Goal: Communication & Community: Answer question/provide support

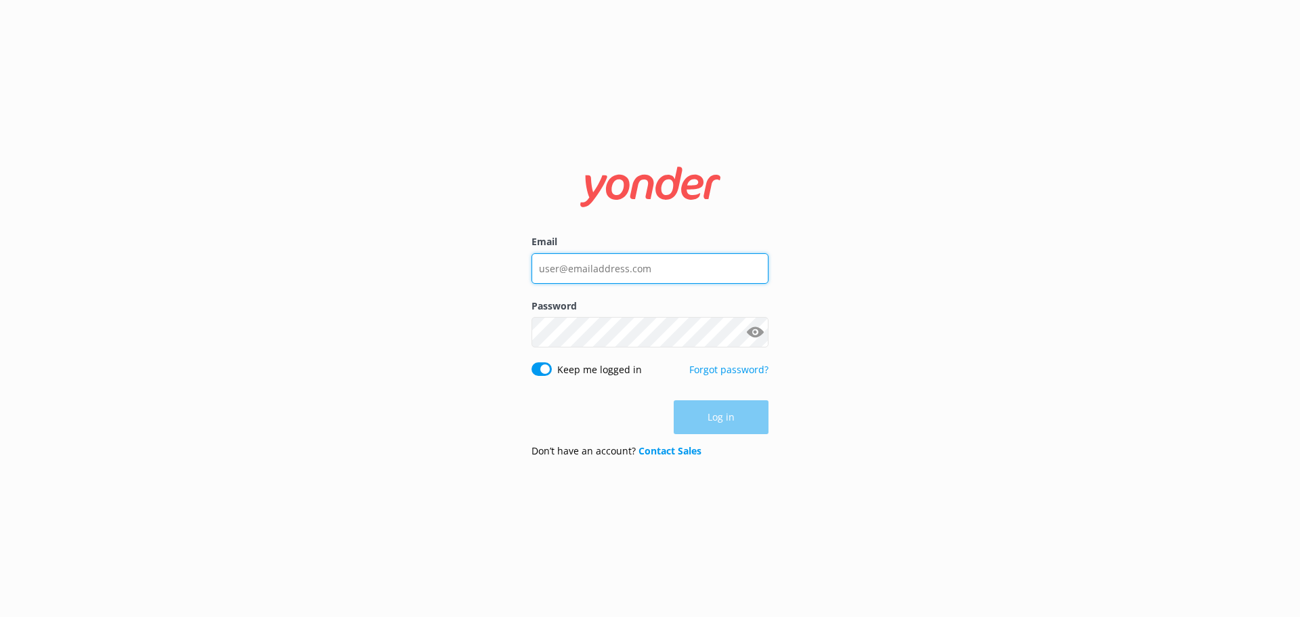
type input "caitlin.mcconchie@wetaworkshop.co.nz"
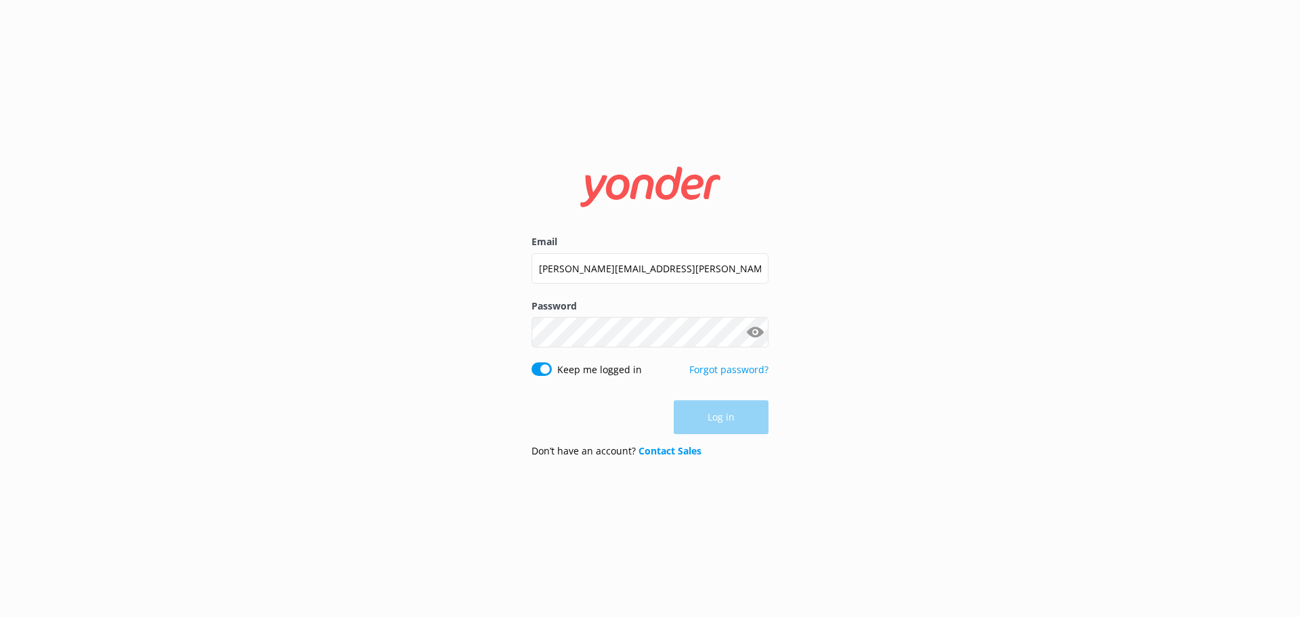
click at [754, 429] on div "Log in" at bounding box center [650, 417] width 237 height 34
click at [753, 429] on button "Log in" at bounding box center [721, 418] width 95 height 34
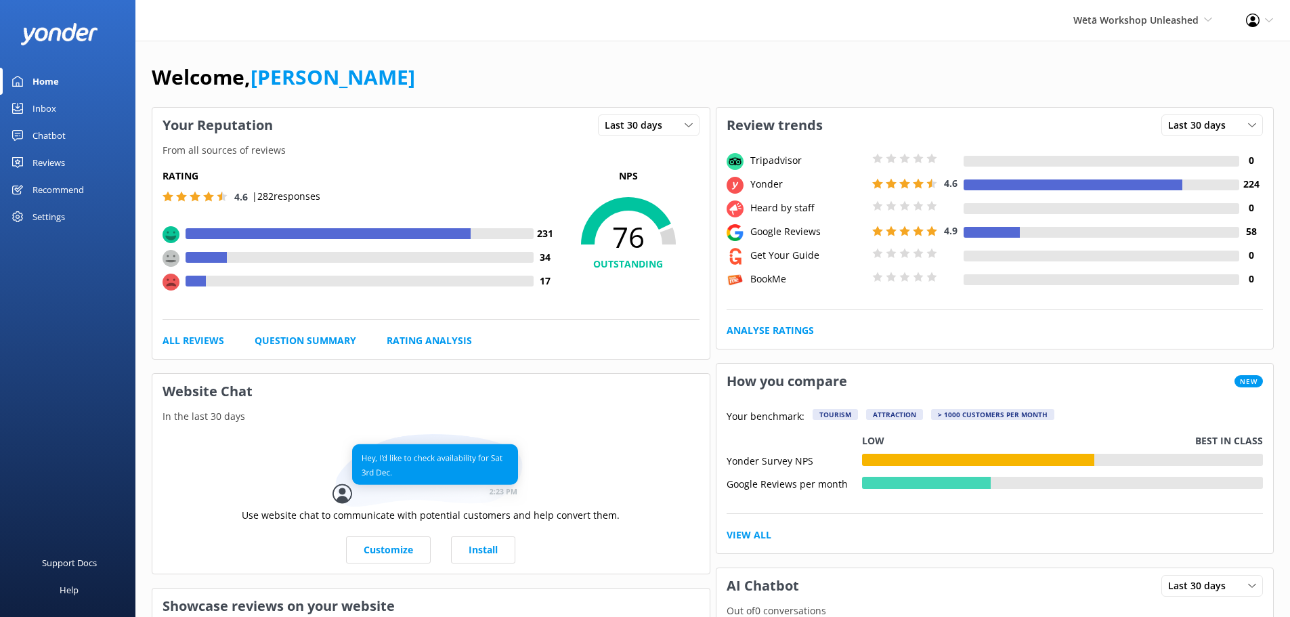
click at [68, 158] on link "Reviews" at bounding box center [67, 162] width 135 height 27
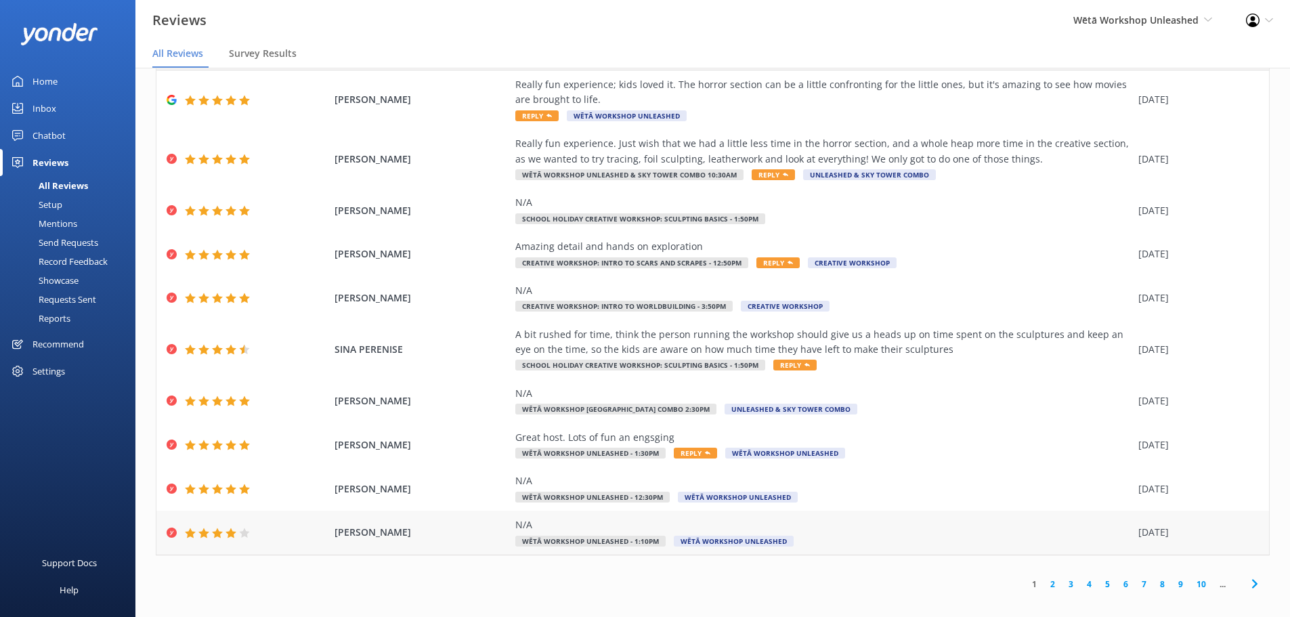
scroll to position [27, 0]
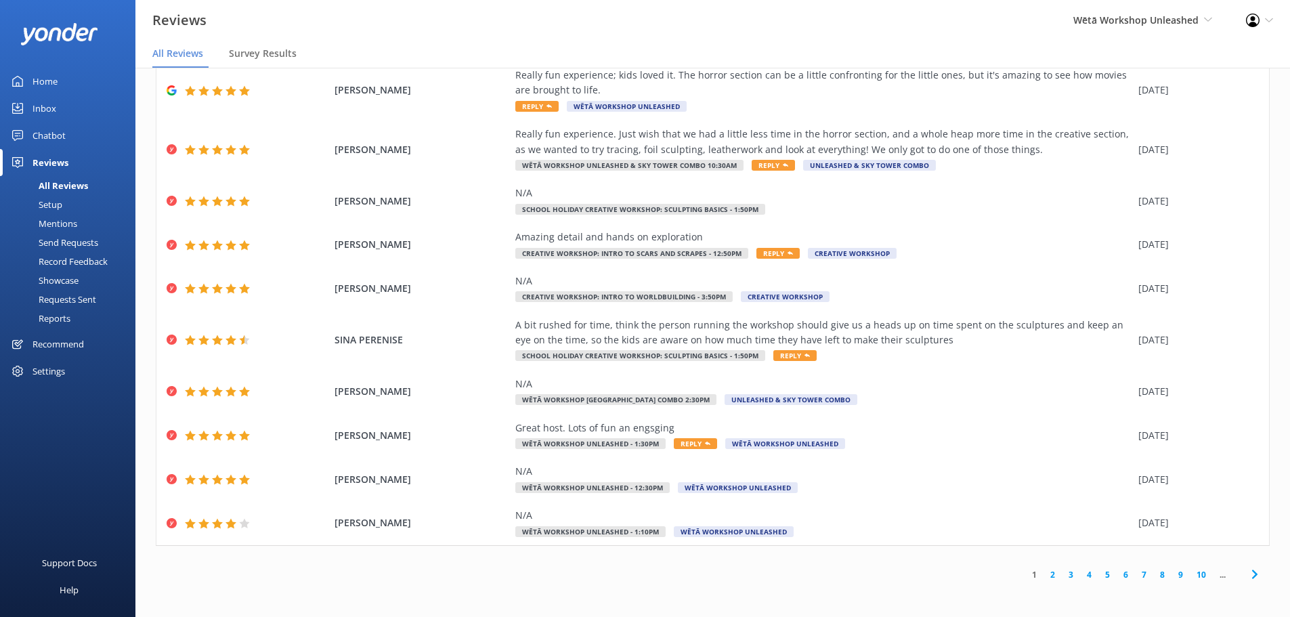
click at [1080, 572] on link "4" at bounding box center [1089, 574] width 18 height 13
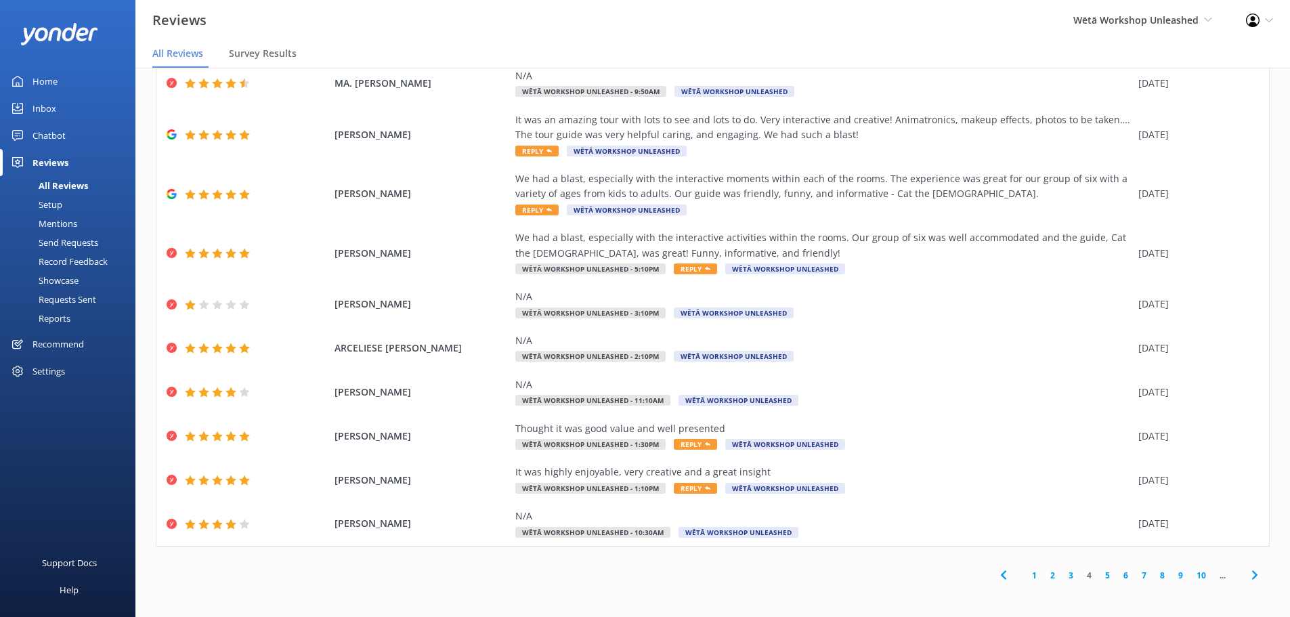
scroll to position [62, 0]
click at [1099, 578] on link "5" at bounding box center [1108, 574] width 18 height 13
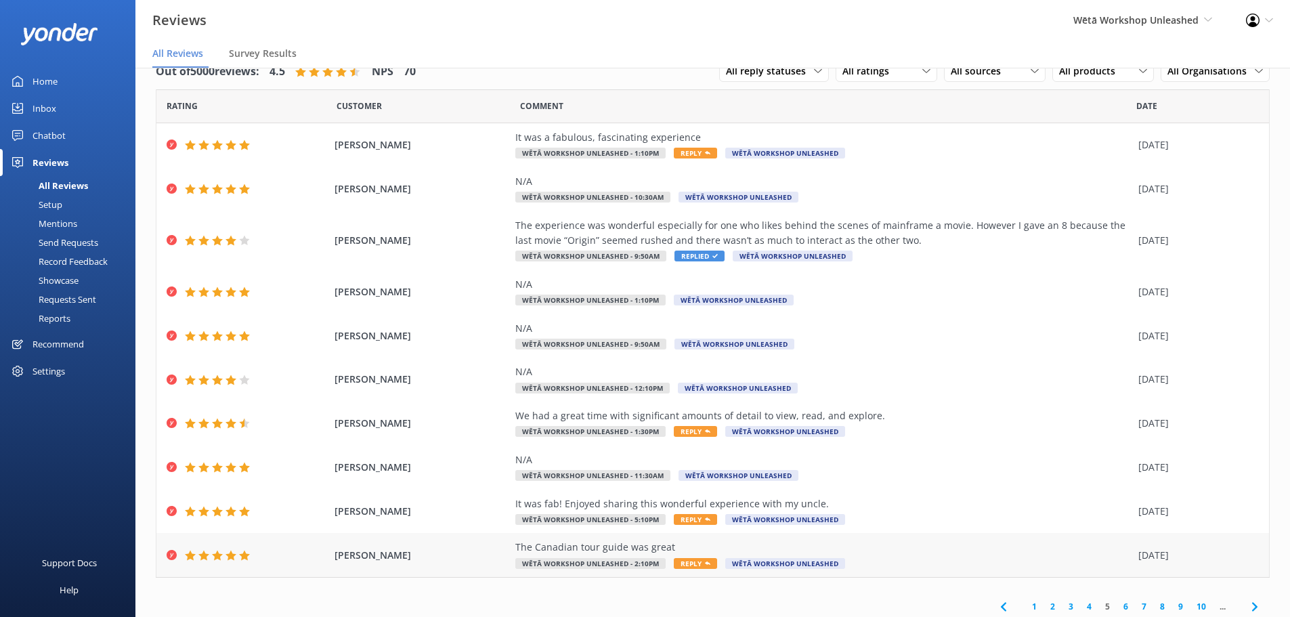
scroll to position [32, 0]
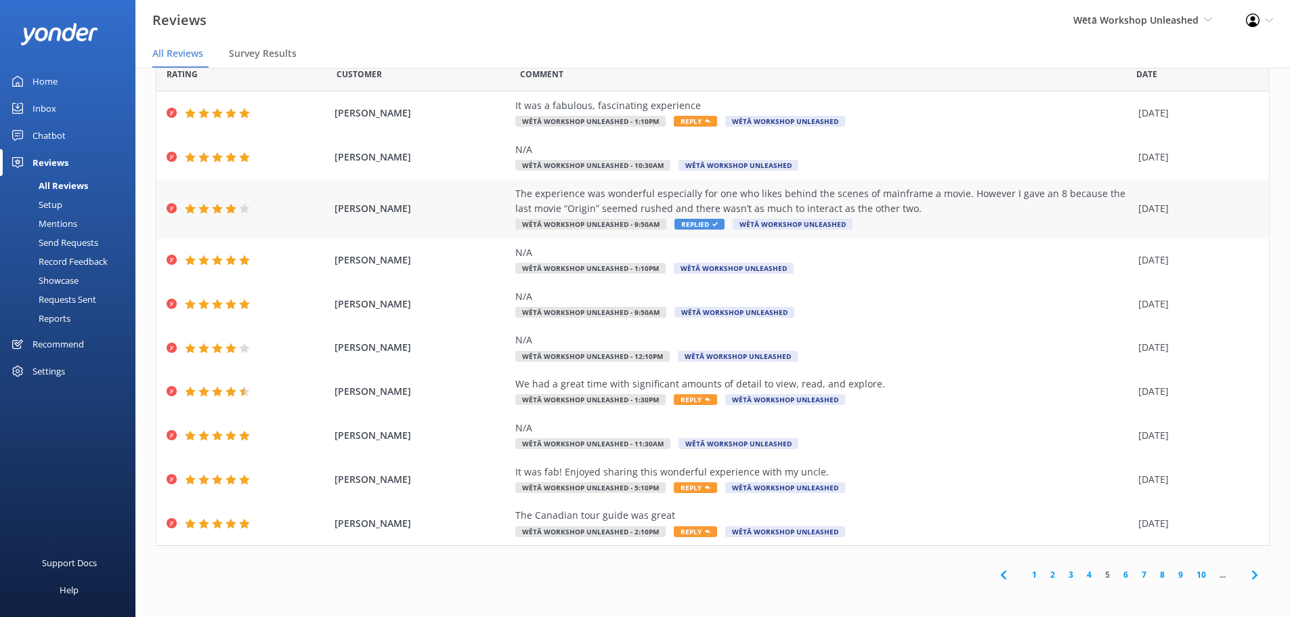
click at [950, 218] on div "The experience was wonderful especially for one who likes behind the scenes of …" at bounding box center [823, 208] width 616 height 45
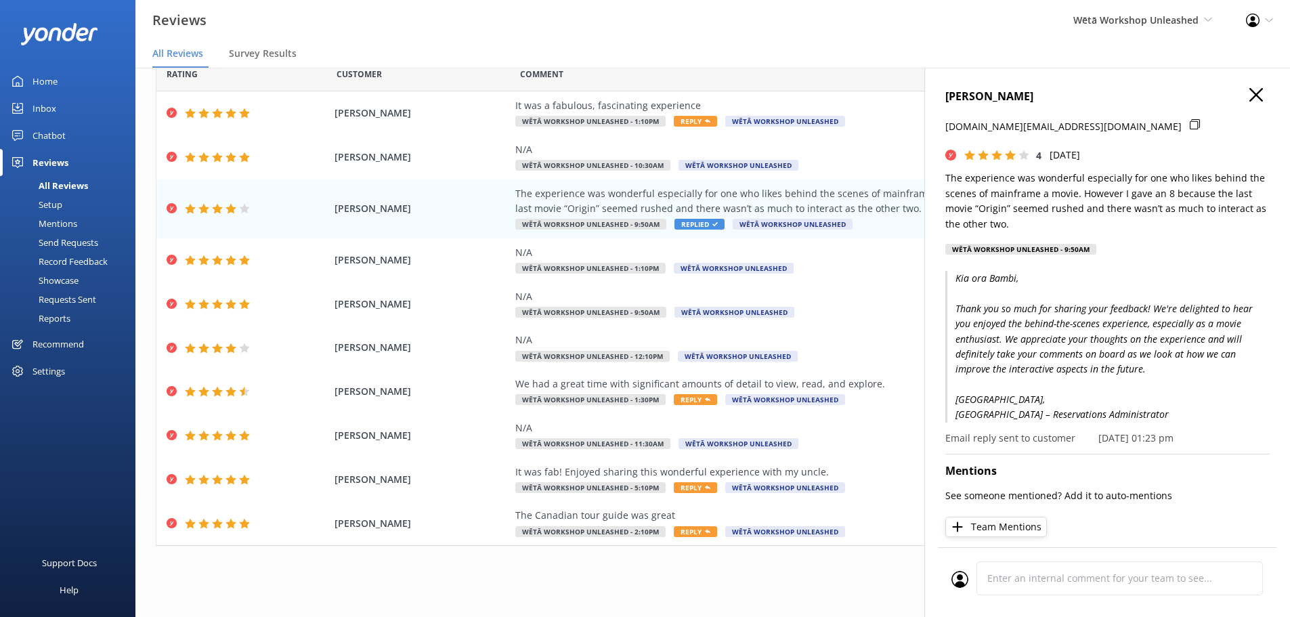
click at [1250, 89] on icon "button" at bounding box center [1257, 95] width 14 height 14
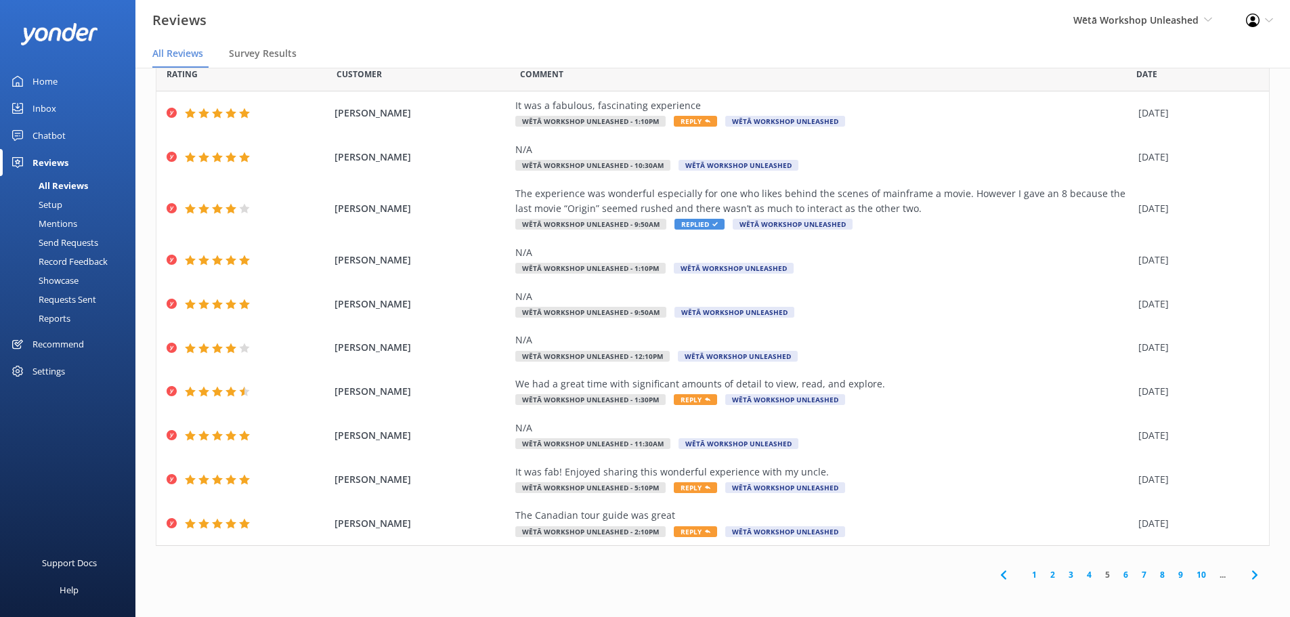
click at [1080, 575] on link "4" at bounding box center [1089, 574] width 18 height 13
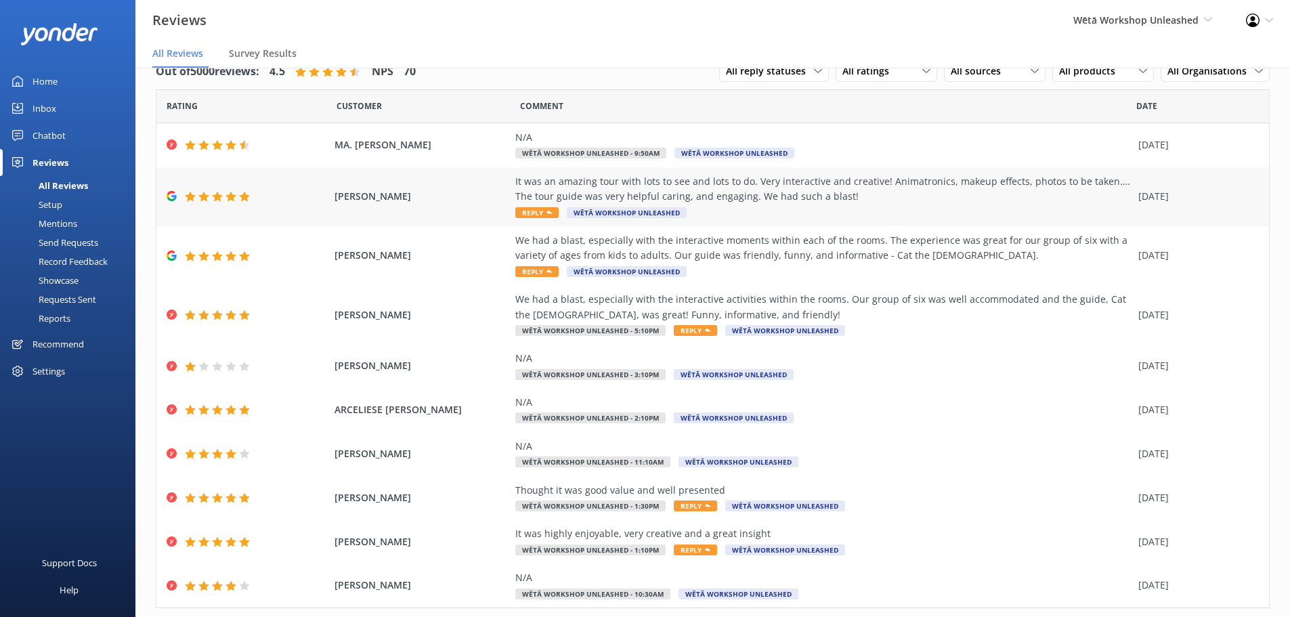
click at [719, 196] on div "It was an amazing tour with lots to see and lots to do. Very interactive and cr…" at bounding box center [823, 189] width 616 height 30
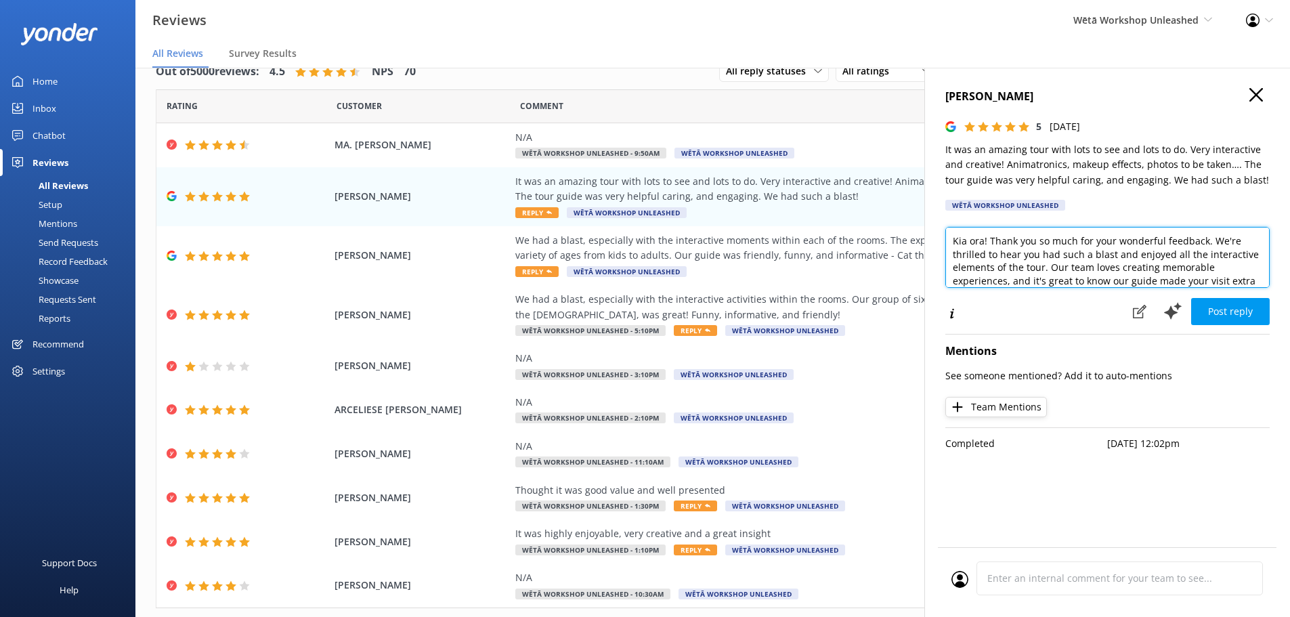
click at [984, 238] on textarea "Kia ora! Thank you so much for your wonderful feedback. We're thrilled to hear …" at bounding box center [1108, 257] width 324 height 61
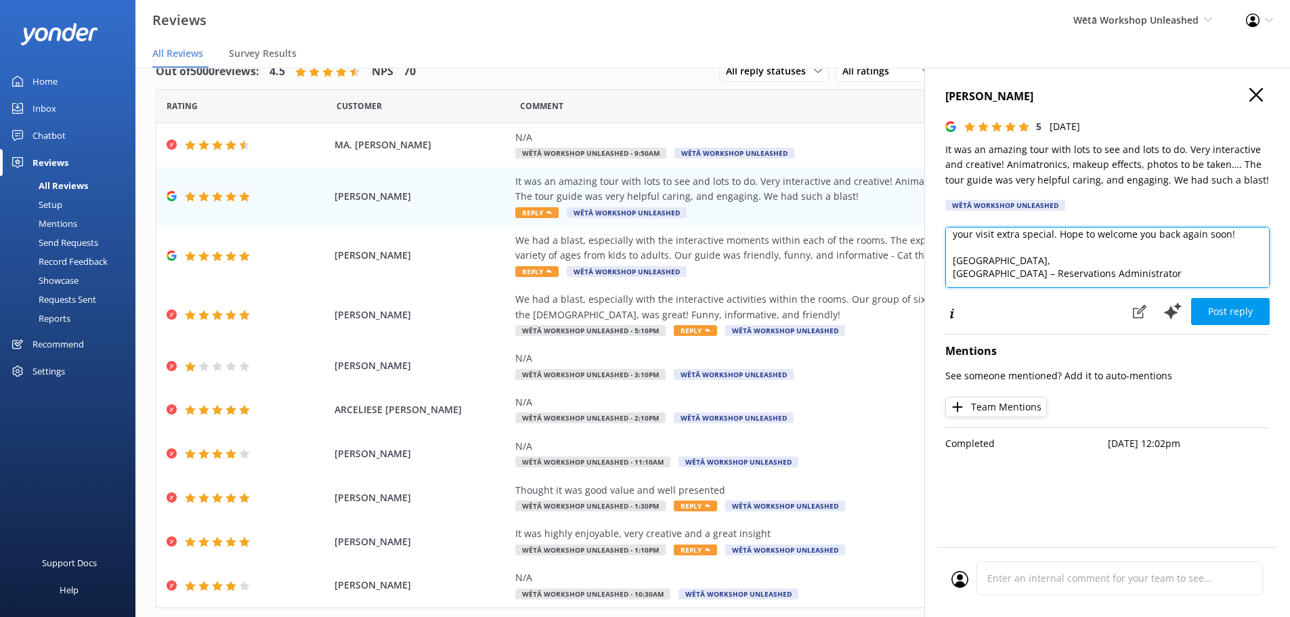
type textarea "Kia ora Chelsea! Thank you so much for your wonderful feedback. We're thrilled …"
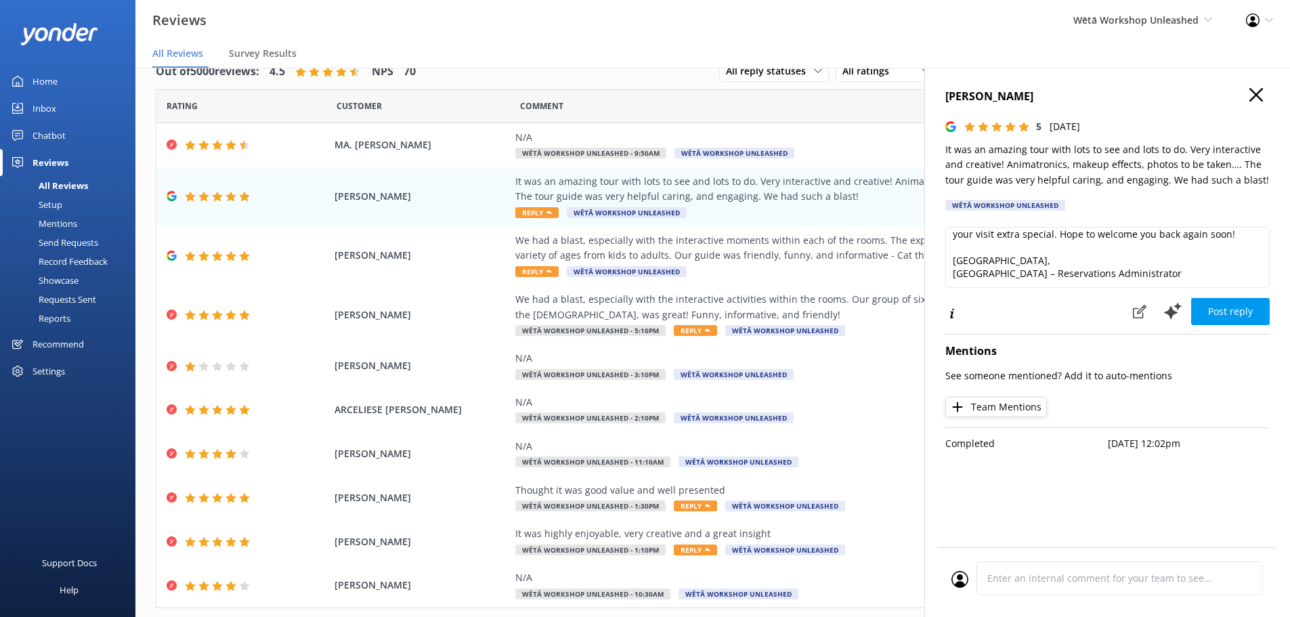
click at [1235, 310] on button "Post reply" at bounding box center [1230, 311] width 79 height 27
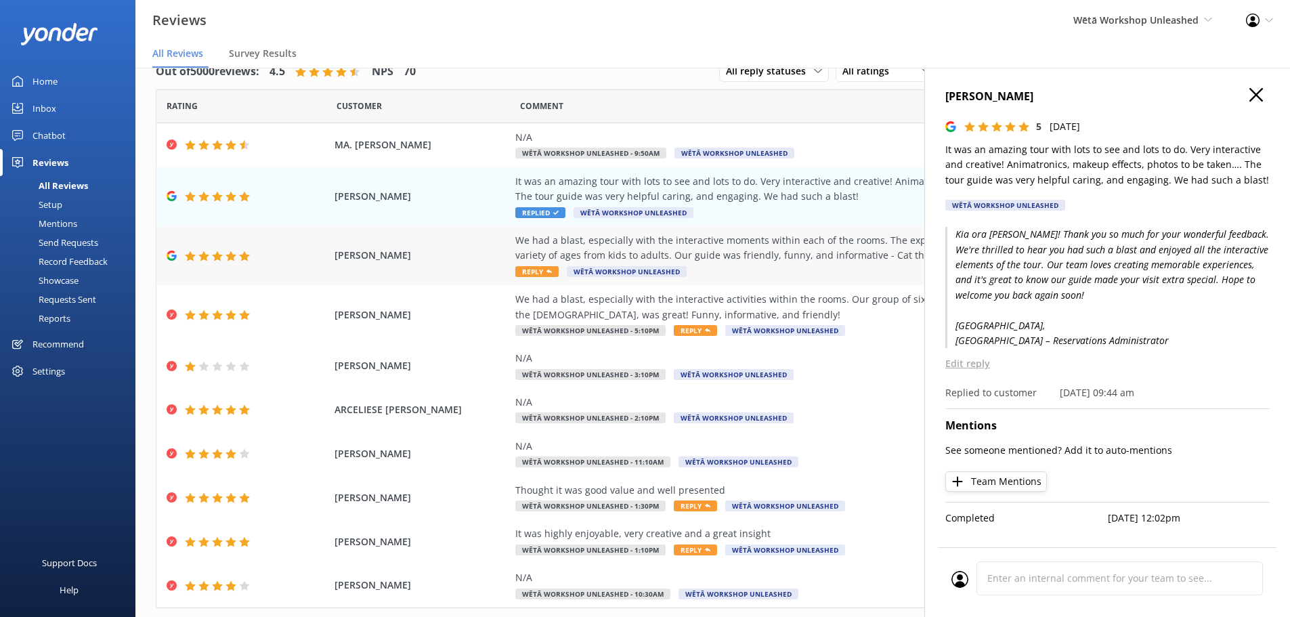
click at [505, 247] on div "Lauren Sklar We had a blast, especially with the interactive moments within eac…" at bounding box center [712, 255] width 1113 height 59
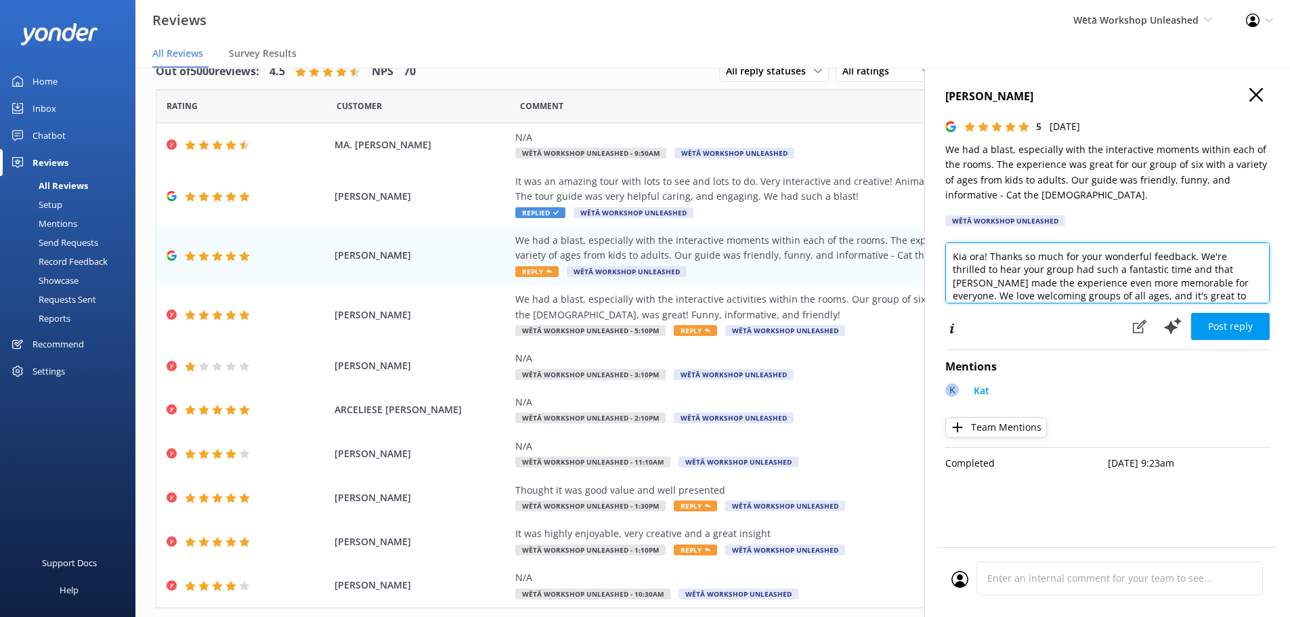
click at [980, 258] on textarea "Kia ora! Thanks so much for your wonderful feedback. We're thrilled to hear you…" at bounding box center [1108, 272] width 324 height 61
click at [958, 286] on textarea "Kia ora Lauren! Thanks so much for your wonderful feedback. We're thrilled to h…" at bounding box center [1108, 272] width 324 height 61
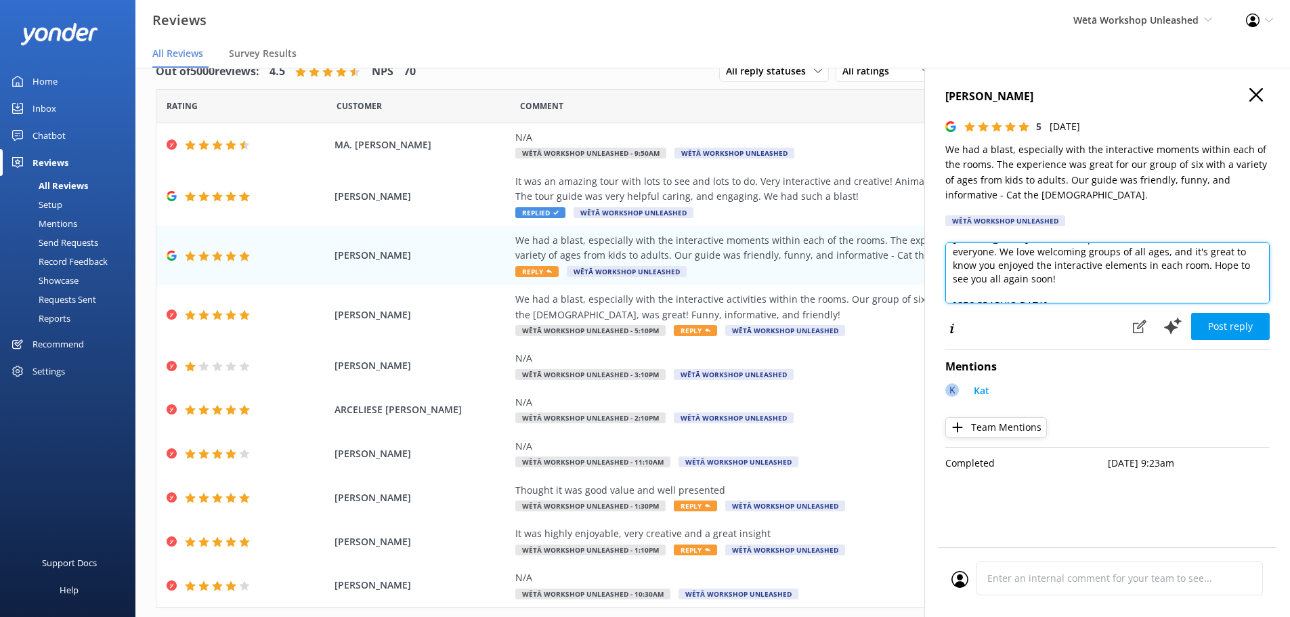
scroll to position [68, 0]
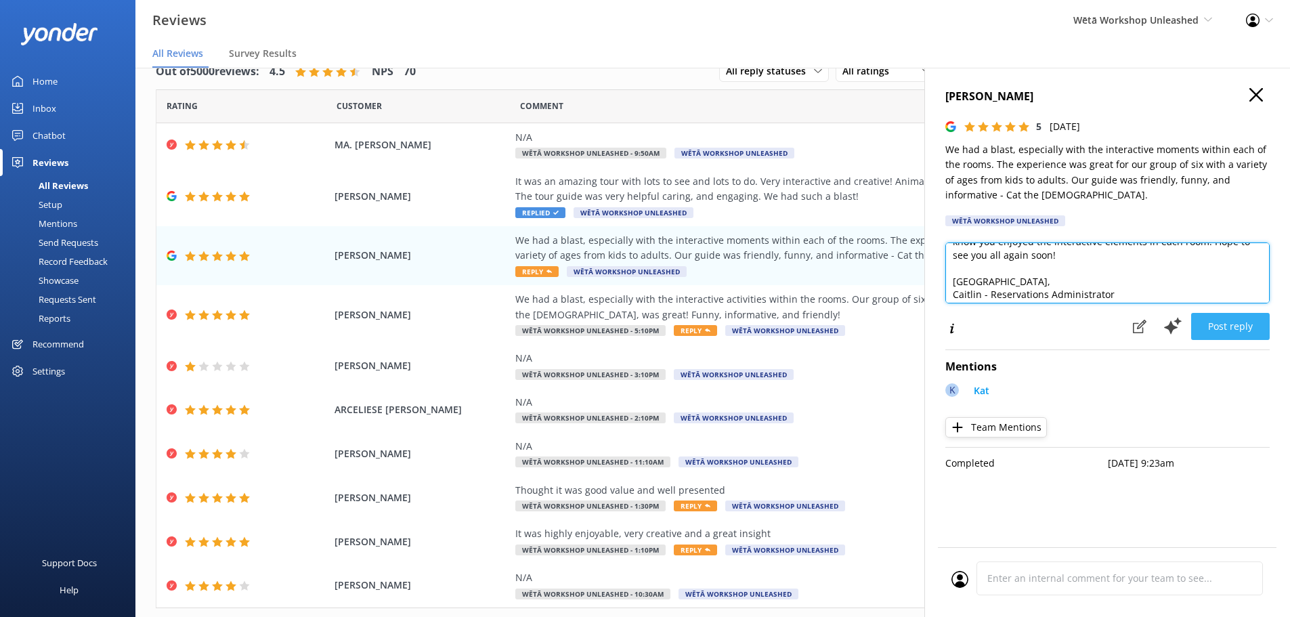
type textarea "Kia ora Lauren! Thanks so much for your wonderful feedback. We're thrilled to h…"
click at [1232, 326] on button "Post reply" at bounding box center [1230, 326] width 79 height 27
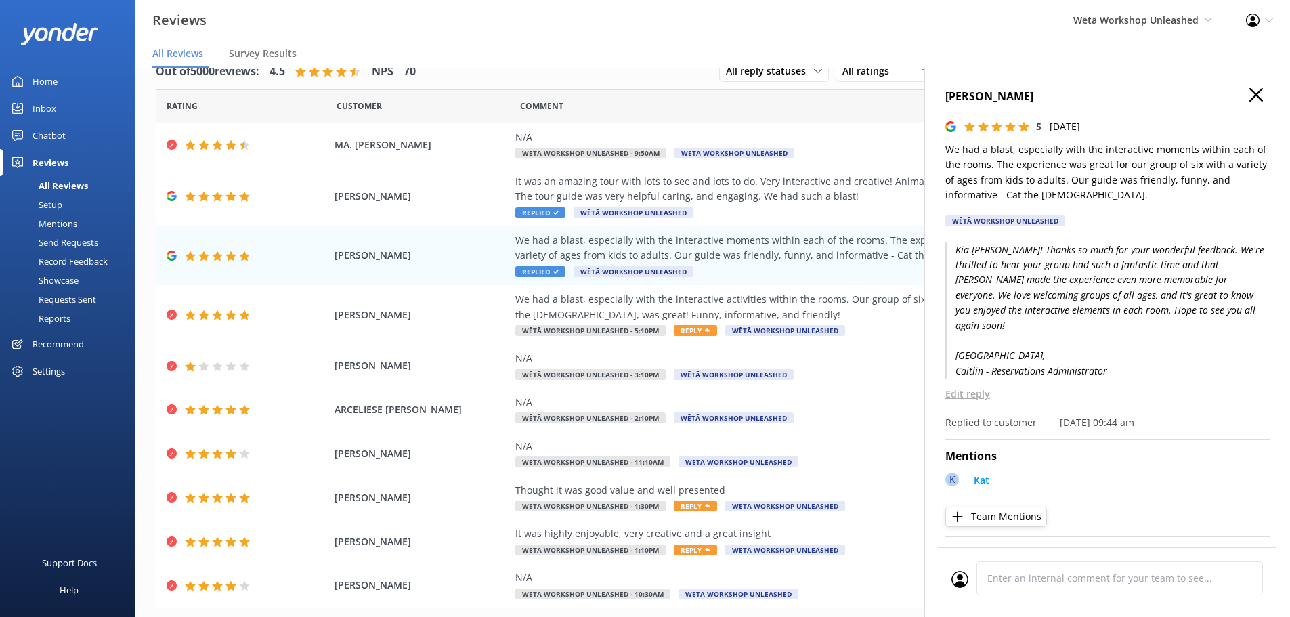
click at [1257, 94] on h4 "Lauren Sklar" at bounding box center [1108, 97] width 324 height 18
click at [1250, 99] on icon "button" at bounding box center [1257, 95] width 14 height 14
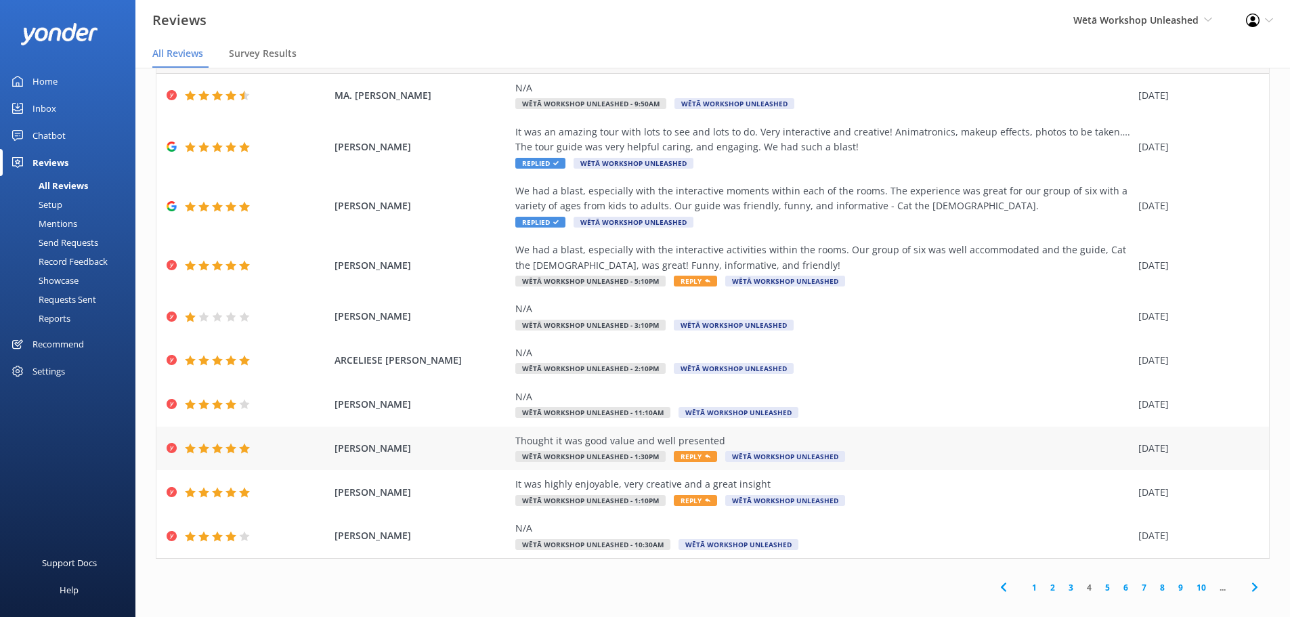
scroll to position [62, 0]
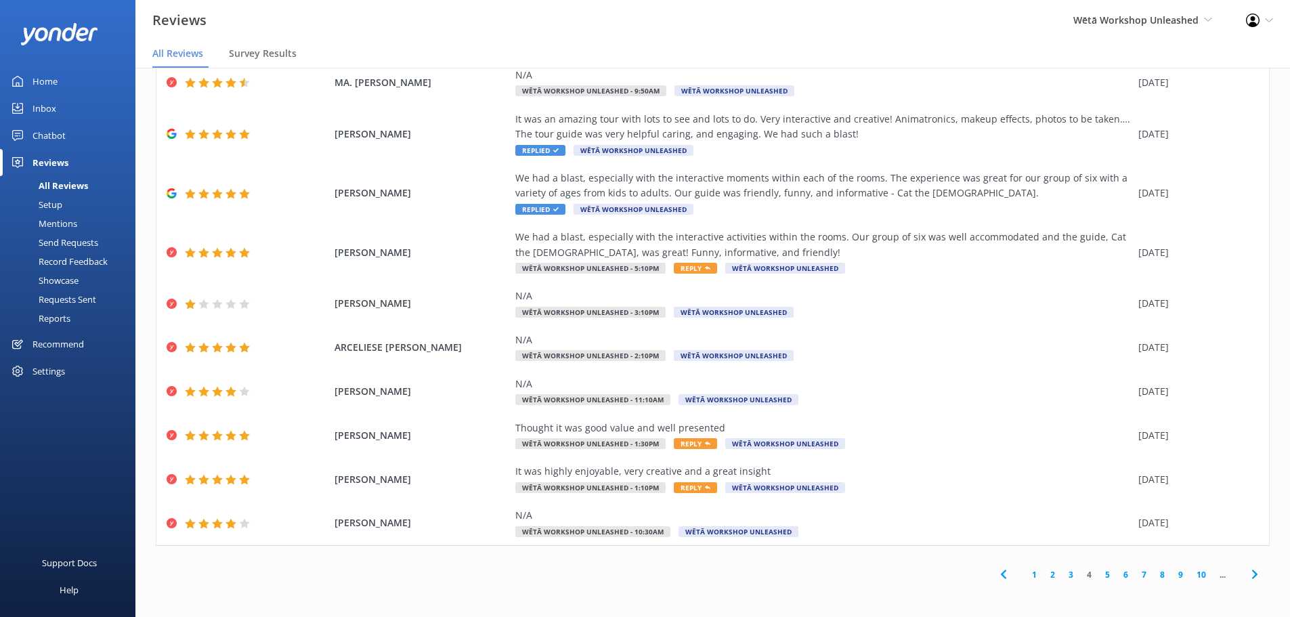
click at [1062, 575] on link "3" at bounding box center [1071, 574] width 18 height 13
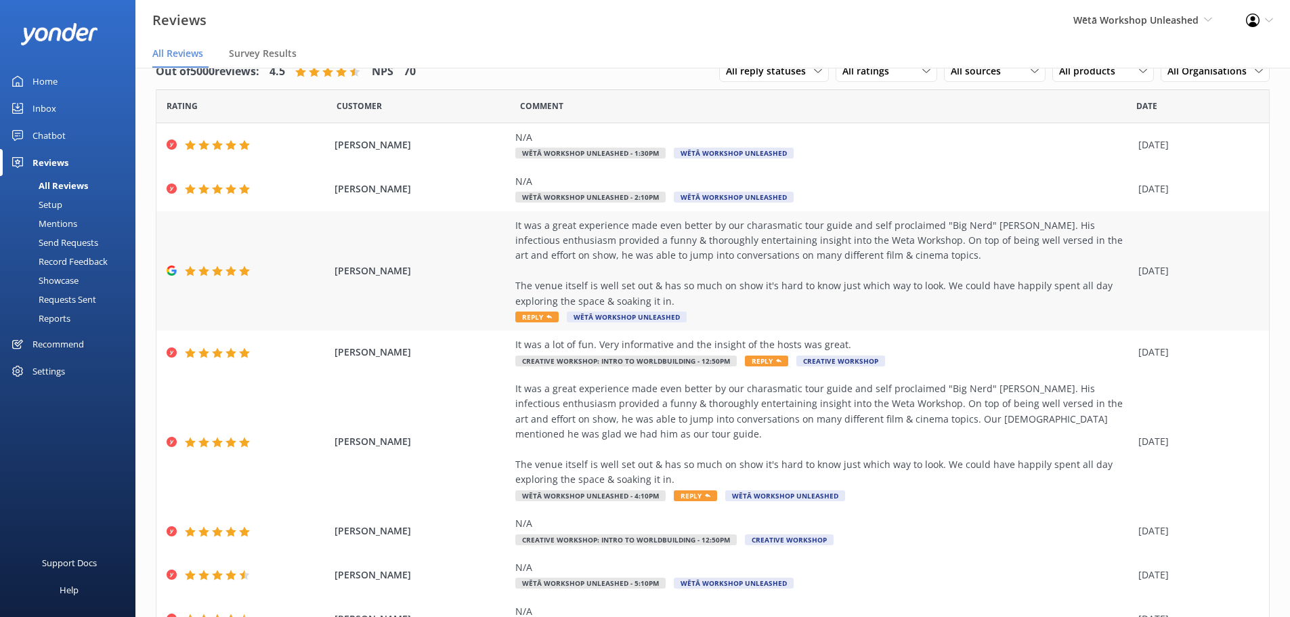
click at [797, 268] on div "It was a great experience made even better by our charasmatic tour guide and se…" at bounding box center [823, 263] width 616 height 91
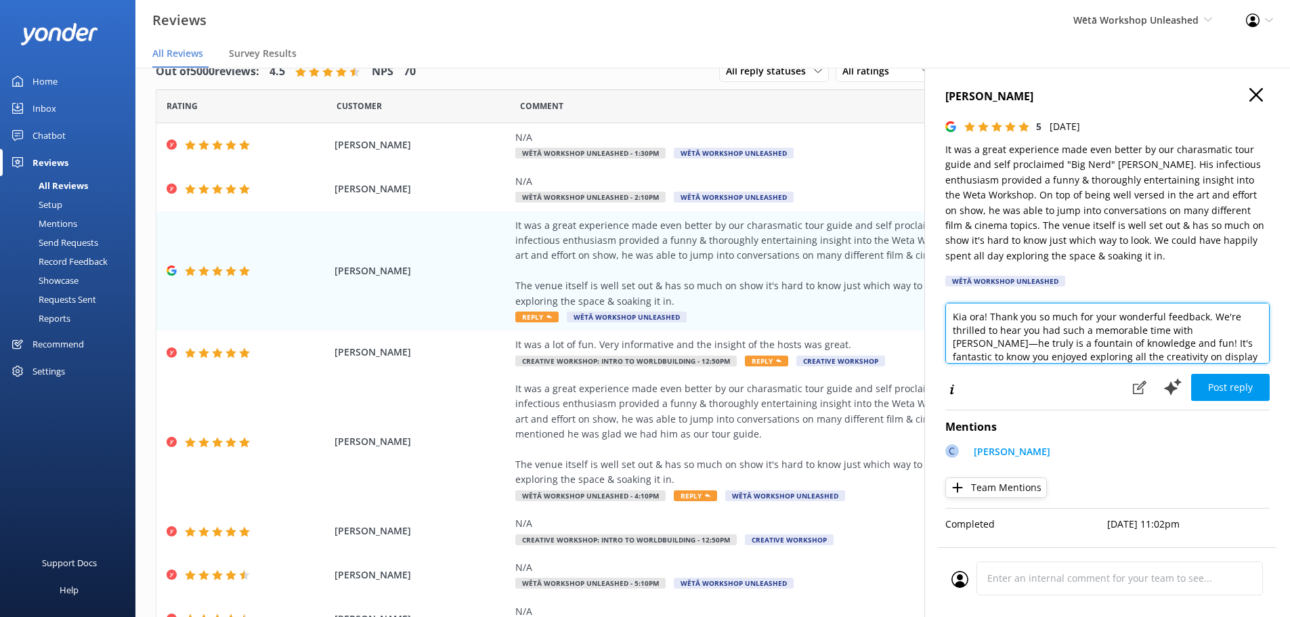
click at [982, 318] on textarea "Kia ora! Thank you so much for your wonderful feedback. We're thrilled to hear …" at bounding box center [1108, 333] width 324 height 61
click at [1001, 345] on textarea "Kia ora Richard! Thank you so much for your wonderful feedback. We're thrilled …" at bounding box center [1108, 333] width 324 height 61
drag, startPoint x: 992, startPoint y: 348, endPoint x: 1194, endPoint y: 350, distance: 201.9
click at [1194, 350] on textarea "Kia ora Richard! Thank you so much for your wonderful feedback. We're thrilled …" at bounding box center [1108, 333] width 324 height 61
click at [999, 345] on textarea "Kia ora Richard! Thank you so much for your wonderful feedback. We're thrilled …" at bounding box center [1108, 333] width 324 height 61
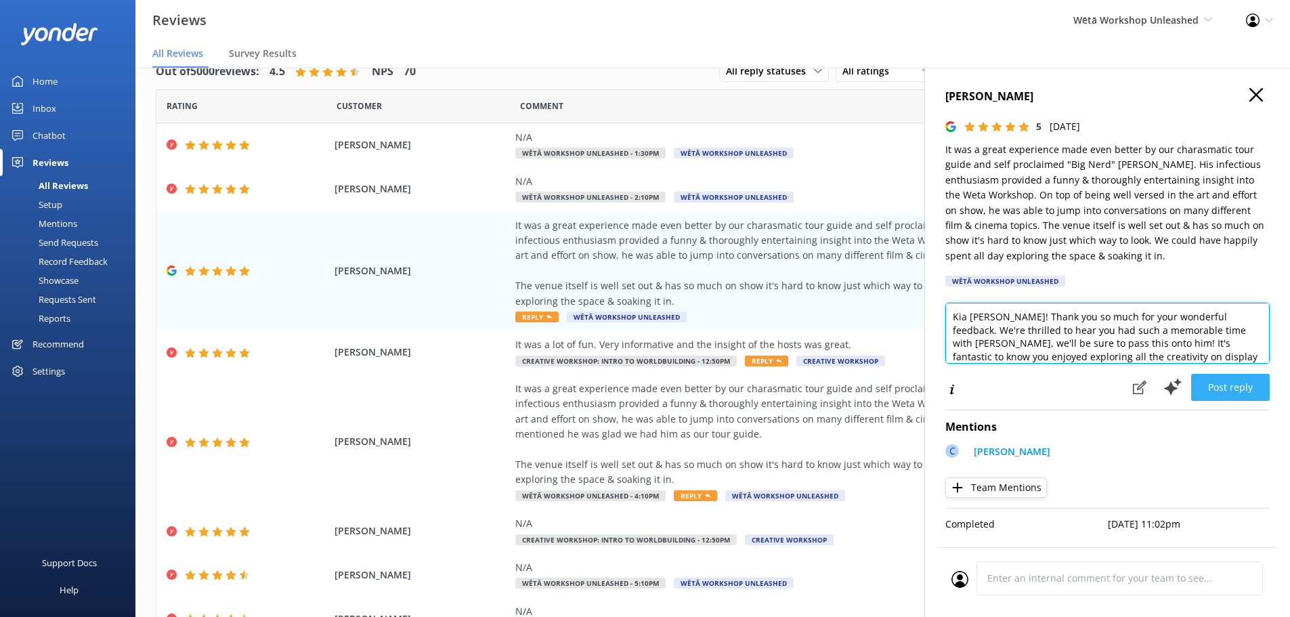
type textarea "Kia ora Richard! Thank you so much for your wonderful feedback. We're thrilled …"
click at [1219, 385] on button "Post reply" at bounding box center [1230, 387] width 79 height 27
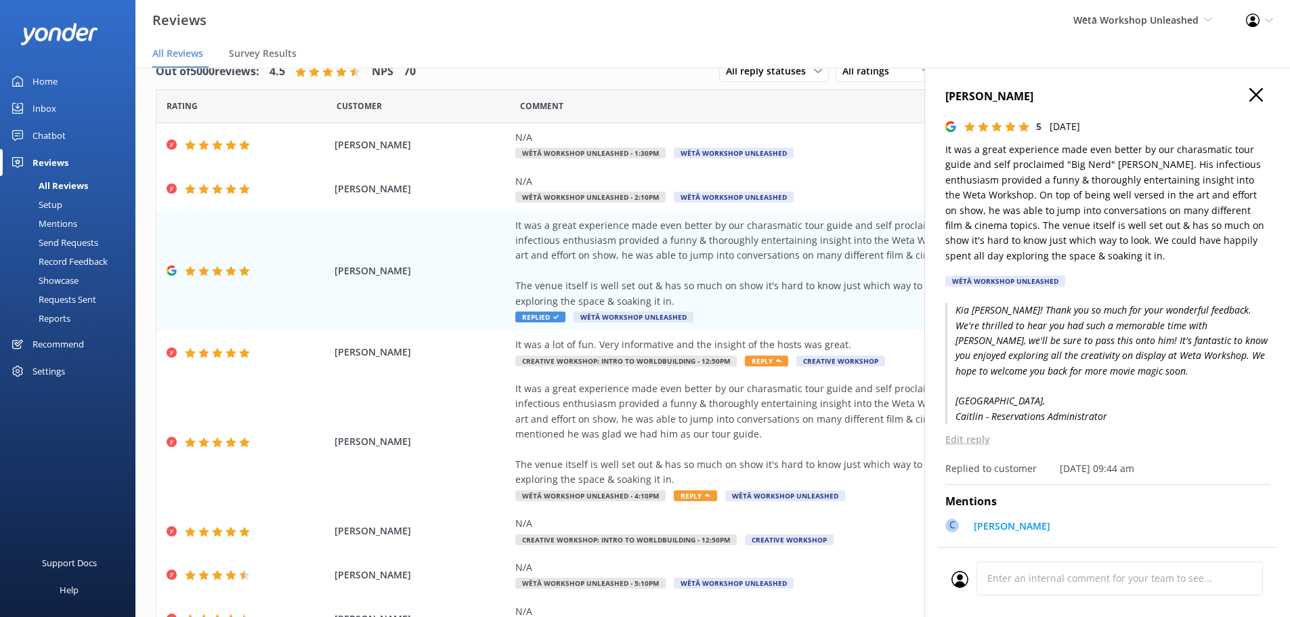
click at [1250, 93] on icon "button" at bounding box center [1257, 95] width 14 height 14
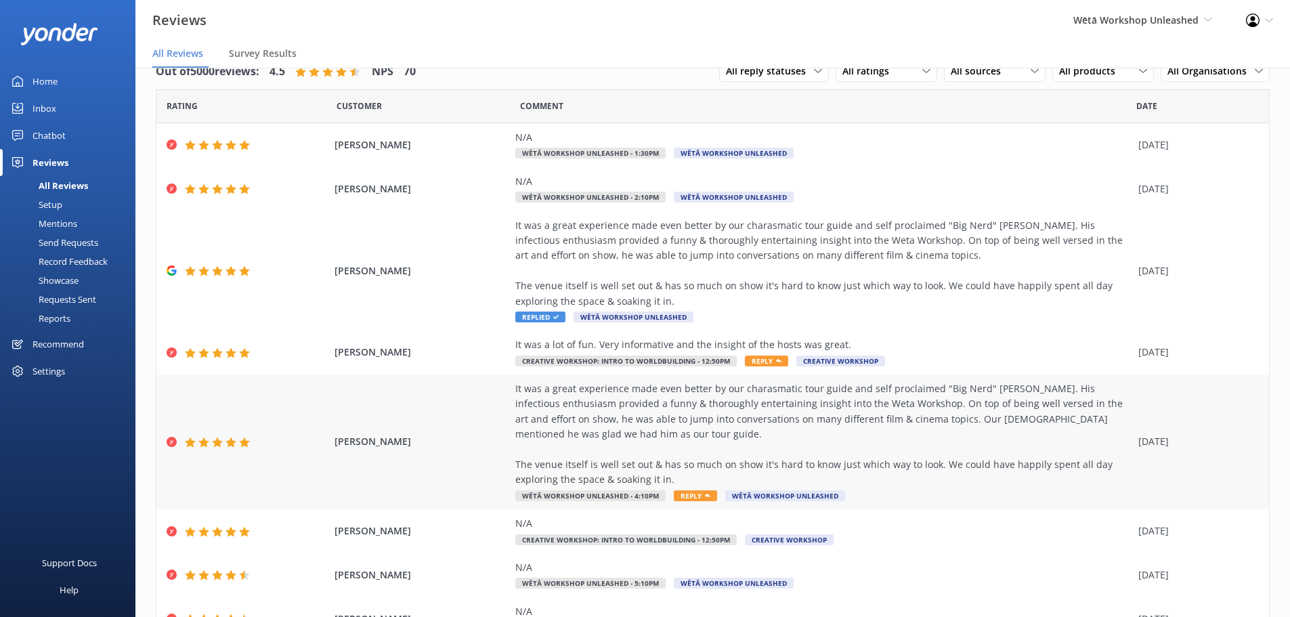
click at [662, 432] on div "It was a great experience made even better by our charasmatic tour guide and se…" at bounding box center [823, 434] width 616 height 106
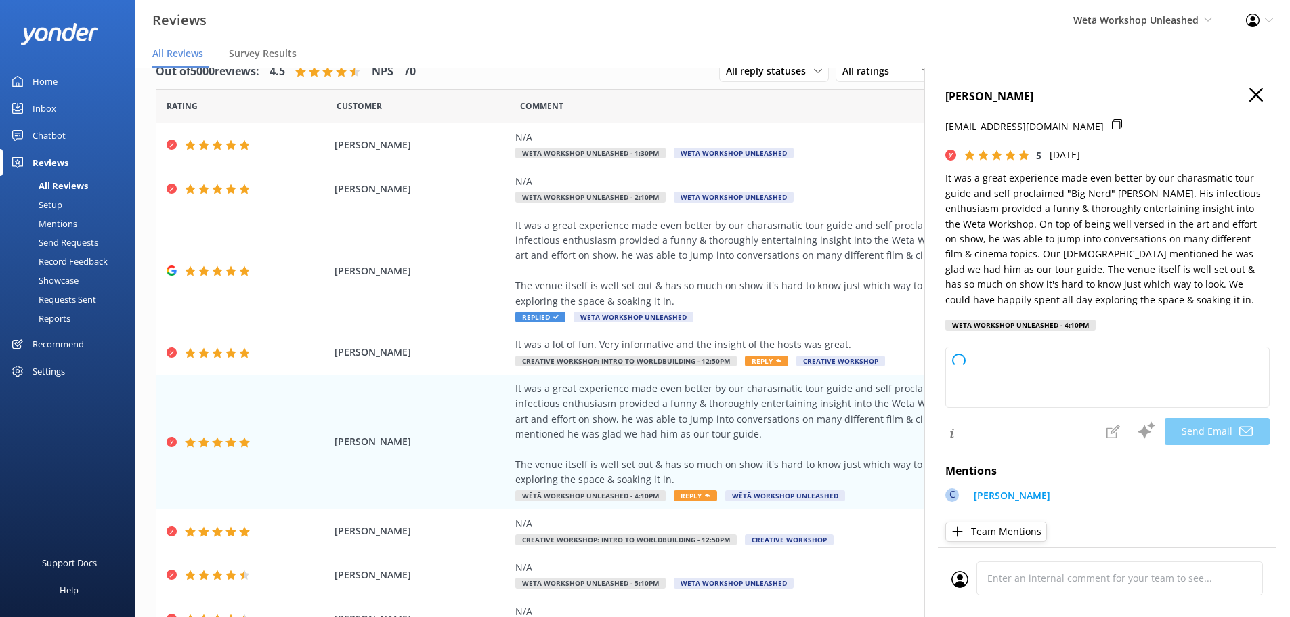
click at [1250, 97] on icon "button" at bounding box center [1257, 95] width 14 height 14
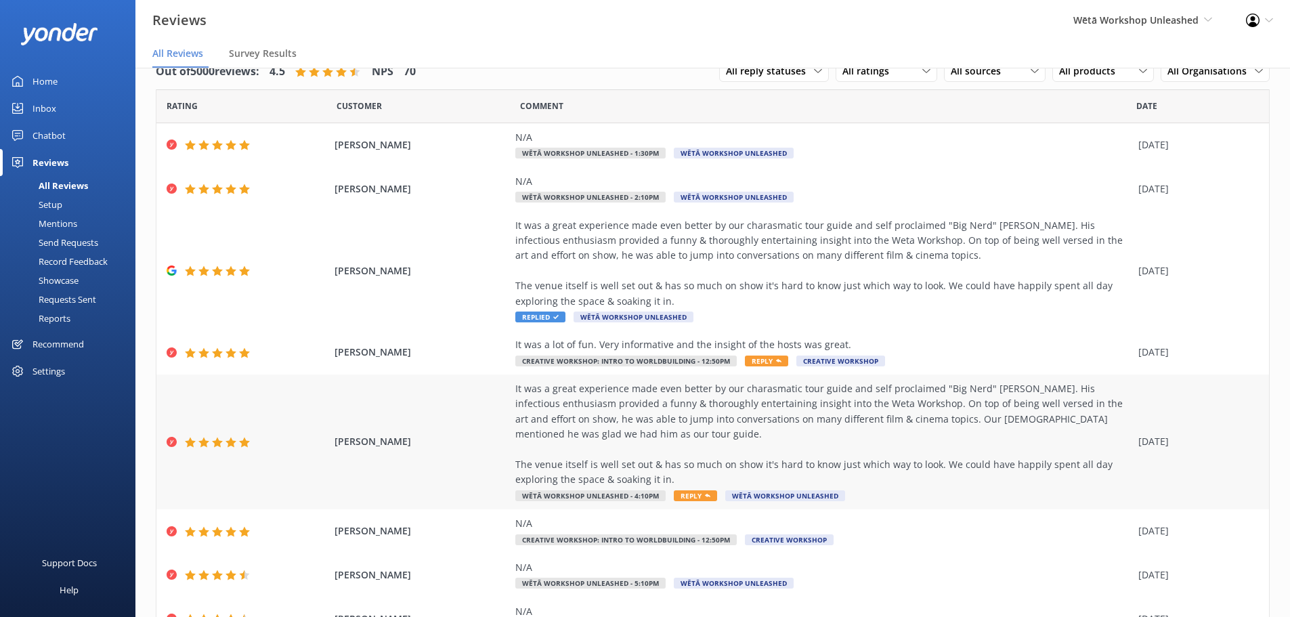
click at [553, 422] on div "It was a great experience made even better by our charasmatic tour guide and se…" at bounding box center [823, 434] width 616 height 106
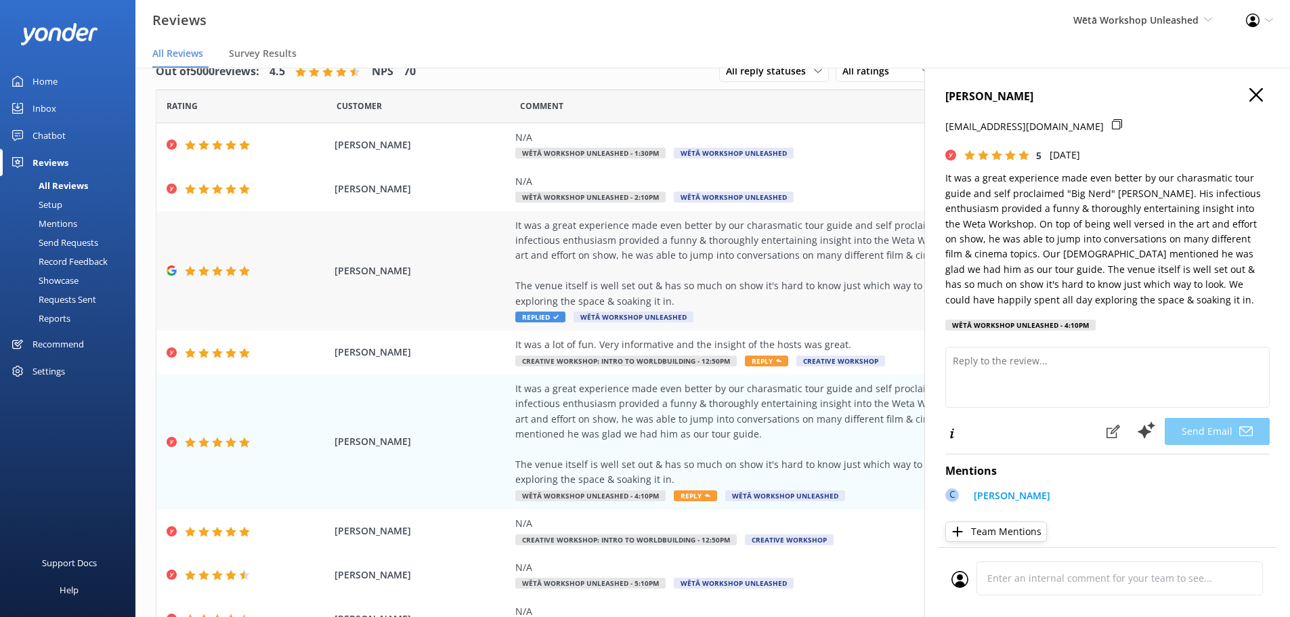
click at [698, 321] on div "It was a great experience made even better by our charasmatic tour guide and se…" at bounding box center [823, 271] width 616 height 106
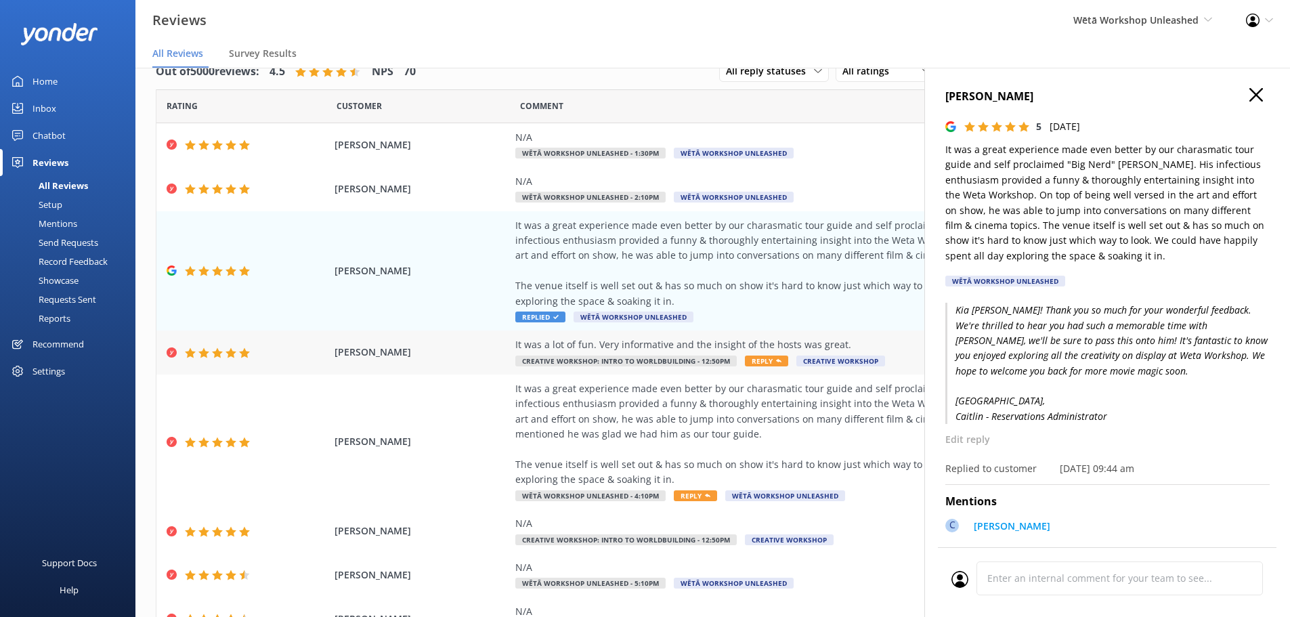
click at [694, 343] on div "It was a lot of fun. Very informative and the insight of the hosts was great." at bounding box center [823, 344] width 616 height 15
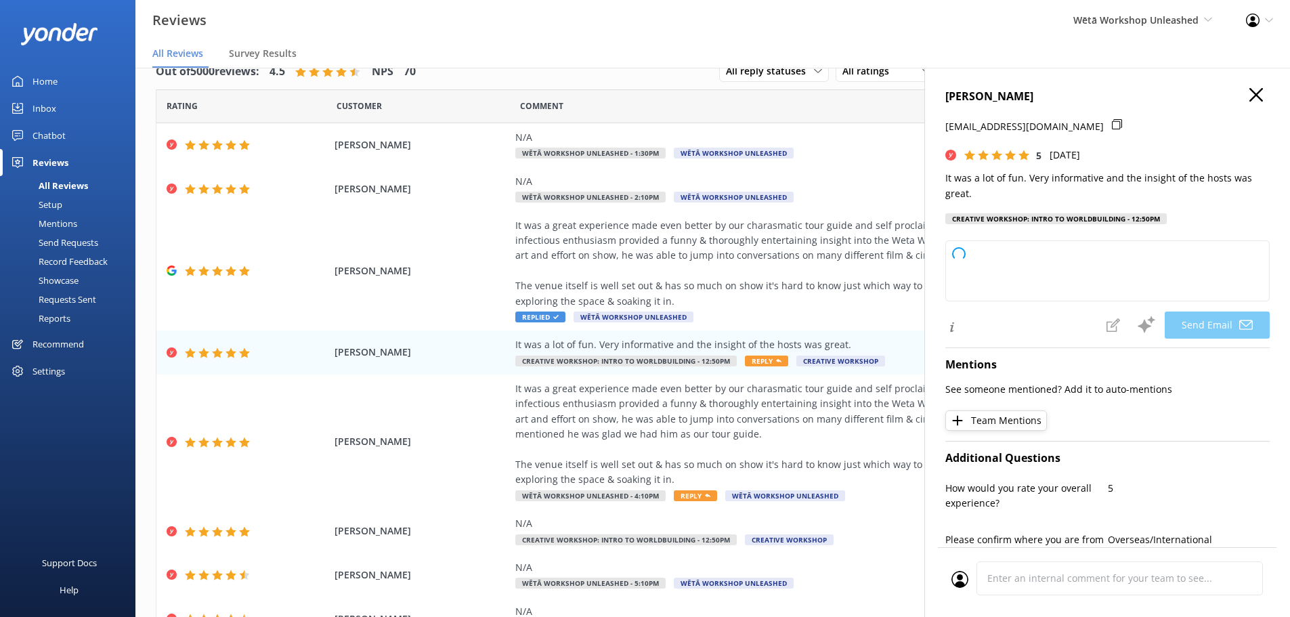
type textarea "Kia ora Erin, Thank you so much for your wonderful feedback! We're thrilled to …"
click at [1195, 329] on button "Send Email" at bounding box center [1217, 325] width 105 height 27
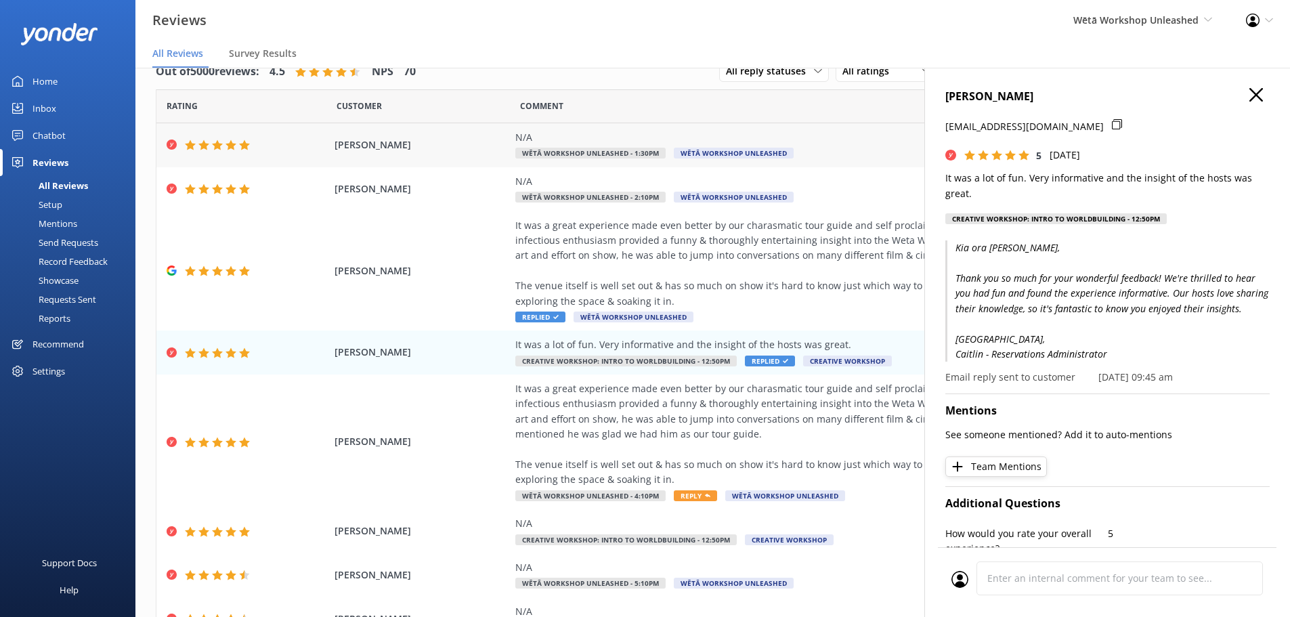
drag, startPoint x: 1245, startPoint y: 93, endPoint x: 1103, endPoint y: 138, distance: 148.7
click at [1250, 93] on use "button" at bounding box center [1257, 95] width 14 height 14
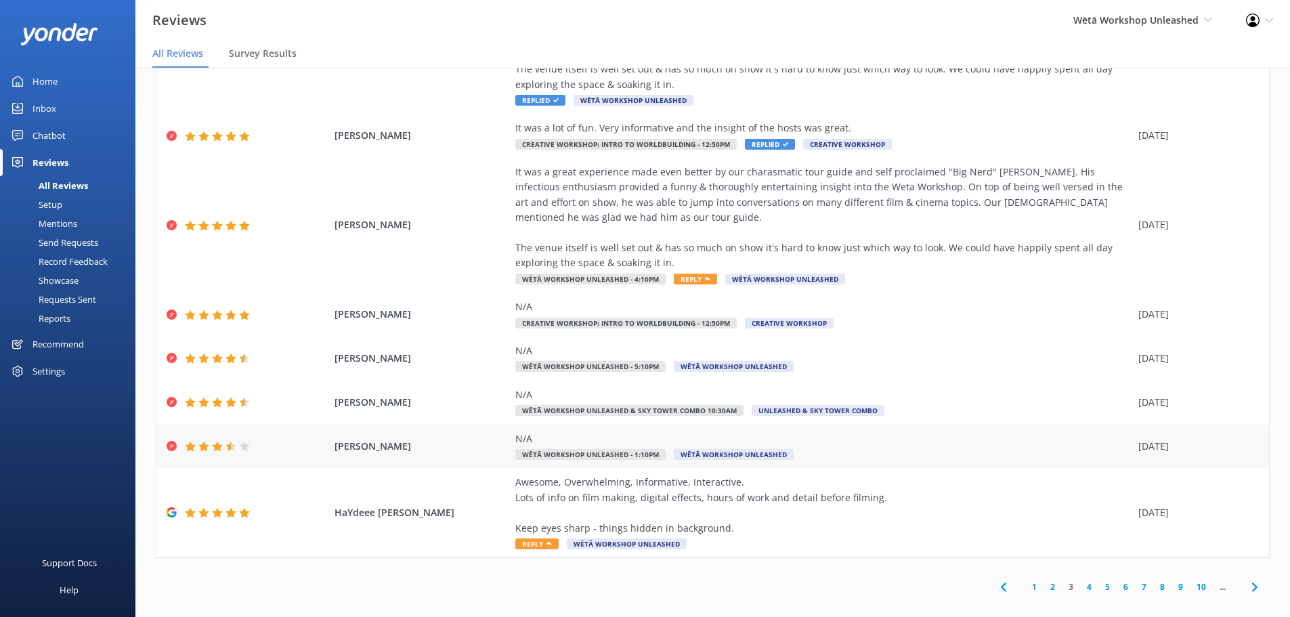
scroll to position [229, 0]
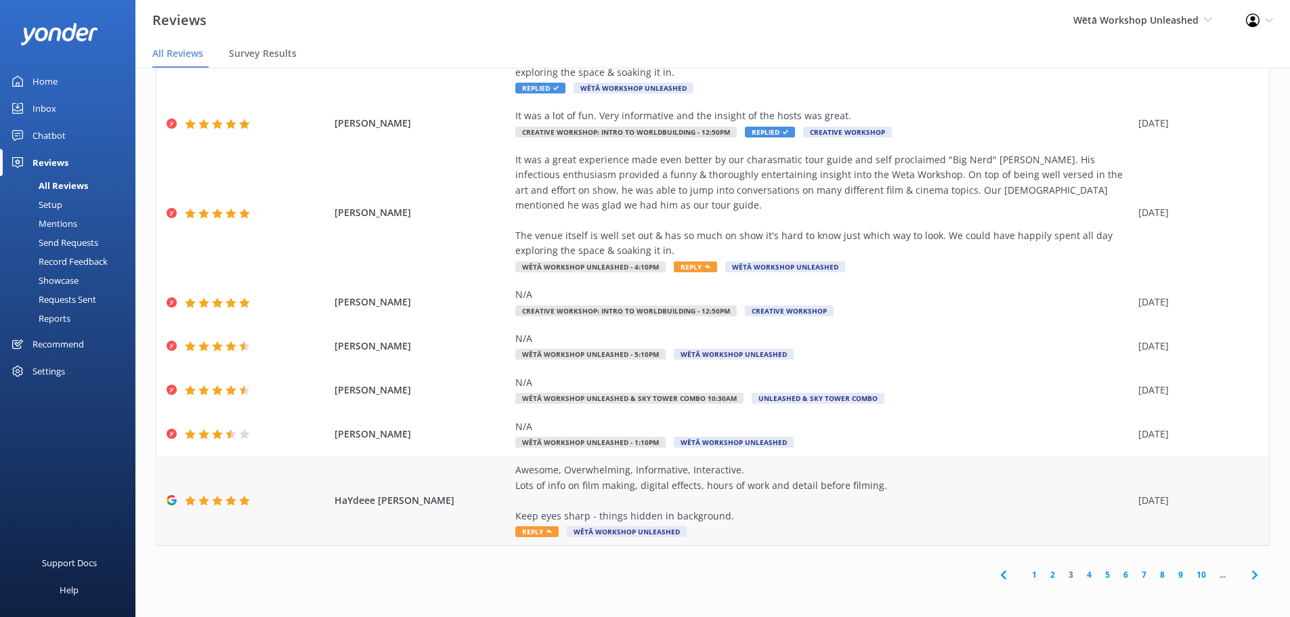
click at [570, 496] on div "Awesome, Overwhelming, Informative, Interactive. Lots of info on film making, d…" at bounding box center [823, 493] width 616 height 61
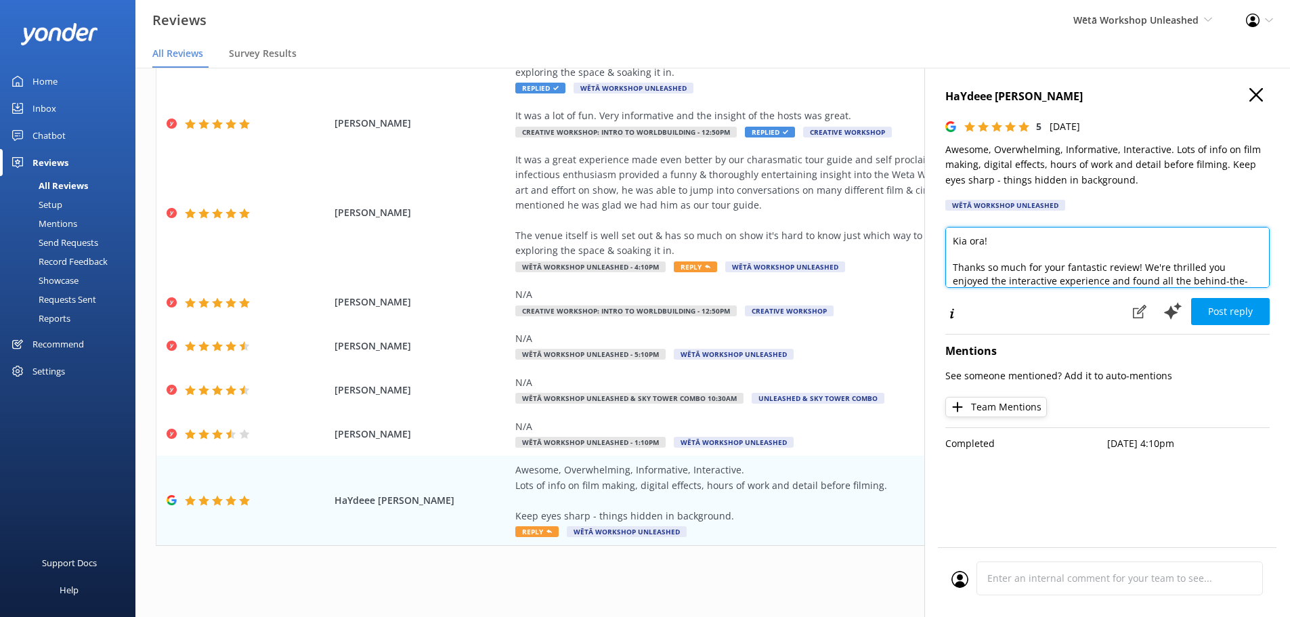
click at [983, 245] on textarea "Kia ora! Thanks so much for your fantastic review! We're thrilled you enjoyed t…" at bounding box center [1108, 257] width 324 height 61
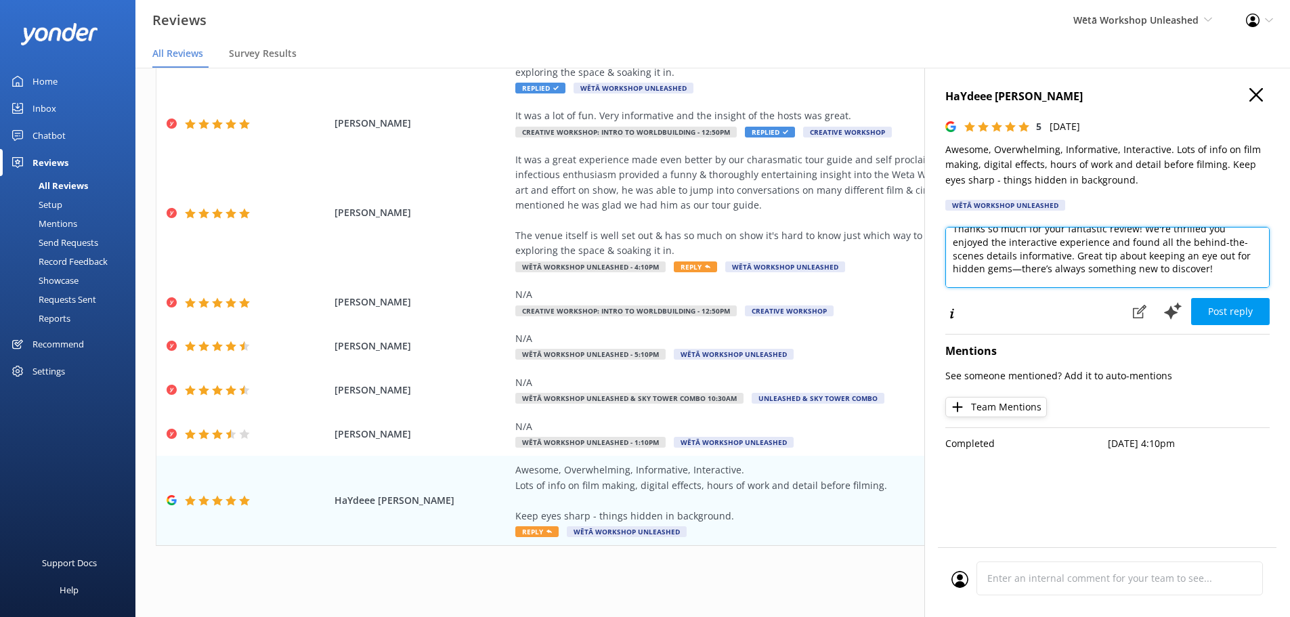
scroll to position [73, 0]
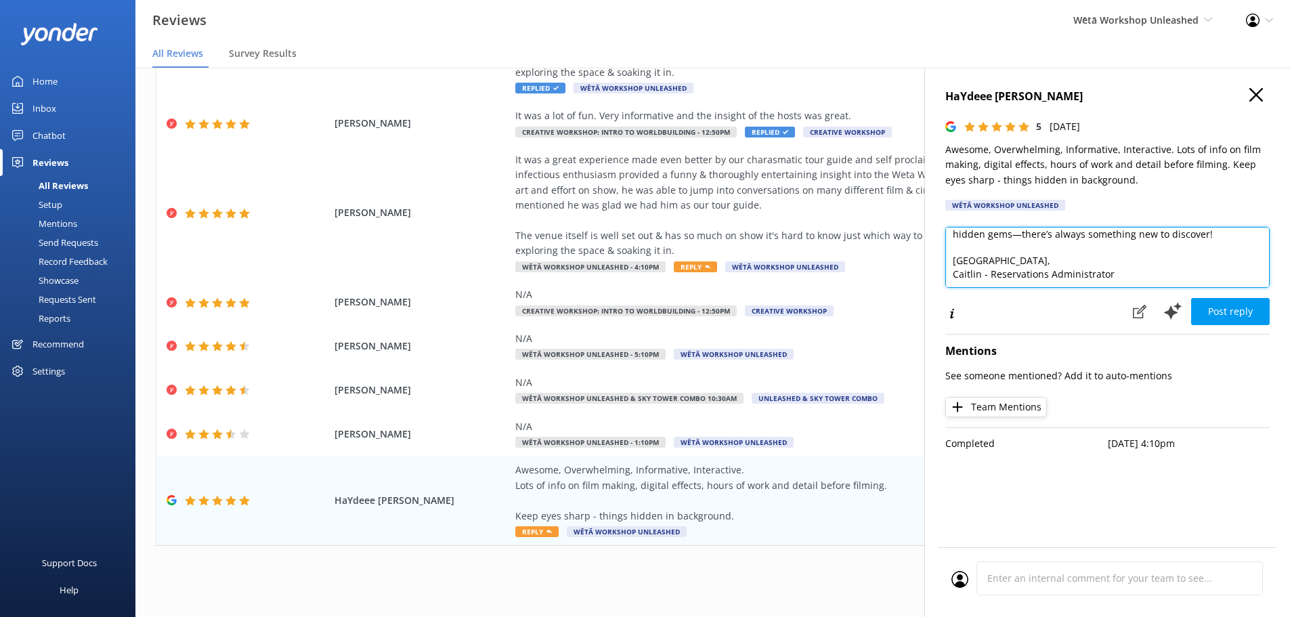
click at [1021, 237] on textarea "Kia ora! Thanks so much for your fantastic review! We're thrilled you enjoyed t…" at bounding box center [1108, 257] width 324 height 61
click at [1018, 241] on textarea "Kia ora! Thanks so much for your fantastic review! We're thrilled you enjoyed t…" at bounding box center [1108, 257] width 324 height 61
click at [1029, 241] on textarea "Kia ora! Thanks so much for your fantastic review! We're thrilled you enjoyed t…" at bounding box center [1108, 257] width 324 height 61
click at [1017, 240] on textarea "Kia ora! Thanks so much for your fantastic review! We're thrilled you enjoyed t…" at bounding box center [1108, 257] width 324 height 61
type textarea "Kia ora! Thanks so much for your fantastic review! We're thrilled you enjoyed t…"
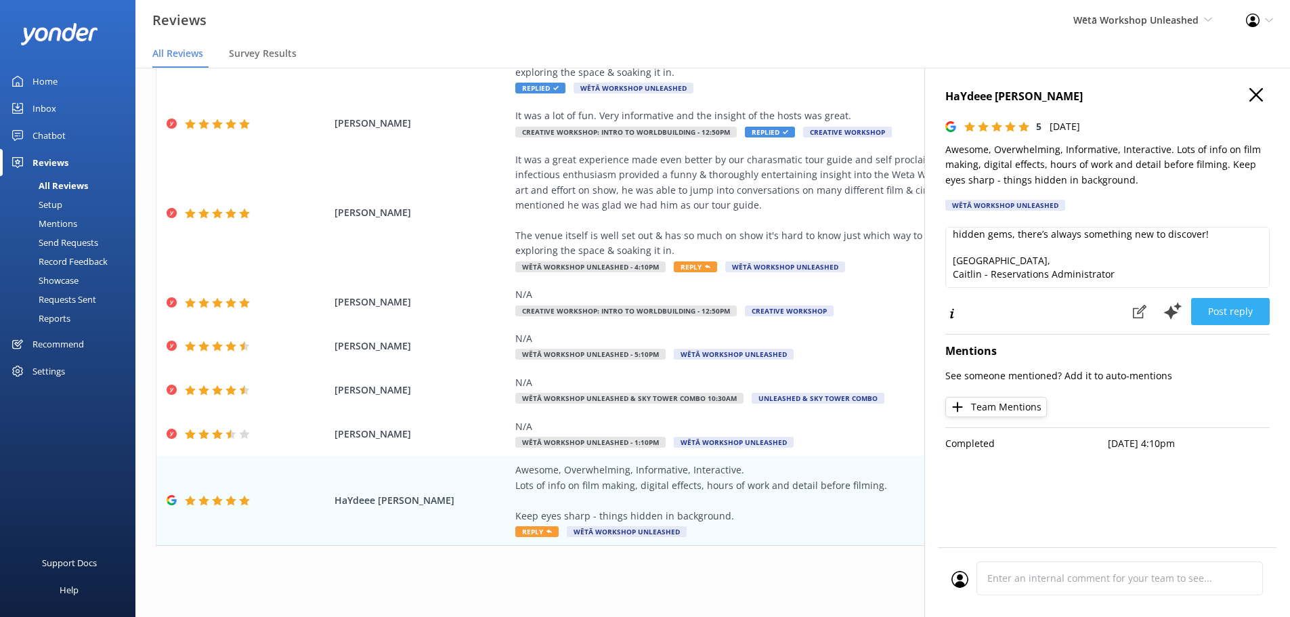
click at [1207, 310] on button "Post reply" at bounding box center [1230, 311] width 79 height 27
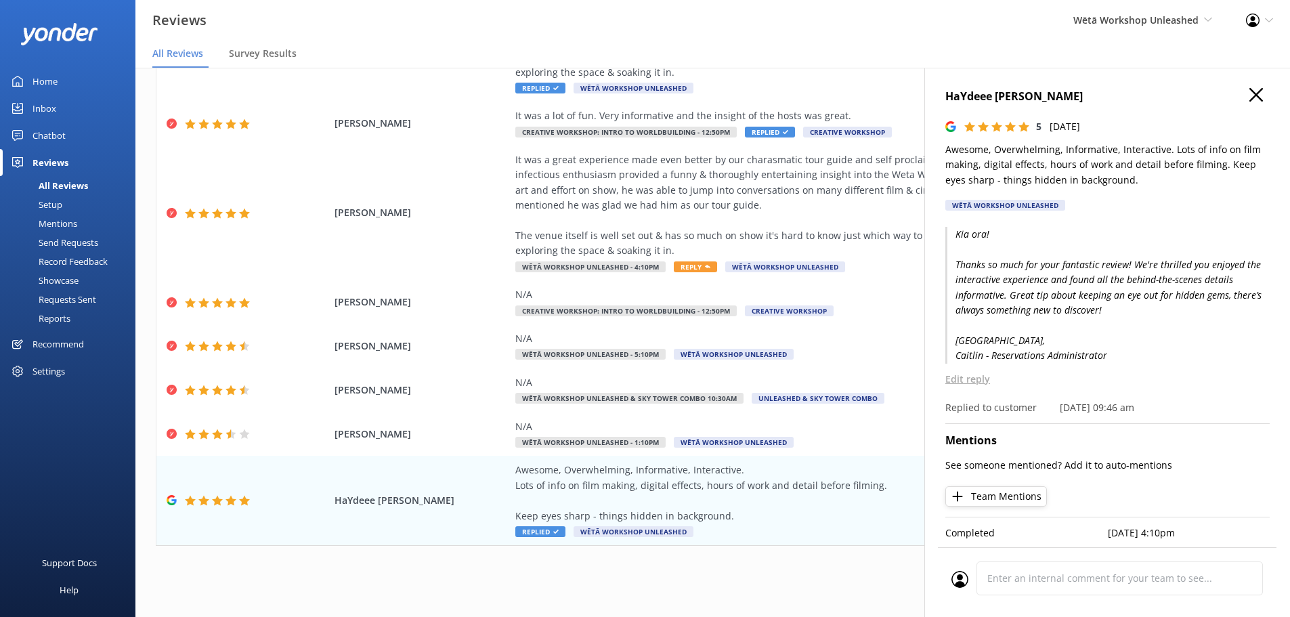
click at [1250, 100] on use "button" at bounding box center [1257, 95] width 14 height 14
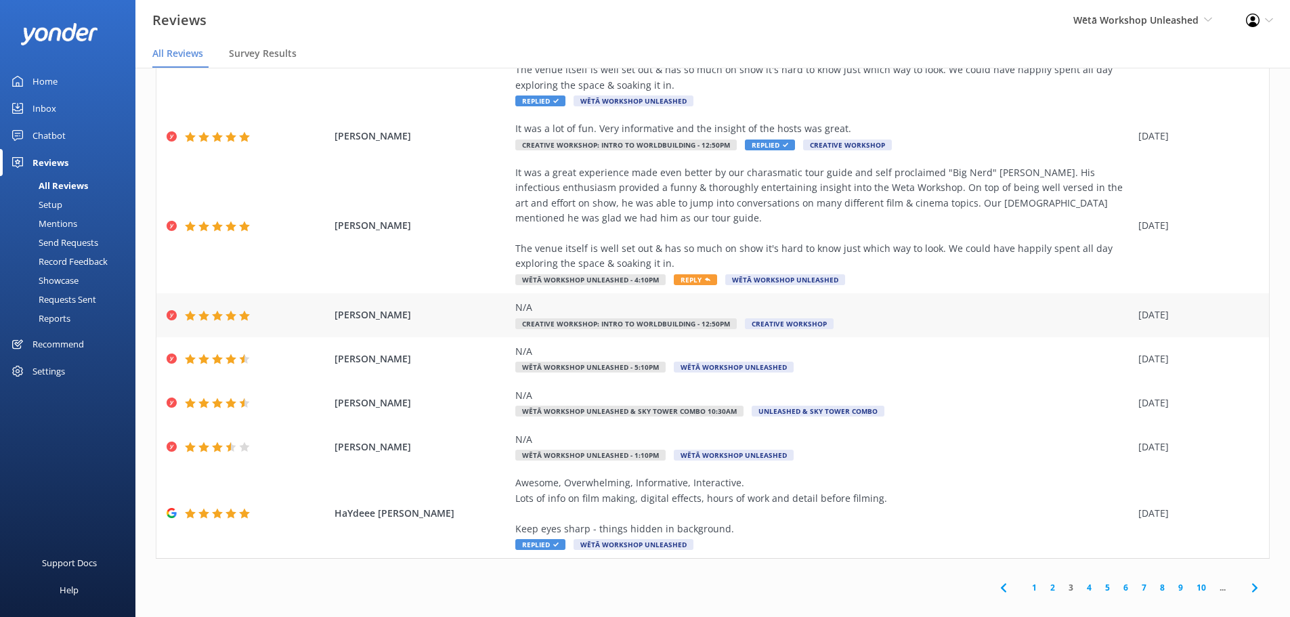
scroll to position [229, 0]
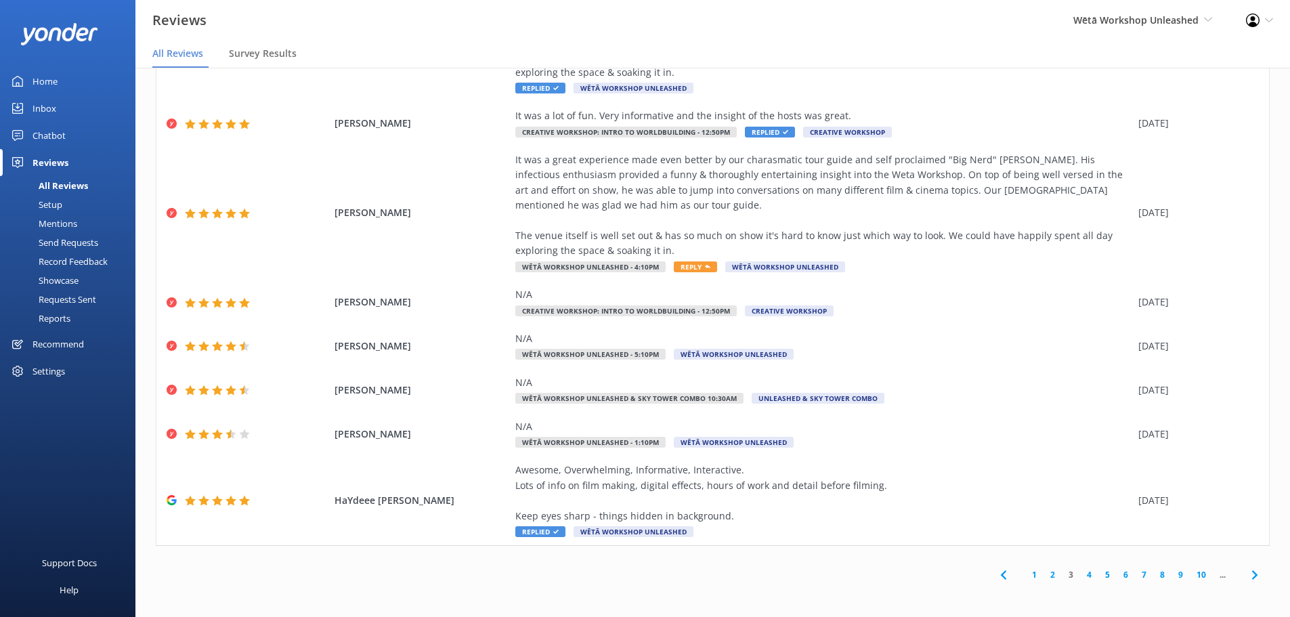
click at [1044, 580] on link "2" at bounding box center [1053, 574] width 18 height 13
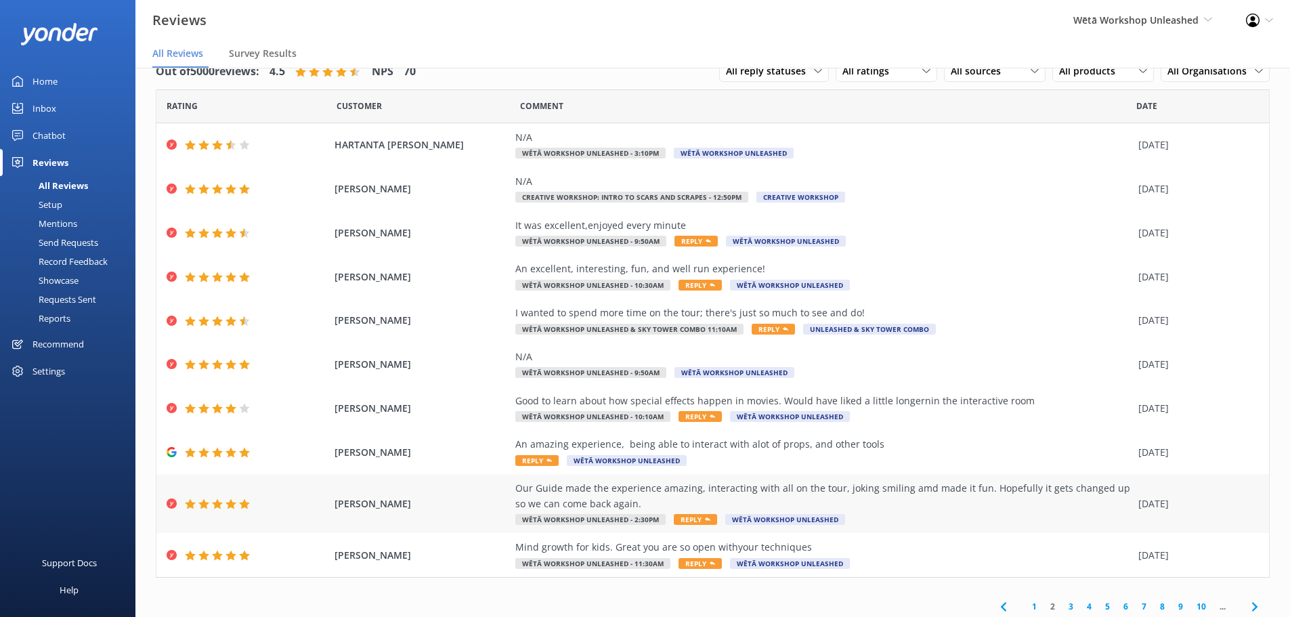
scroll to position [32, 0]
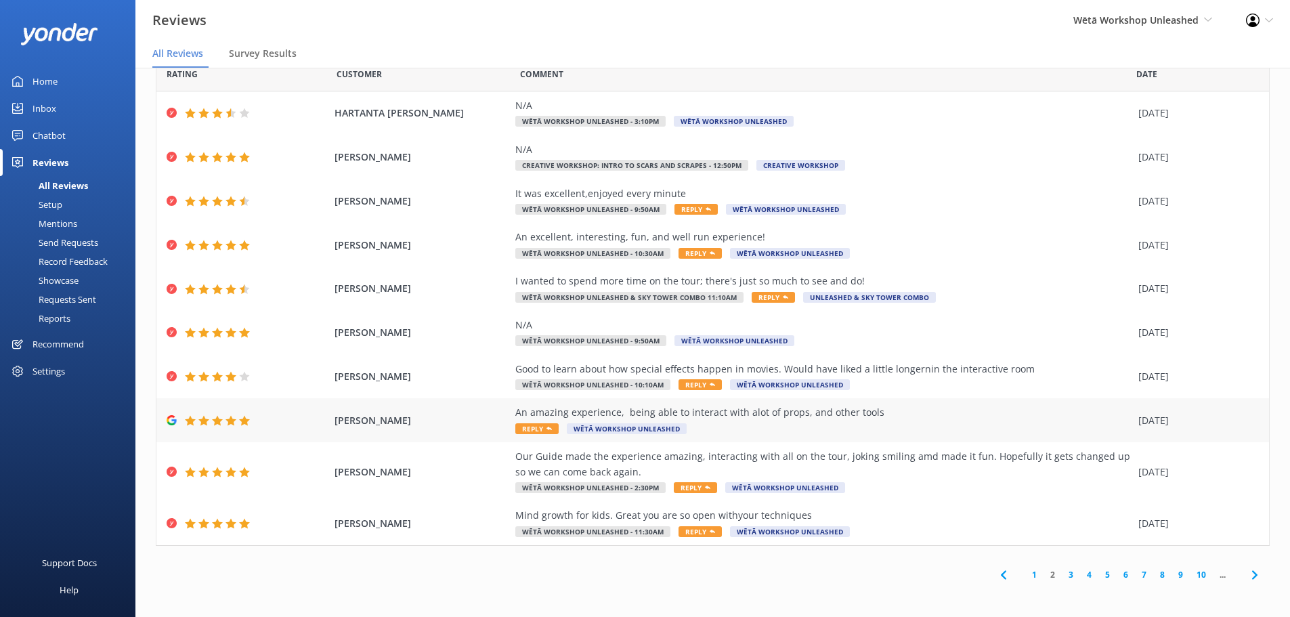
click at [957, 423] on div "An amazing experience, being able to interact with alot of props, and other too…" at bounding box center [823, 420] width 616 height 30
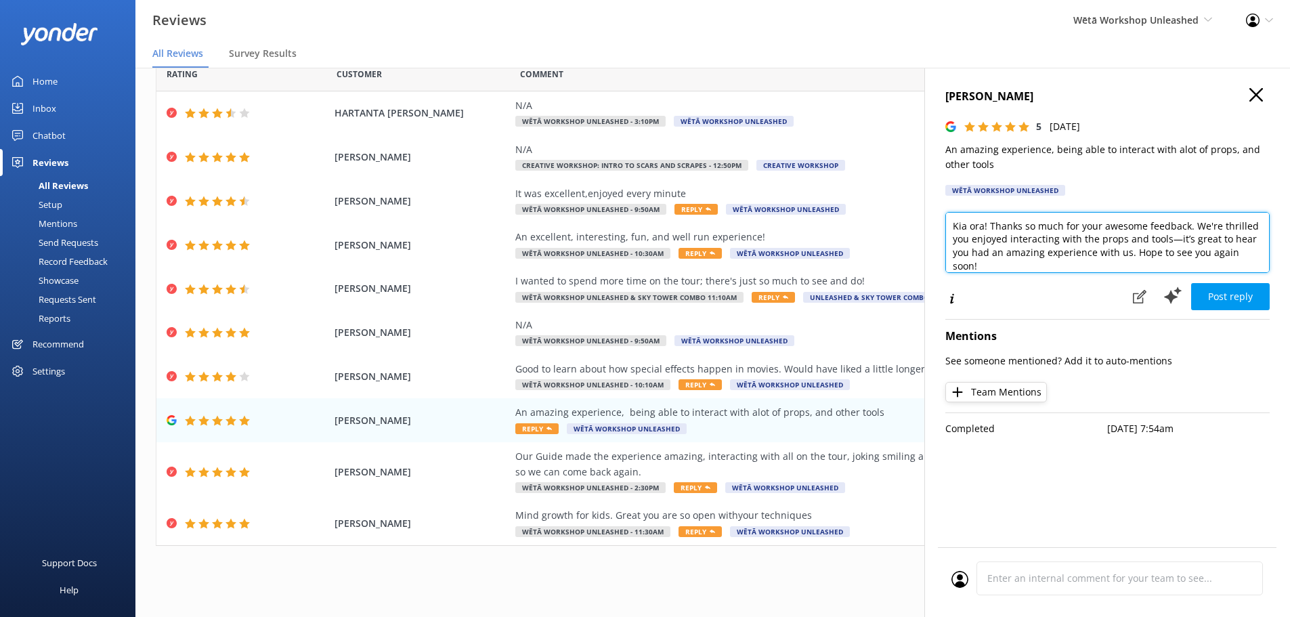
click at [986, 226] on textarea "Kia ora! Thanks so much for your awesome feedback. We're thrilled you enjoyed i…" at bounding box center [1108, 242] width 324 height 61
type textarea "Kia ora Mark! Thanks so much for your awesome feedback. We're thrilled you enjo…"
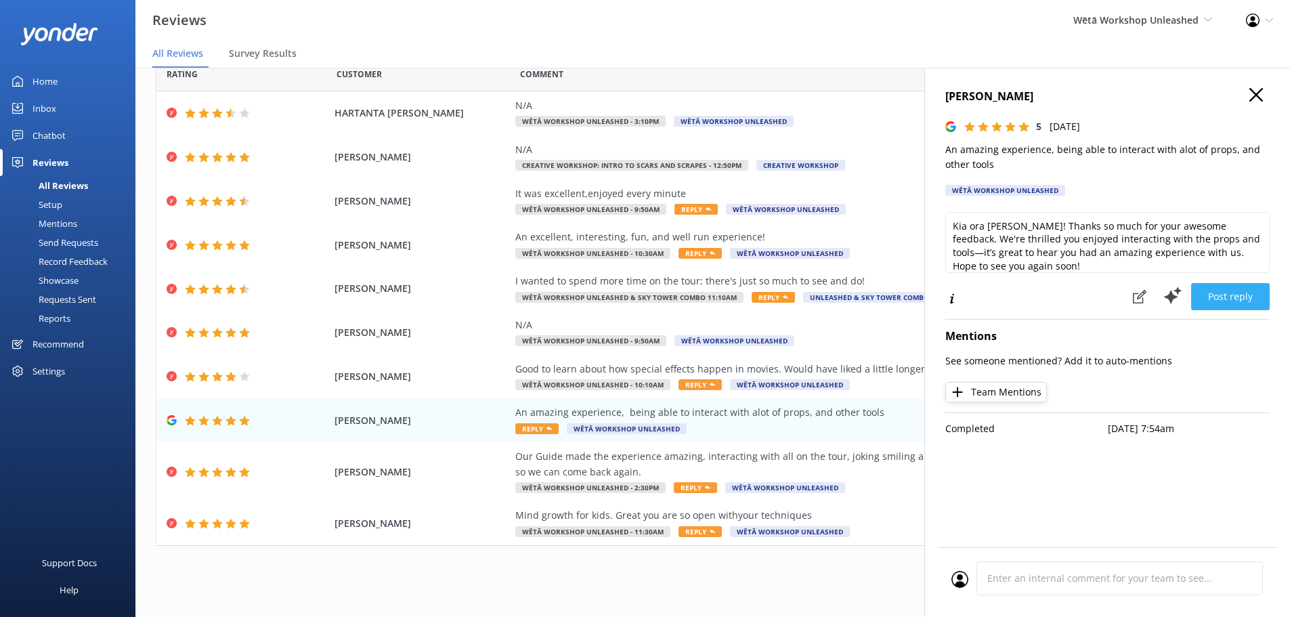
click at [1212, 299] on button "Post reply" at bounding box center [1230, 296] width 79 height 27
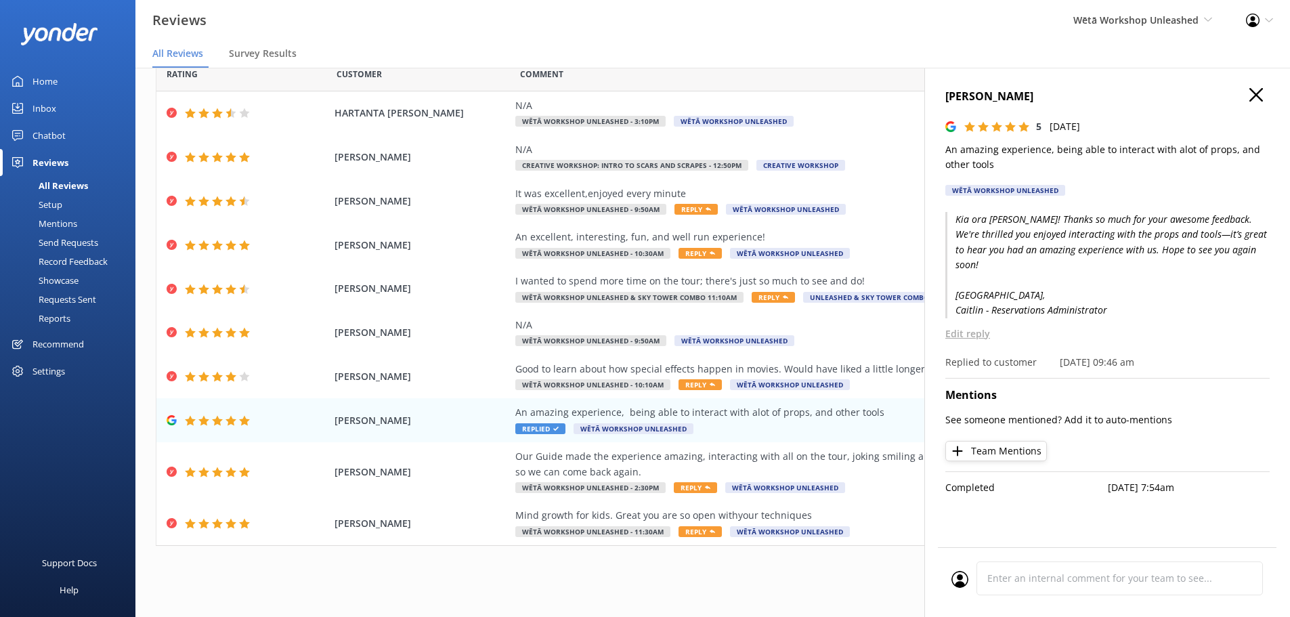
click at [981, 326] on p "Edit reply" at bounding box center [1108, 333] width 324 height 15
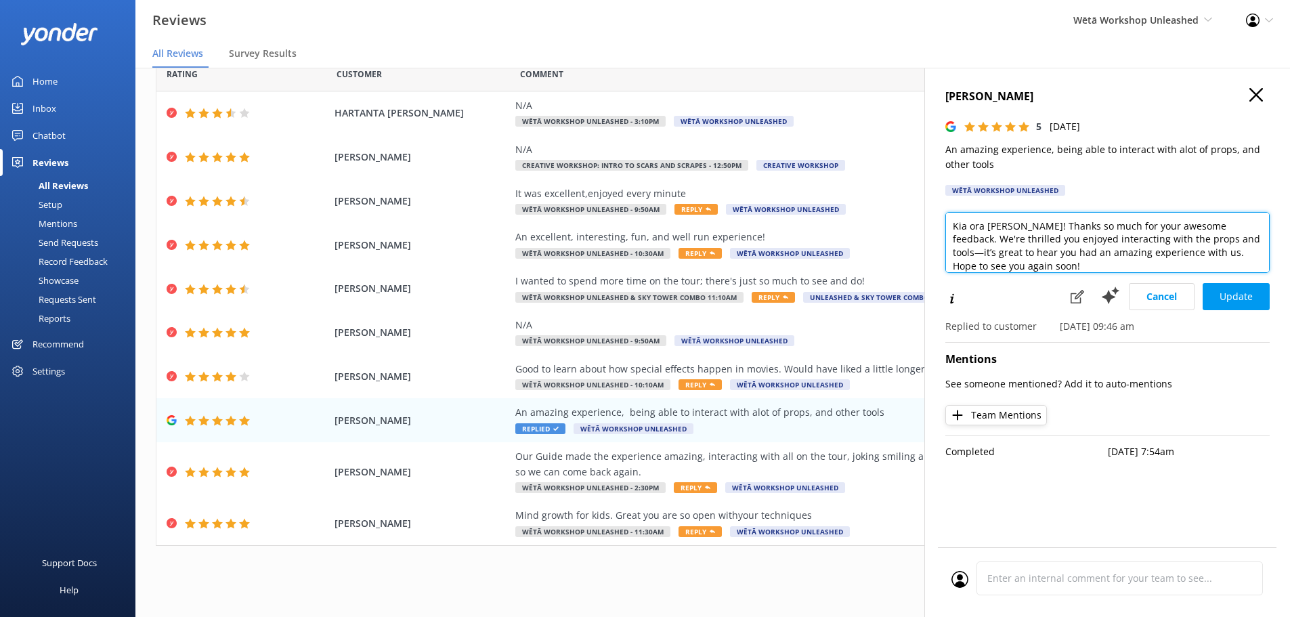
click at [1209, 242] on textarea "Kia ora Mark! Thanks so much for your awesome feedback. We're thrilled you enjo…" at bounding box center [1108, 242] width 324 height 61
type textarea "Kia ora Mark! Thanks so much for your awesome feedback. We're thrilled you enjo…"
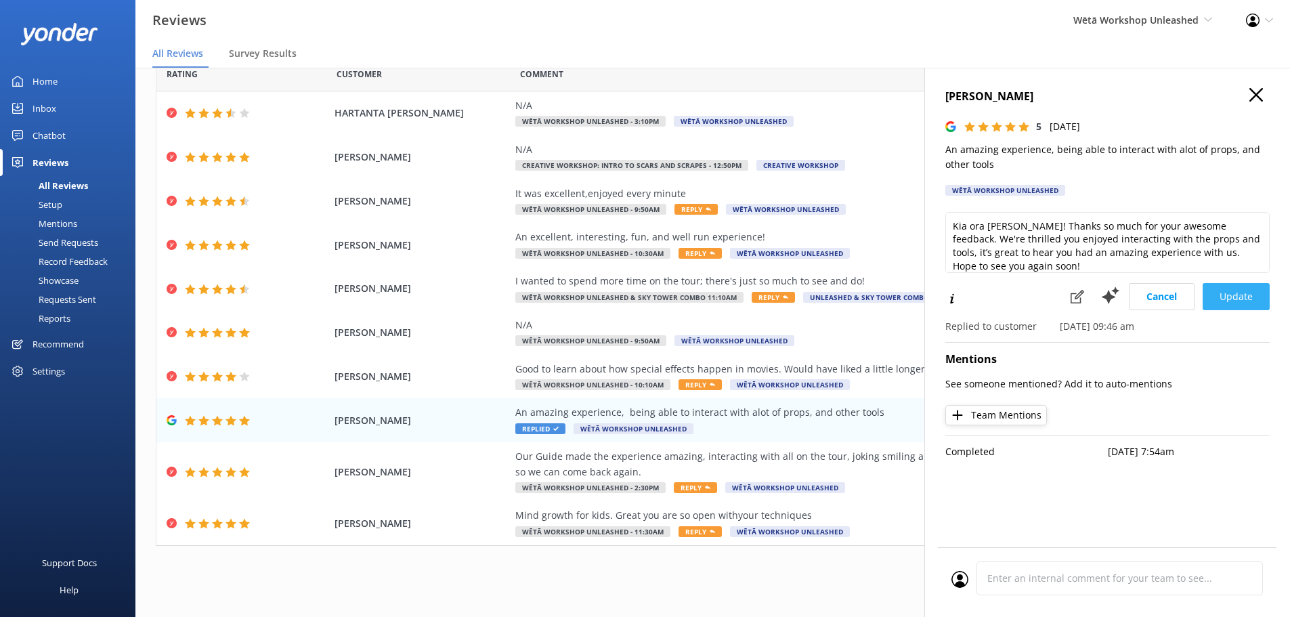
click at [1241, 294] on button "Update" at bounding box center [1236, 296] width 67 height 27
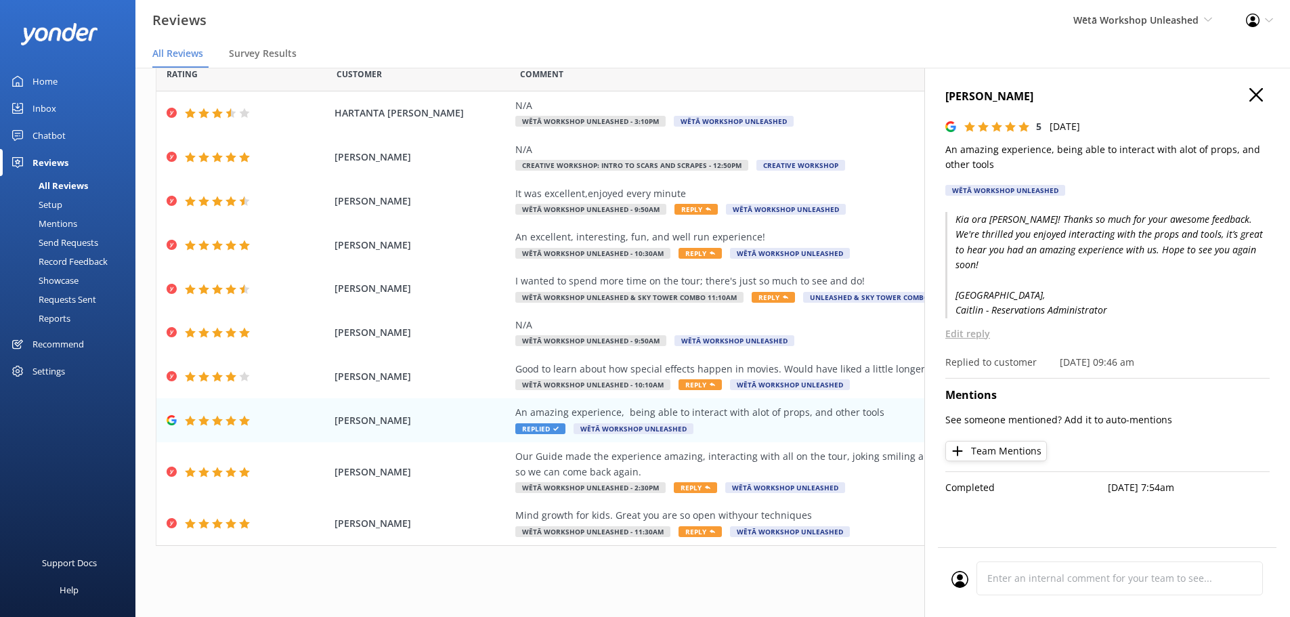
click at [1255, 92] on icon "button" at bounding box center [1257, 95] width 14 height 14
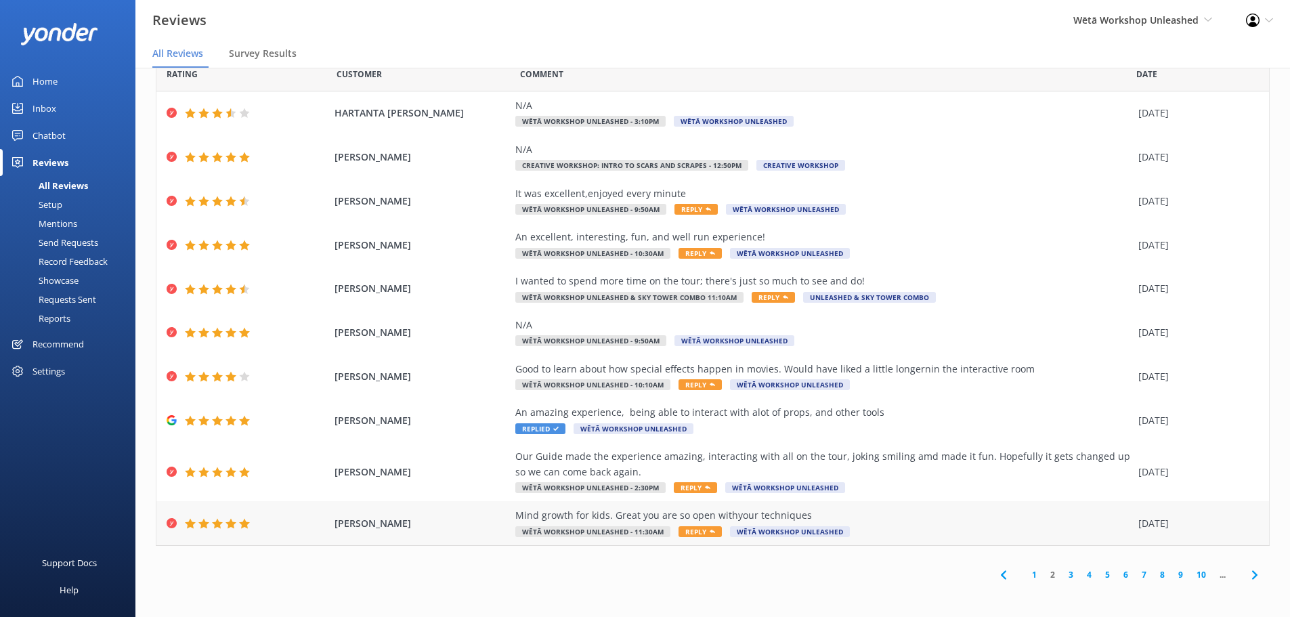
click at [920, 513] on div "Mind growth for kids. Great you are so open withyour techniques" at bounding box center [823, 515] width 616 height 15
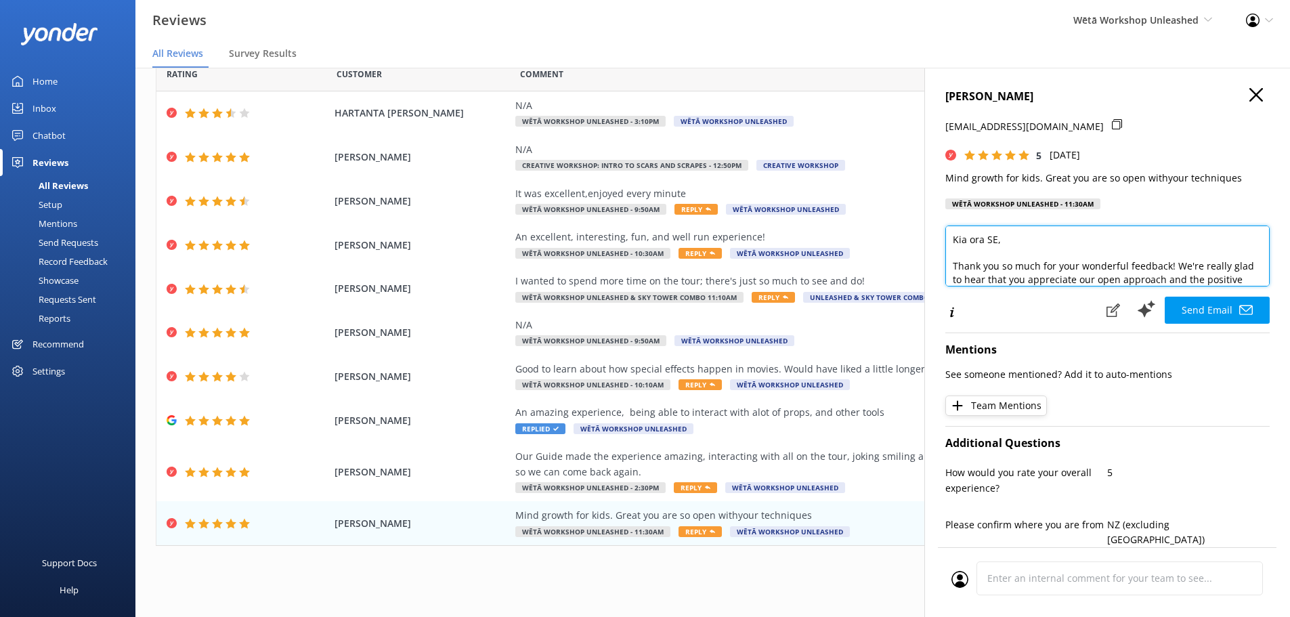
click at [998, 242] on textarea "Kia ora SE, Thank you so much for your wonderful feedback! We're really glad to…" at bounding box center [1108, 256] width 324 height 61
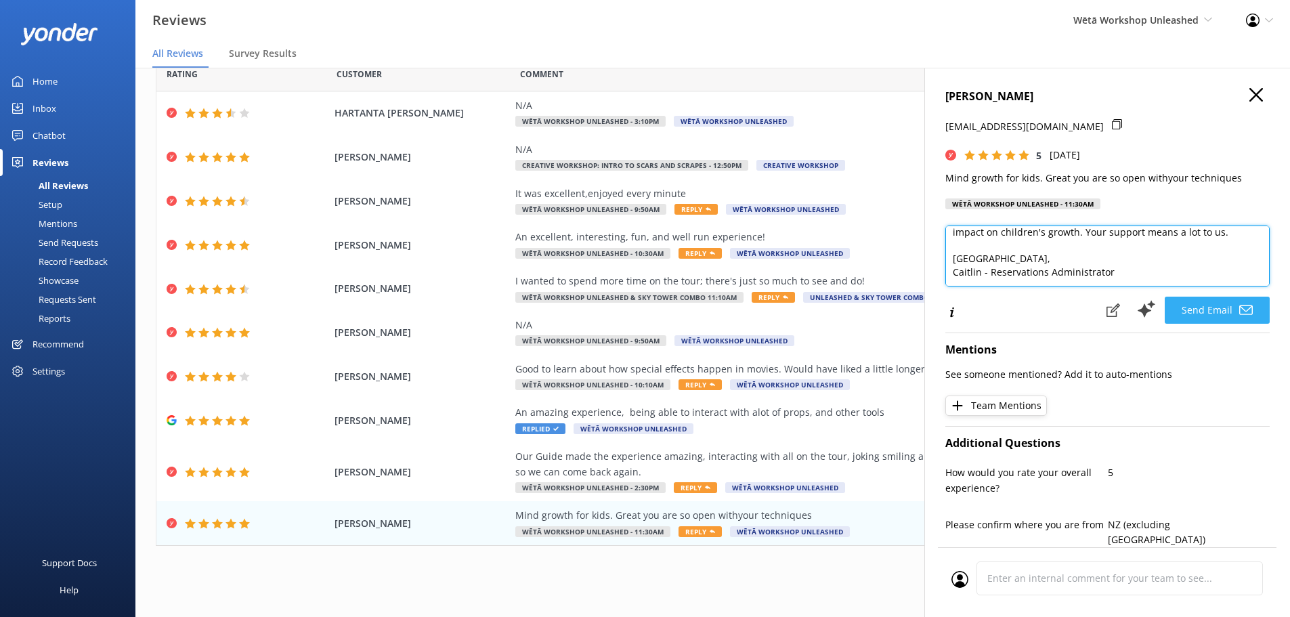
type textarea "Kia ora, Thank you so much for your wonderful feedback! We're really glad to he…"
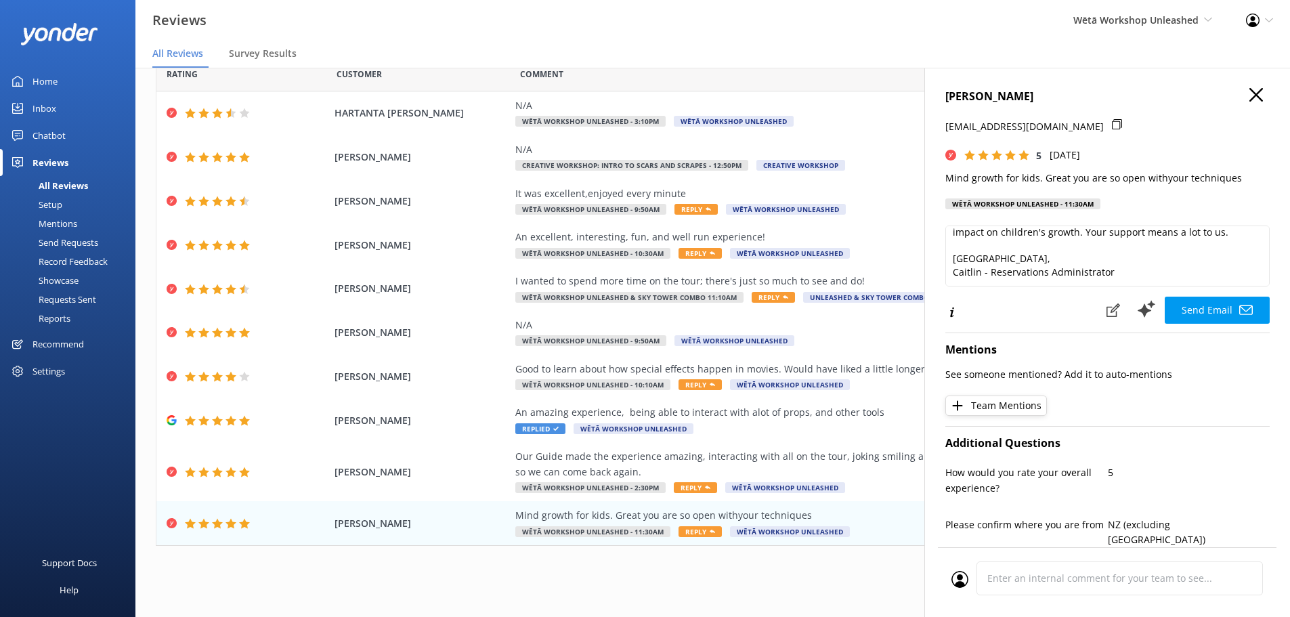
drag, startPoint x: 1223, startPoint y: 315, endPoint x: 1223, endPoint y: 302, distance: 12.9
click at [1223, 316] on button "Send Email" at bounding box center [1217, 310] width 105 height 27
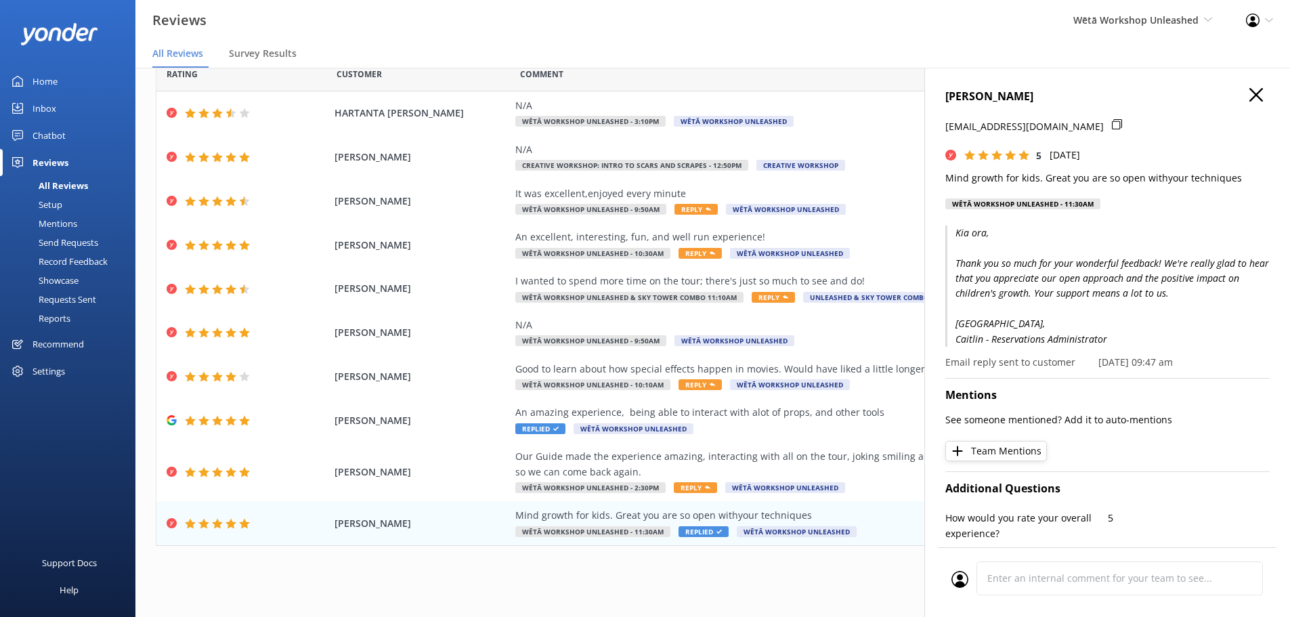
click at [1253, 93] on h4 "SE MCKAY" at bounding box center [1108, 97] width 324 height 18
click at [1250, 91] on icon "button" at bounding box center [1257, 95] width 14 height 14
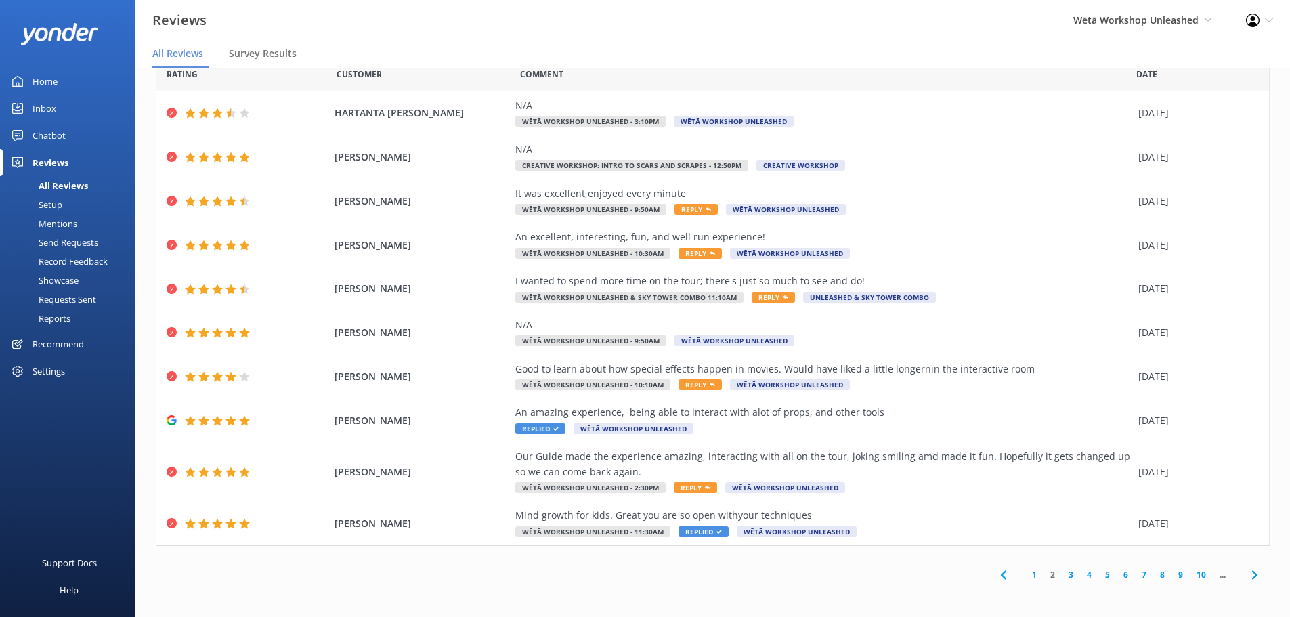
click at [1025, 576] on link "1" at bounding box center [1034, 574] width 18 height 13
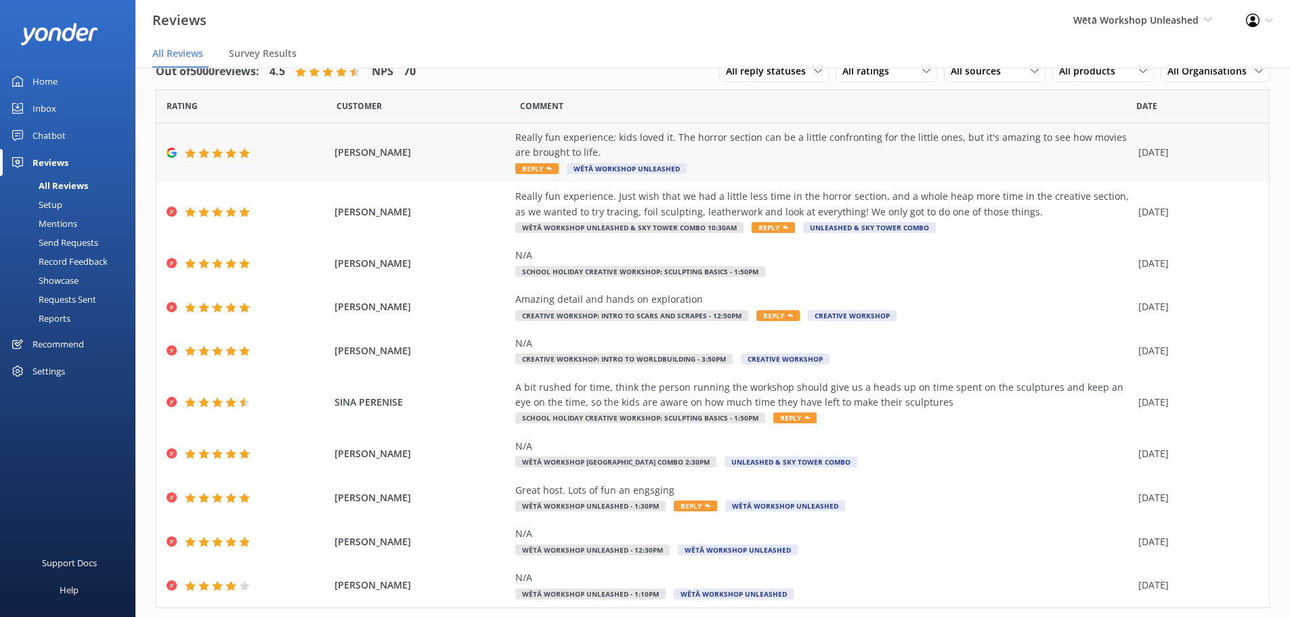
click at [713, 170] on div "Really fun experience; kids loved it. The horror section can be a little confro…" at bounding box center [823, 152] width 616 height 45
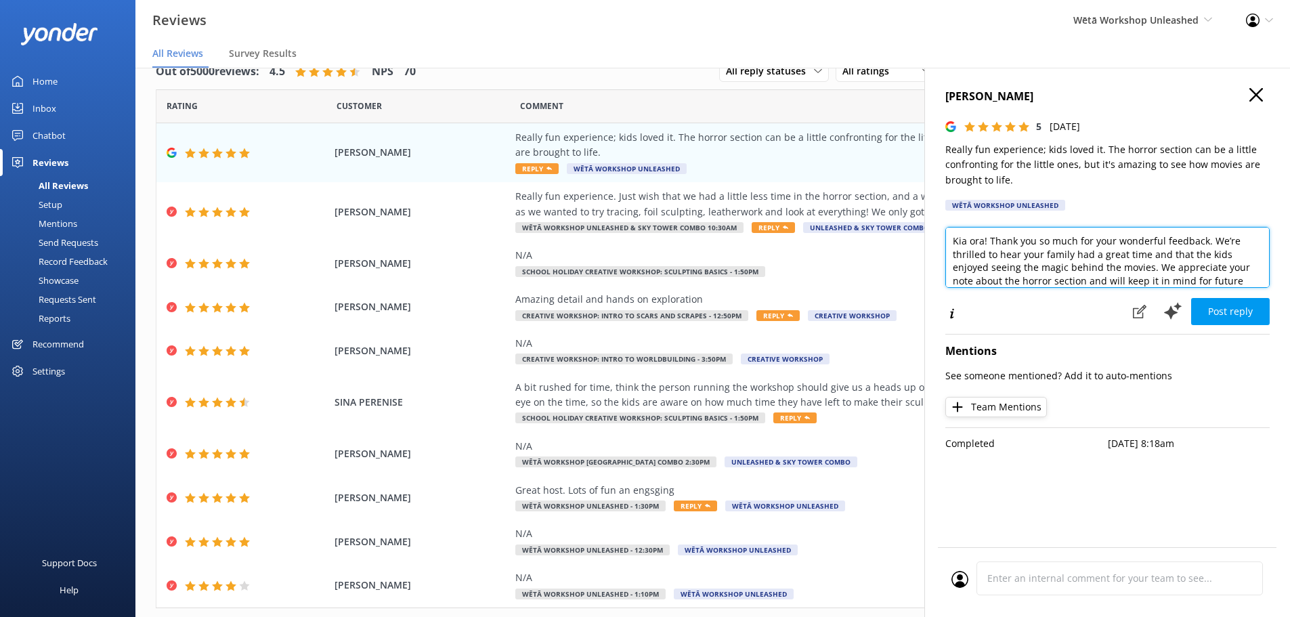
click at [983, 245] on textarea "Kia ora! Thank you so much for your wonderful feedback. We’re thrilled to hear …" at bounding box center [1108, 257] width 324 height 61
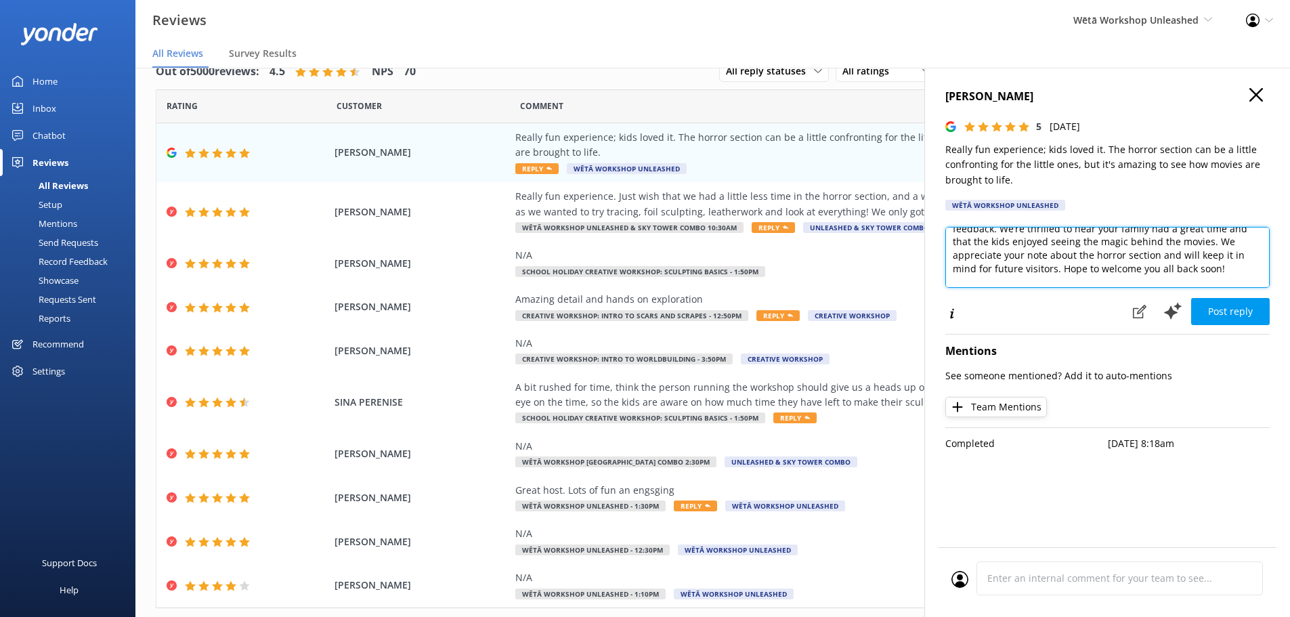
scroll to position [60, 0]
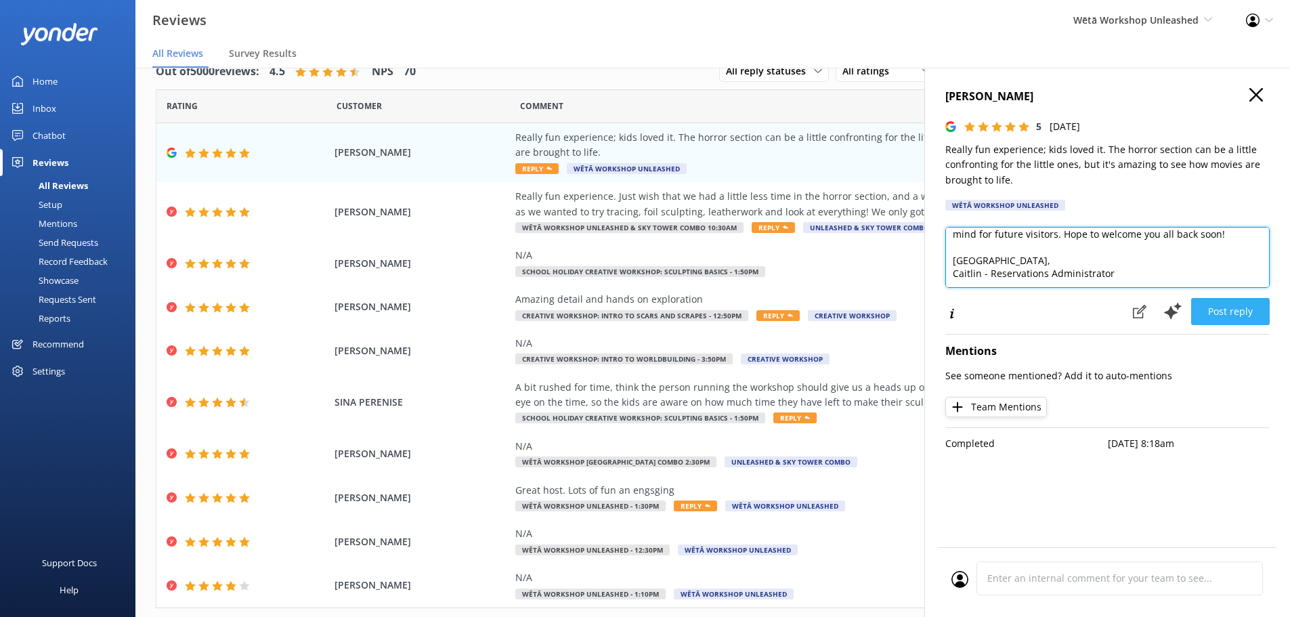
type textarea "Kia ora Deborah! Thank you so much for your wonderful feedback. We’re thrilled …"
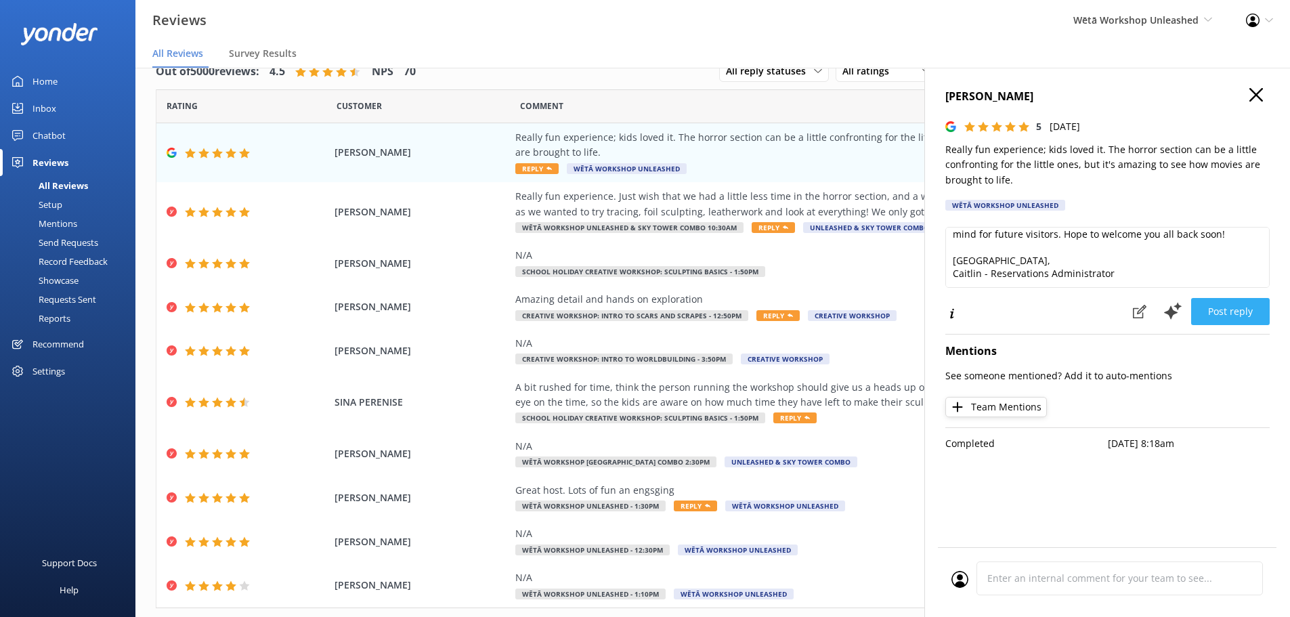
click at [1243, 313] on button "Post reply" at bounding box center [1230, 311] width 79 height 27
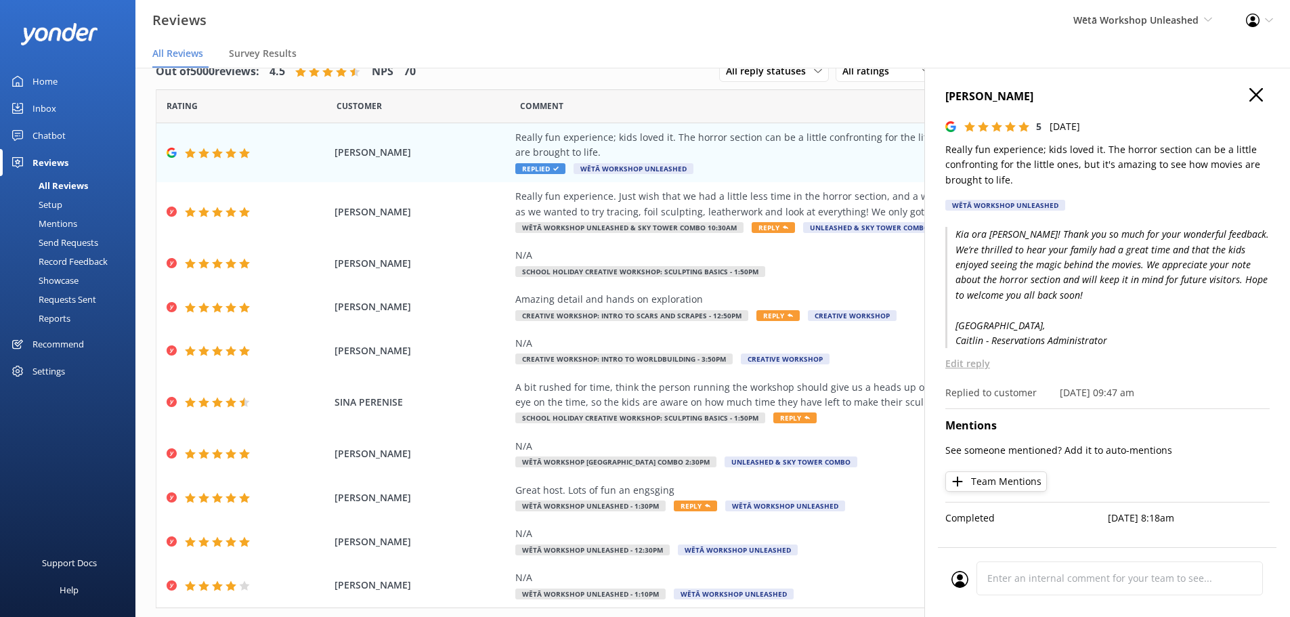
click at [1255, 96] on use "button" at bounding box center [1257, 95] width 14 height 14
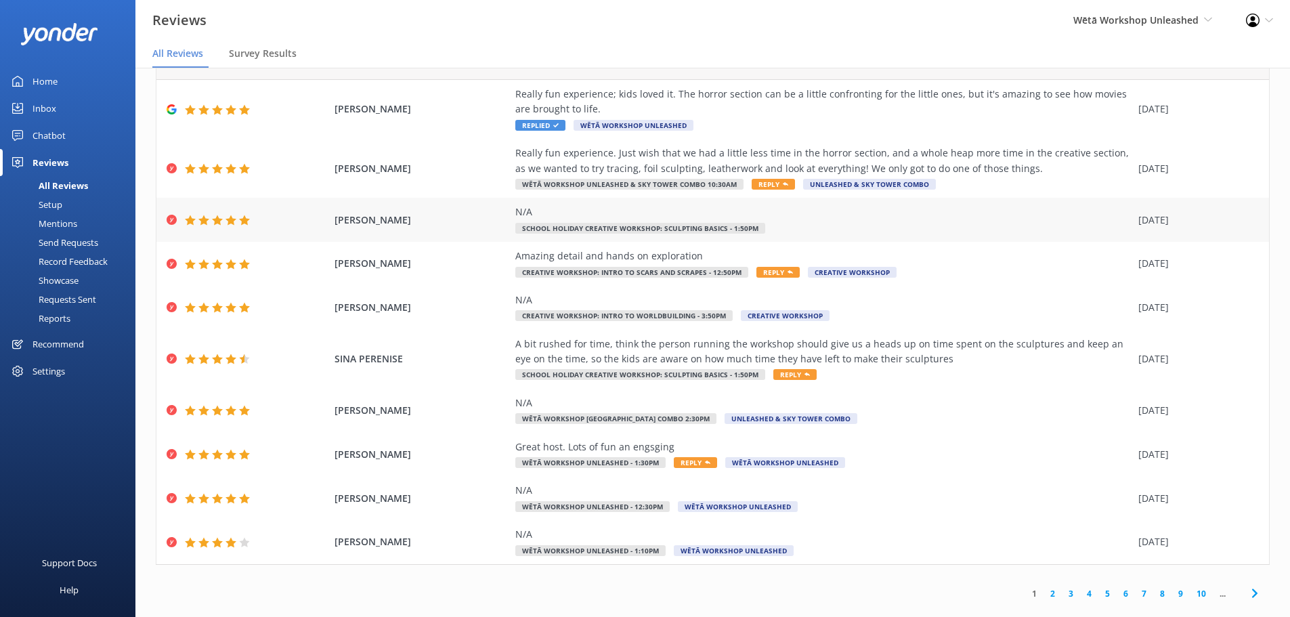
scroll to position [62, 0]
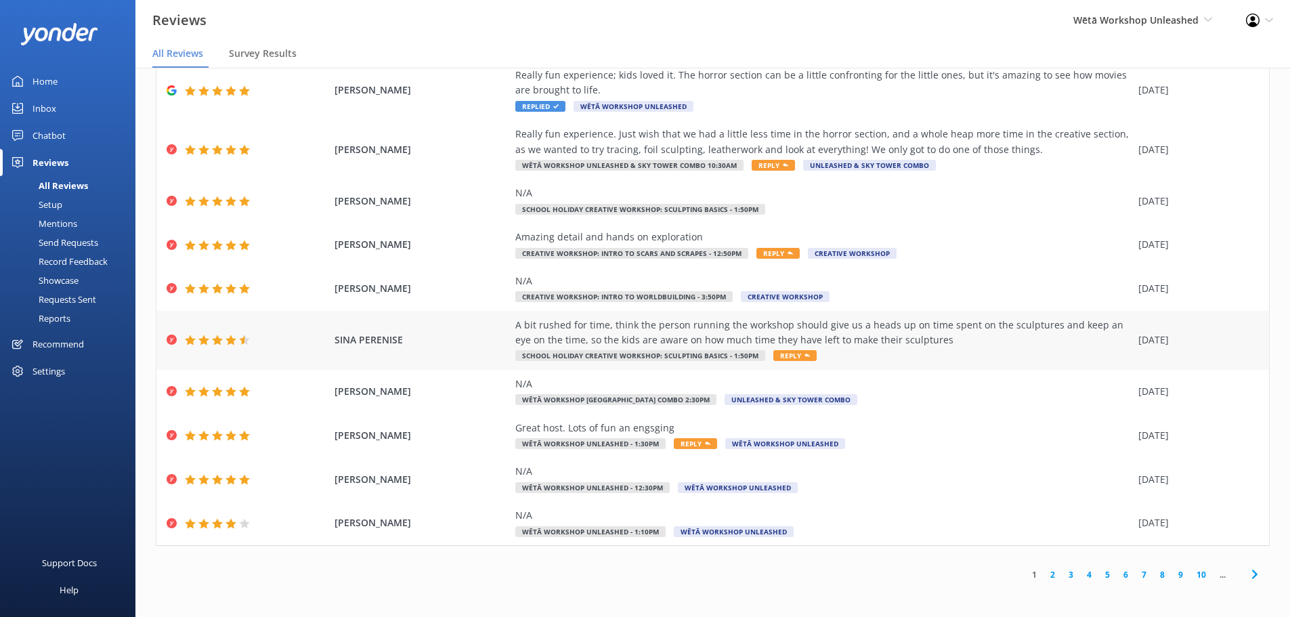
click at [869, 341] on div "A bit rushed for time, think the person running the workshop should give us a h…" at bounding box center [823, 333] width 616 height 30
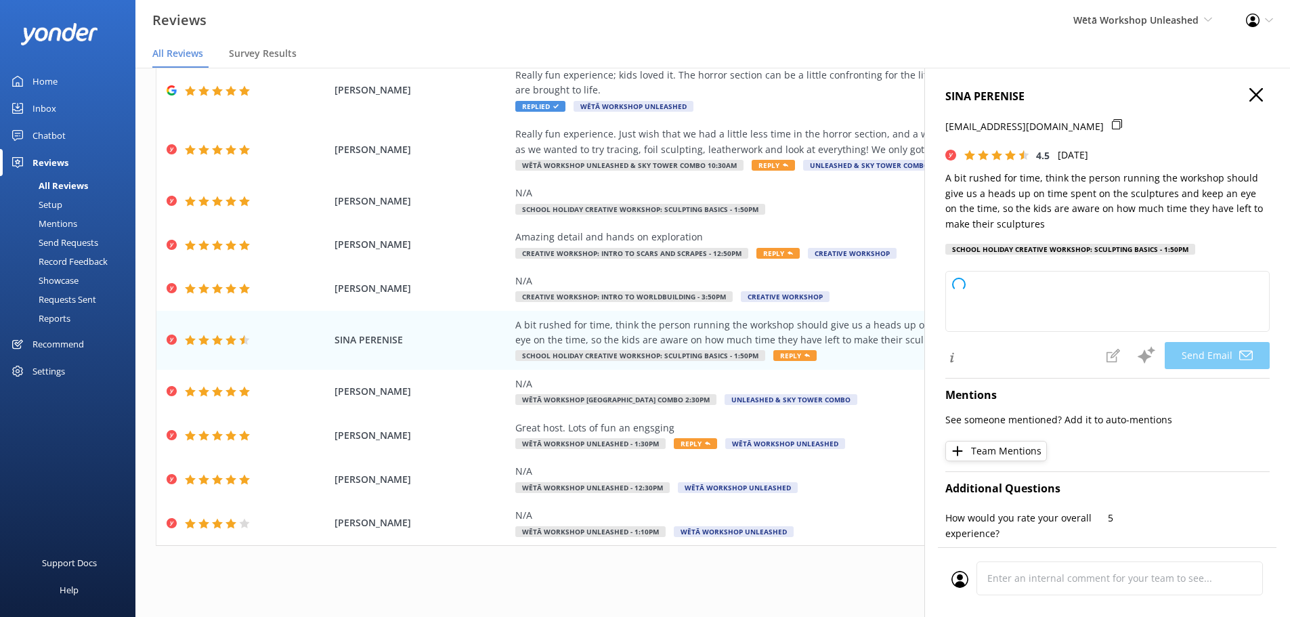
type textarea "Kia ora Sina, Thank you so much for your feedback! We really appreciate your su…"
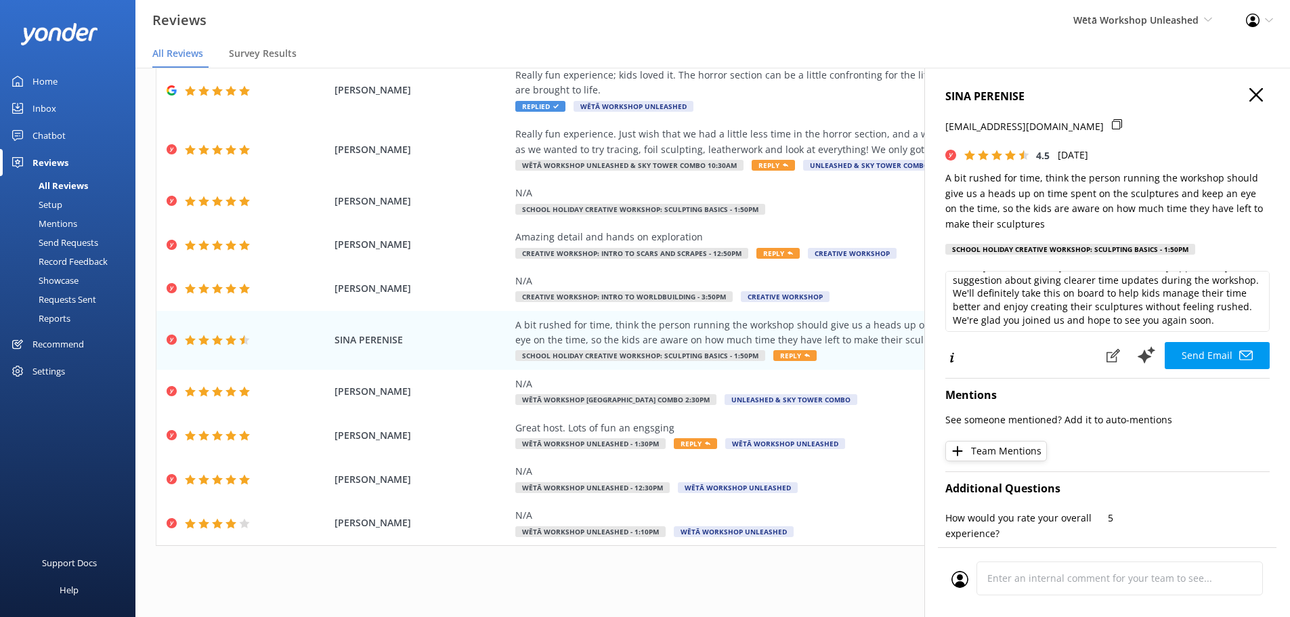
scroll to position [68, 0]
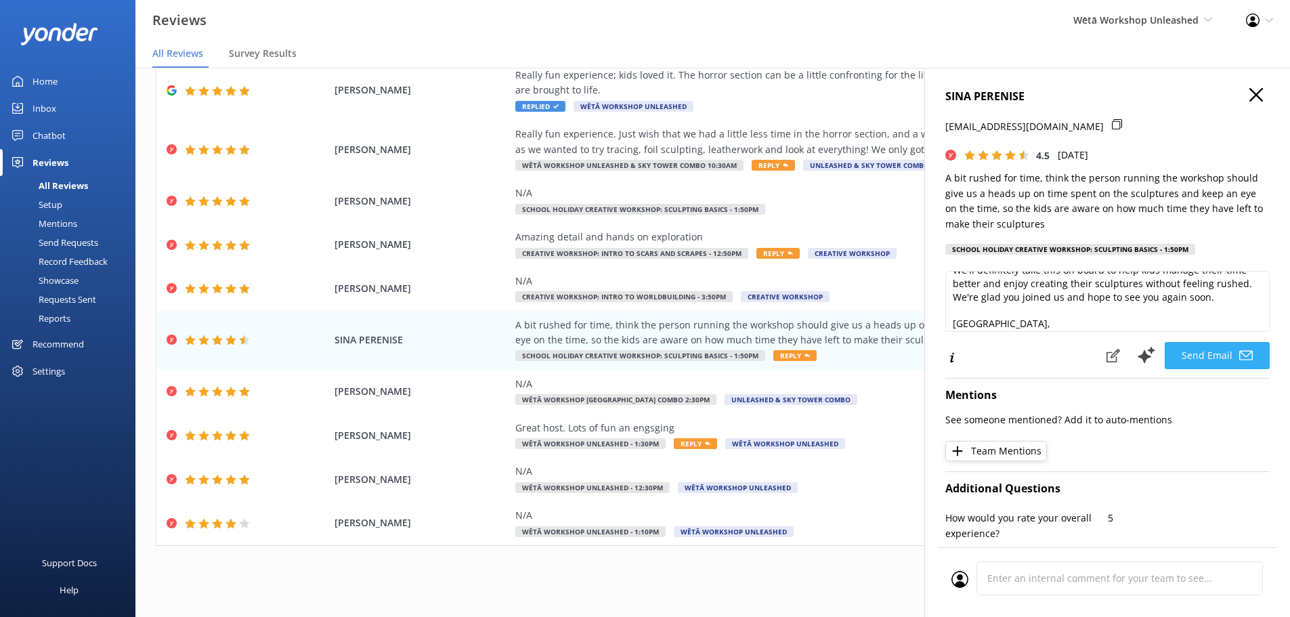
click at [1225, 355] on button "Send Email" at bounding box center [1217, 355] width 105 height 27
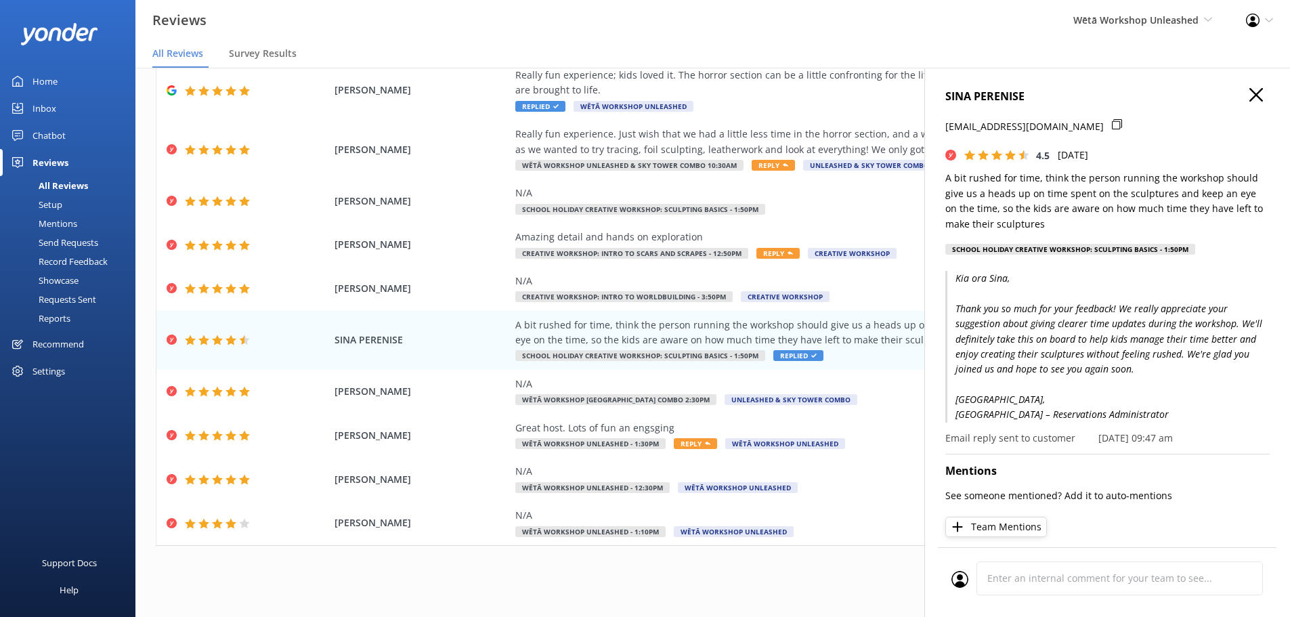
click at [1250, 96] on icon "button" at bounding box center [1257, 95] width 14 height 14
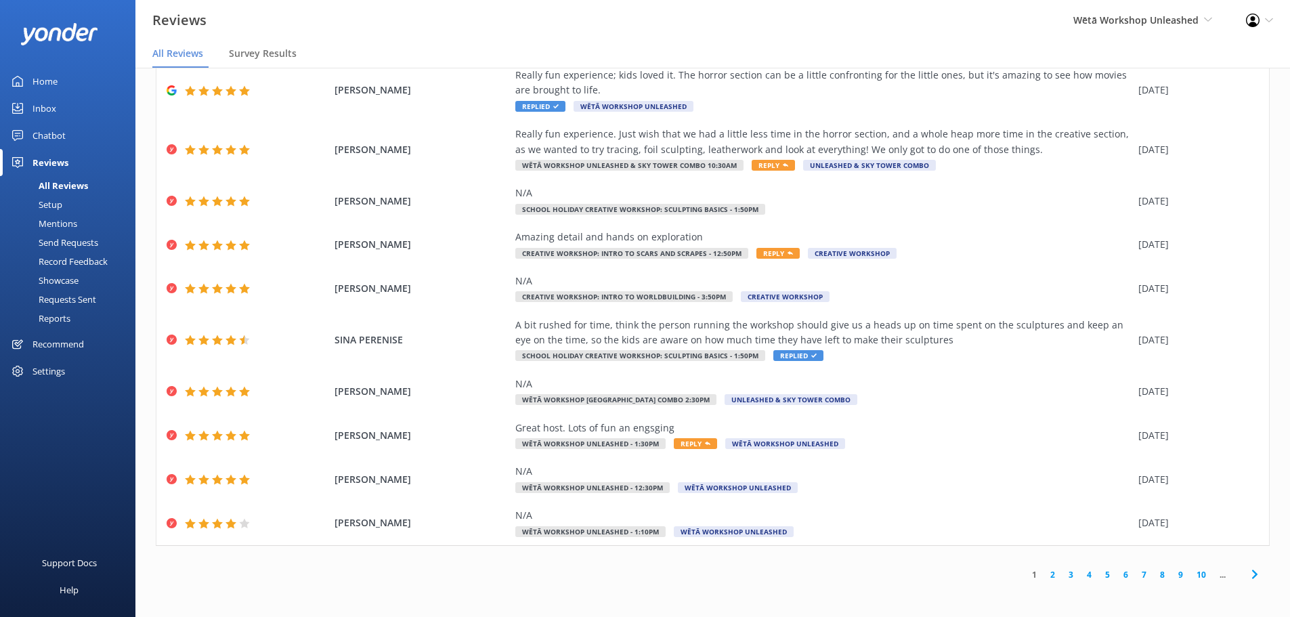
click at [1044, 576] on link "2" at bounding box center [1053, 574] width 18 height 13
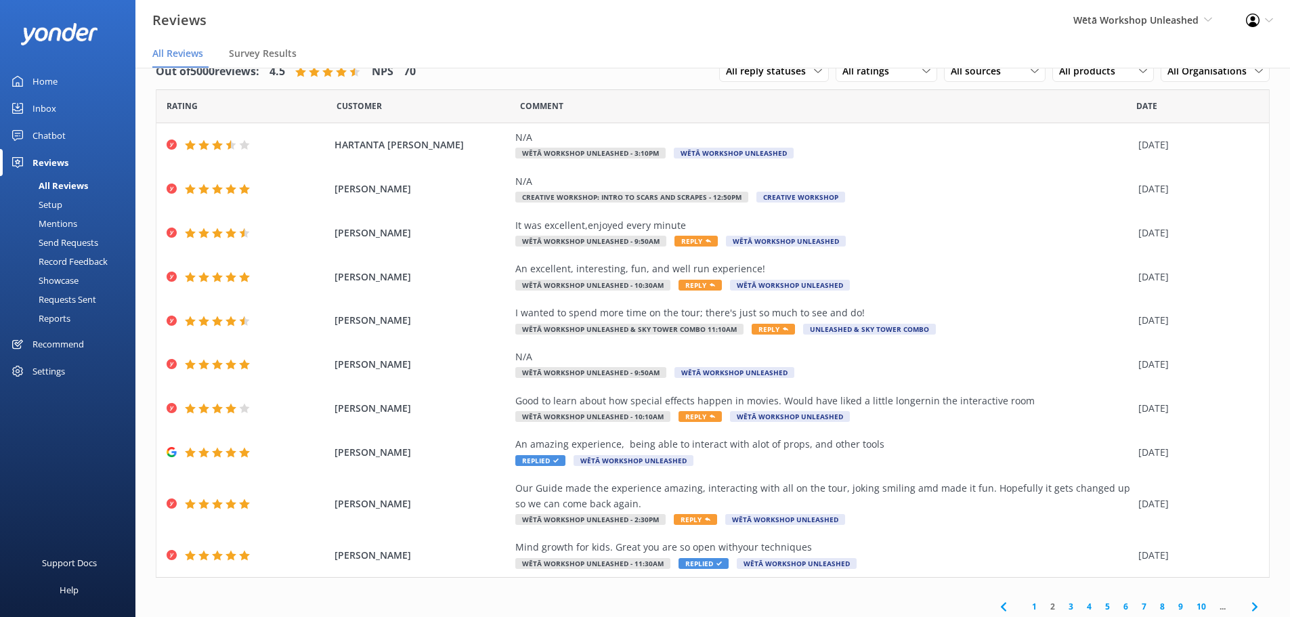
click at [1067, 607] on link "3" at bounding box center [1071, 606] width 18 height 13
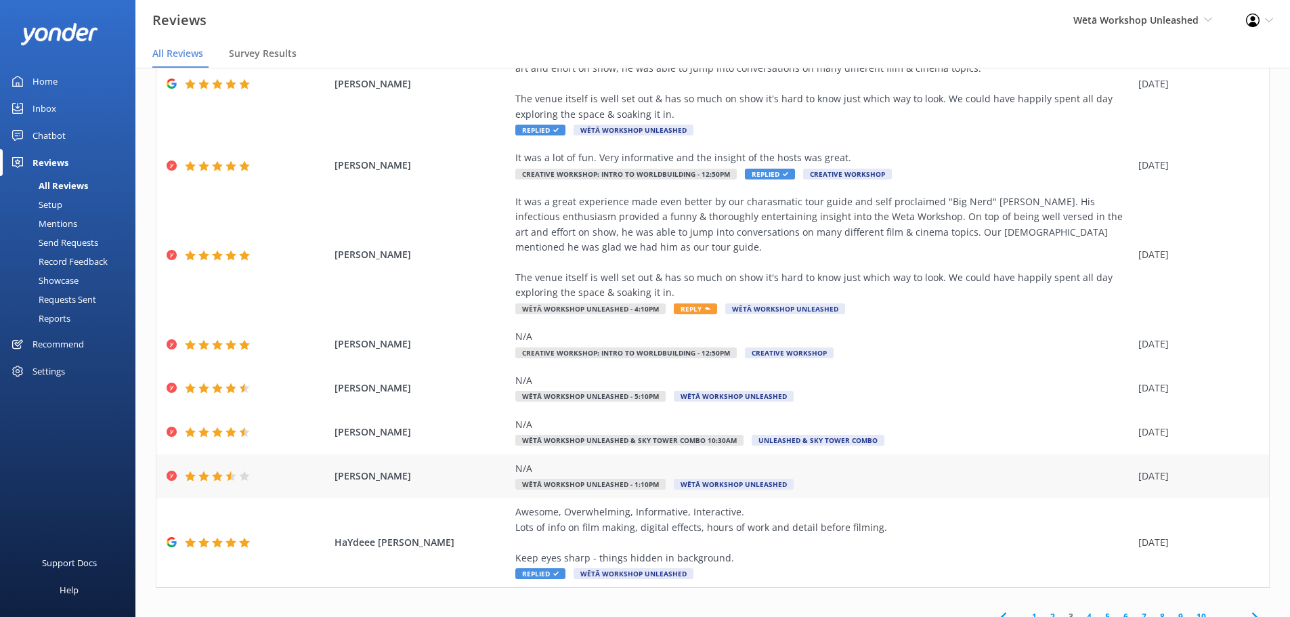
scroll to position [229, 0]
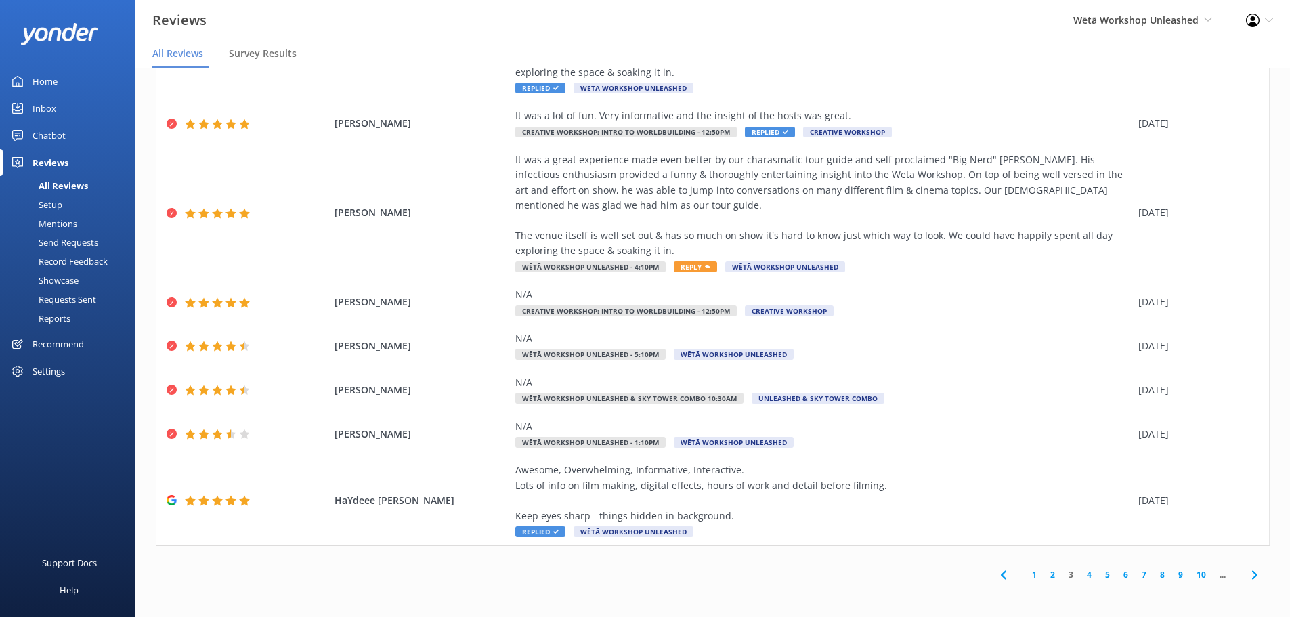
click at [1082, 573] on link "4" at bounding box center [1089, 574] width 18 height 13
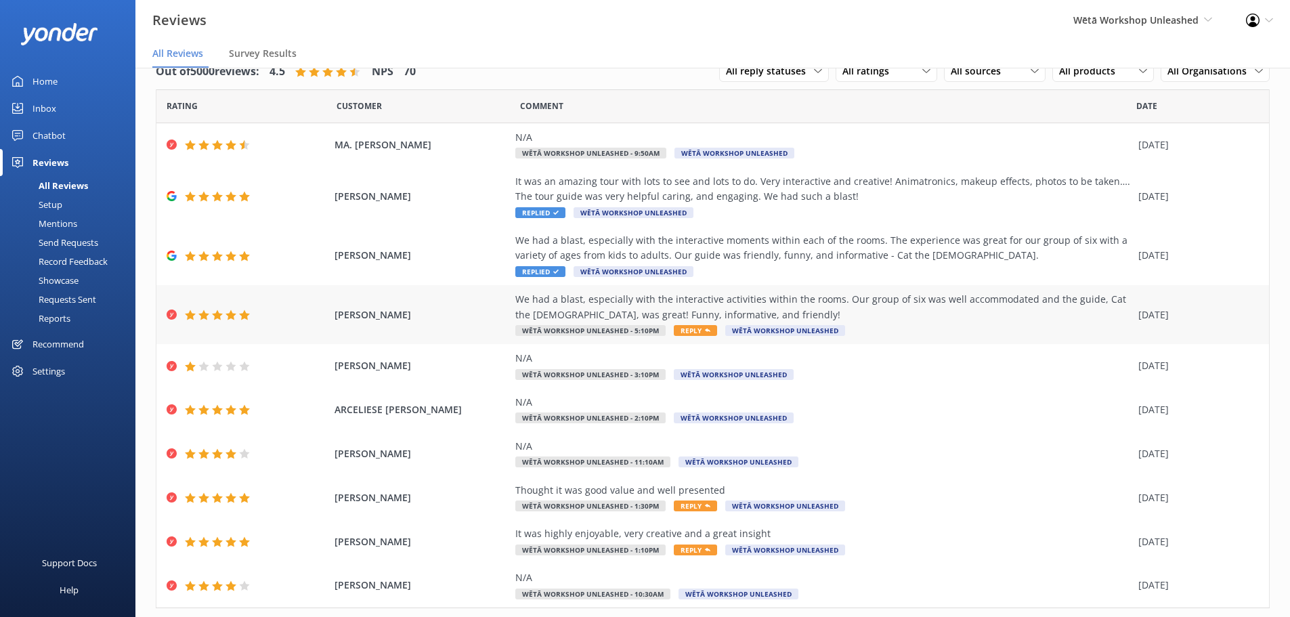
click at [975, 315] on div "We had a blast, especially with the interactive activities within the rooms. Ou…" at bounding box center [823, 307] width 616 height 30
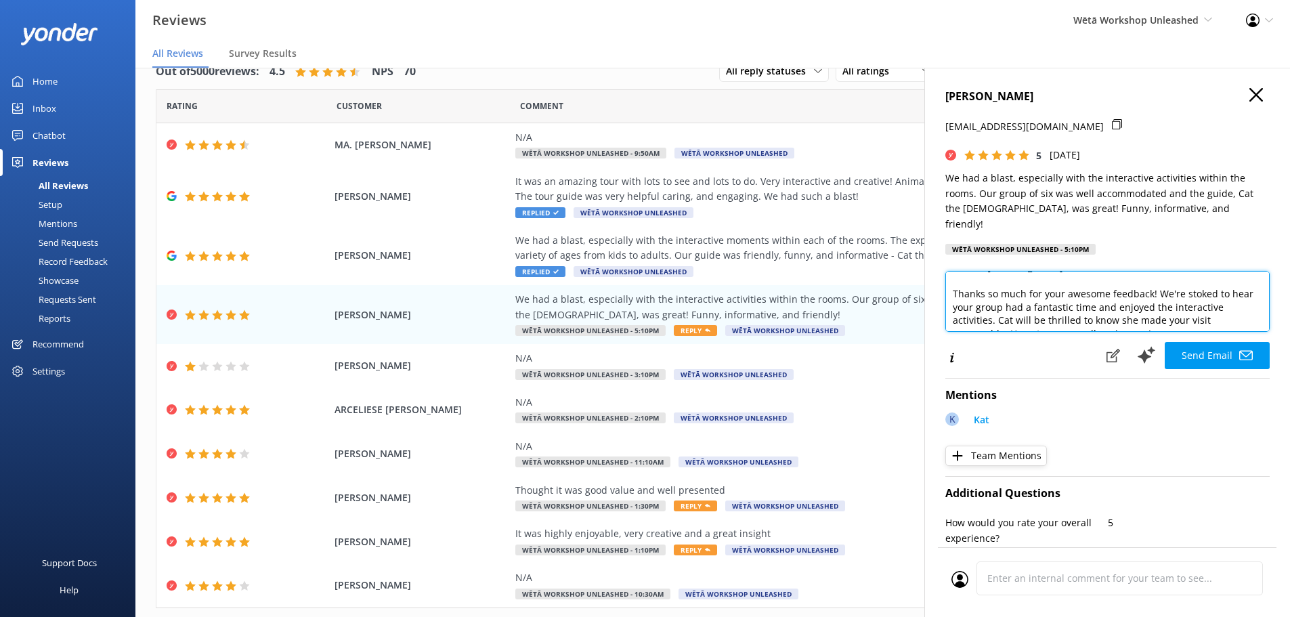
scroll to position [23, 0]
click at [1003, 299] on textarea "Kia ora Brian, Thanks so much for your awesome feedback! We're stoked to hear y…" at bounding box center [1108, 301] width 324 height 61
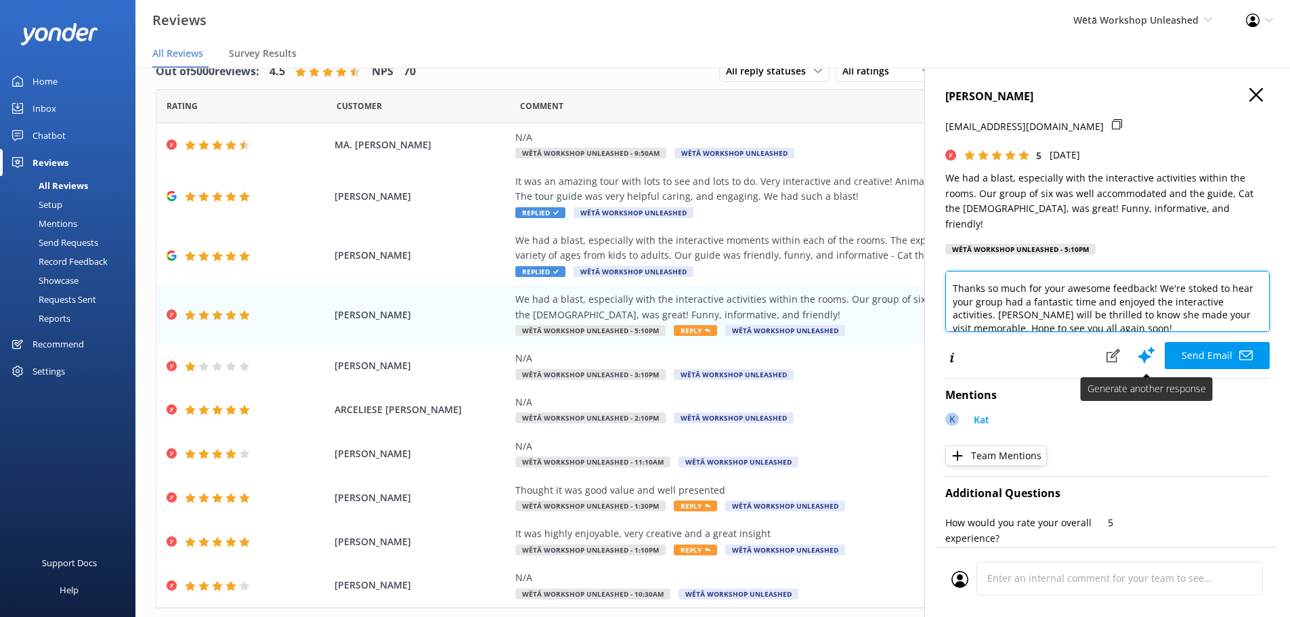
type textarea "Kia ora Brian, Thanks so much for your awesome feedback! We're stoked to hear y…"
click at [1199, 342] on button "Send Email" at bounding box center [1217, 355] width 105 height 27
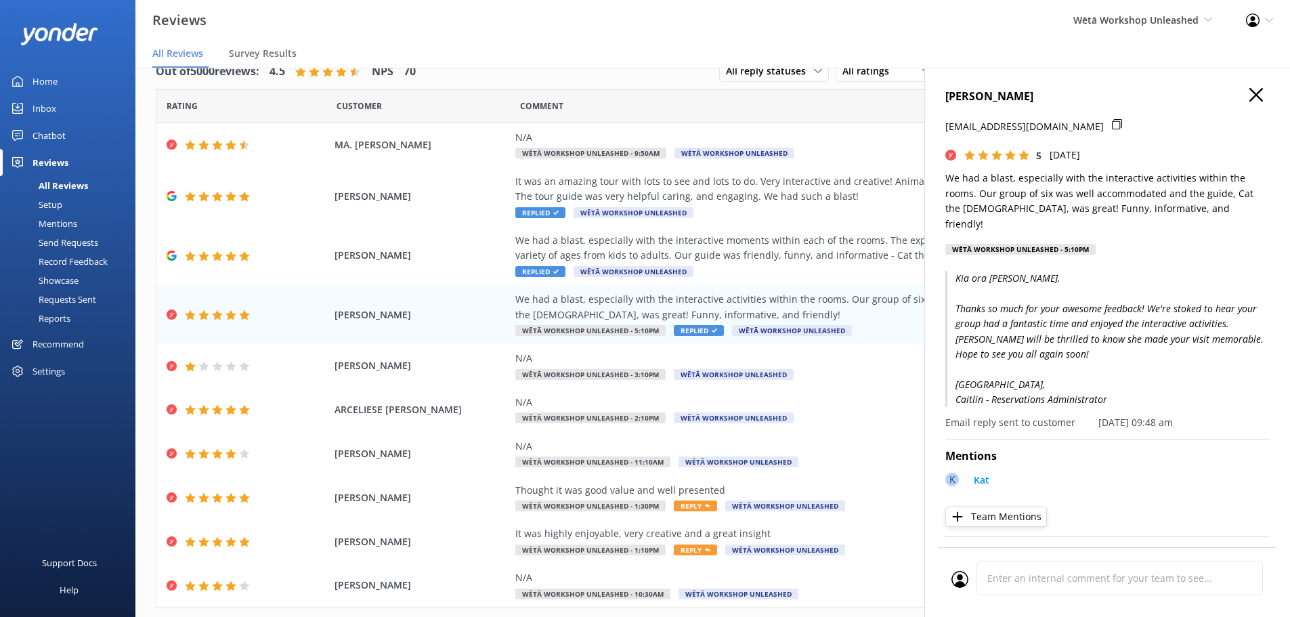
click at [1250, 95] on use "button" at bounding box center [1257, 95] width 14 height 14
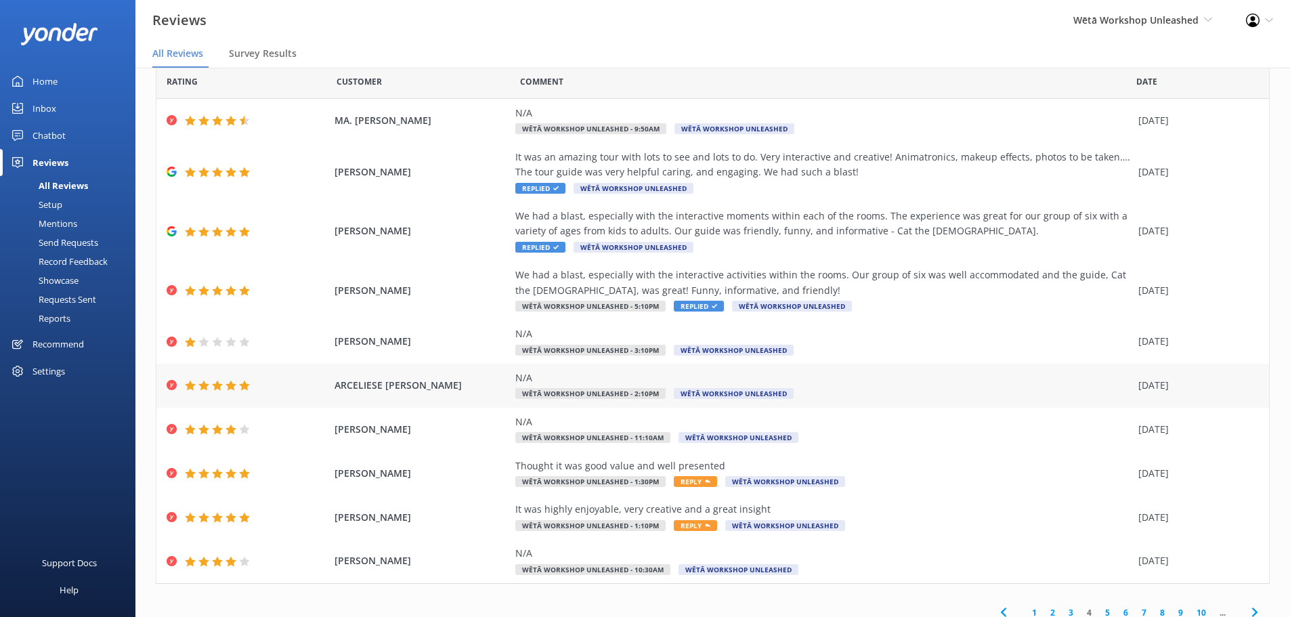
scroll to position [62, 0]
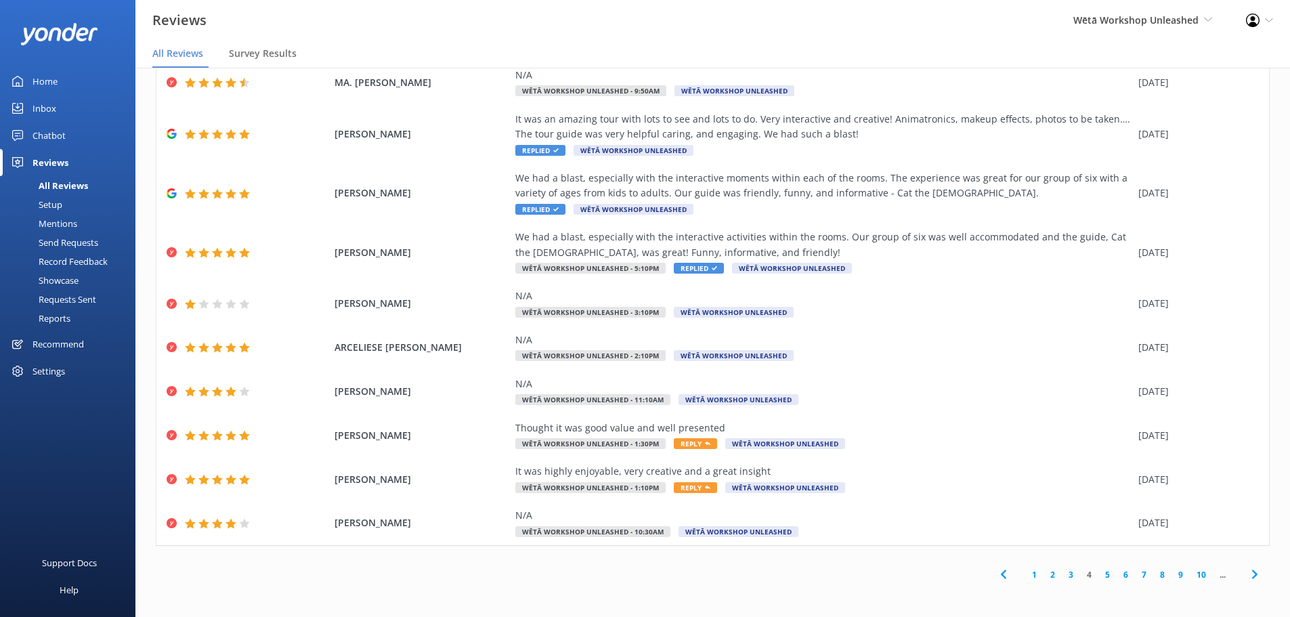
click at [1099, 573] on link "5" at bounding box center [1108, 574] width 18 height 13
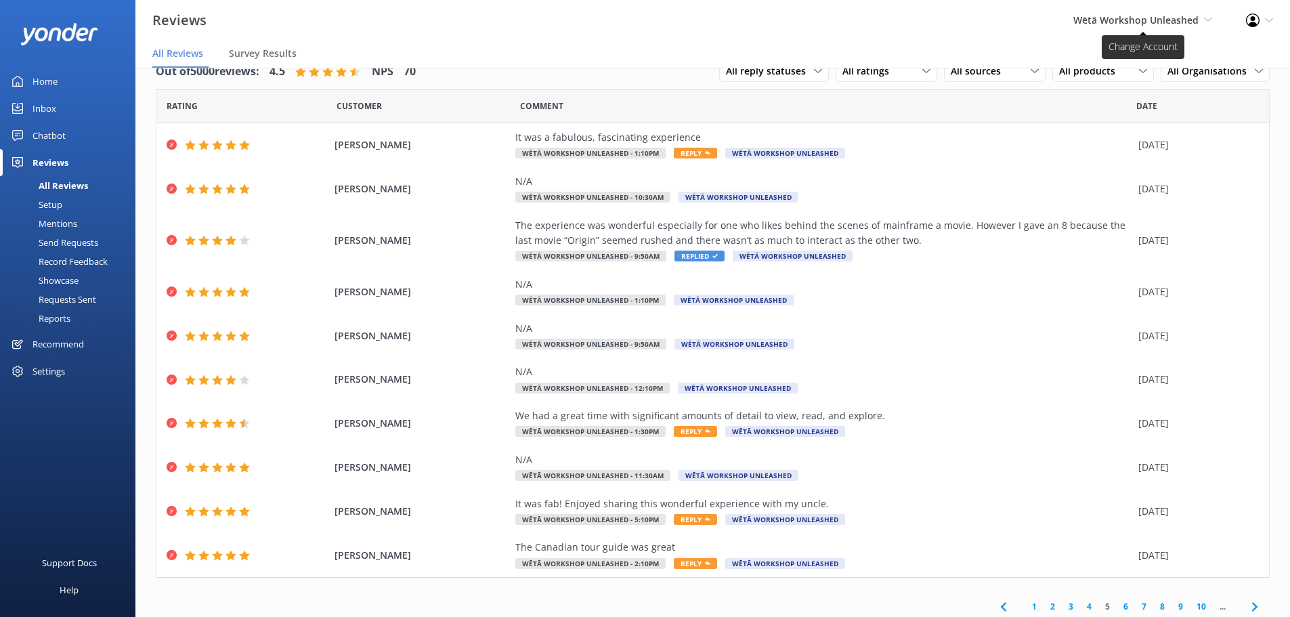
click at [1164, 16] on span "Wētā Workshop Unleashed" at bounding box center [1136, 20] width 125 height 13
click at [1162, 67] on link "Wētā Workshop" at bounding box center [1162, 58] width 135 height 33
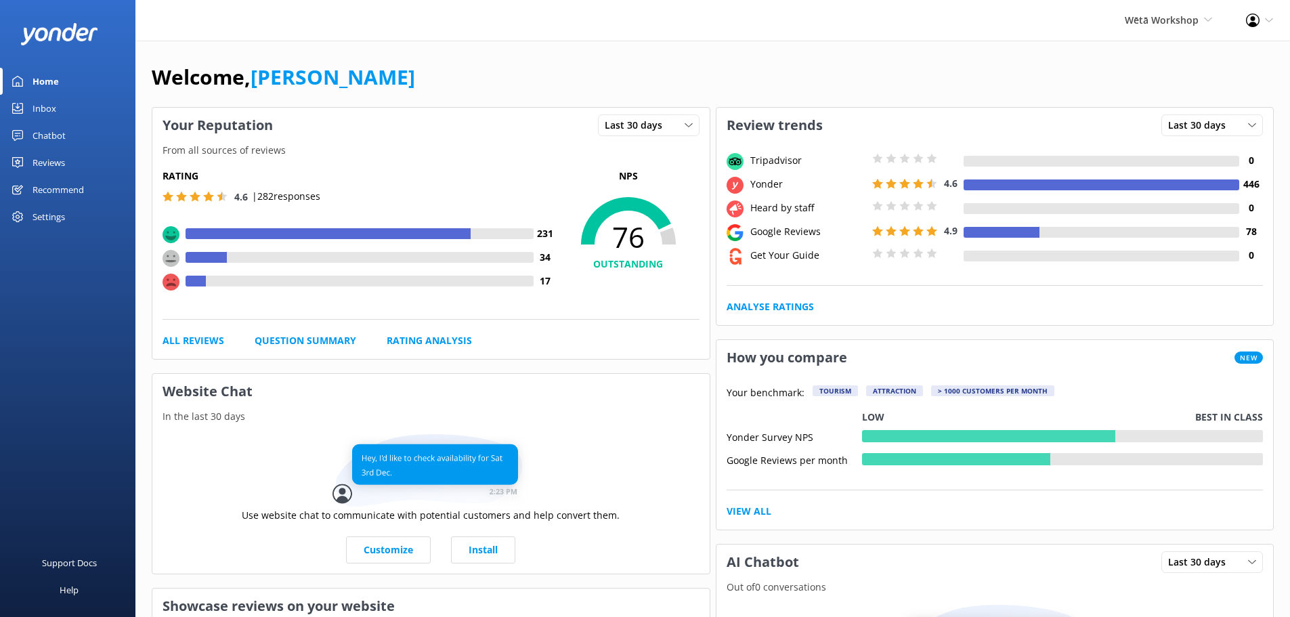
click at [36, 163] on div "Reviews" at bounding box center [49, 162] width 33 height 27
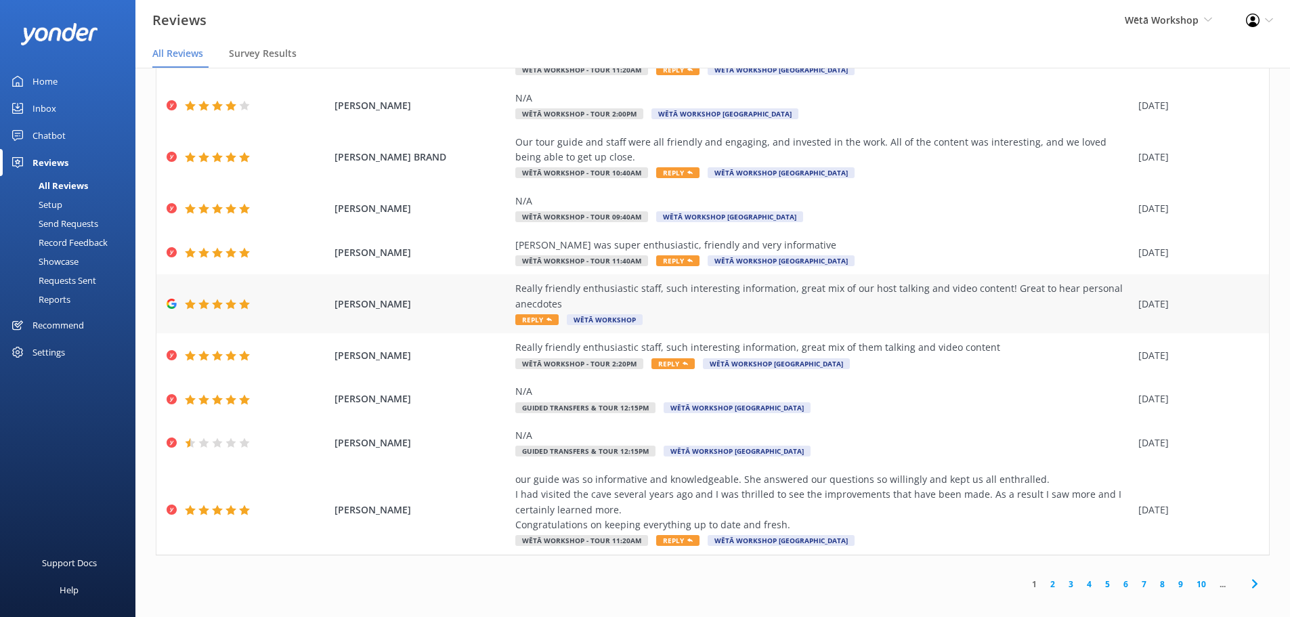
scroll to position [27, 0]
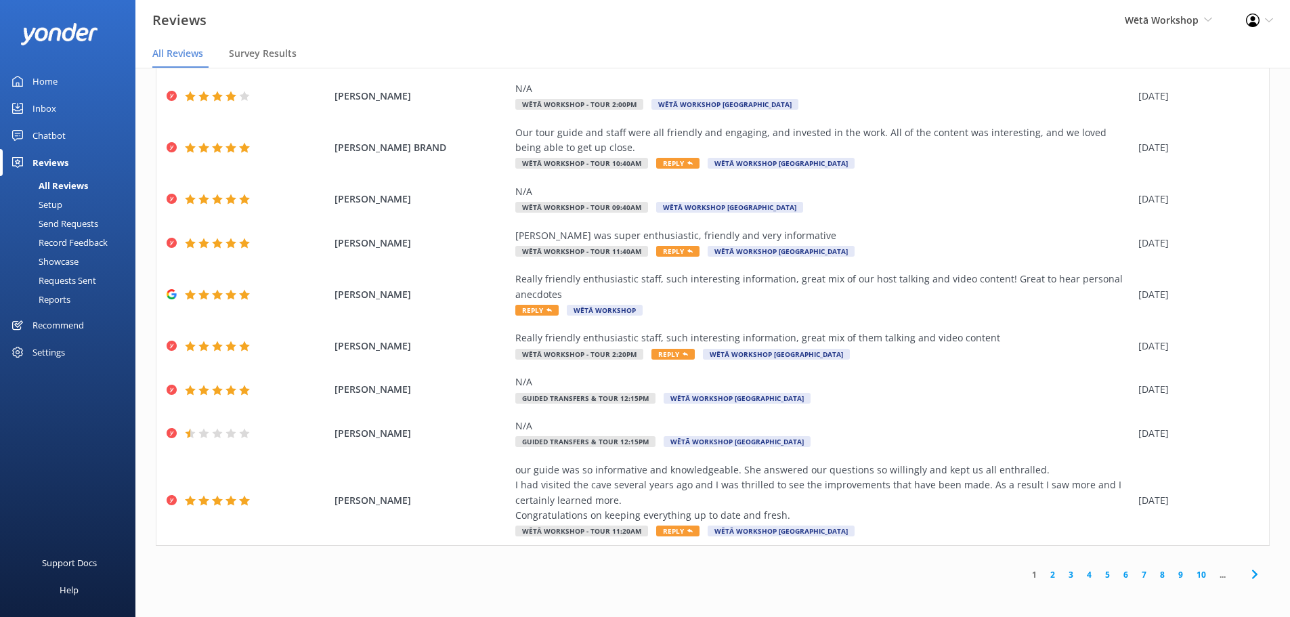
click at [1099, 576] on link "5" at bounding box center [1108, 574] width 18 height 13
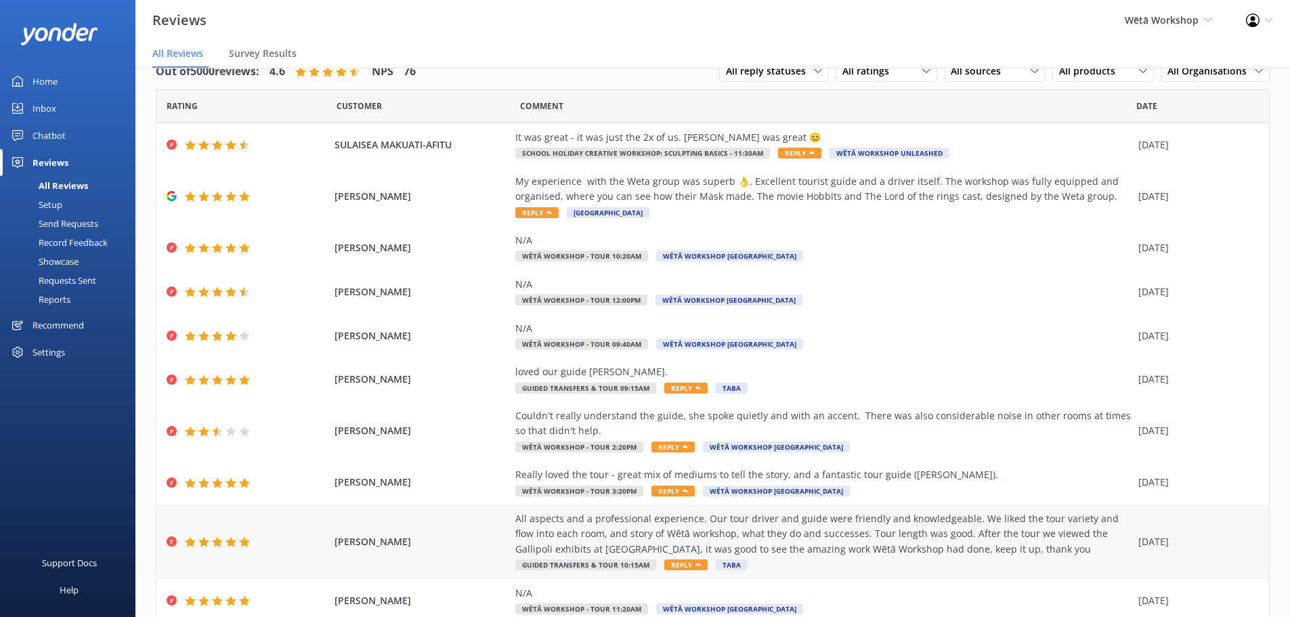
scroll to position [77, 0]
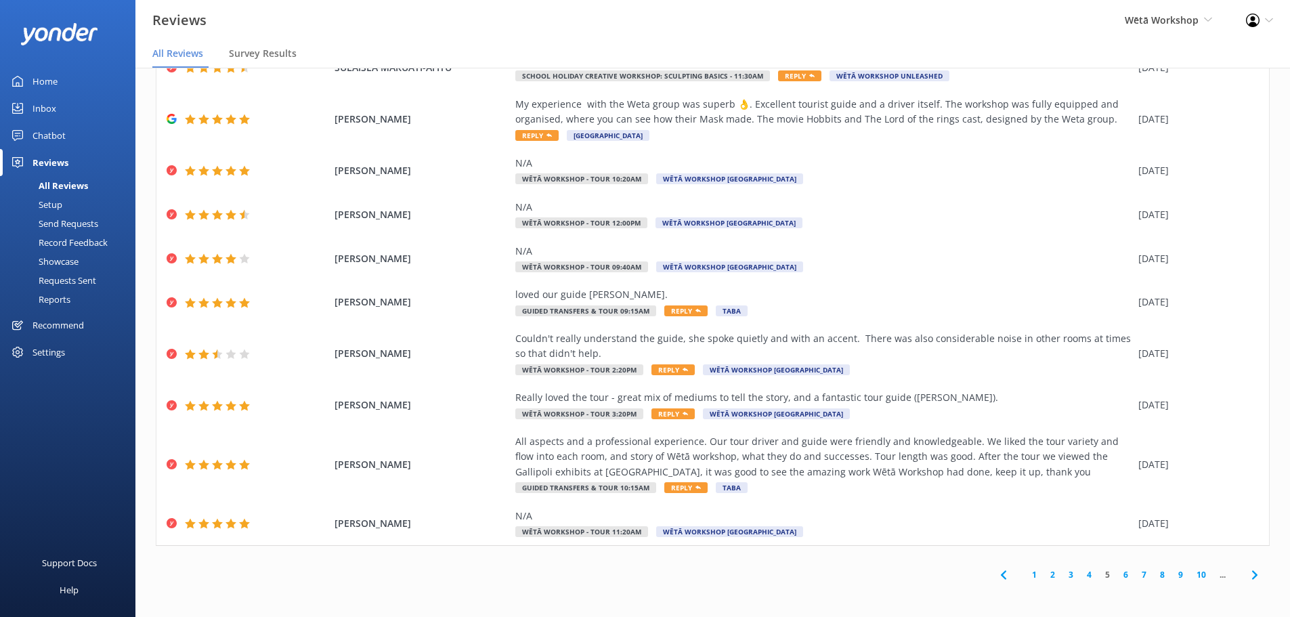
click at [1118, 577] on link "6" at bounding box center [1126, 574] width 18 height 13
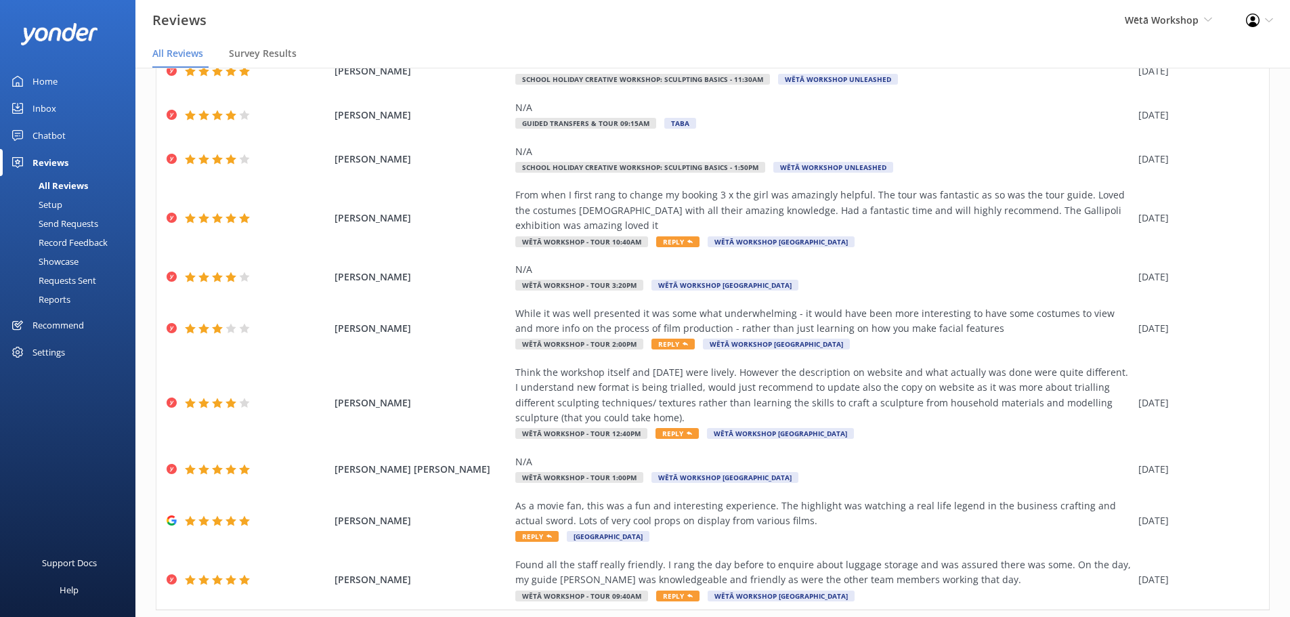
scroll to position [138, 0]
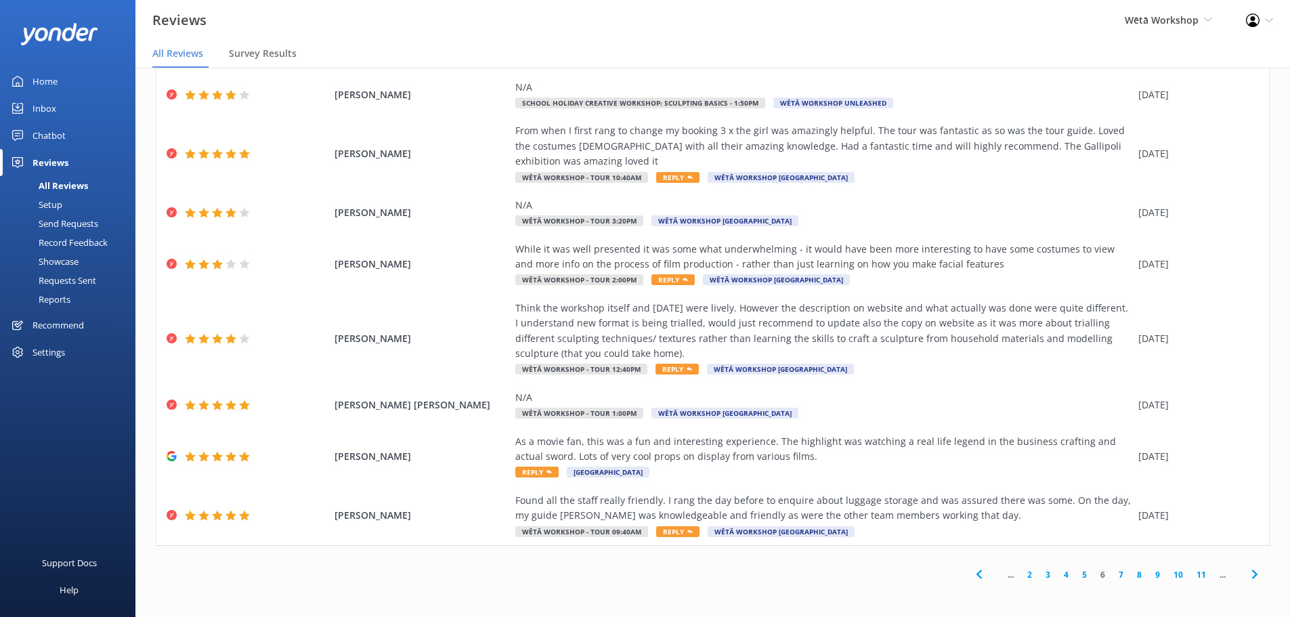
click at [1112, 576] on link "7" at bounding box center [1121, 574] width 18 height 13
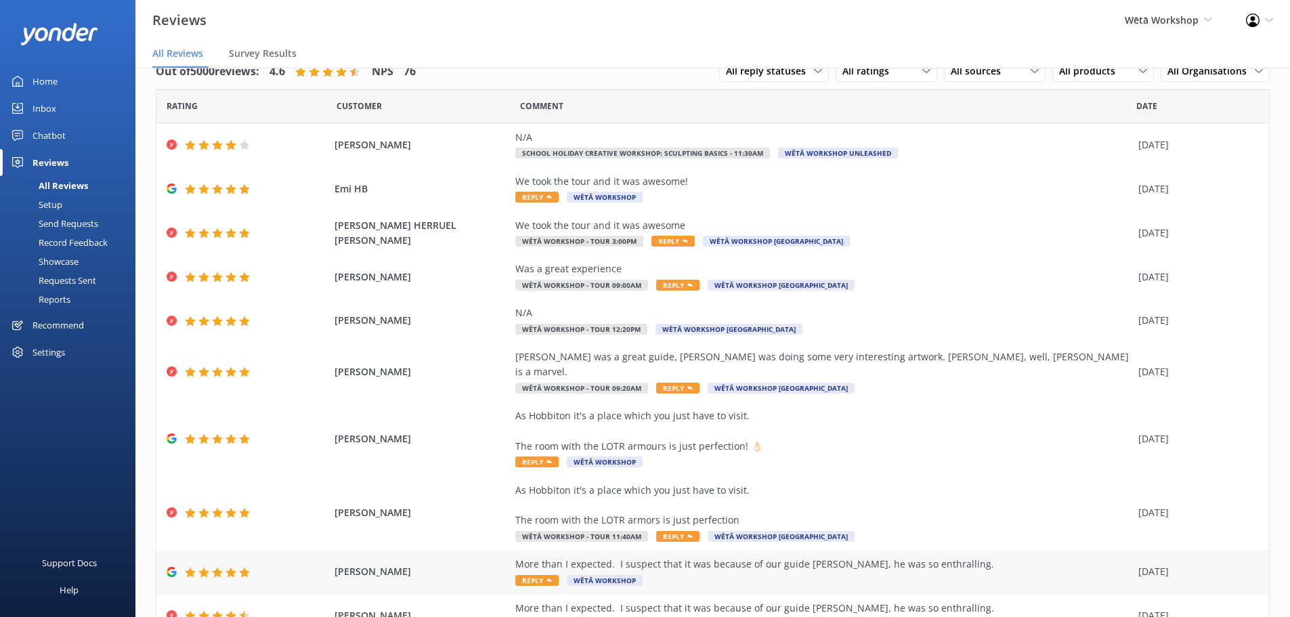
scroll to position [77, 0]
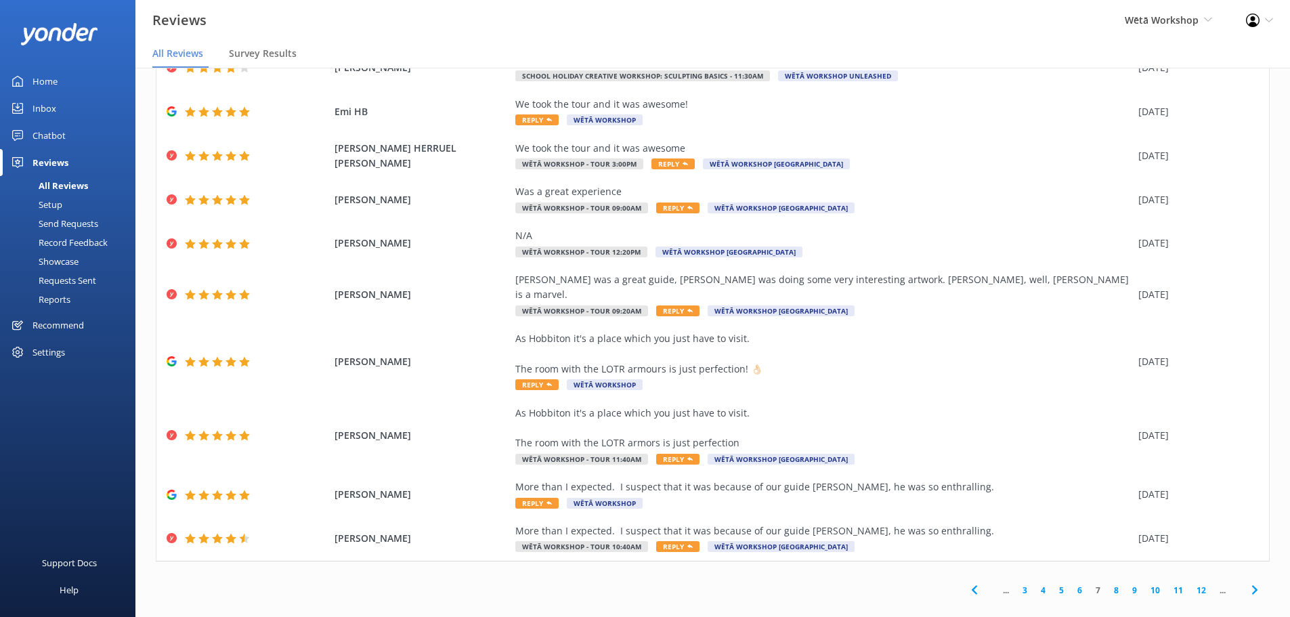
click at [1126, 584] on link "9" at bounding box center [1135, 590] width 18 height 13
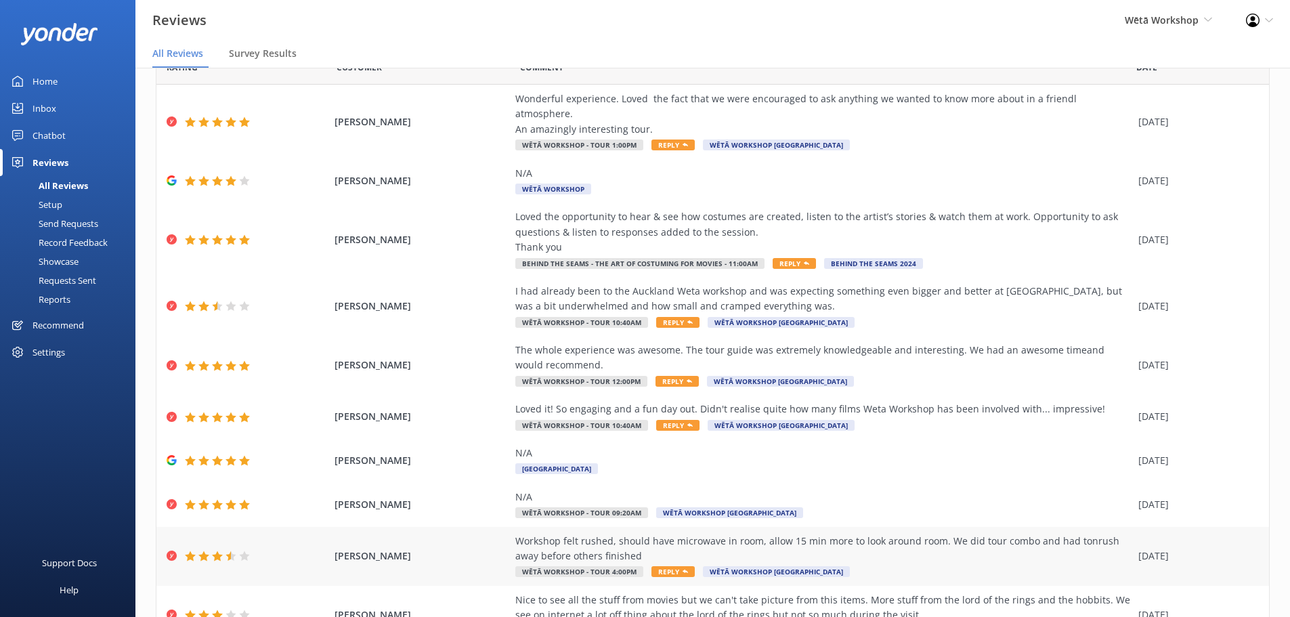
scroll to position [123, 0]
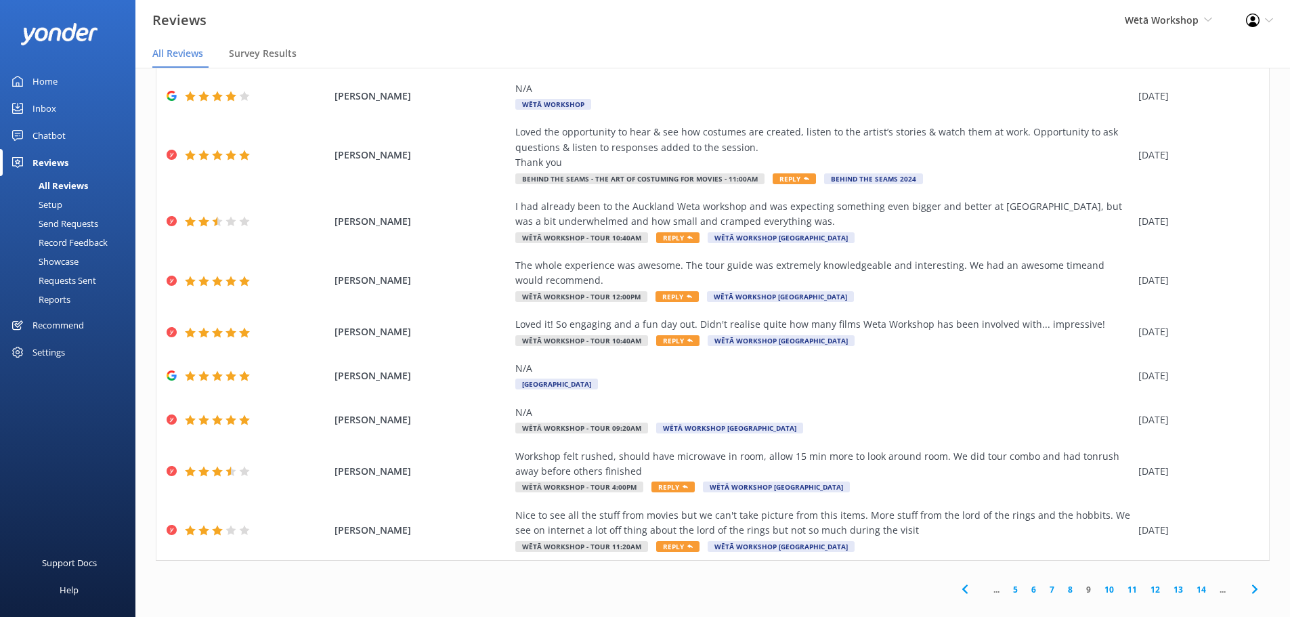
click at [1122, 583] on link "11" at bounding box center [1132, 589] width 23 height 13
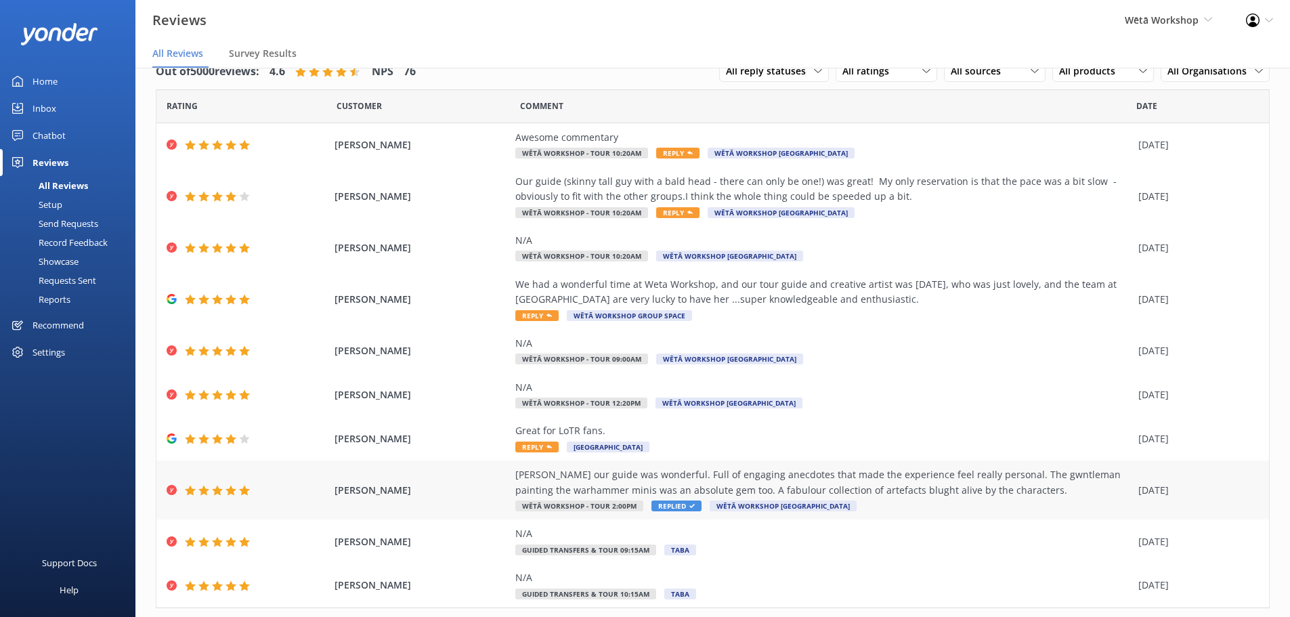
scroll to position [62, 0]
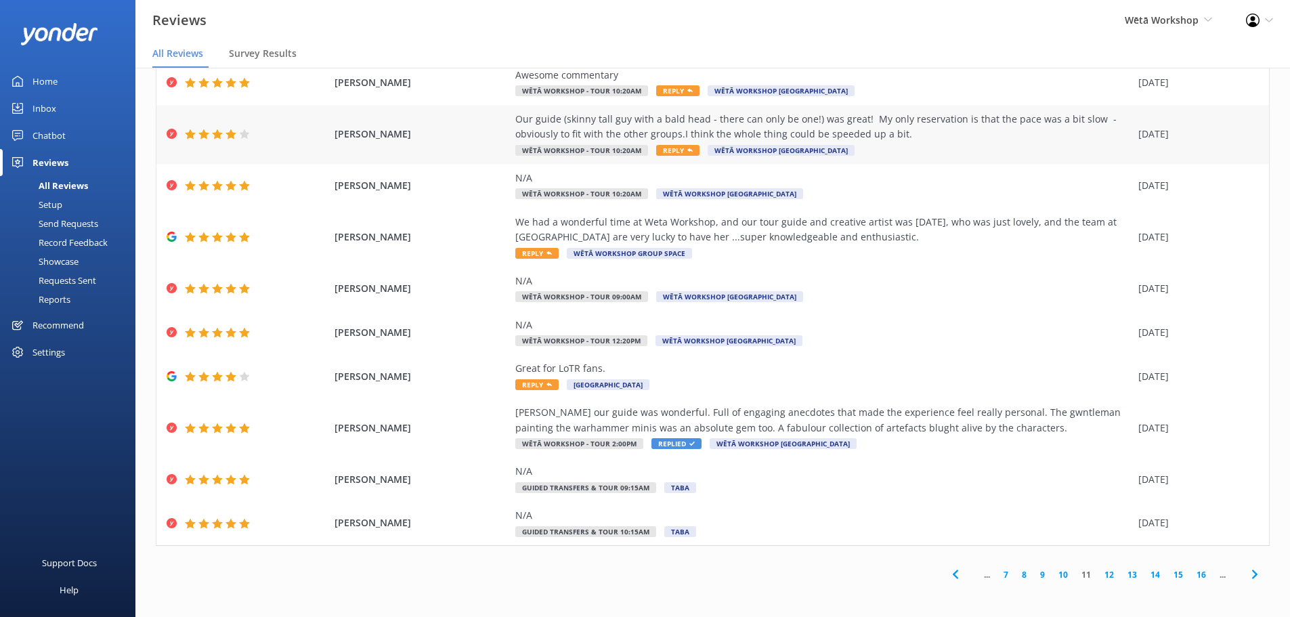
click at [820, 140] on div "Our guide (skinny tall guy with a bald head - there can only be one!) was great…" at bounding box center [823, 127] width 616 height 30
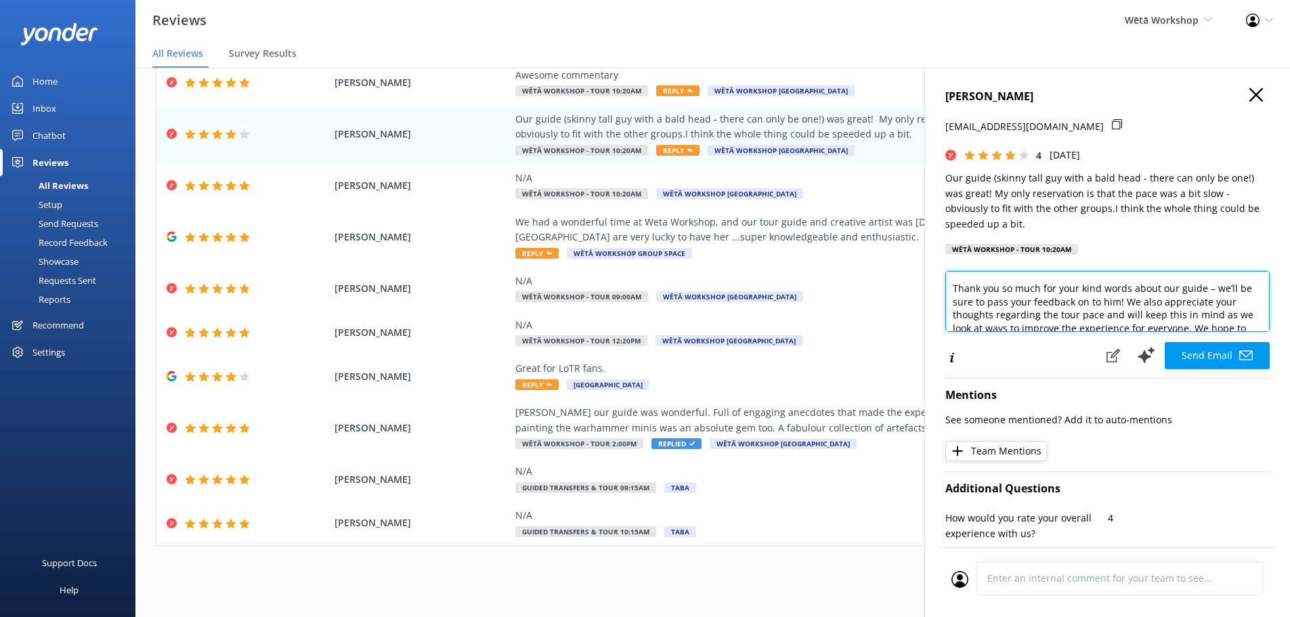
scroll to position [0, 0]
drag, startPoint x: 1200, startPoint y: 289, endPoint x: 1162, endPoint y: 308, distance: 42.1
click at [1162, 308] on textarea "Kia ora Heather, Thank you so much for your kind words about our guide – we’ll …" at bounding box center [1108, 301] width 324 height 61
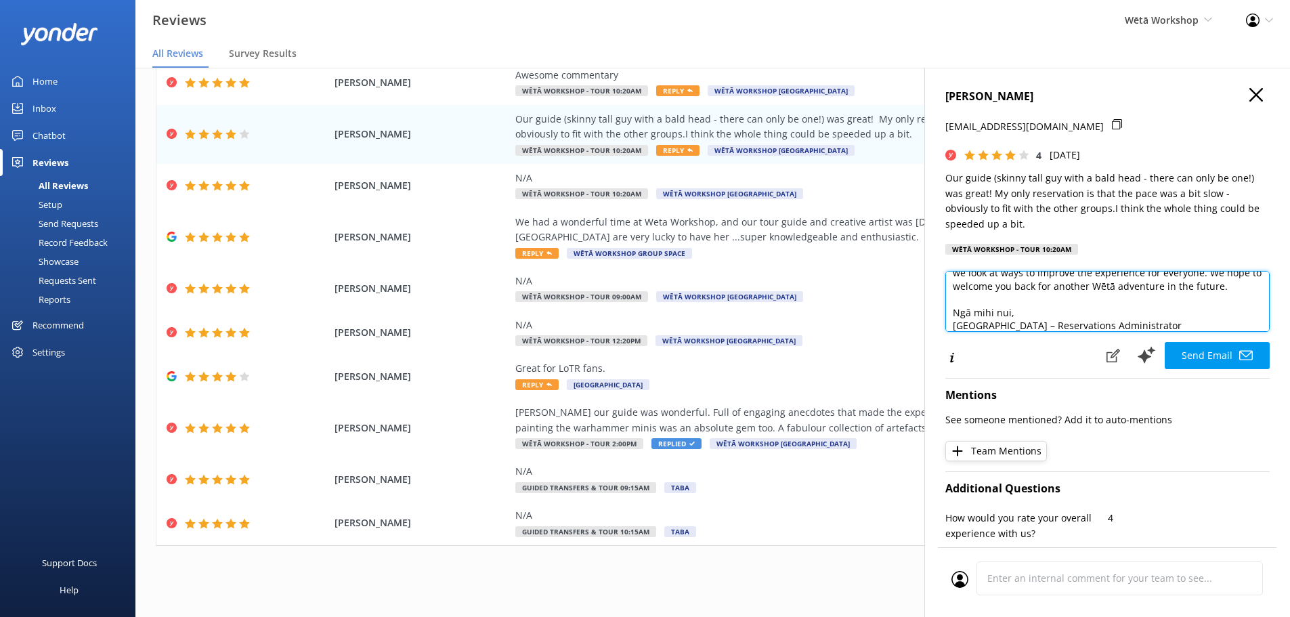
scroll to position [87, 0]
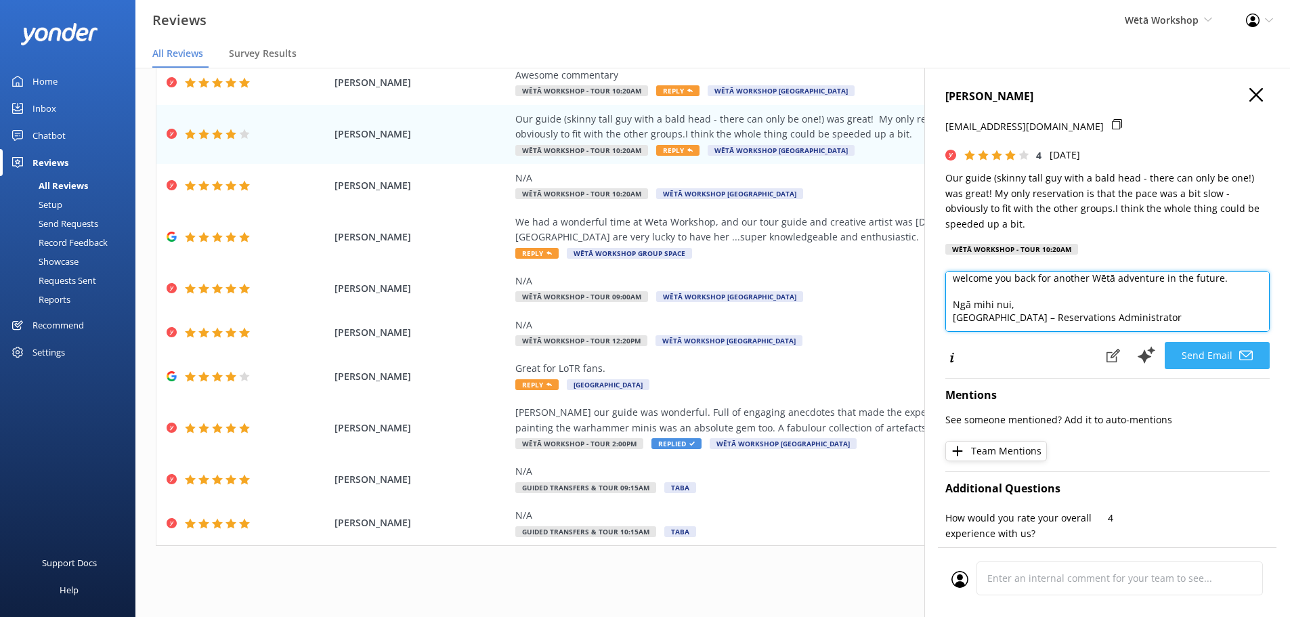
type textarea "Kia ora Heather, Thank you so much for your kind words about Taylor – we’ll be …"
click at [1240, 360] on icon at bounding box center [1247, 356] width 14 height 14
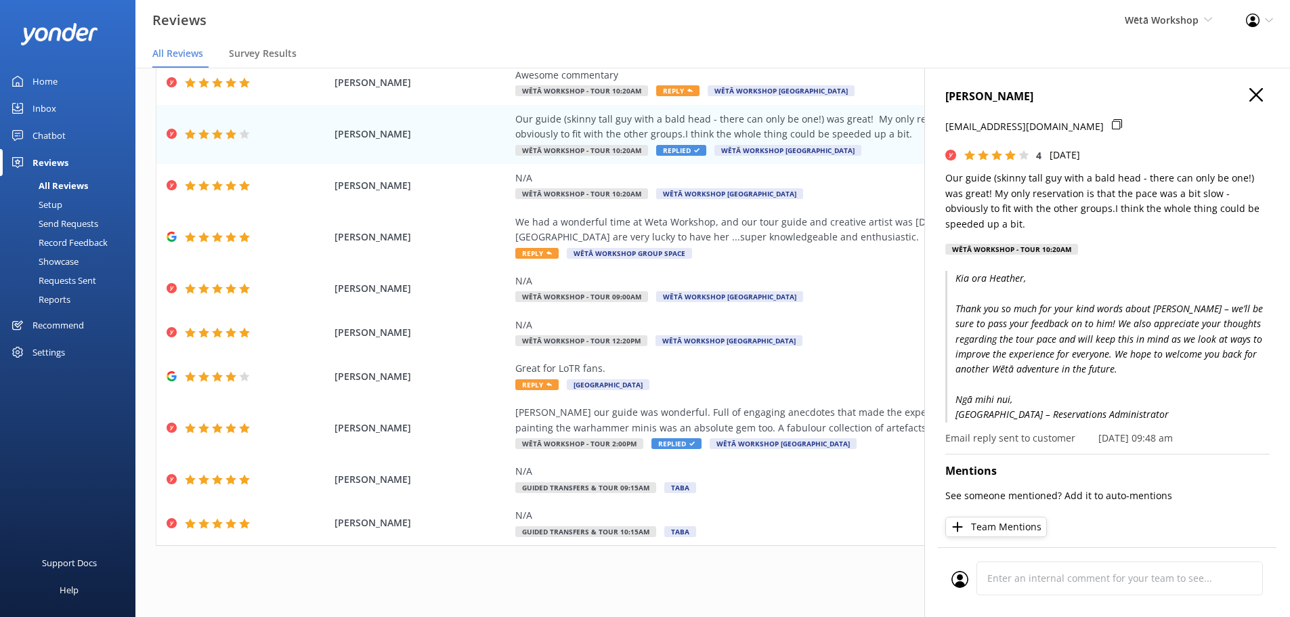
click at [1250, 91] on icon "button" at bounding box center [1257, 95] width 14 height 14
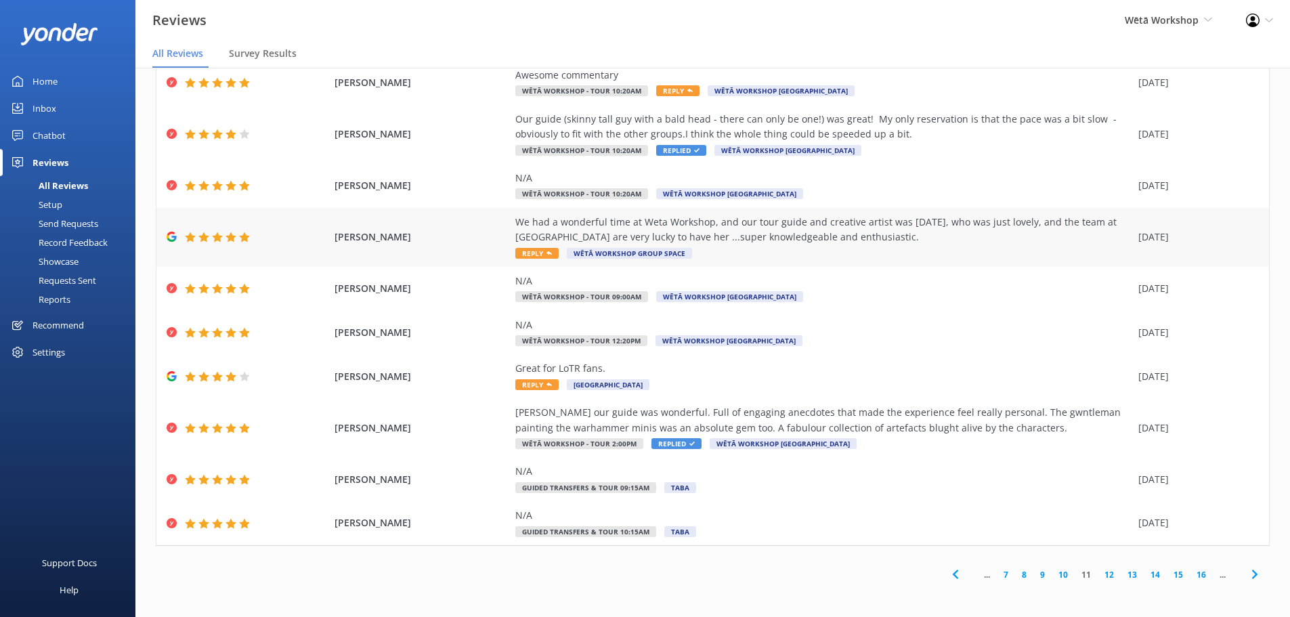
click at [794, 248] on div "We had a wonderful time at Weta Workshop, and our tour guide and creative artis…" at bounding box center [823, 237] width 616 height 45
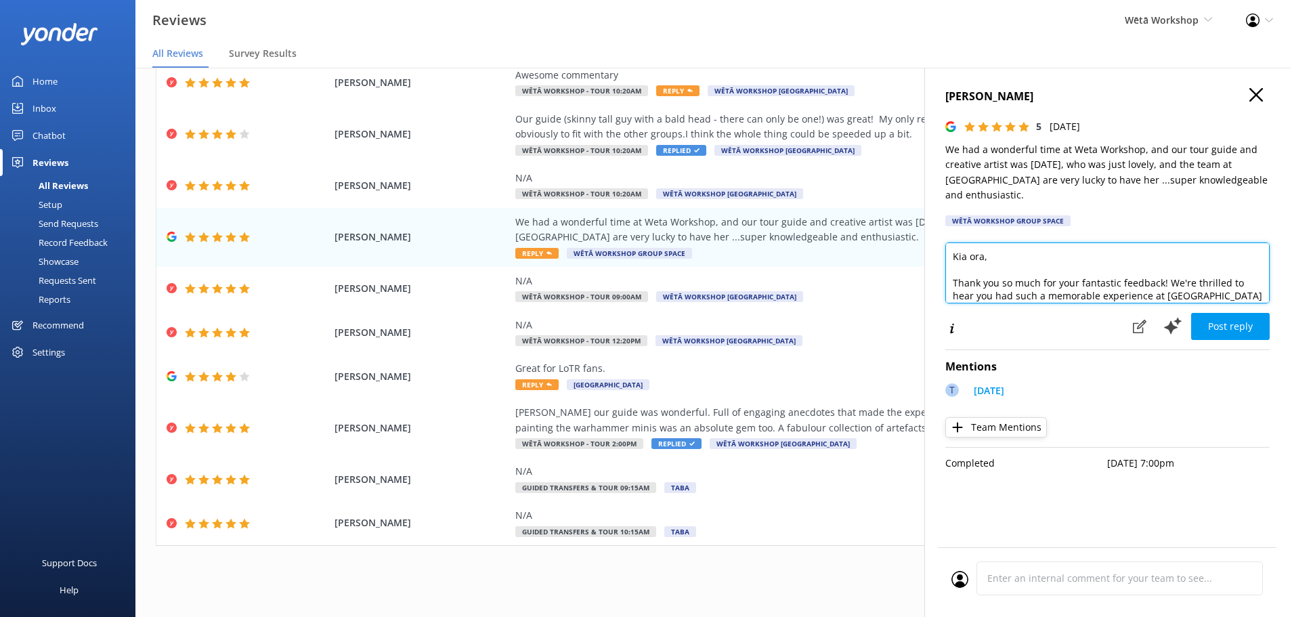
click at [986, 242] on textarea "Kia ora, Thank you so much for your fantastic feedback! We're thrilled to hear …" at bounding box center [1108, 272] width 324 height 61
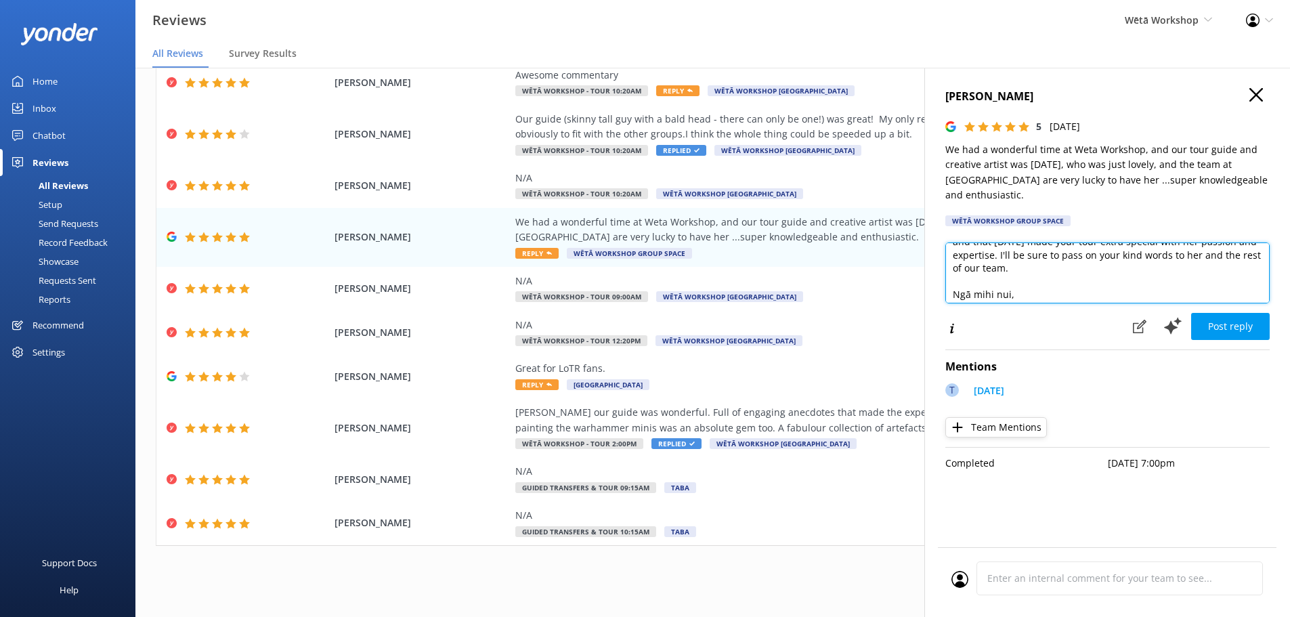
type textarea "Kia ora Gavin, Thank you so much for your fantastic feedback! We're thrilled to…"
click at [1239, 313] on button "Post reply" at bounding box center [1230, 326] width 79 height 27
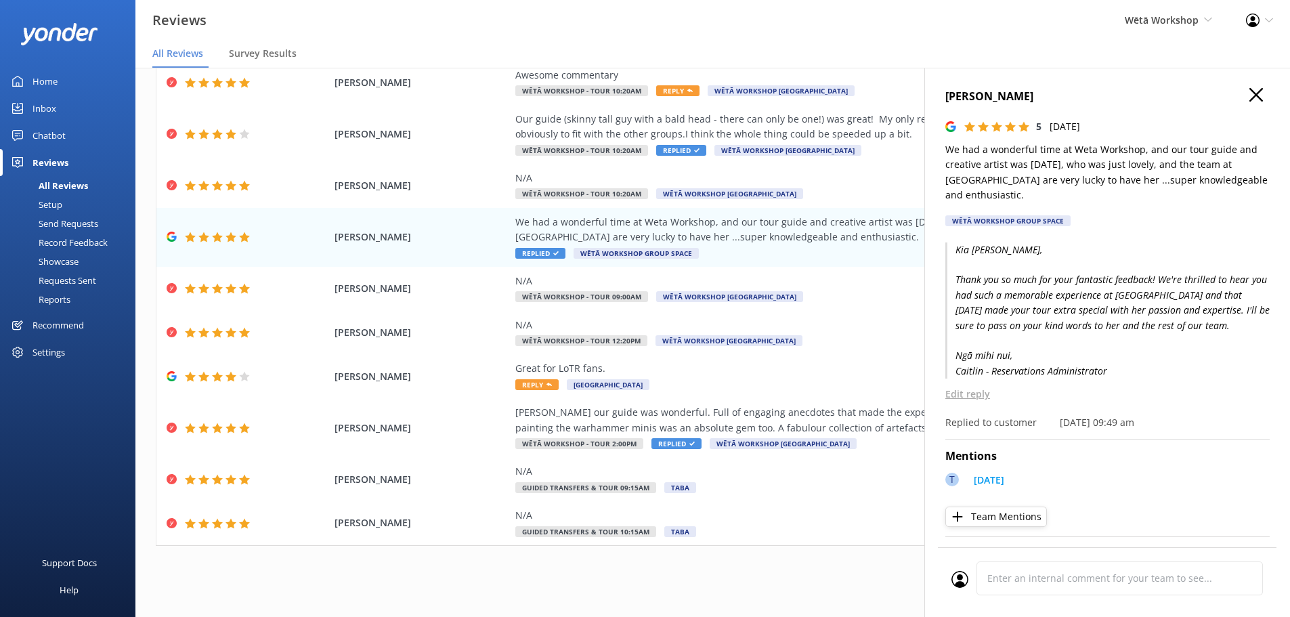
click at [1250, 95] on icon "button" at bounding box center [1257, 95] width 14 height 14
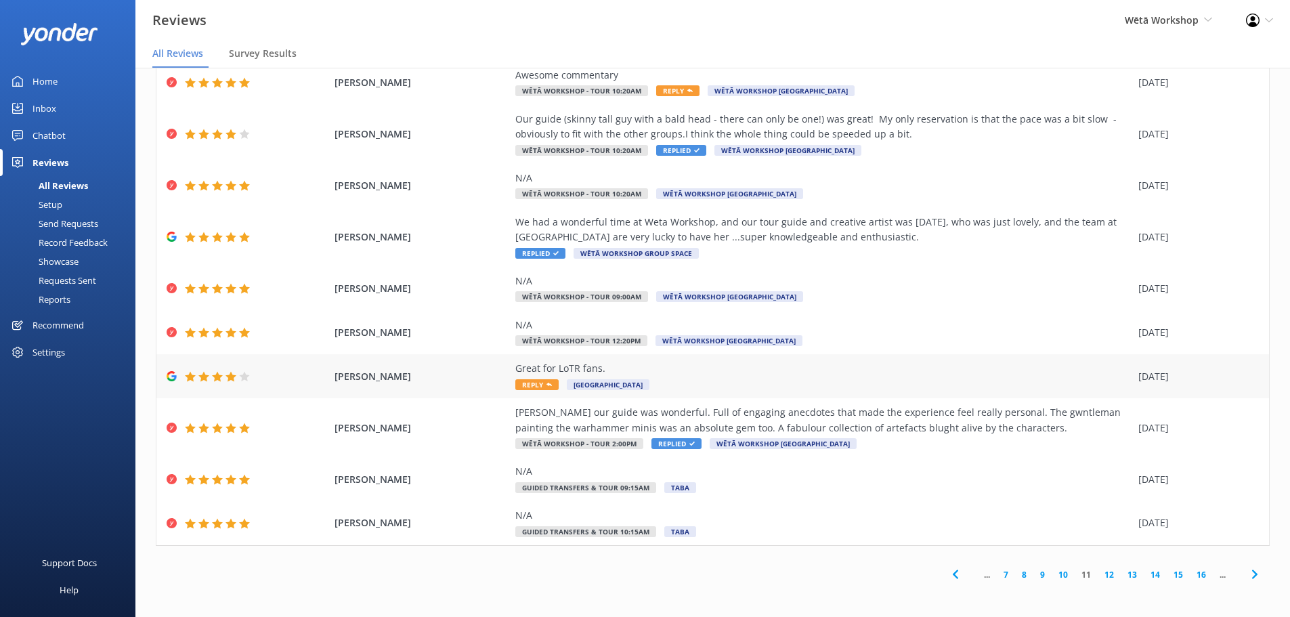
click at [835, 366] on div "Great for LoTR fans." at bounding box center [823, 368] width 616 height 15
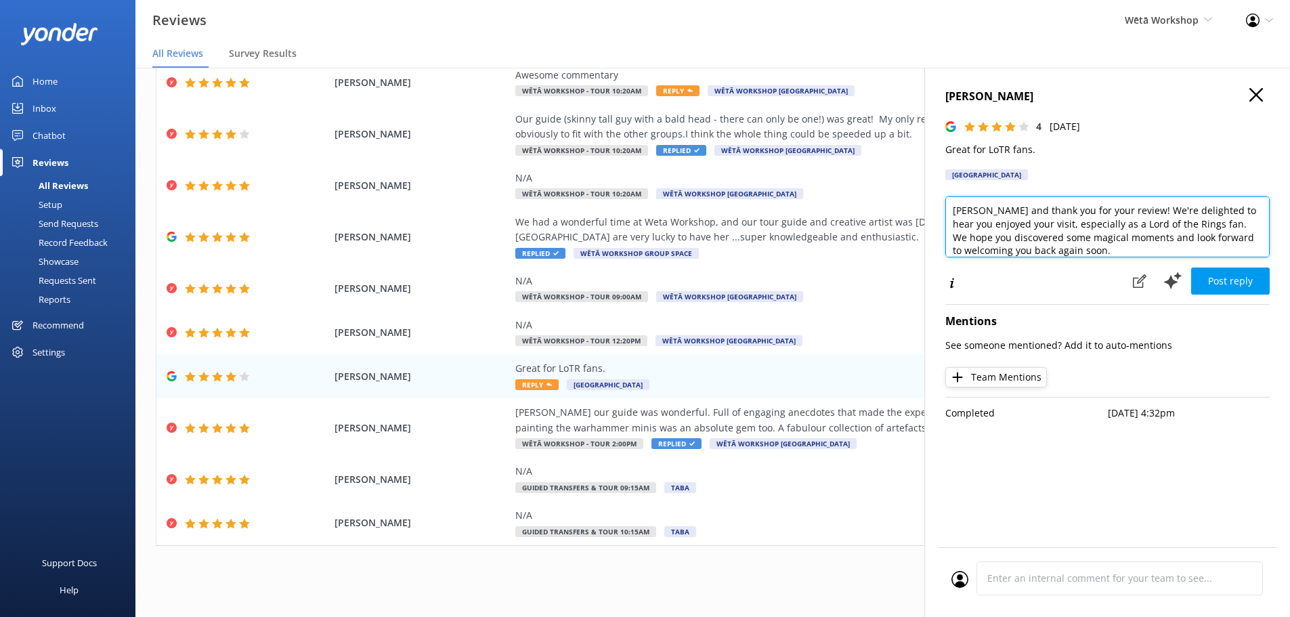
click at [988, 213] on textarea "Kia ora and thank you for your review! We're delighted to hear you enjoyed your…" at bounding box center [1108, 226] width 324 height 61
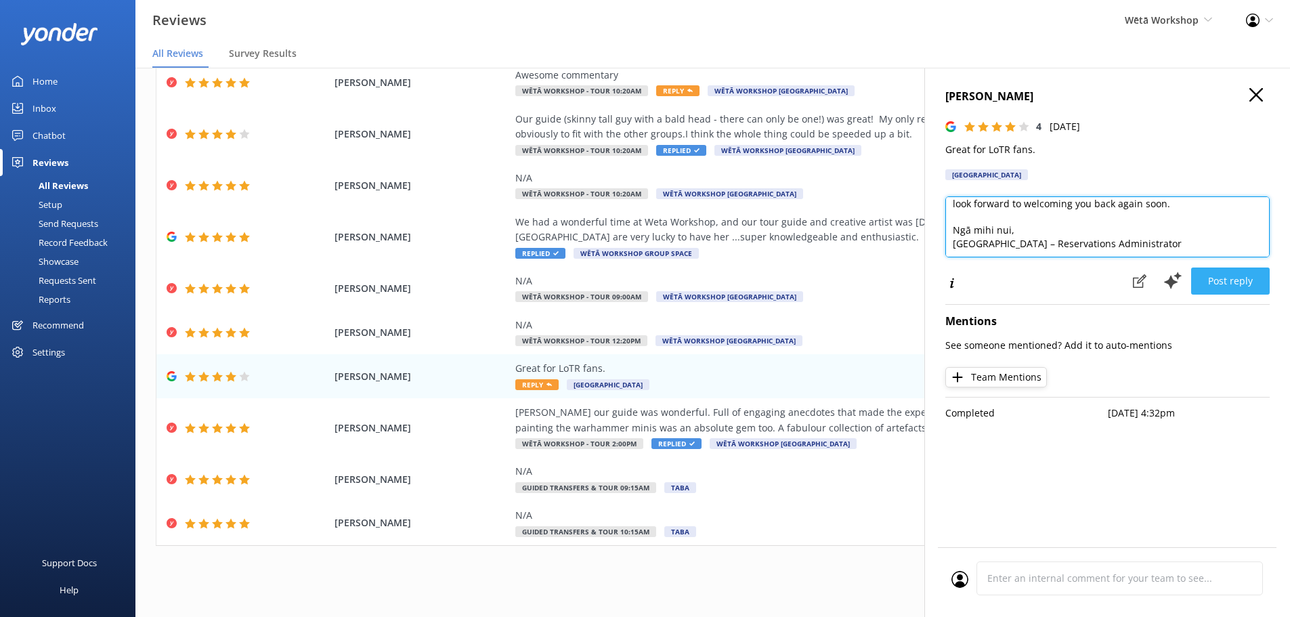
type textarea "Kia ora Mel, and thank you for your review! We're delighted to hear you enjoyed…"
click at [1246, 282] on button "Post reply" at bounding box center [1230, 281] width 79 height 27
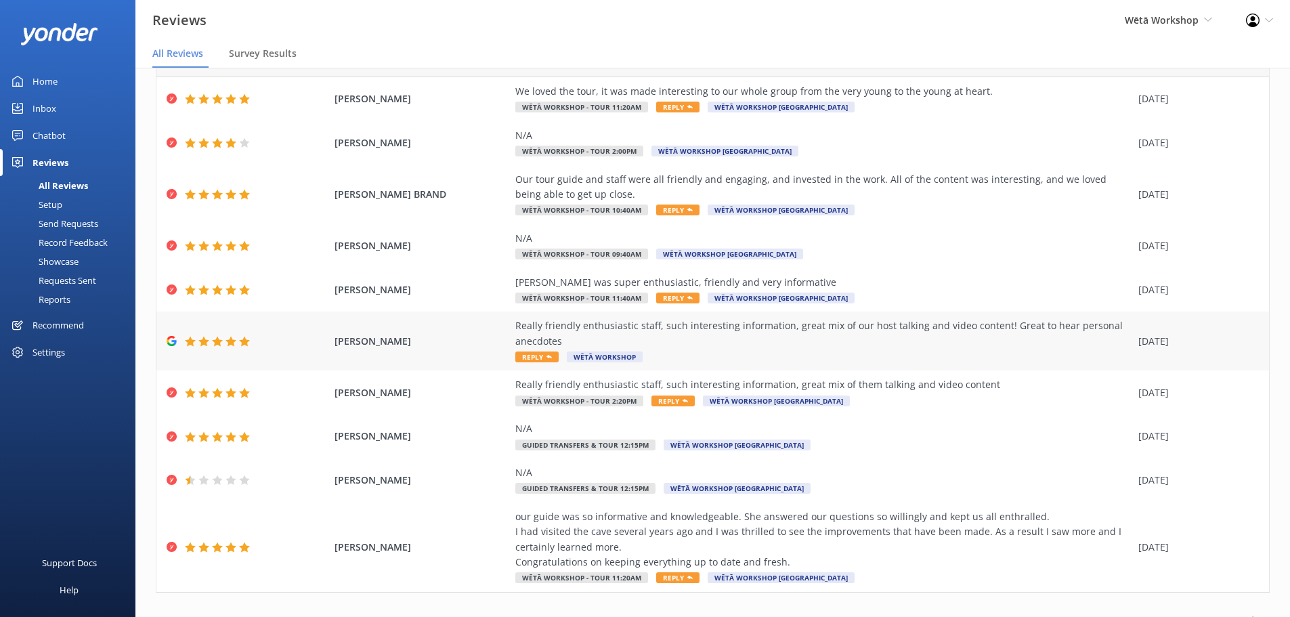
scroll to position [93, 0]
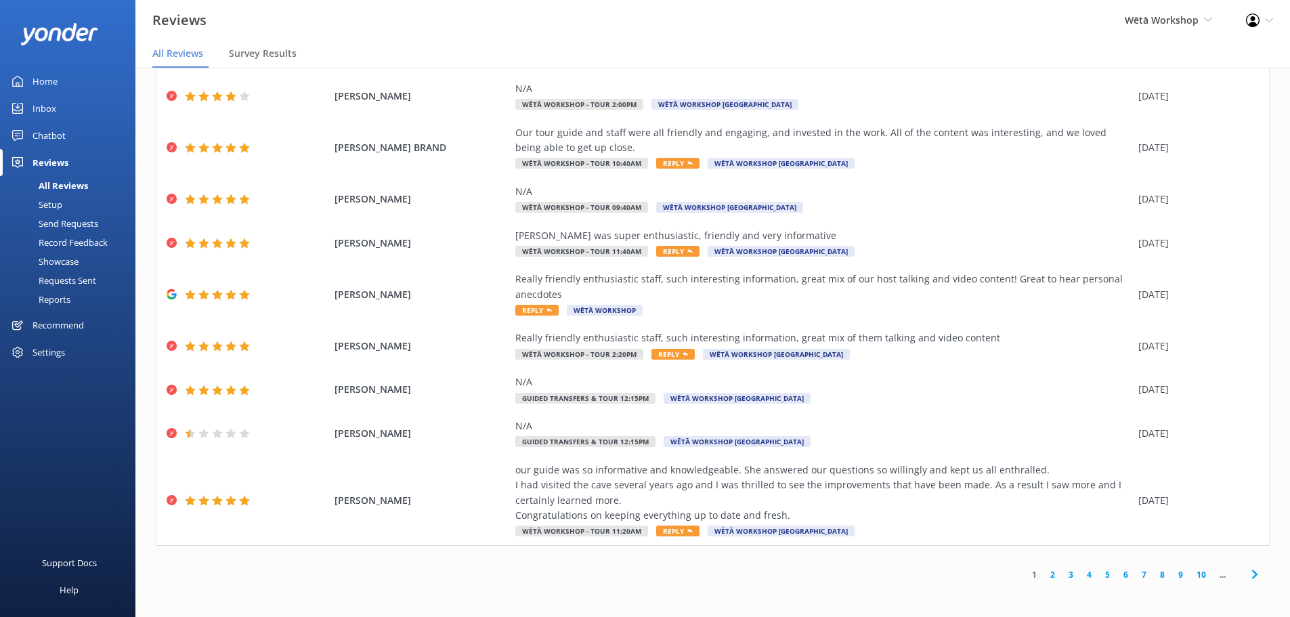
click at [1117, 573] on link "6" at bounding box center [1126, 574] width 18 height 13
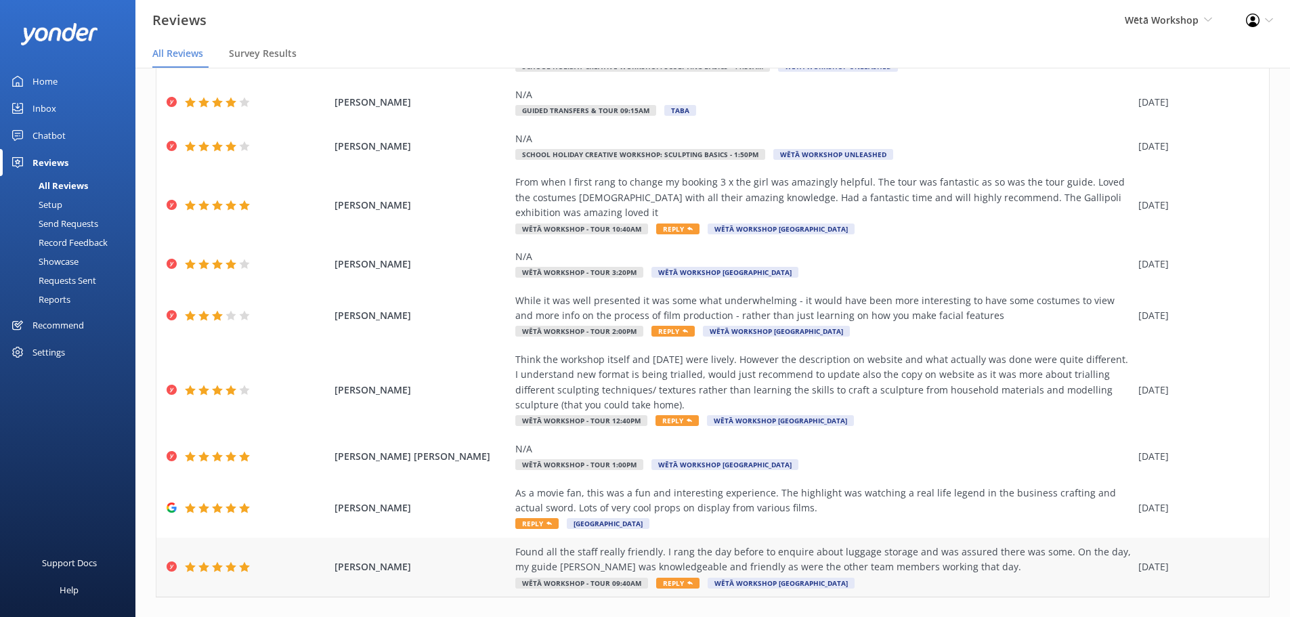
scroll to position [138, 0]
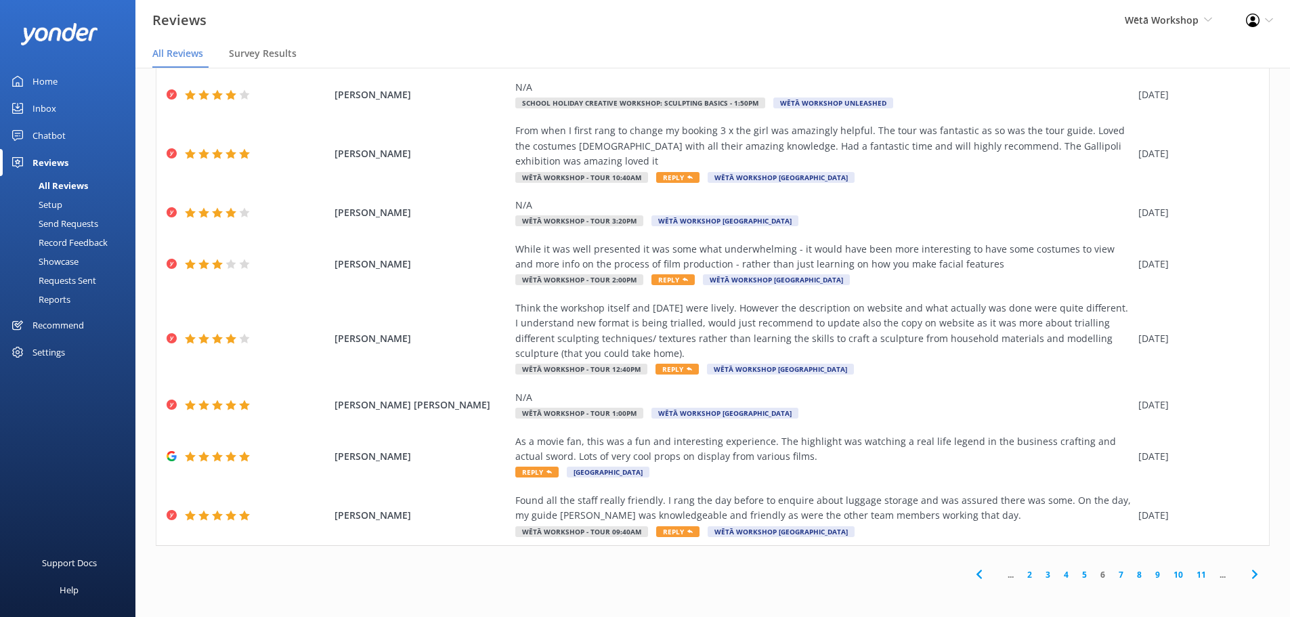
click at [1118, 576] on link "7" at bounding box center [1121, 574] width 18 height 13
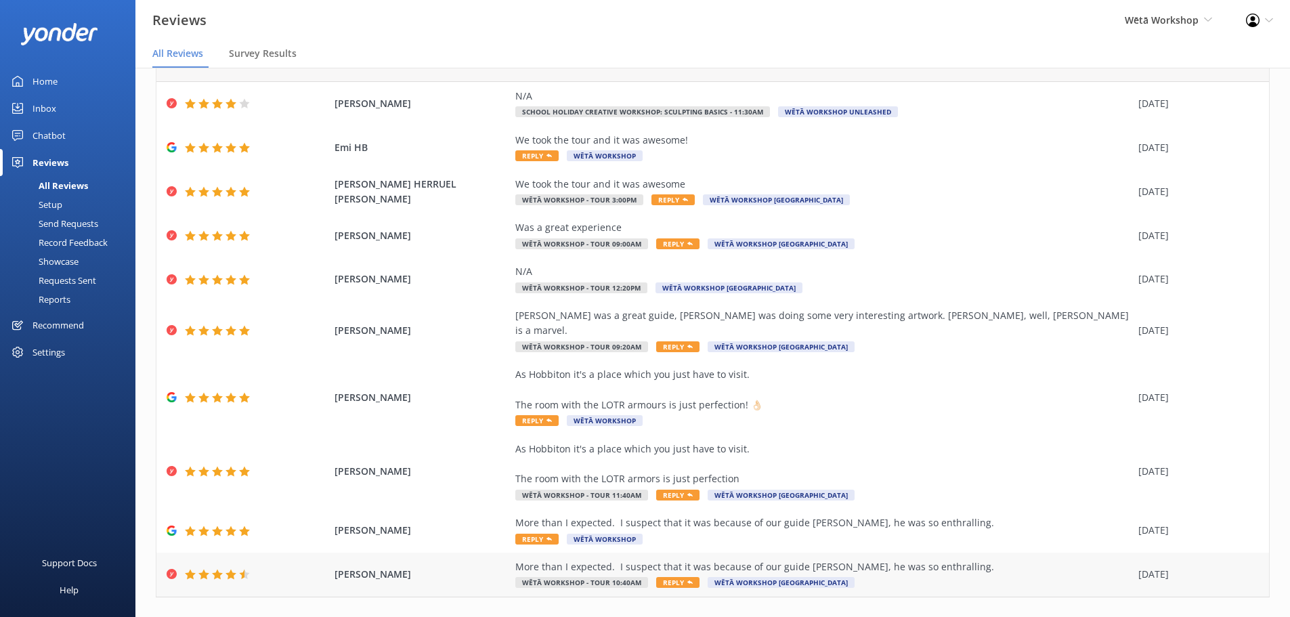
scroll to position [77, 0]
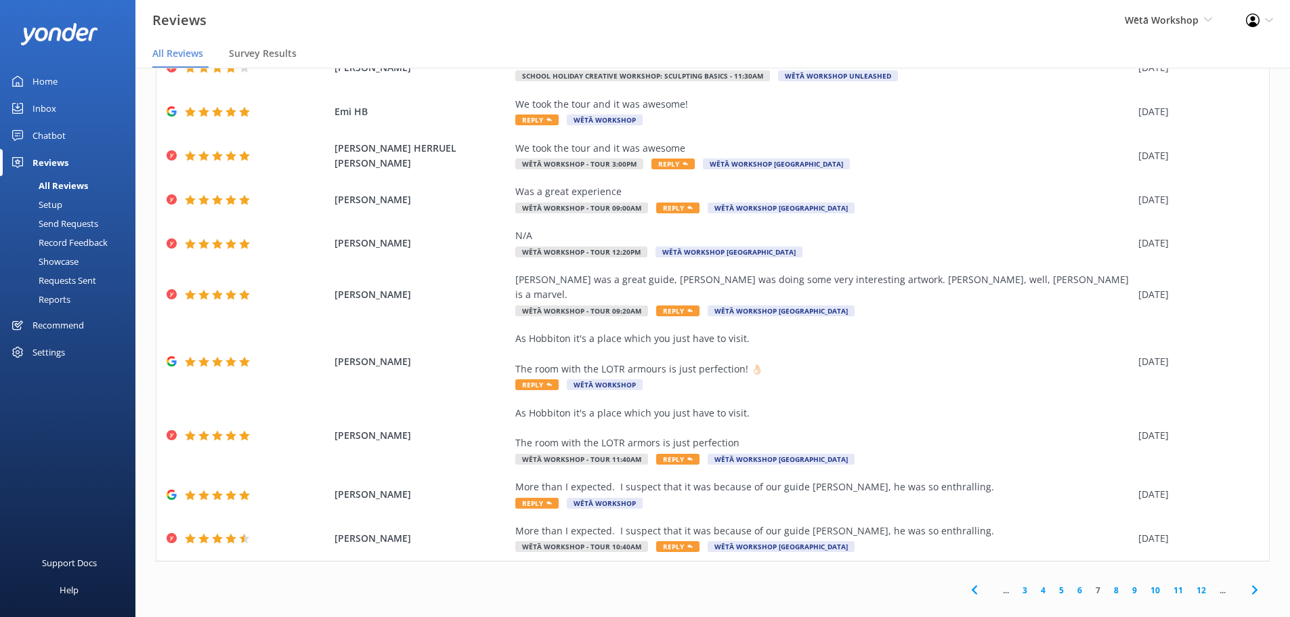
click at [1107, 584] on link "8" at bounding box center [1116, 590] width 18 height 13
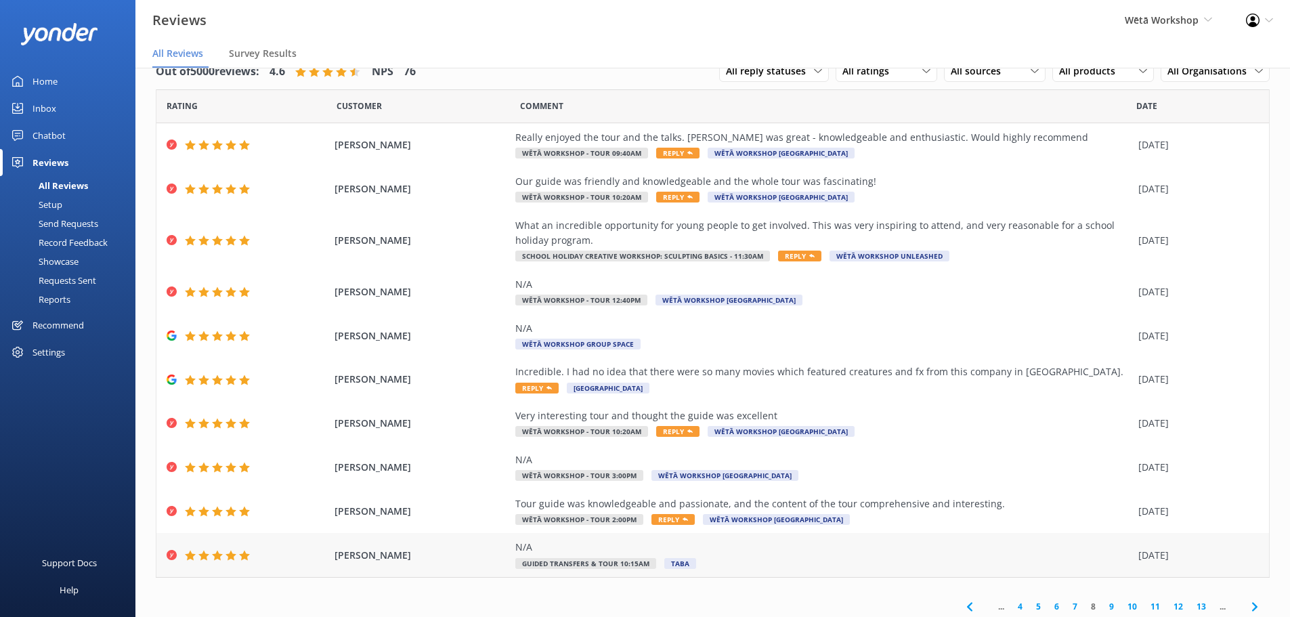
scroll to position [32, 0]
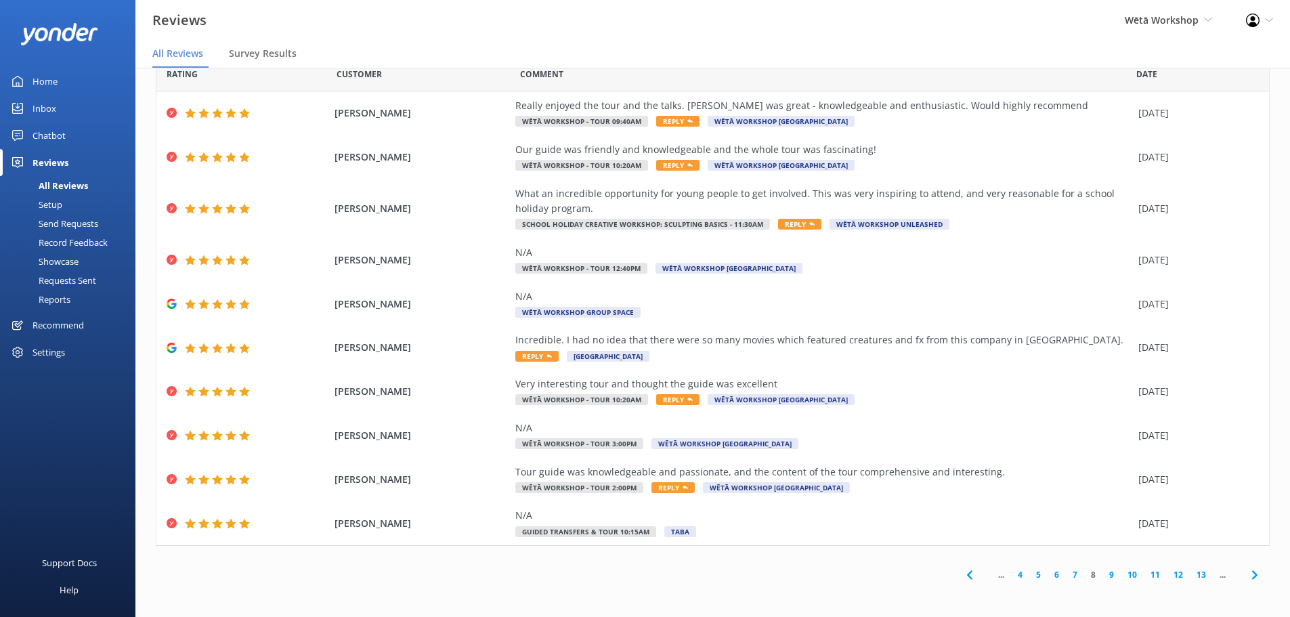
click at [1103, 576] on link "9" at bounding box center [1112, 574] width 18 height 13
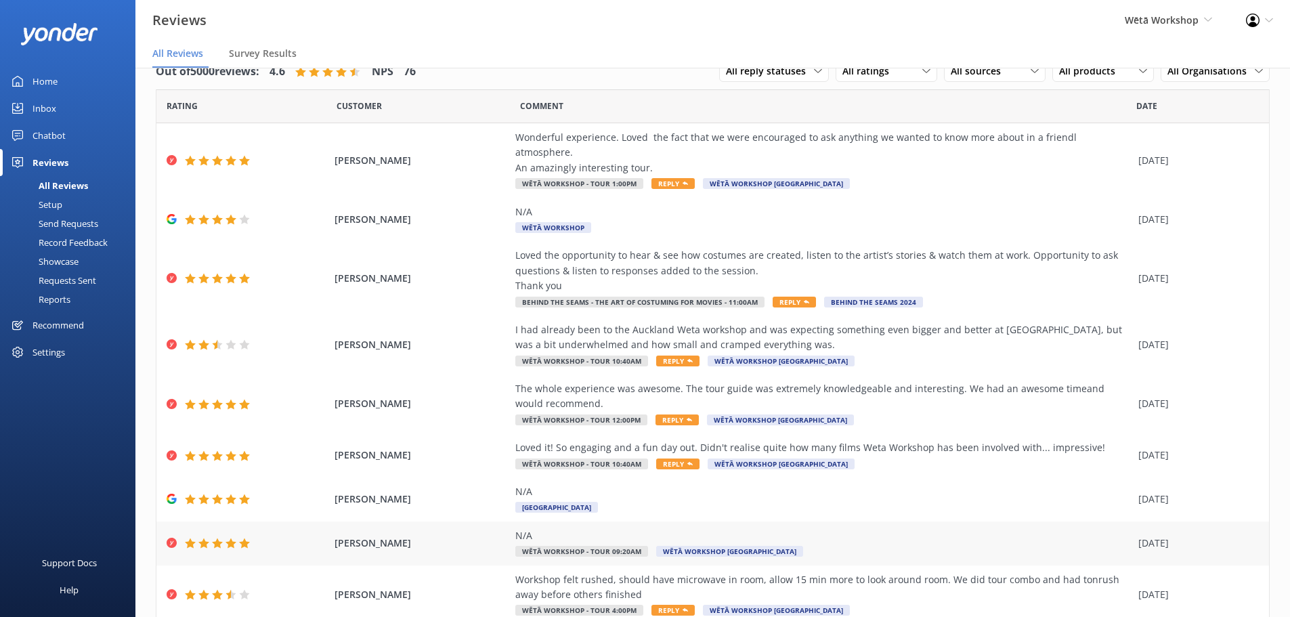
scroll to position [123, 0]
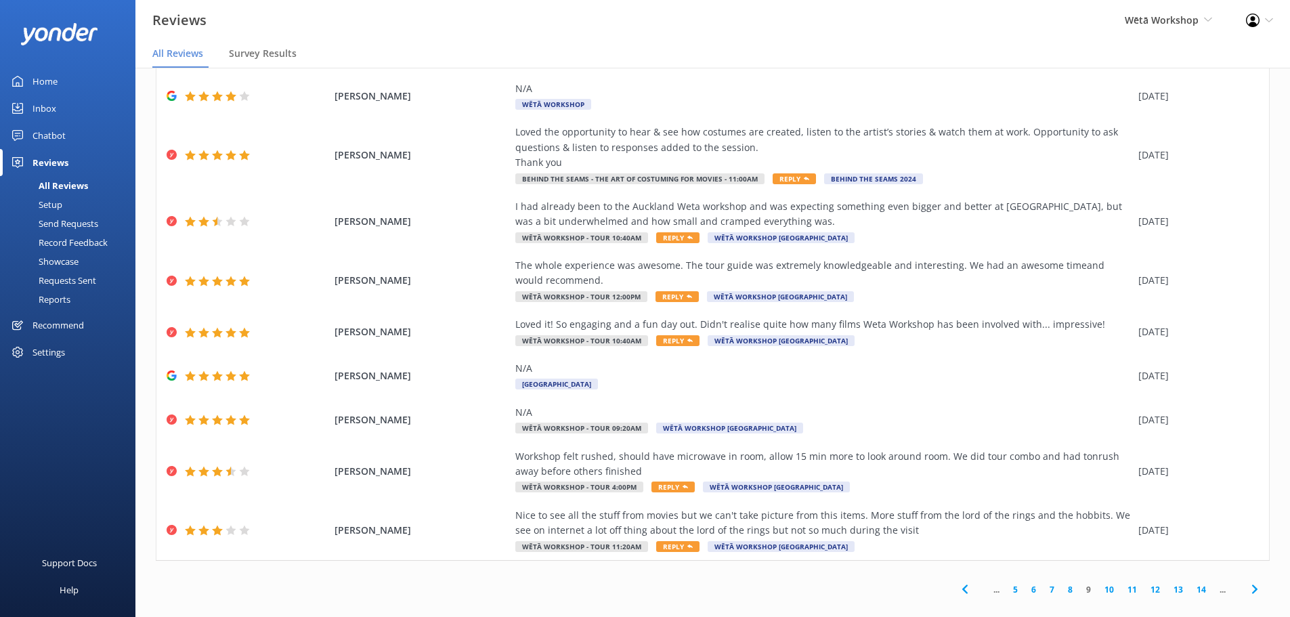
click at [1100, 583] on link "10" at bounding box center [1109, 589] width 23 height 13
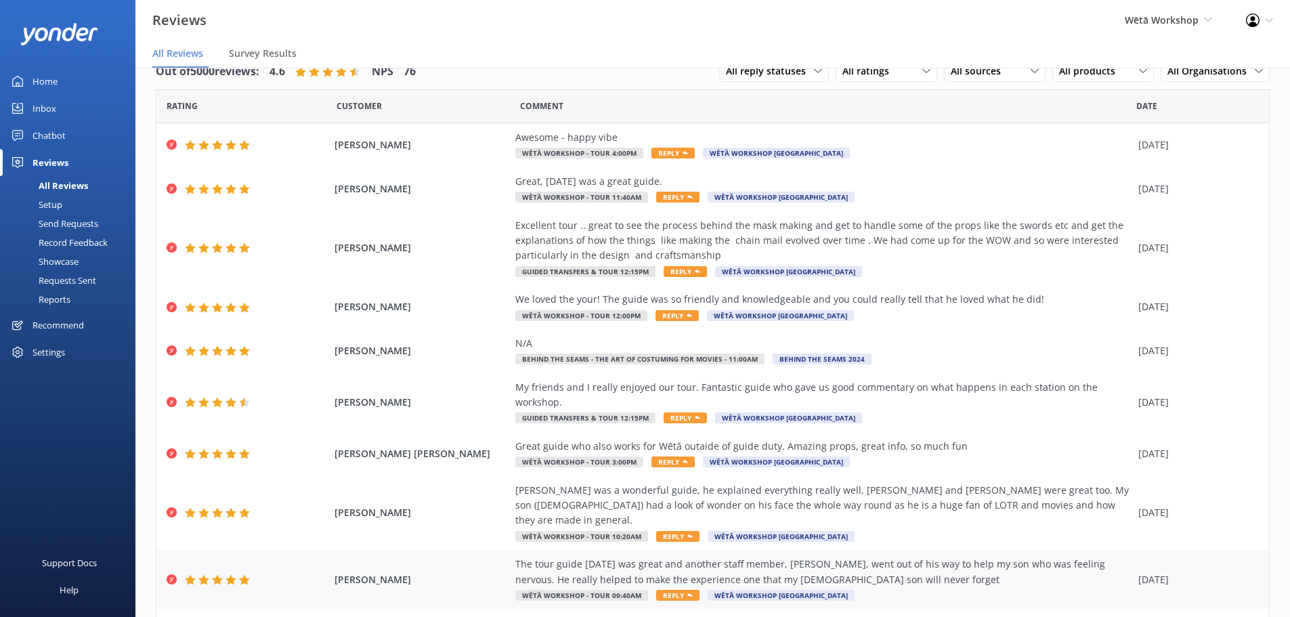
scroll to position [77, 0]
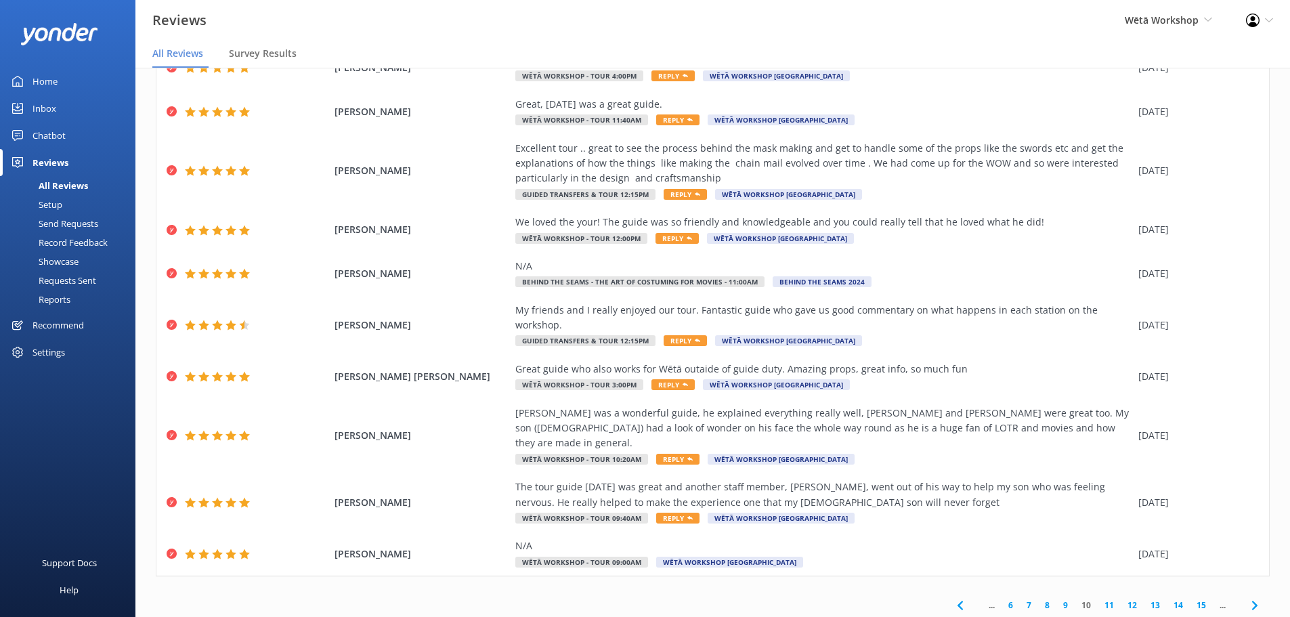
click at [1098, 599] on link "11" at bounding box center [1109, 605] width 23 height 13
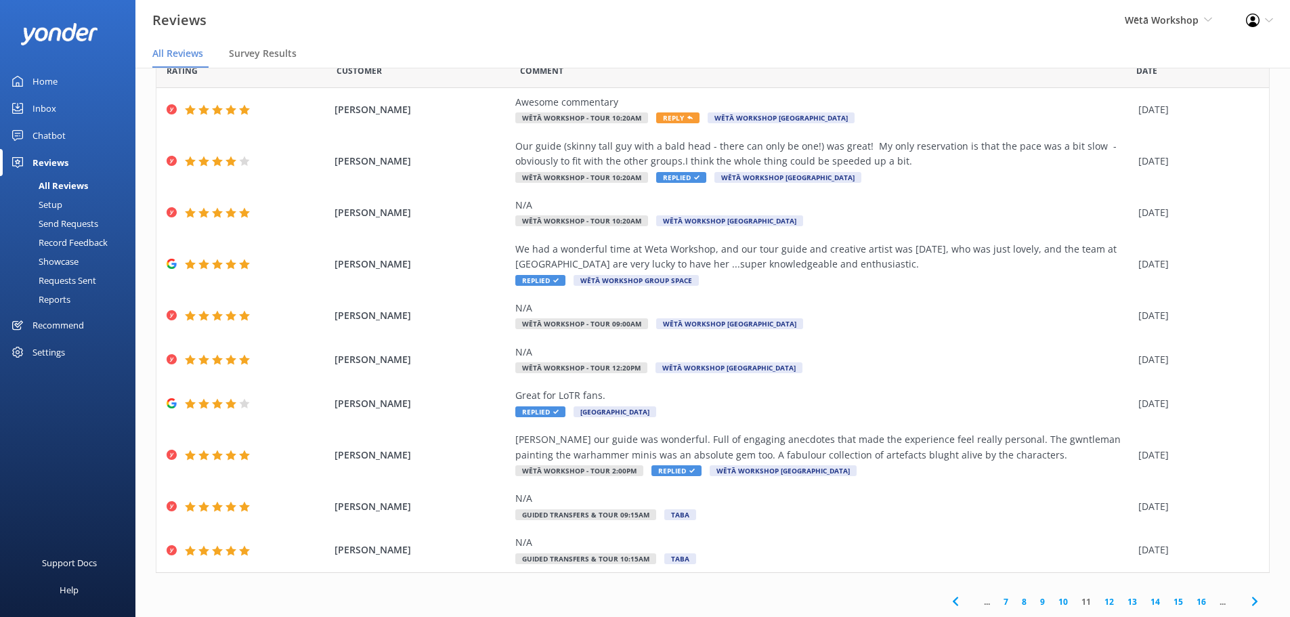
scroll to position [62, 0]
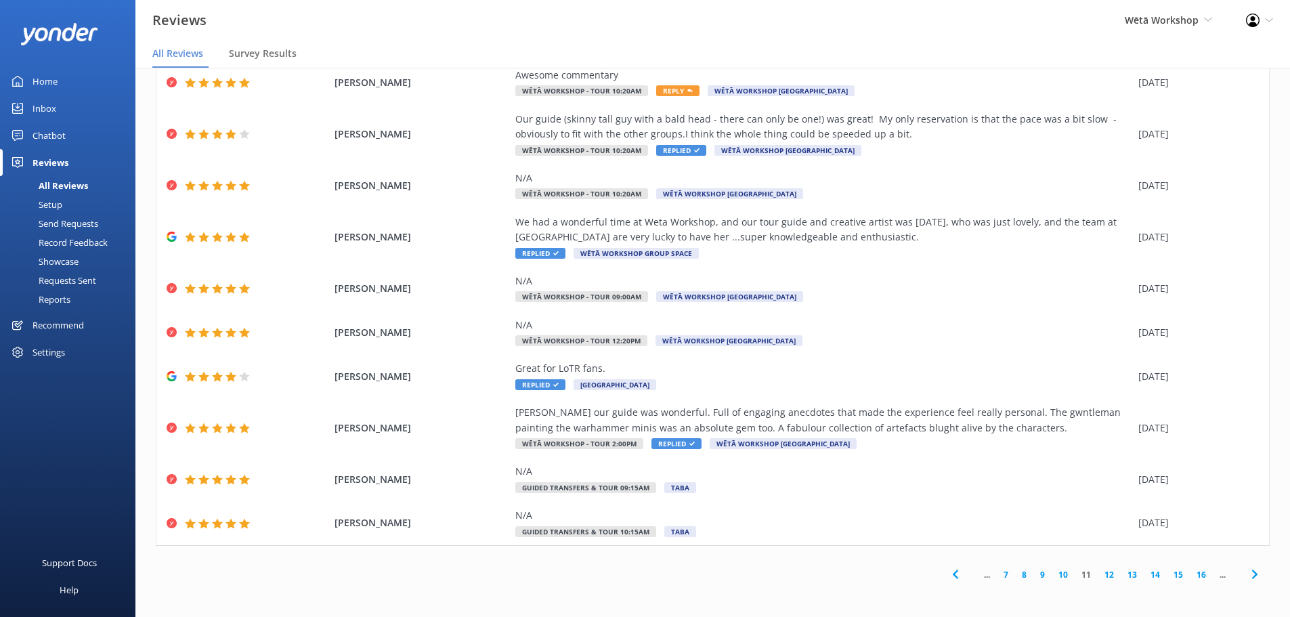
click at [1057, 574] on link "10" at bounding box center [1063, 574] width 23 height 13
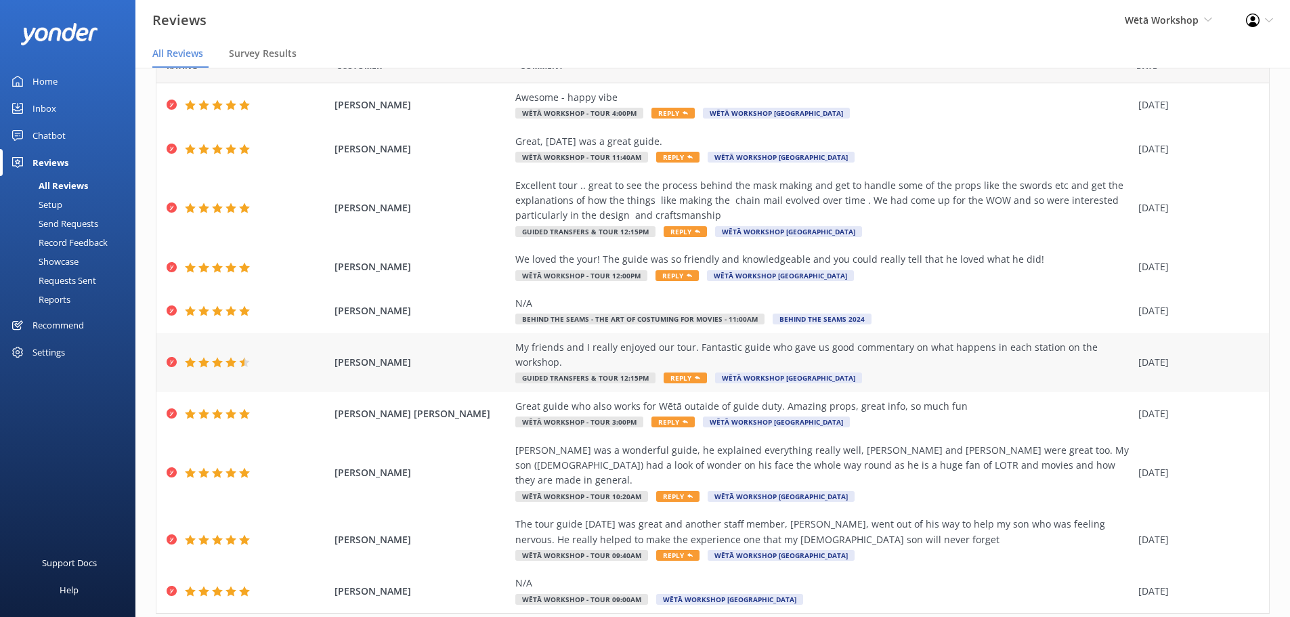
scroll to position [77, 0]
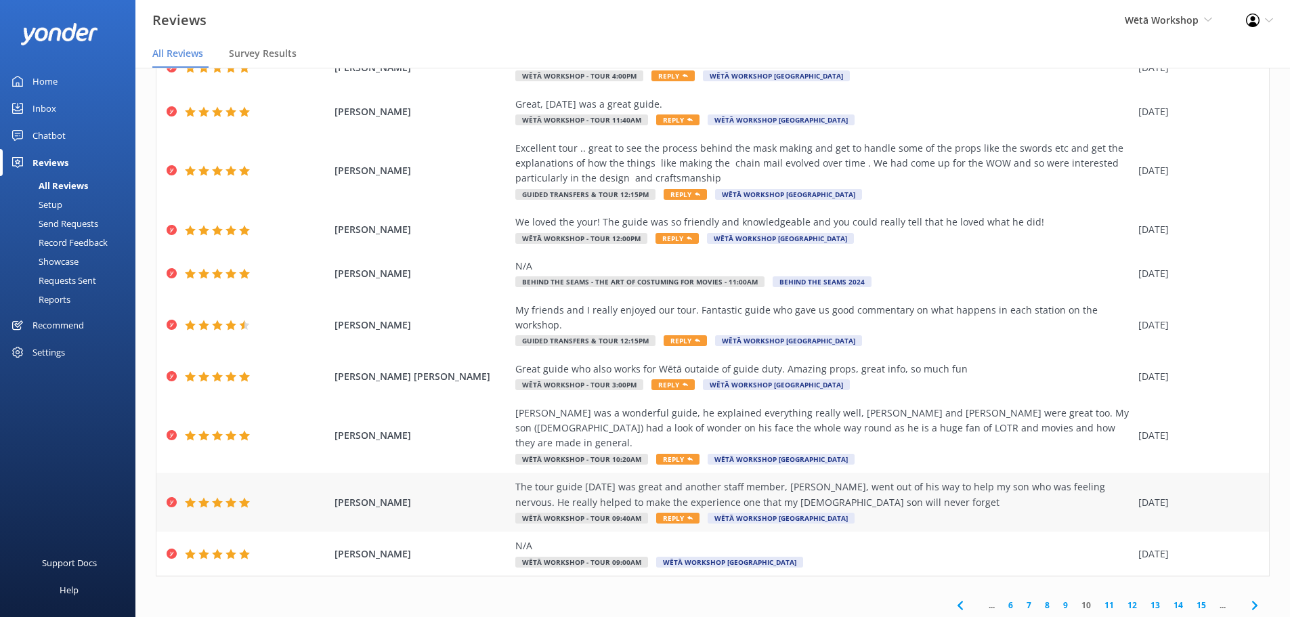
click at [930, 480] on div "The tour guide Tuesday was great and another staff member, Tom, went out of his…" at bounding box center [823, 495] width 616 height 30
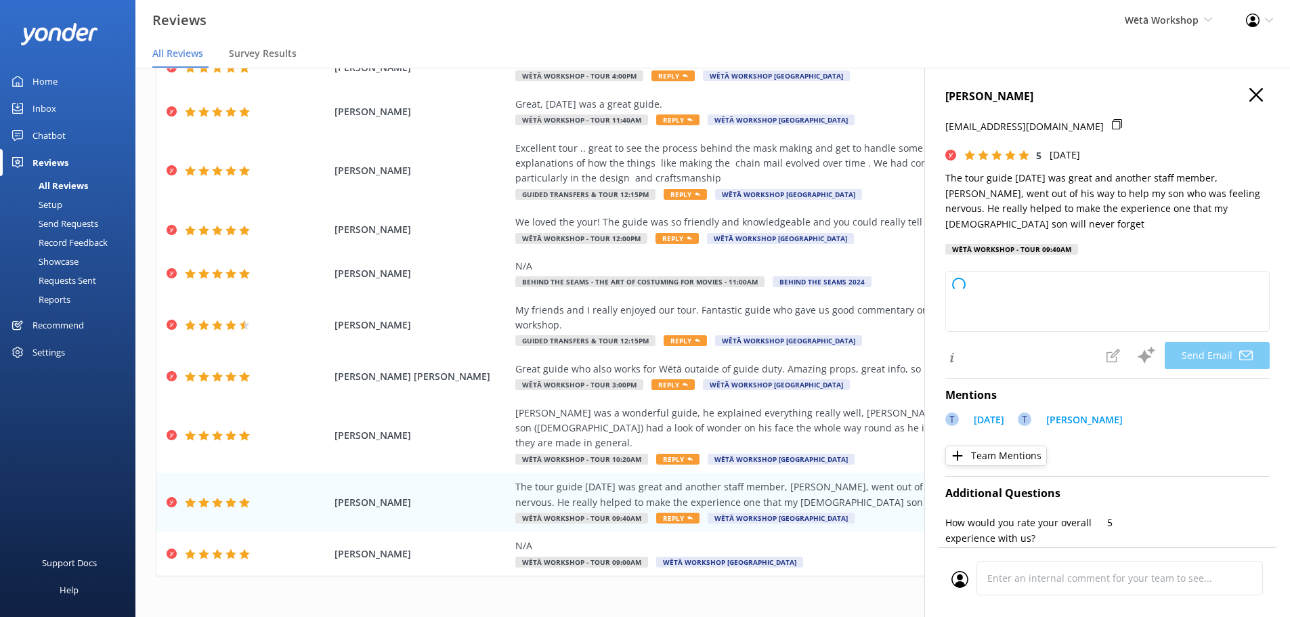
type textarea "Kia ora Daniel, Thank you so much for your wonderful feedback! We're delighted …"
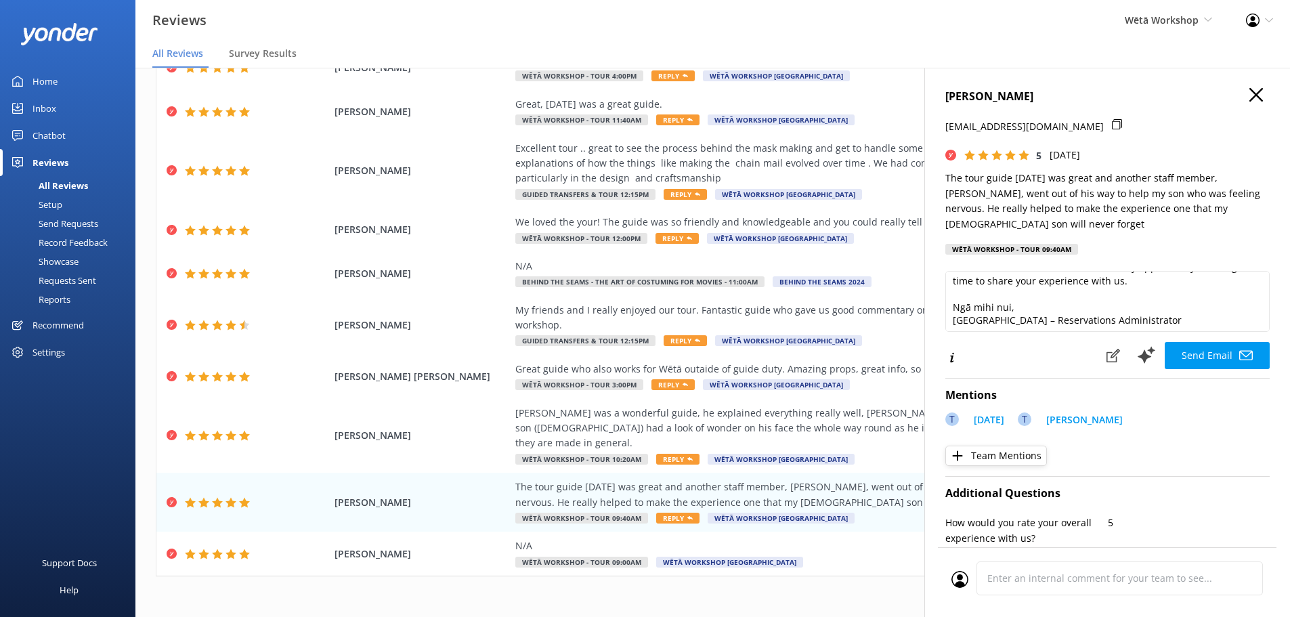
scroll to position [87, 0]
click at [1210, 356] on button "Send Email" at bounding box center [1217, 355] width 105 height 27
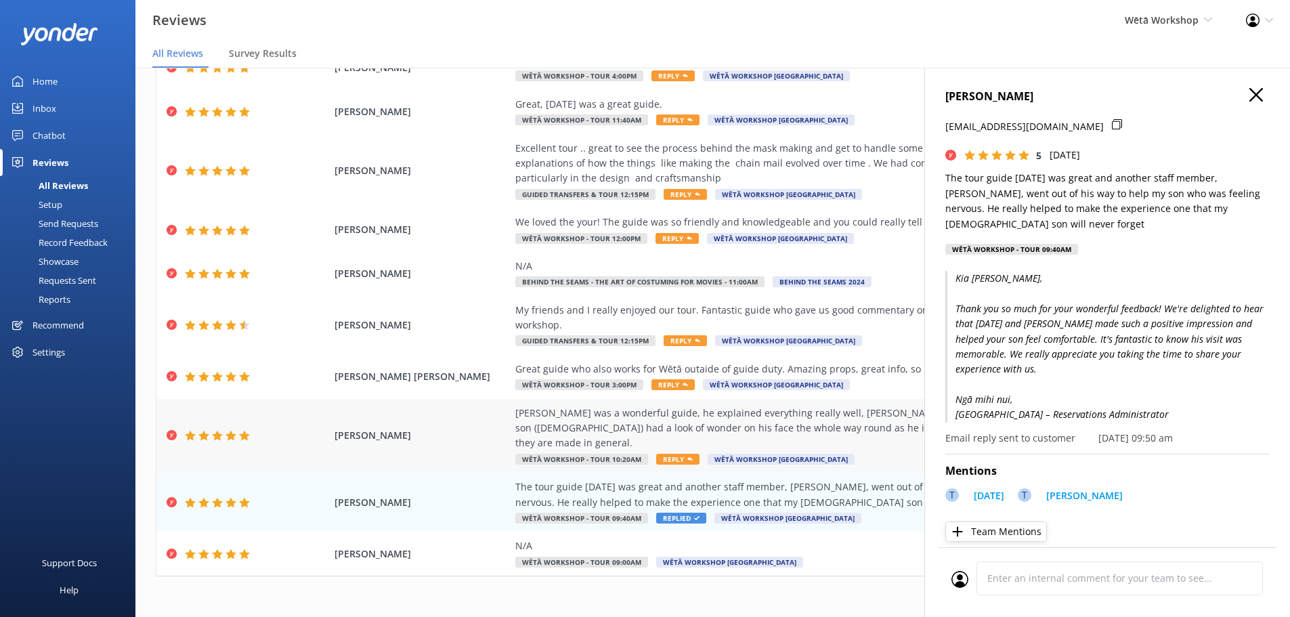
click at [746, 417] on div "Taylor was a wonderful guide, he explained everything really well, Tess and War…" at bounding box center [823, 428] width 616 height 45
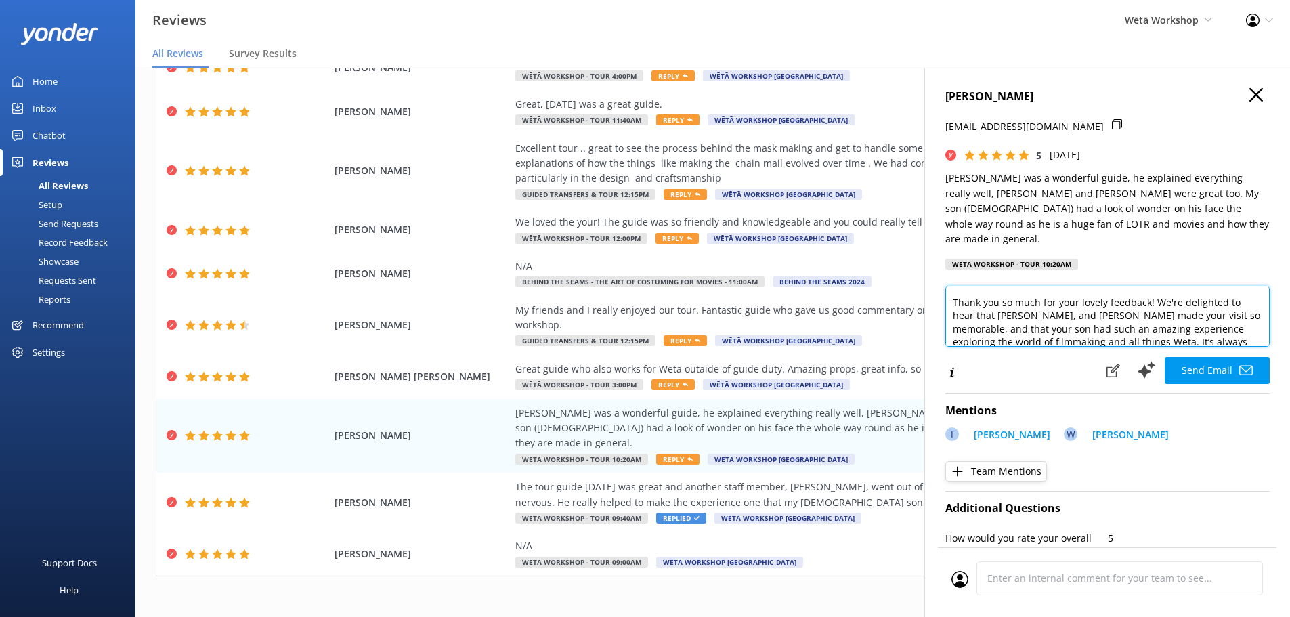
scroll to position [27, 0]
click at [1046, 301] on textarea "Kia ora Jennifer, Thank you so much for your lovely feedback! We're delighted t…" at bounding box center [1108, 316] width 324 height 61
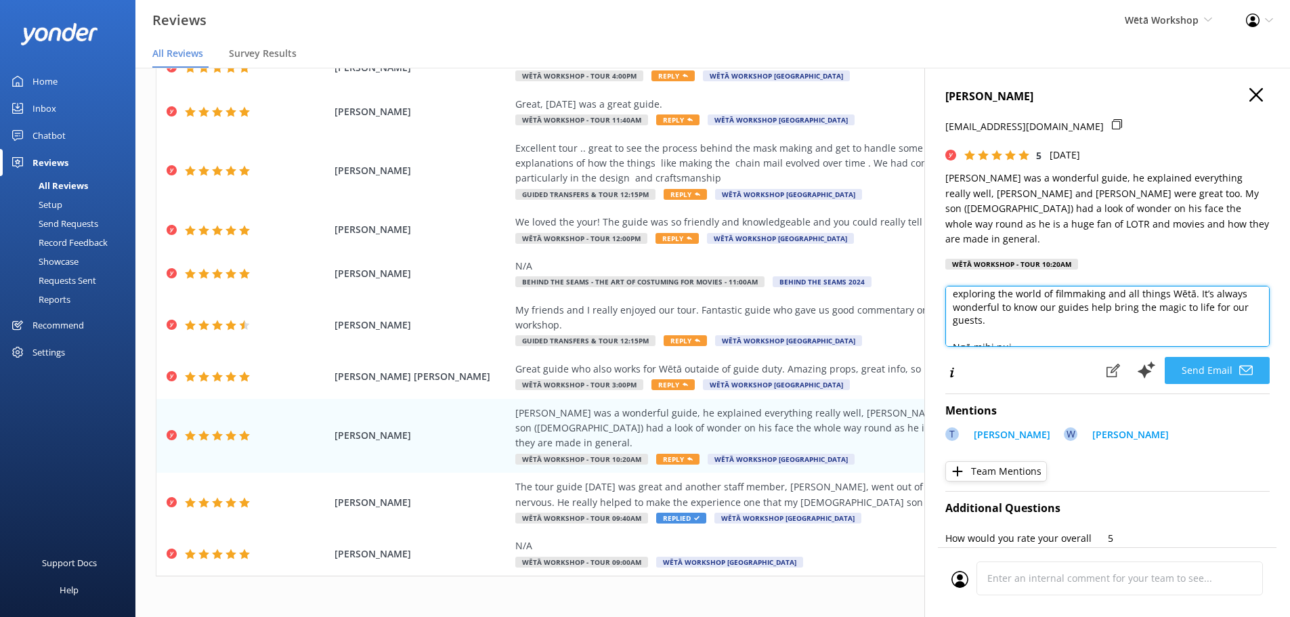
type textarea "Kia ora Jennifer, Thank you so much for your lovely feedback! We're delighted t…"
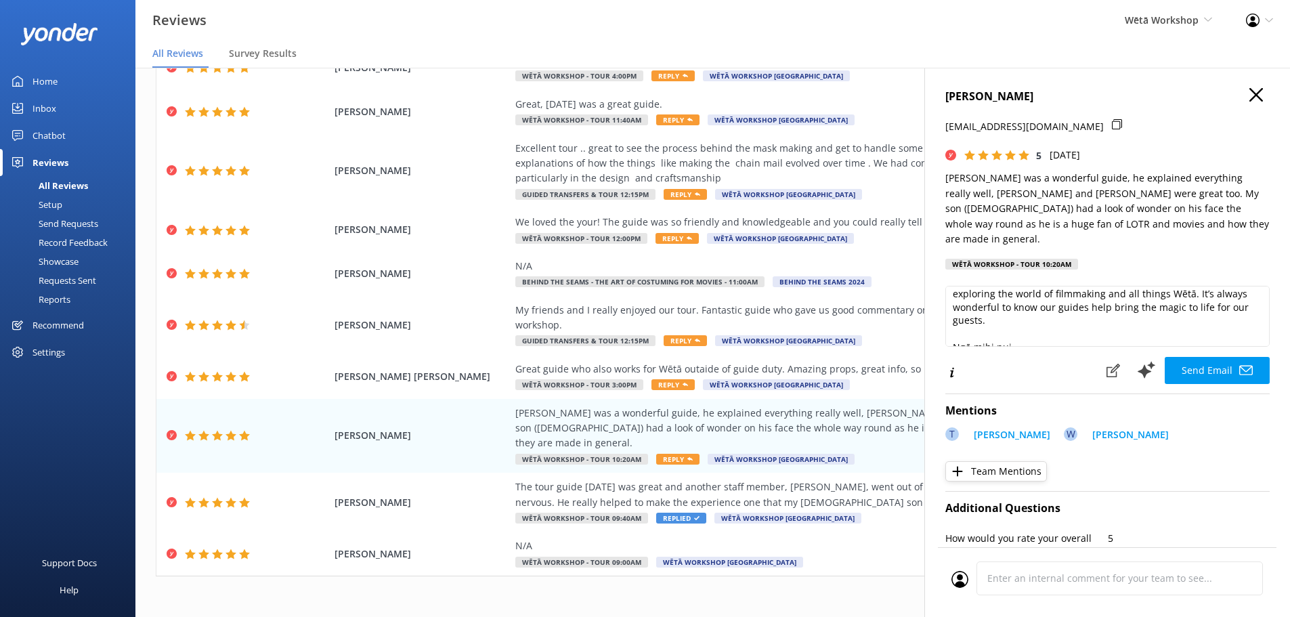
click at [1217, 358] on button "Send Email" at bounding box center [1217, 370] width 105 height 27
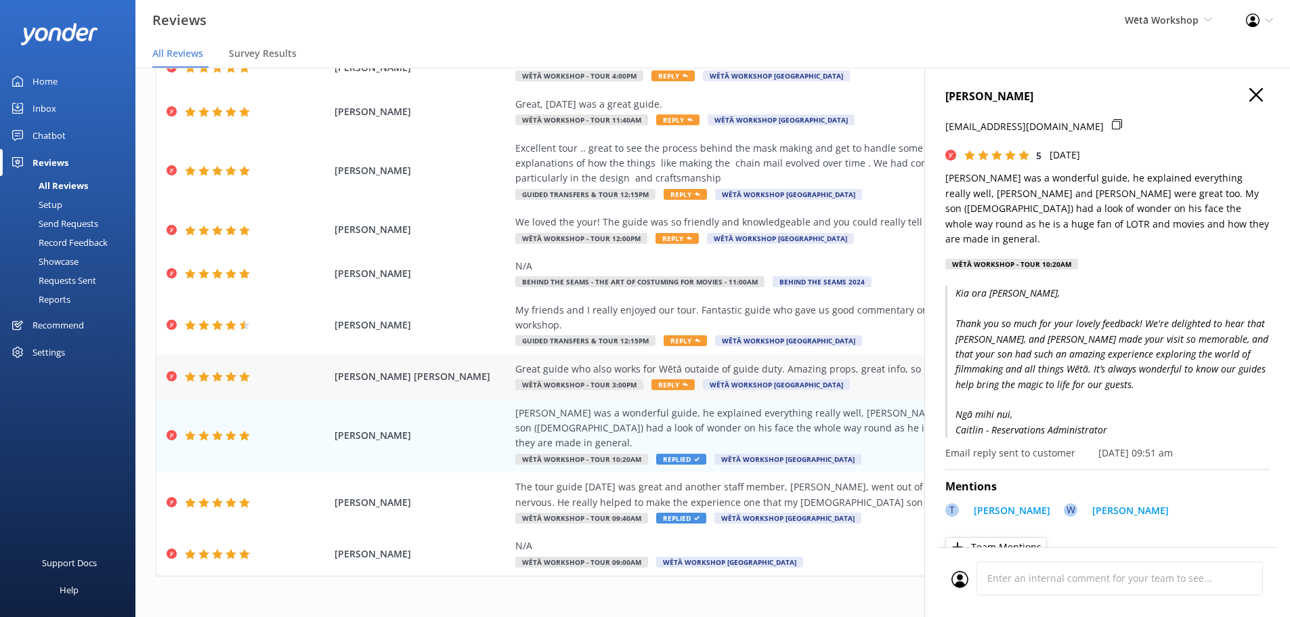
click at [752, 362] on div "Great guide who also works for Wētā outaide of guide duty. Amazing props, great…" at bounding box center [823, 369] width 616 height 15
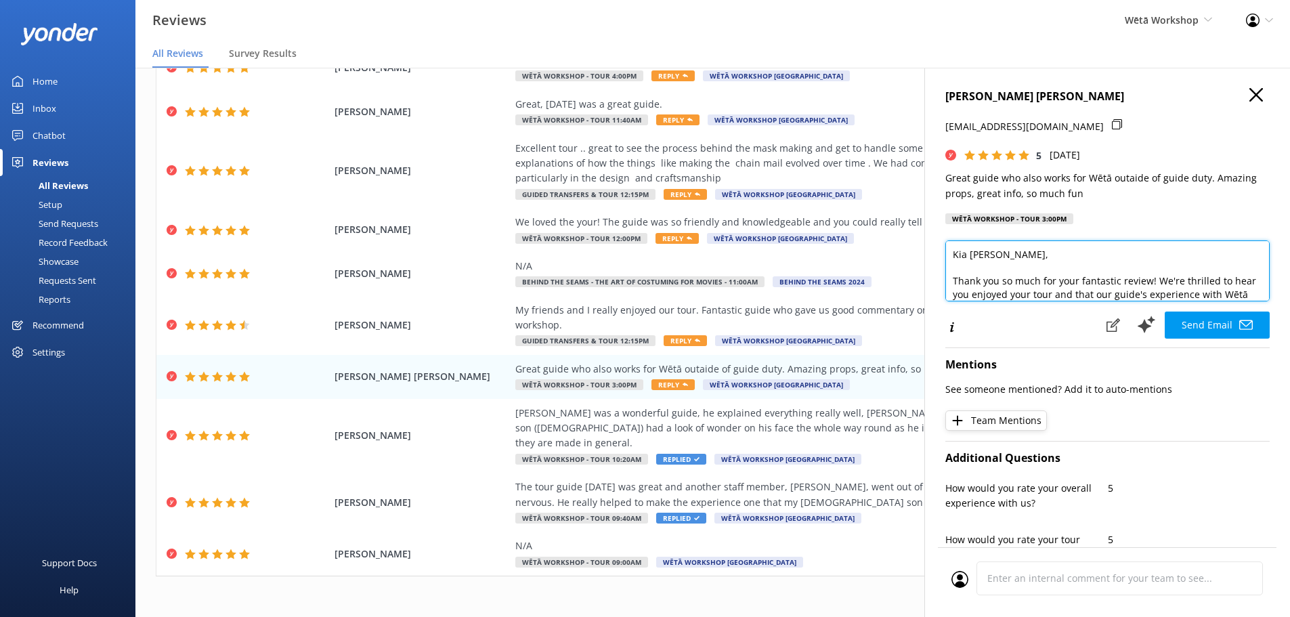
click at [995, 253] on textarea "Kia ora WESTER, Thank you so much for your fantastic review! We're thrilled to …" at bounding box center [1108, 270] width 324 height 61
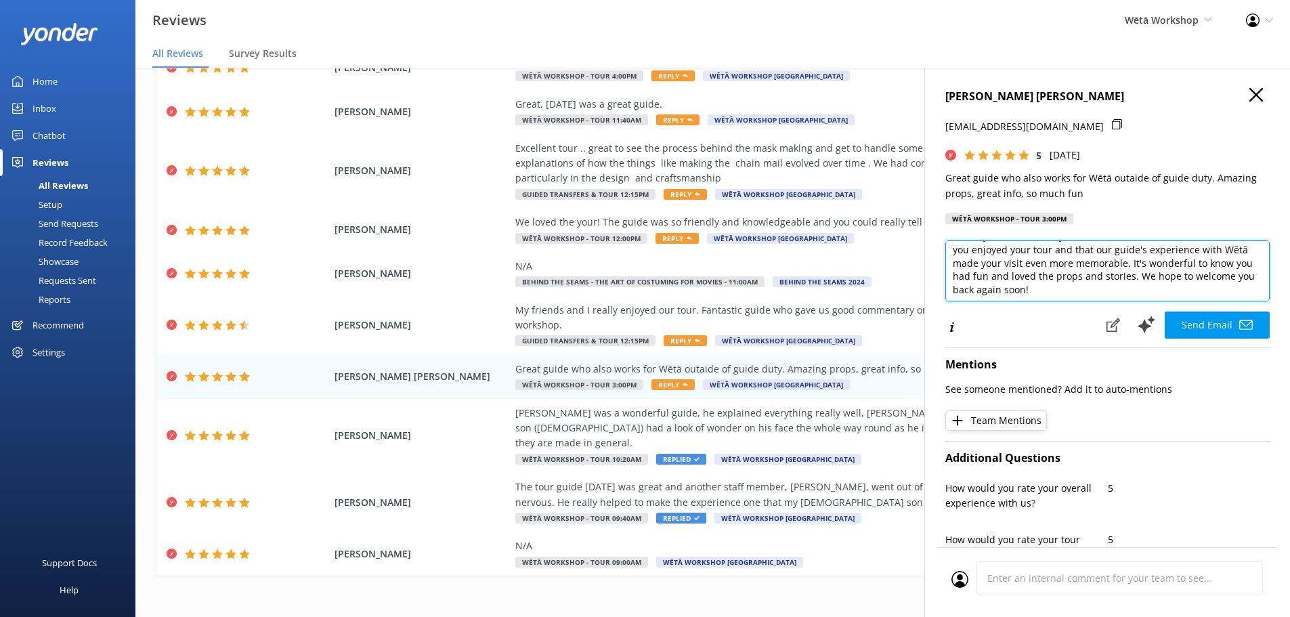
scroll to position [56, 0]
type textarea "Kia ora Wester, Thank you so much for your fantastic review! We're thrilled to …"
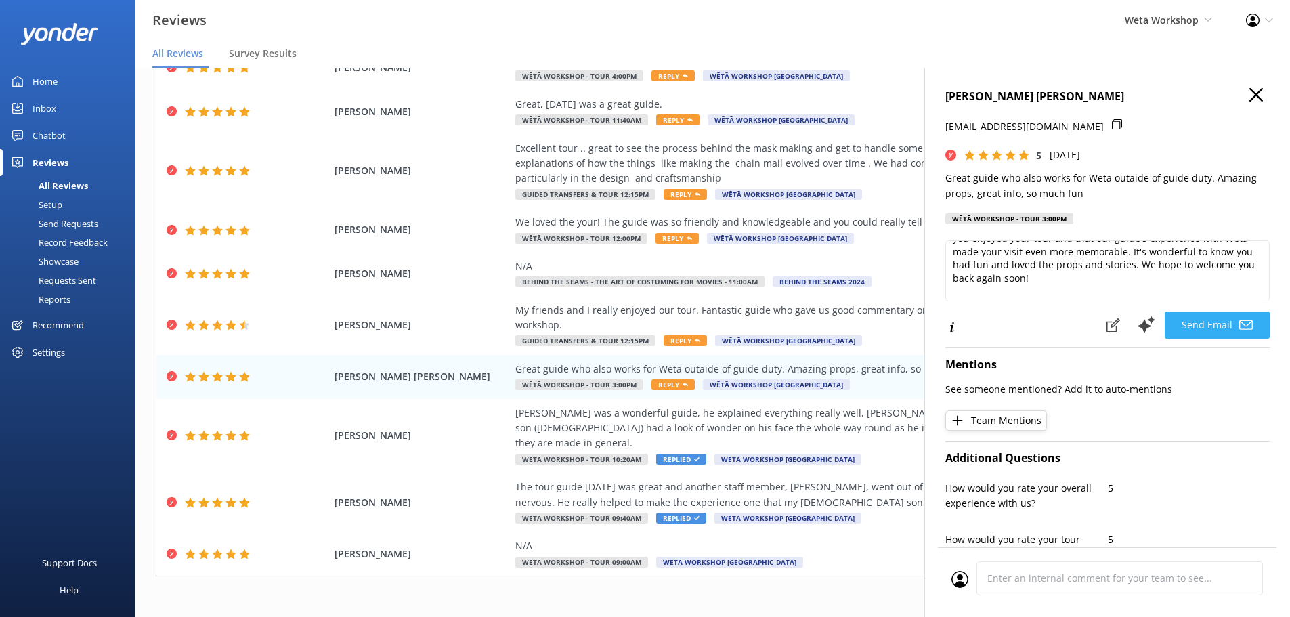
click at [1240, 320] on use at bounding box center [1247, 324] width 14 height 9
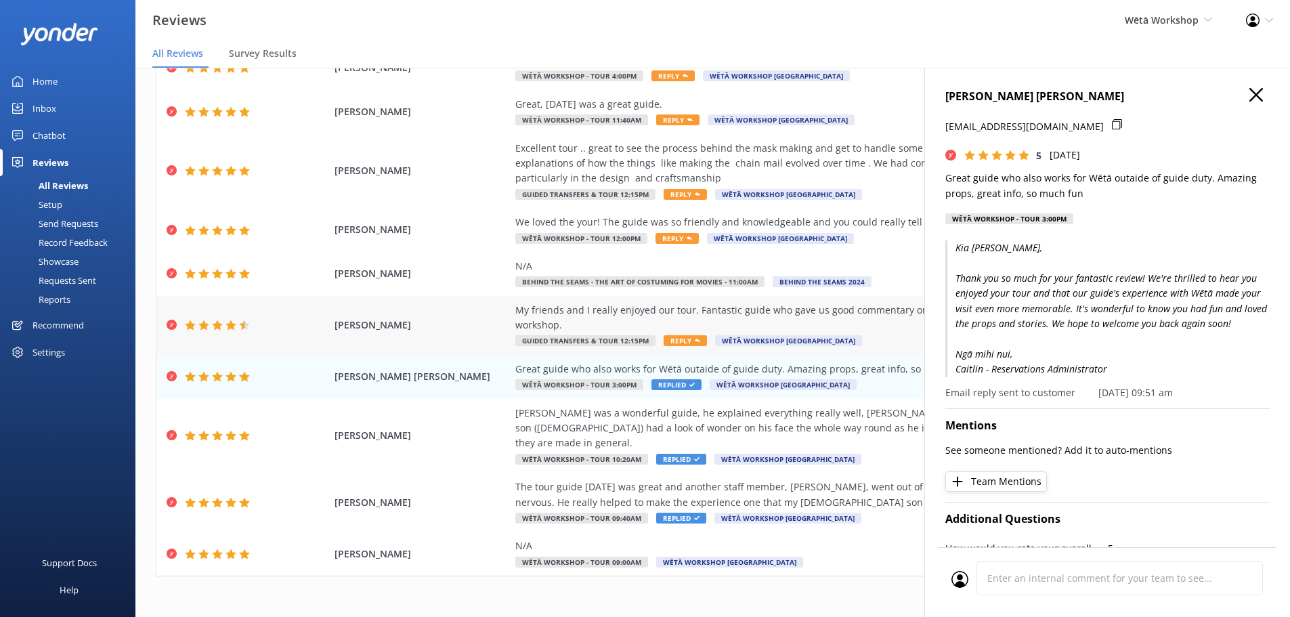
click at [735, 316] on div "My friends and I really enjoyed our tour. Fantastic guide who gave us good comm…" at bounding box center [823, 318] width 616 height 30
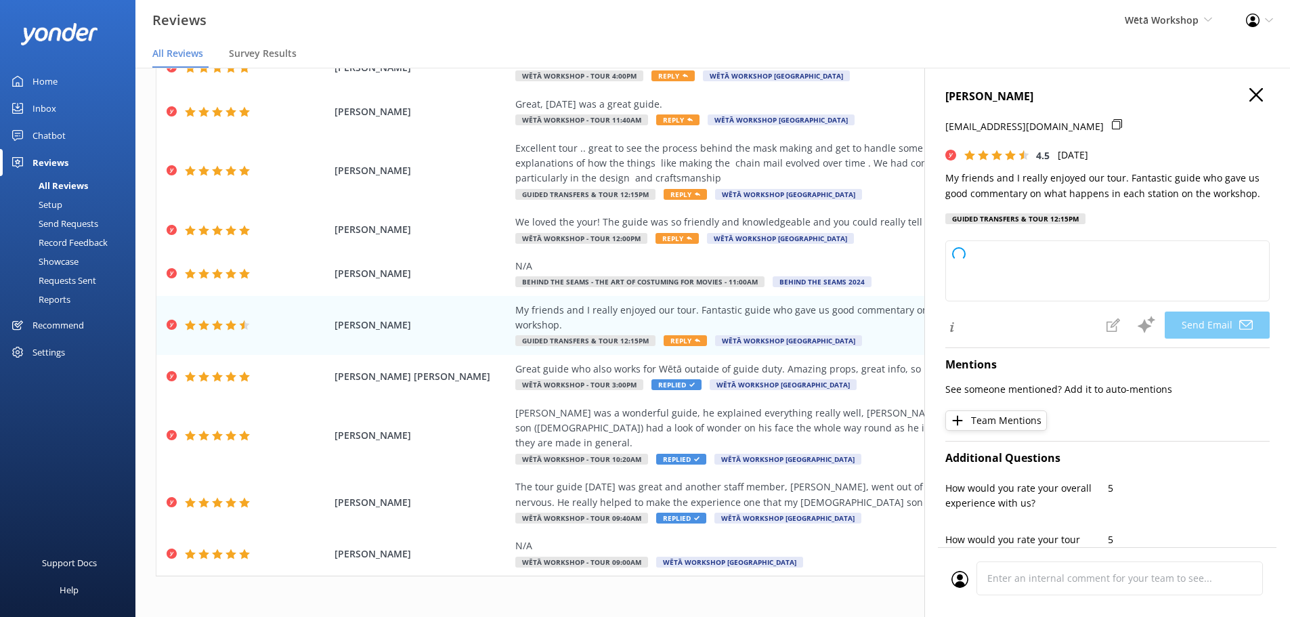
type textarea "Kia ora Leona, Thank you so much for your lovely feedback! We're delighted to h…"
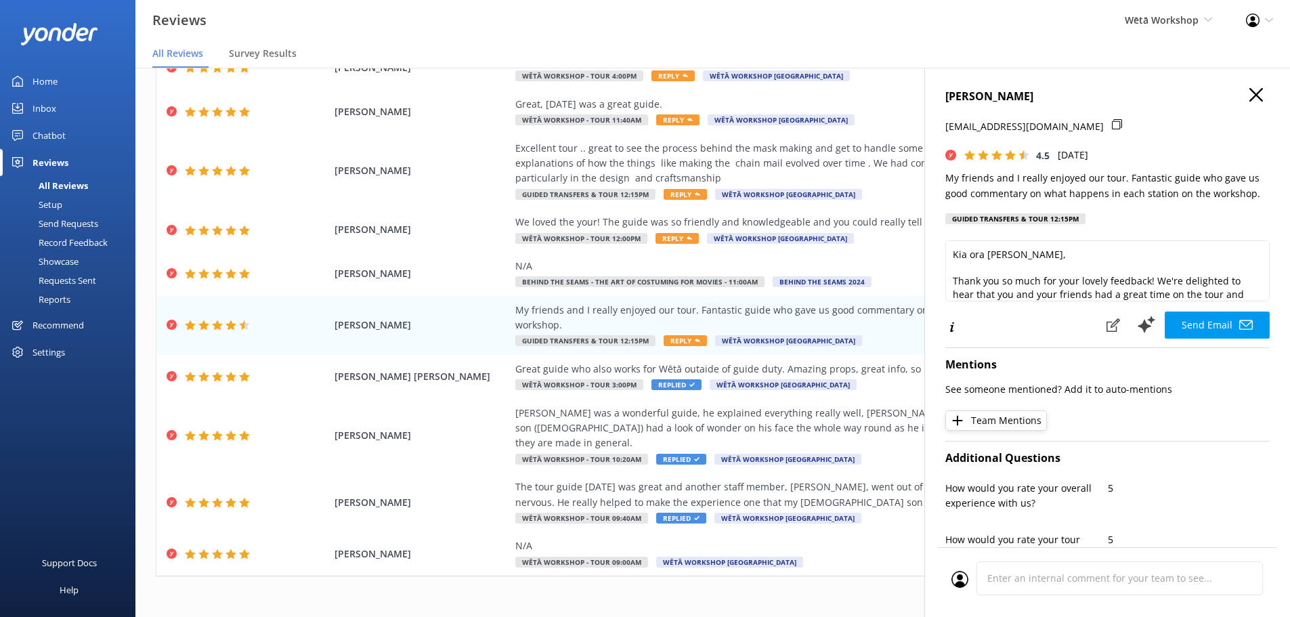
scroll to position [68, 0]
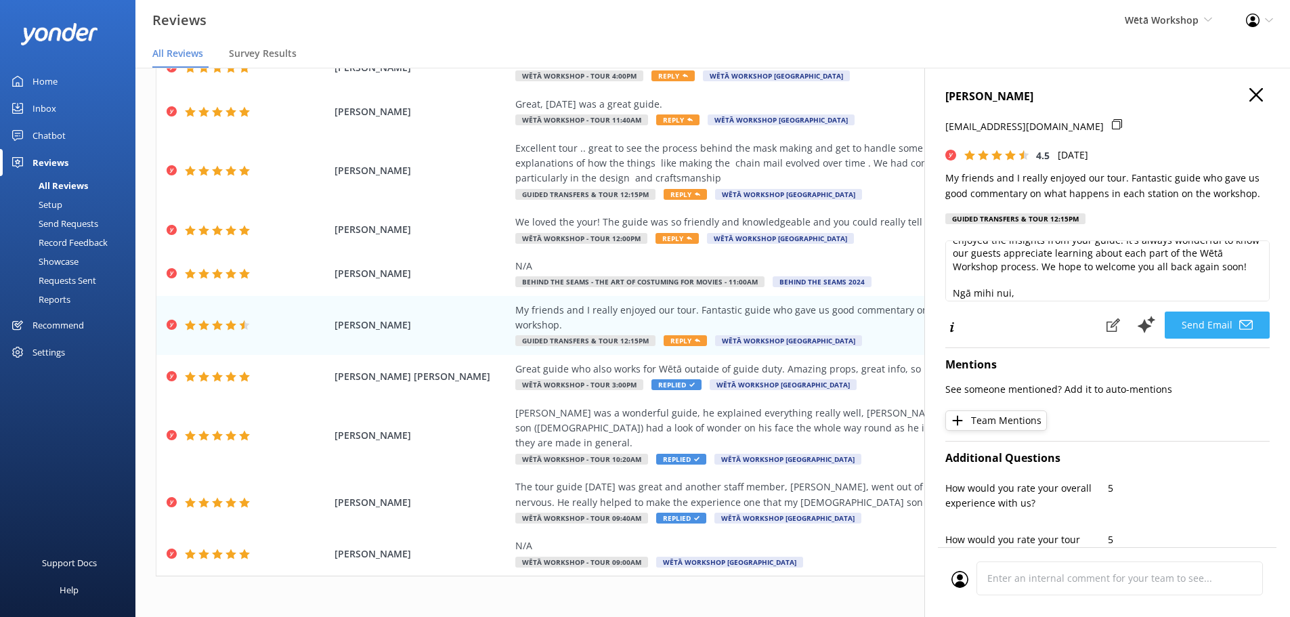
click at [1197, 325] on button "Send Email" at bounding box center [1217, 325] width 105 height 27
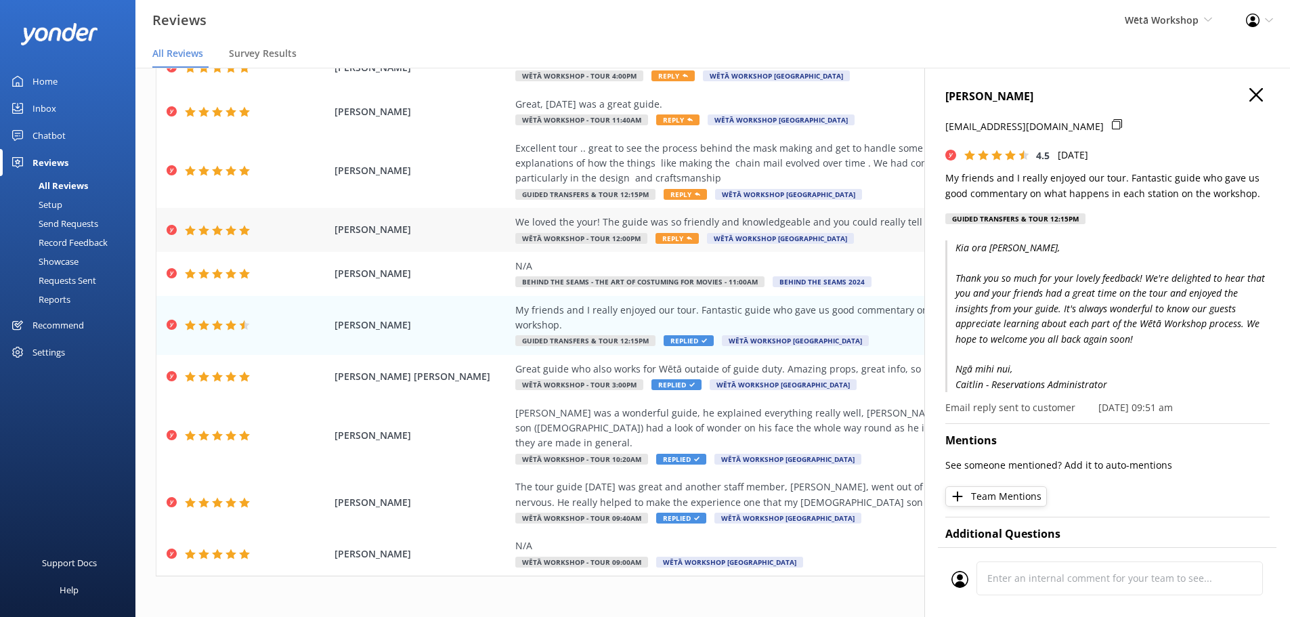
click at [788, 228] on div "We loved the your! The guide was so friendly and knowledgeable and you could re…" at bounding box center [823, 222] width 616 height 15
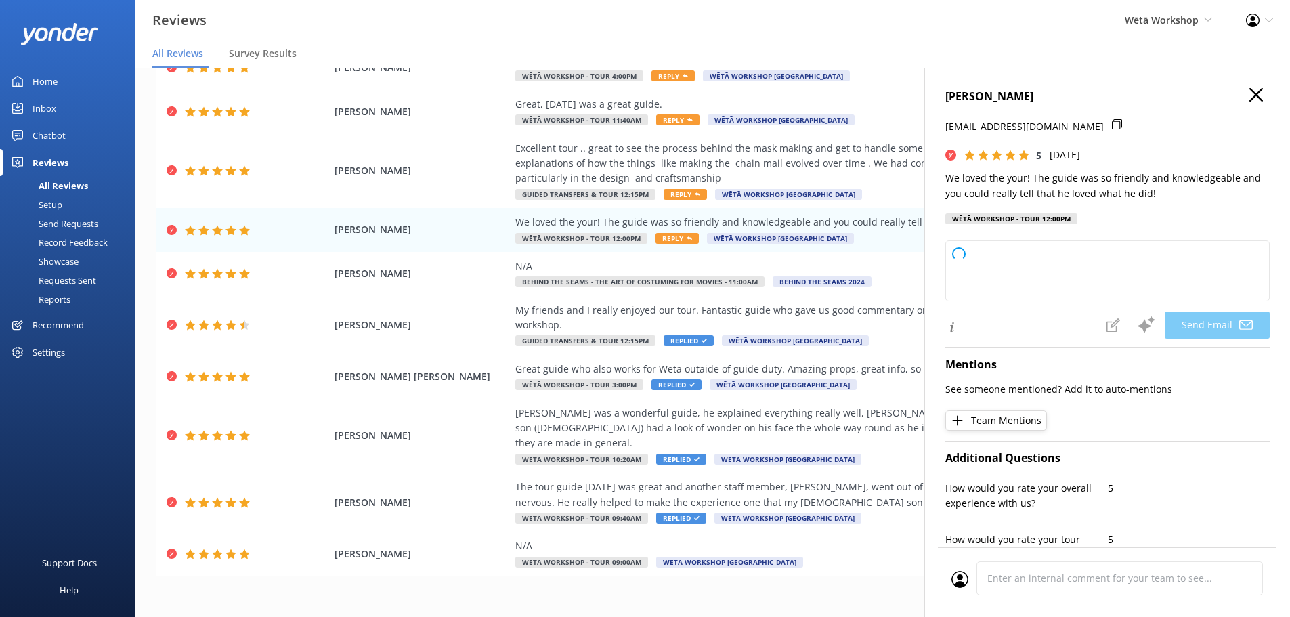
type textarea "Kia ora Karen, Thank you so much for your wonderful feedback! We're delighted t…"
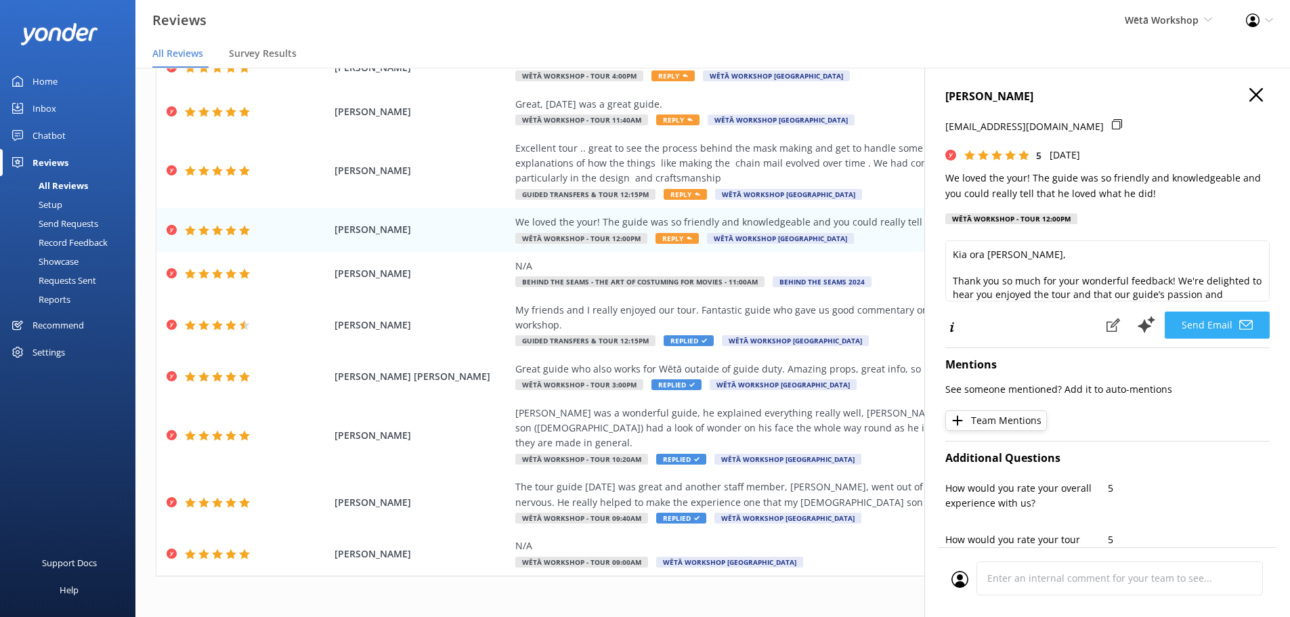
click at [1206, 324] on button "Send Email" at bounding box center [1217, 325] width 105 height 27
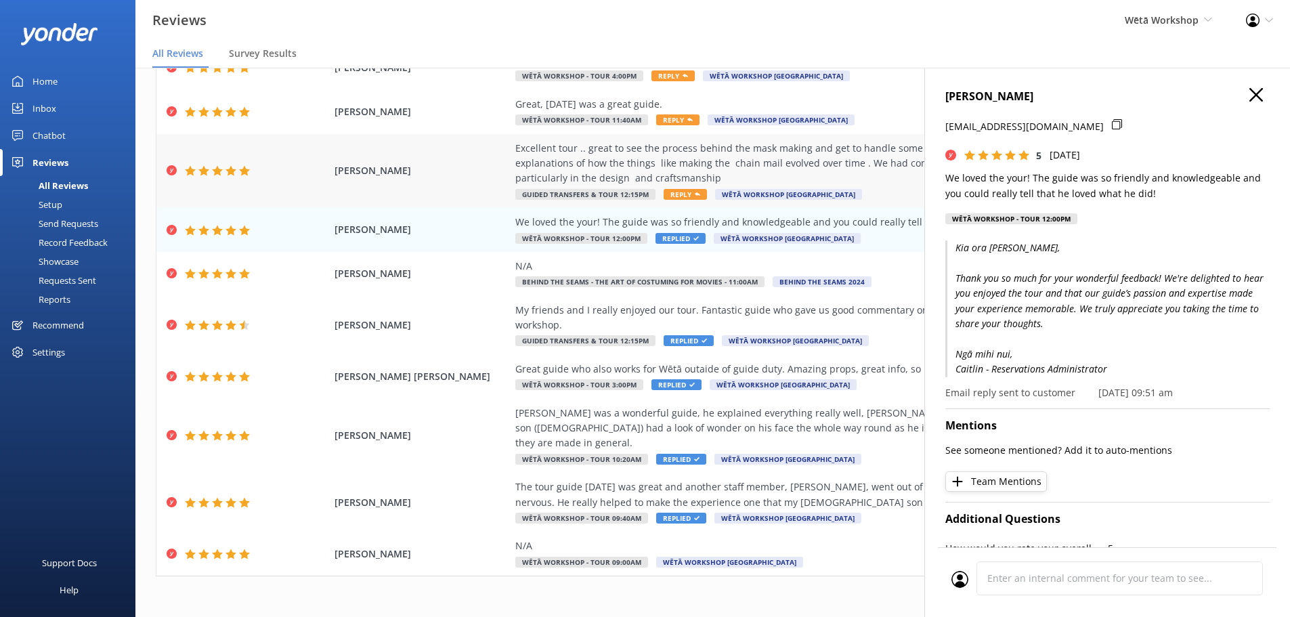
click at [665, 154] on div "Excellent tour .. great to see the process behind the mask making and get to ha…" at bounding box center [823, 163] width 616 height 45
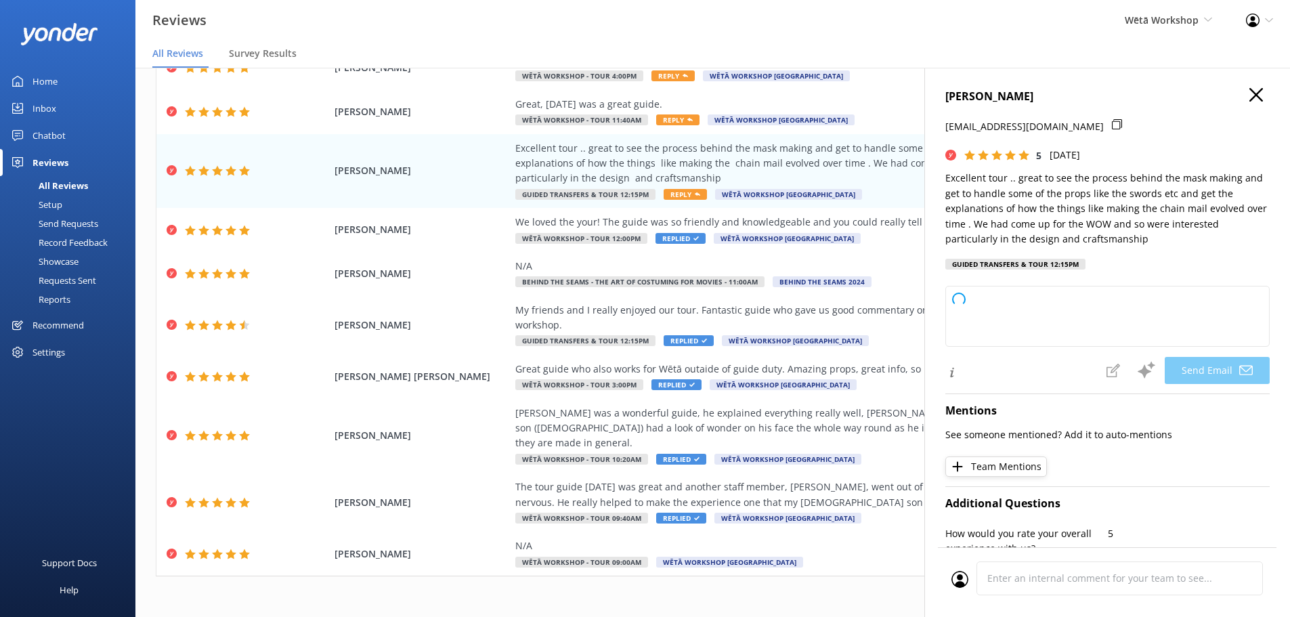
type textarea "Kia ora Joanna, Thank you so much for your wonderful feedback! We're delighted …"
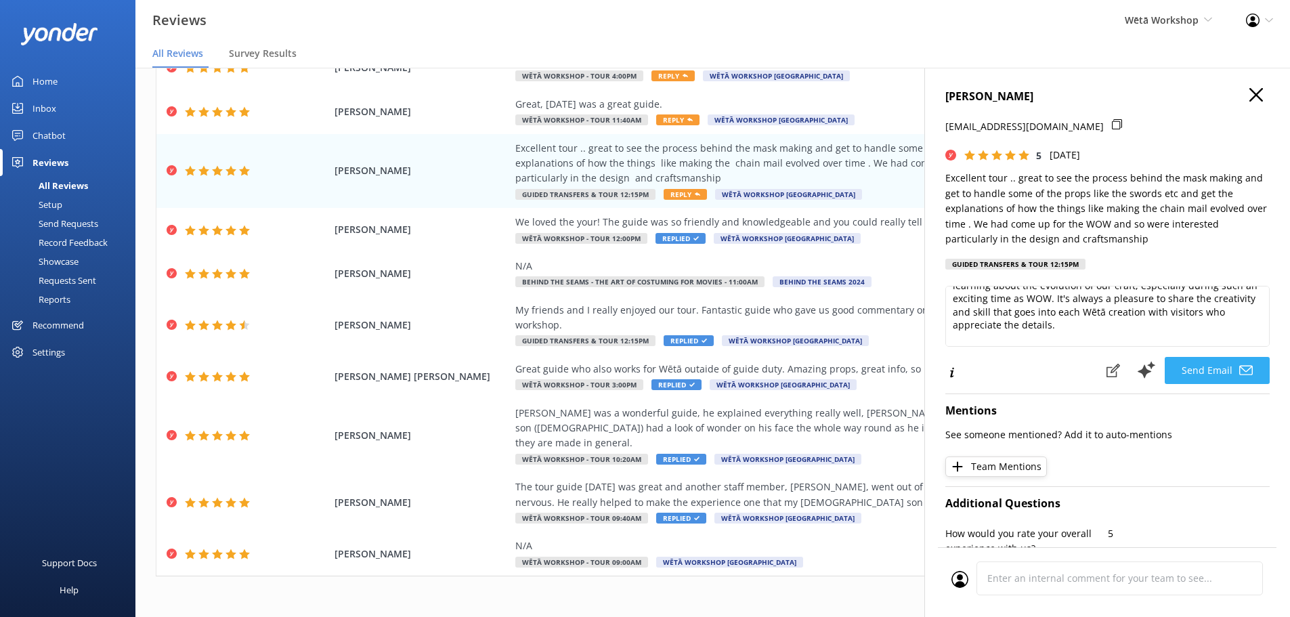
click at [1187, 365] on button "Send Email" at bounding box center [1217, 370] width 105 height 27
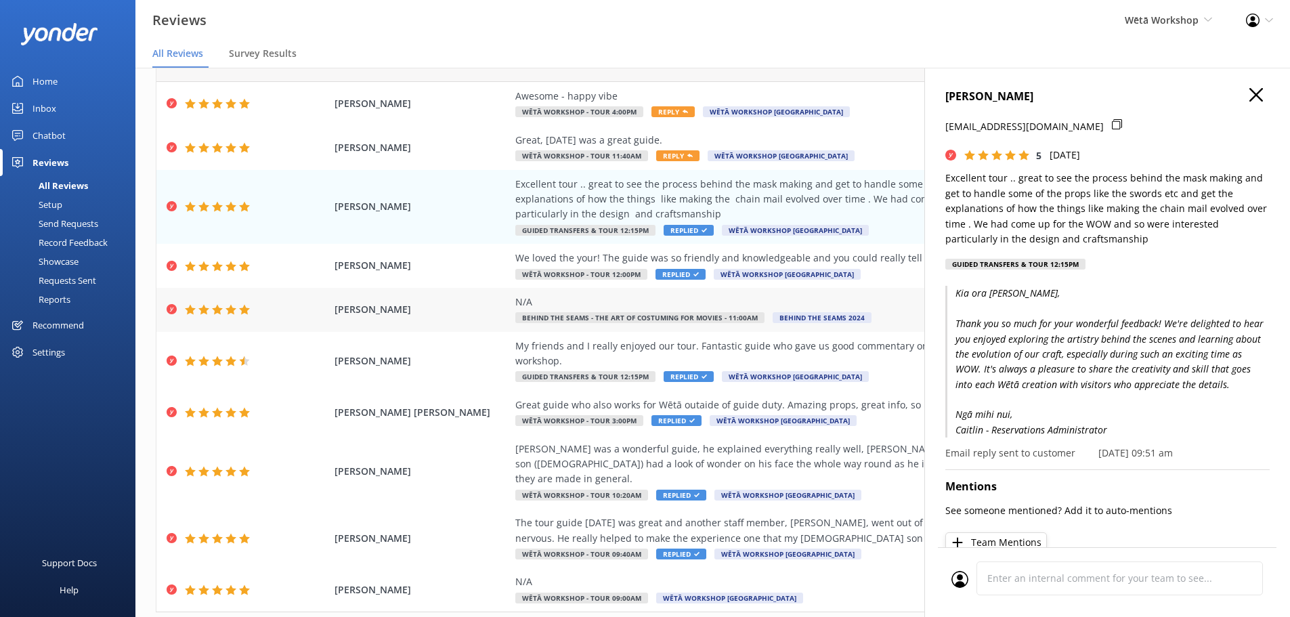
scroll to position [77, 0]
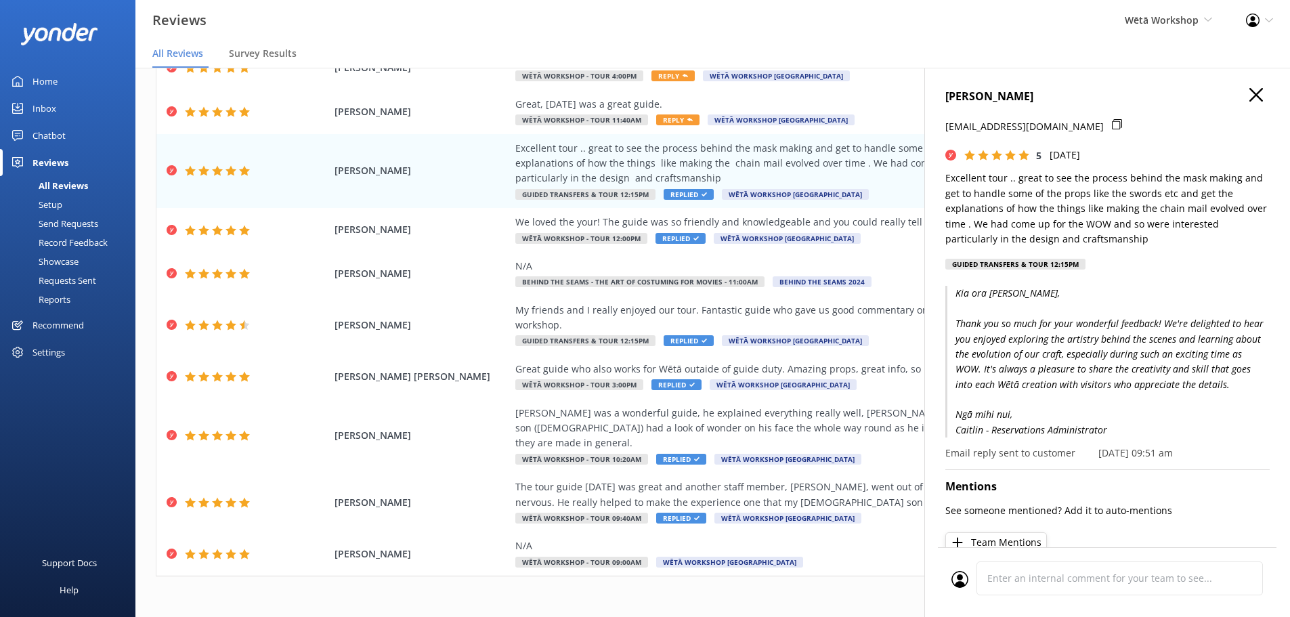
click at [1253, 87] on div "JOANNA DOUGLAS mhd.jd@xtra.co.nz 5 Mon, 29th Sep 2025 Excellent tour .. great t…" at bounding box center [1108, 376] width 366 height 617
click at [1242, 86] on div "JOANNA DOUGLAS mhd.jd@xtra.co.nz 5 Mon, 29th Sep 2025 Excellent tour .. great t…" at bounding box center [1108, 376] width 366 height 617
click at [1250, 97] on icon "button" at bounding box center [1257, 95] width 14 height 14
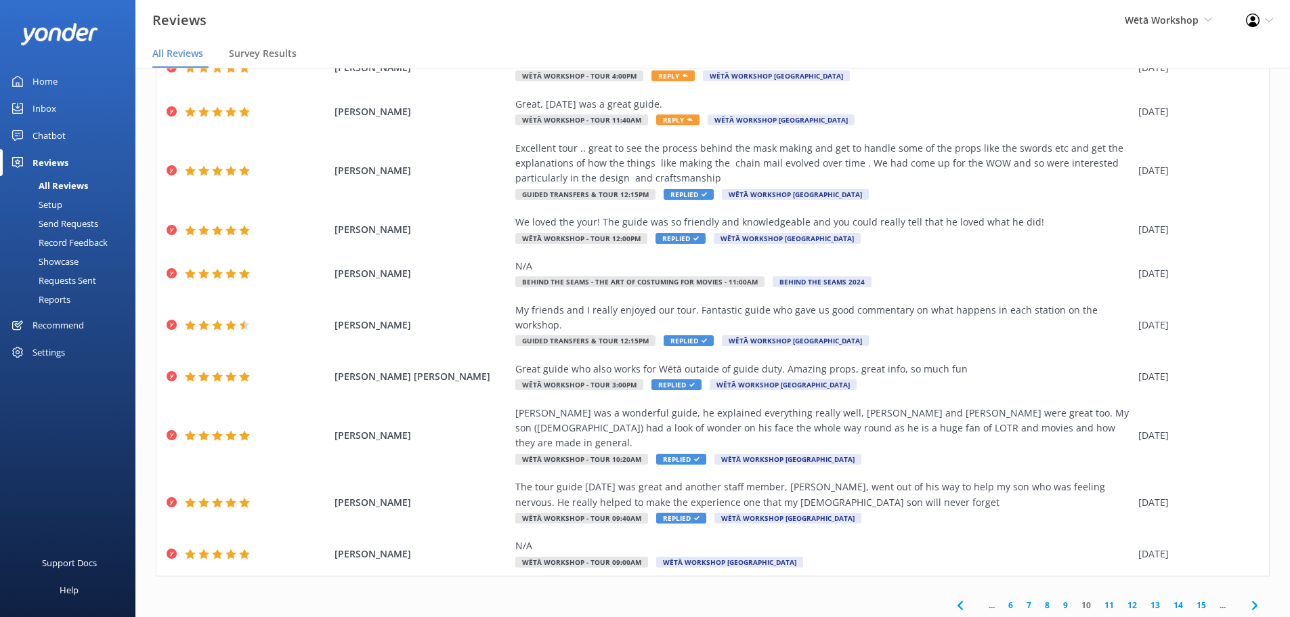
click at [1057, 599] on link "9" at bounding box center [1066, 605] width 18 height 13
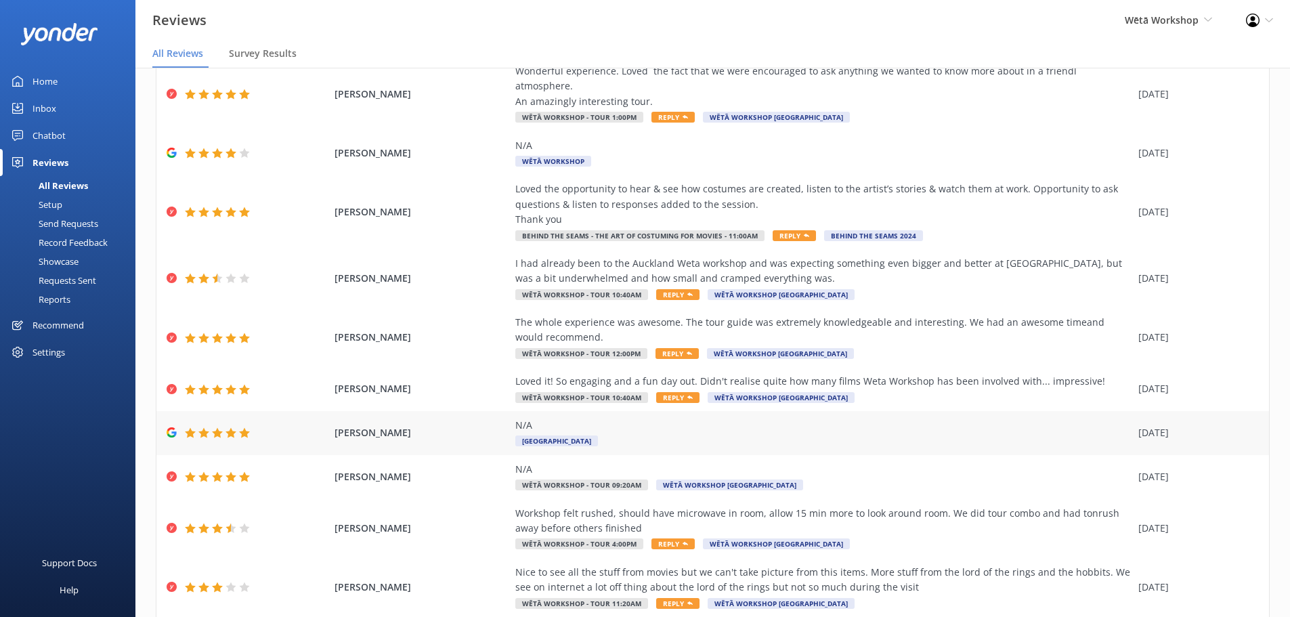
scroll to position [123, 0]
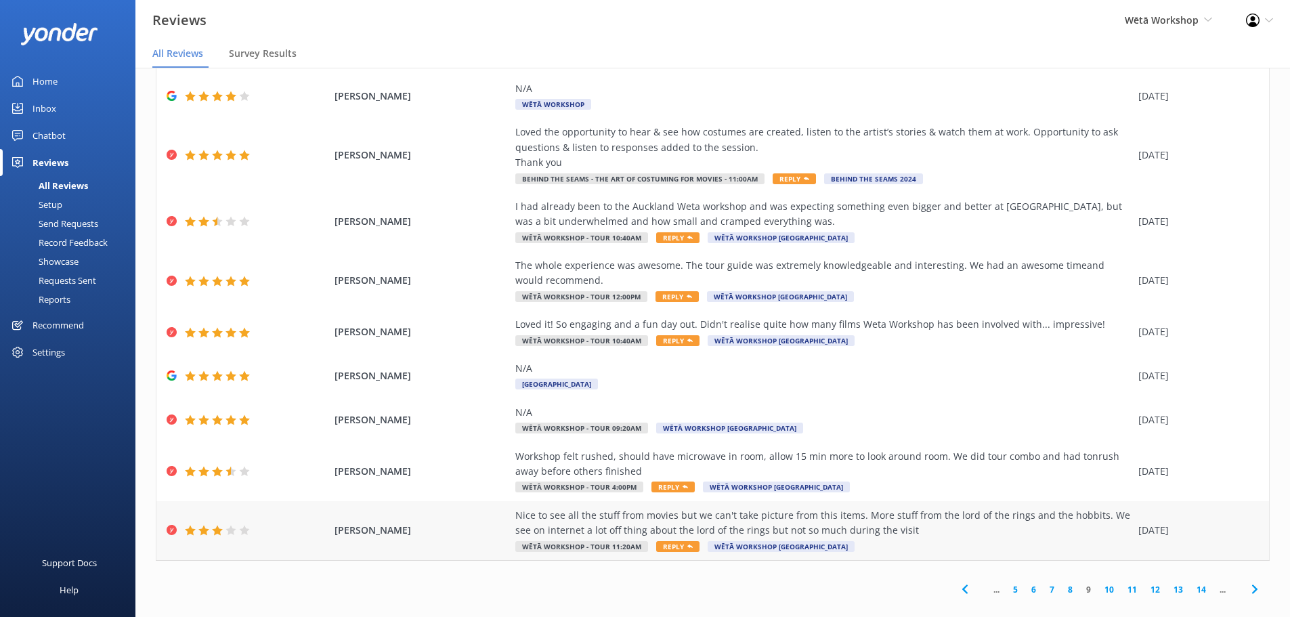
click at [847, 508] on div "Nice to see all the stuff from movies but we can't take picture from this items…" at bounding box center [823, 523] width 616 height 30
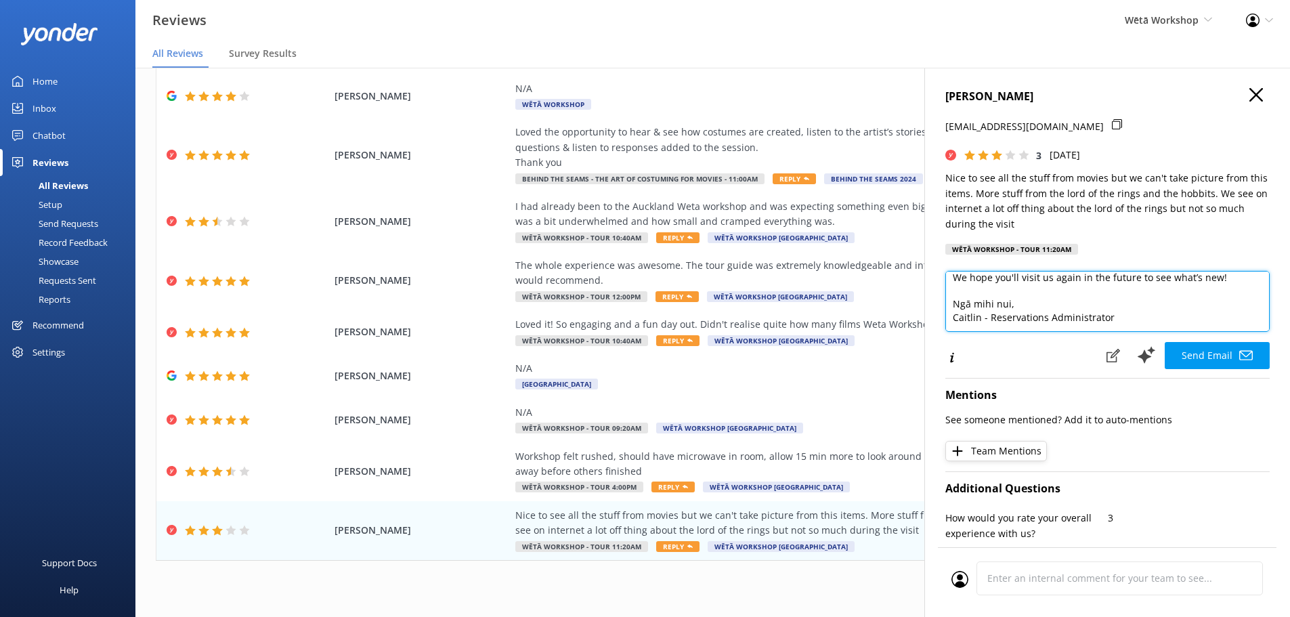
scroll to position [45, 0]
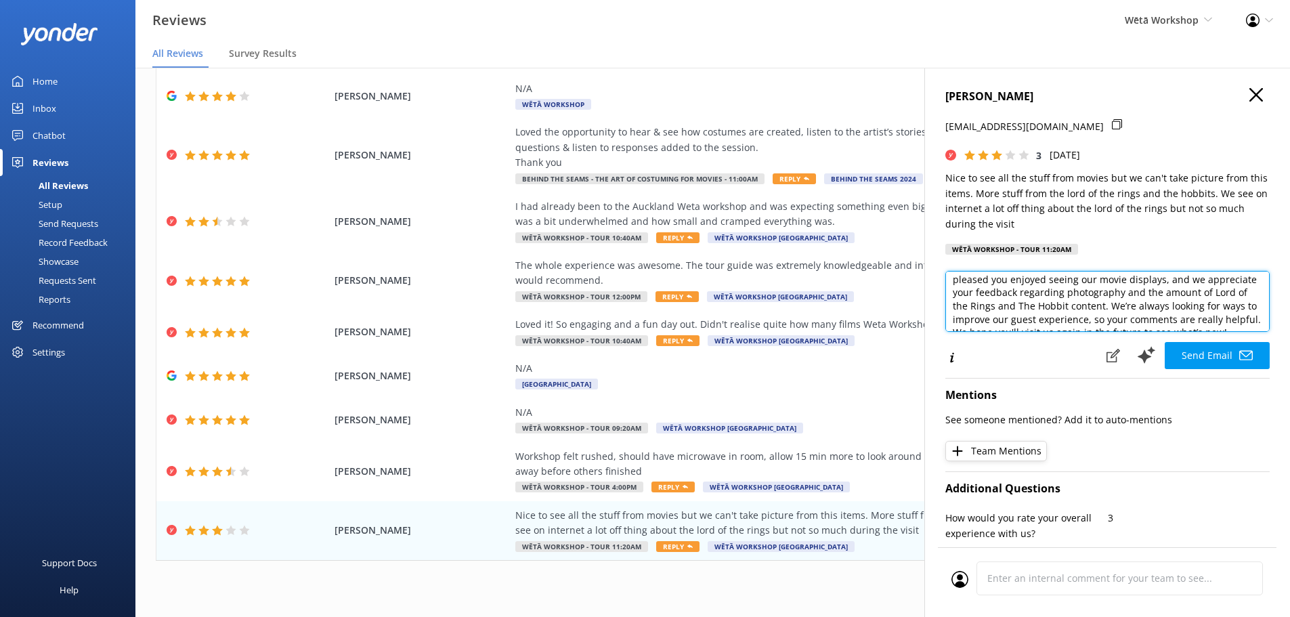
drag, startPoint x: 1173, startPoint y: 293, endPoint x: 1183, endPoint y: 306, distance: 16.0
click at [1183, 306] on textarea "Kia ora Clement, Thank you for taking the time to share your thoughts with us. …" at bounding box center [1108, 301] width 324 height 61
click at [1147, 309] on textarea "Kia ora Clement, Thank you for taking the time to share your thoughts with us. …" at bounding box center [1108, 301] width 324 height 61
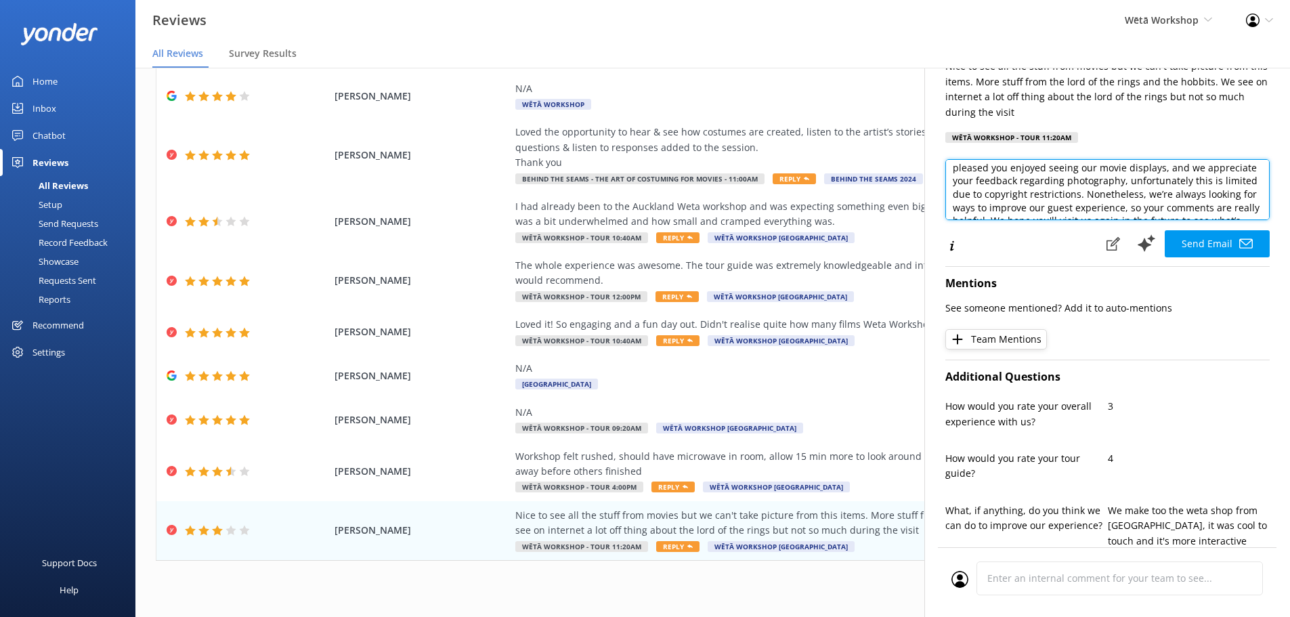
scroll to position [135, 0]
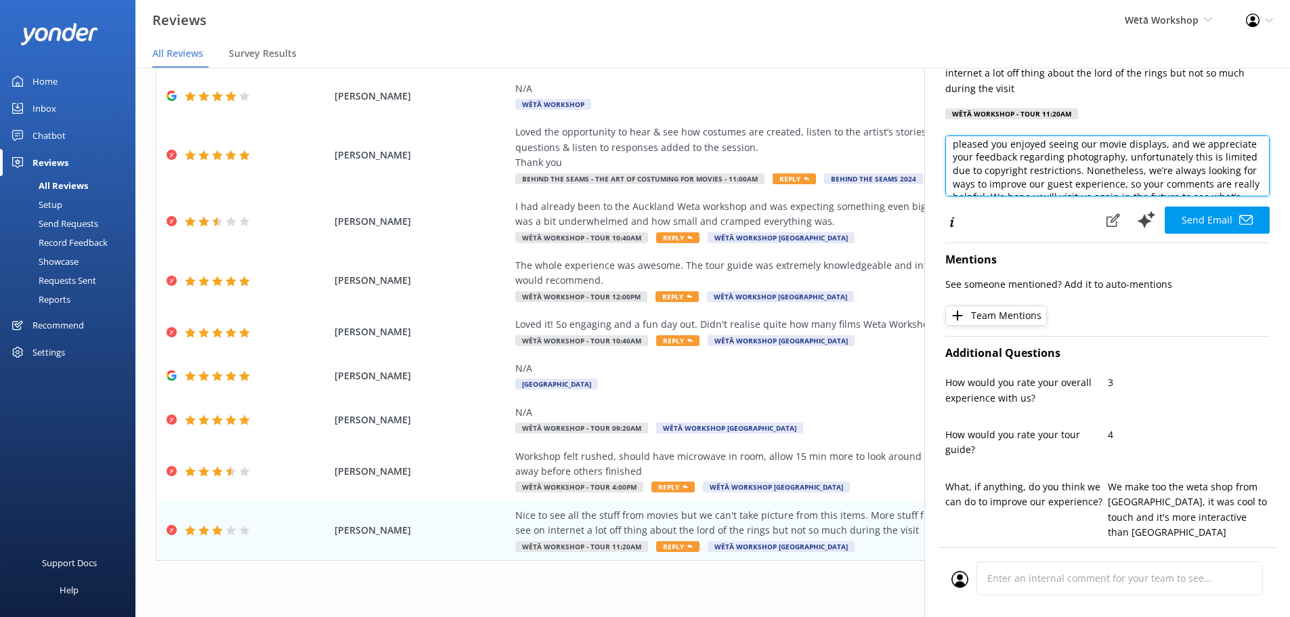
type textarea "Kia ora Clement, Thank you for taking the time to share your thoughts with us. …"
click at [1236, 236] on div "CLEMENT PEREZ clement_712@hotmail.fr 3 Tue, 30th Sep 2025 Nice to see all the s…" at bounding box center [1108, 376] width 366 height 617
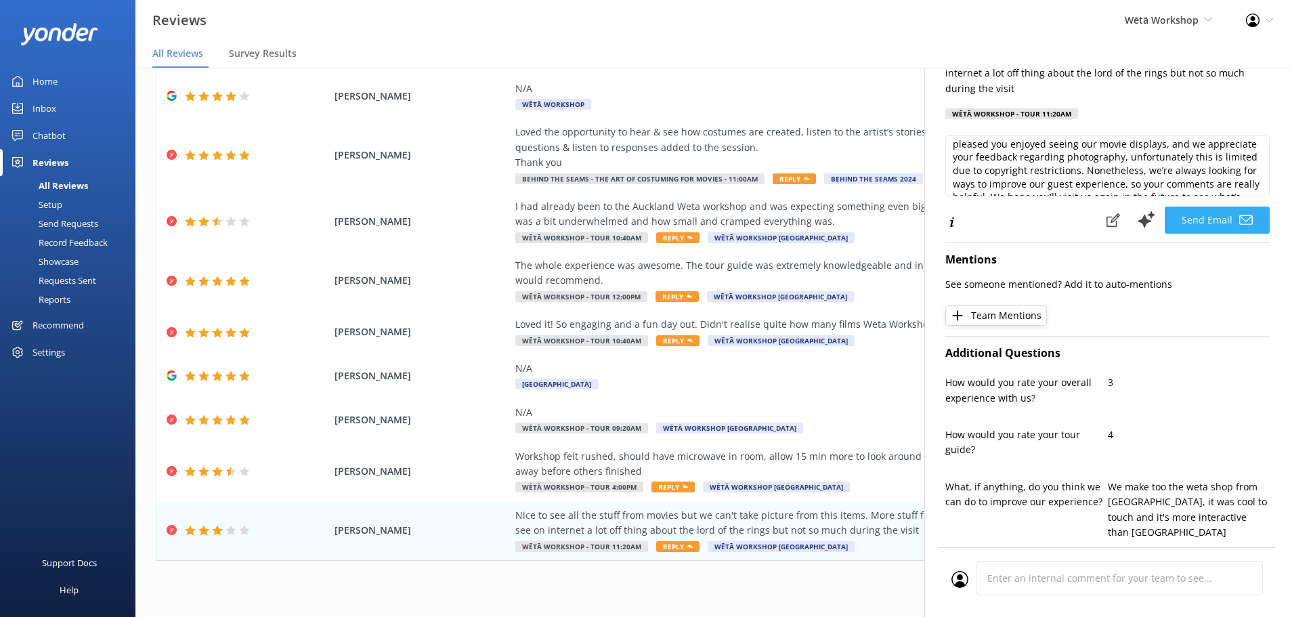
click at [1236, 230] on button "Send Email" at bounding box center [1217, 220] width 105 height 27
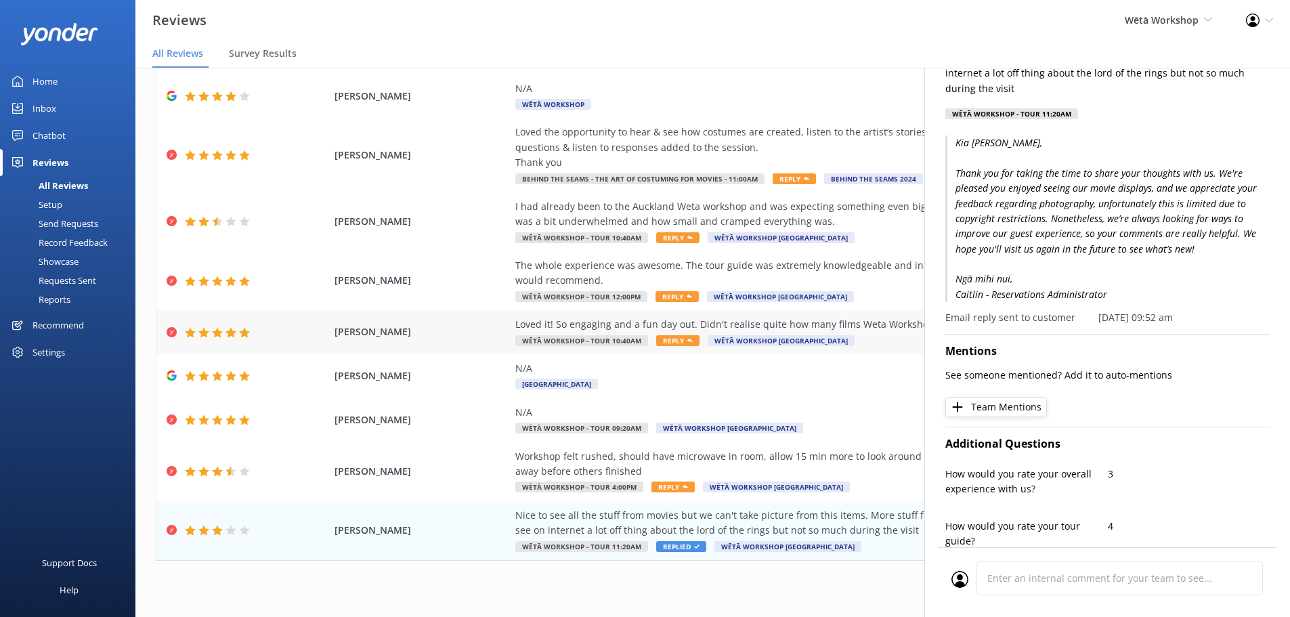
click at [687, 317] on div "Loved it! So engaging and a fun day out. Didn't realise quite how many films We…" at bounding box center [823, 324] width 616 height 15
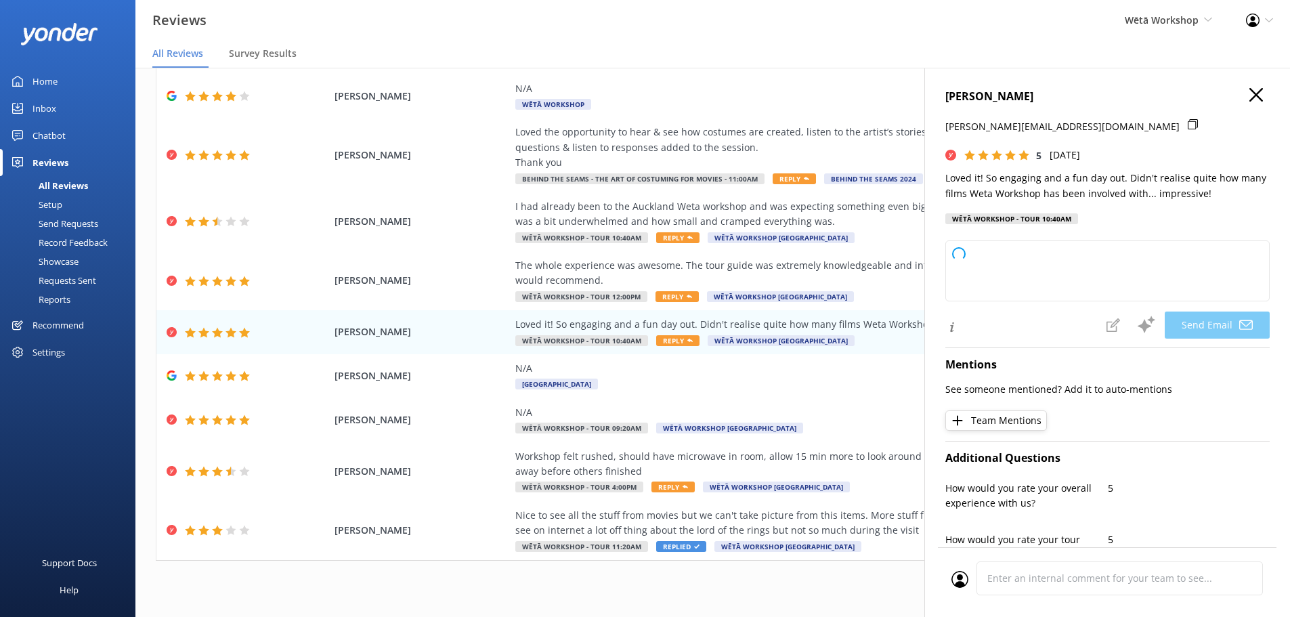
type textarea "Kia ora Sophie, Thank you so much for your wonderful feedback! We're delighted …"
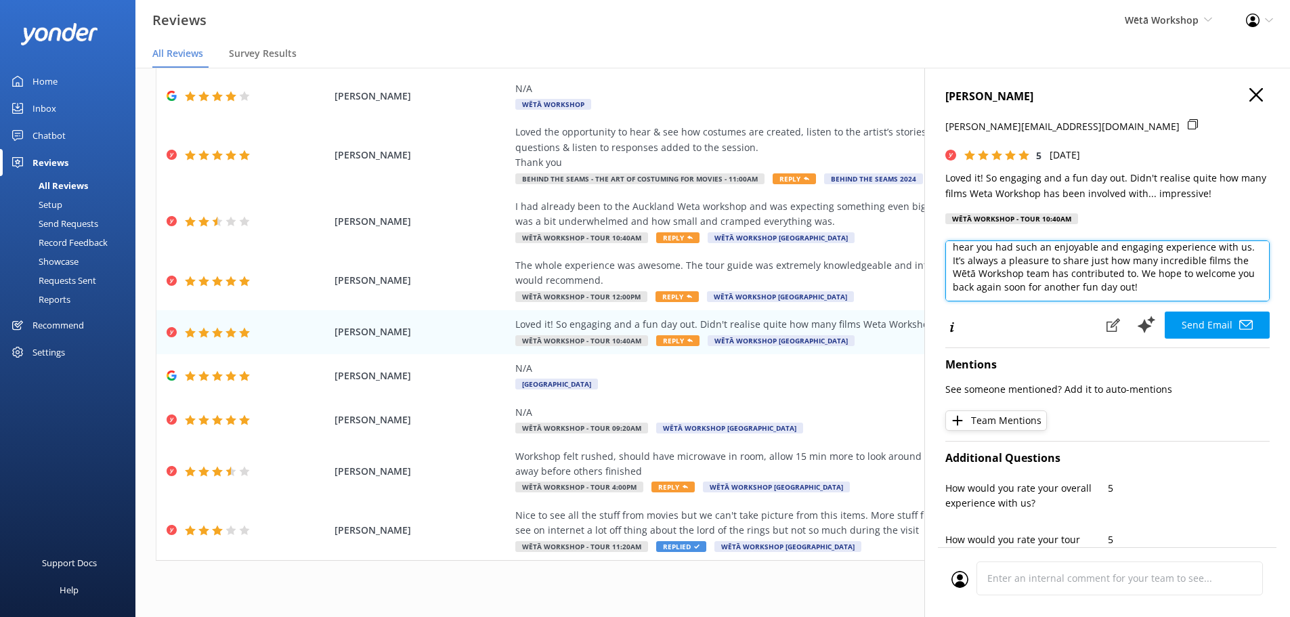
scroll to position [50, 0]
click at [1208, 326] on button "Send Email" at bounding box center [1217, 325] width 105 height 27
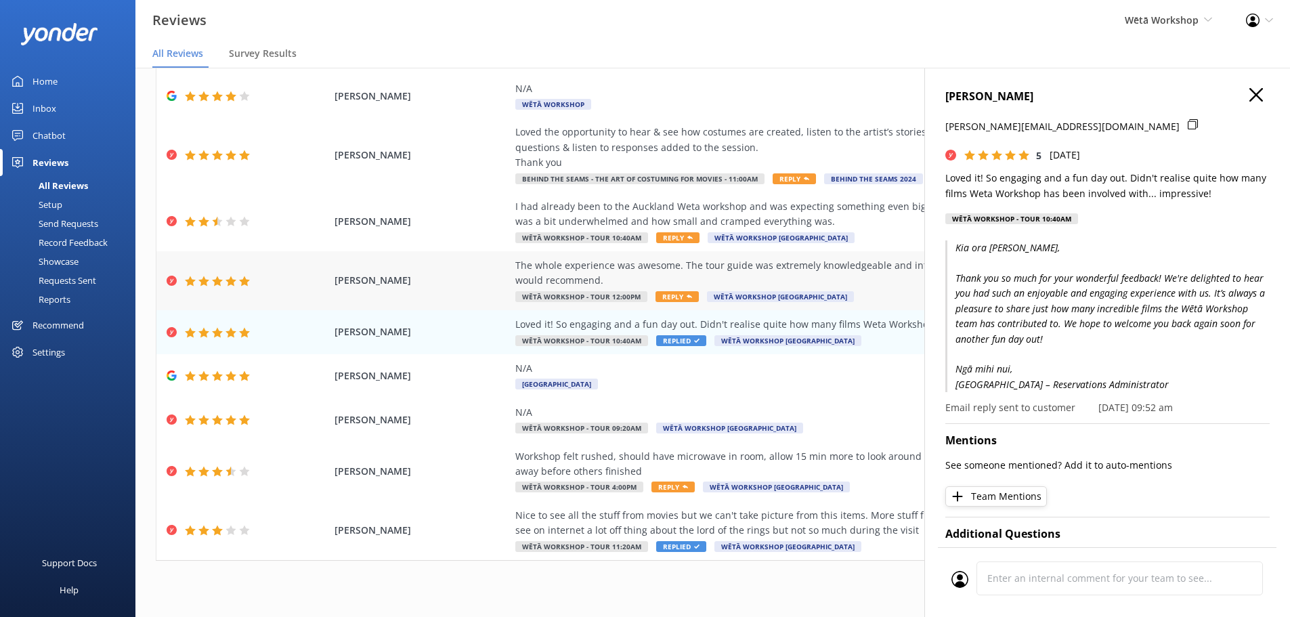
click at [685, 291] on span "Reply" at bounding box center [677, 296] width 43 height 11
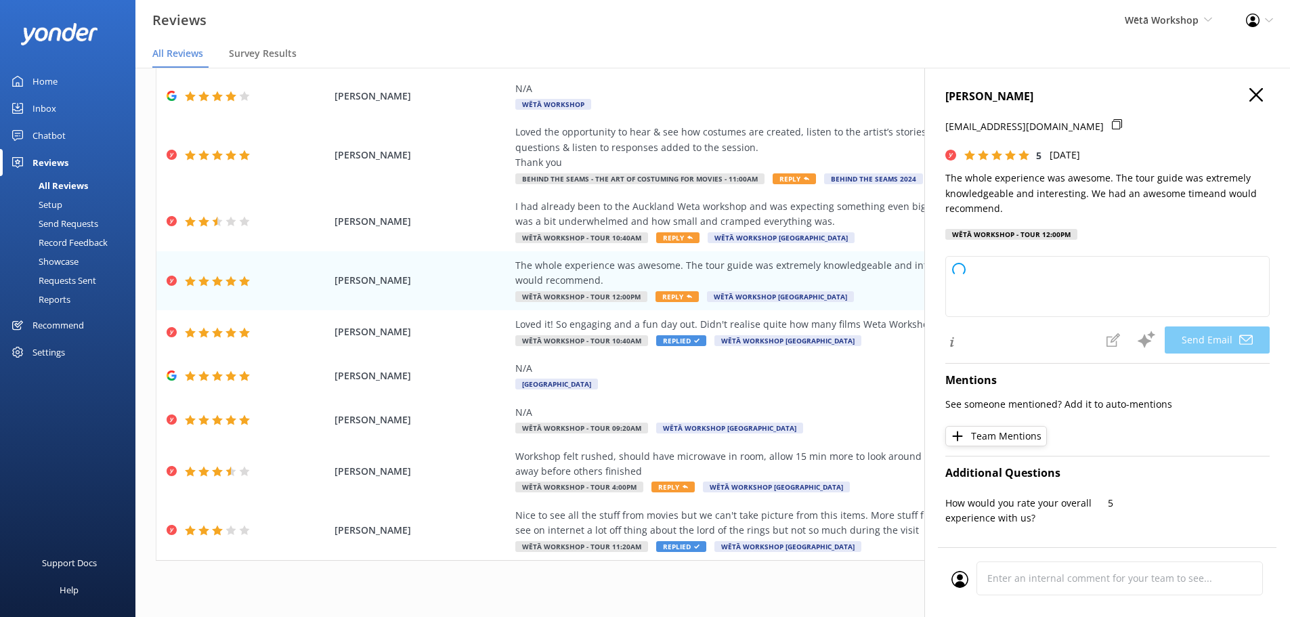
type textarea "Kia ora Valerie, Thank you so much for your wonderful feedback! We're thrilled …"
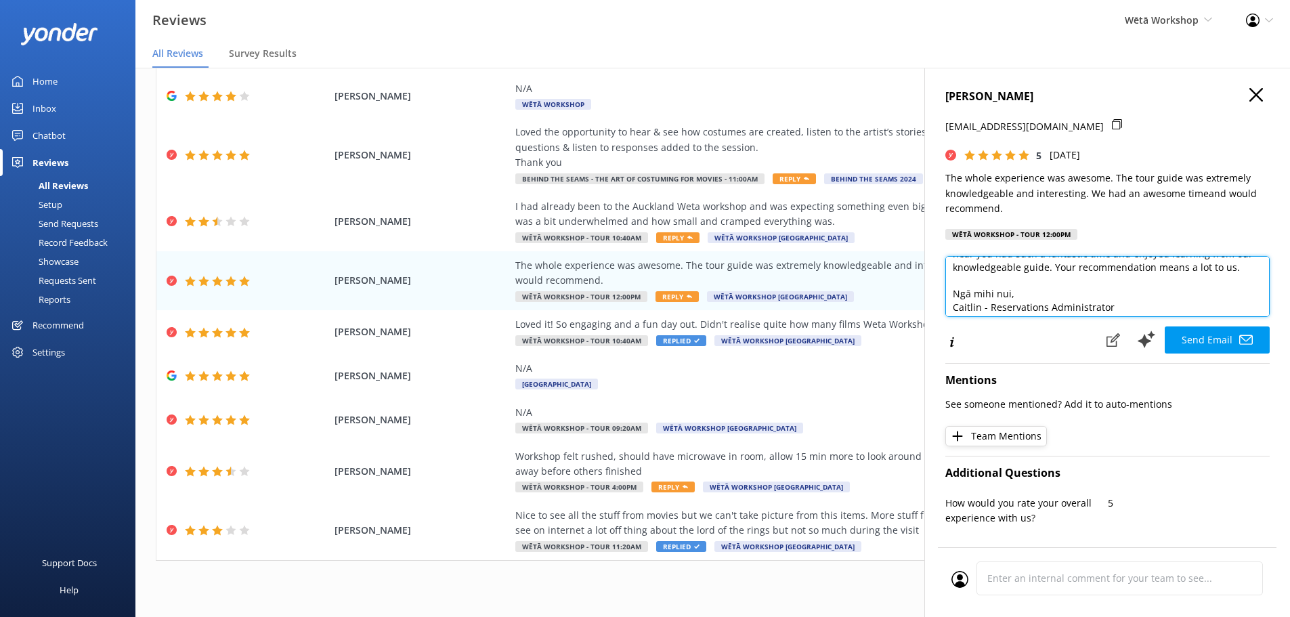
scroll to position [73, 0]
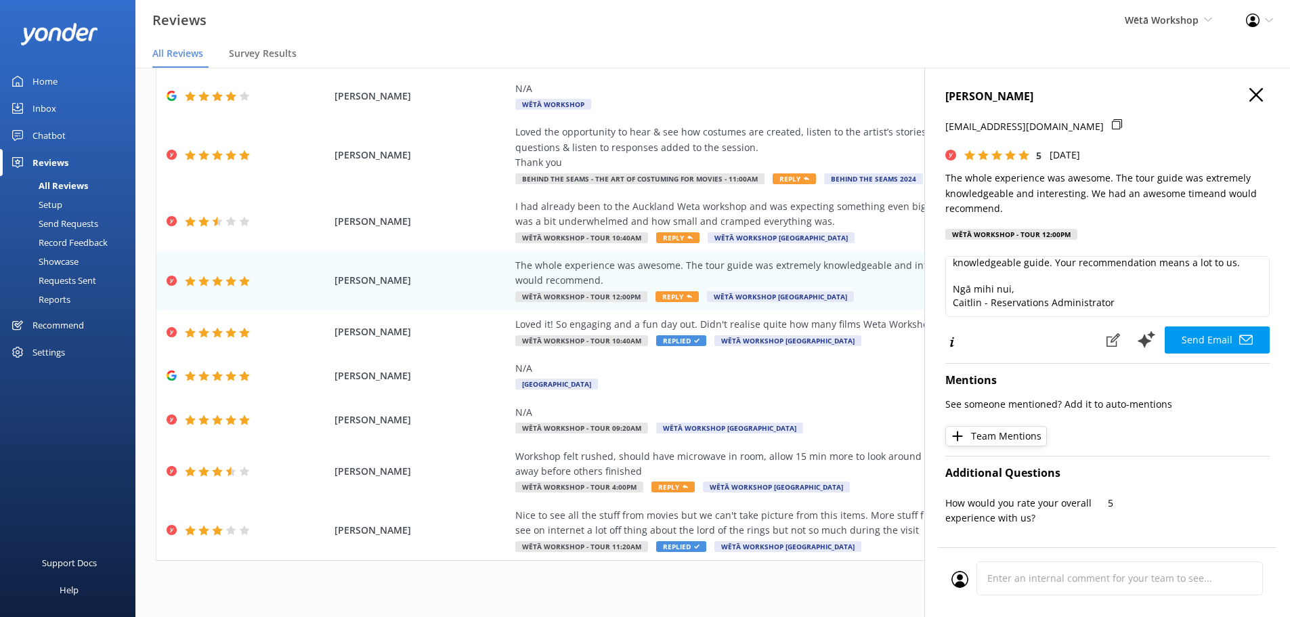
click at [1225, 343] on button "Send Email" at bounding box center [1217, 339] width 105 height 27
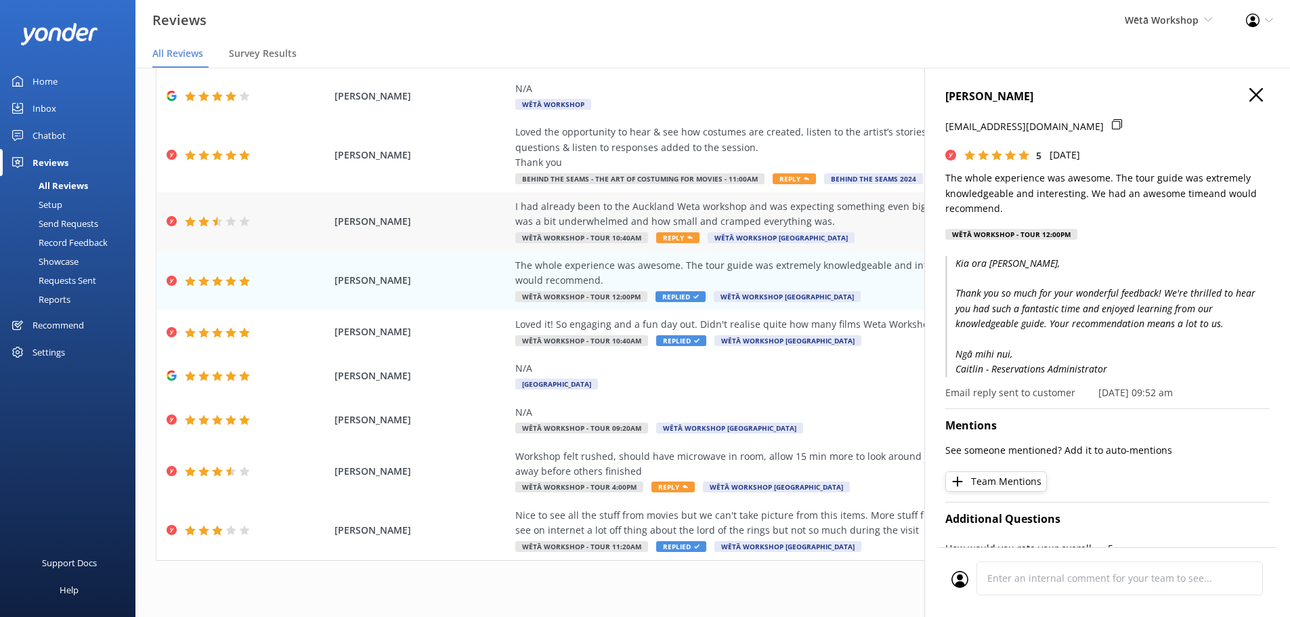
click at [769, 199] on div "I had already been to the Auckland Weta workshop and was expecting something ev…" at bounding box center [823, 214] width 616 height 30
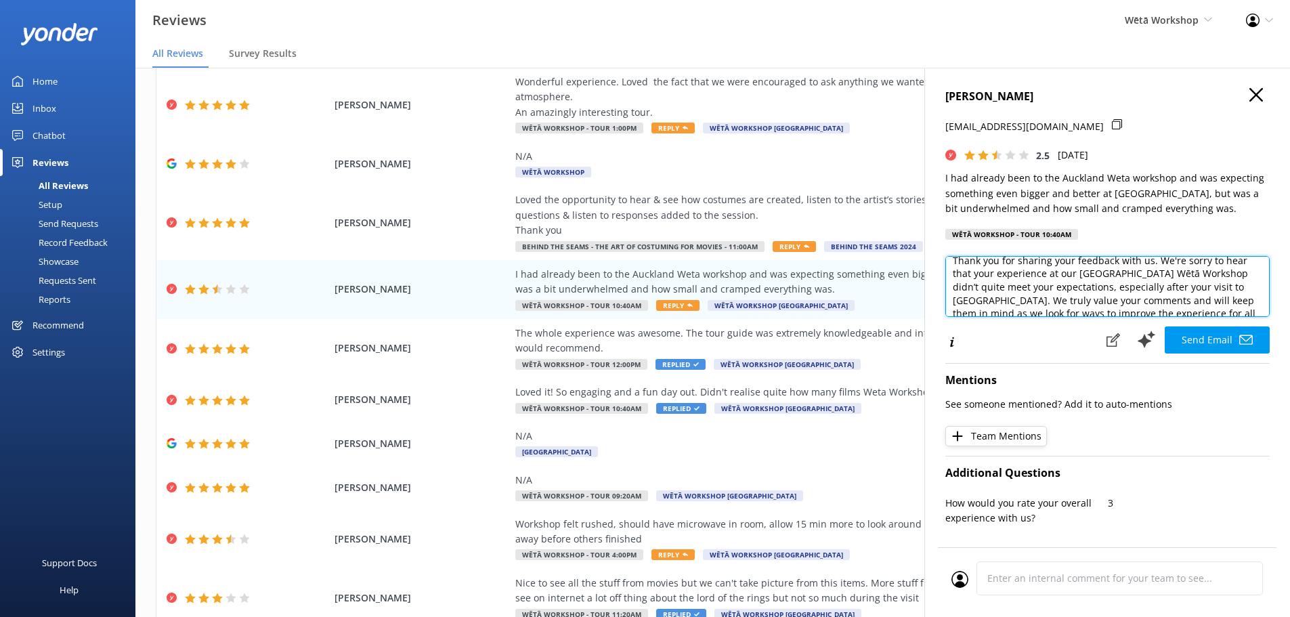
scroll to position [39, 0]
click at [961, 299] on textarea "Kia ora Jonny, Thank you for sharing your feedback with us. We're sorry to hear…" at bounding box center [1108, 286] width 324 height 61
click at [962, 299] on textarea "Kia ora Jonny, Thank you for sharing your feedback with us. We're sorry to hear…" at bounding box center [1108, 286] width 324 height 61
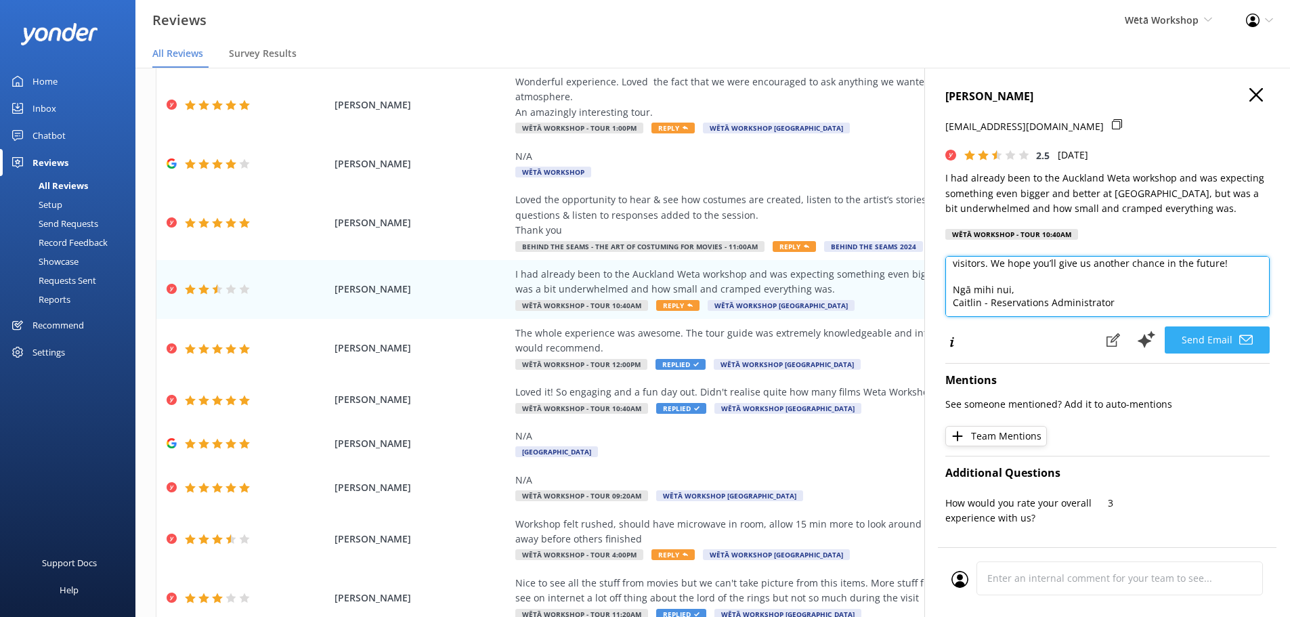
type textarea "Kia ora Jonny, Thank you for sharing your feedback with us. We're sorry to hear…"
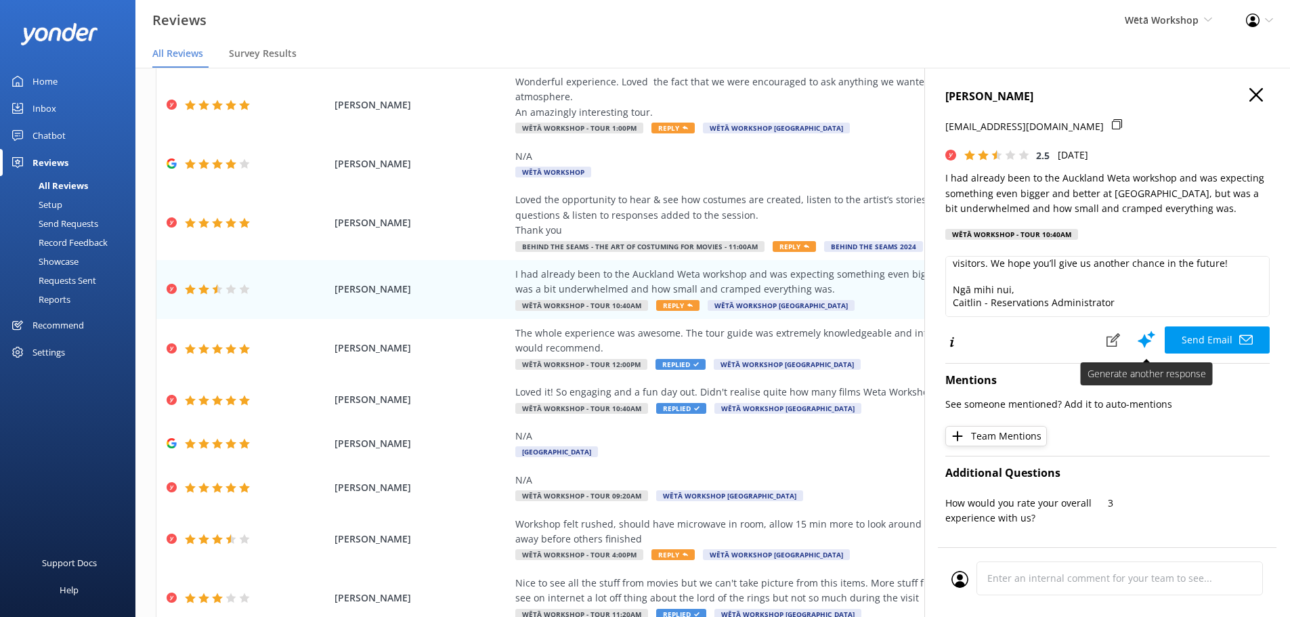
click at [1202, 339] on button "Send Email" at bounding box center [1217, 339] width 105 height 27
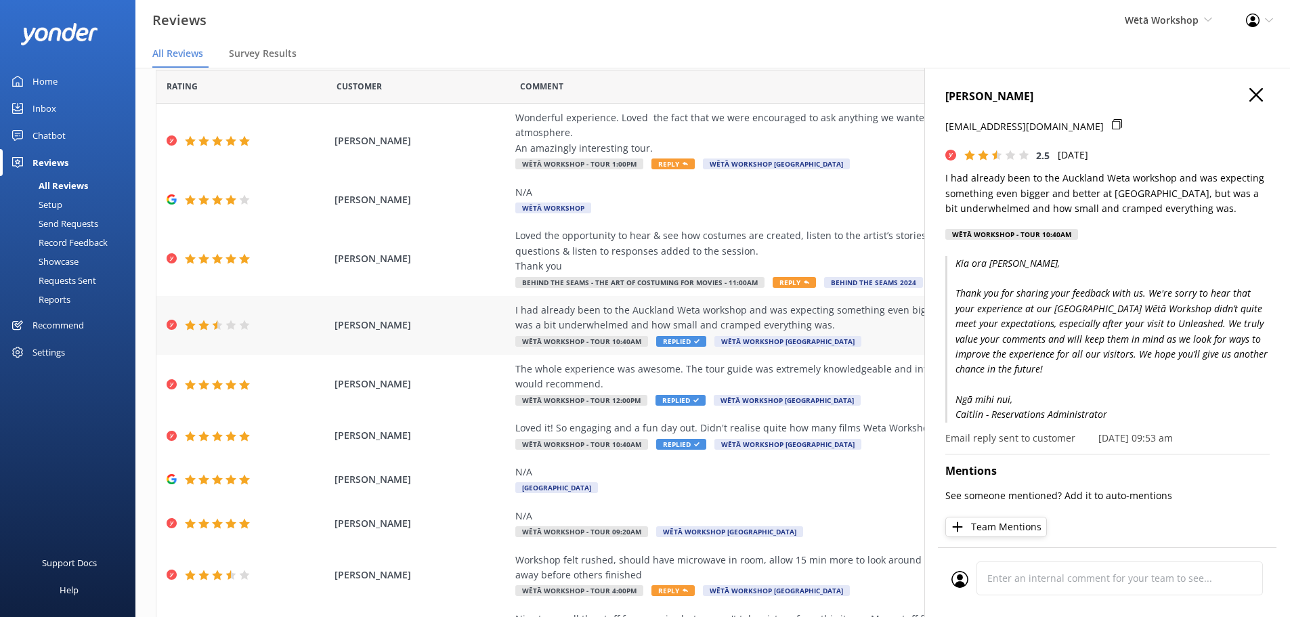
scroll to position [0, 0]
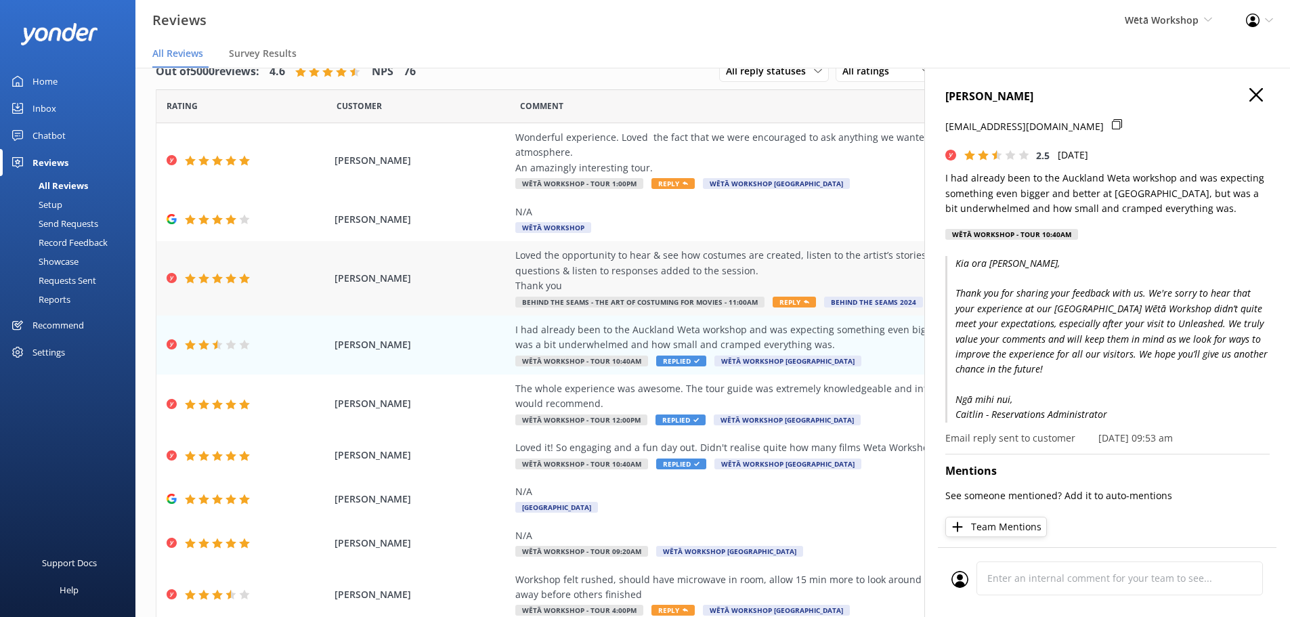
click at [702, 266] on div "Loved the opportunity to hear & see how costumes are created, listen to the art…" at bounding box center [823, 270] width 616 height 45
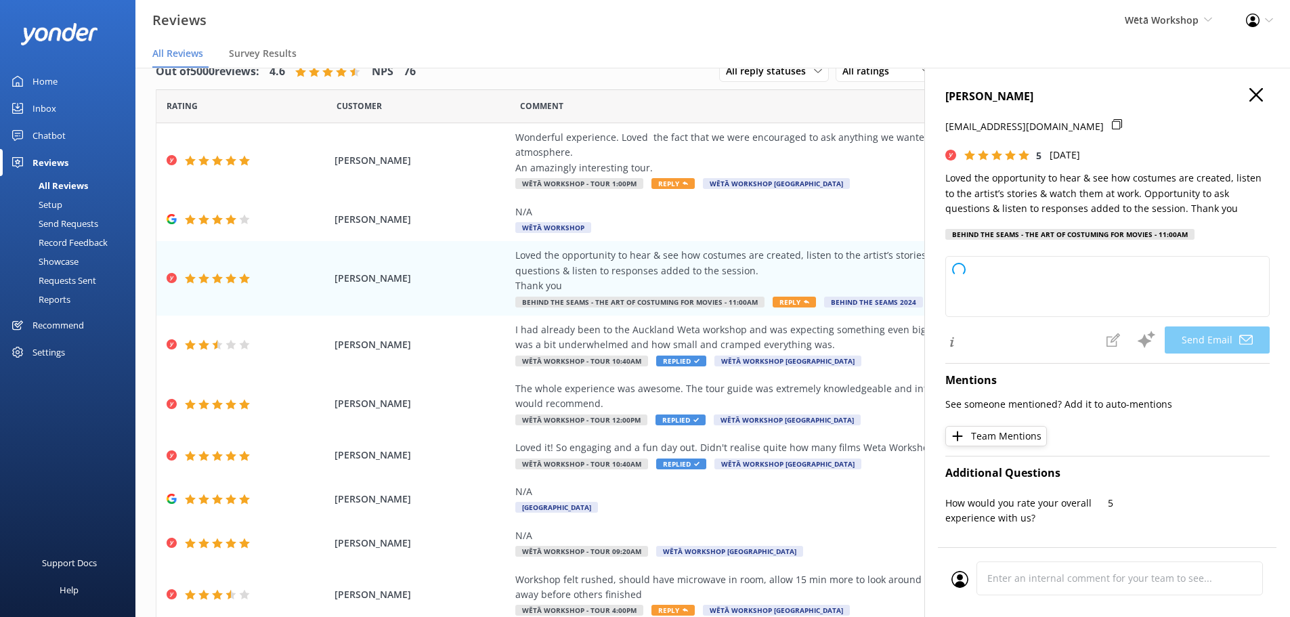
type textarea "Kia ora Marilyn, Thank you so much for your wonderful feedback! We're delighted…"
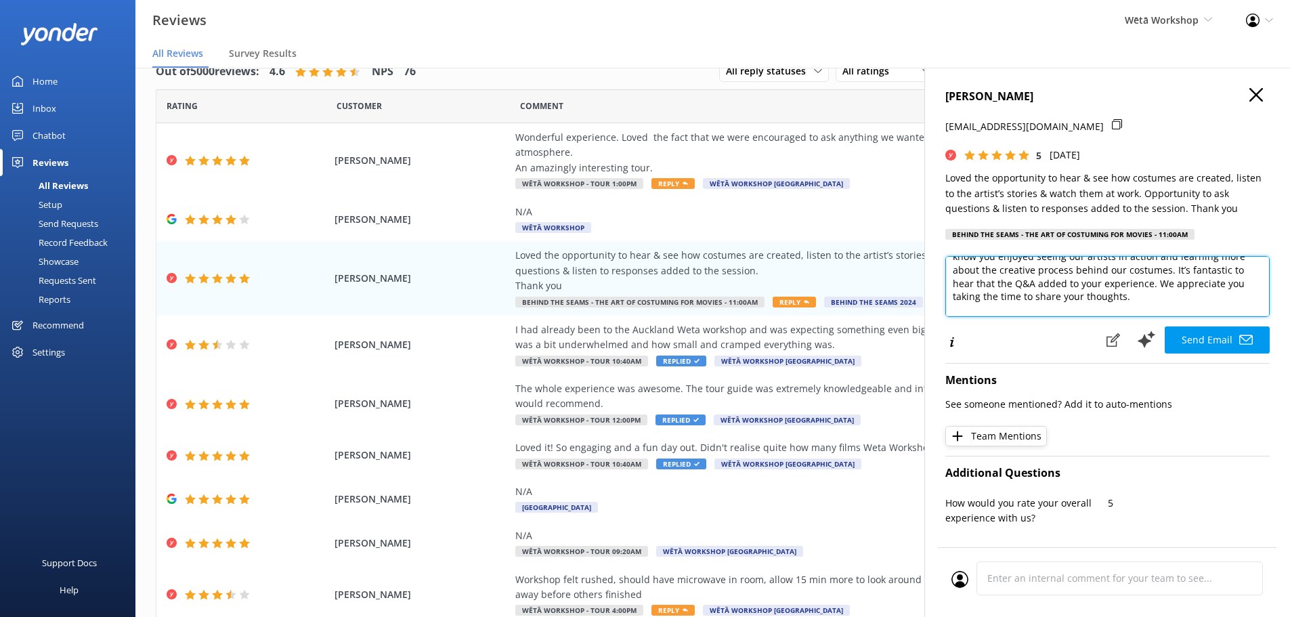
scroll to position [56, 0]
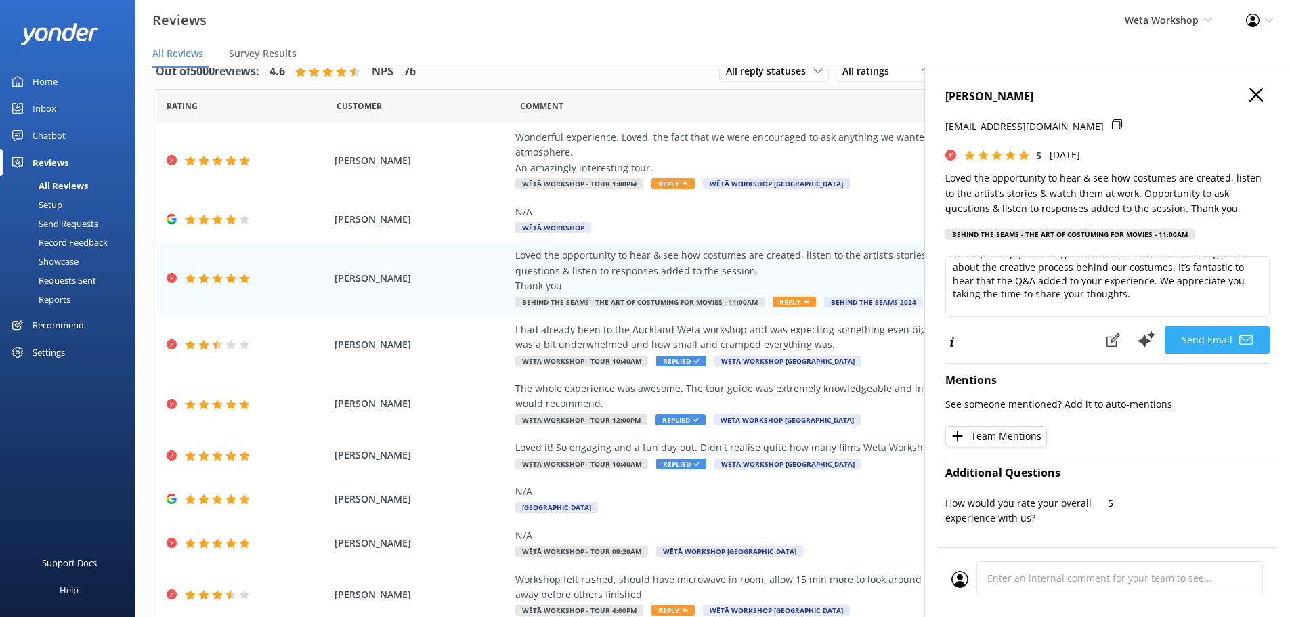
click at [1209, 336] on button "Send Email" at bounding box center [1217, 339] width 105 height 27
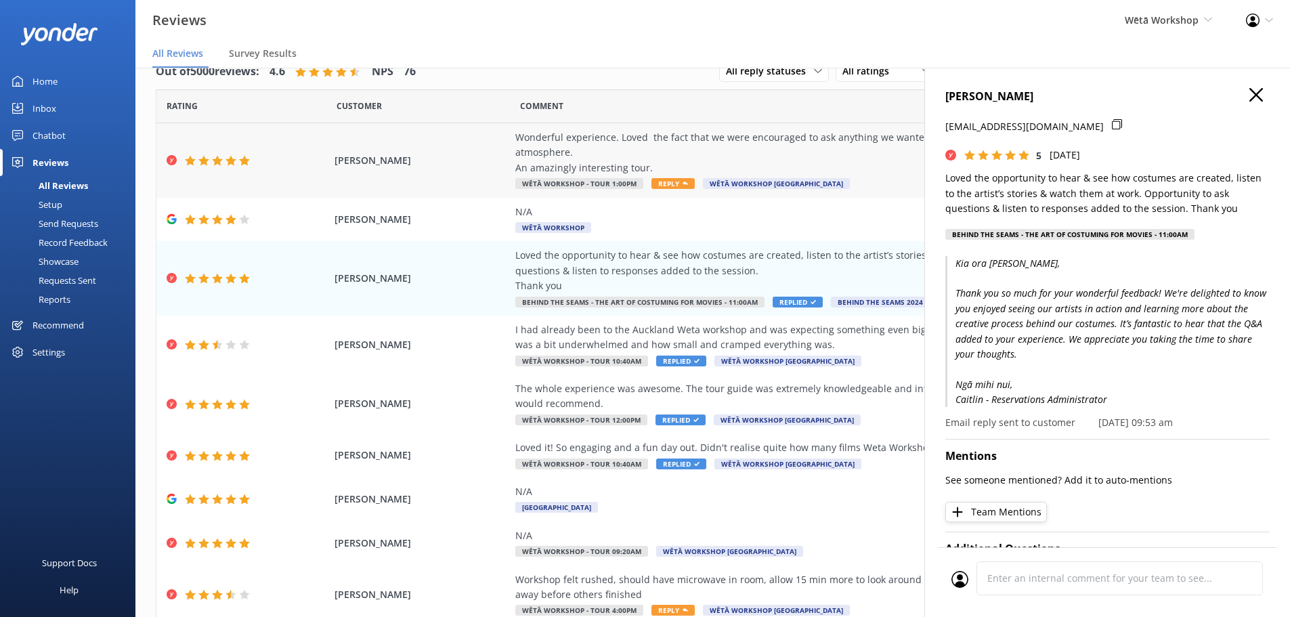
click at [671, 146] on div "Wonderful experience. Loved the fact that we were encouraged to ask anything we…" at bounding box center [823, 152] width 616 height 45
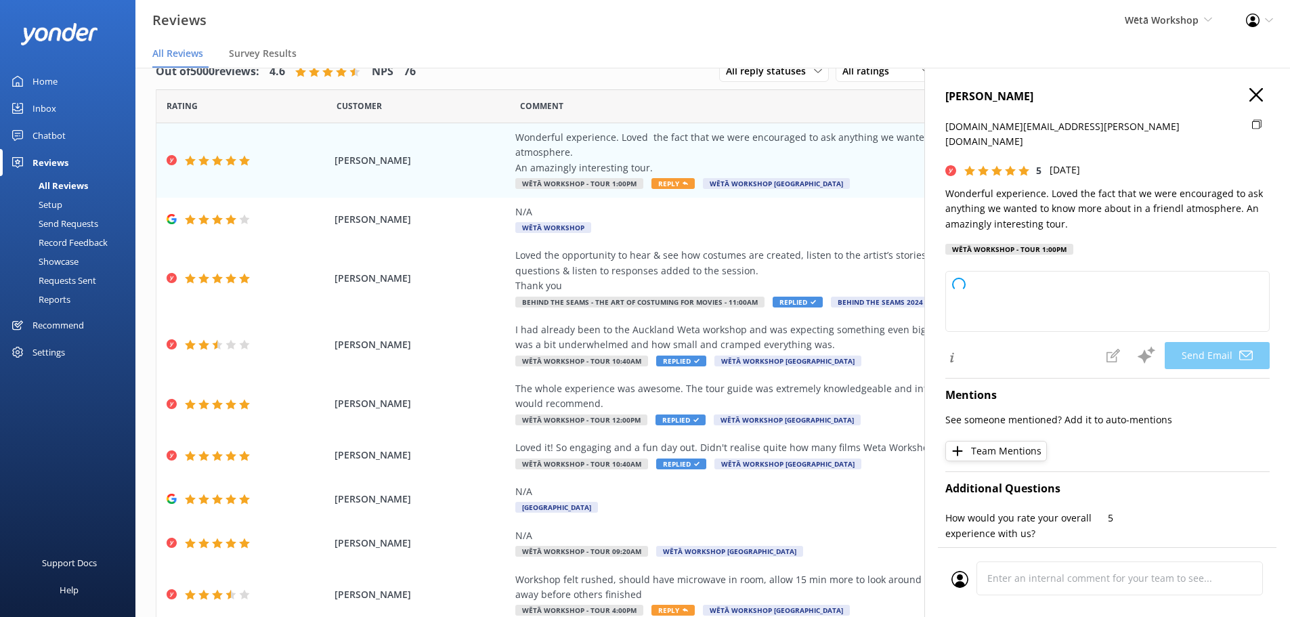
type textarea "Kia ora Jan, Thank you so much for your lovely feedback! We're delighted to hea…"
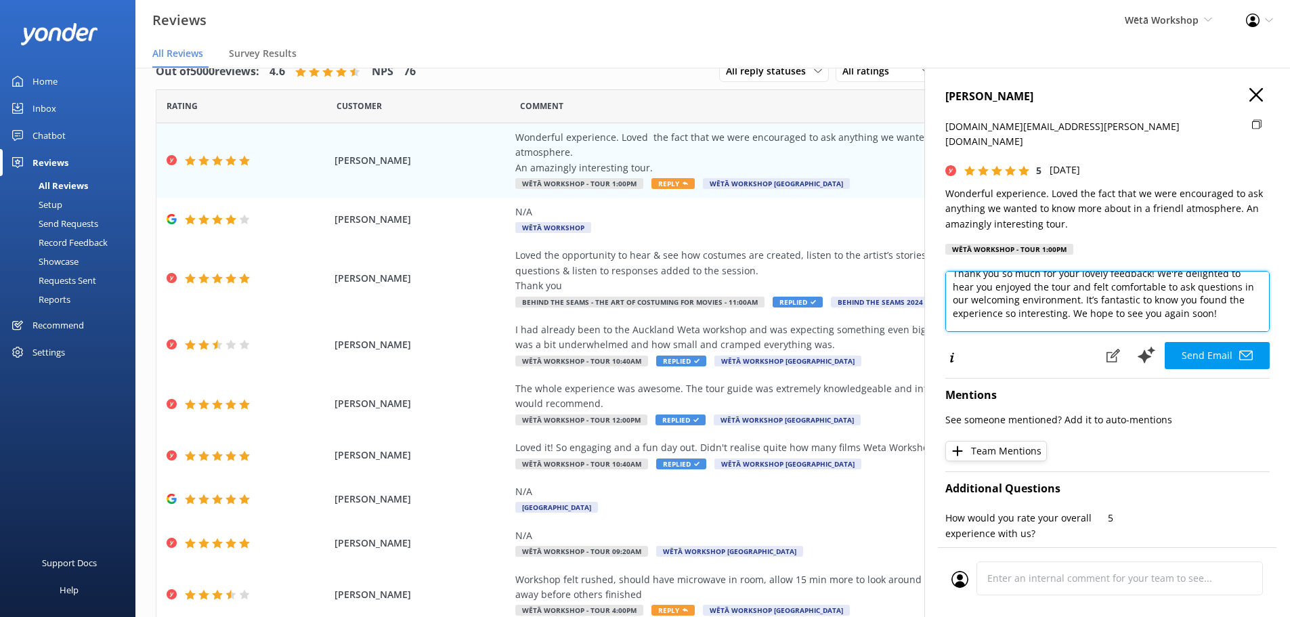
scroll to position [41, 0]
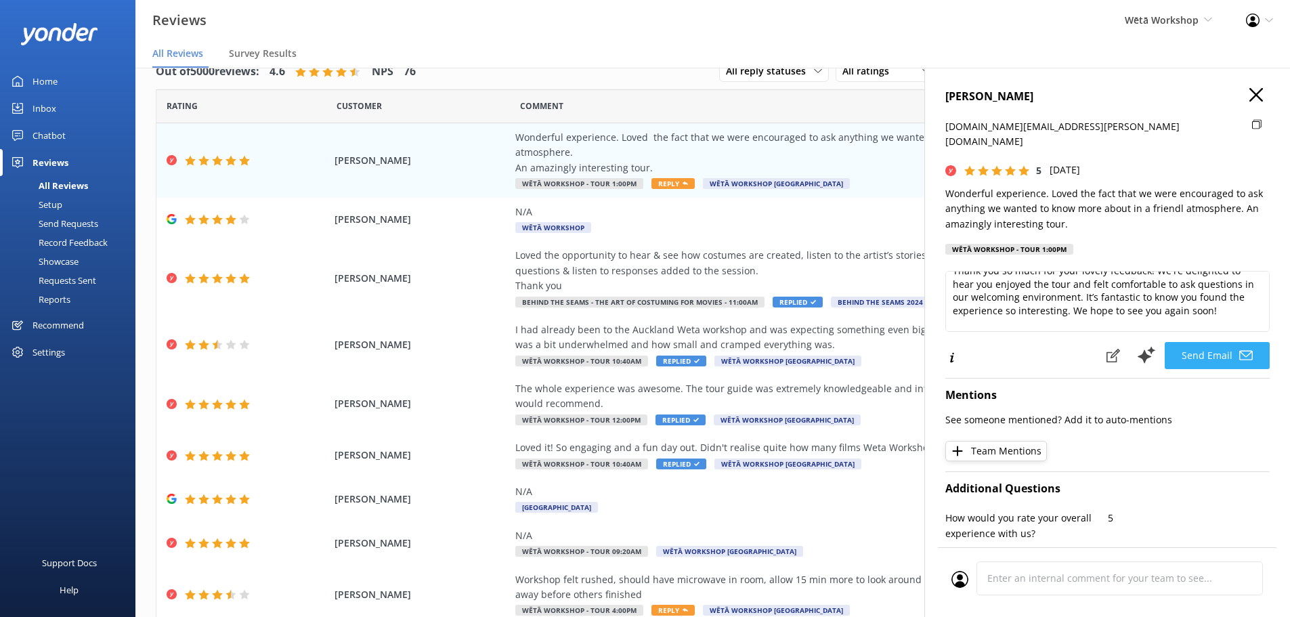
click at [1216, 342] on button "Send Email" at bounding box center [1217, 355] width 105 height 27
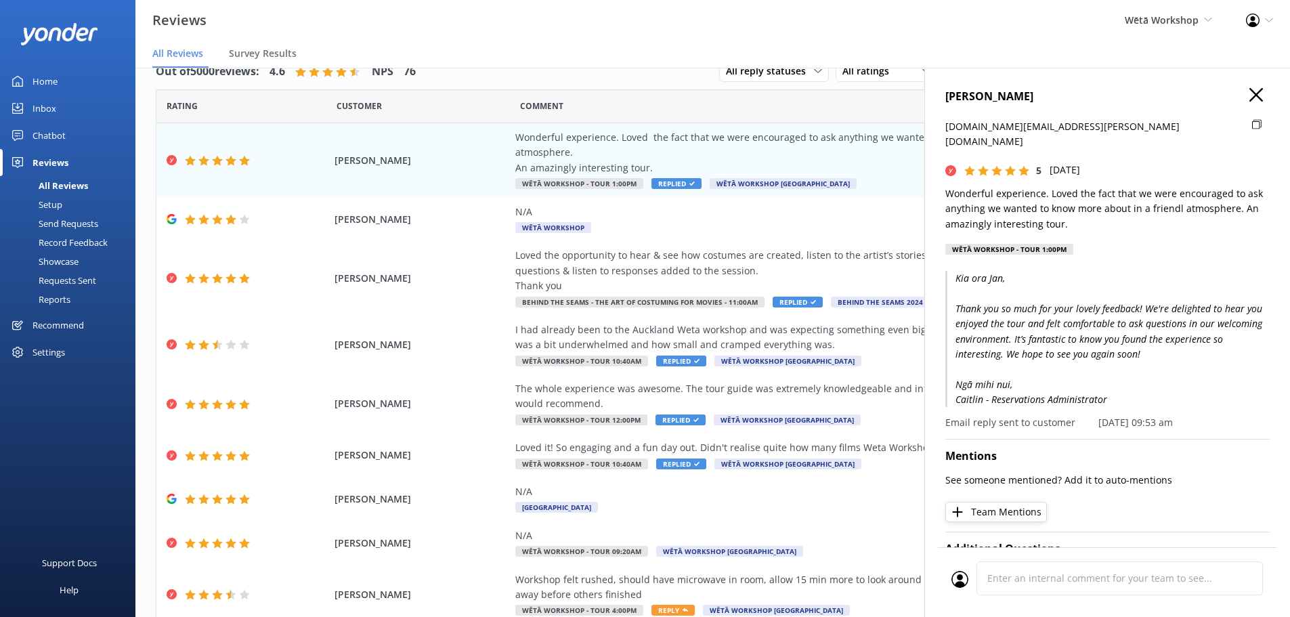
click at [1250, 97] on use "button" at bounding box center [1257, 95] width 14 height 14
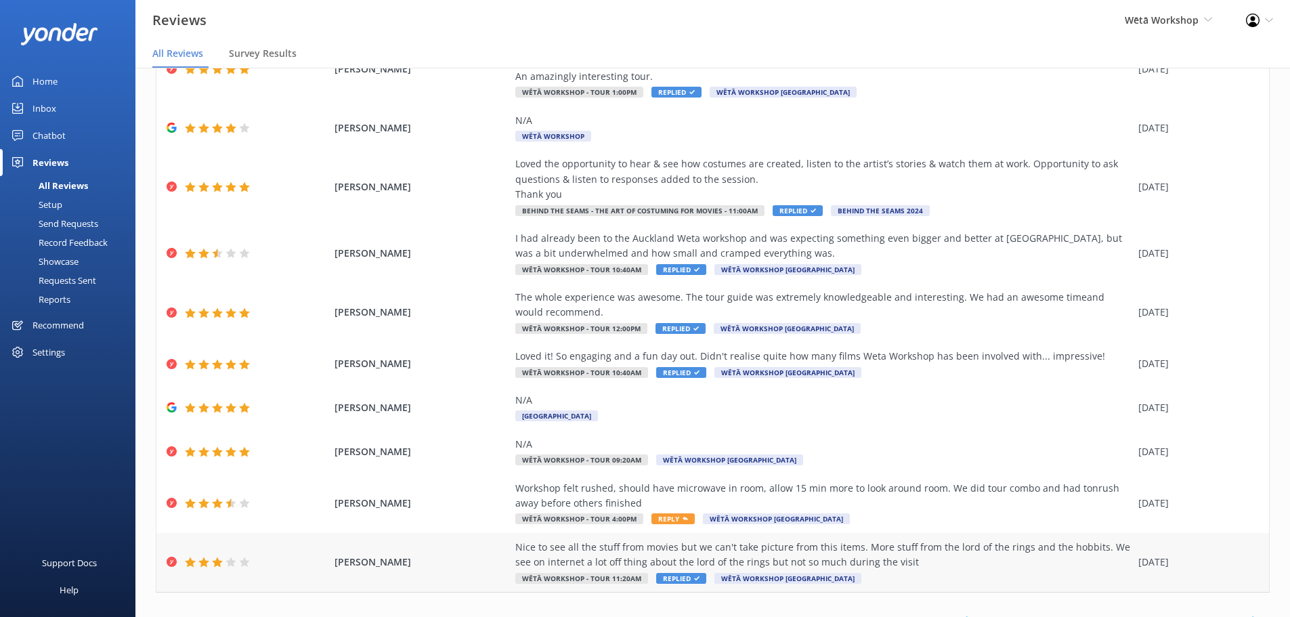
scroll to position [123, 0]
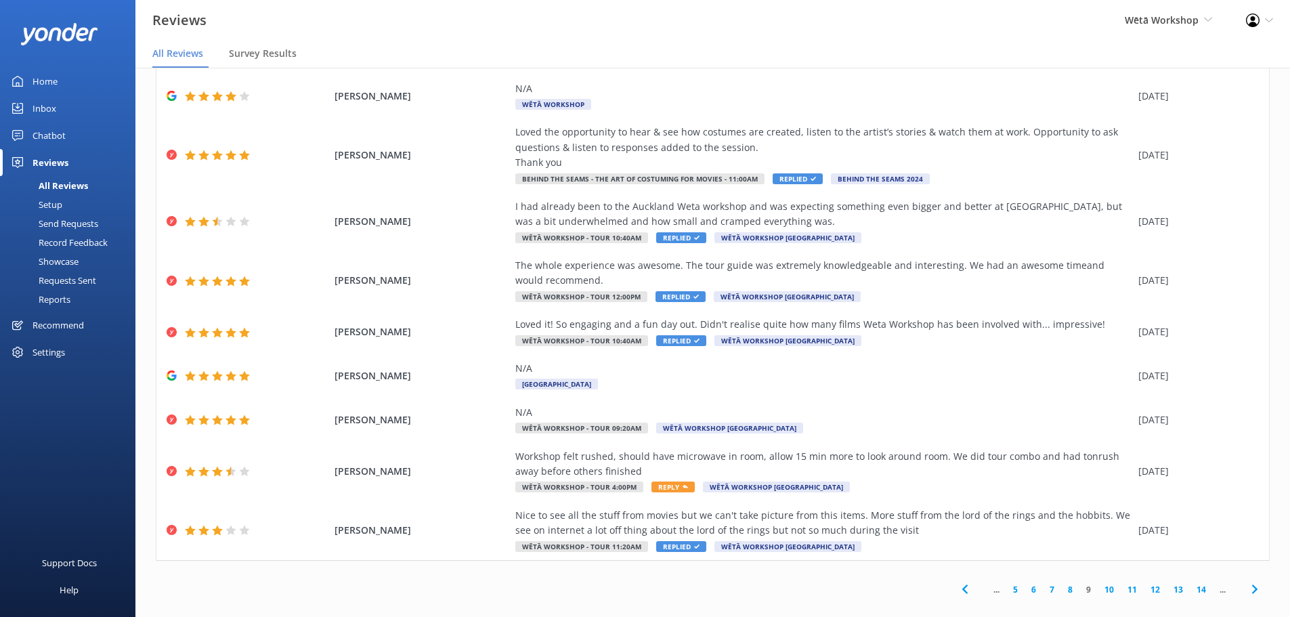
click at [1063, 583] on link "8" at bounding box center [1070, 589] width 18 height 13
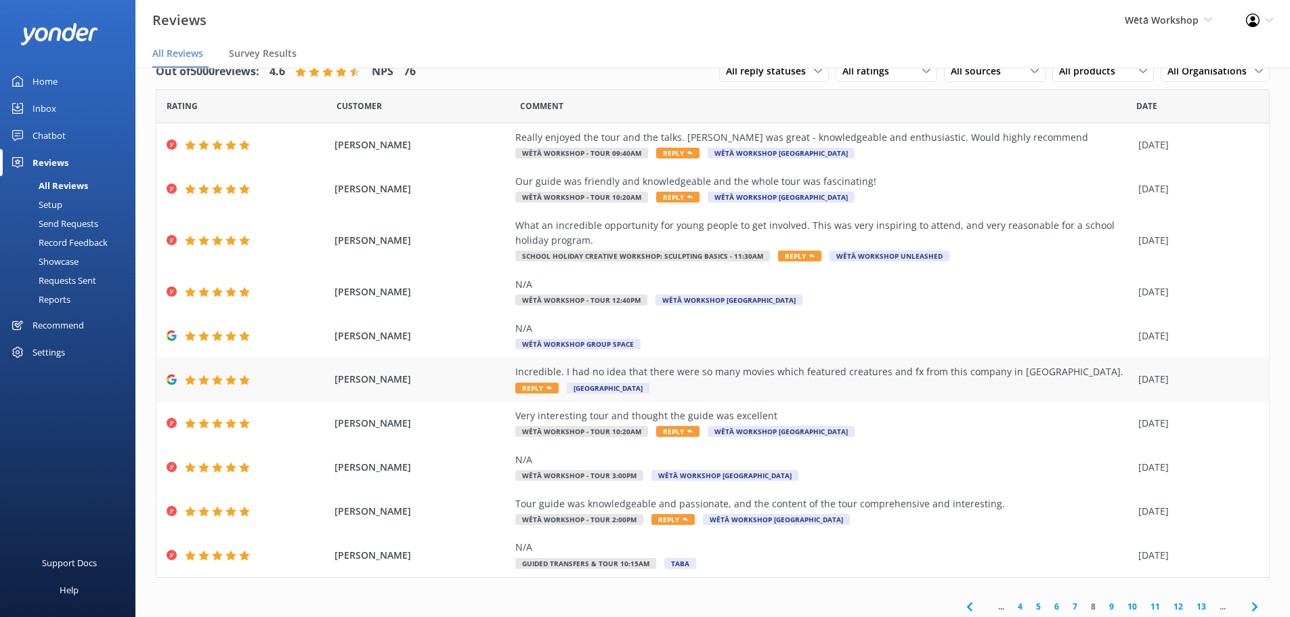
click at [811, 371] on div "Incredible. I had no idea that there were so many movies which featured creatur…" at bounding box center [823, 371] width 616 height 15
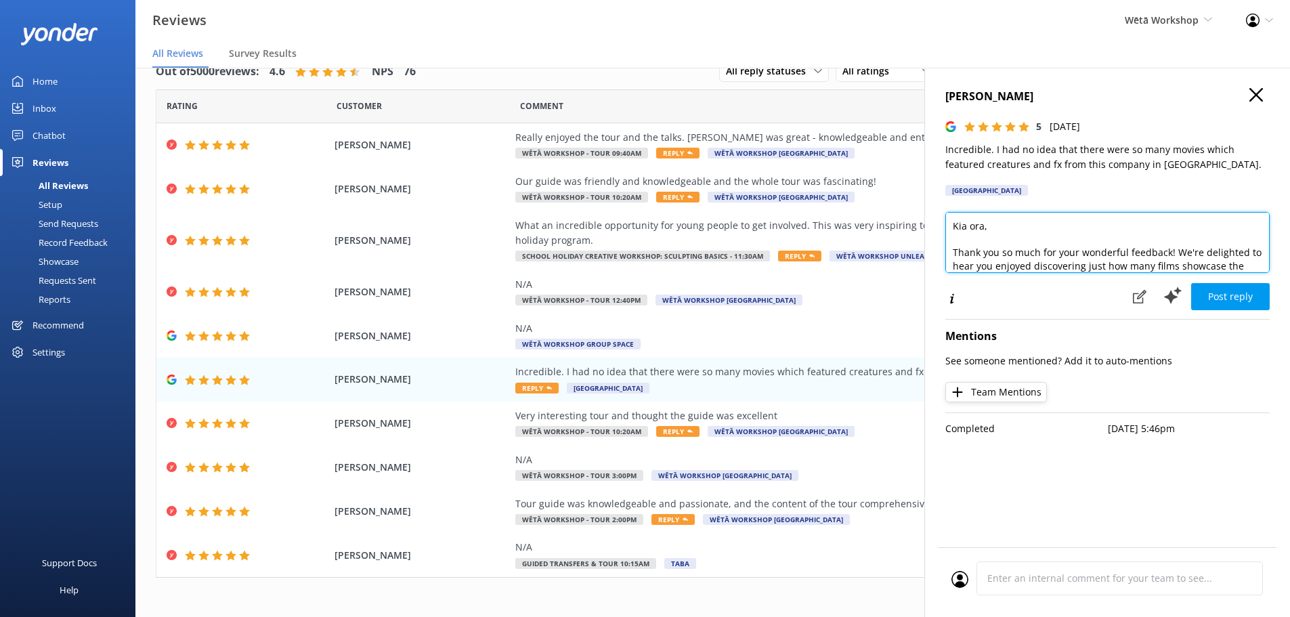
click at [983, 228] on textarea "Kia ora, Thank you so much for your wonderful feedback! We're delighted to hear…" at bounding box center [1108, 242] width 324 height 61
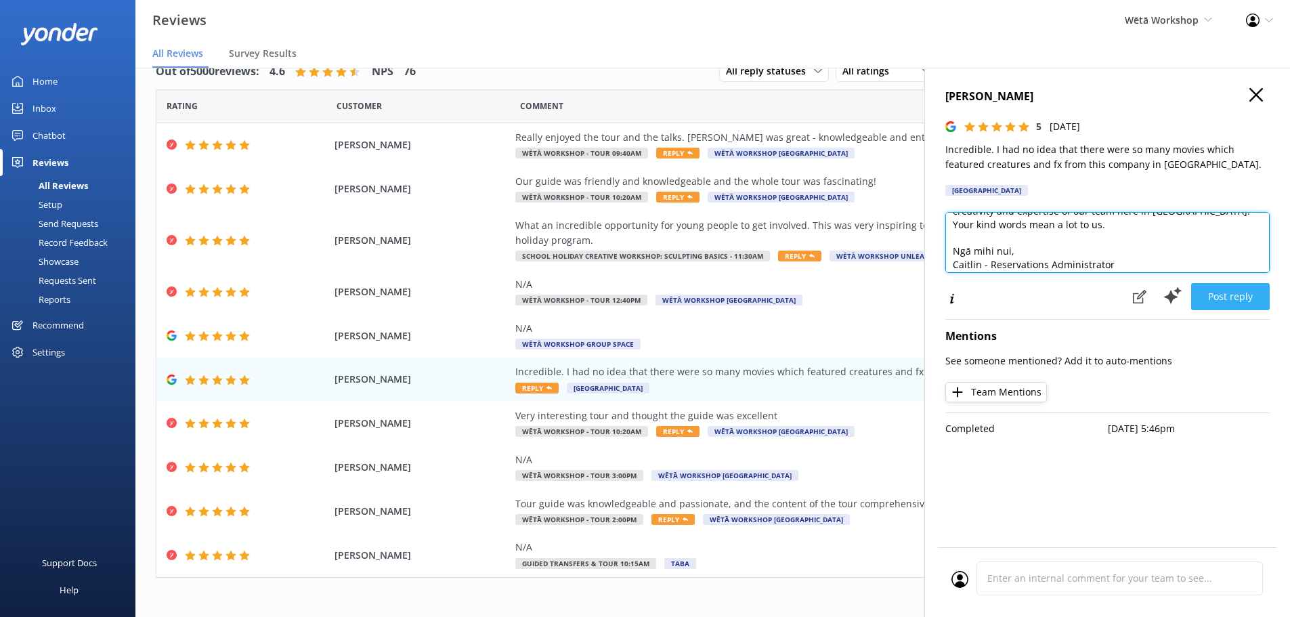
type textarea "Kia ora Wayne, Thank you so much for your wonderful feedback! We're delighted t…"
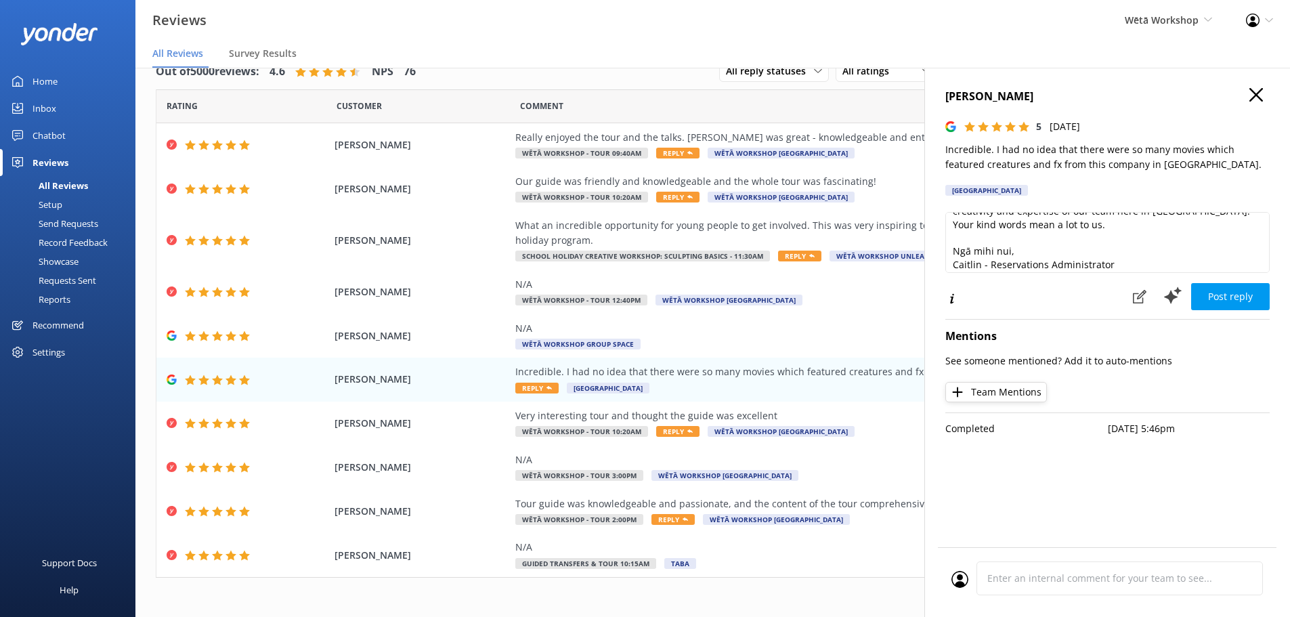
click at [1231, 302] on button "Post reply" at bounding box center [1230, 296] width 79 height 27
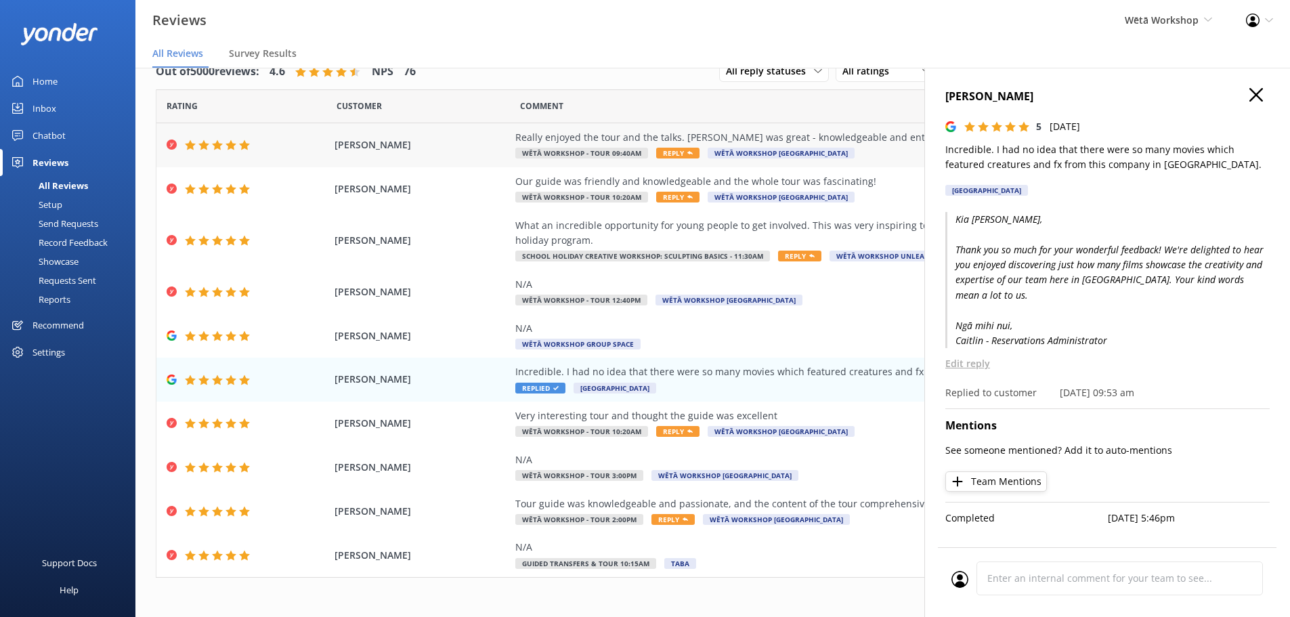
click at [764, 150] on span "Wētā Workshop [GEOGRAPHIC_DATA]" at bounding box center [781, 153] width 147 height 11
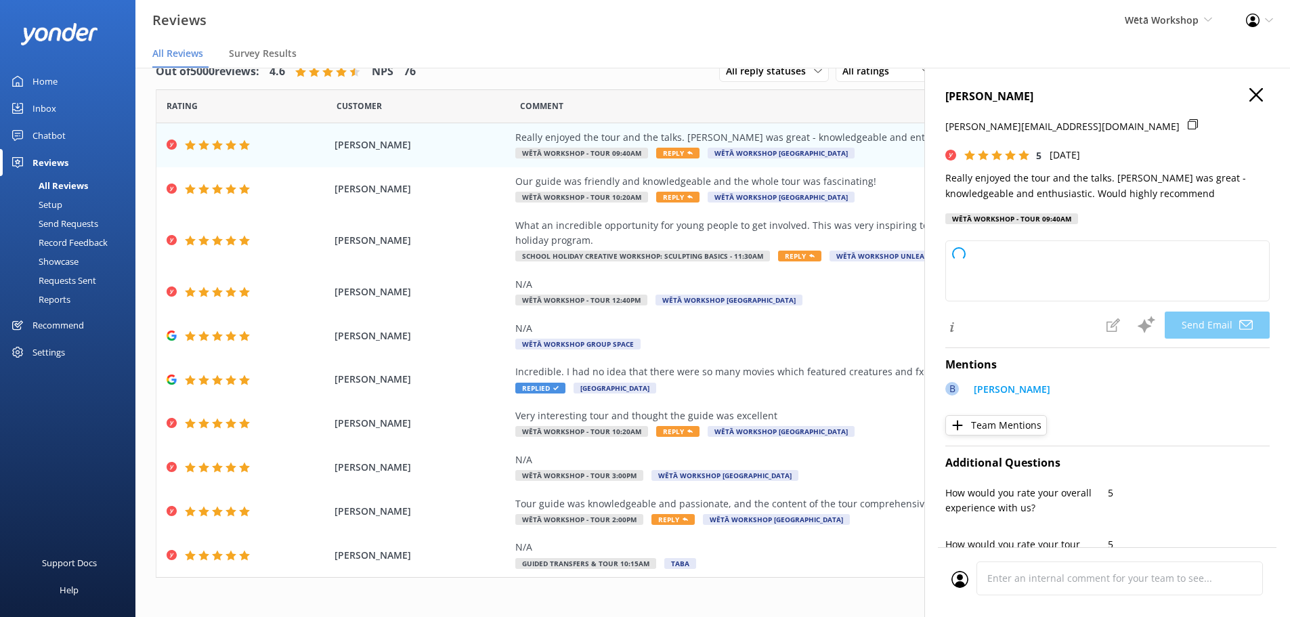
type textarea "Kia ora Sharyn, Thank you so much for your wonderful feedback! We're delighted …"
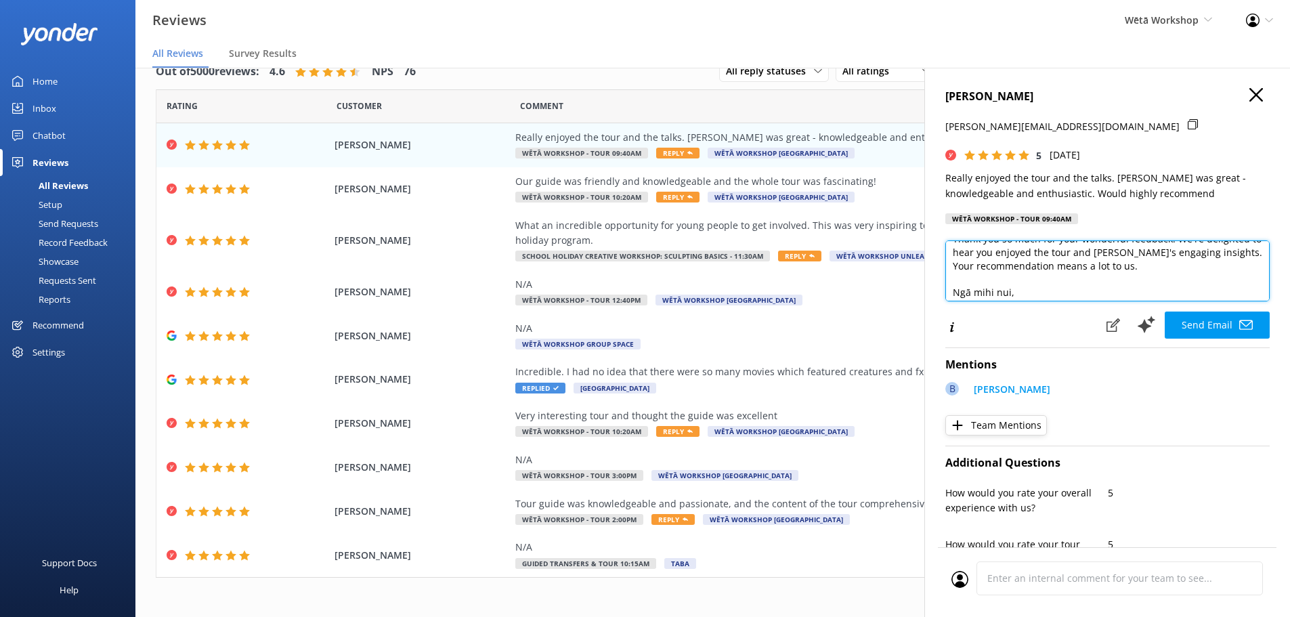
scroll to position [56, 0]
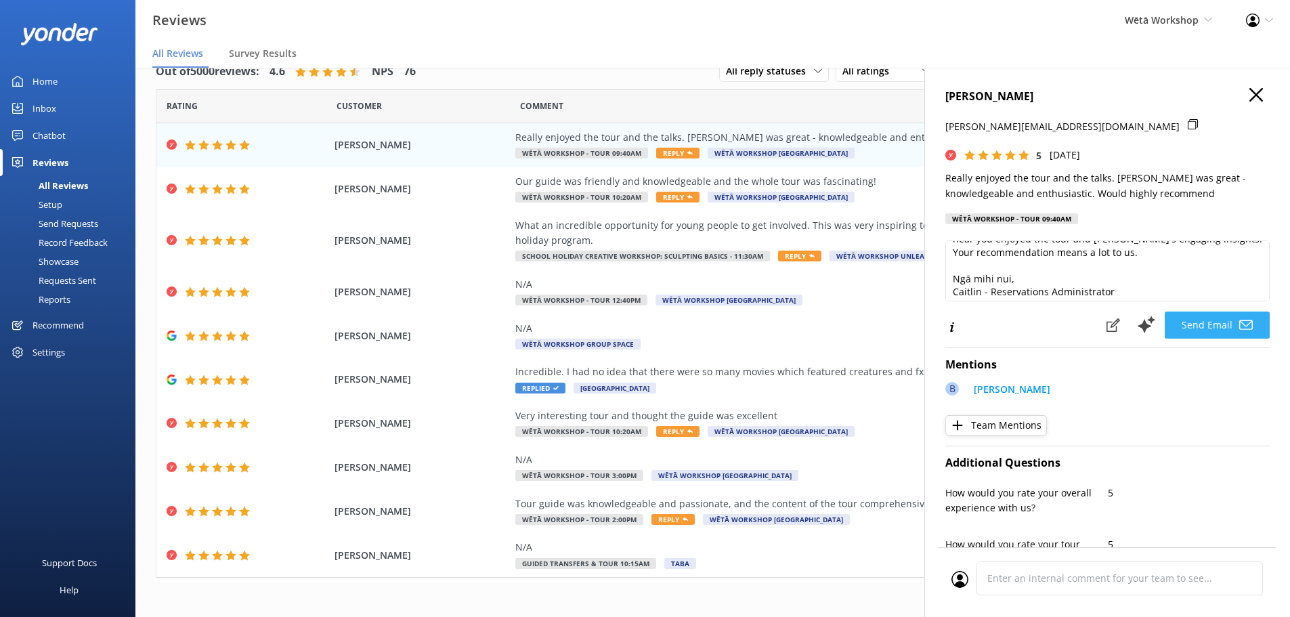
click at [1240, 332] on icon at bounding box center [1247, 325] width 14 height 14
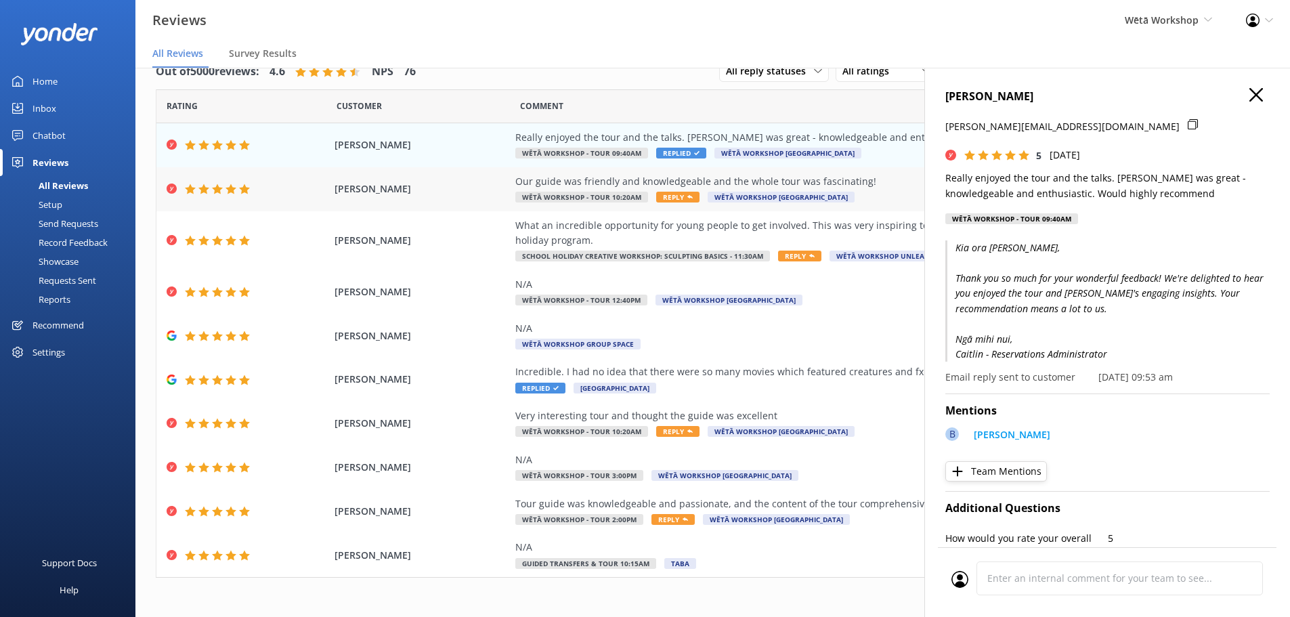
click at [795, 172] on div "REBECCA PALMER Our guide was friendly and knowledgeable and the whole tour was …" at bounding box center [712, 189] width 1113 height 44
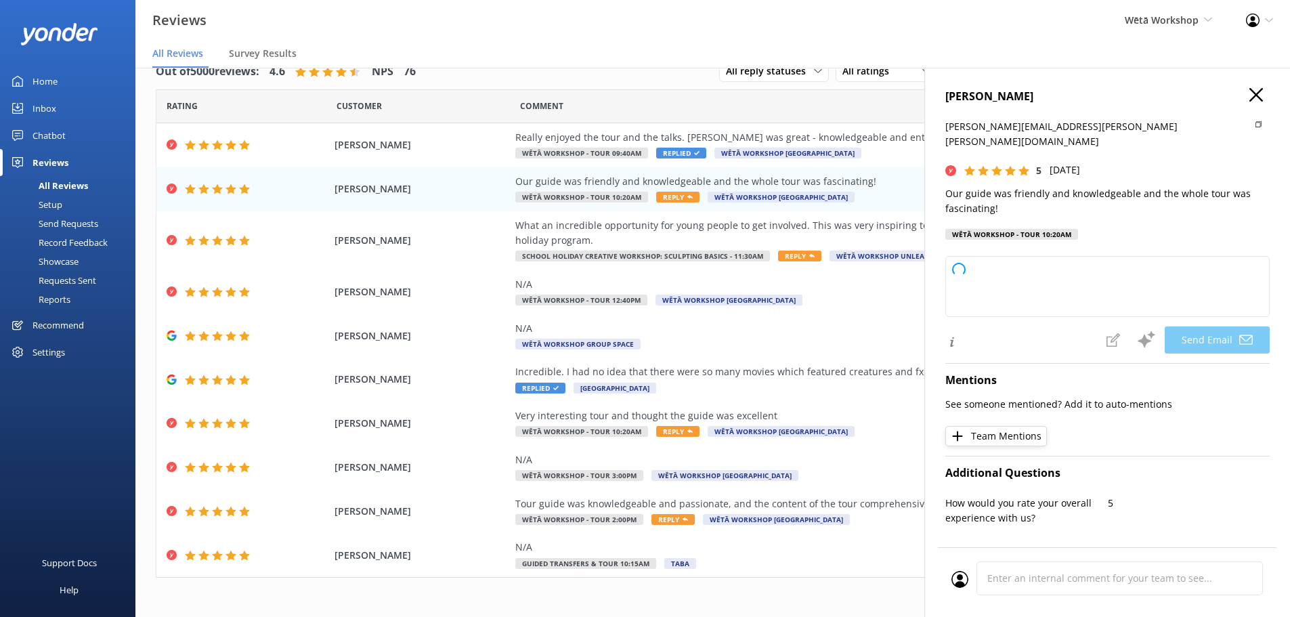
type textarea "Kia ora Rebecca, Thank you so much for your lovely feedback! We're delighted to…"
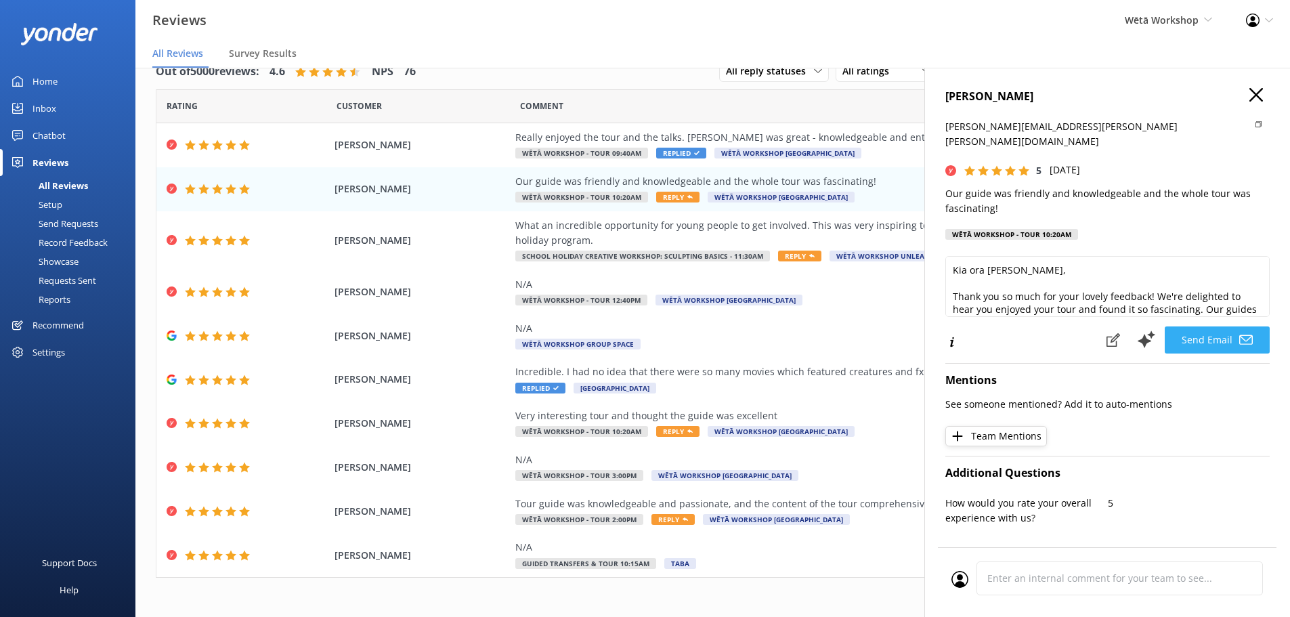
click at [1224, 326] on button "Send Email" at bounding box center [1217, 339] width 105 height 27
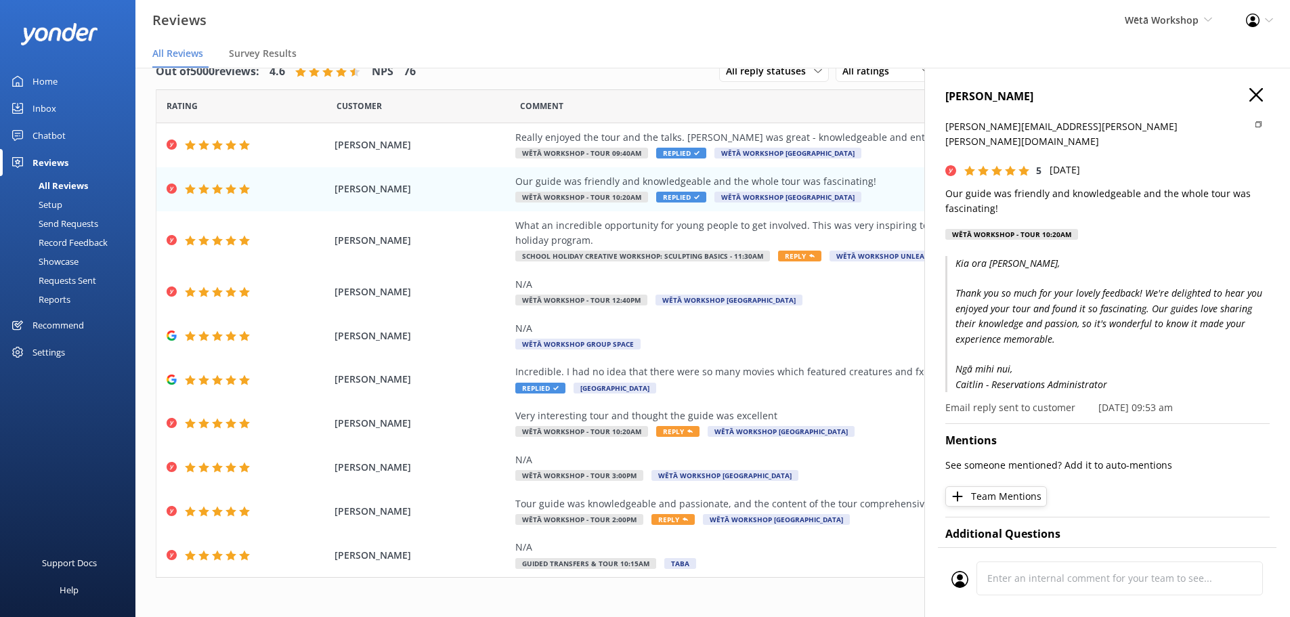
click at [1248, 87] on div "REBECCA PALMER gary.rebecca.palmer@gmail.com 5 Tue, 30th Sep 2025 Our guide was…" at bounding box center [1108, 376] width 366 height 617
click at [736, 505] on div "Tour guide was knowledgeable and passionate, and the content of the tour compre…" at bounding box center [823, 503] width 616 height 15
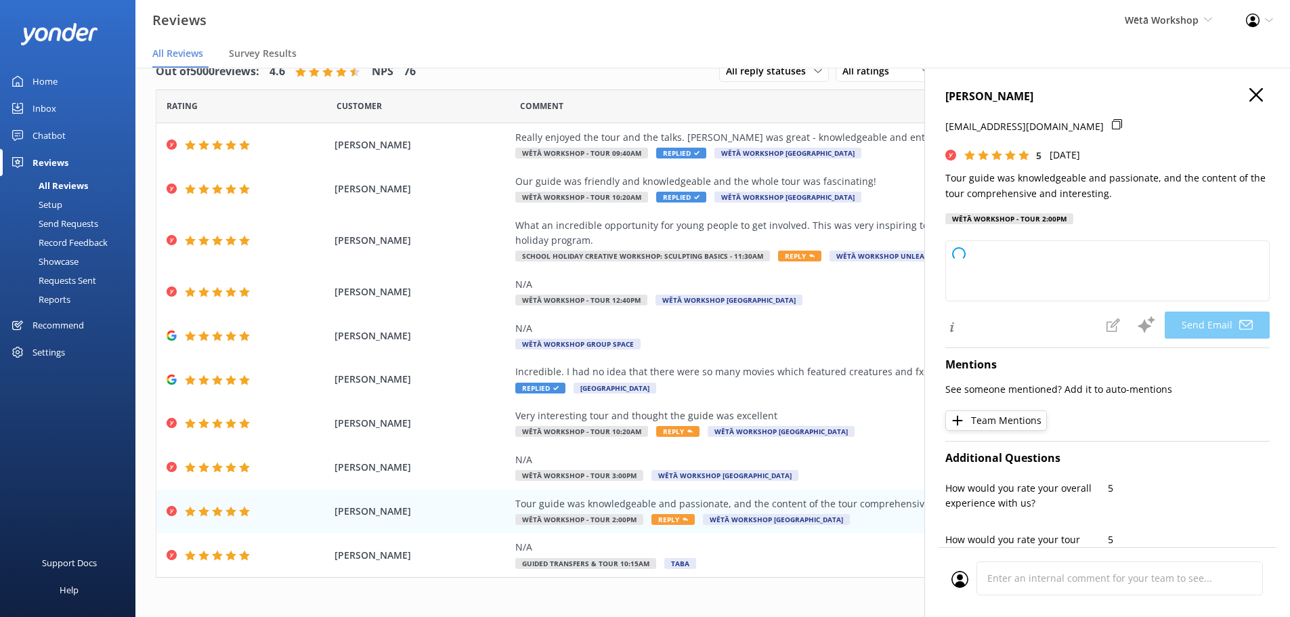
type textarea "Kia ora Guy, Thank you so much for your wonderful feedback! We're delighted to …"
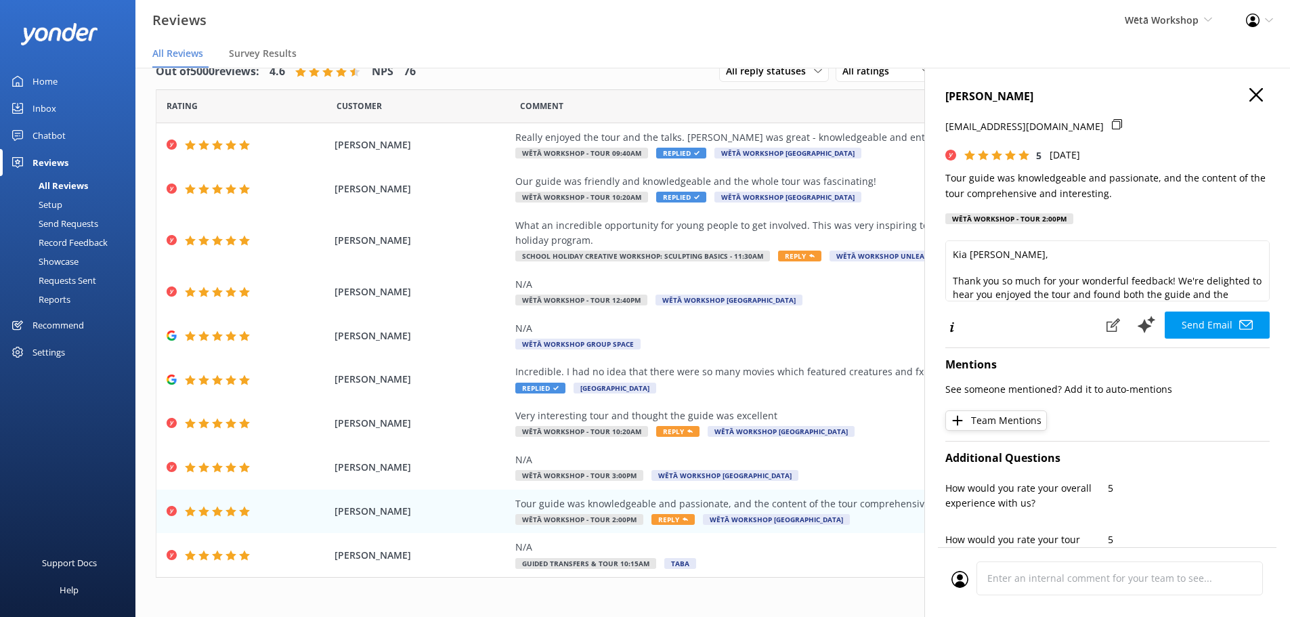
scroll to position [60, 0]
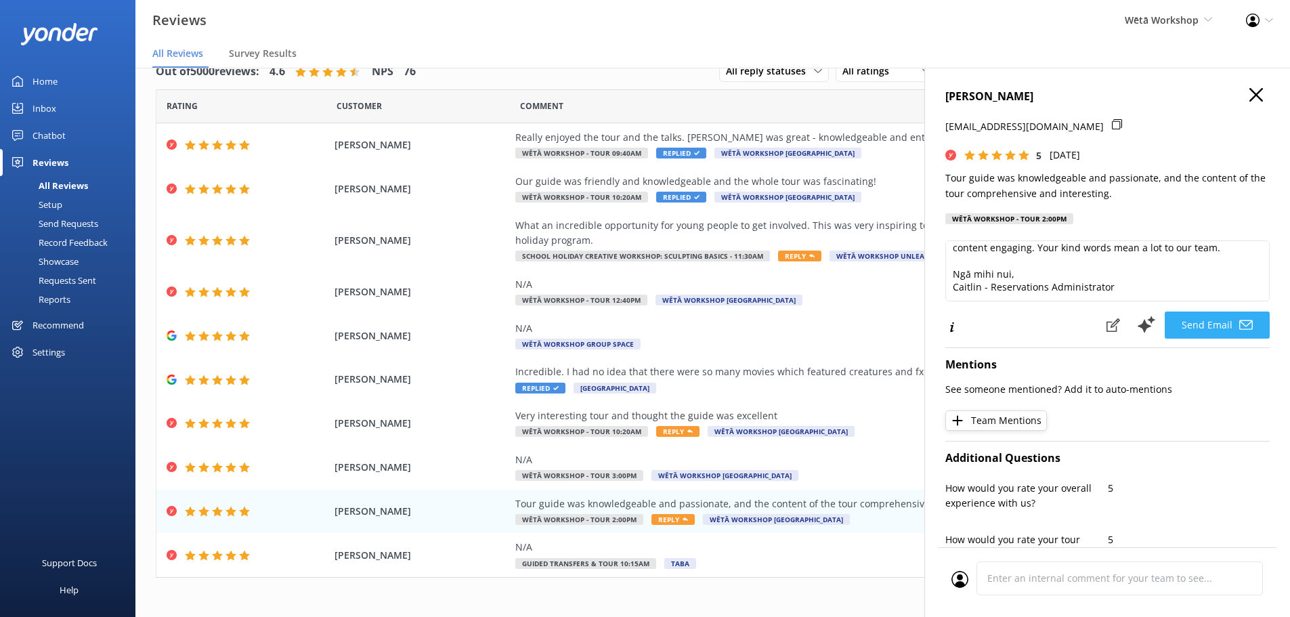
click at [1206, 327] on button "Send Email" at bounding box center [1217, 325] width 105 height 27
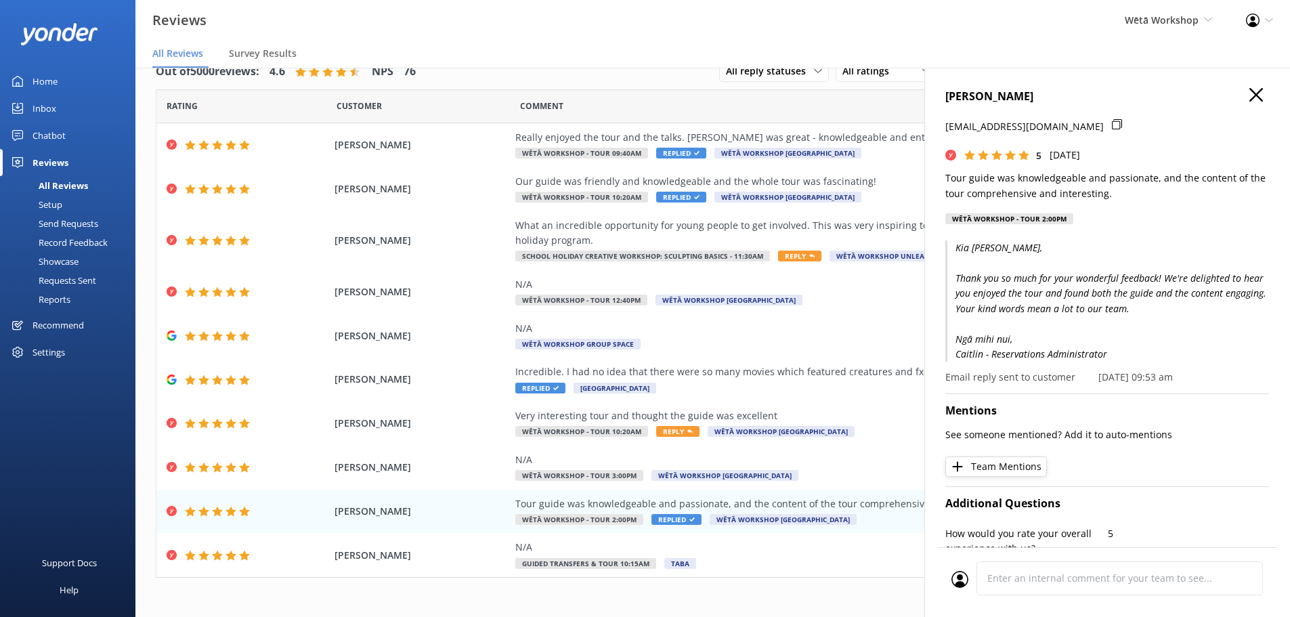
click at [1250, 91] on icon "button" at bounding box center [1257, 95] width 14 height 14
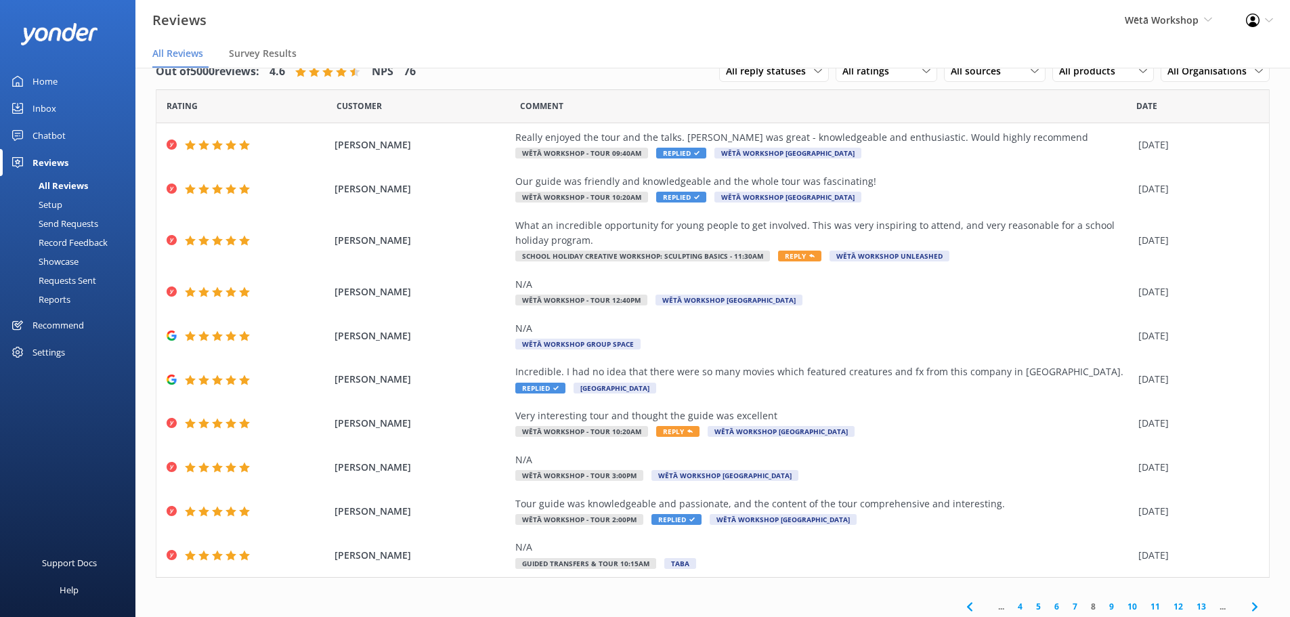
click at [1103, 607] on link "9" at bounding box center [1112, 606] width 18 height 13
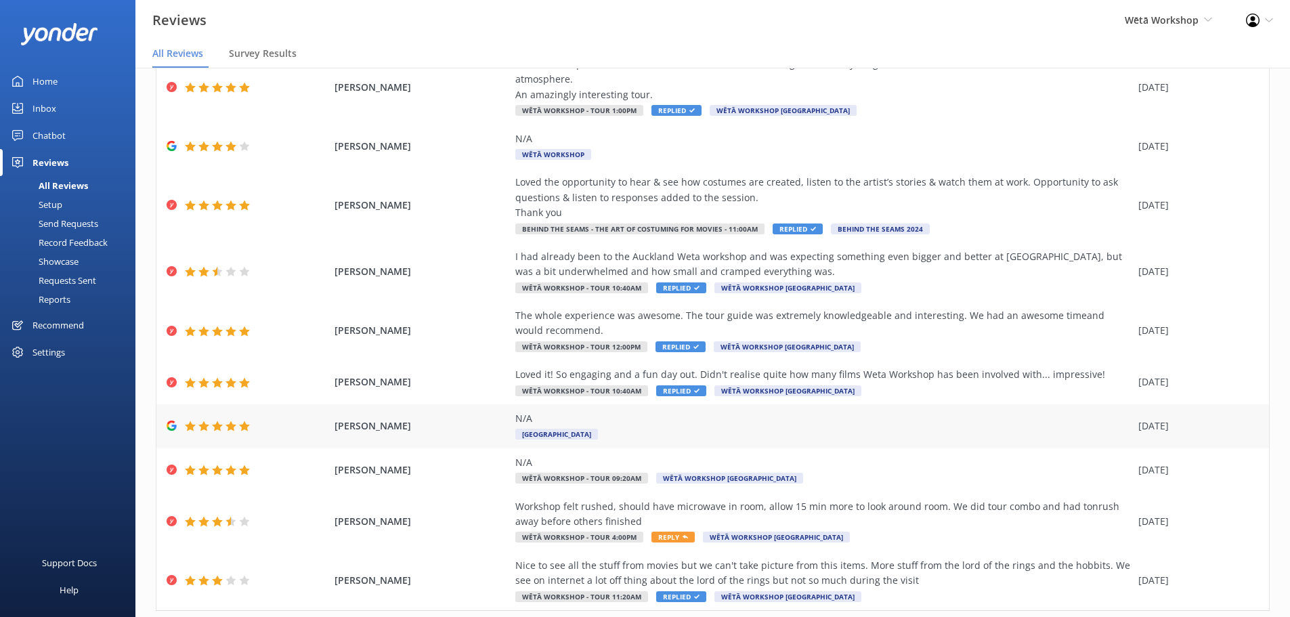
scroll to position [123, 0]
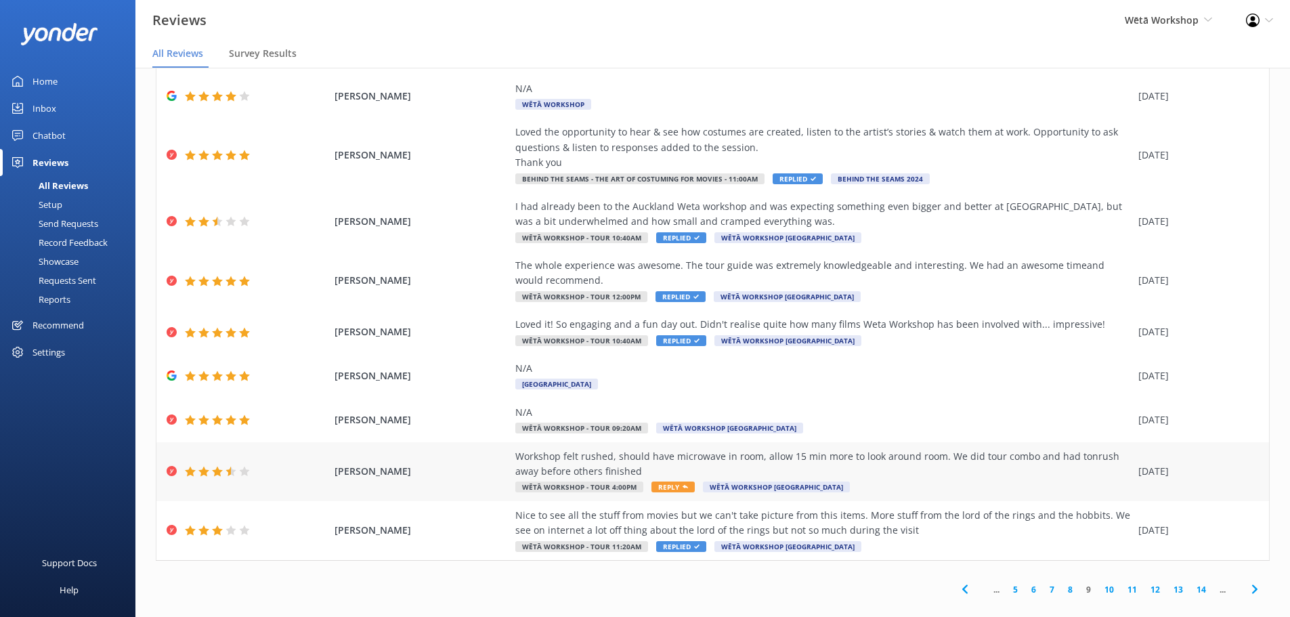
click at [946, 456] on div "Workshop felt rushed, should have microwave in room, allow 15 min more to look …" at bounding box center [823, 464] width 616 height 30
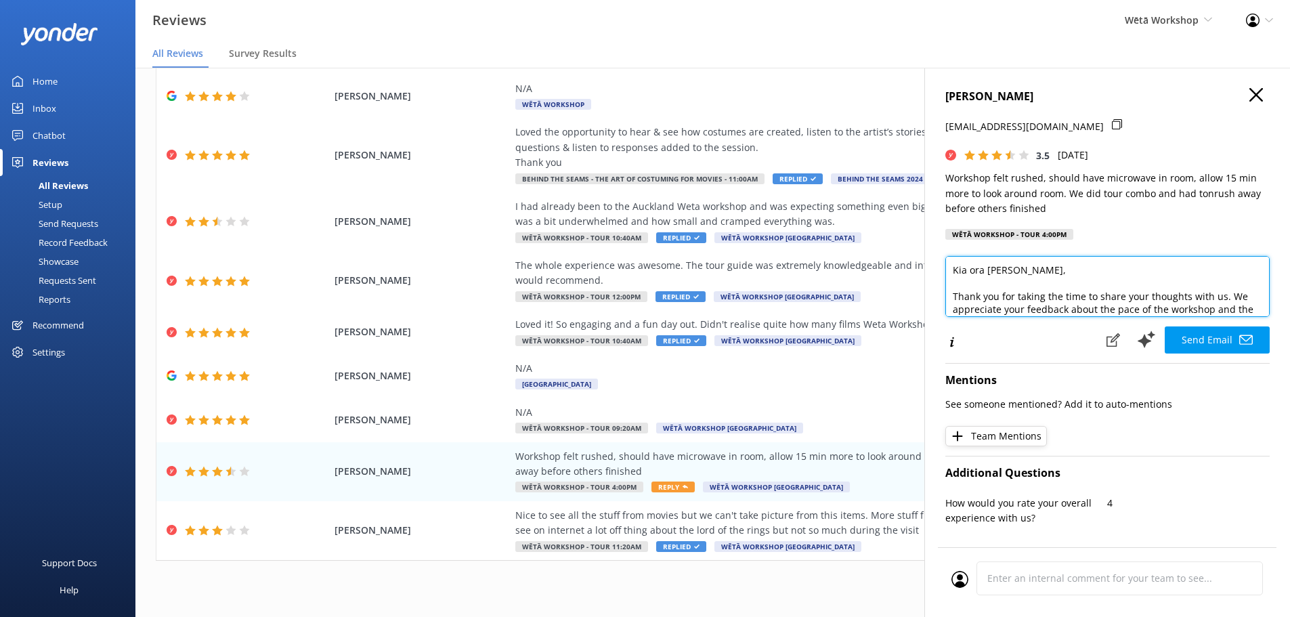
drag, startPoint x: 1015, startPoint y: 271, endPoint x: 1000, endPoint y: 274, distance: 15.9
click at [1000, 274] on textarea "Kia ora SuzAN, Thank you for taking the time to share your thoughts with us. We…" at bounding box center [1108, 286] width 324 height 61
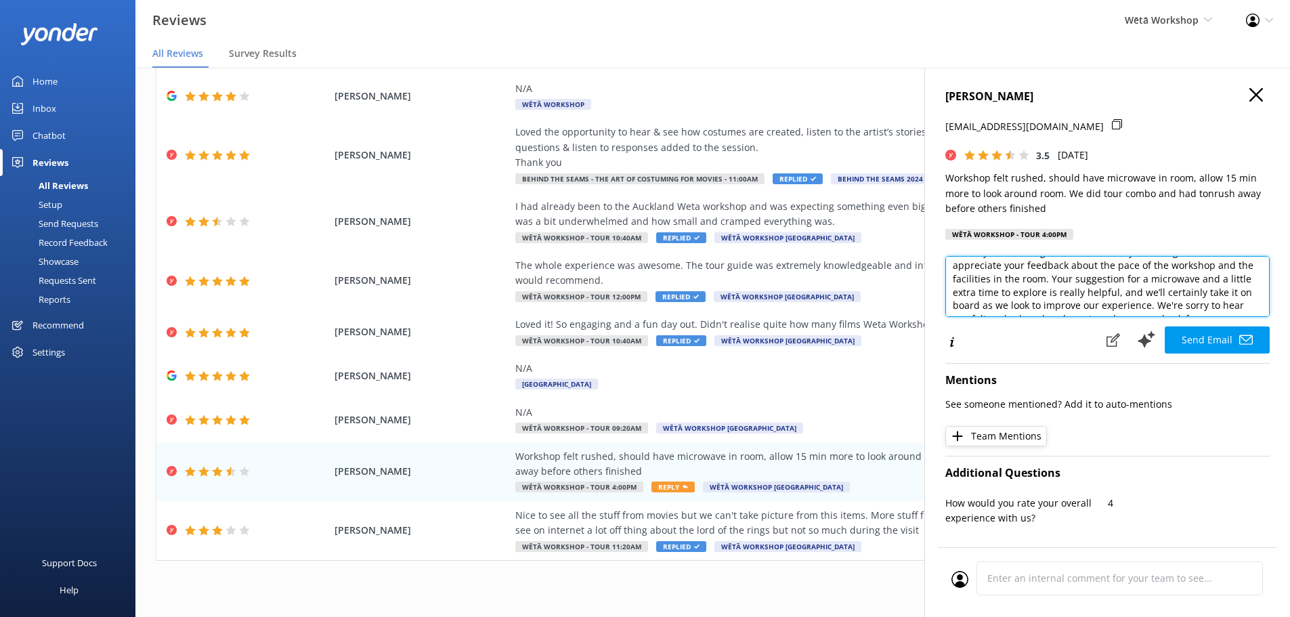
scroll to position [68, 0]
type textarea "Kia ora Suzan, Thank you for taking the time to share your thoughts with us. We…"
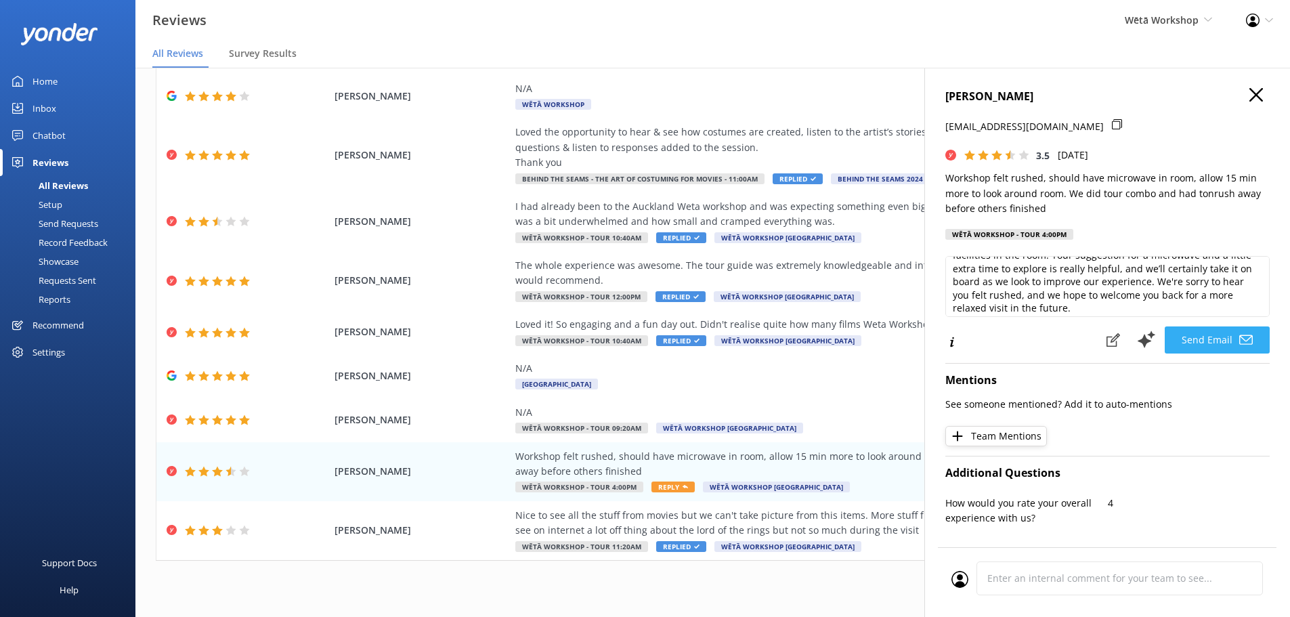
click at [1205, 336] on button "Send Email" at bounding box center [1217, 339] width 105 height 27
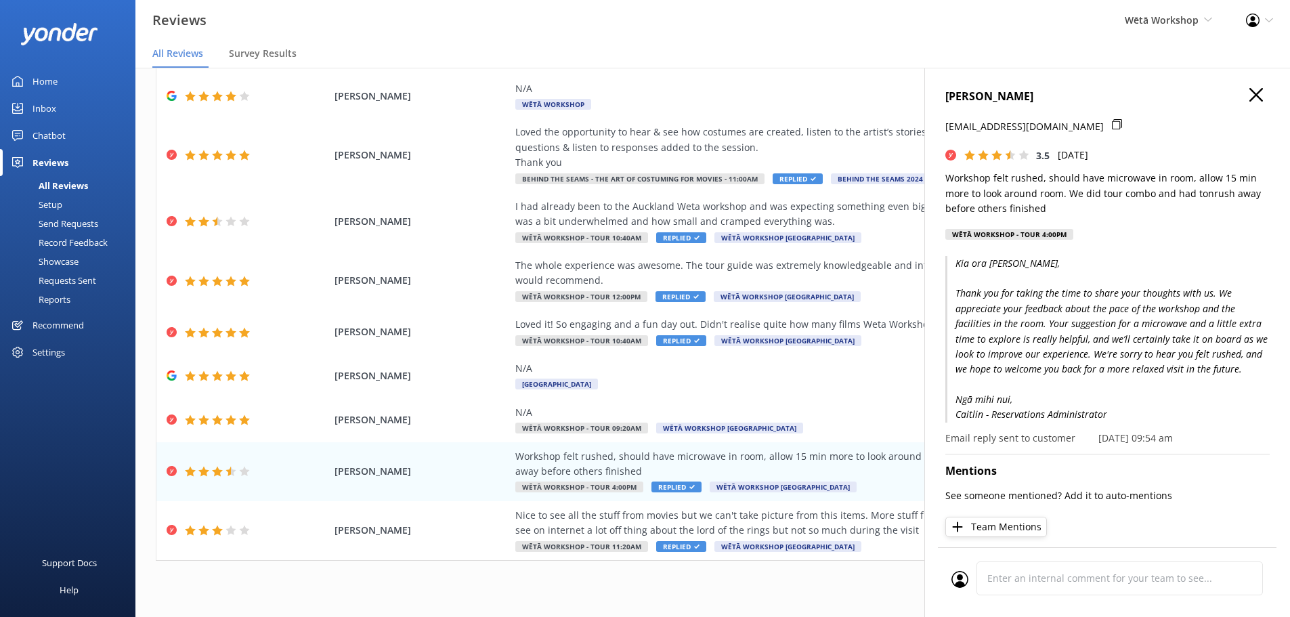
click at [1250, 88] on icon "button" at bounding box center [1257, 95] width 14 height 14
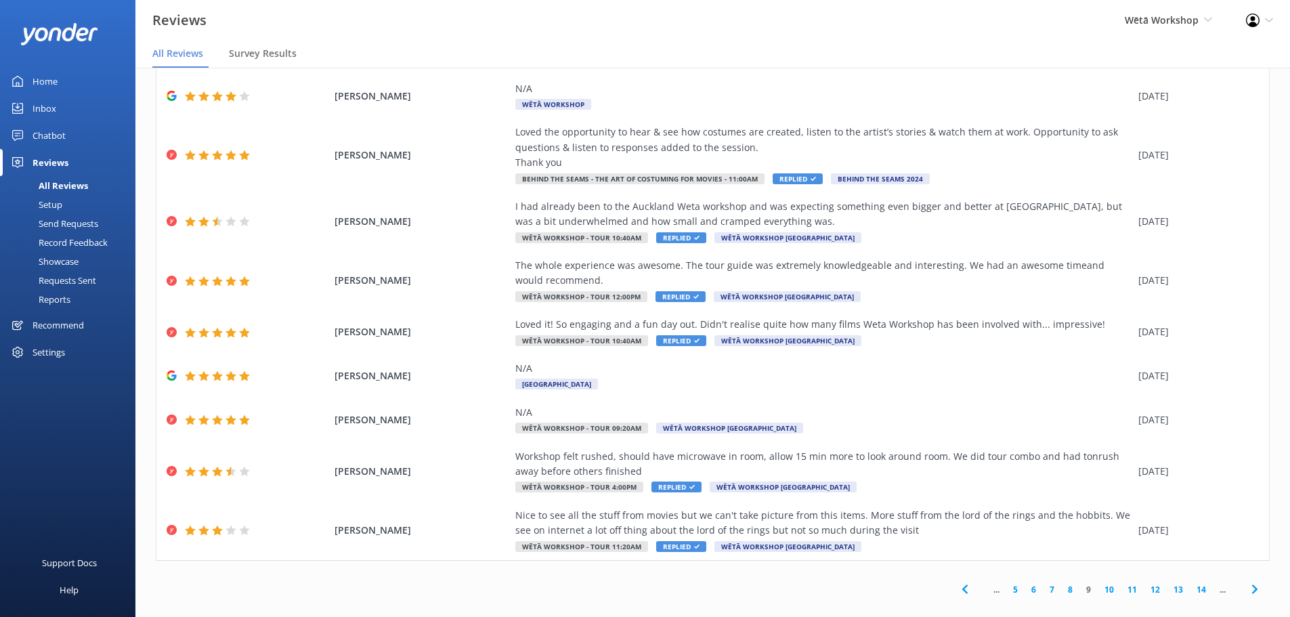
click at [1046, 583] on link "7" at bounding box center [1052, 589] width 18 height 13
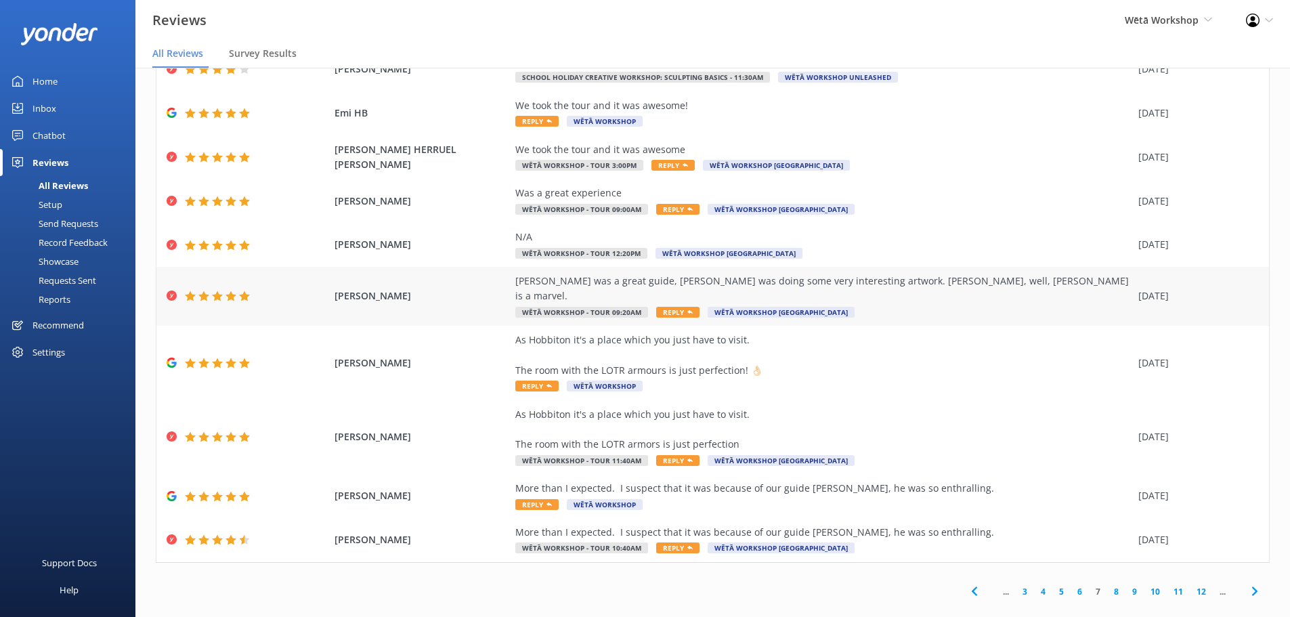
scroll to position [77, 0]
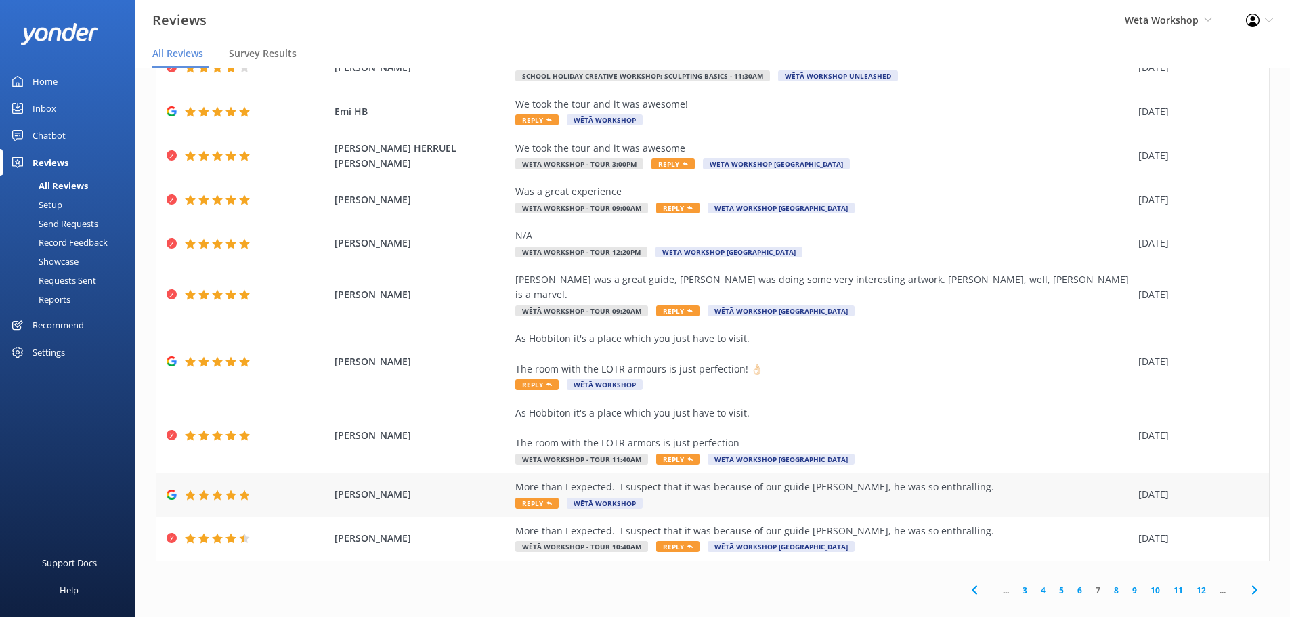
click at [769, 480] on div "More than I expected. I suspect that it was because of our guide Taylor, he was…" at bounding box center [823, 487] width 616 height 15
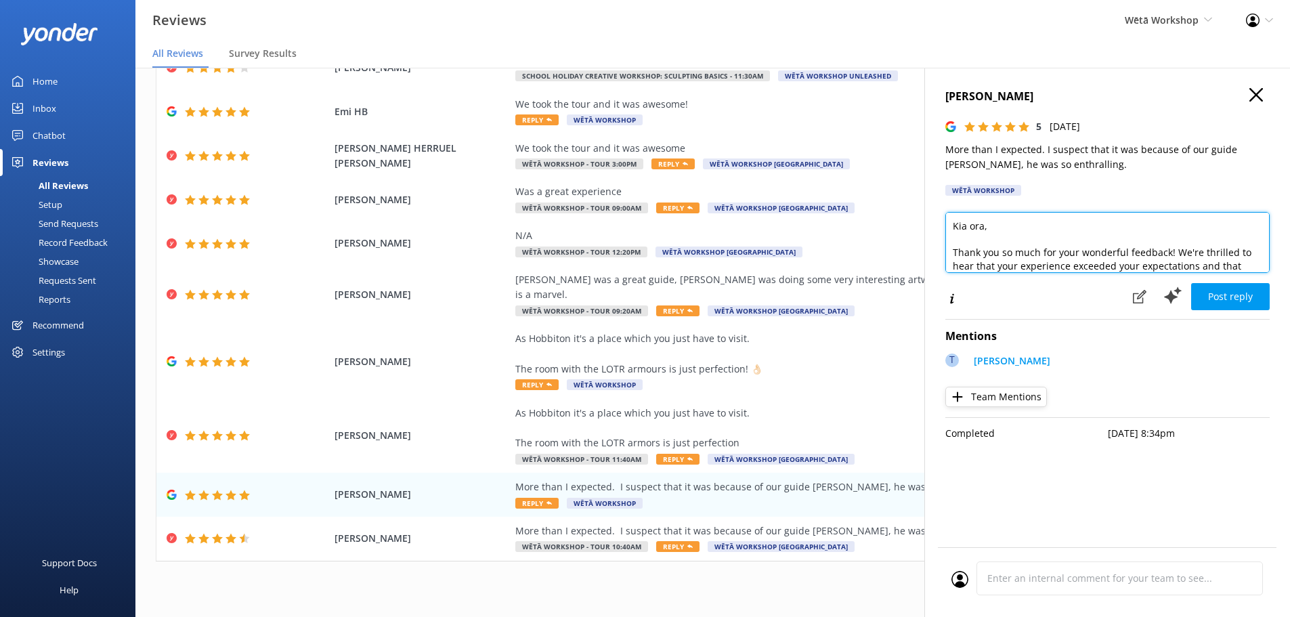
click at [983, 228] on textarea "Kia ora, Thank you so much for your wonderful feedback! We're thrilled to hear …" at bounding box center [1108, 242] width 324 height 61
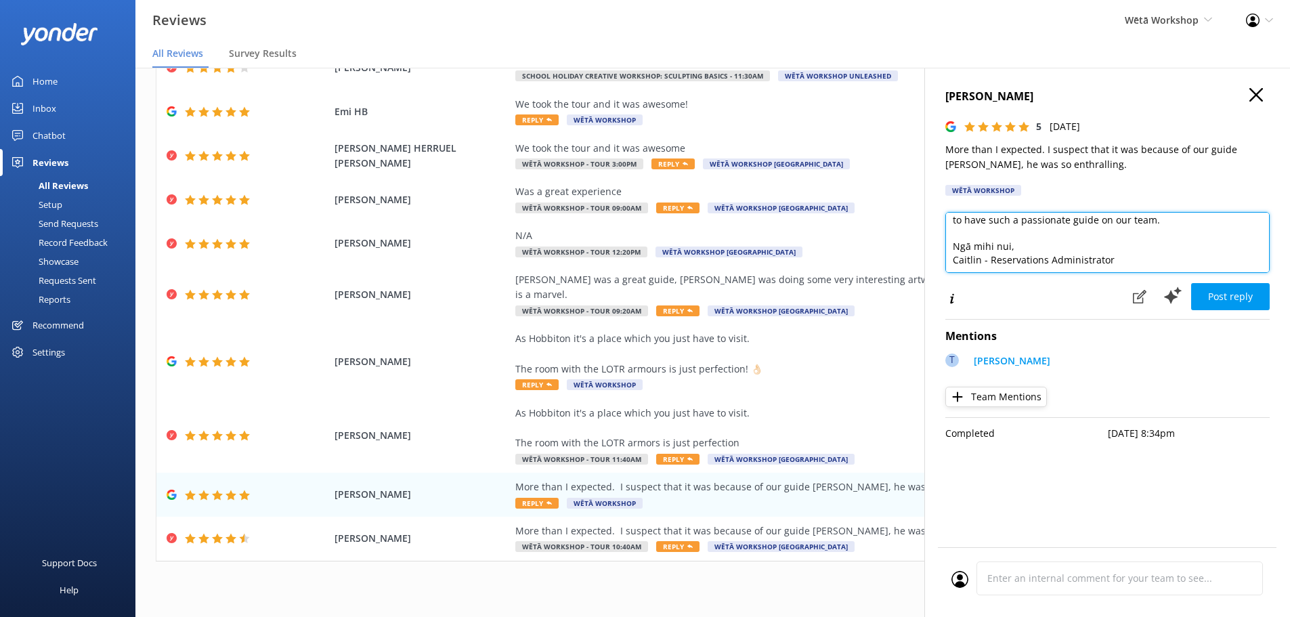
scroll to position [73, 0]
type textarea "Kia ora Phillipa, Thank you so much for your wonderful feedback! We're thrilled…"
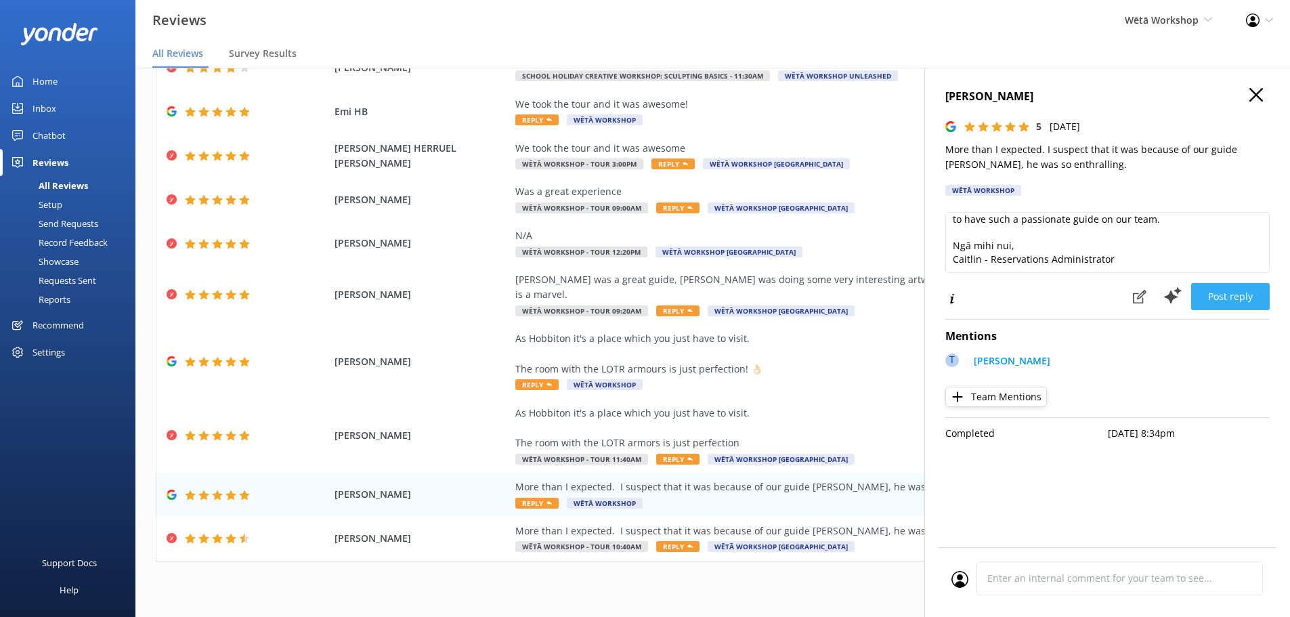
click at [1235, 305] on button "Post reply" at bounding box center [1230, 296] width 79 height 27
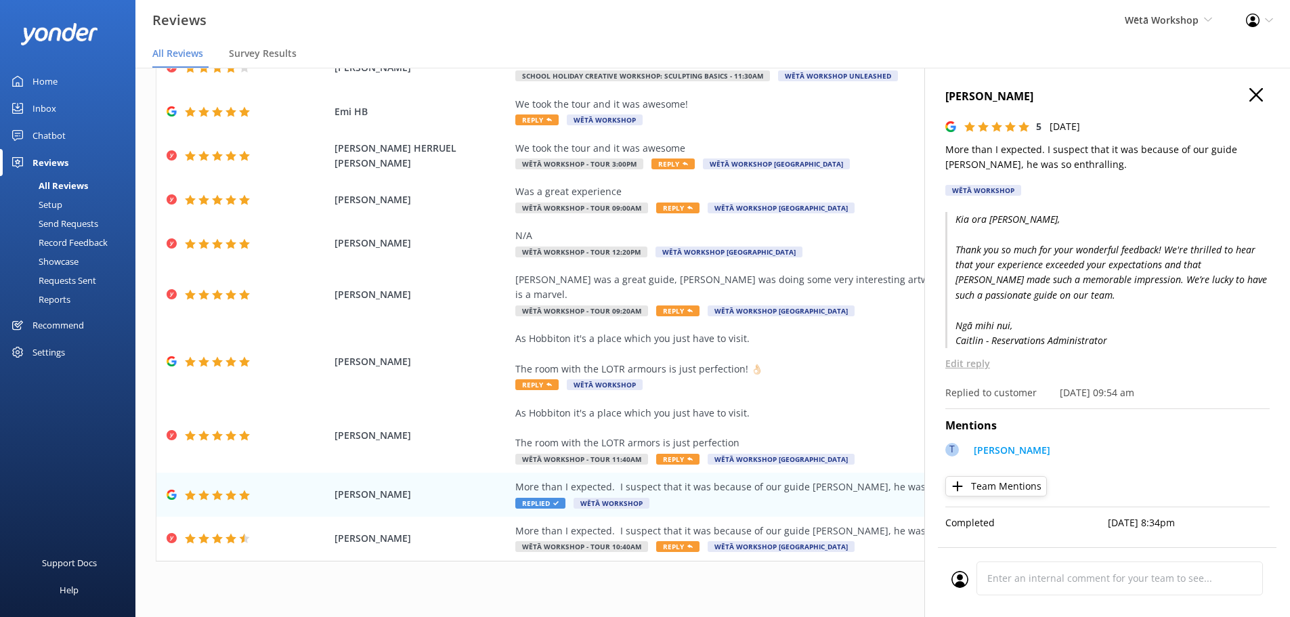
click at [1256, 95] on use "button" at bounding box center [1257, 95] width 14 height 14
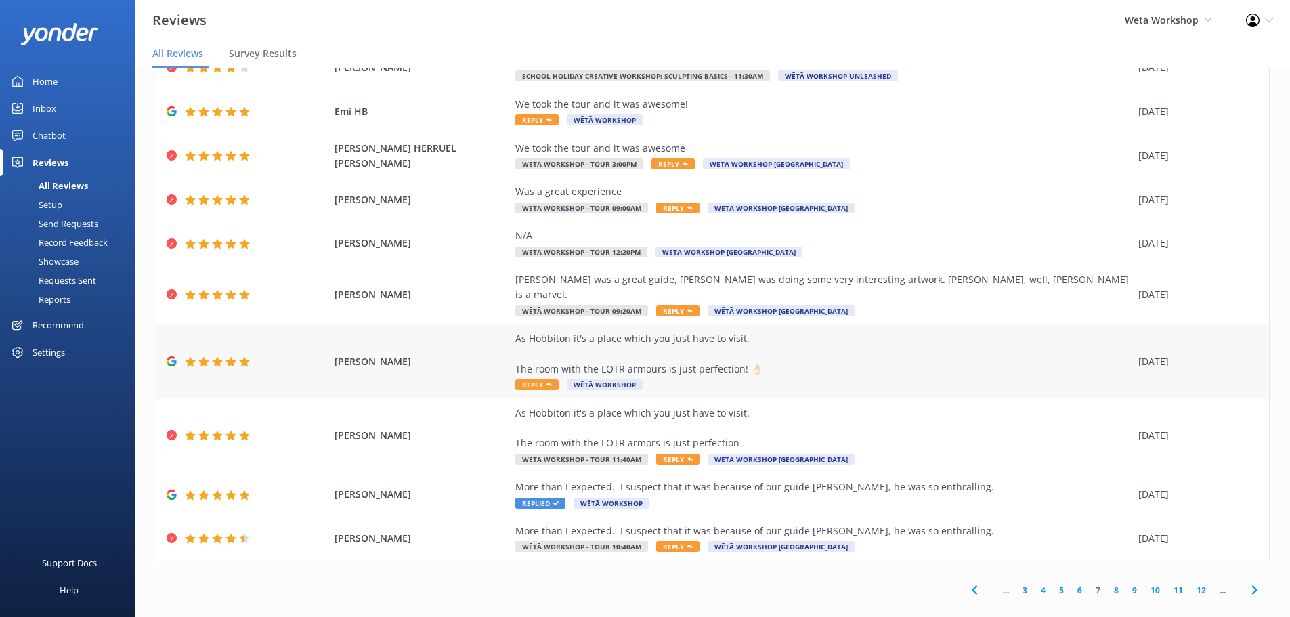
click at [761, 341] on div "As Hobbiton it's a place which you just have to visit. The room with the LOTR a…" at bounding box center [823, 353] width 616 height 45
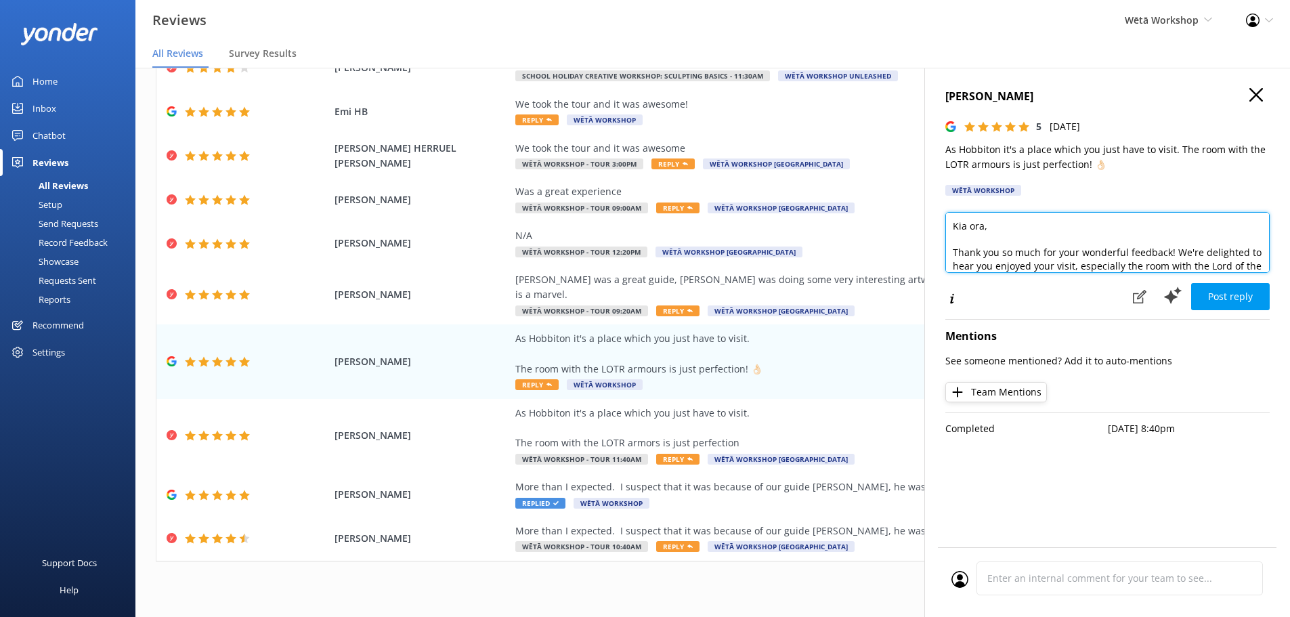
click at [975, 228] on textarea "Kia ora, Thank you so much for your wonderful feedback! We're delighted to hear…" at bounding box center [1108, 242] width 324 height 61
click at [981, 226] on textarea "Kia ora, Thank you so much for your wonderful feedback! We're delighted to hear…" at bounding box center [1108, 242] width 324 height 61
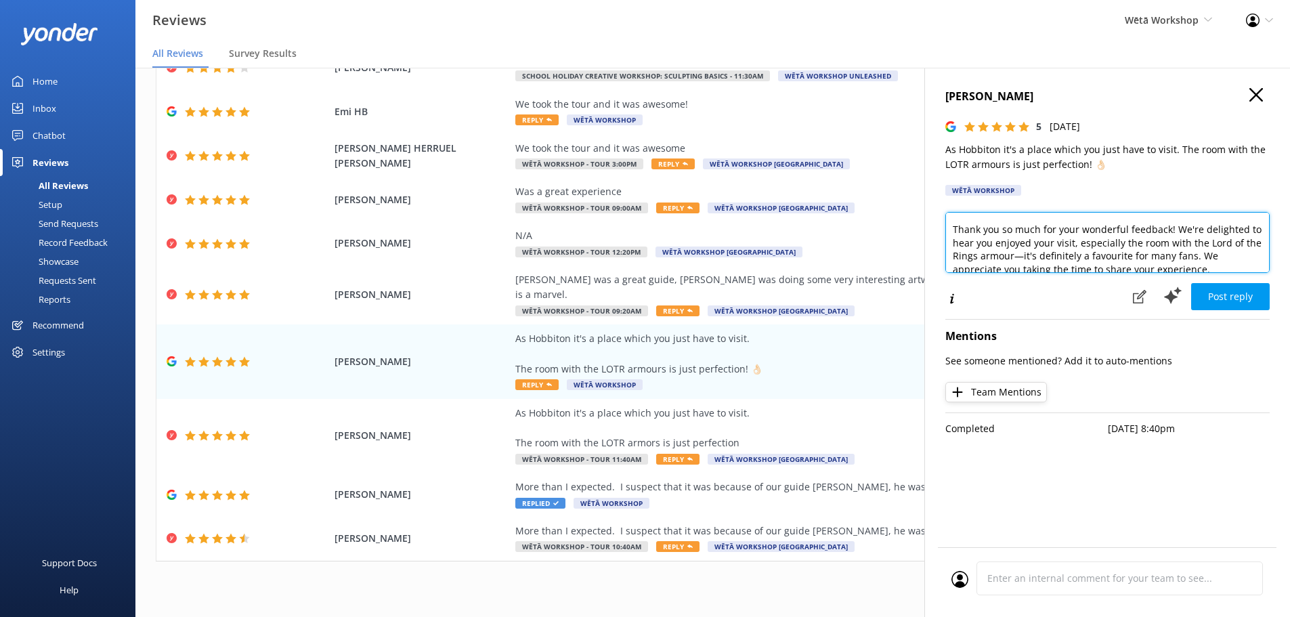
drag, startPoint x: 1209, startPoint y: 256, endPoint x: 1083, endPoint y: 245, distance: 126.5
click at [1083, 245] on textarea "Kia ora Javi, Thank you so much for your wonderful feedback! We're delighted to…" at bounding box center [1108, 242] width 324 height 61
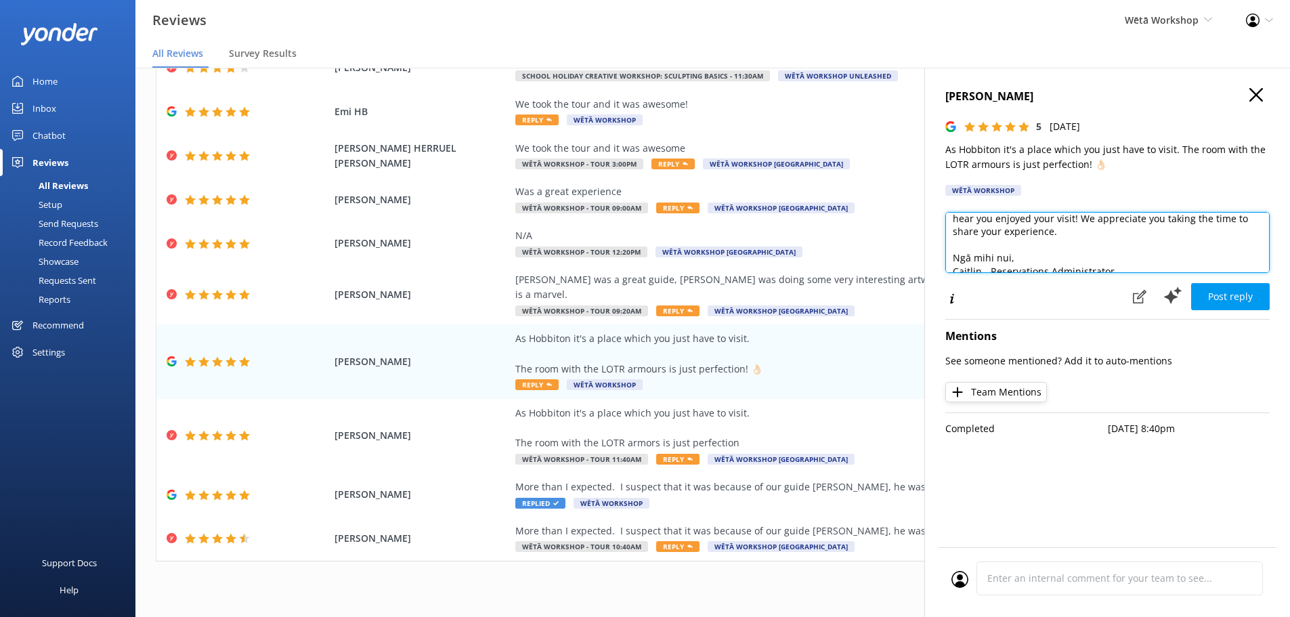
scroll to position [60, 0]
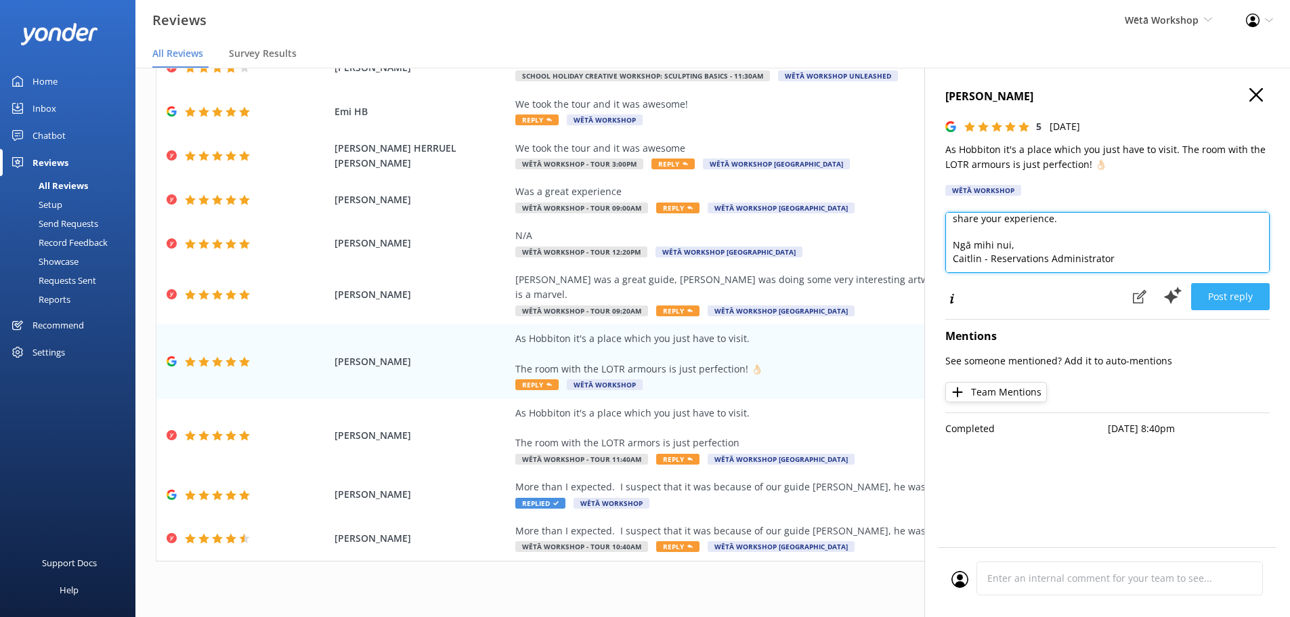
type textarea "Kia ora Javi, Thank you so much for your wonderful feedback! We're delighted to…"
click at [1246, 284] on button "Post reply" at bounding box center [1230, 296] width 79 height 27
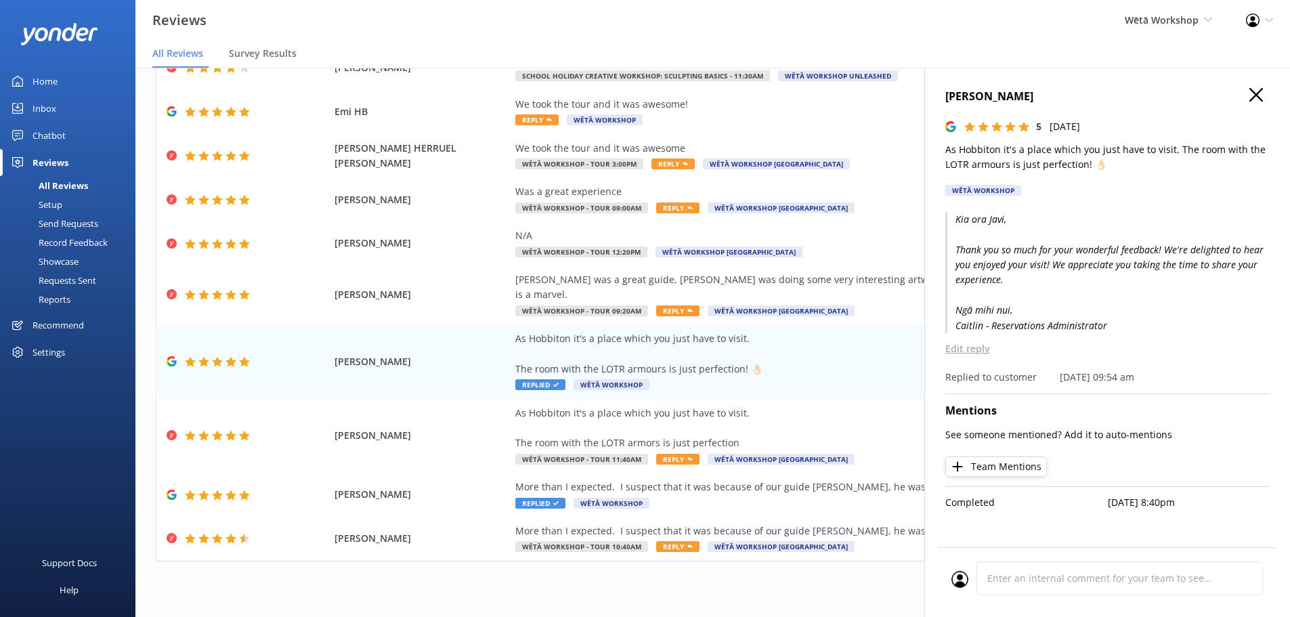
click at [1257, 98] on icon "button" at bounding box center [1257, 95] width 14 height 14
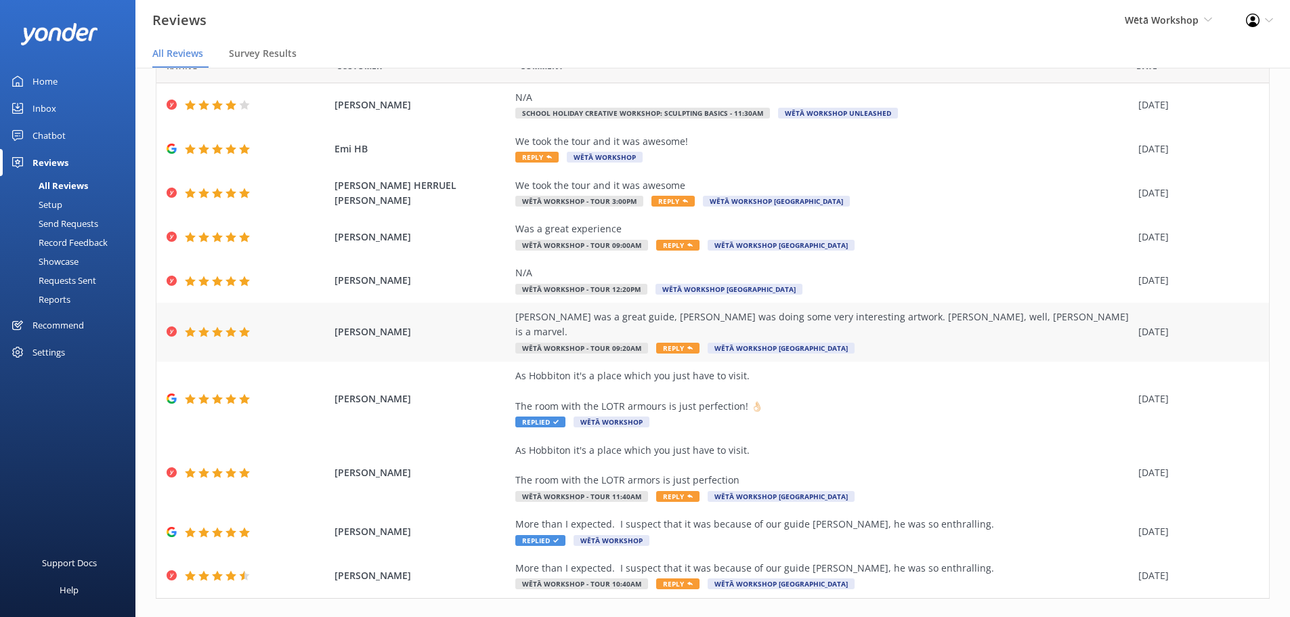
scroll to position [77, 0]
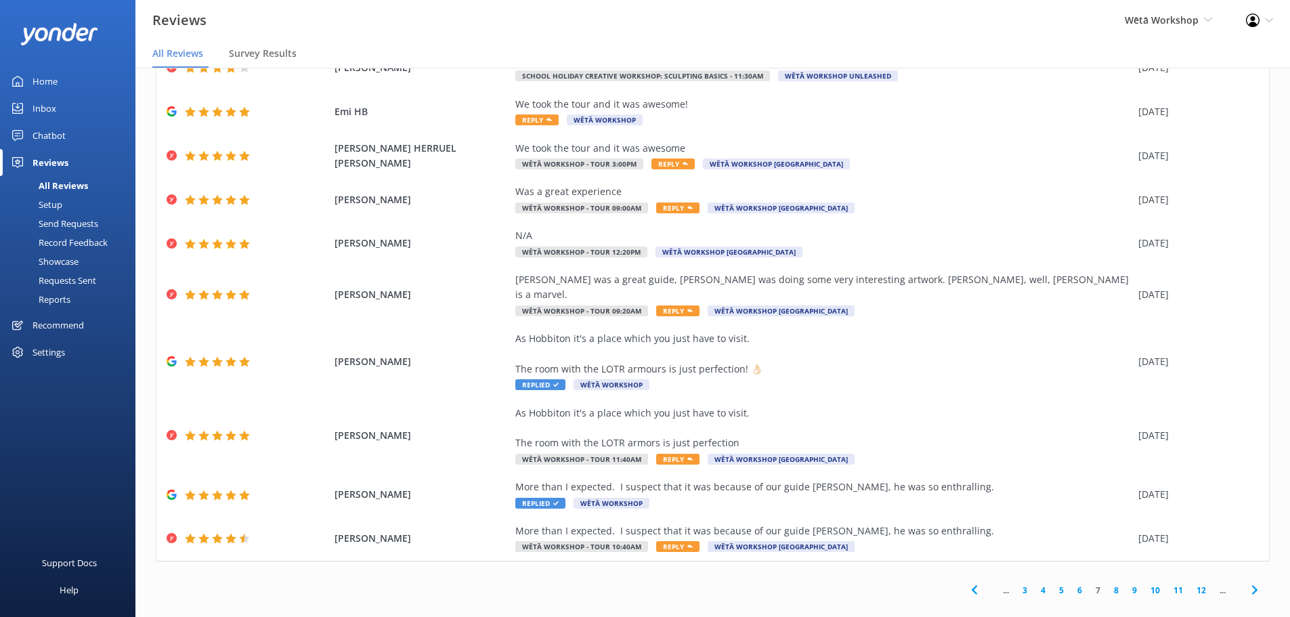
click at [1071, 584] on link "6" at bounding box center [1080, 590] width 18 height 13
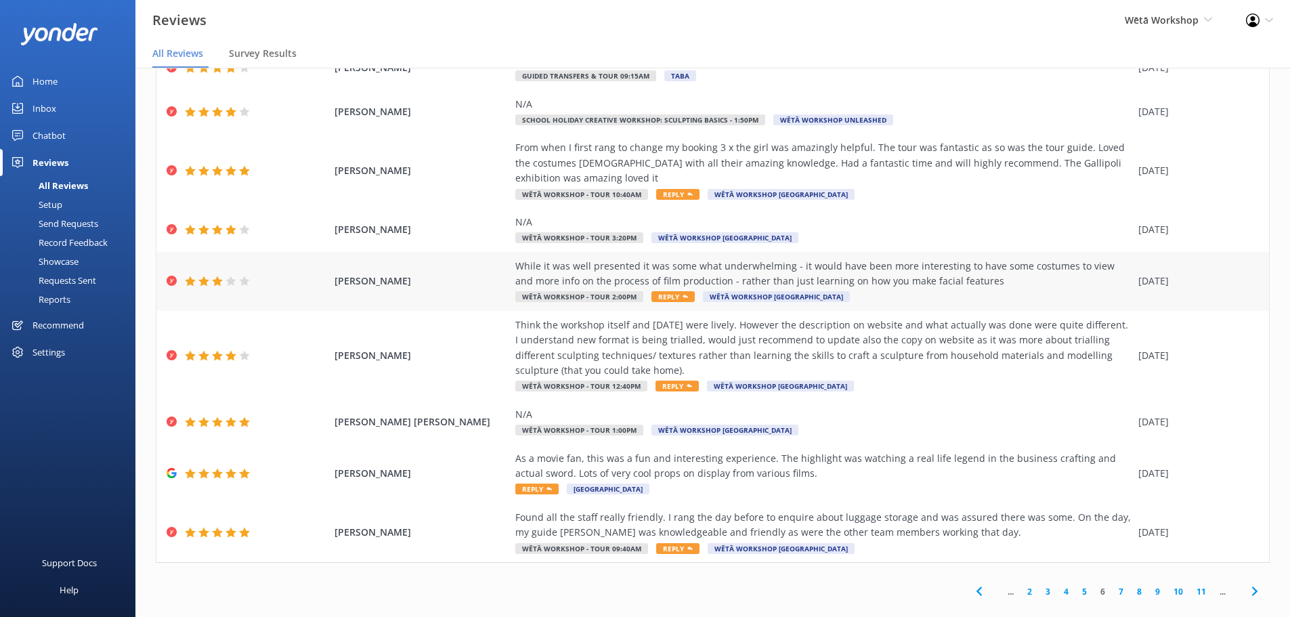
scroll to position [135, 0]
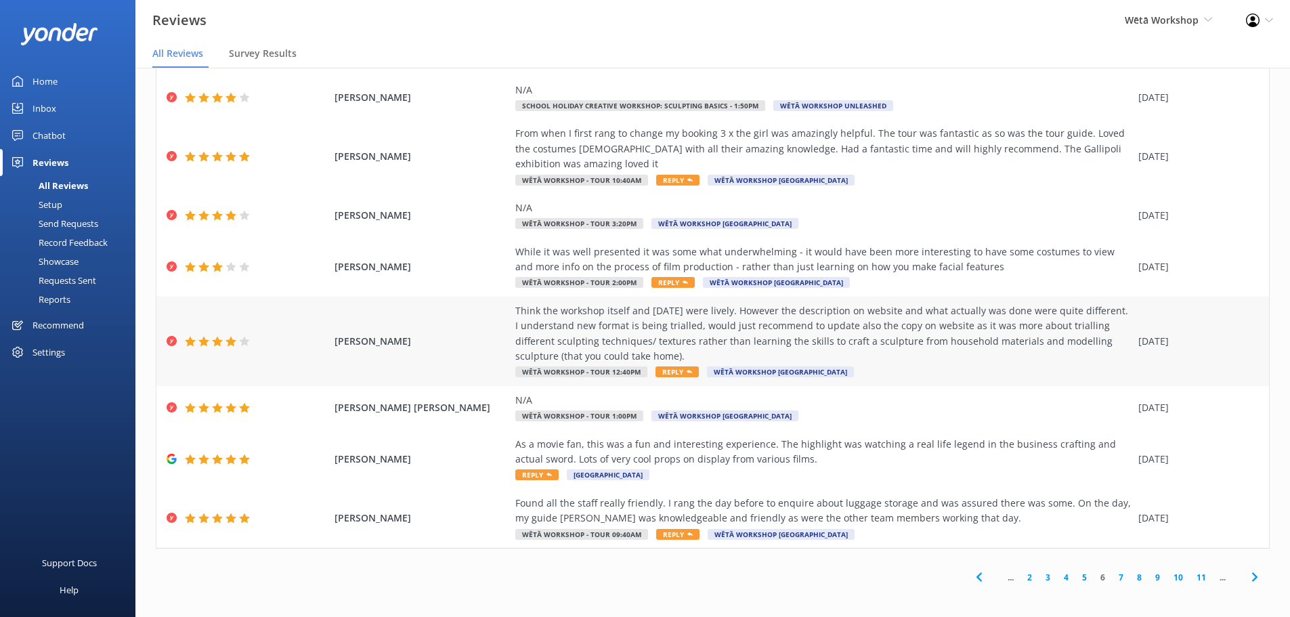
click at [797, 338] on div "Think the workshop itself and Tuesday were lively. However the description on w…" at bounding box center [823, 333] width 616 height 61
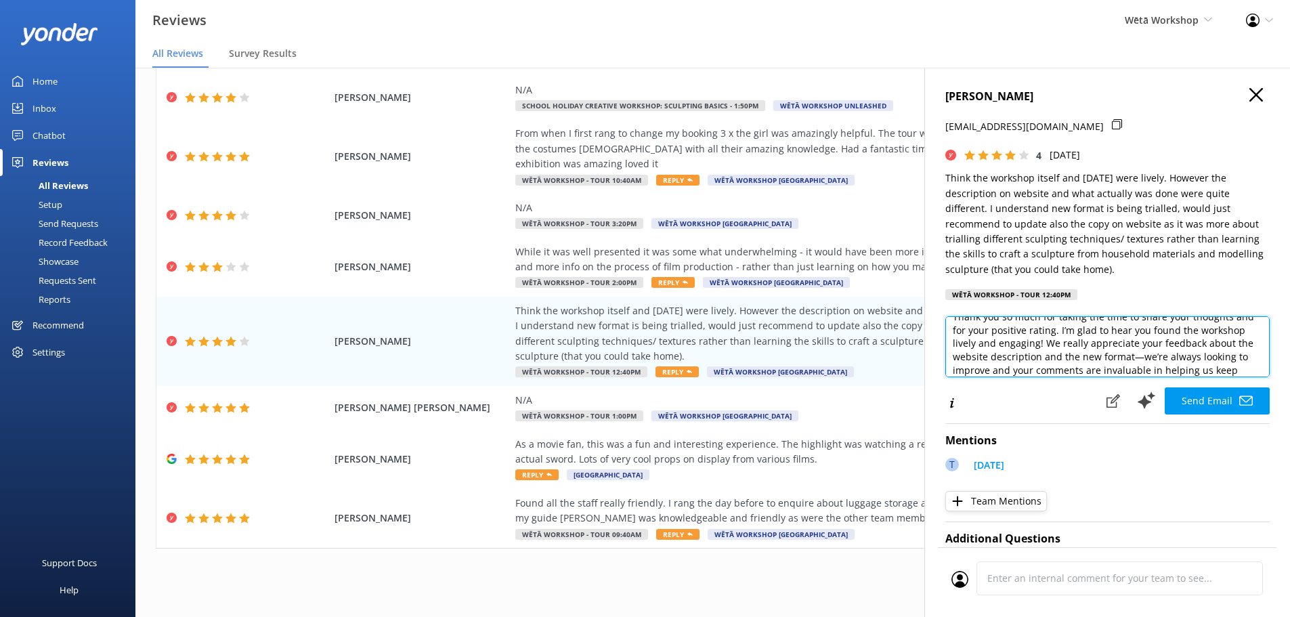
scroll to position [47, 0]
click at [1225, 354] on textarea "Kia ora Liane, Thank you so much for taking the time to share your thoughts and…" at bounding box center [1108, 346] width 324 height 61
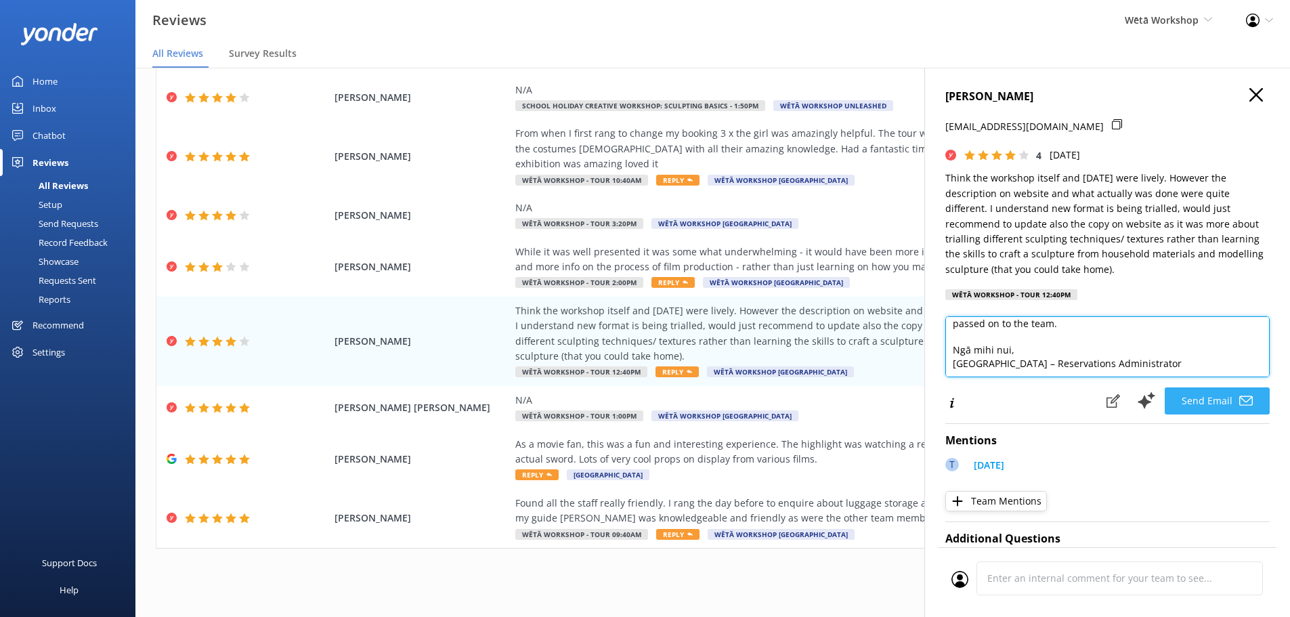
type textarea "Kia ora Liane, Thank you so much for taking the time to share your thoughts and…"
click at [1240, 401] on icon at bounding box center [1247, 401] width 14 height 14
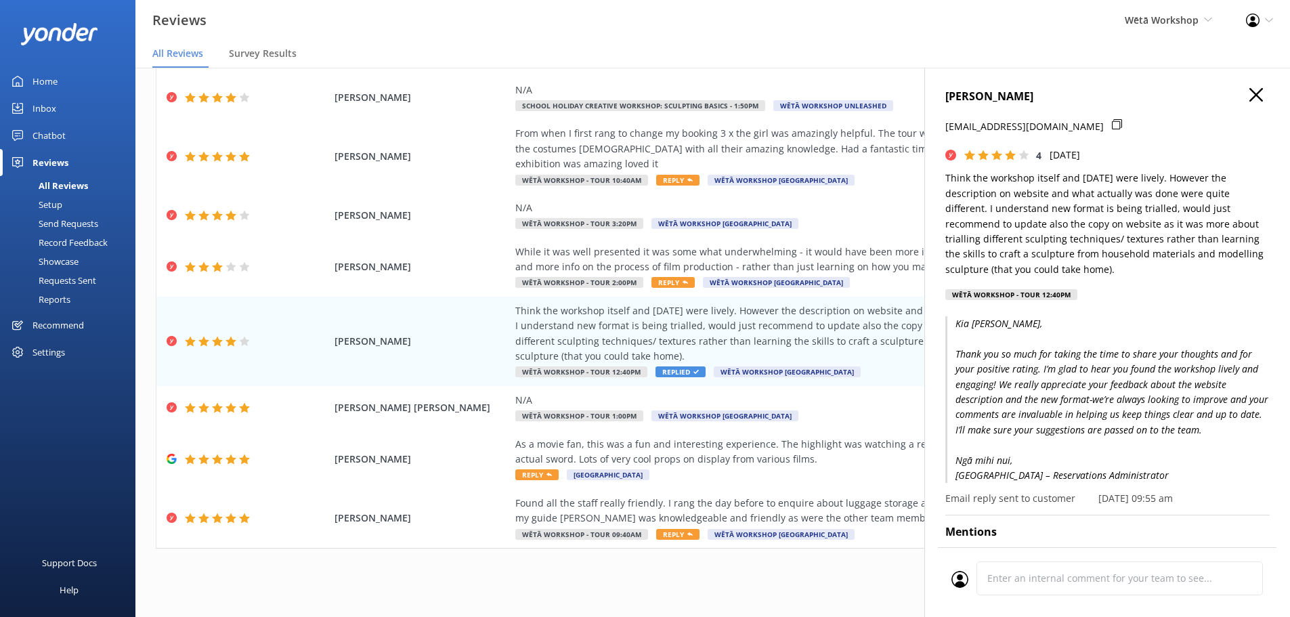
click at [1250, 95] on icon "button" at bounding box center [1257, 95] width 14 height 14
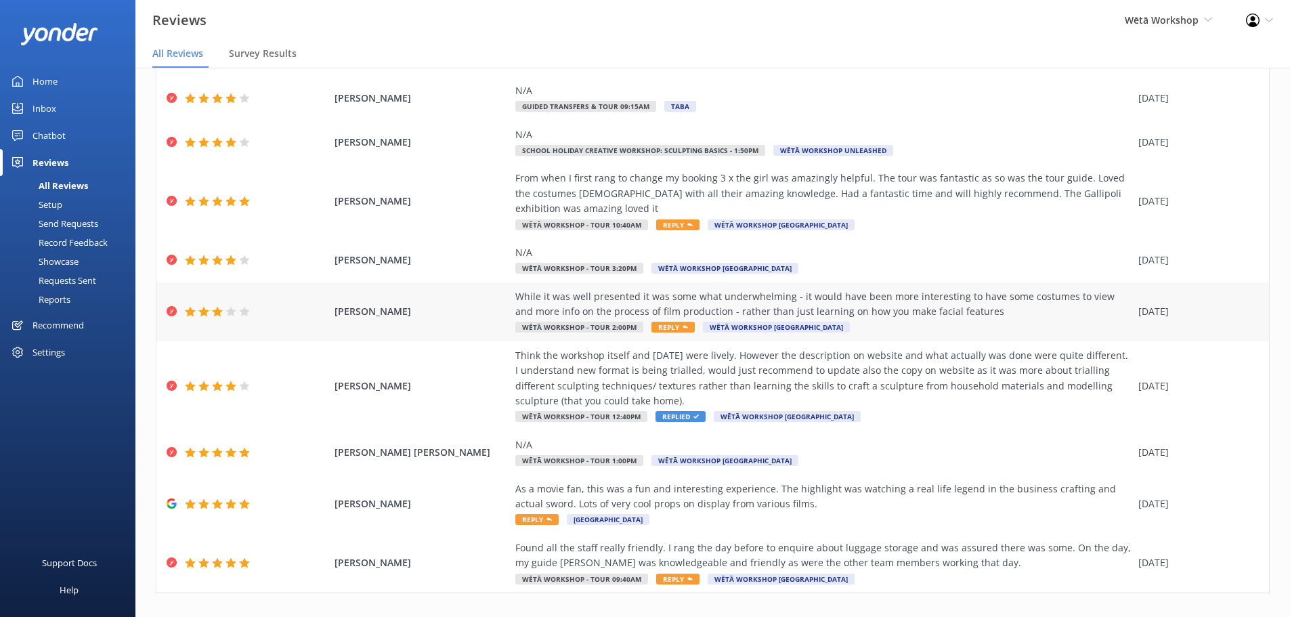
scroll to position [68, 0]
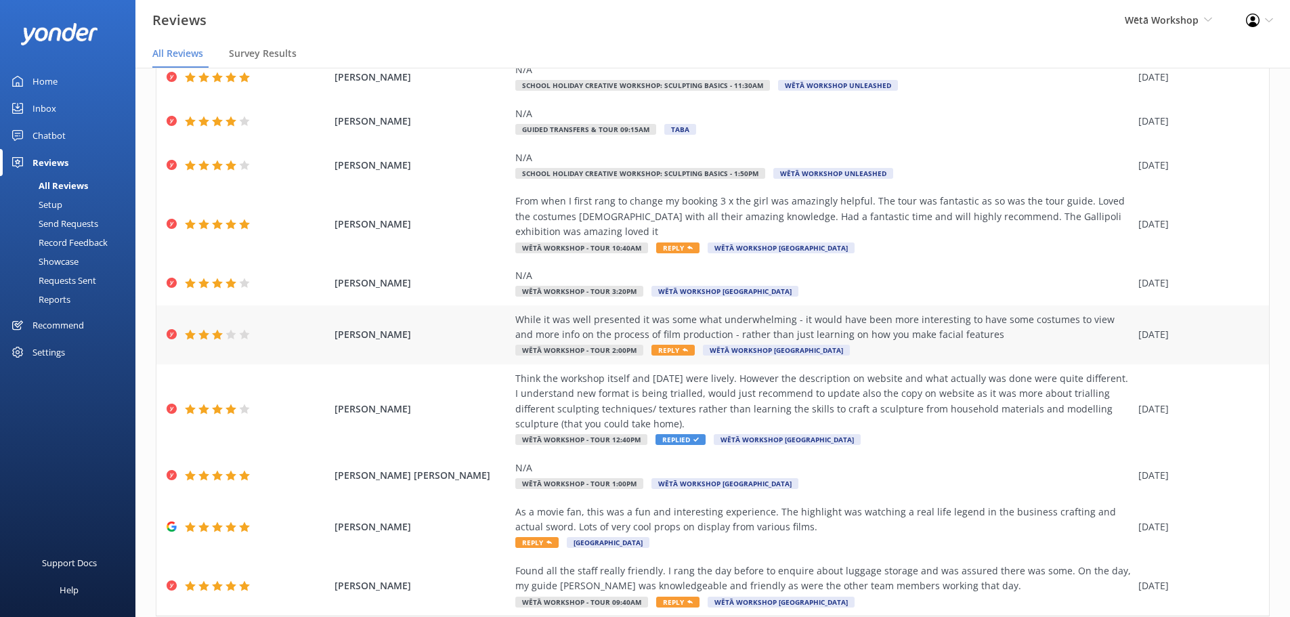
click at [1025, 328] on div "While it was well presented it was some what underwhelming - it would have been…" at bounding box center [823, 327] width 616 height 30
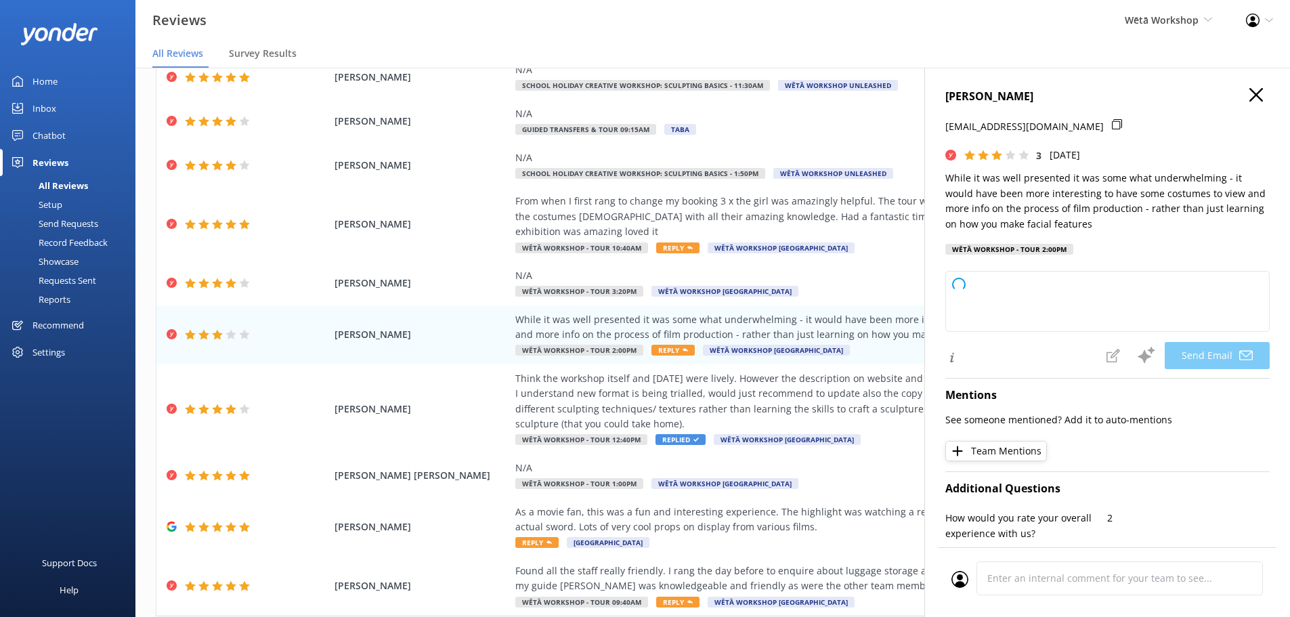
type textarea "Kia ora Julie, Thank you for sharing your thoughts and feedback with us. We’re …"
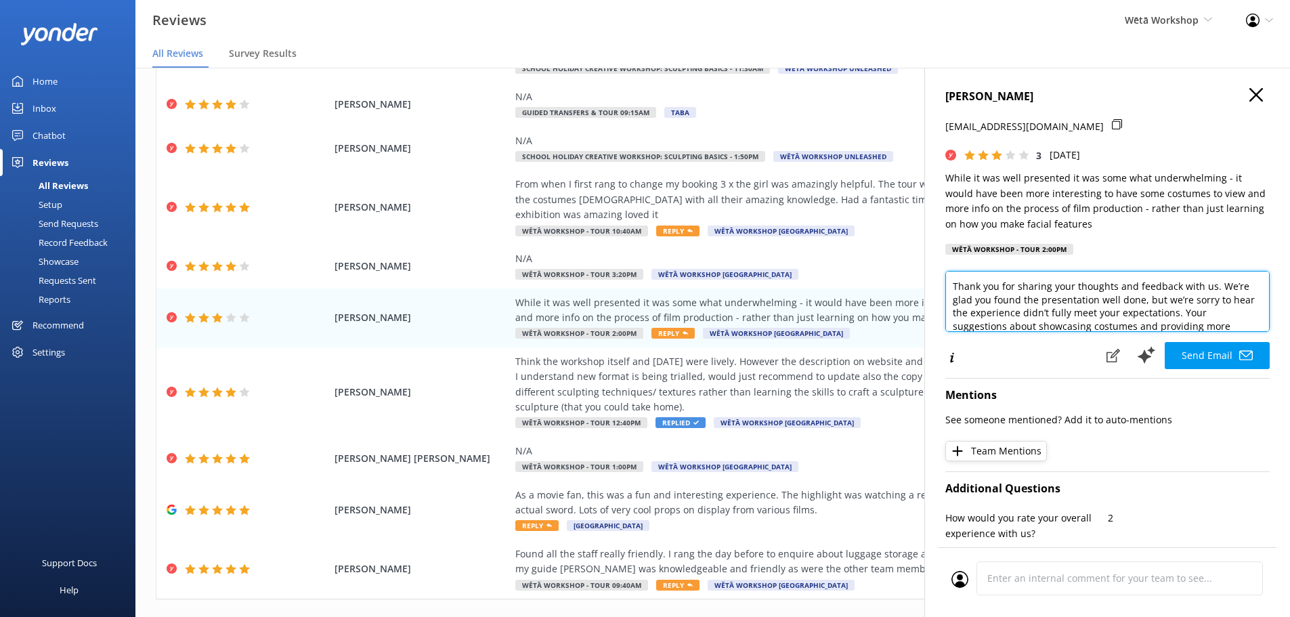
scroll to position [135, 0]
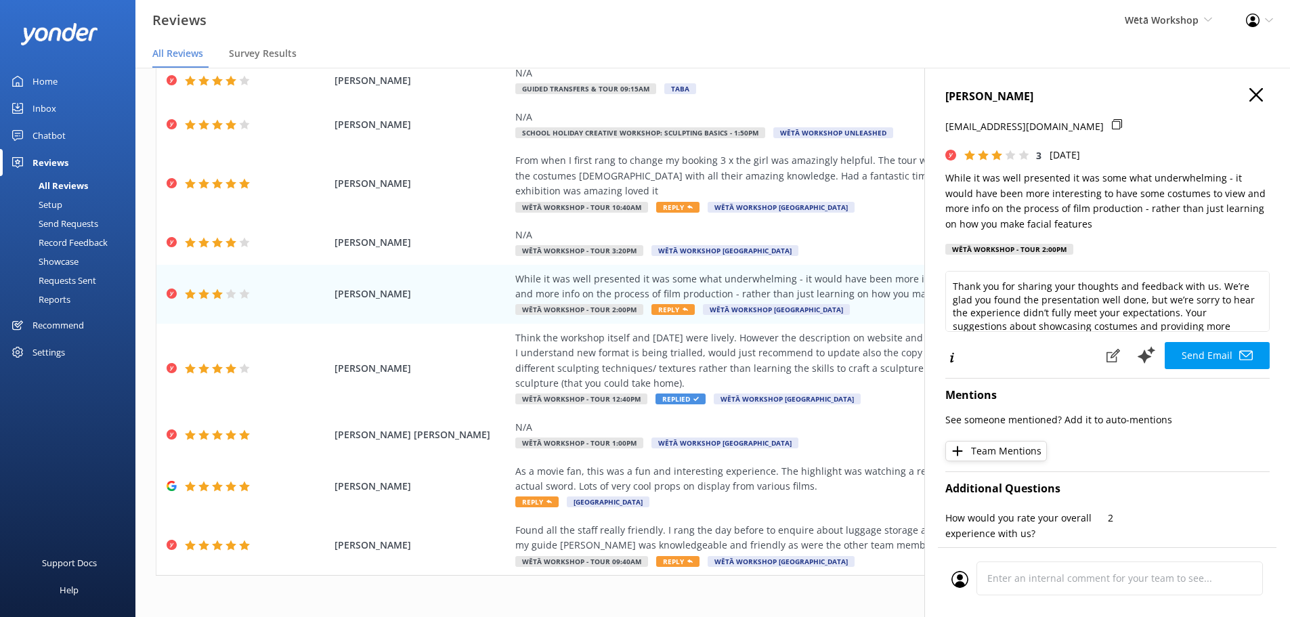
click at [1260, 299] on div "JULIE DENNIS jules.den2@yahoo.com 3 Tue, 30th Sep 2025 While it was well presen…" at bounding box center [1108, 376] width 366 height 617
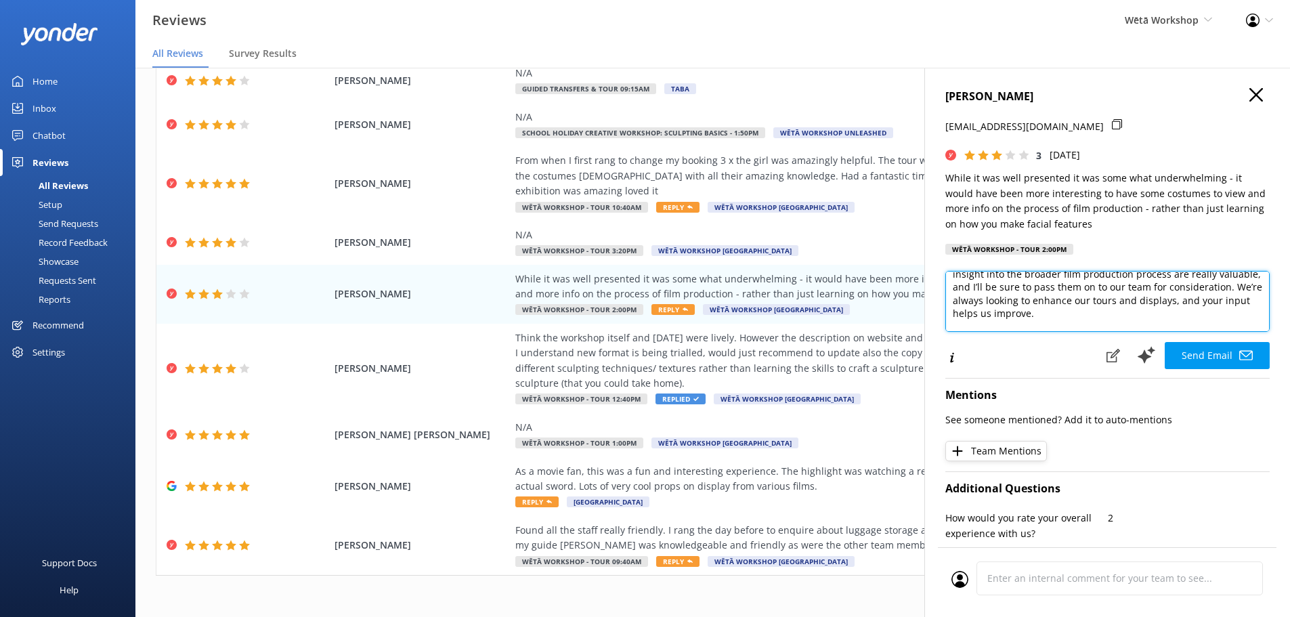
scroll to position [127, 0]
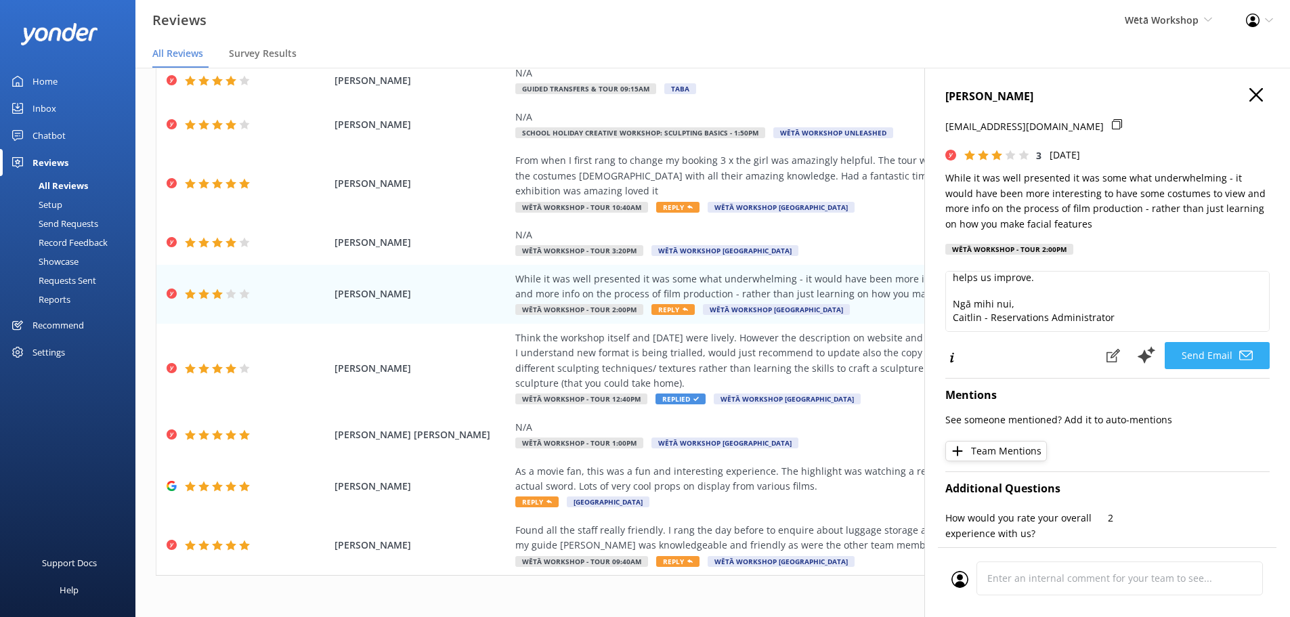
click at [1225, 354] on button "Send Email" at bounding box center [1217, 355] width 105 height 27
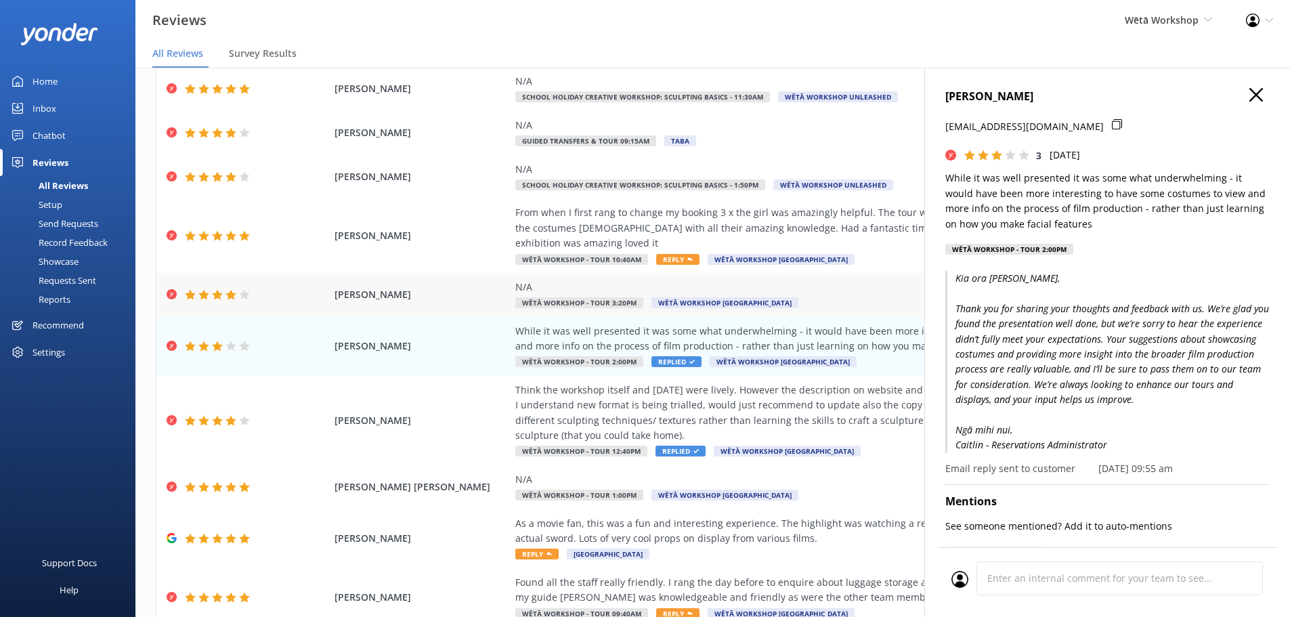
scroll to position [68, 0]
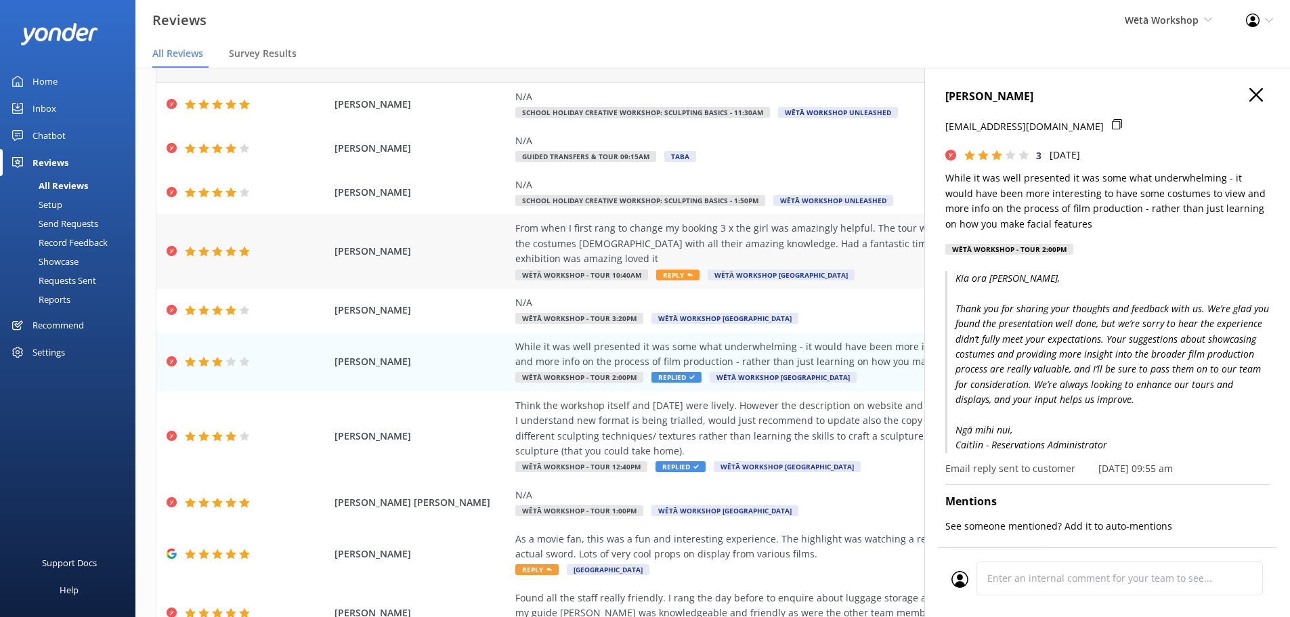
click at [670, 245] on div "From when I first rang to change my booking 3 x the girl was amazingly helpful.…" at bounding box center [823, 243] width 616 height 45
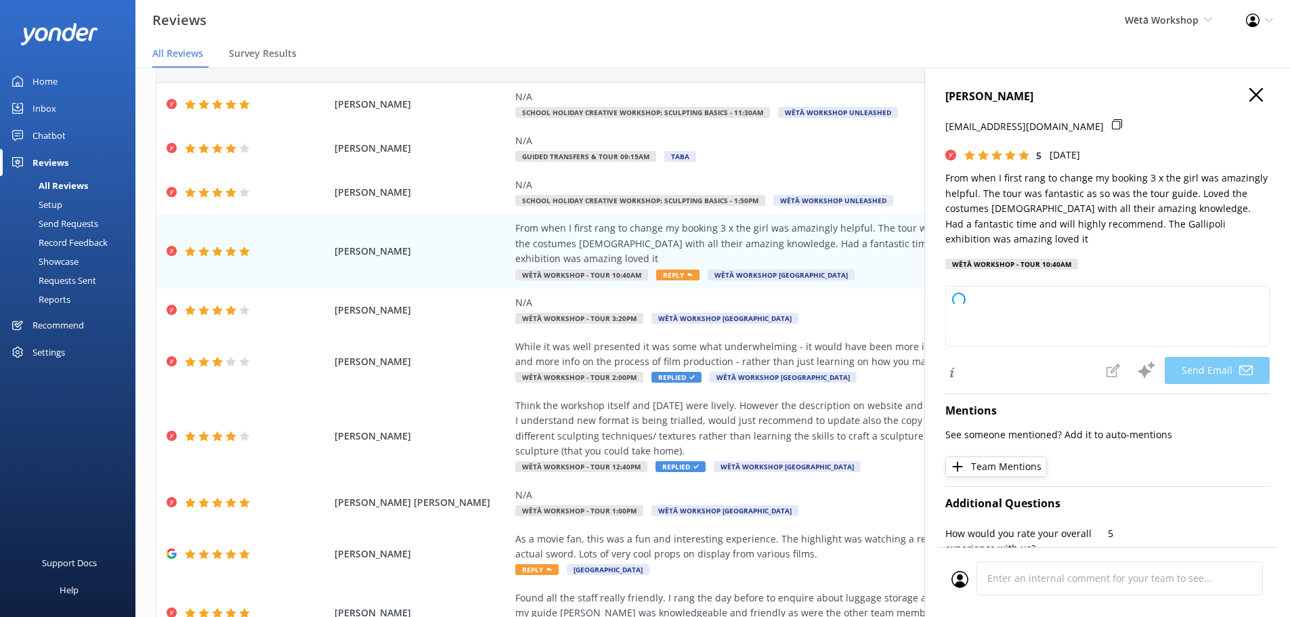
type textarea "Kia ora Margaret, Thank you so much for your wonderful feedback! We're delighte…"
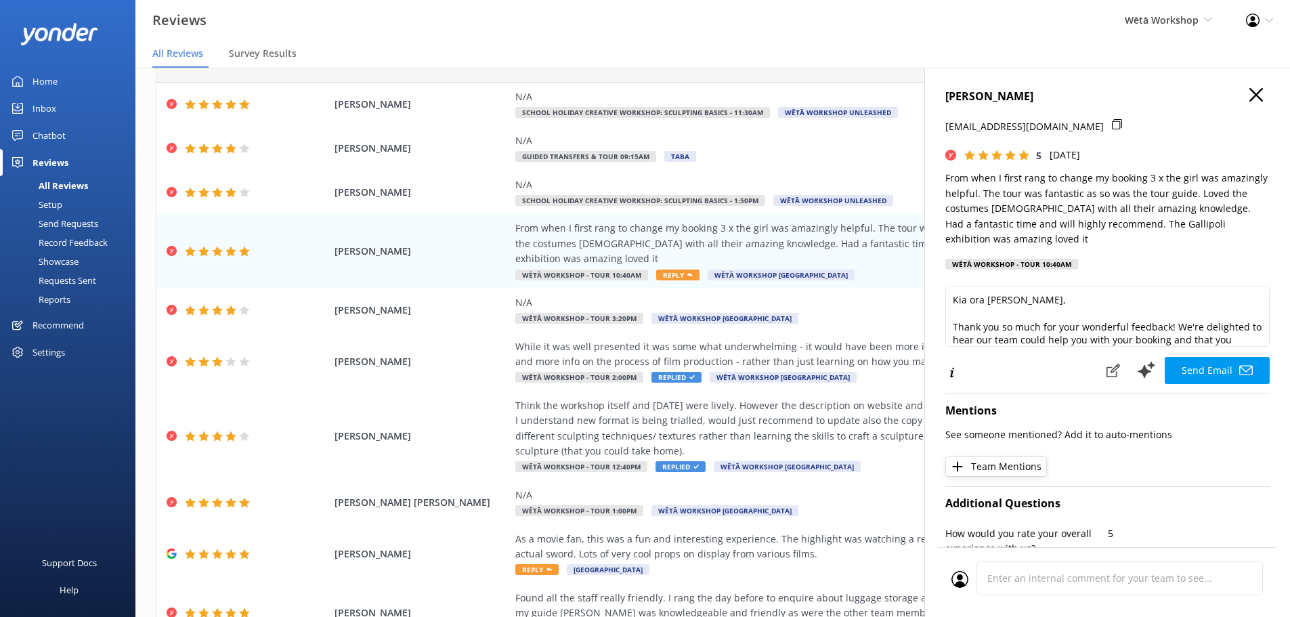
drag, startPoint x: 1072, startPoint y: 89, endPoint x: 929, endPoint y: 104, distance: 144.3
click at [929, 104] on div "MARGARET GARRETT figgy787@gmail.com 5 Tue, 30th Sep 2025 From when I first rang…" at bounding box center [1108, 376] width 366 height 617
copy h4 "MARGARET GARRETT"
click at [1112, 124] on icon at bounding box center [1117, 124] width 10 height 10
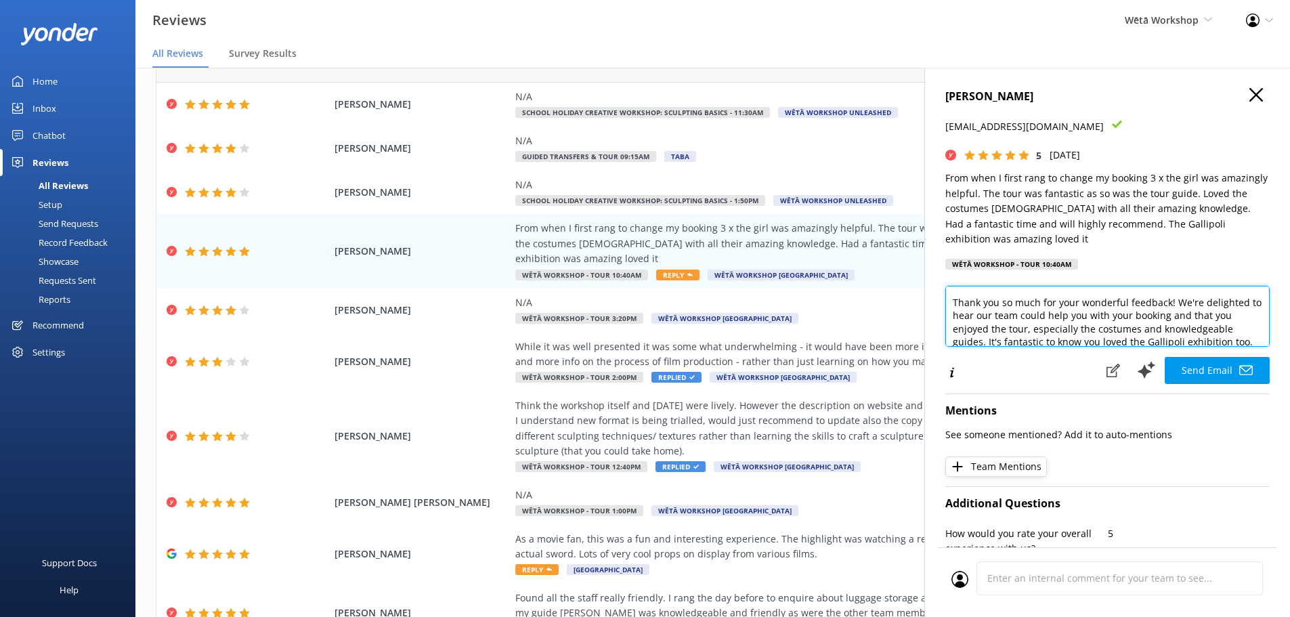
scroll to position [27, 0]
click at [1026, 328] on textarea "Kia ora Margaret, Thank you so much for your wonderful feedback! We're delighte…" at bounding box center [1108, 316] width 324 height 61
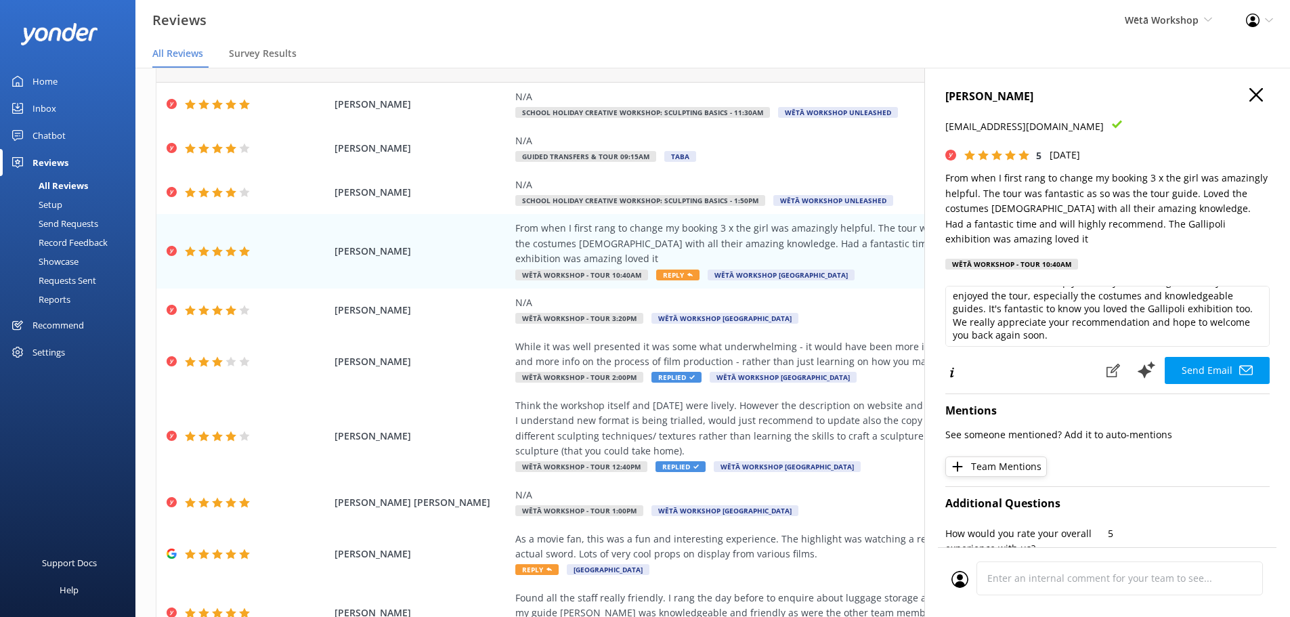
click at [1228, 379] on button "Send Email" at bounding box center [1217, 370] width 105 height 27
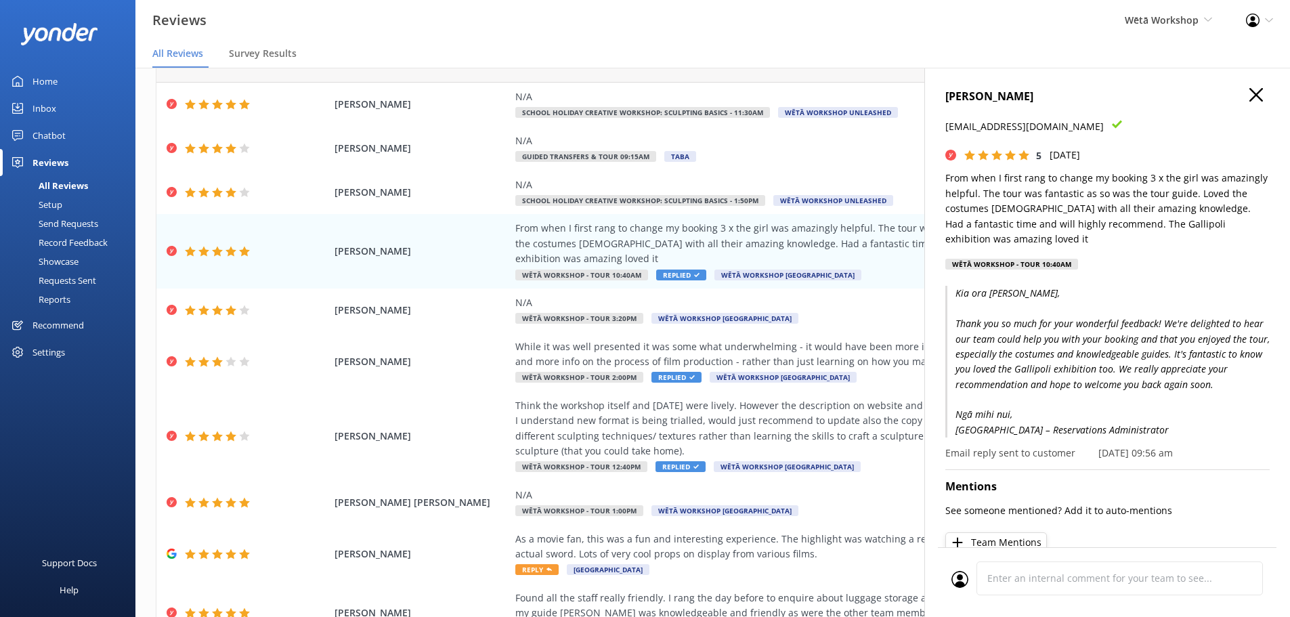
click at [1250, 100] on icon "button" at bounding box center [1257, 95] width 14 height 14
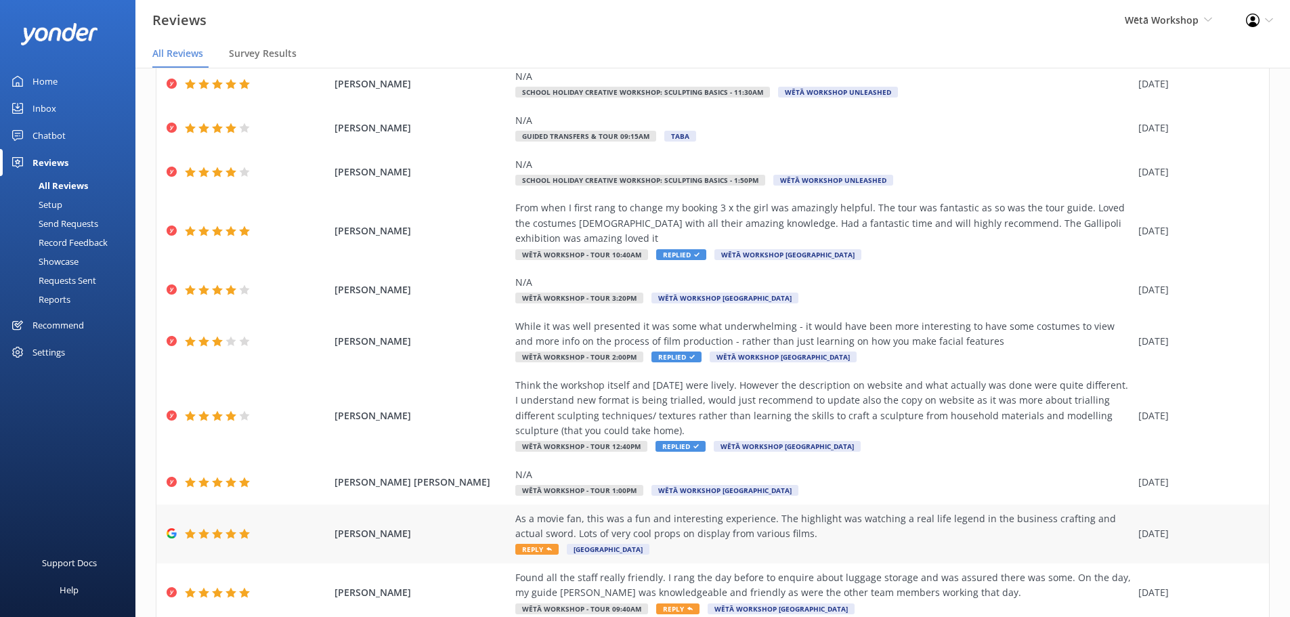
scroll to position [138, 0]
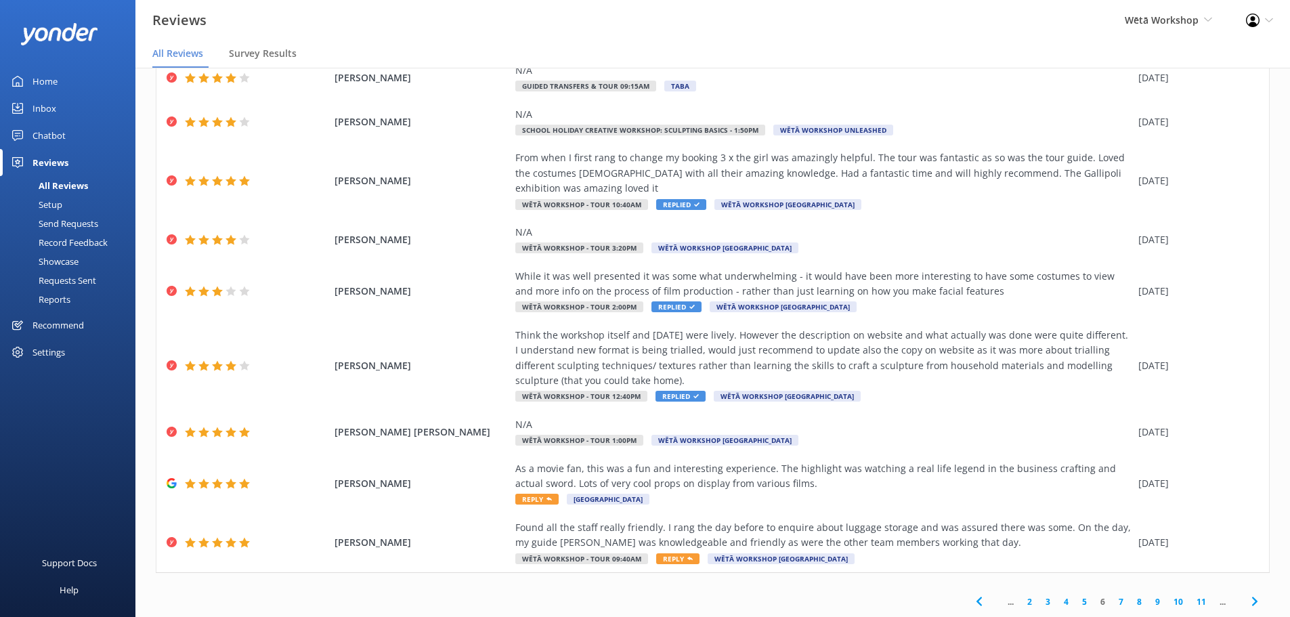
click at [1075, 609] on div "... 2 3 4 5 6 7 8 9 10 11 ..." at bounding box center [1117, 602] width 306 height 30
click at [1076, 602] on link "5" at bounding box center [1085, 601] width 18 height 13
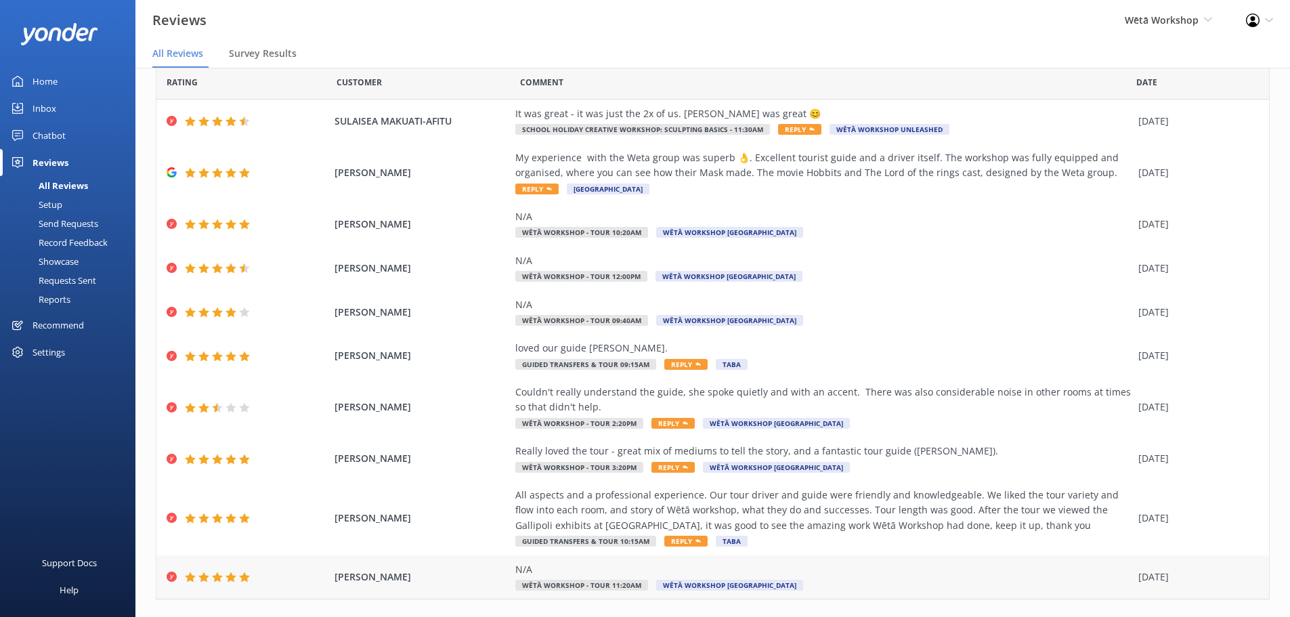
scroll to position [77, 0]
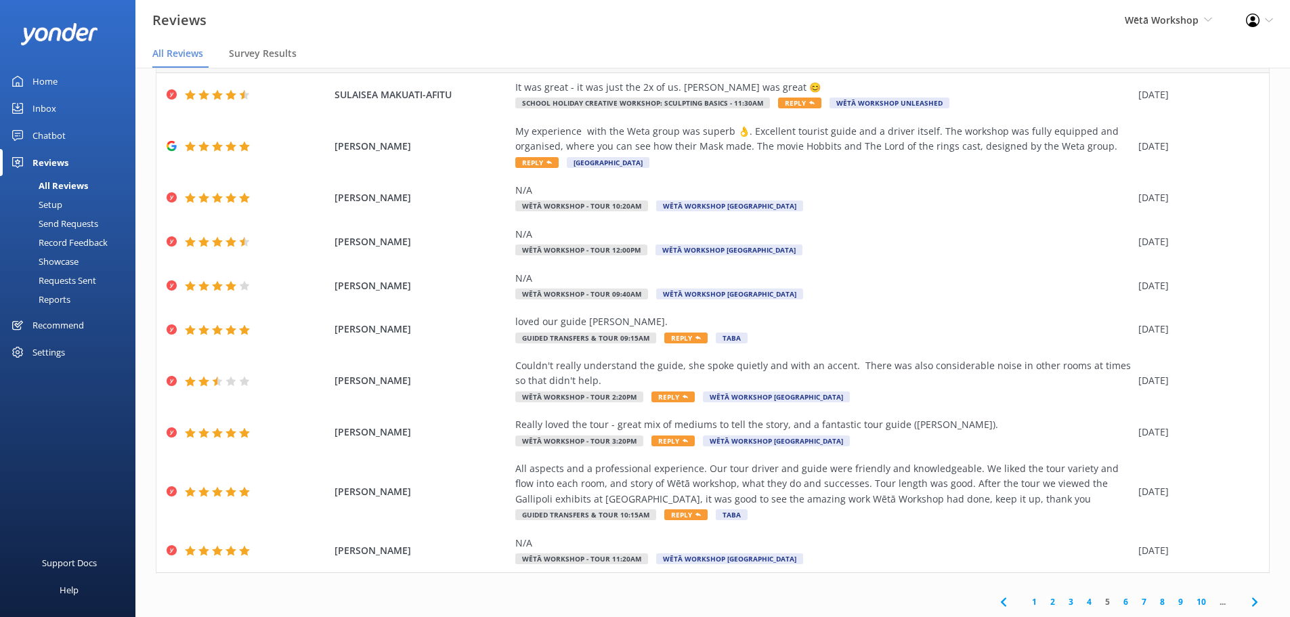
click at [1117, 602] on link "6" at bounding box center [1126, 601] width 18 height 13
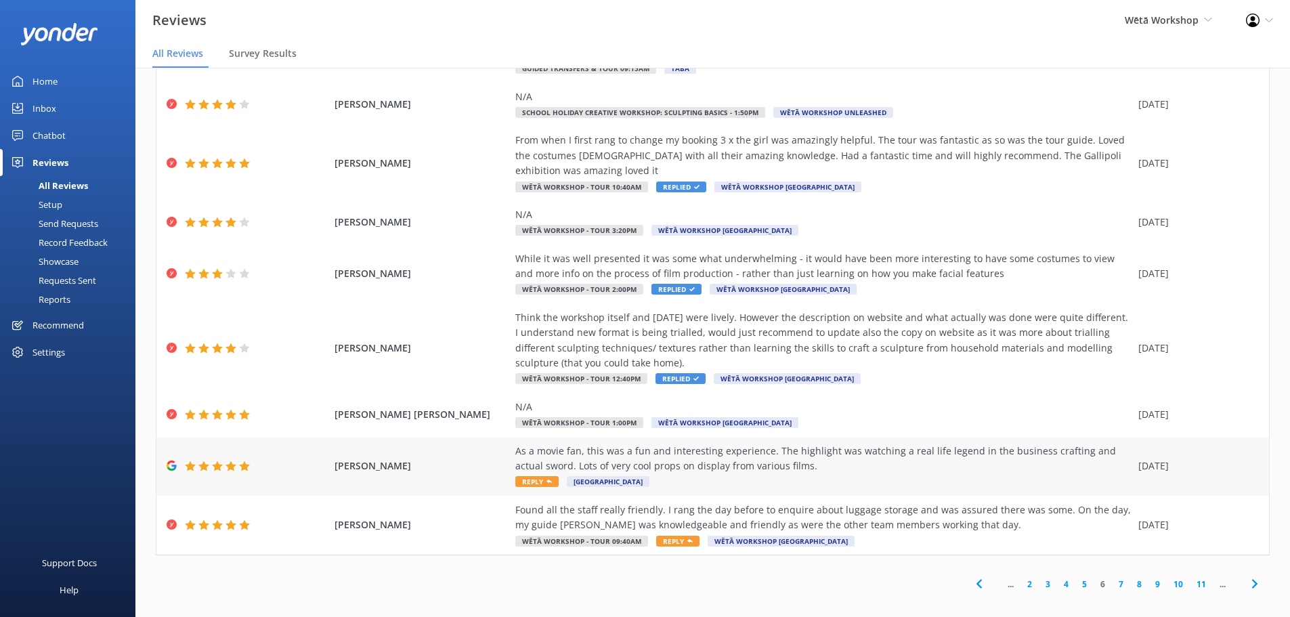
scroll to position [27, 0]
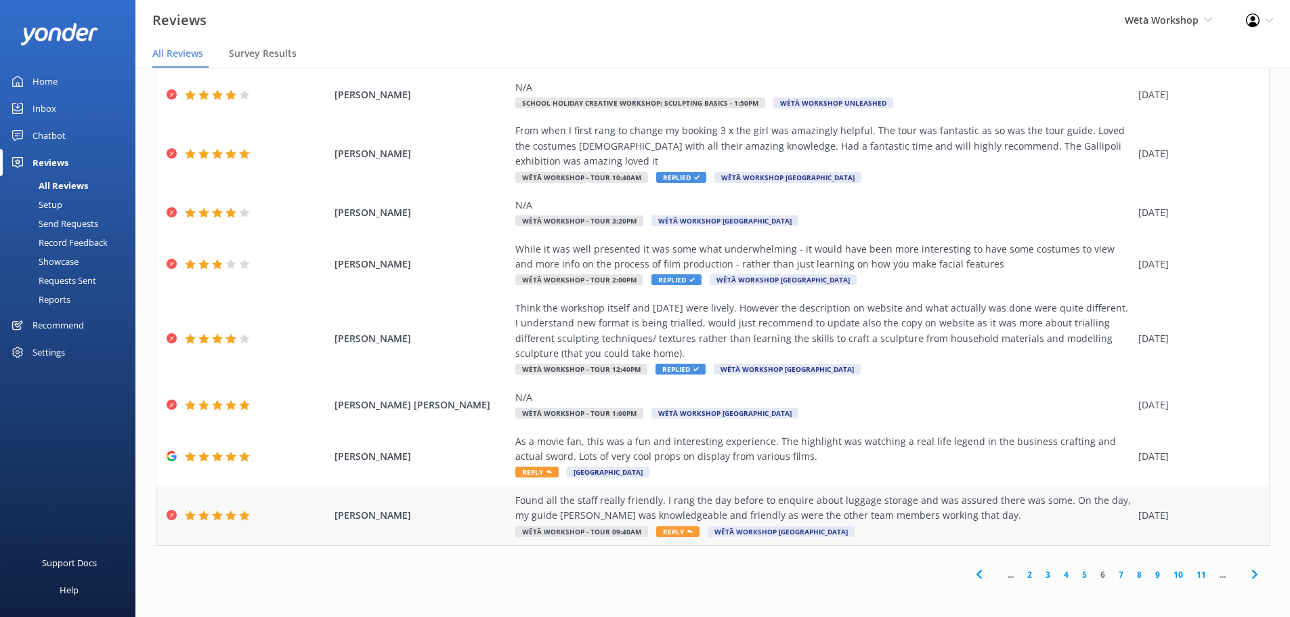
click at [910, 509] on div "Found all the staff really friendly. I rang the day before to enquire about lug…" at bounding box center [823, 508] width 616 height 30
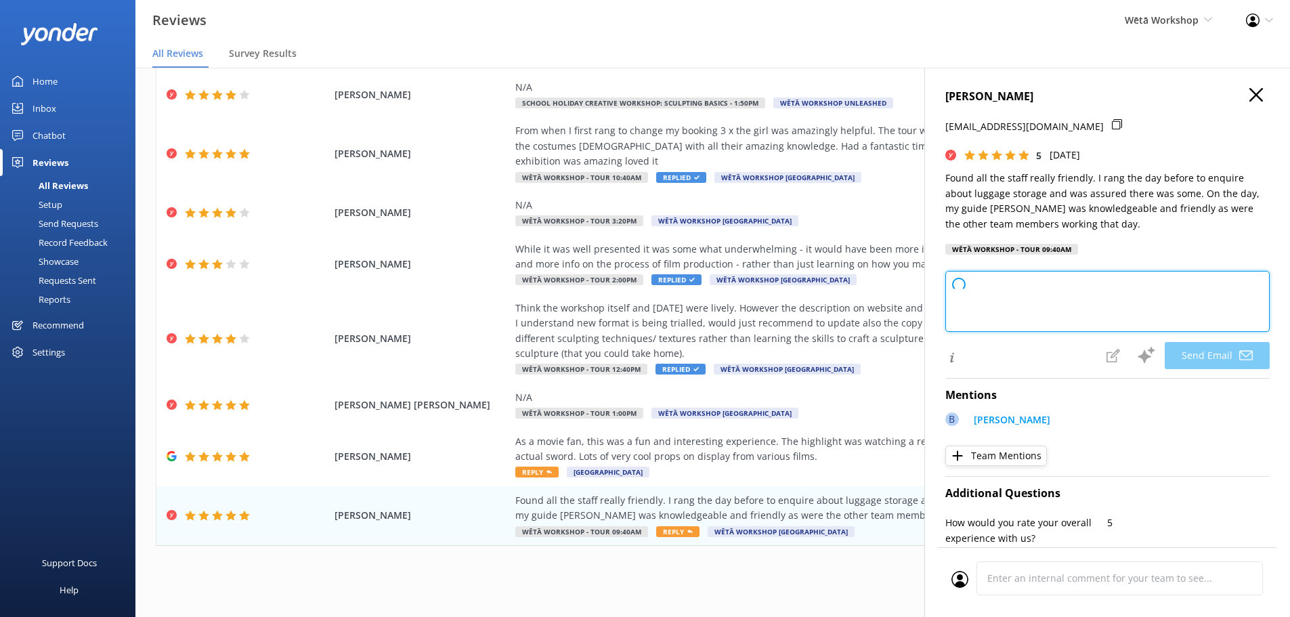
type textarea "Kia ora Yen, Thank you so much for your wonderful feedback! We're delighted to …"
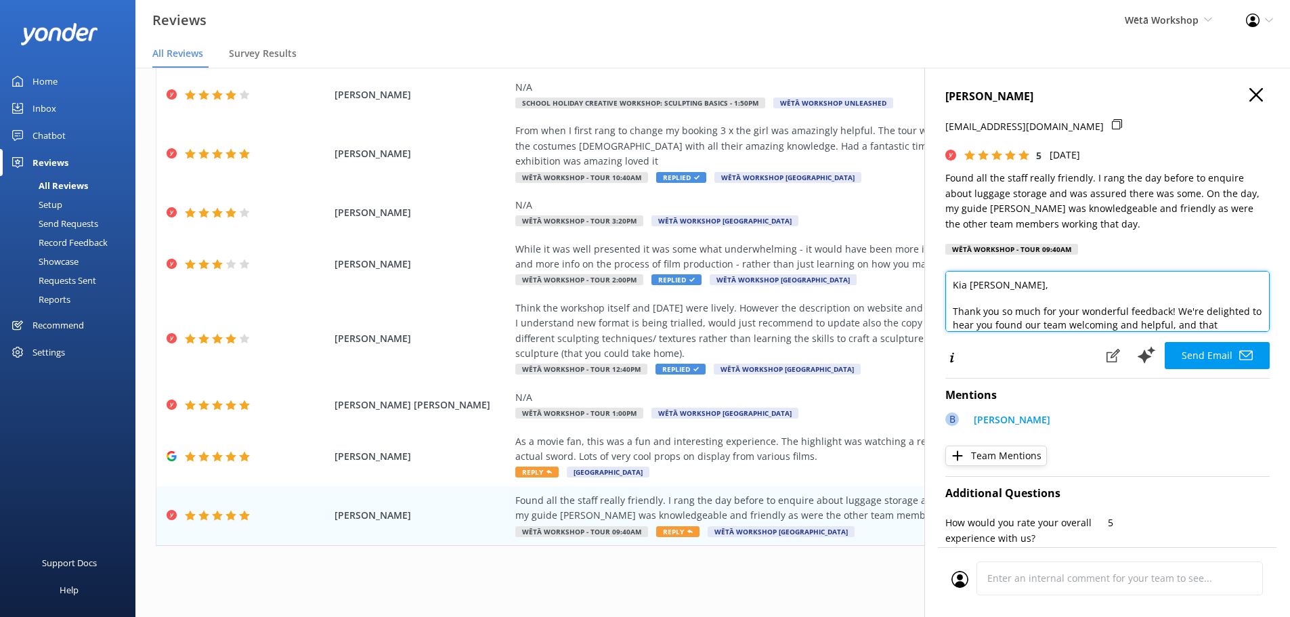
drag, startPoint x: 1155, startPoint y: 269, endPoint x: 1172, endPoint y: 287, distance: 24.9
click at [1172, 287] on textarea "Kia ora Yen, Thank you so much for your wonderful feedback! We're delighted to …" at bounding box center [1108, 301] width 324 height 61
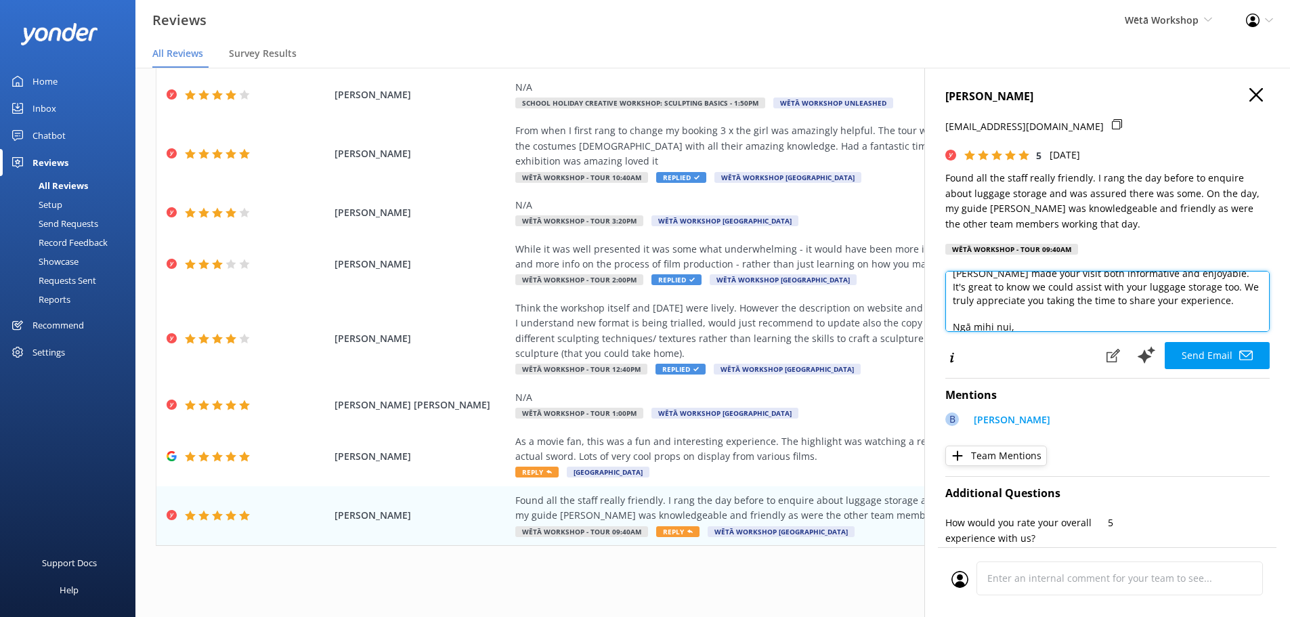
scroll to position [87, 0]
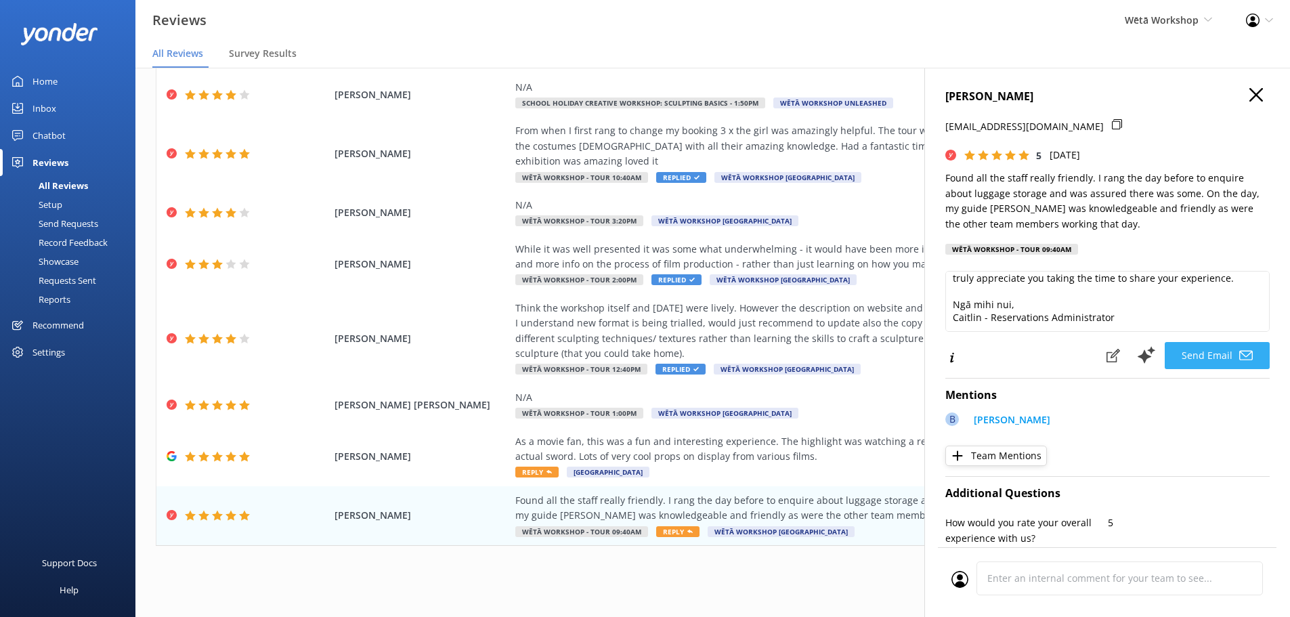
click at [1240, 349] on icon at bounding box center [1247, 356] width 14 height 14
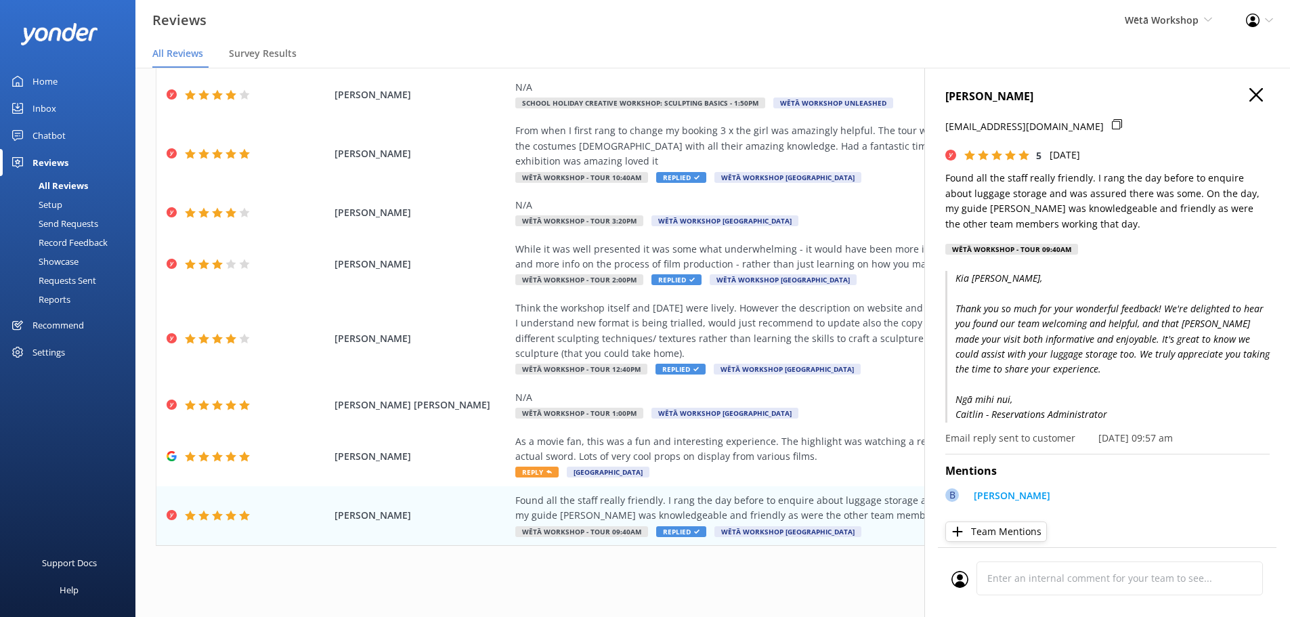
click at [1251, 95] on icon "button" at bounding box center [1257, 95] width 14 height 14
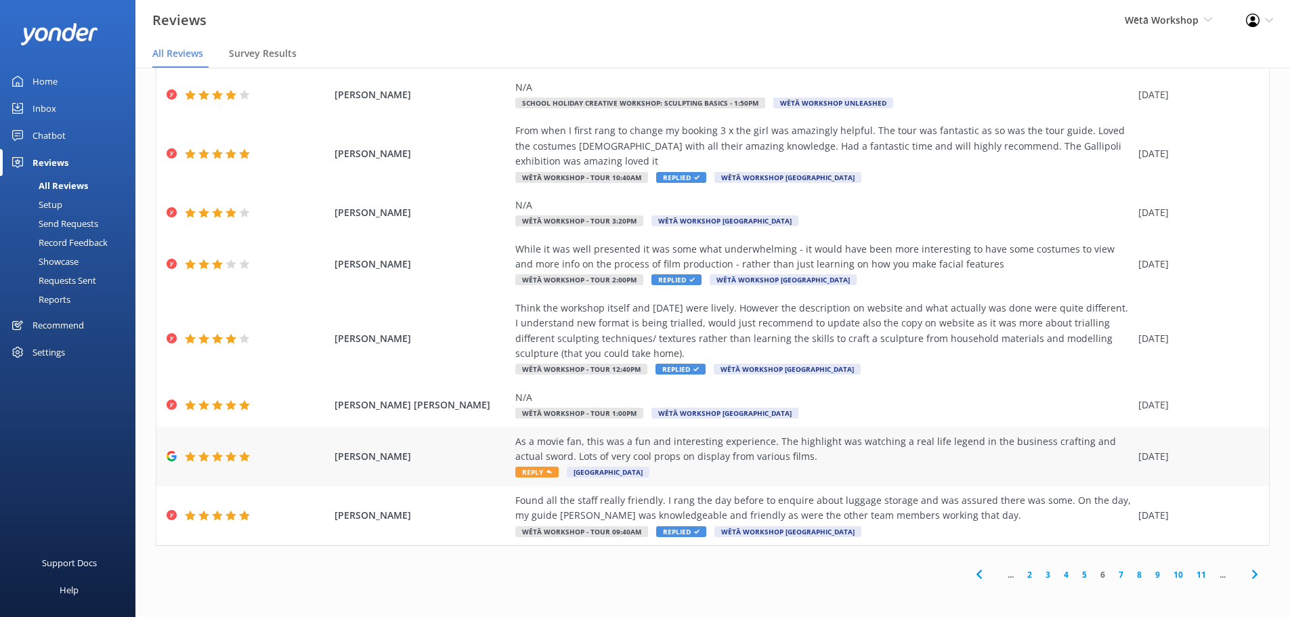
click at [716, 454] on div "As a movie fan, this was a fun and interesting experience. The highlight was wa…" at bounding box center [823, 449] width 616 height 30
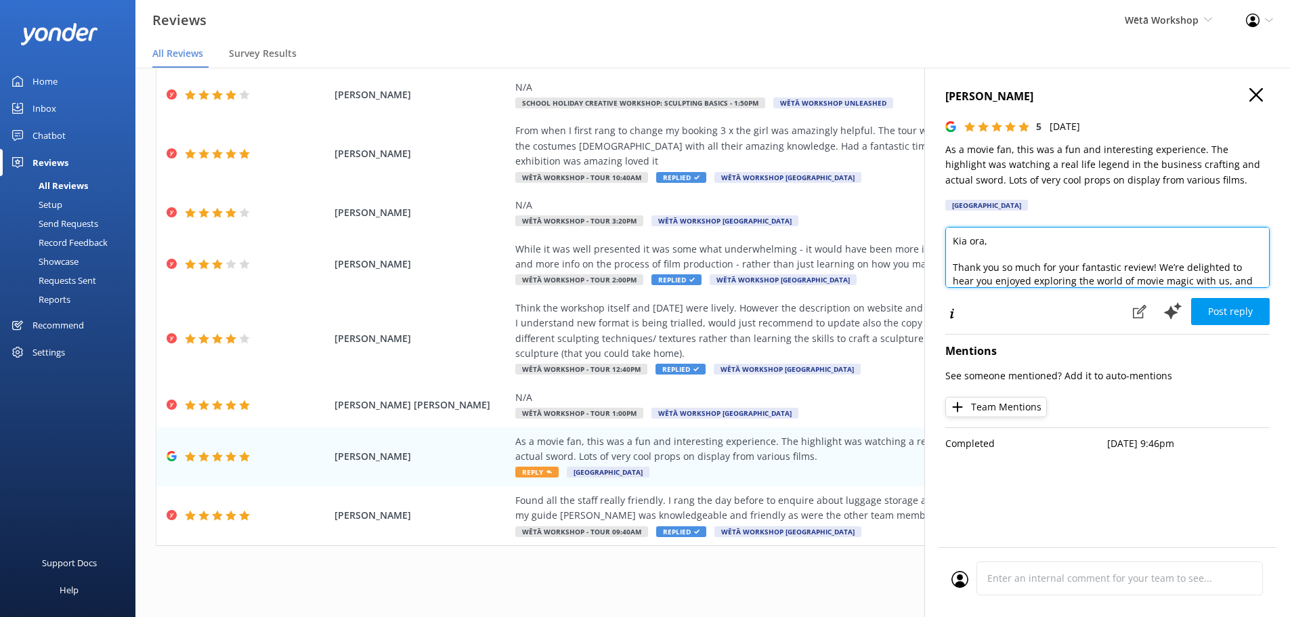
click at [988, 244] on textarea "Kia ora, Thank you so much for your fantastic review! We’re delighted to hear y…" at bounding box center [1108, 257] width 324 height 61
click at [981, 245] on textarea "Kia ora, Thank you so much for your fantastic review! We’re delighted to hear y…" at bounding box center [1108, 257] width 324 height 61
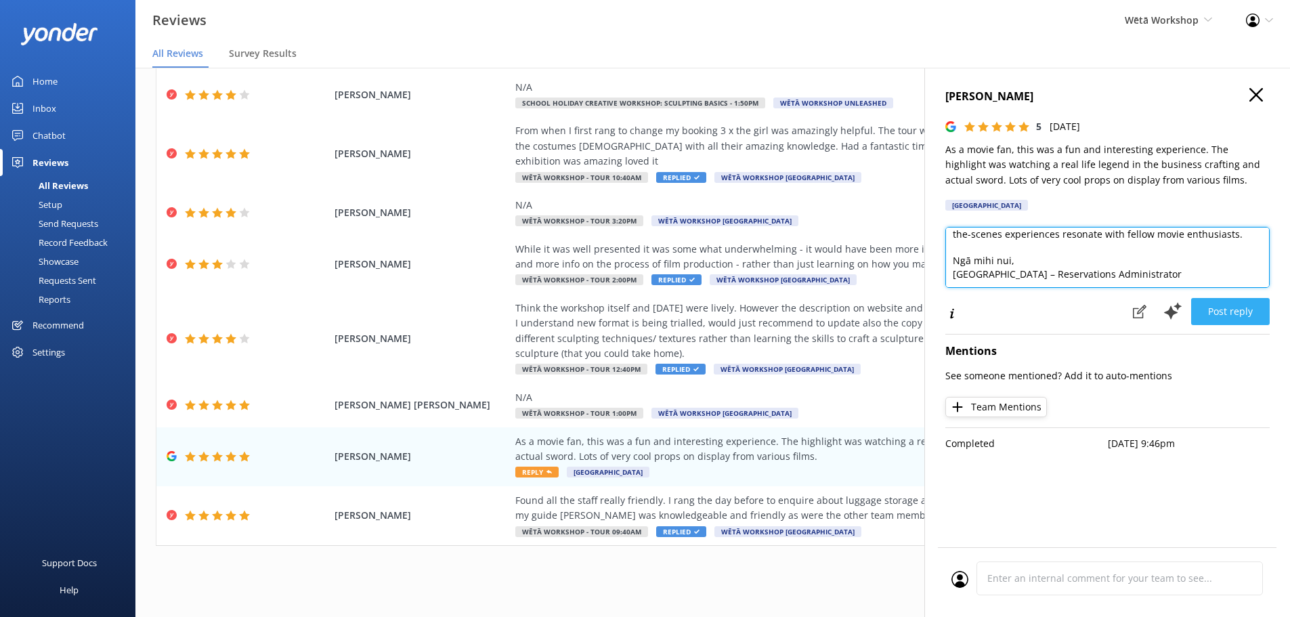
type textarea "Kia ora Mary, Thank you so much for your fantastic review! We’re delighted to h…"
click at [1257, 312] on button "Post reply" at bounding box center [1230, 311] width 79 height 27
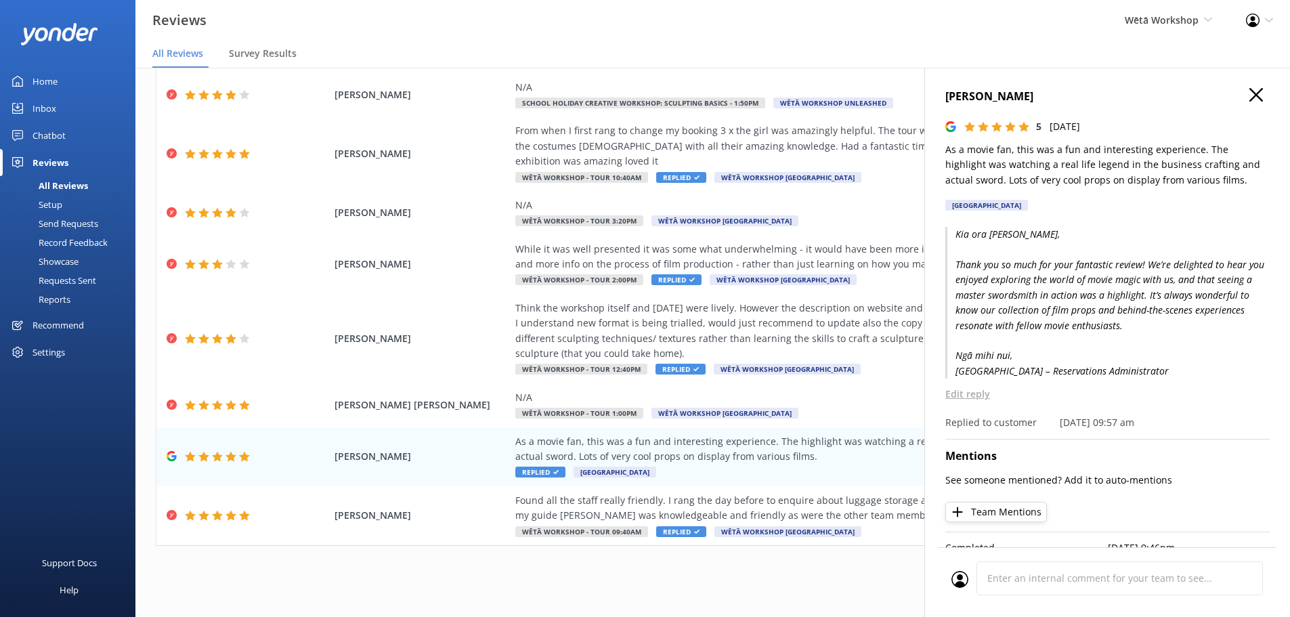
click at [1256, 94] on h4 "Mary Carmen Albarrán" at bounding box center [1108, 97] width 324 height 18
click at [1250, 99] on icon "button" at bounding box center [1257, 95] width 14 height 14
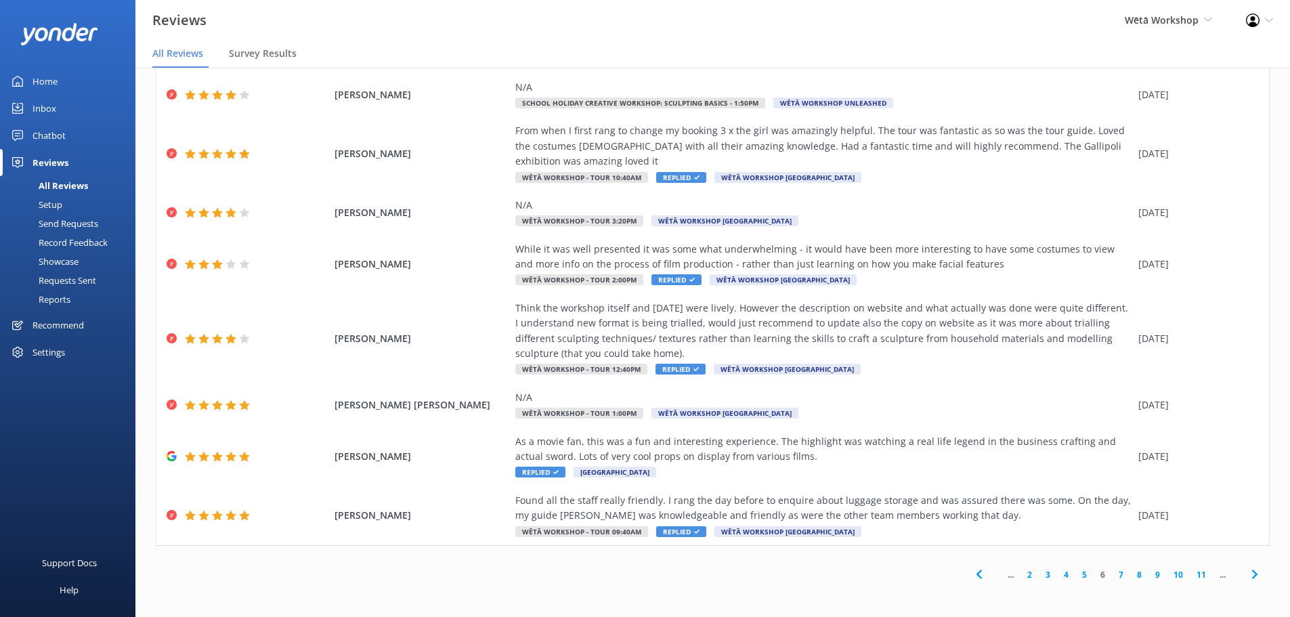
click at [1076, 576] on link "5" at bounding box center [1085, 574] width 18 height 13
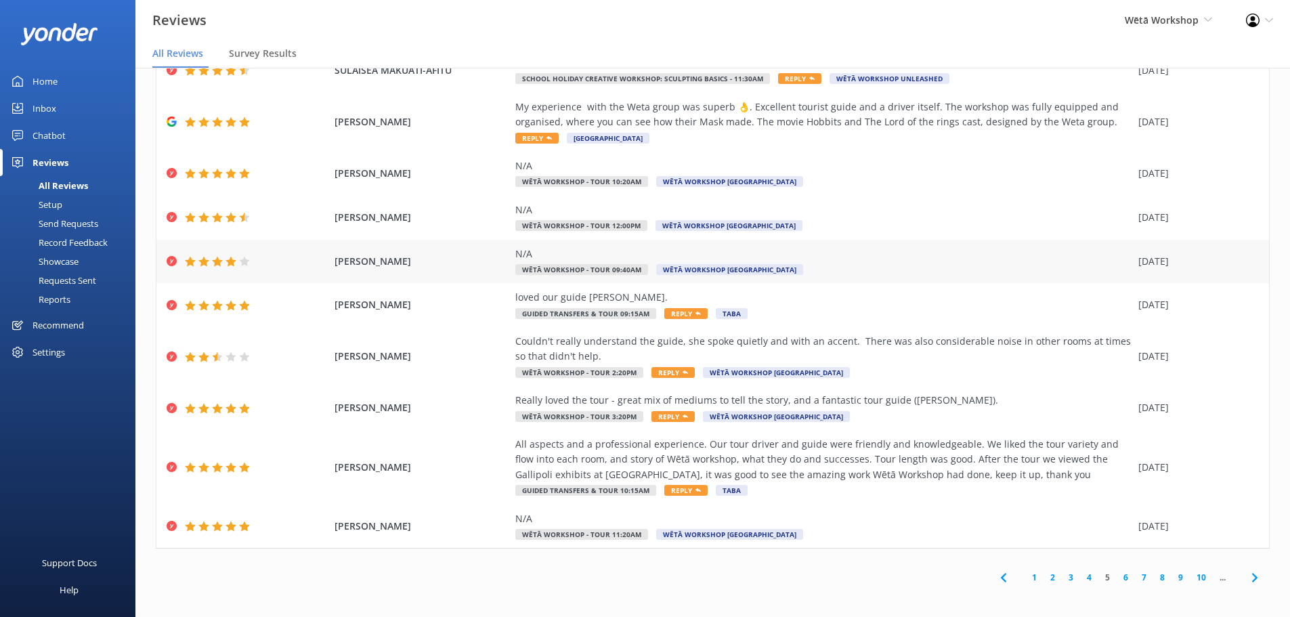
scroll to position [77, 0]
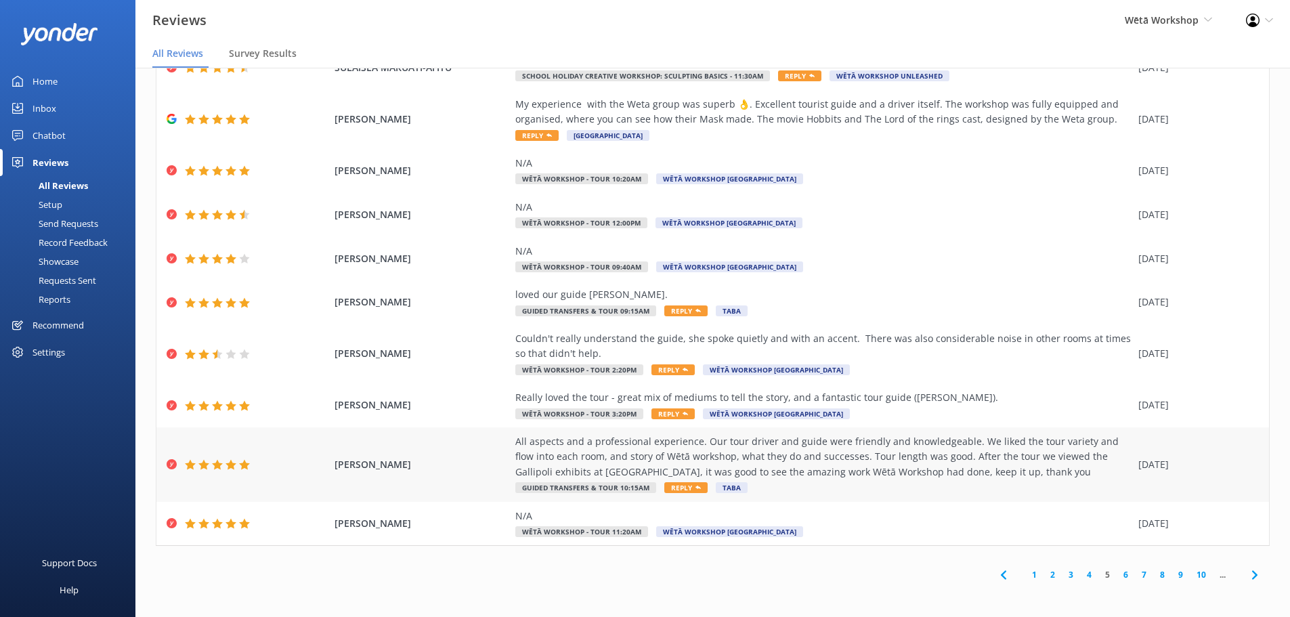
click at [975, 429] on div "KAY PALMER All aspects and a professional experience. Our tour driver and guide…" at bounding box center [712, 464] width 1113 height 75
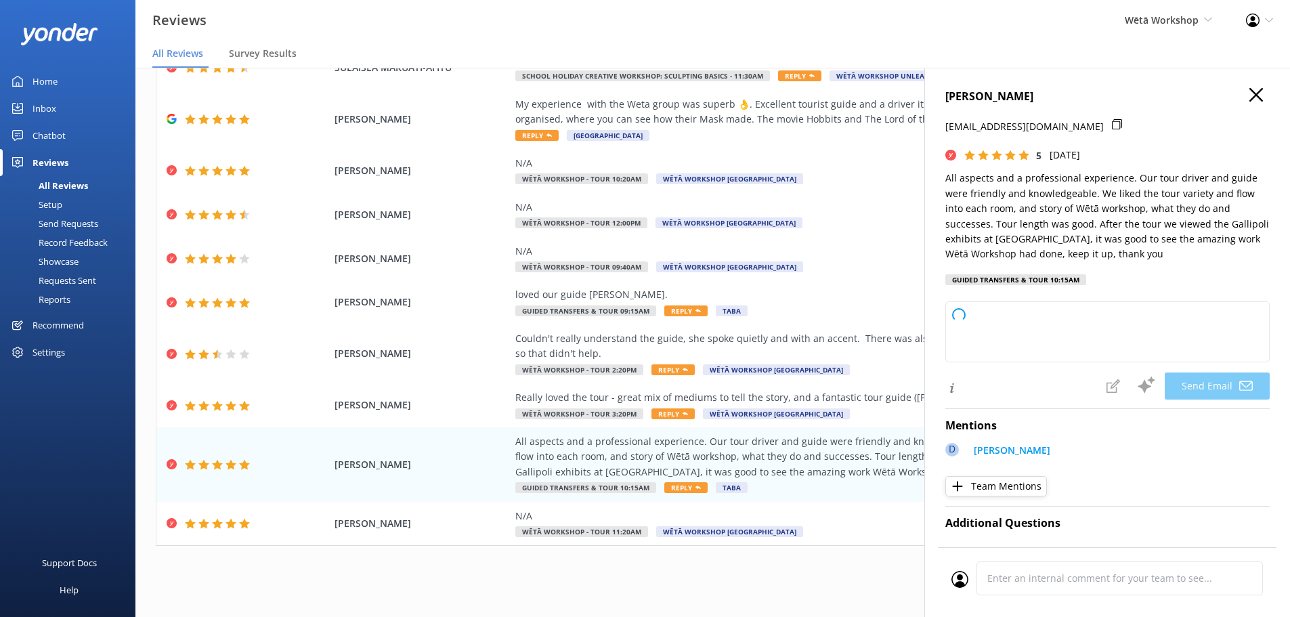
type textarea "Kia ora Kay, Thank you so much for your wonderful feedback! We're delighted to …"
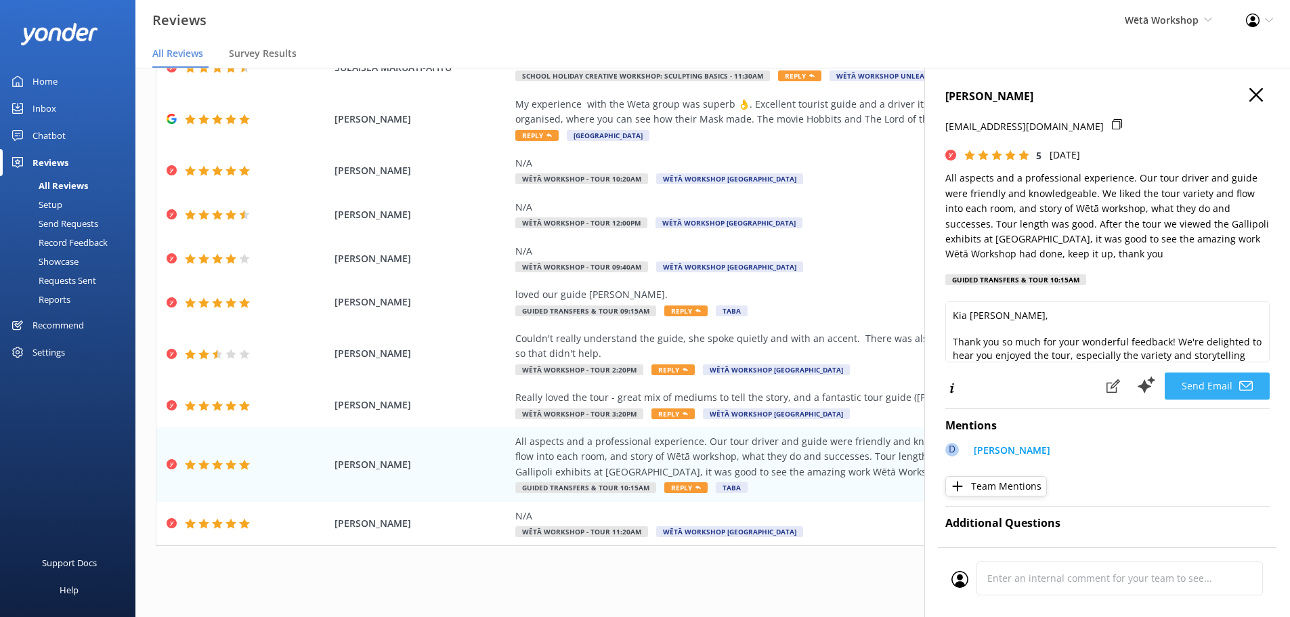
click at [1218, 385] on button "Send Email" at bounding box center [1217, 386] width 105 height 27
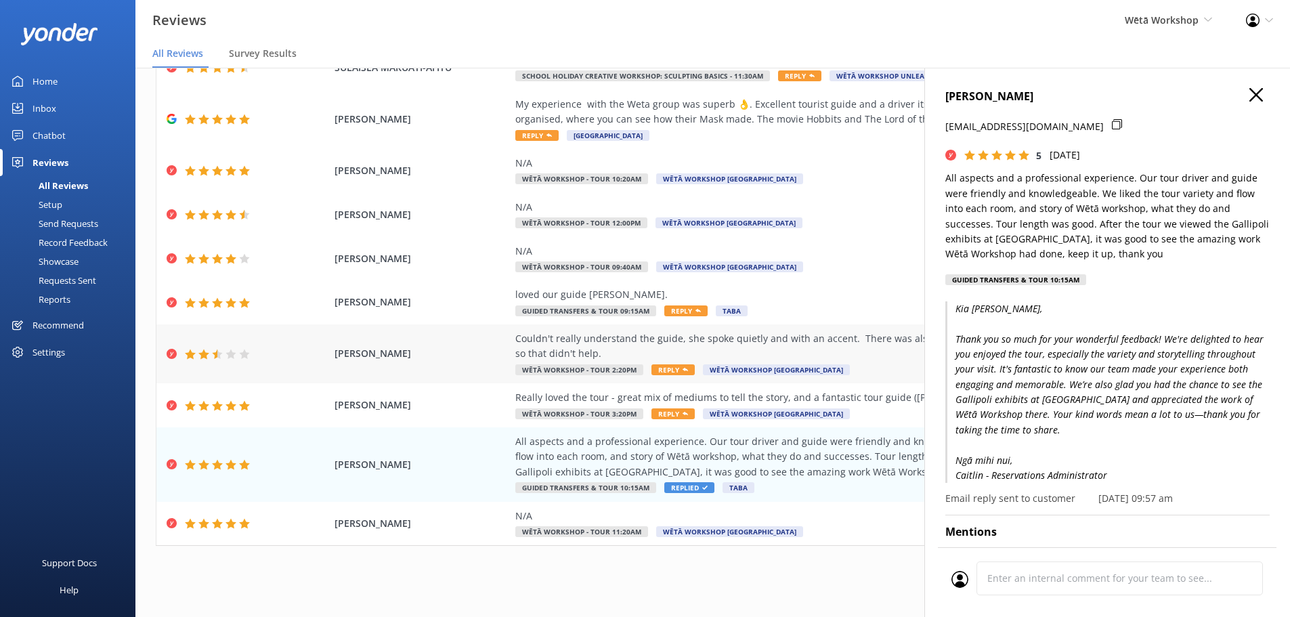
click at [782, 341] on div "Couldn't really understand the guide, she spoke quietly and with an accent. The…" at bounding box center [823, 346] width 616 height 30
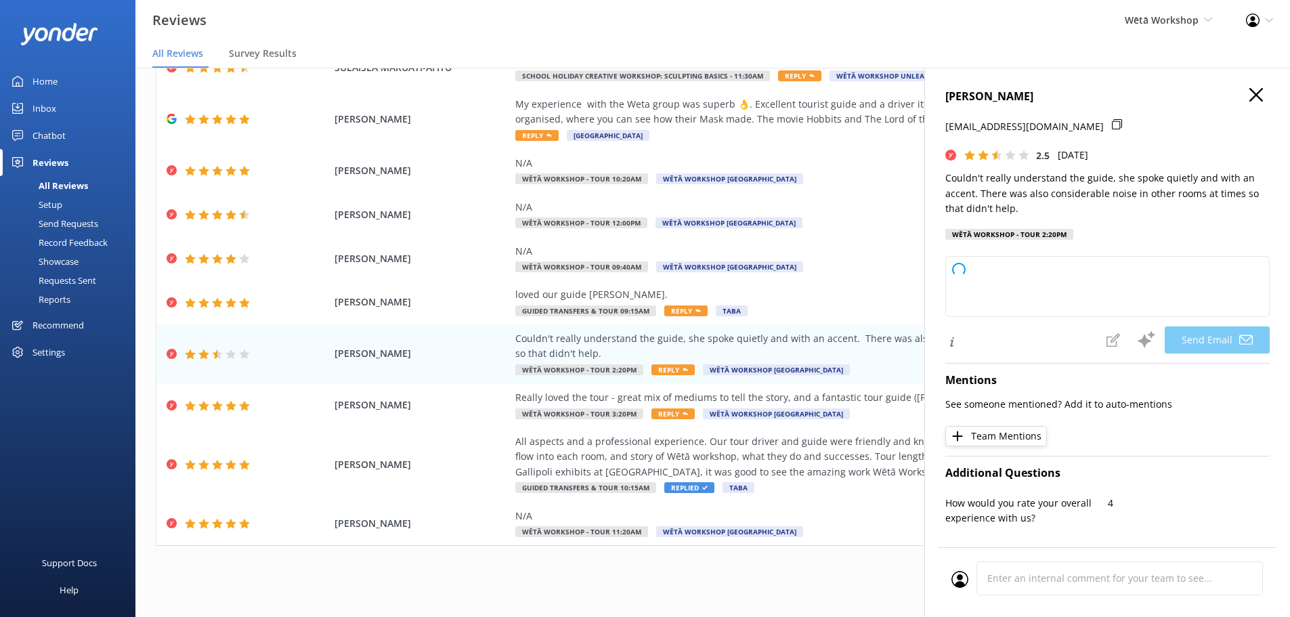
click at [1250, 97] on icon "button" at bounding box center [1257, 95] width 14 height 14
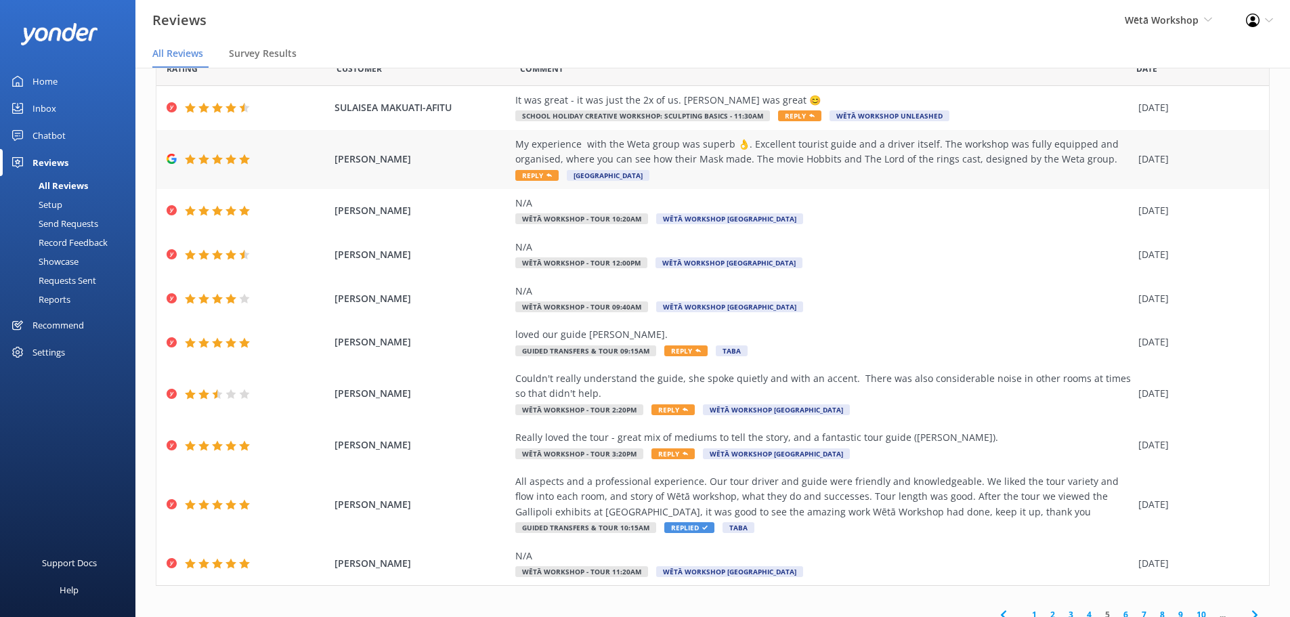
scroll to position [0, 0]
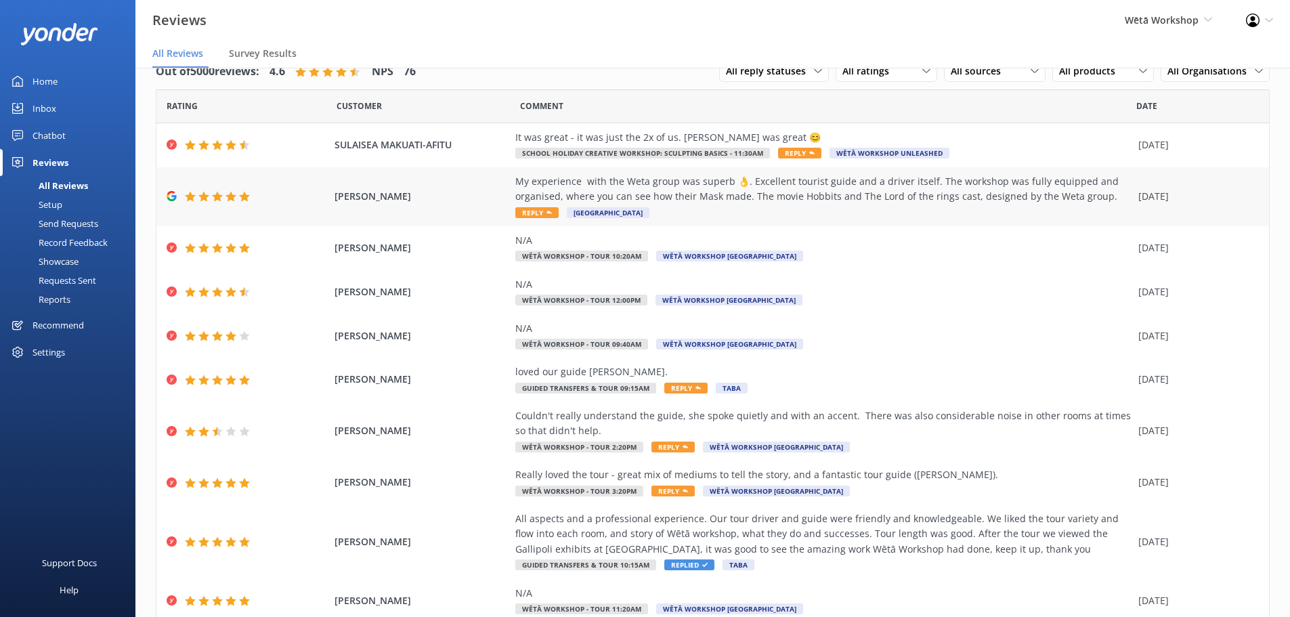
click at [887, 189] on div "My experience with the Weta group was superb 👌. Excellent tourist guide and a d…" at bounding box center [823, 189] width 616 height 30
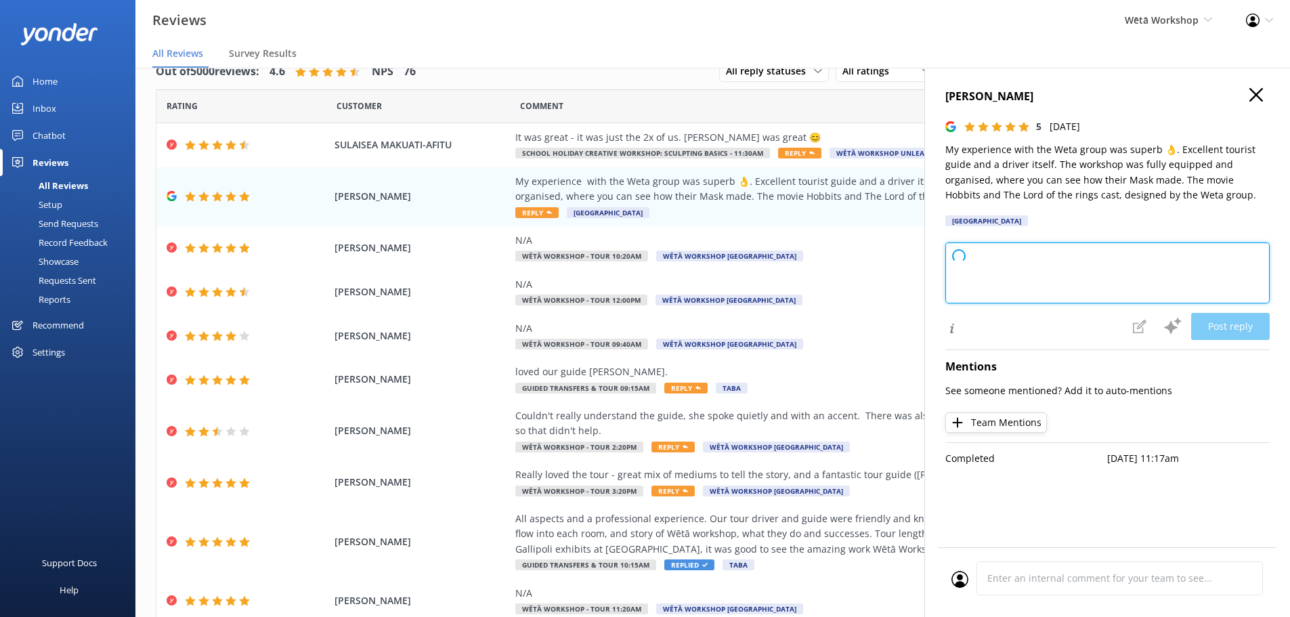
click at [994, 257] on textarea at bounding box center [1108, 272] width 324 height 61
click at [1255, 93] on use "button" at bounding box center [1257, 95] width 14 height 14
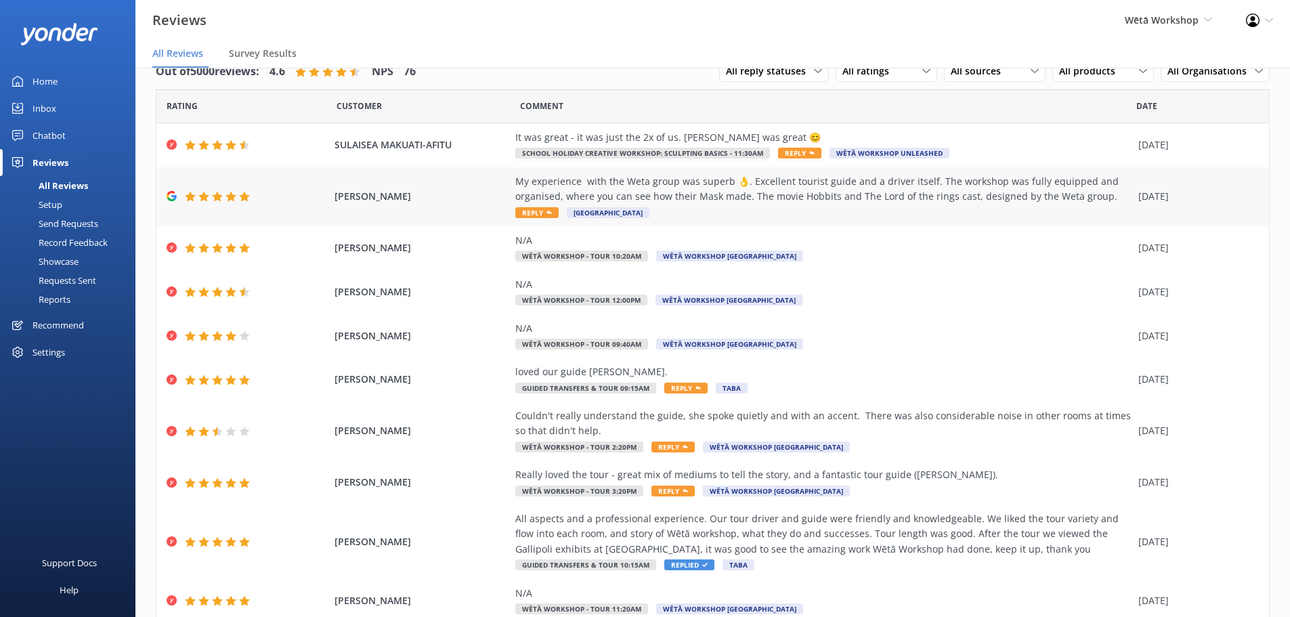
click at [946, 203] on div "My experience with the Weta group was superb 👌. Excellent tourist guide and a d…" at bounding box center [823, 189] width 616 height 30
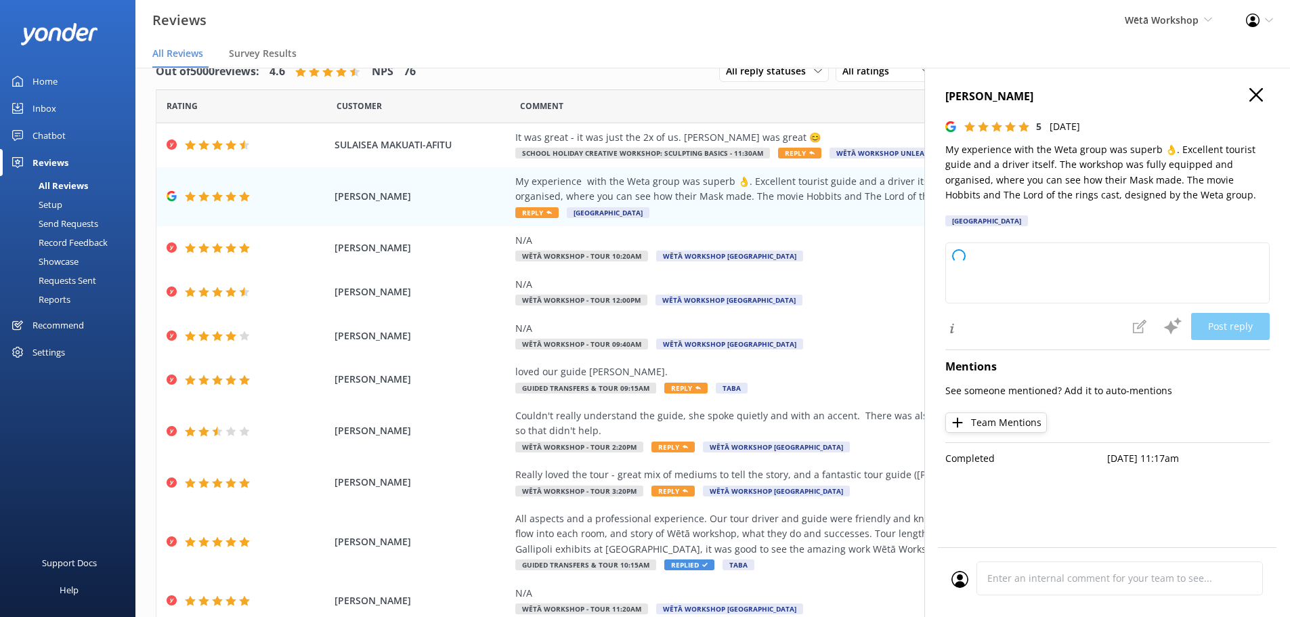
click at [1256, 97] on icon "button" at bounding box center [1257, 95] width 14 height 14
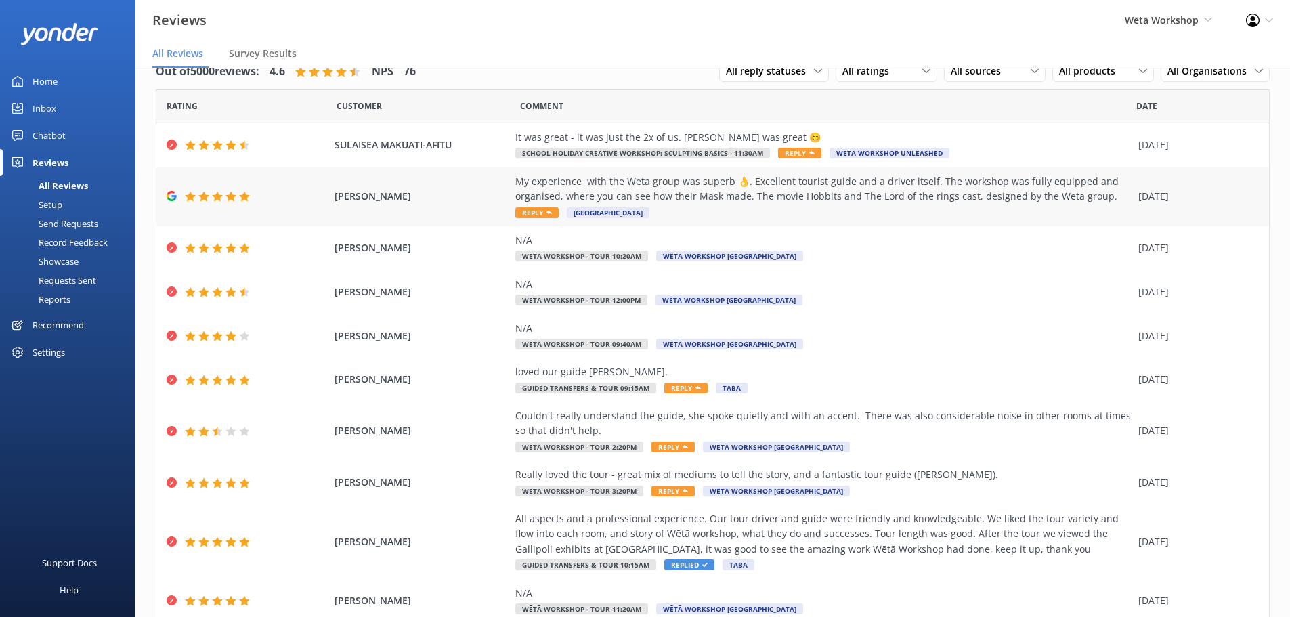
click at [855, 190] on div "My experience with the Weta group was superb 👌. Excellent tourist guide and a d…" at bounding box center [823, 189] width 616 height 30
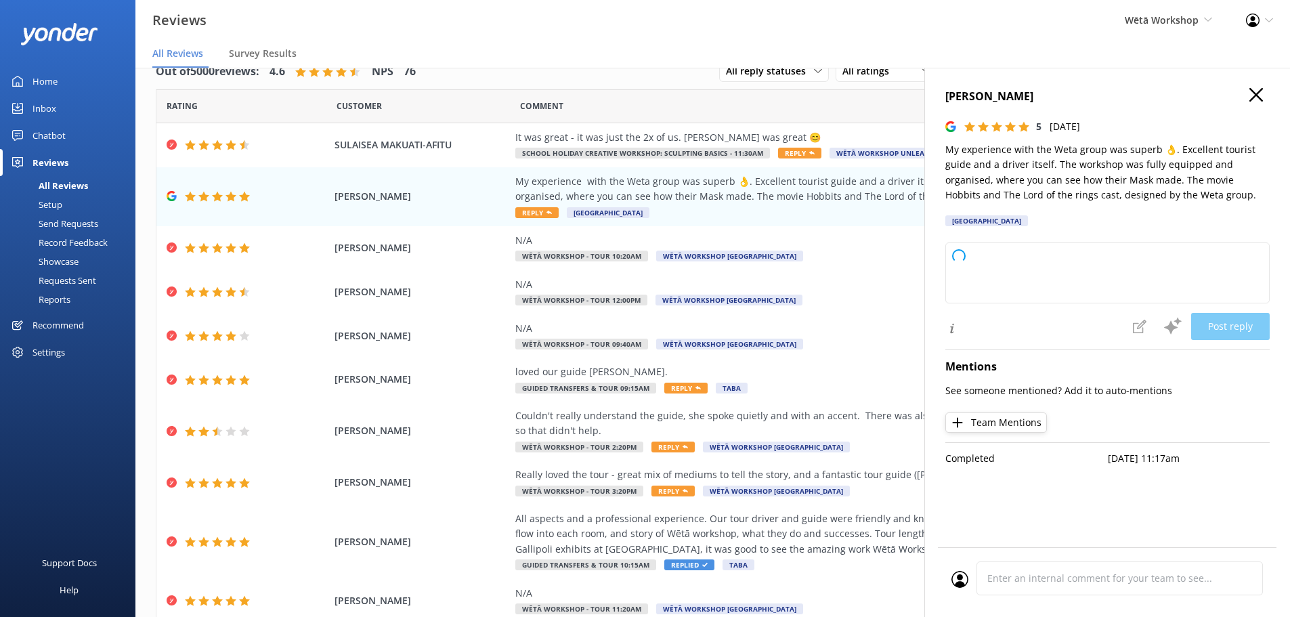
click at [1268, 100] on h4 "Jocelyn Marcells" at bounding box center [1108, 97] width 324 height 18
click at [1244, 94] on h4 "Jocelyn Marcells" at bounding box center [1108, 97] width 324 height 18
click at [1246, 95] on h4 "Jocelyn Marcells" at bounding box center [1108, 97] width 324 height 18
click at [1248, 95] on h4 "Jocelyn Marcells" at bounding box center [1108, 97] width 324 height 18
click at [1107, 279] on textarea at bounding box center [1108, 272] width 324 height 61
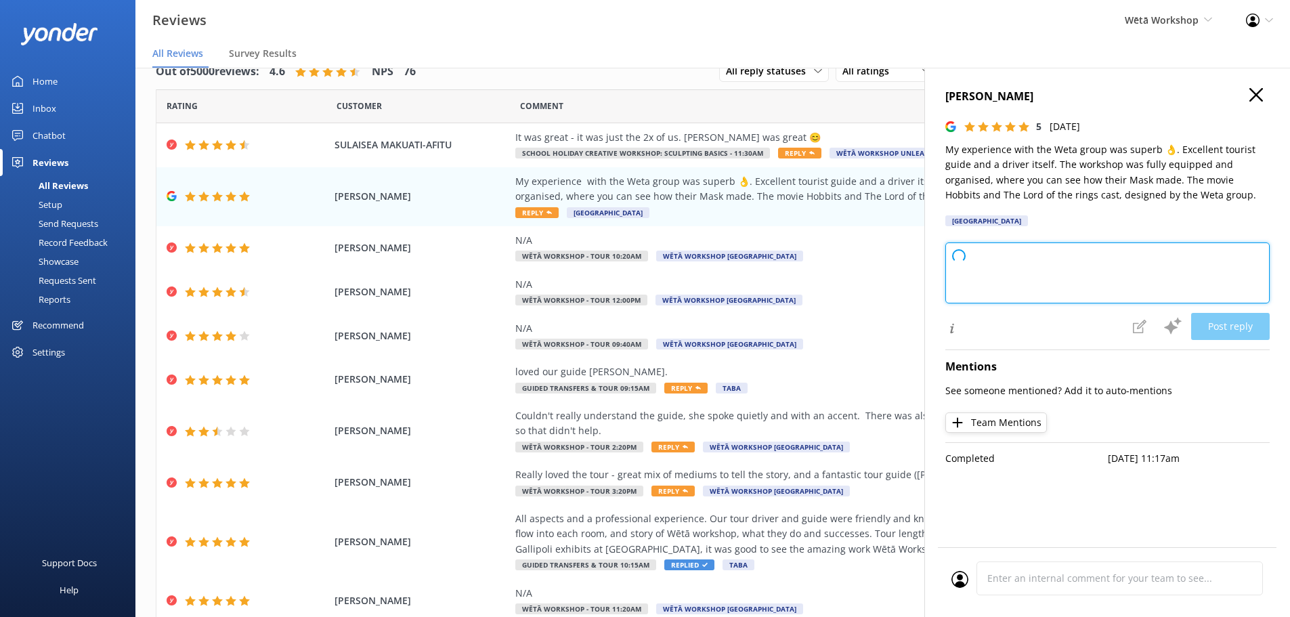
click at [1107, 279] on textarea at bounding box center [1108, 272] width 324 height 61
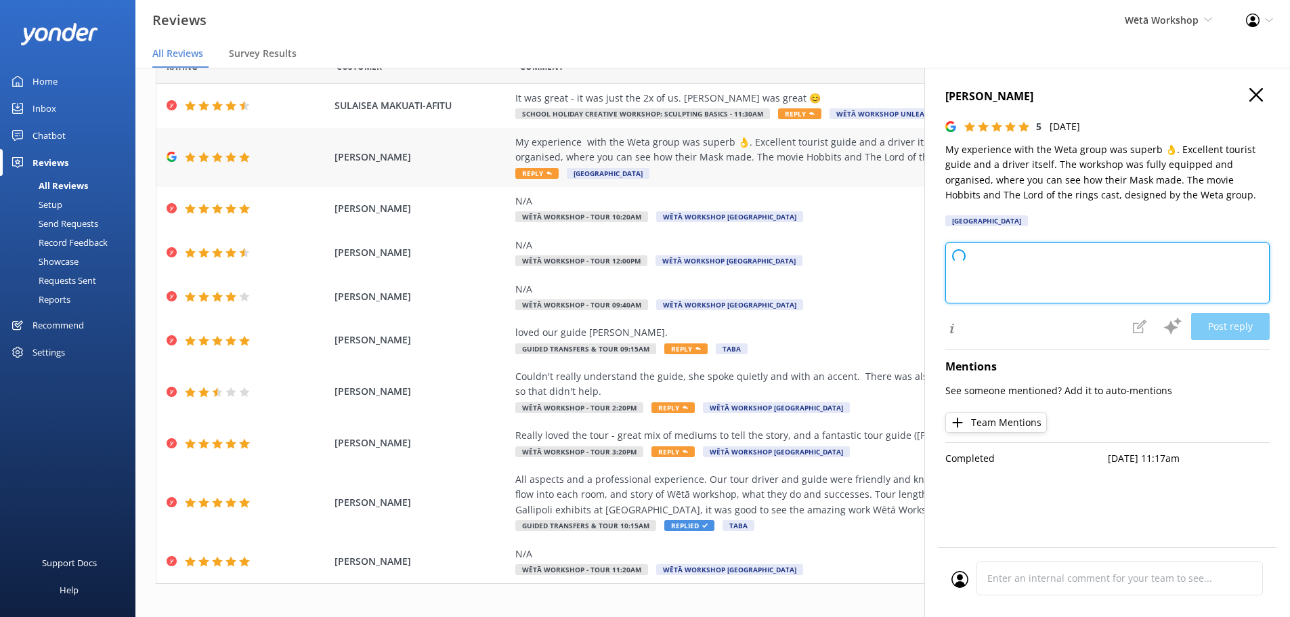
scroll to position [77, 0]
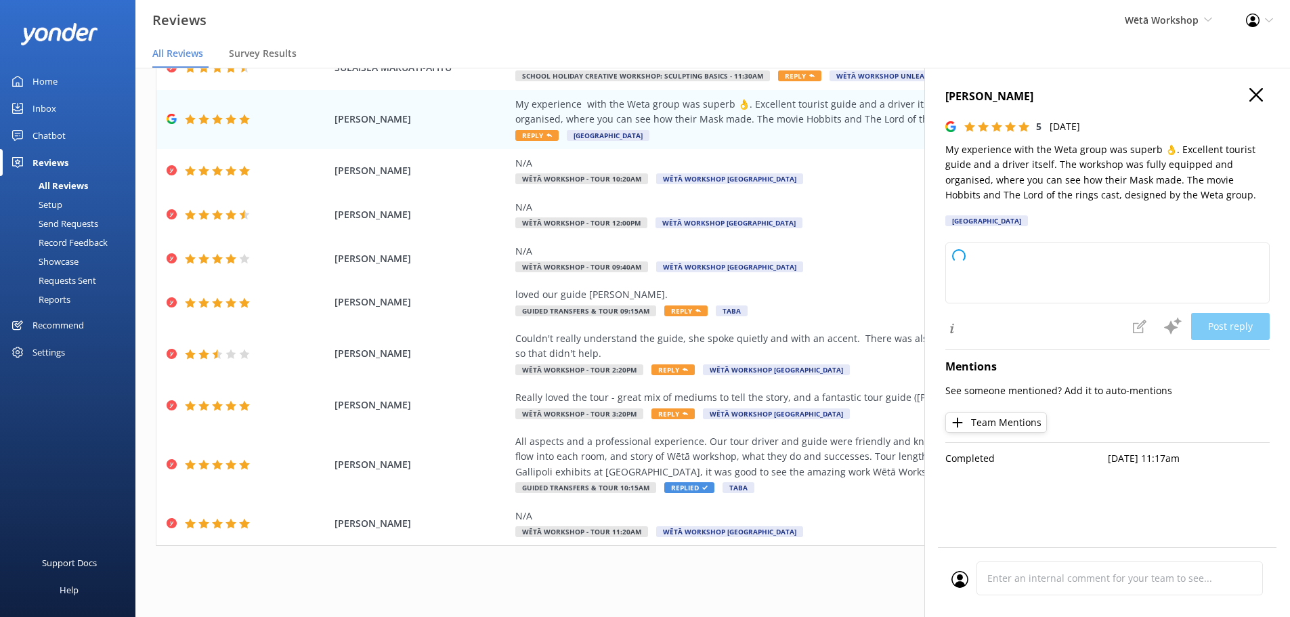
click at [1254, 93] on use "button" at bounding box center [1257, 95] width 14 height 14
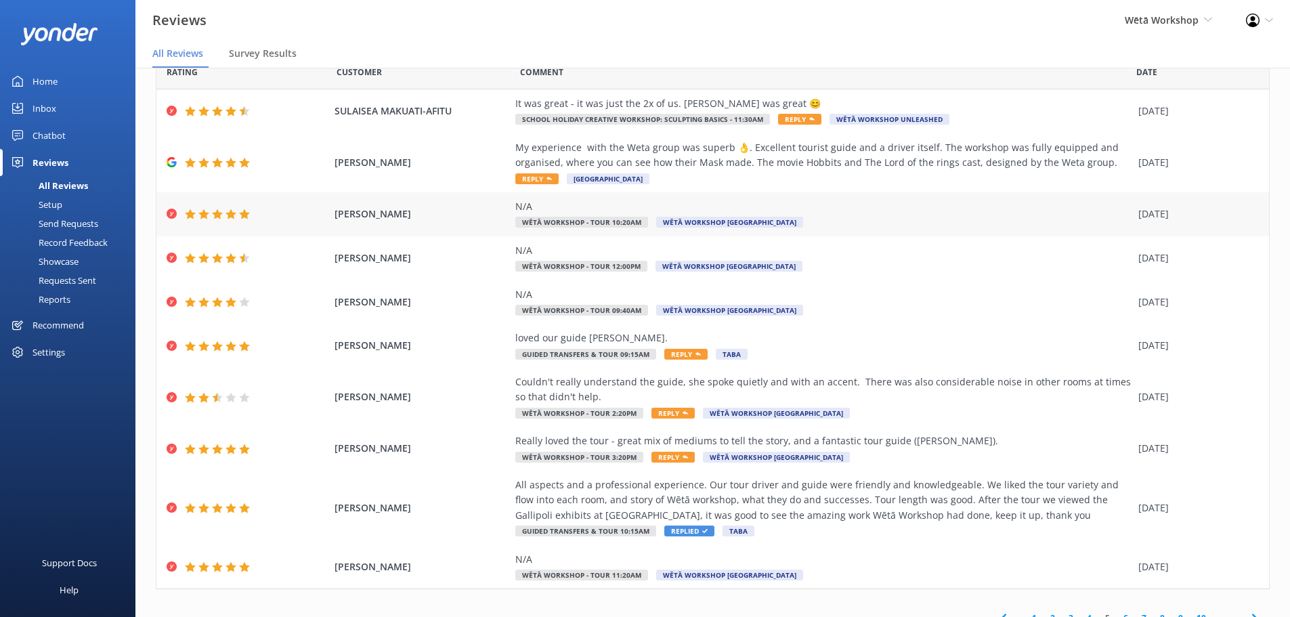
scroll to position [0, 0]
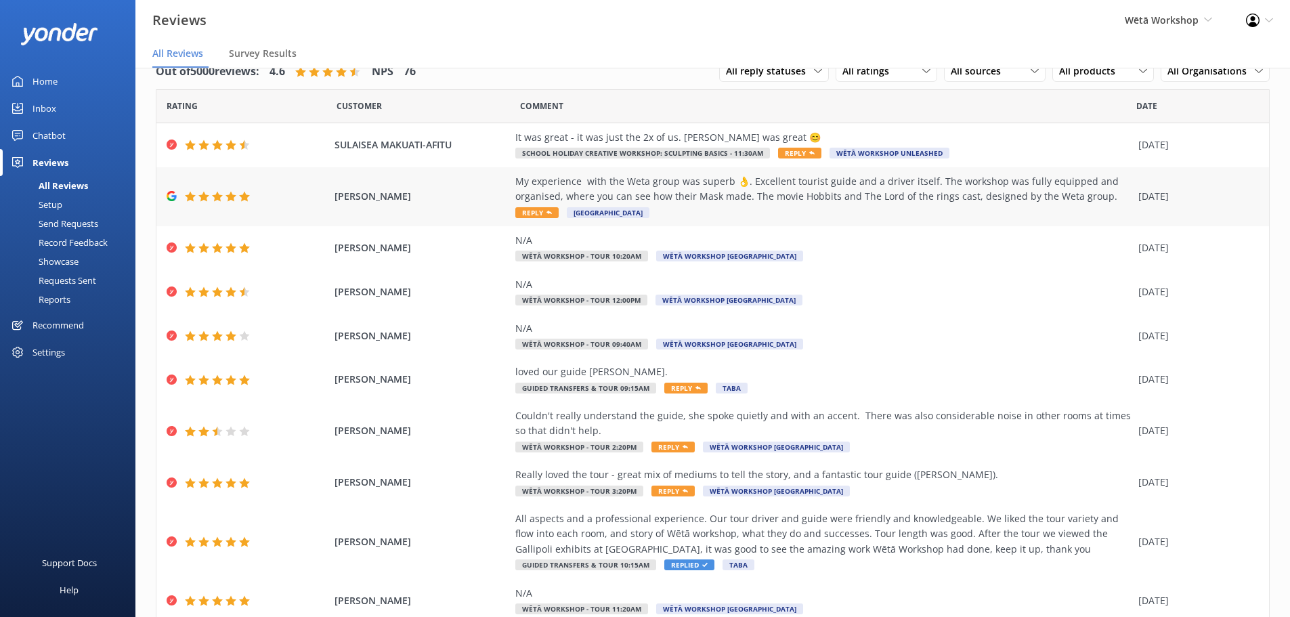
click at [782, 198] on div "My experience with the Weta group was superb 👌. Excellent tourist guide and a d…" at bounding box center [823, 189] width 616 height 30
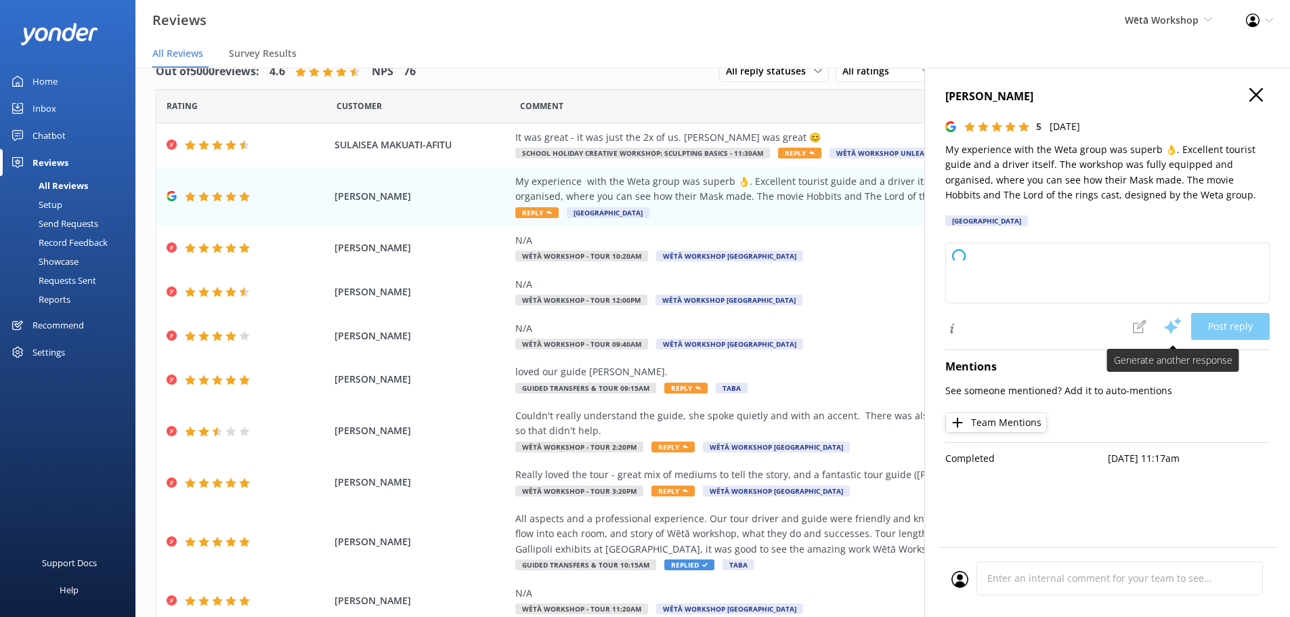
click at [1173, 320] on span at bounding box center [1173, 326] width 37 height 29
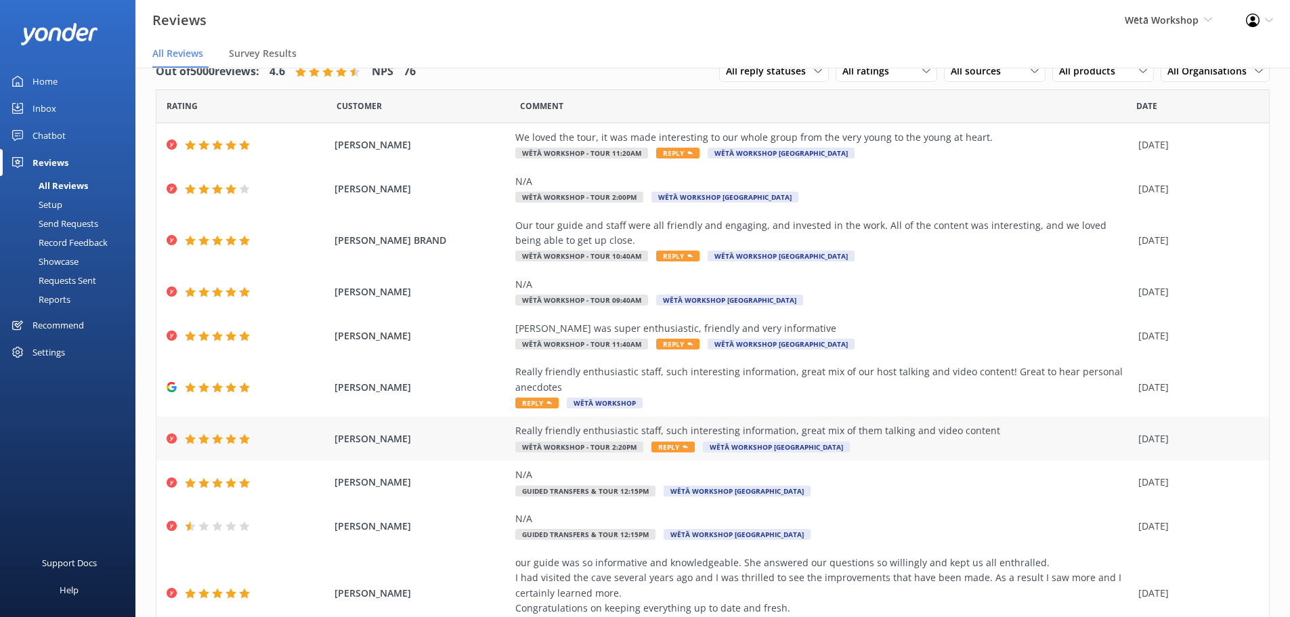
scroll to position [93, 0]
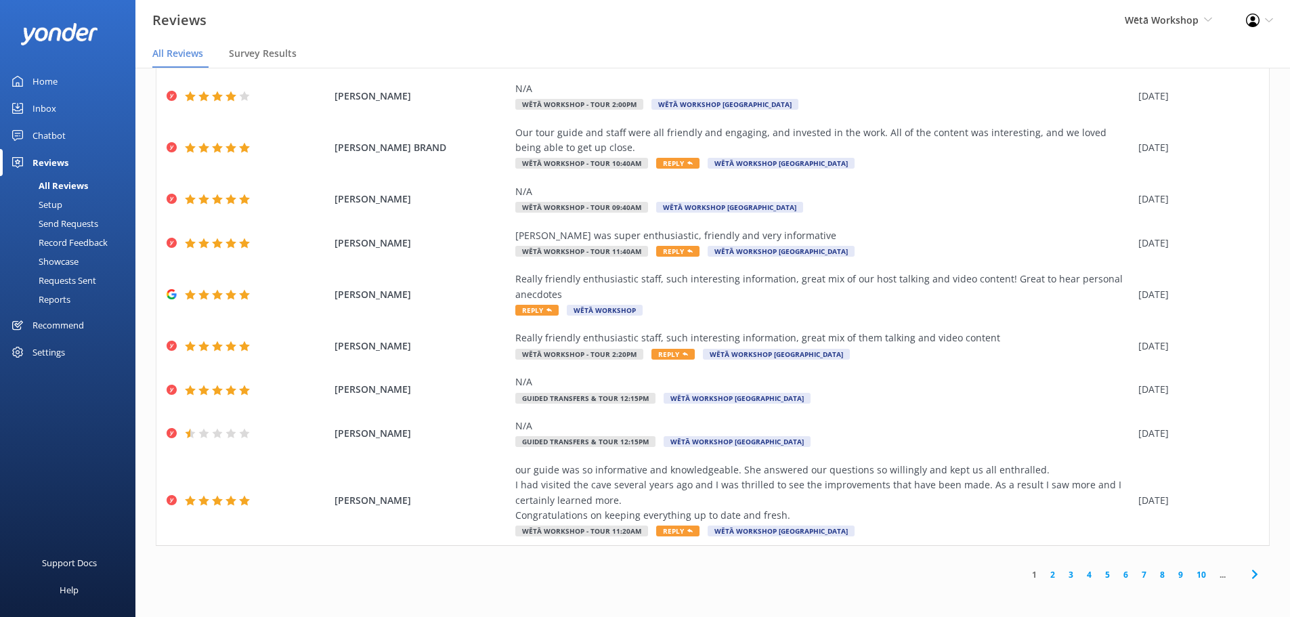
click at [1099, 574] on link "5" at bounding box center [1108, 574] width 18 height 13
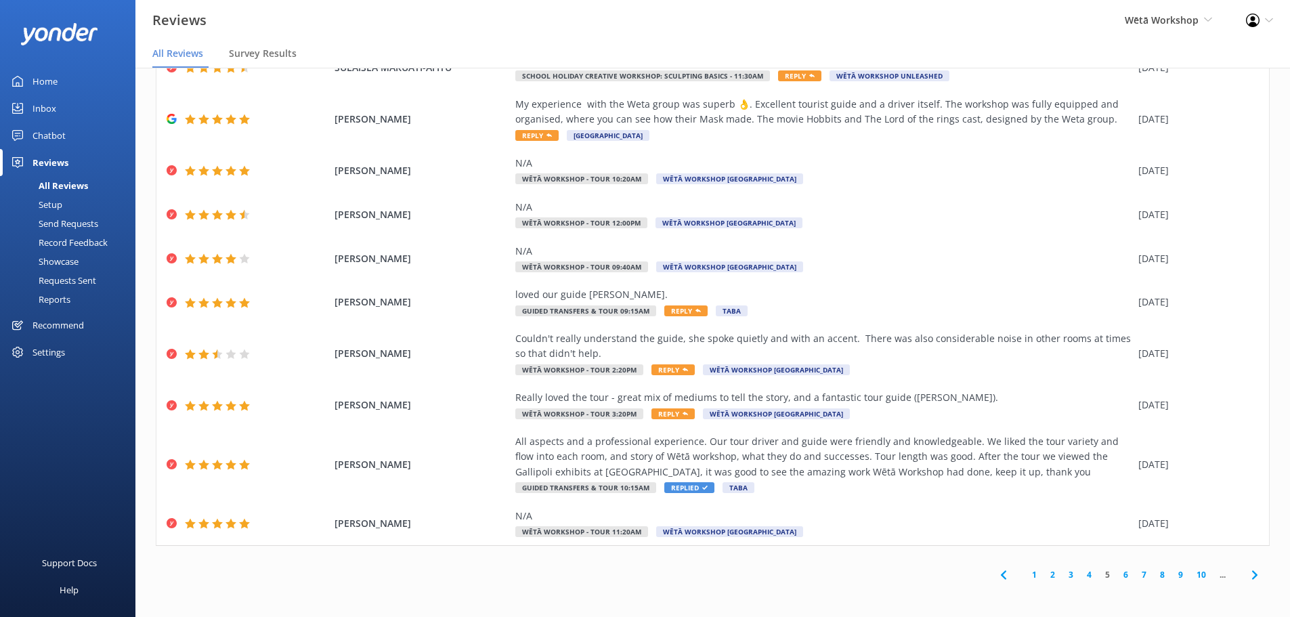
scroll to position [0, 0]
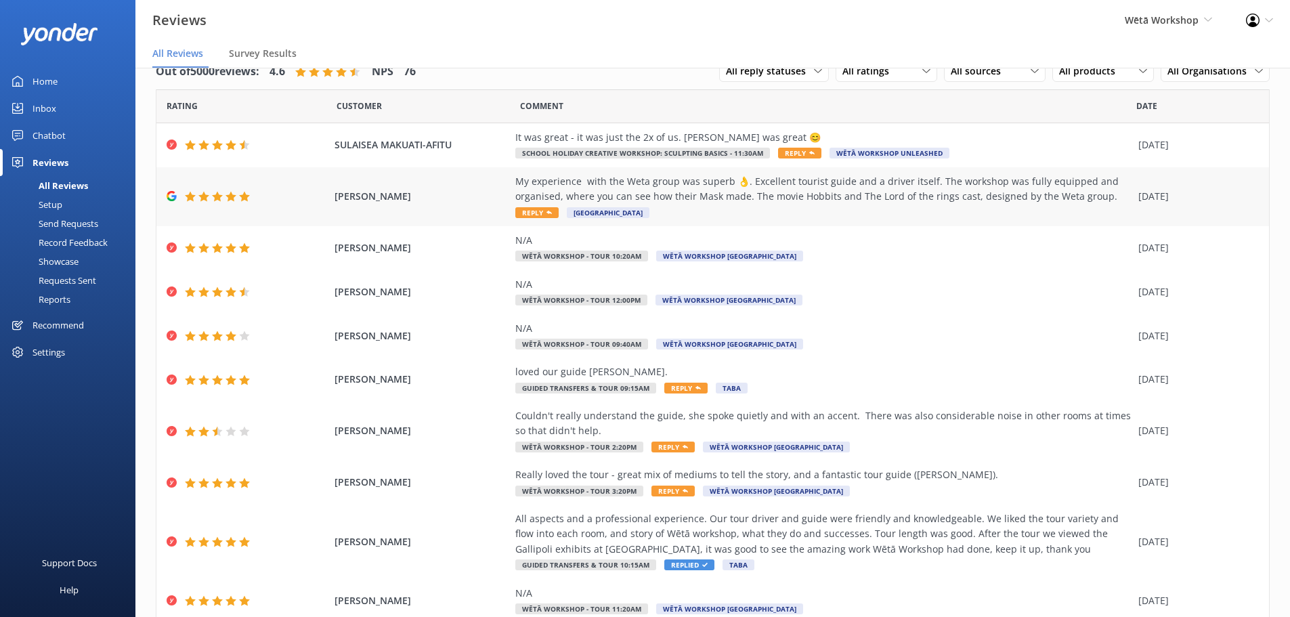
click at [812, 193] on div "My experience with the Weta group was superb 👌. Excellent tourist guide and a d…" at bounding box center [823, 189] width 616 height 30
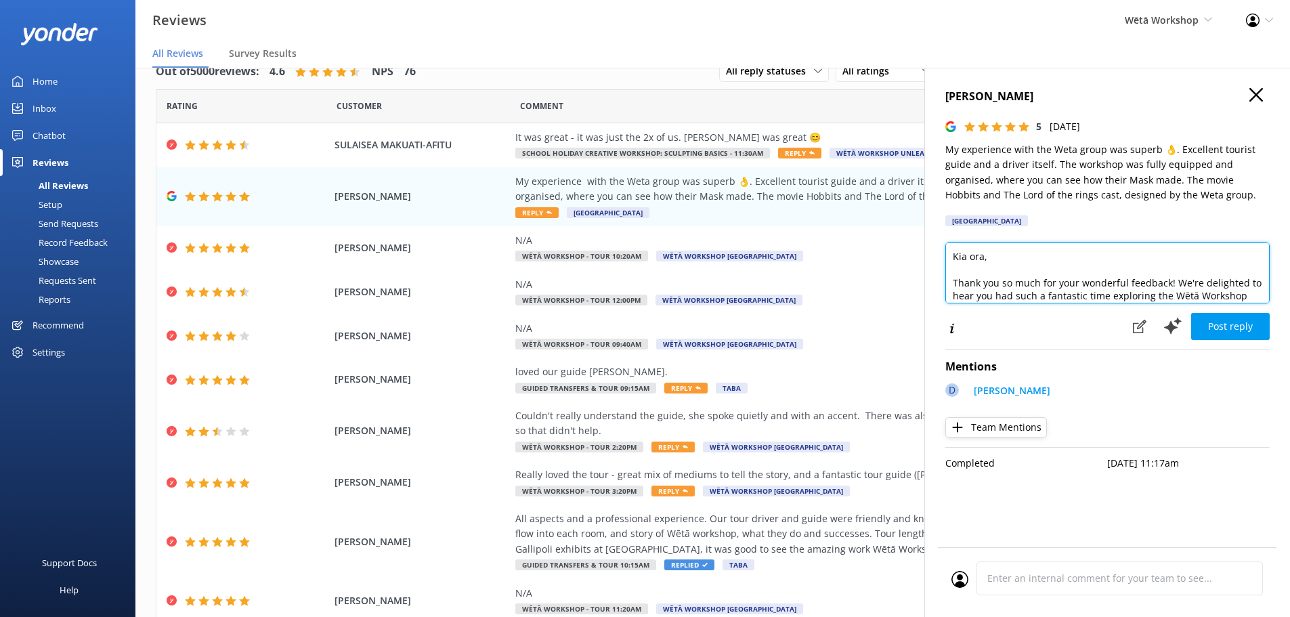
click at [984, 249] on textarea "Kia ora, Thank you so much for your wonderful feedback! We're delighted to hear…" at bounding box center [1108, 272] width 324 height 61
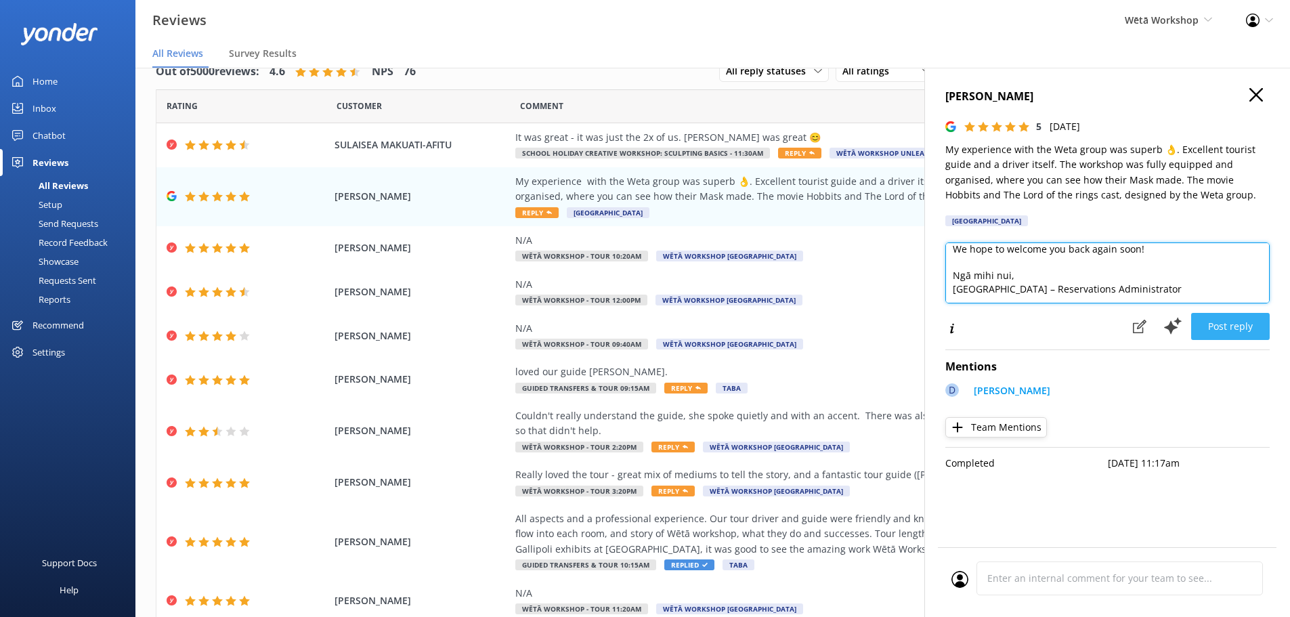
type textarea "Kia ora Jocelyn, Thank you so much for your wonderful feedback! We're delighted…"
click at [1261, 316] on button "Post reply" at bounding box center [1230, 326] width 79 height 27
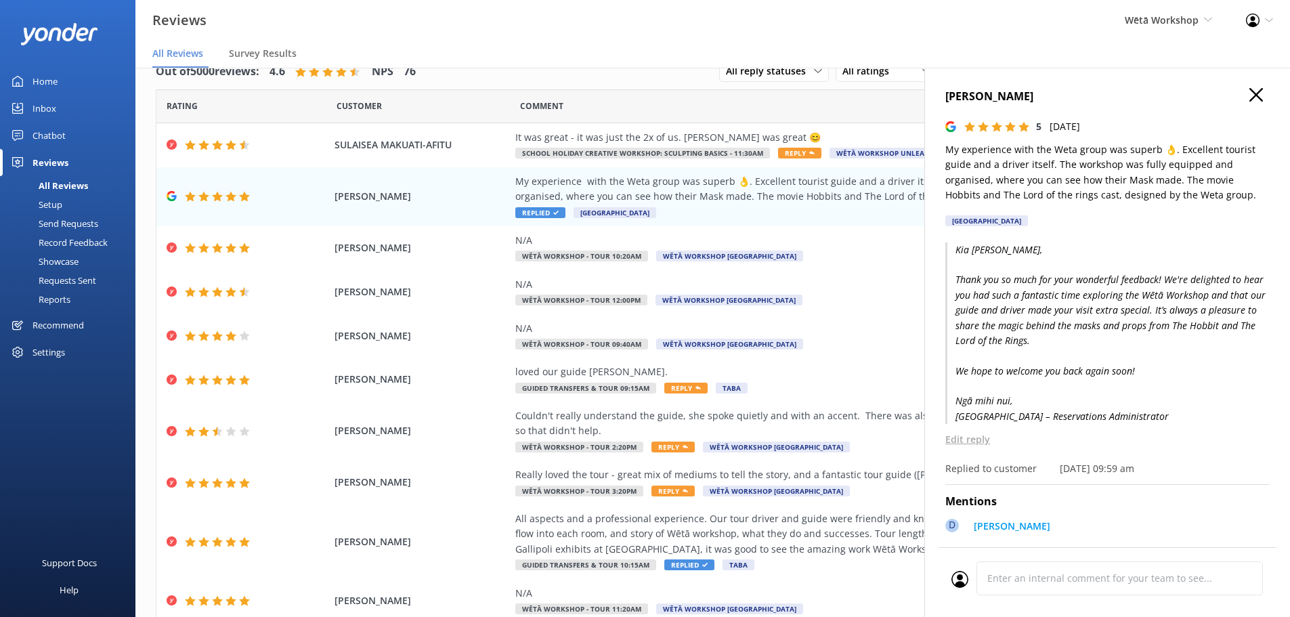
click at [1250, 95] on icon "button" at bounding box center [1257, 95] width 14 height 14
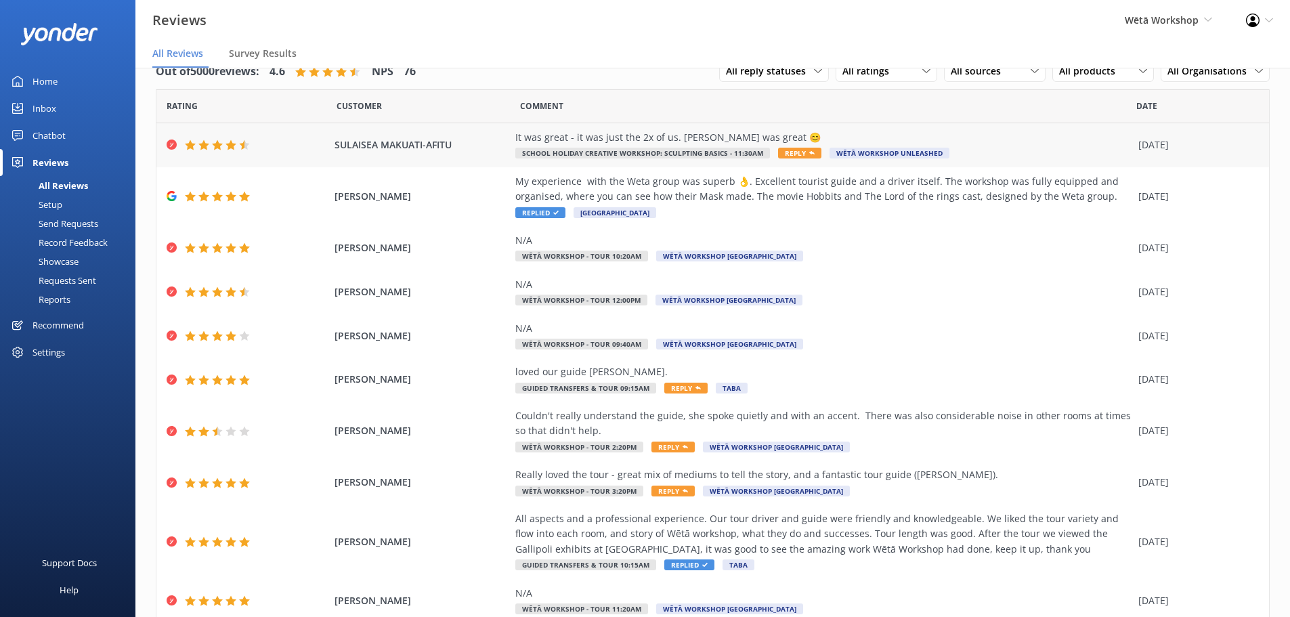
click at [655, 132] on div "It was great - it was just the 2x of us. Cameron was great 😊" at bounding box center [823, 137] width 616 height 15
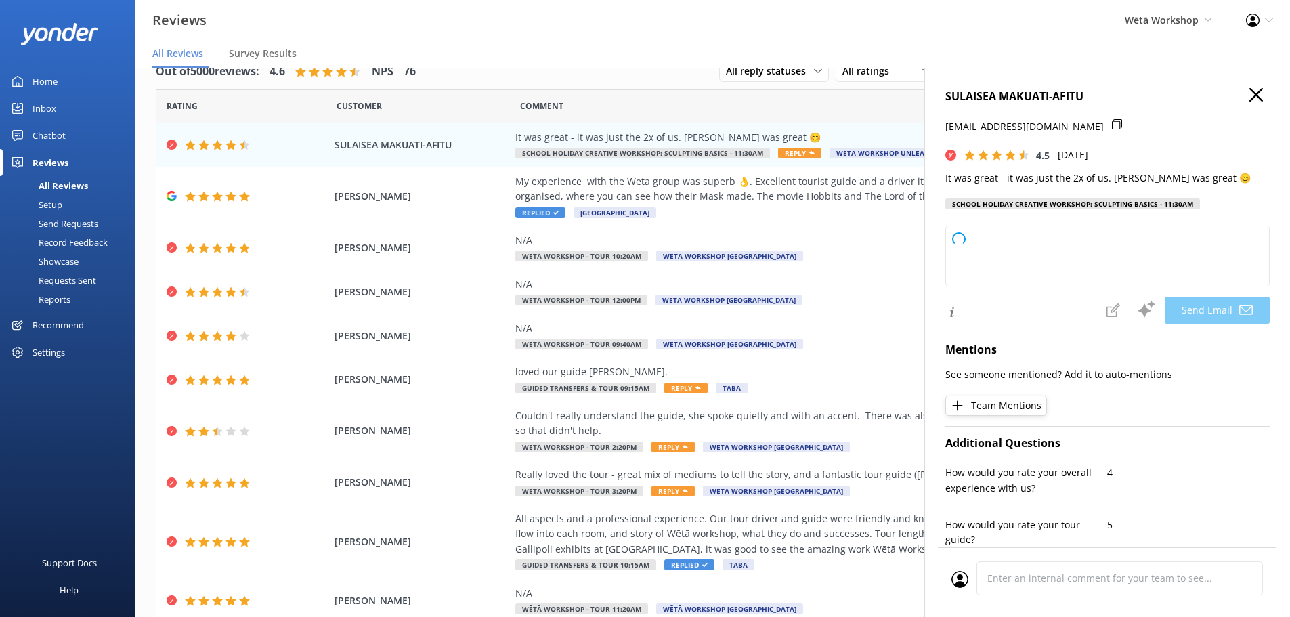
type textarea "Kia ora Sulaisea, Thank you so much for your lovely feedback! We're delighted t…"
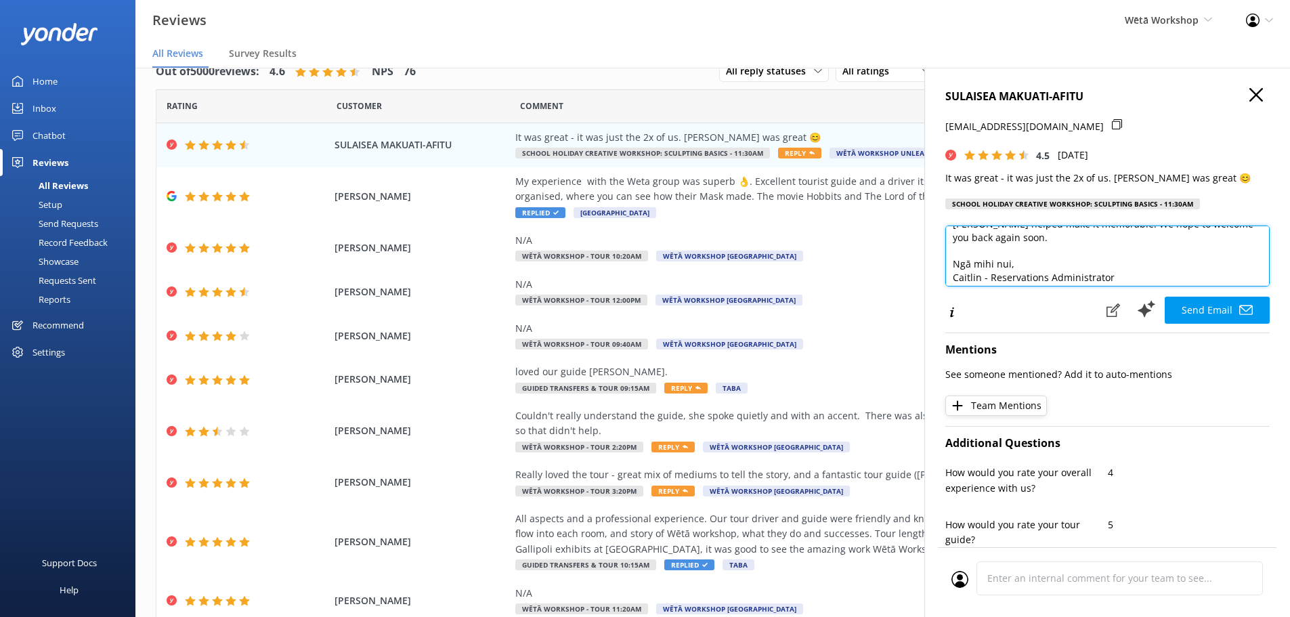
scroll to position [73, 0]
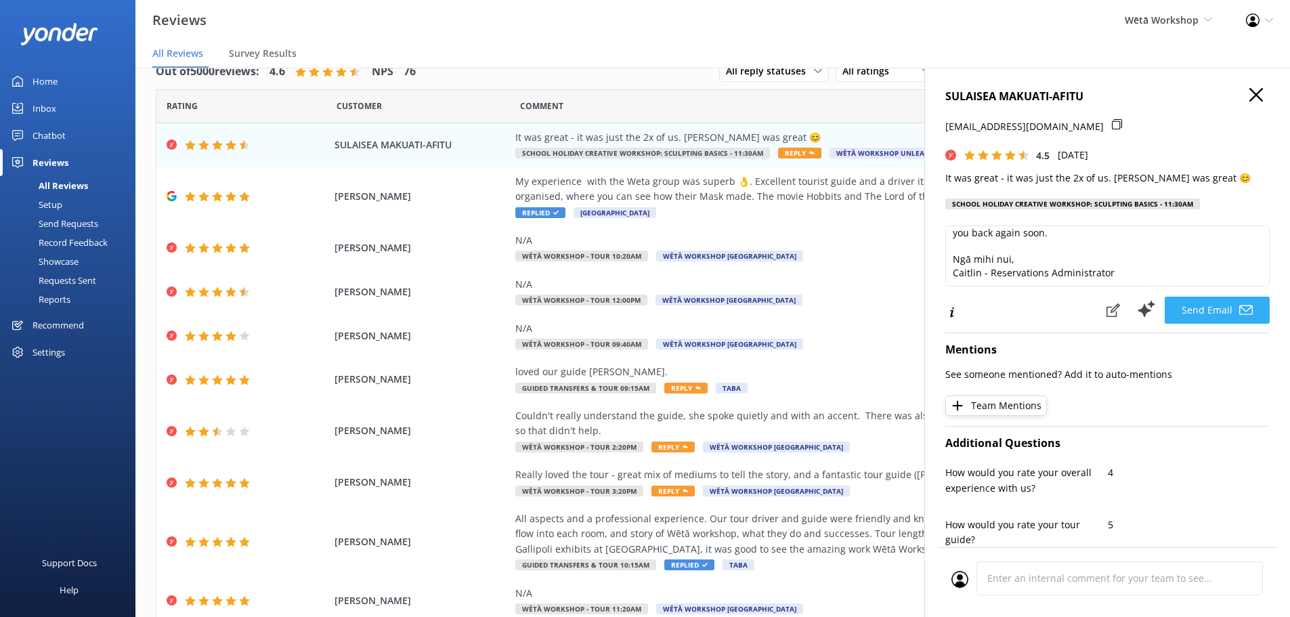
click at [1240, 310] on use at bounding box center [1247, 309] width 14 height 9
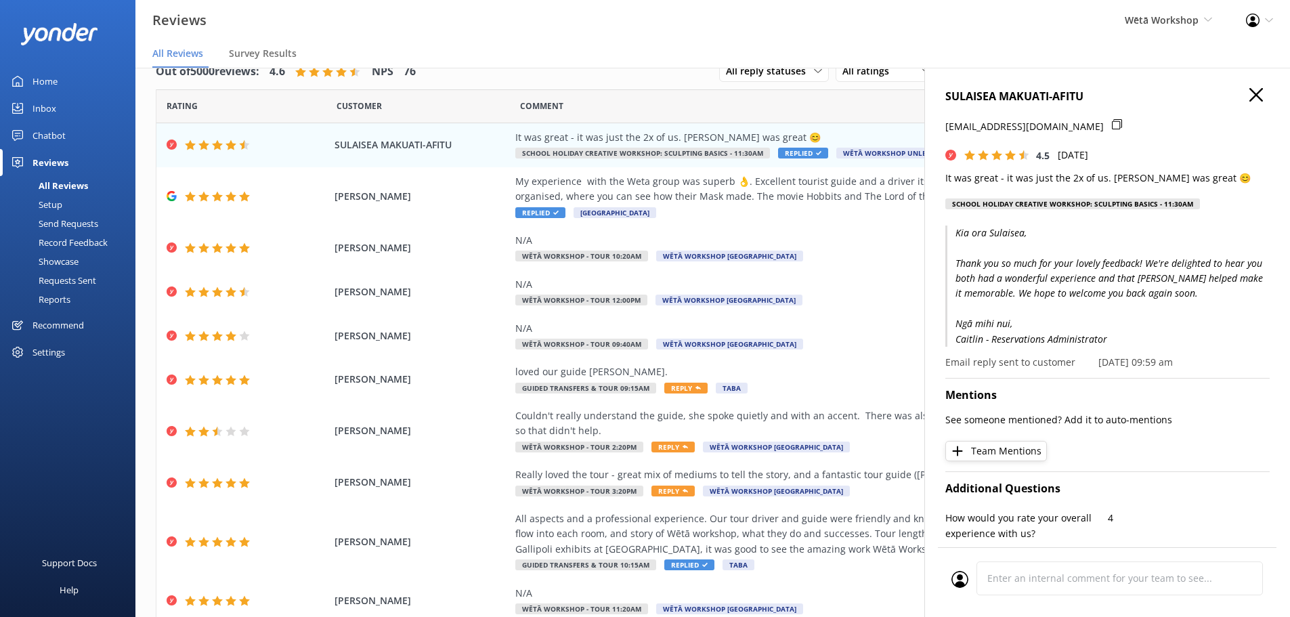
click at [1246, 89] on div "SULAISEA MAKUATI-AFITU aggienogimmicks@gmail.com 4.5 Wed, 1st Oct 2025 It was g…" at bounding box center [1108, 376] width 366 height 617
click at [1244, 104] on h4 "SULAISEA MAKUATI-AFITU" at bounding box center [1108, 97] width 324 height 18
click at [1250, 93] on icon "button" at bounding box center [1257, 95] width 14 height 14
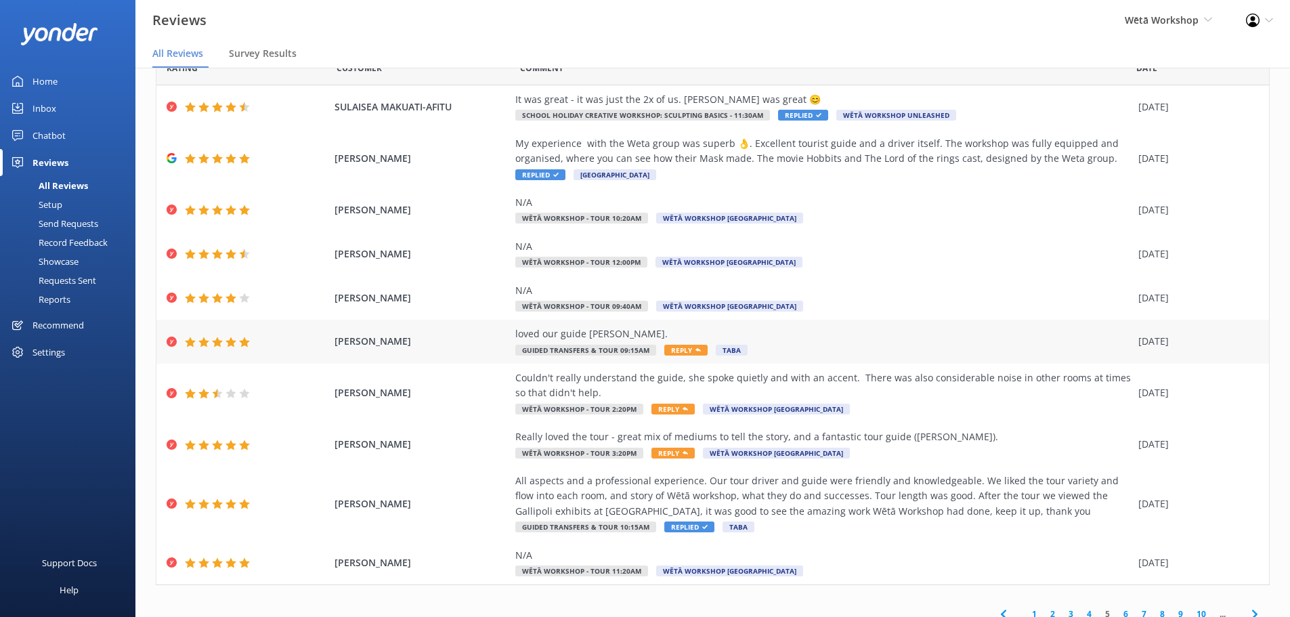
scroll to position [77, 0]
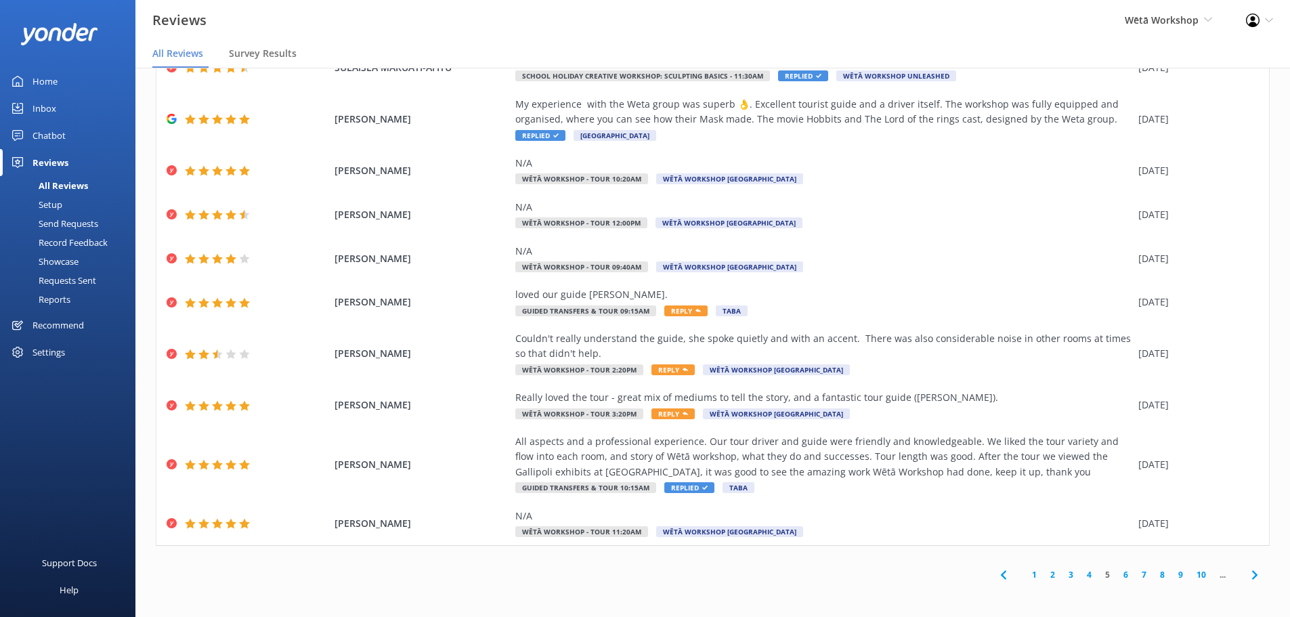
click at [1086, 575] on link "4" at bounding box center [1089, 574] width 18 height 13
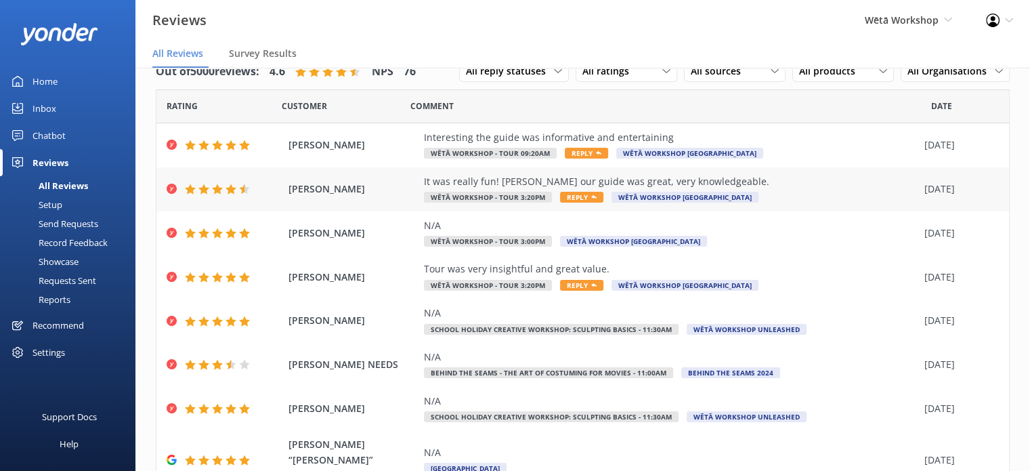
scroll to position [26, 0]
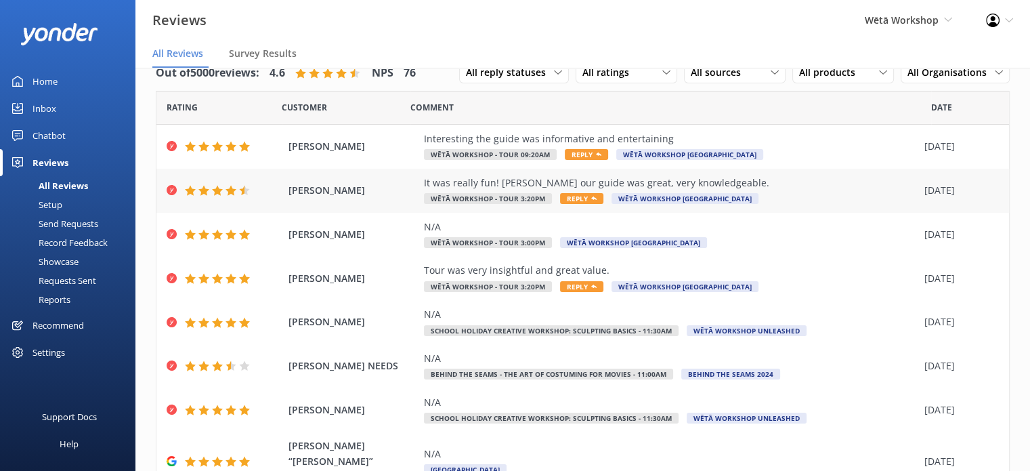
click at [532, 185] on div "It was really fun! Taylor our guide was great, very knowledgeable." at bounding box center [671, 182] width 494 height 15
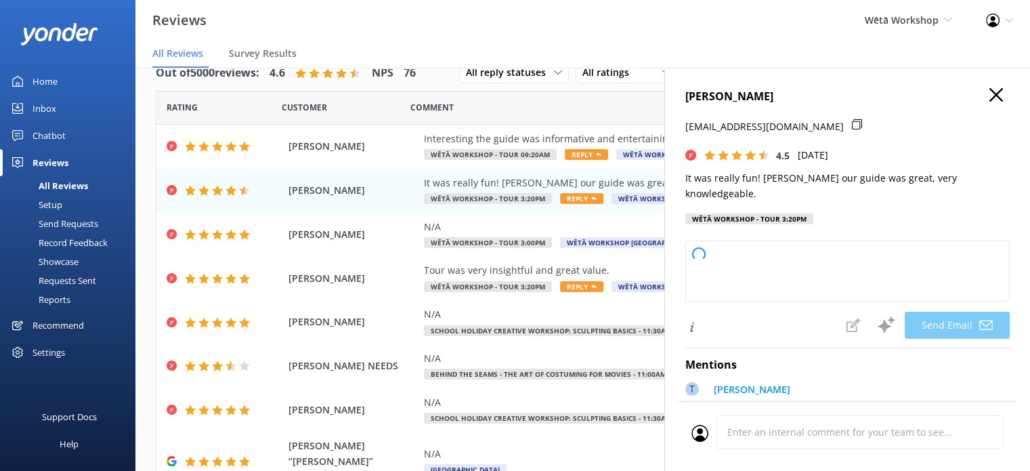
type textarea "Kia ora Louise, Thank you so much for your lovely feedback! We're delighted to …"
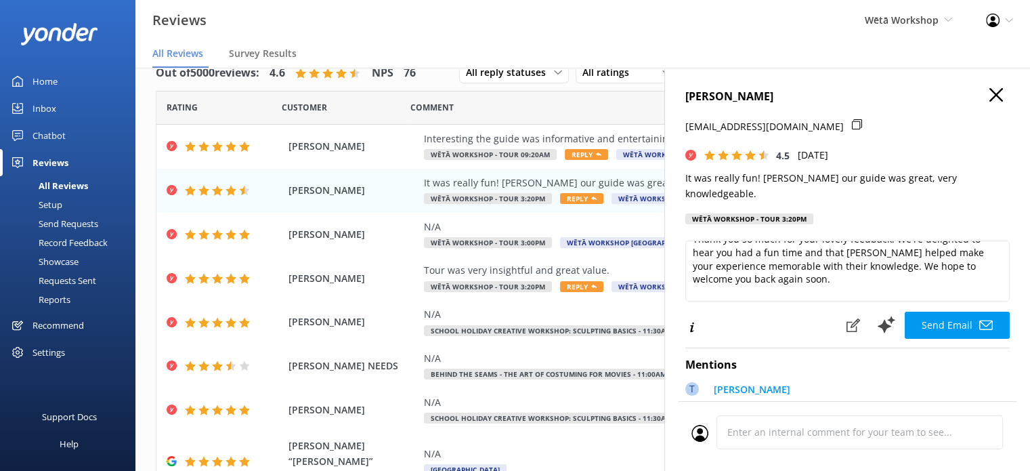
scroll to position [54, 0]
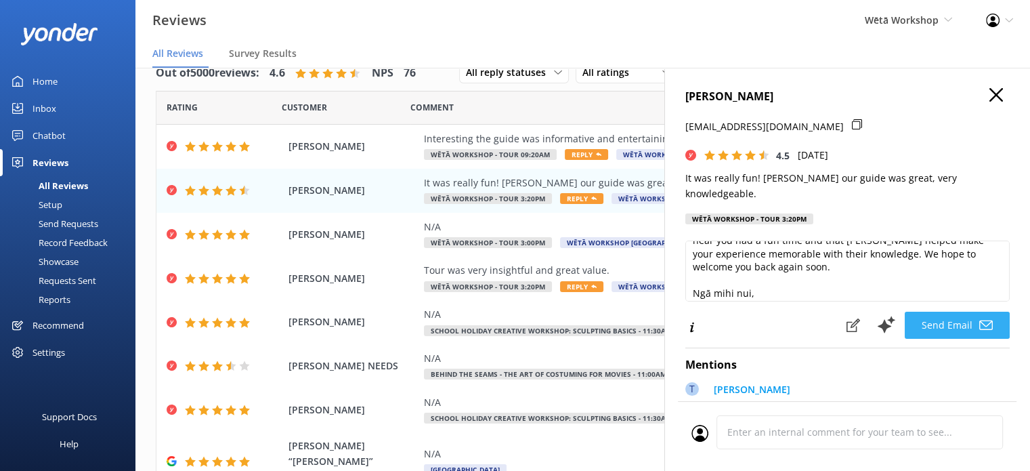
click at [950, 319] on button "Send Email" at bounding box center [957, 325] width 105 height 27
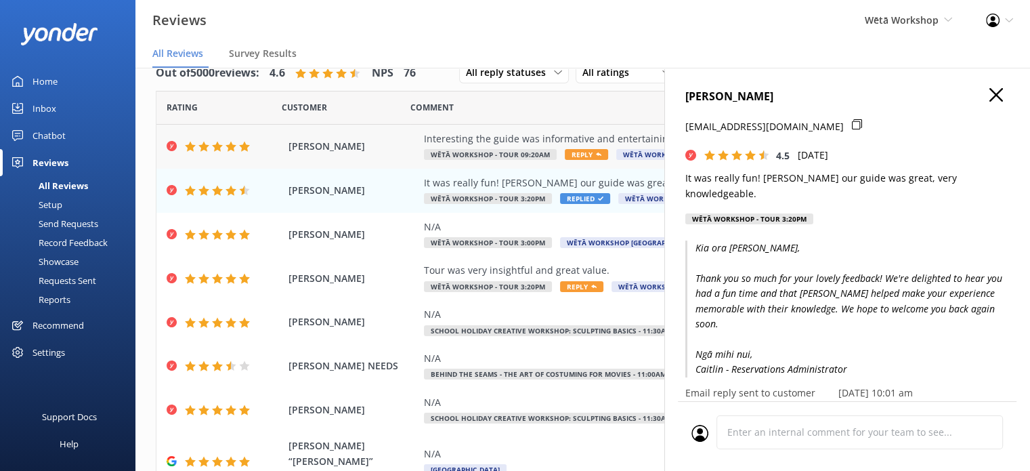
click at [547, 139] on div "Interesting the guide was informative and entertaining" at bounding box center [671, 138] width 494 height 15
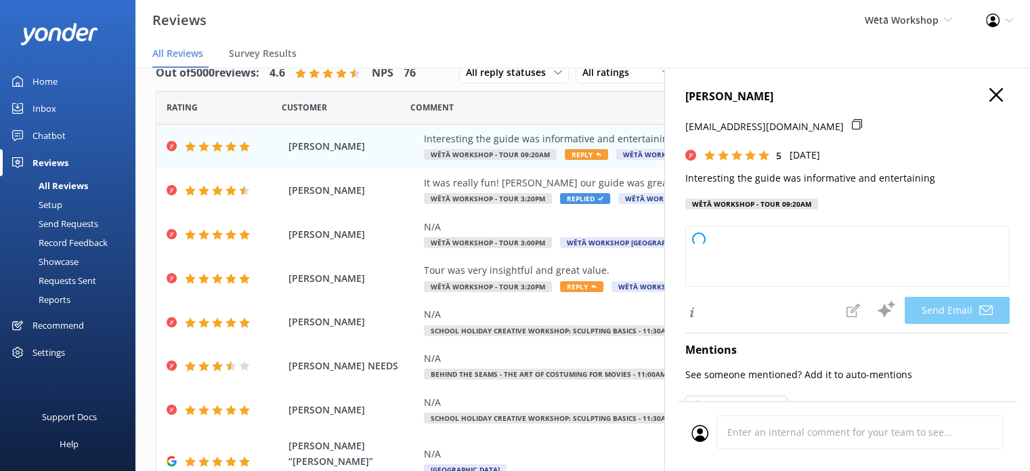
type textarea "Kia ora Wayne, Thank you so much for your wonderful feedback! We're delighted t…"
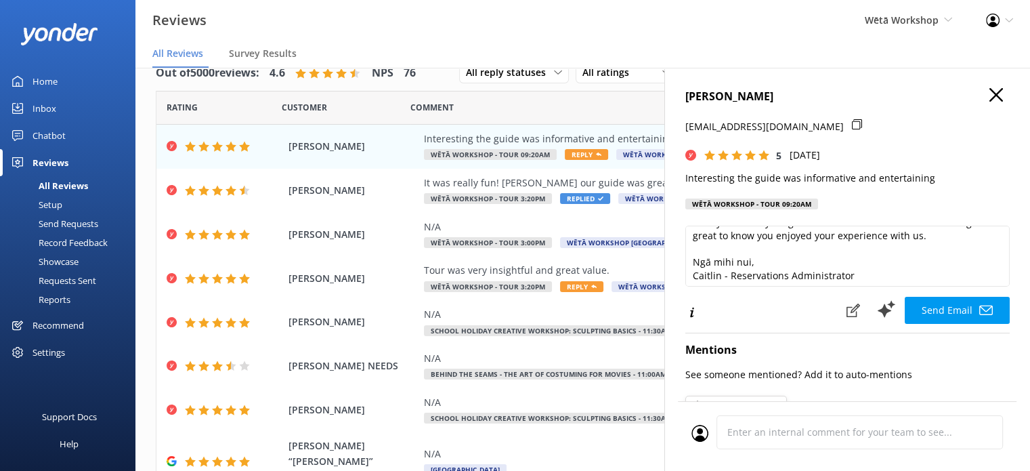
scroll to position [60, 0]
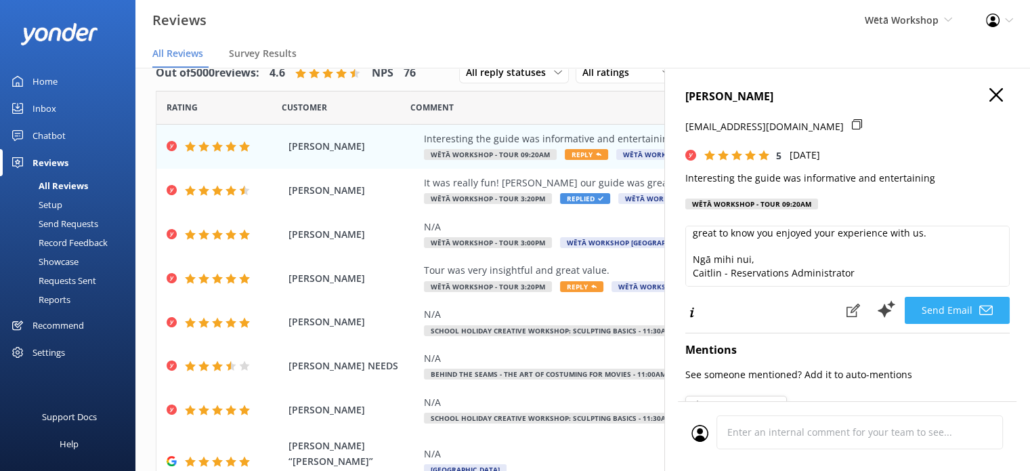
click at [941, 311] on button "Send Email" at bounding box center [957, 310] width 105 height 27
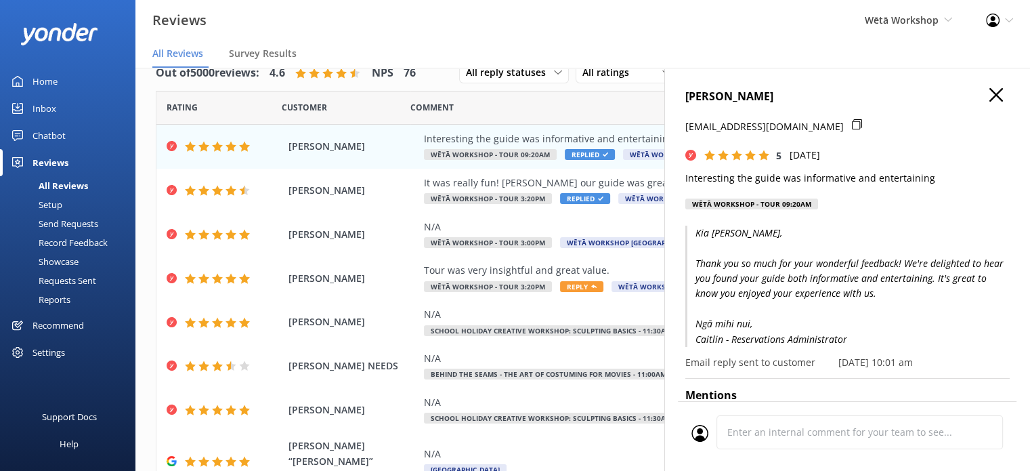
click at [986, 81] on div "WAYNE CAMMELL camelfamily6@gmail.com 5 Wed, 1st Oct 2025 Interesting the guide …" at bounding box center [847, 303] width 366 height 471
click at [990, 92] on icon "button" at bounding box center [997, 95] width 14 height 14
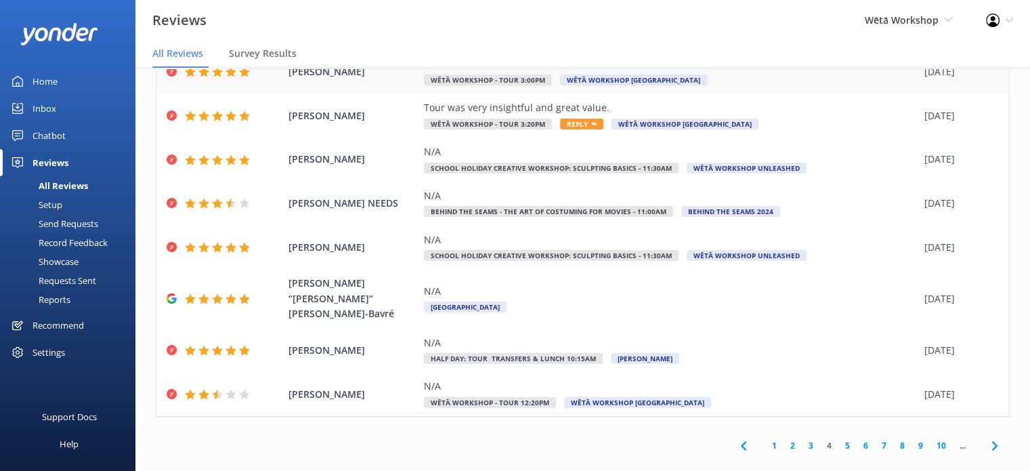
scroll to position [27, 0]
click at [802, 438] on link "3" at bounding box center [811, 444] width 18 height 13
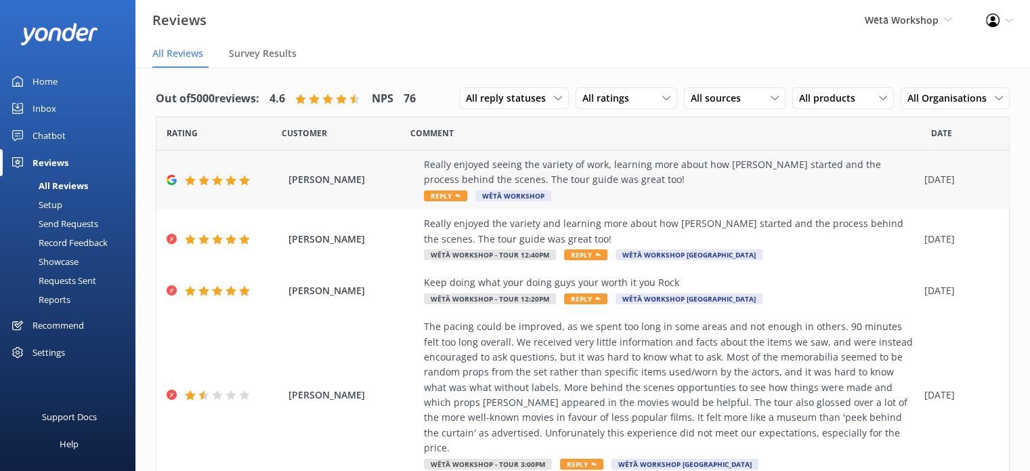
click at [635, 181] on div "Really enjoyed seeing the variety of work, learning more about how Weta started…" at bounding box center [671, 172] width 494 height 30
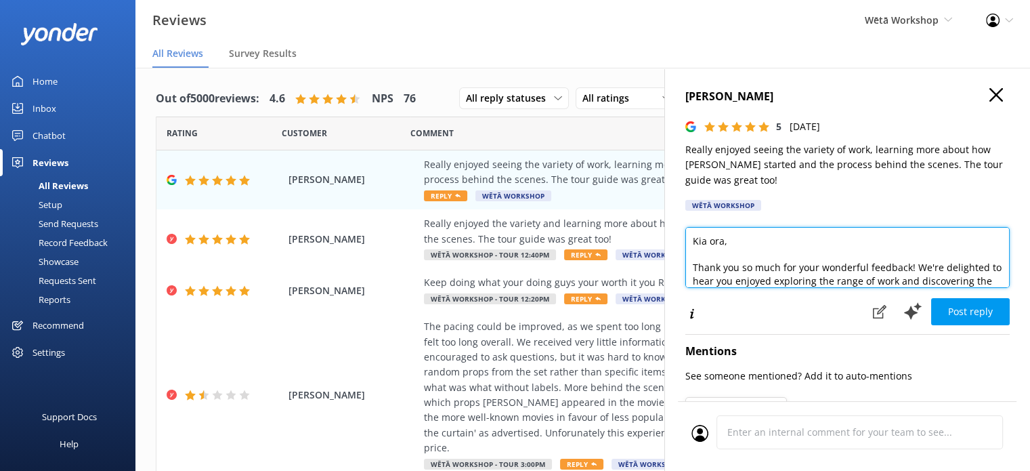
click at [723, 242] on textarea "Kia ora, Thank you so much for your wonderful feedback! We're delighted to hear…" at bounding box center [847, 257] width 324 height 61
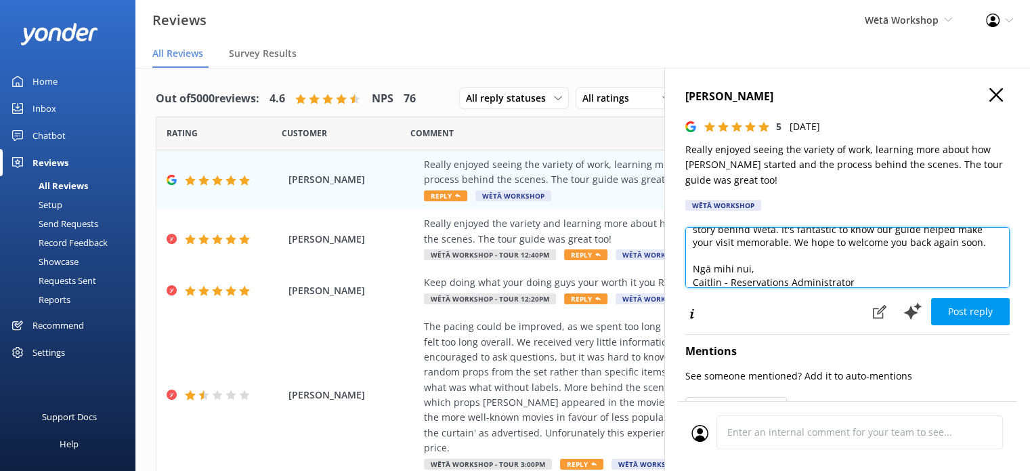
scroll to position [73, 0]
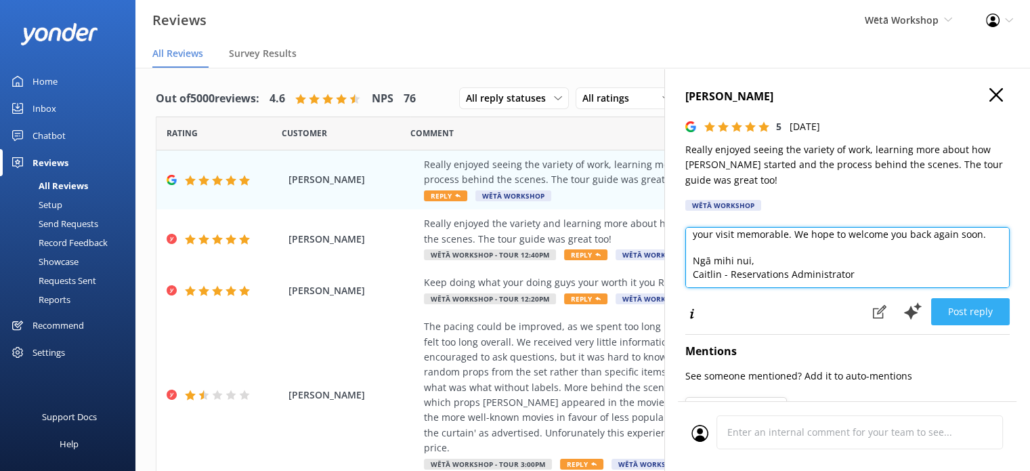
type textarea "Kia ora Kate, Thank you so much for your wonderful feedback! We're delighted to…"
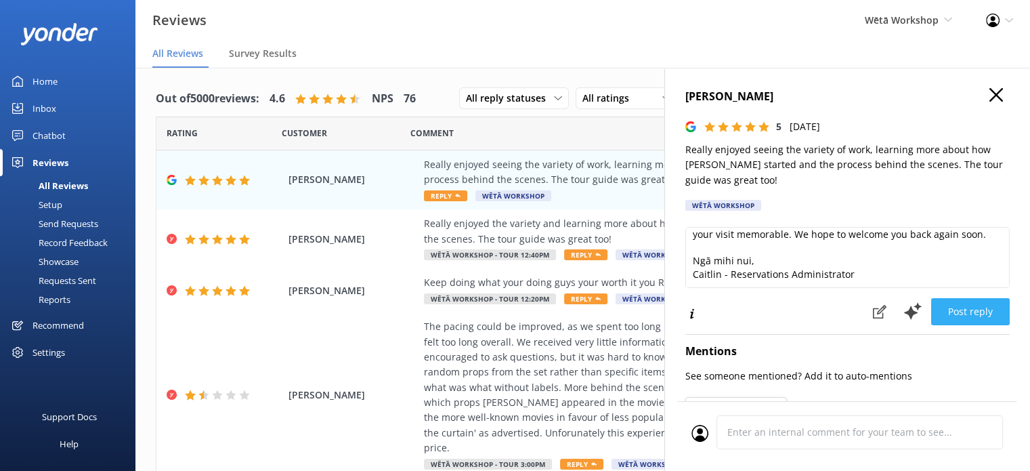
click at [949, 312] on button "Post reply" at bounding box center [970, 311] width 79 height 27
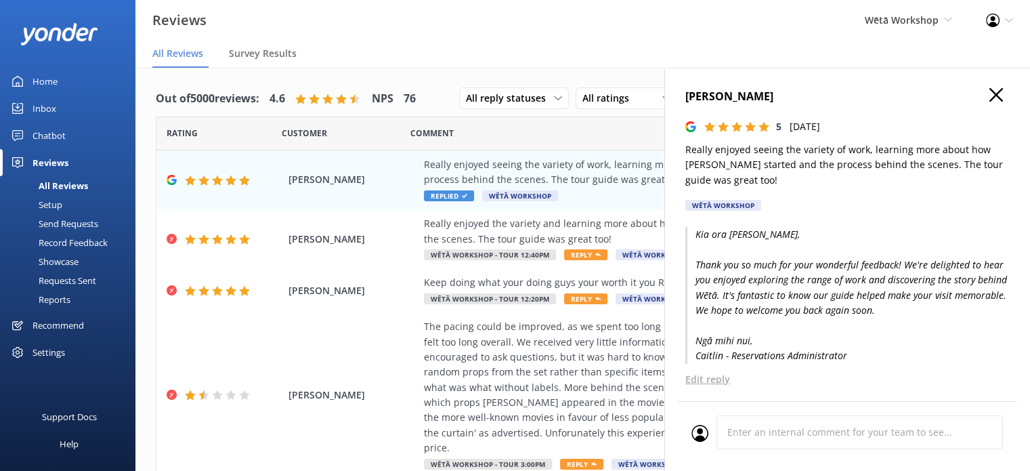
click at [990, 98] on icon "button" at bounding box center [997, 95] width 14 height 14
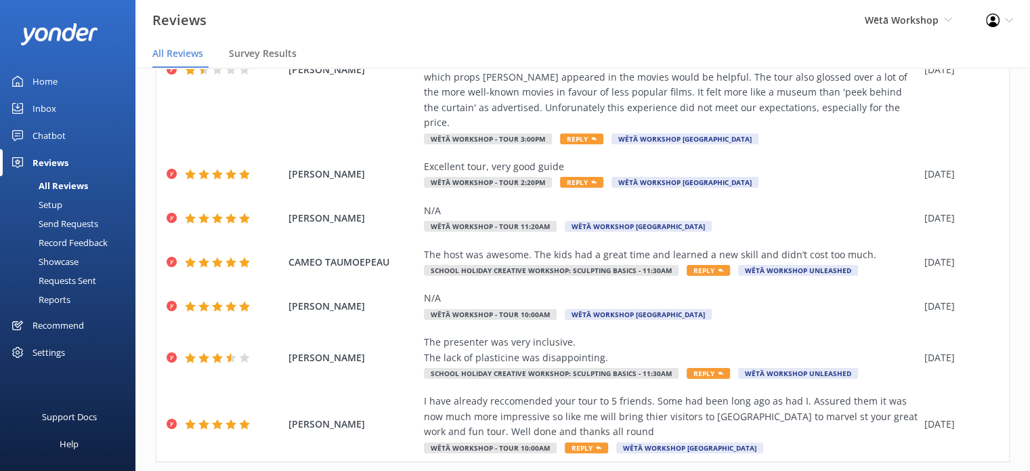
scroll to position [345, 0]
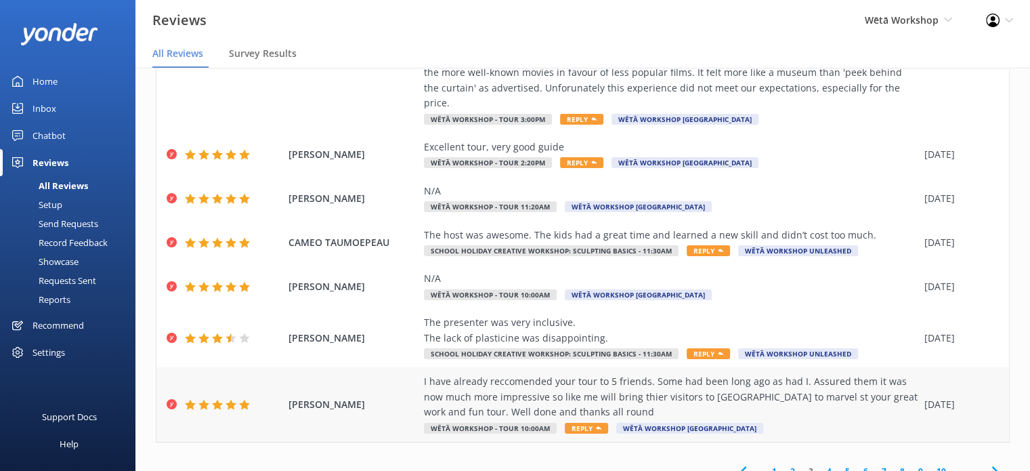
click at [742, 394] on div "I have already reccomended your tour to 5 friends. Some had been long ago as ha…" at bounding box center [671, 396] width 494 height 45
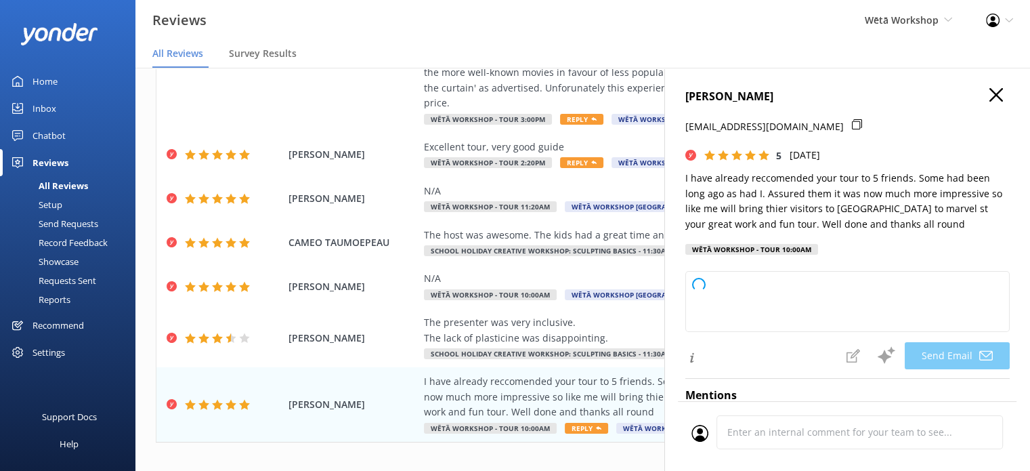
type textarea "Kia ora Susan, Thank you so much for your wonderful feedback and for recommendi…"
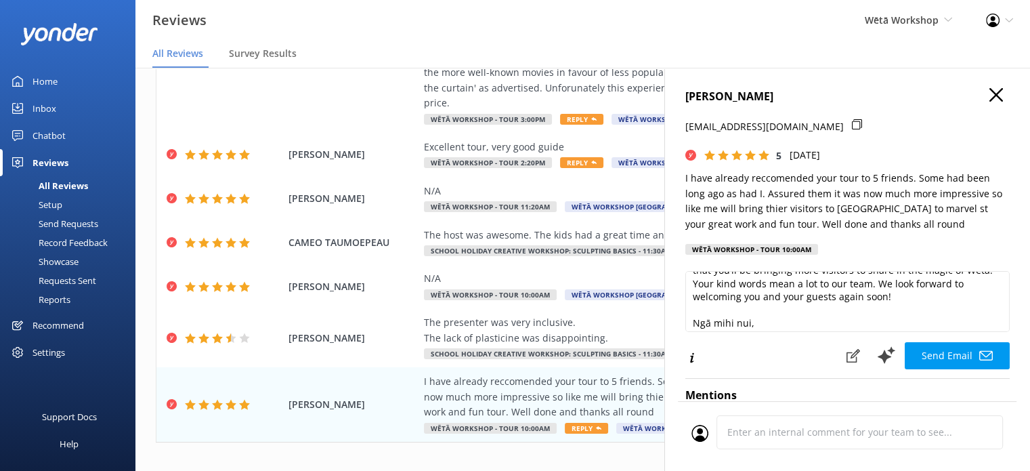
scroll to position [88, 0]
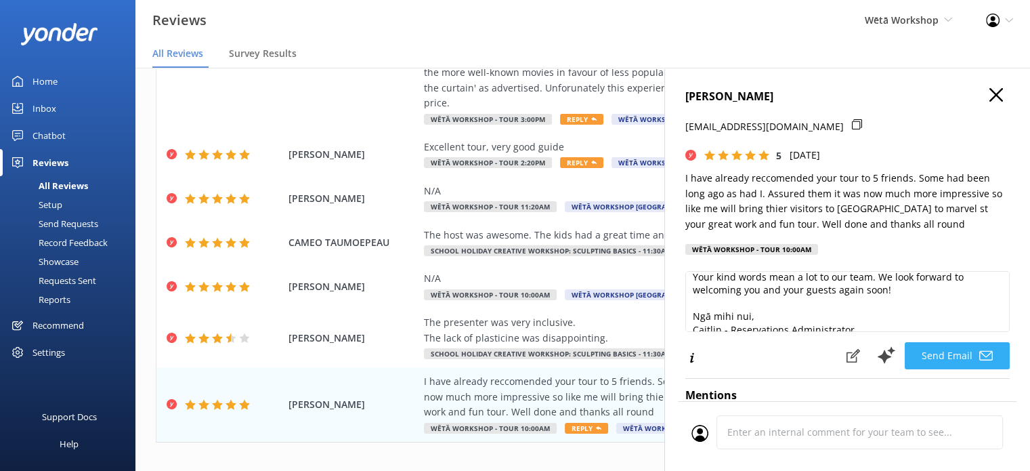
click at [965, 362] on button "Send Email" at bounding box center [957, 355] width 105 height 27
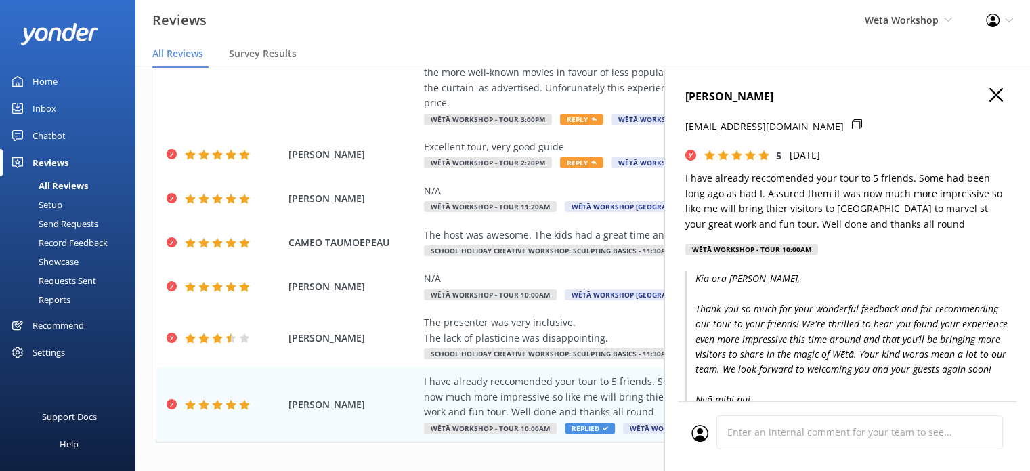
click at [990, 94] on use "button" at bounding box center [997, 95] width 14 height 14
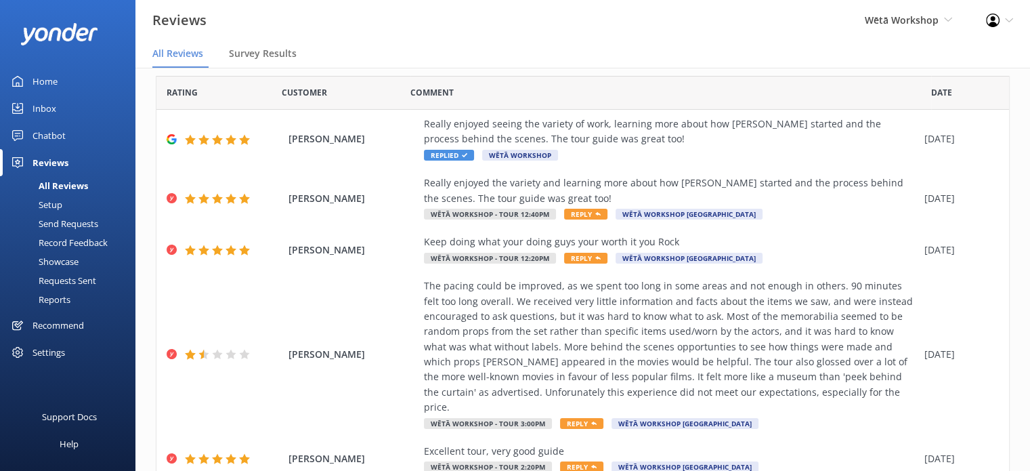
scroll to position [42, 0]
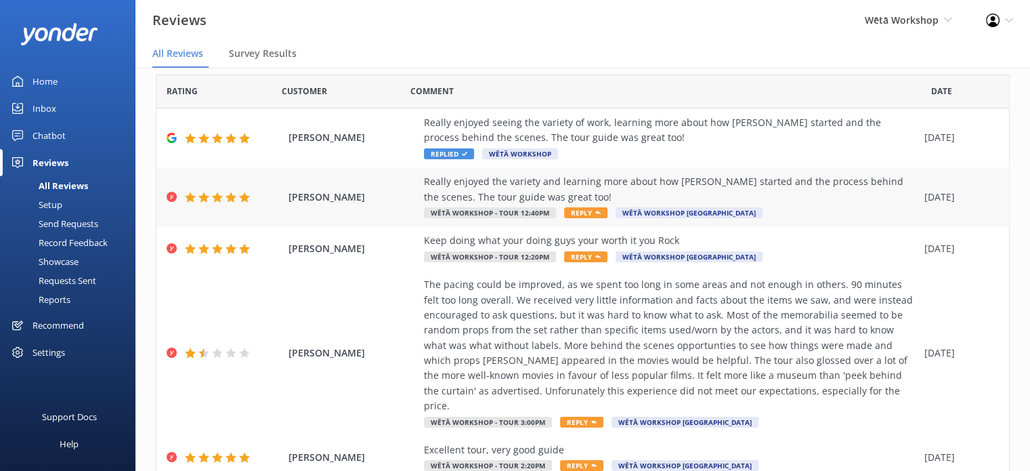
click at [847, 202] on div "Really enjoyed the variety and learning more about how Weta started and the pro…" at bounding box center [671, 189] width 494 height 30
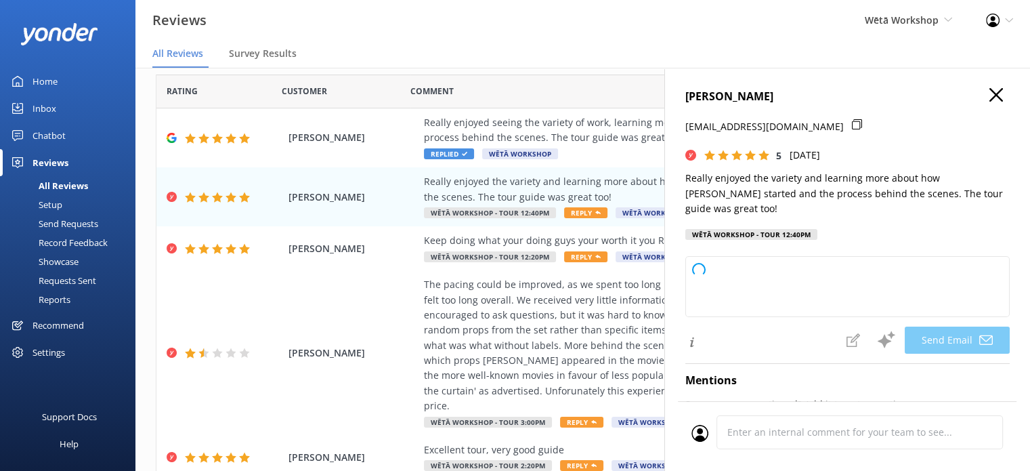
click at [990, 100] on icon "button" at bounding box center [997, 95] width 14 height 14
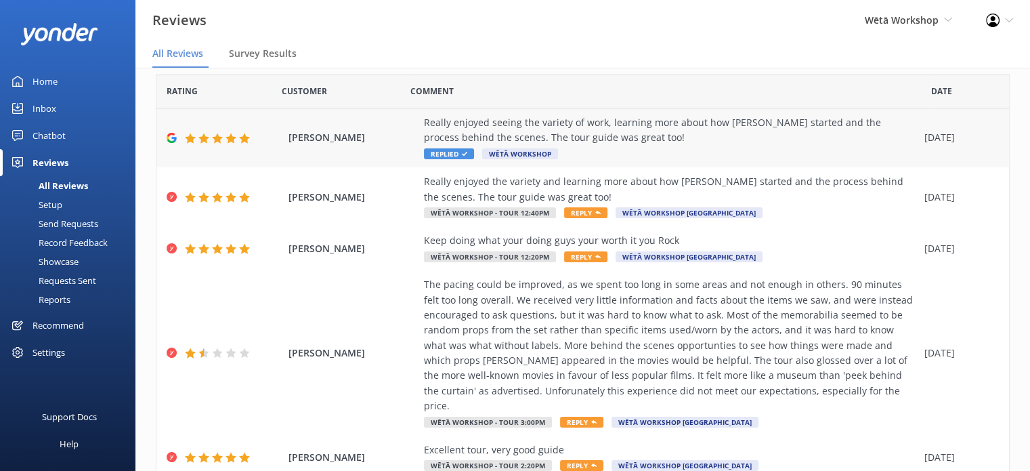
scroll to position [345, 0]
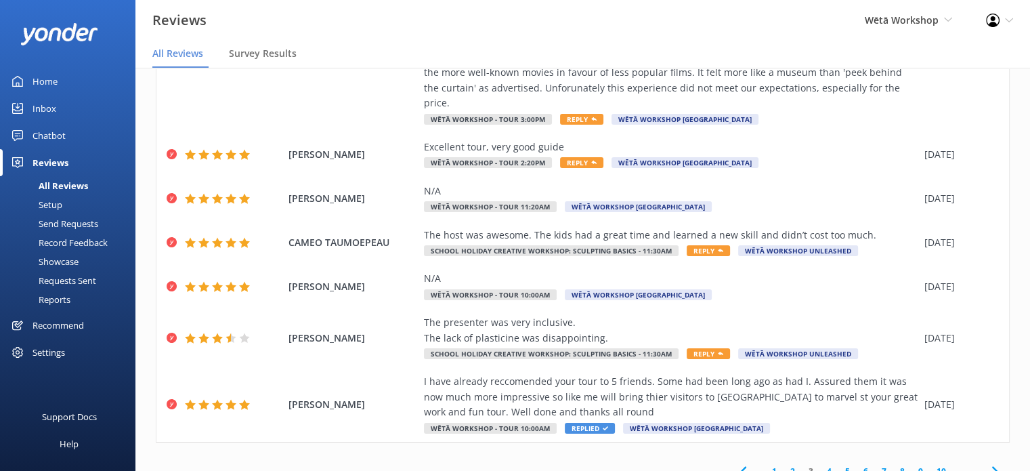
click at [784, 465] on link "2" at bounding box center [793, 471] width 18 height 13
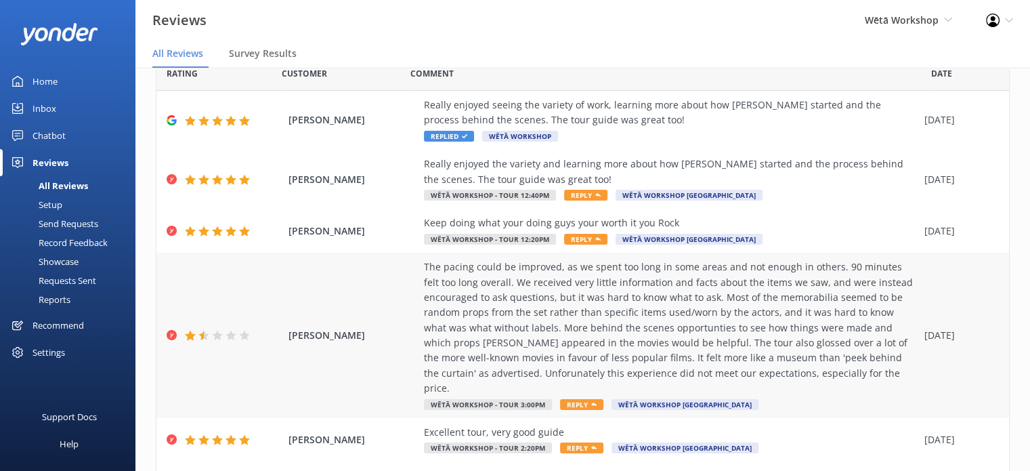
scroll to position [345, 0]
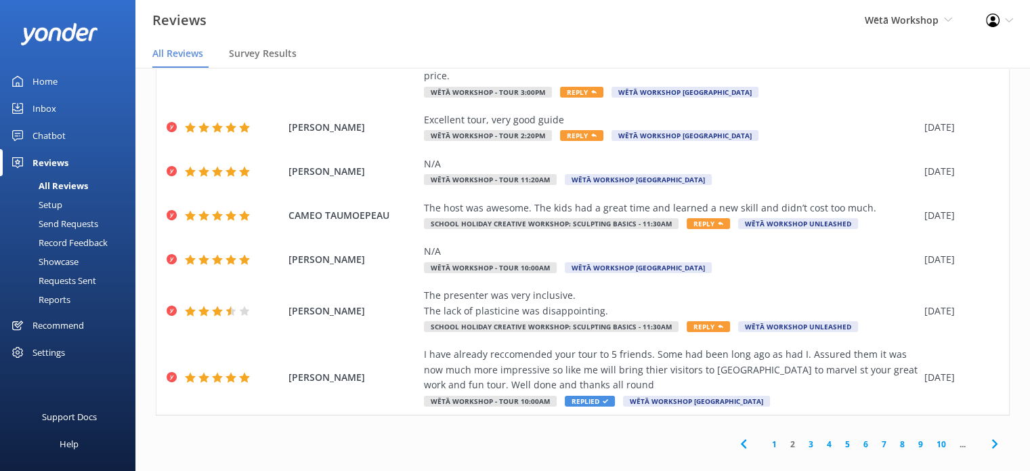
click at [765, 438] on link "1" at bounding box center [774, 444] width 18 height 13
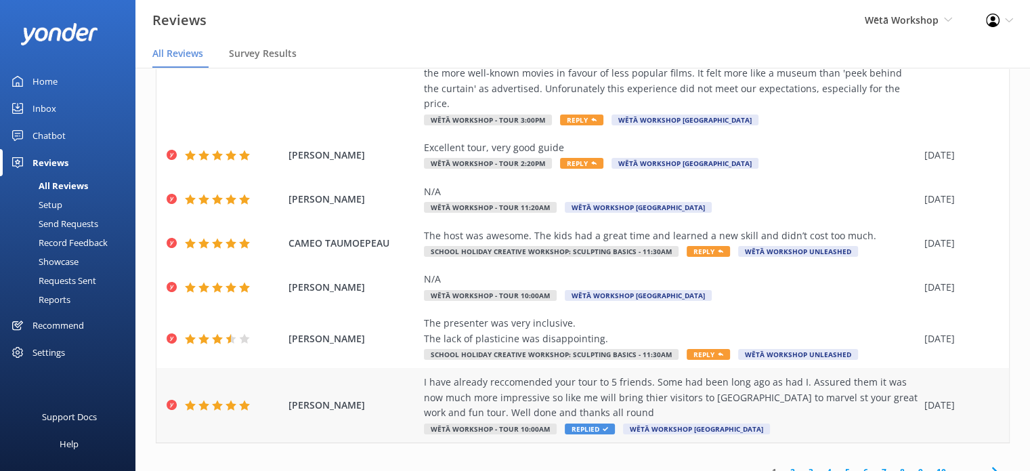
scroll to position [317, 0]
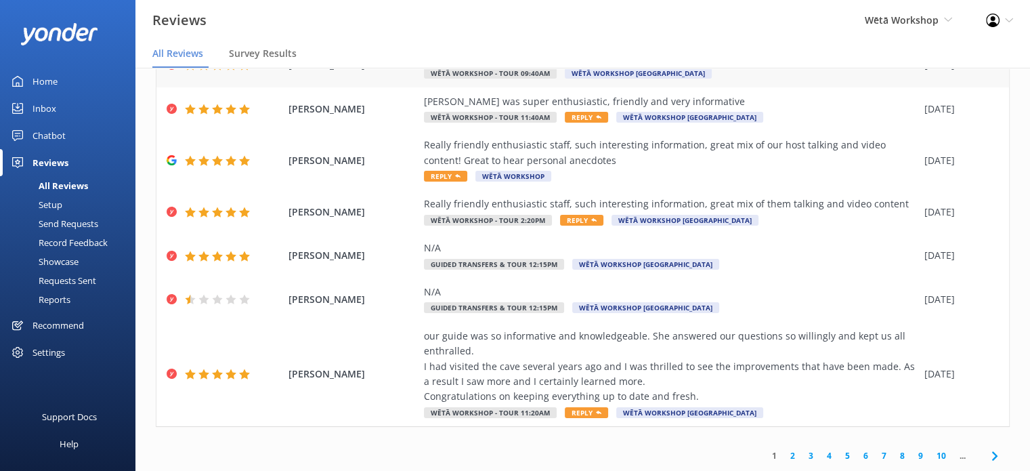
scroll to position [27, 0]
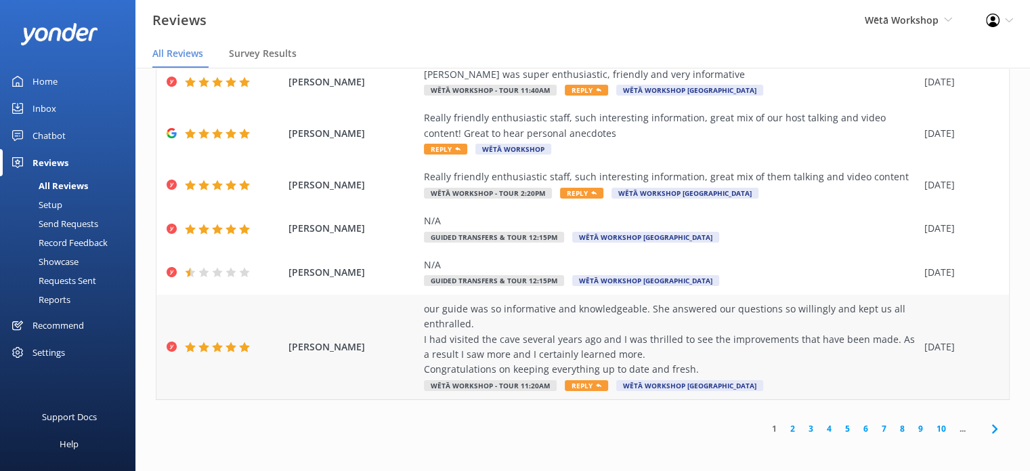
click at [707, 349] on div "our guide was so informative and knowledgeable. She answered our questions so w…" at bounding box center [671, 339] width 494 height 76
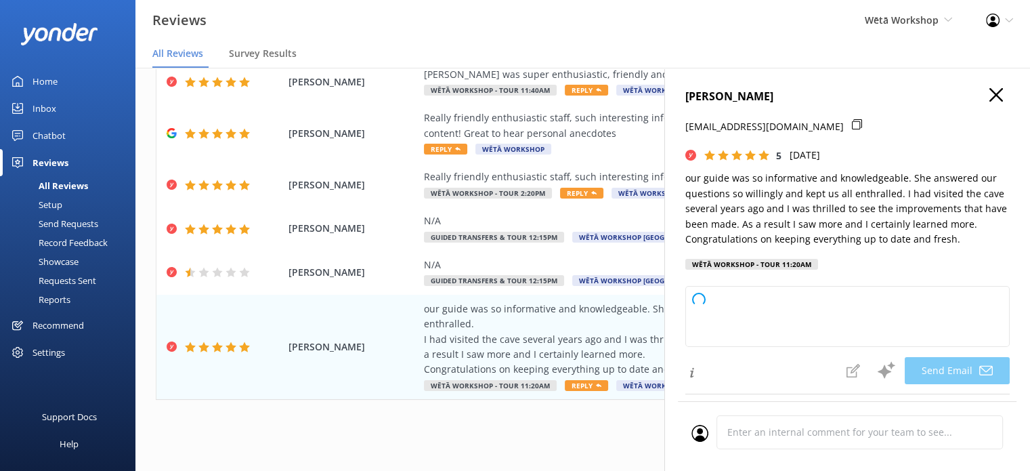
type textarea "Kia ora [PERSON_NAME], Thank you so much for your wonderful feedback! We're del…"
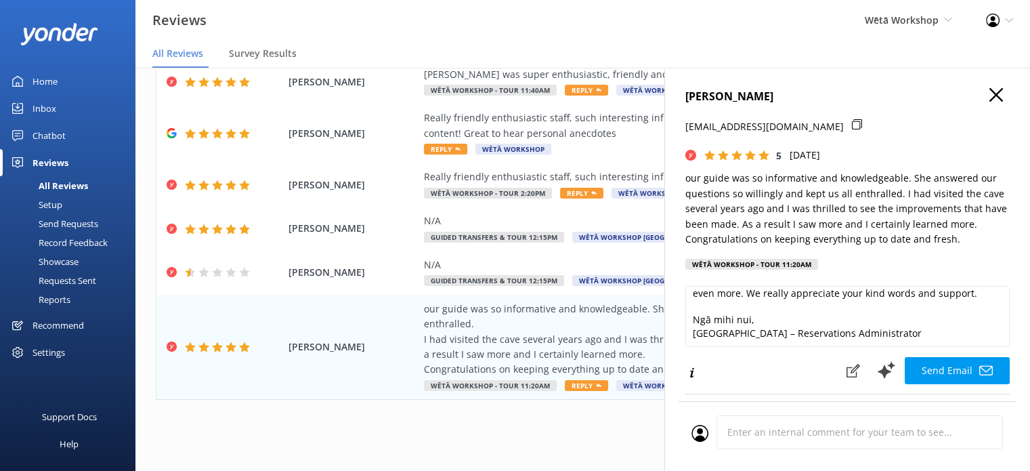
scroll to position [98, 0]
click at [949, 367] on button "Send Email" at bounding box center [957, 370] width 105 height 27
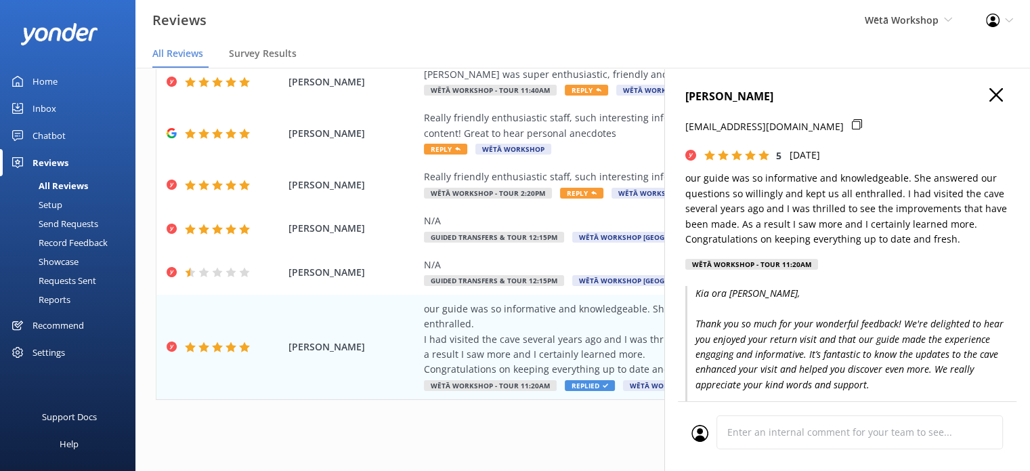
click at [991, 96] on icon "button" at bounding box center [997, 95] width 14 height 14
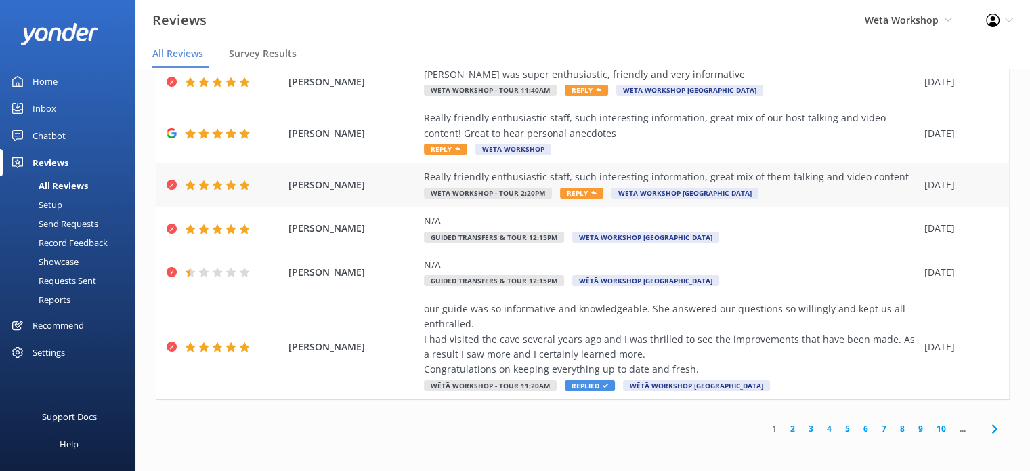
scroll to position [219, 0]
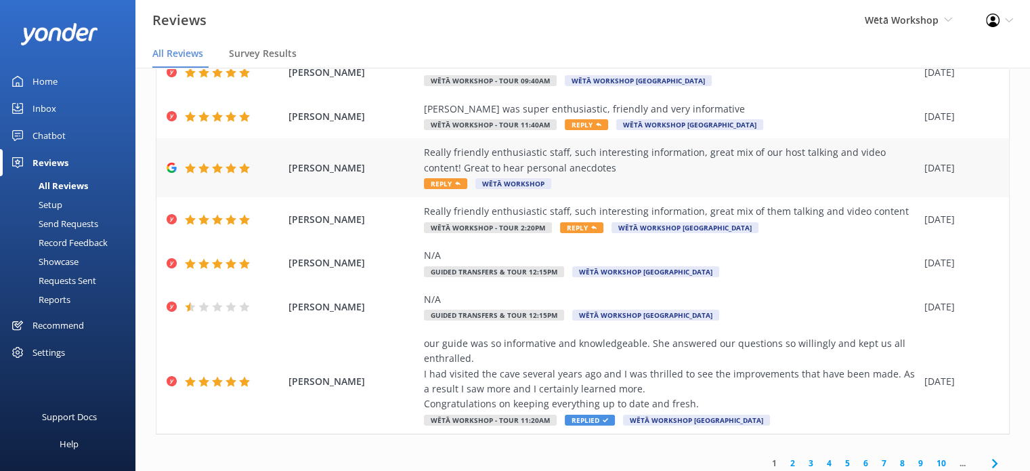
click at [854, 180] on div "Really friendly enthusiastic staff, such interesting information, great mix of …" at bounding box center [671, 167] width 494 height 45
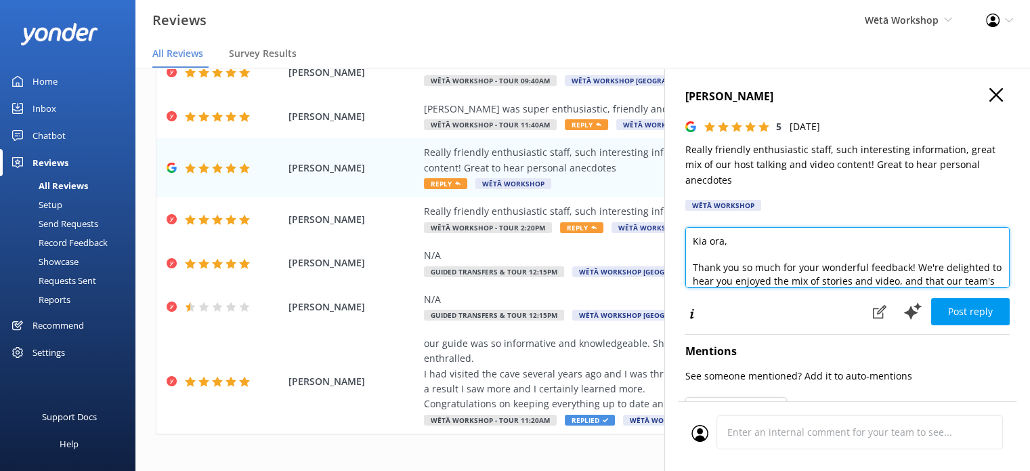
click at [726, 245] on textarea "Kia ora, Thank you so much for your wonderful feedback! We're delighted to hear…" at bounding box center [847, 257] width 324 height 61
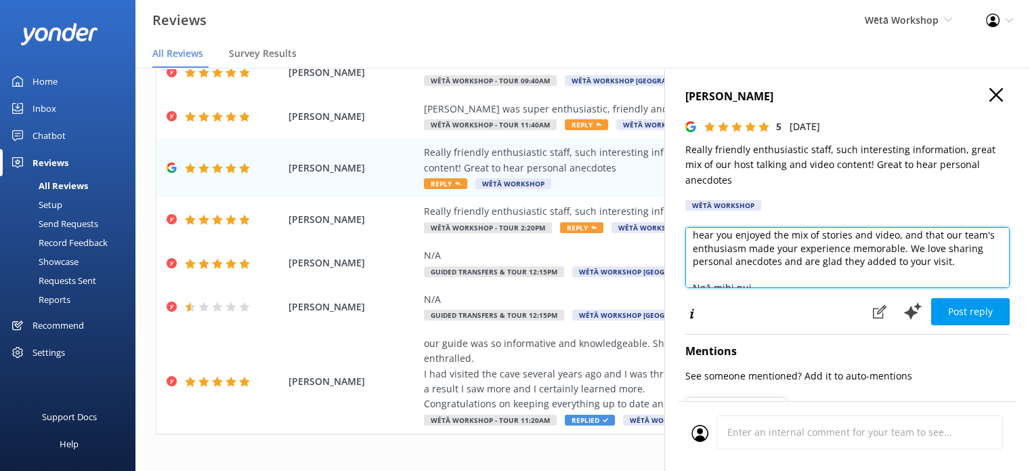
scroll to position [73, 0]
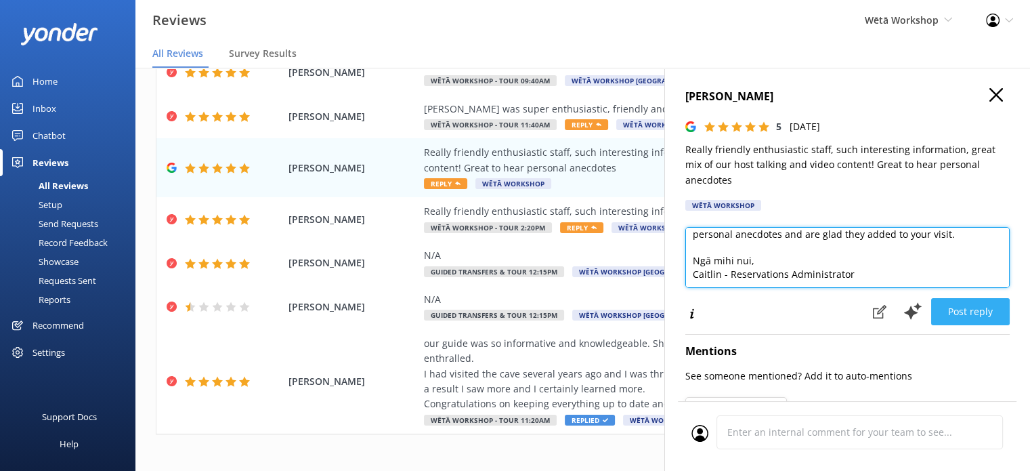
type textarea "Kia ora [PERSON_NAME], Thank you so much for your wonderful feedback! We're del…"
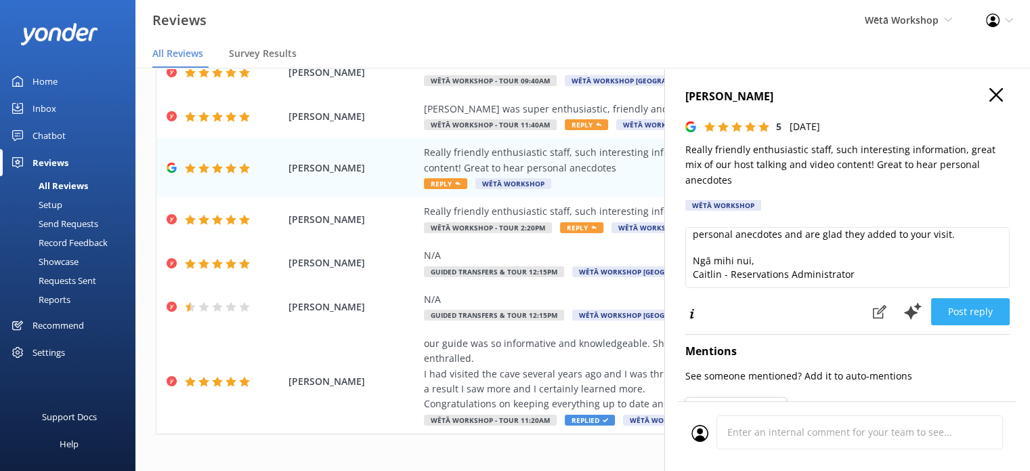
click at [973, 310] on button "Post reply" at bounding box center [970, 311] width 79 height 27
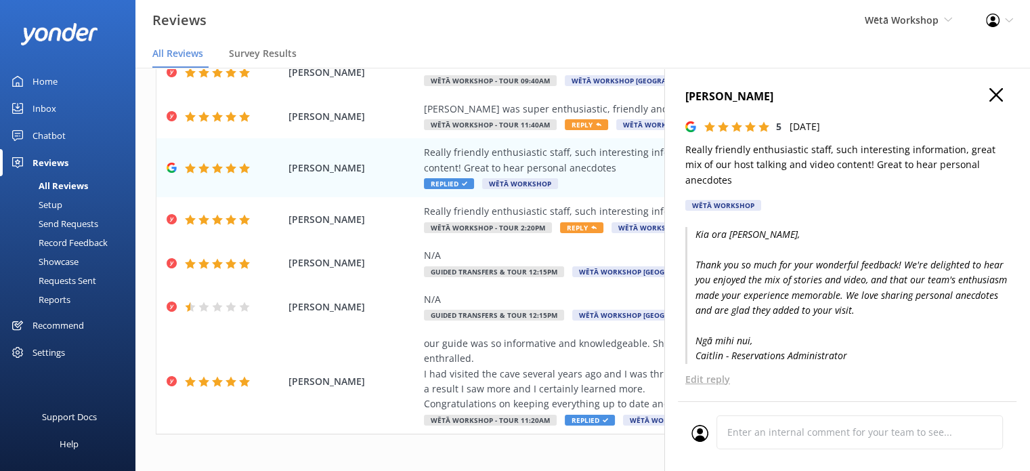
click at [990, 98] on icon "button" at bounding box center [997, 95] width 14 height 14
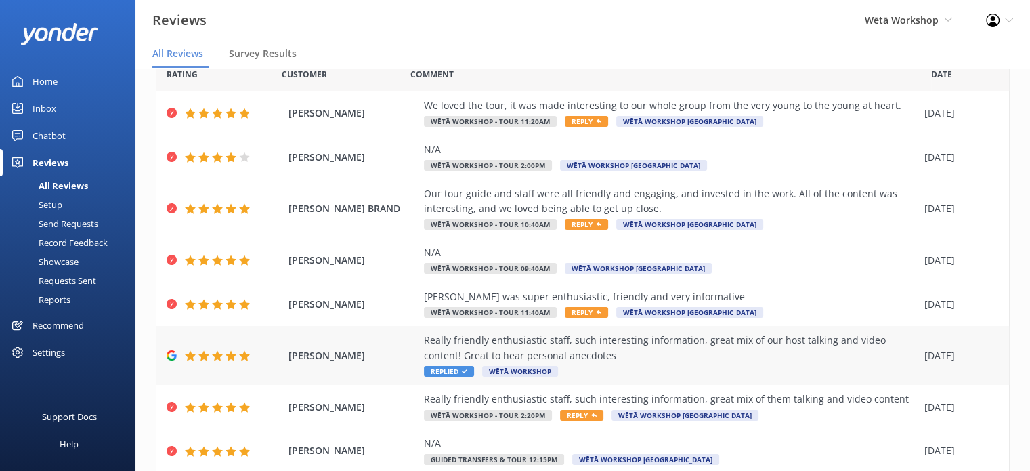
scroll to position [31, 0]
click at [795, 200] on div "Our tour guide and staff were all friendly and engaging, and invested in the wo…" at bounding box center [671, 202] width 494 height 30
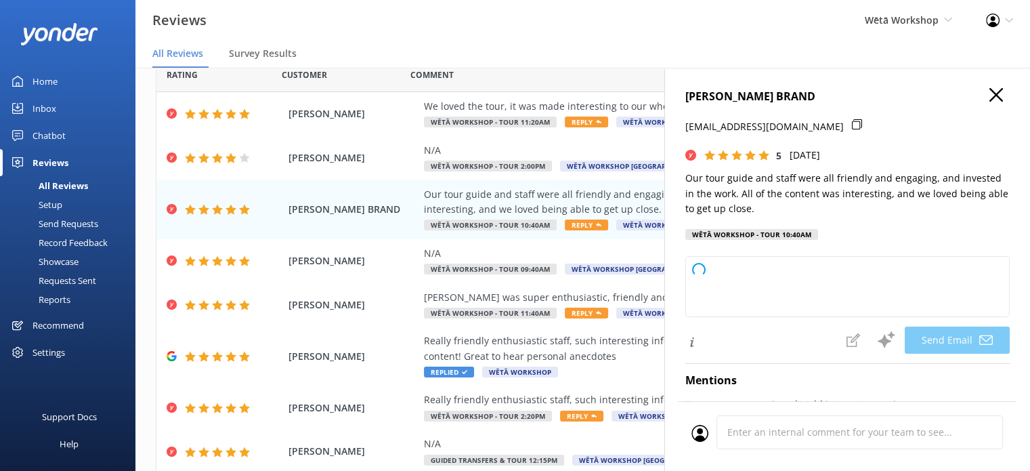
type textarea "Kia [PERSON_NAME], Thank you so much for your wonderful feedback! We're delight…"
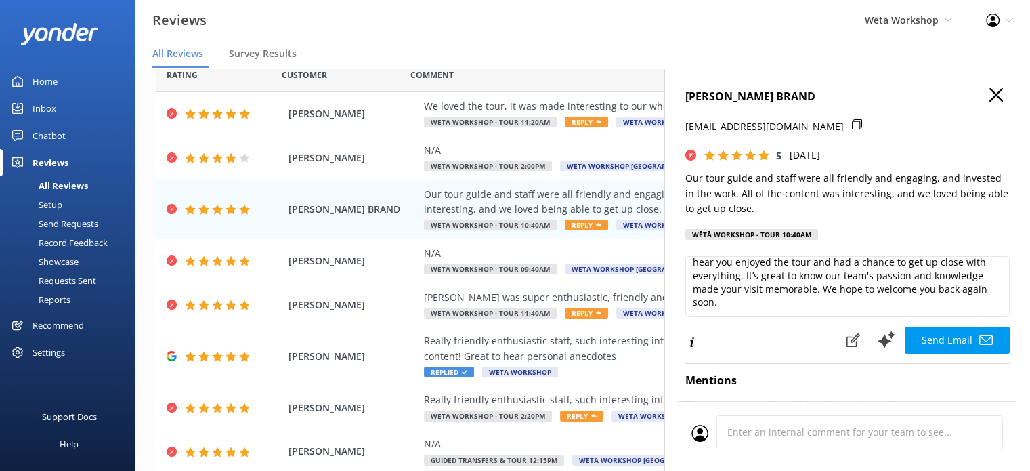
scroll to position [49, 0]
click at [950, 344] on button "Send Email" at bounding box center [957, 339] width 105 height 27
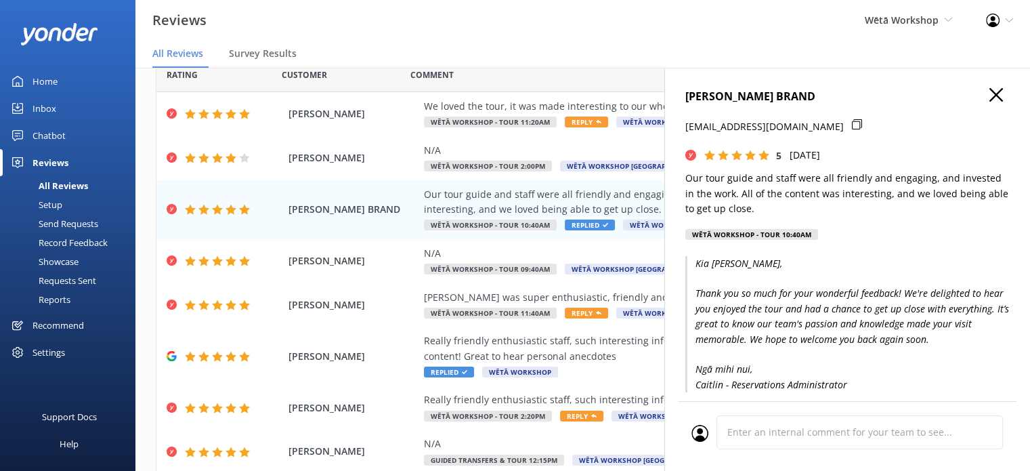
click at [990, 89] on icon "button" at bounding box center [997, 95] width 14 height 14
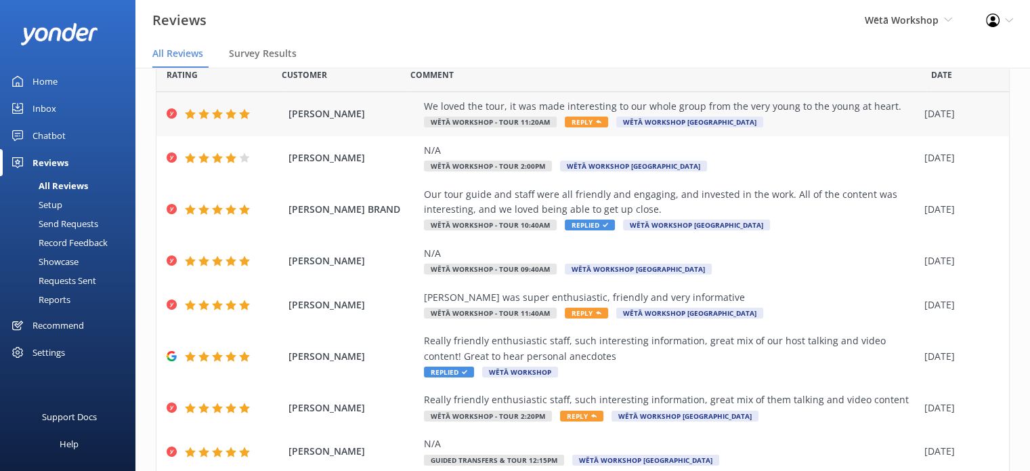
click at [817, 122] on div "We loved the tour, it was made interesting to our whole group from the very you…" at bounding box center [671, 114] width 494 height 30
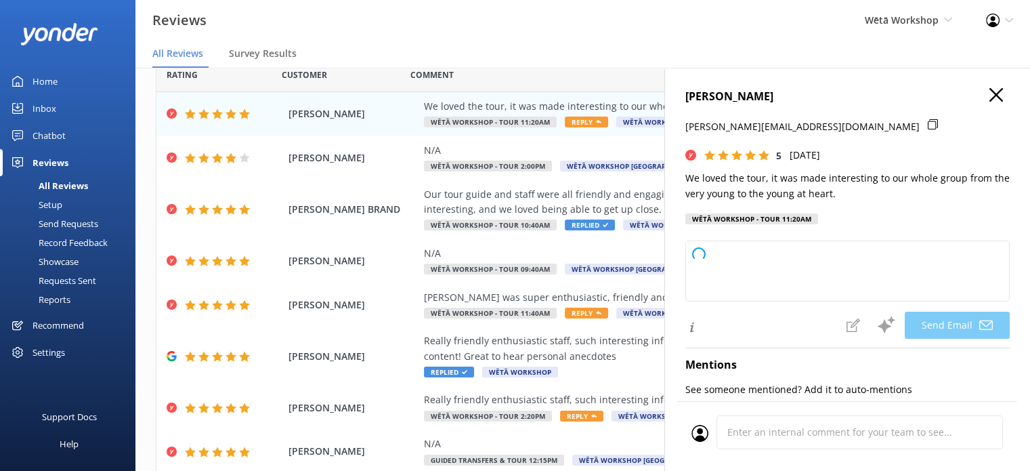
type textarea "Kia ora [PERSON_NAME], Thank you so much for your wonderful feedback! We're del…"
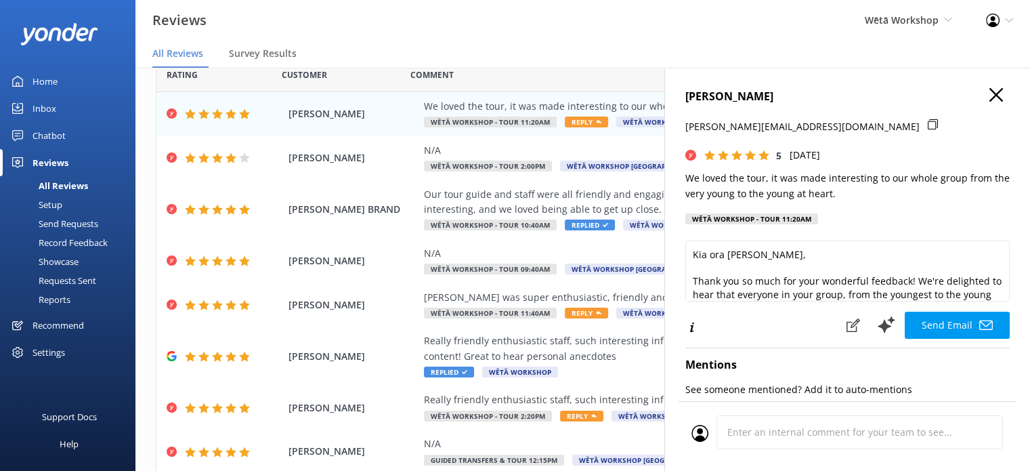
scroll to position [86, 0]
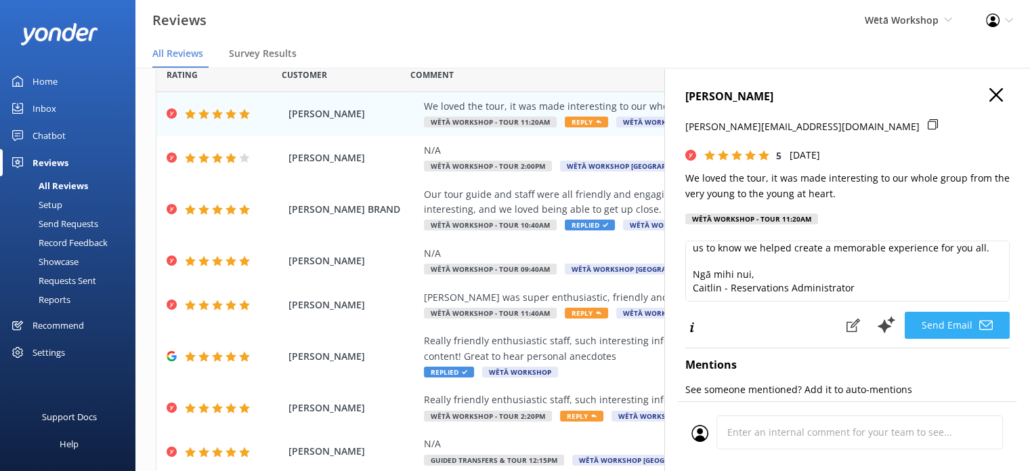
click at [936, 326] on button "Send Email" at bounding box center [957, 325] width 105 height 27
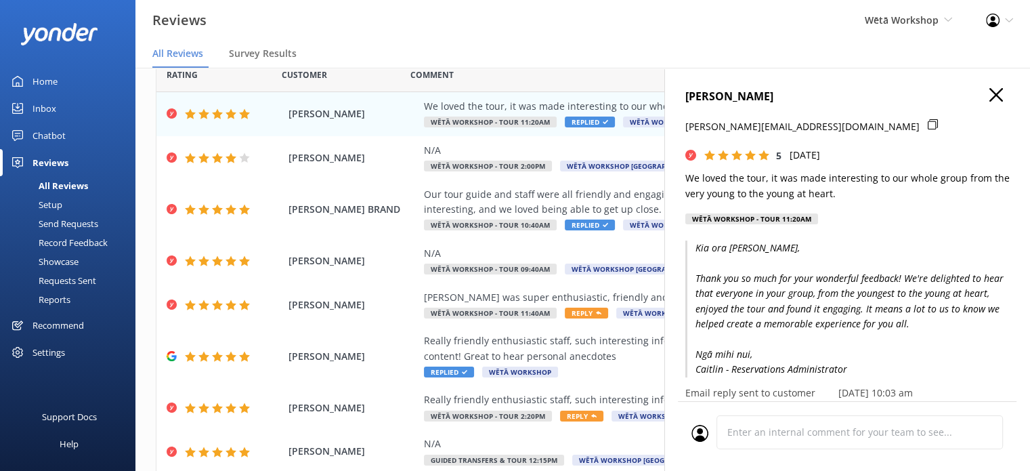
click at [990, 97] on icon "button" at bounding box center [997, 95] width 14 height 14
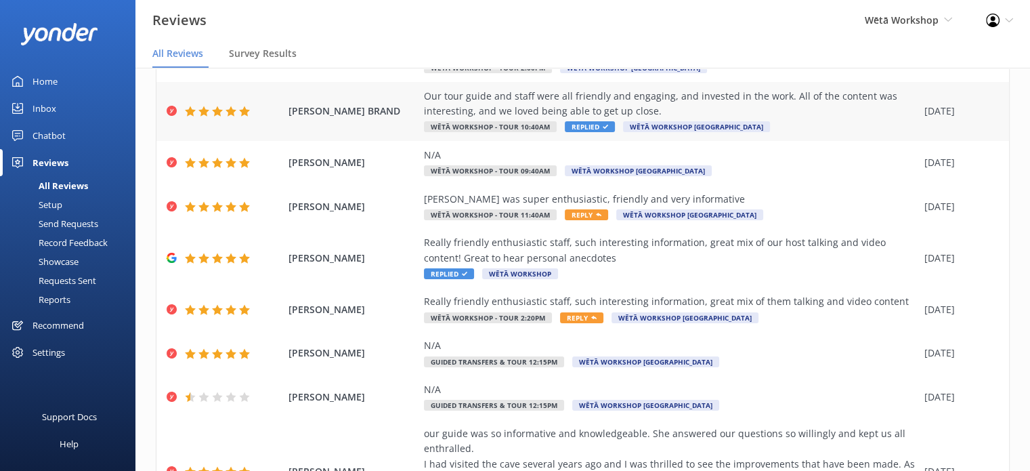
scroll to position [133, 0]
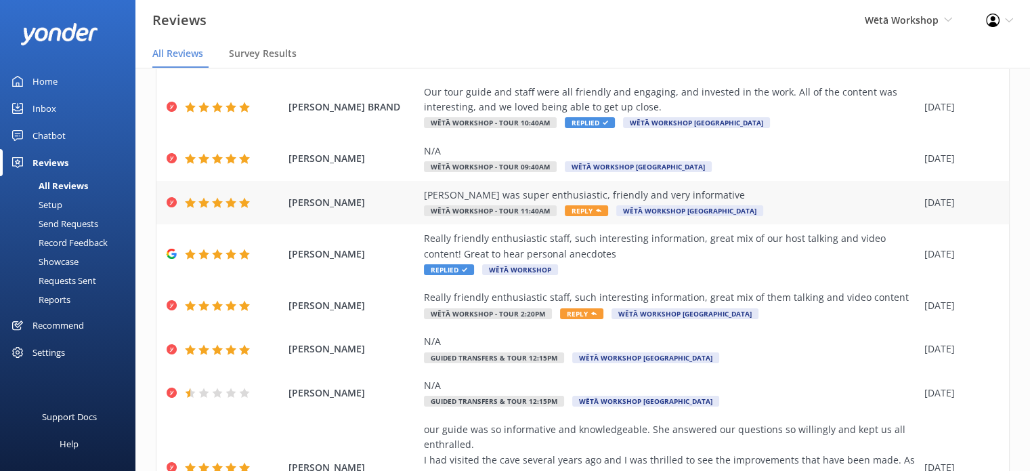
click at [750, 203] on div "[PERSON_NAME] was super enthusiastic, friendly and very informative Wētā Worksh…" at bounding box center [671, 203] width 494 height 30
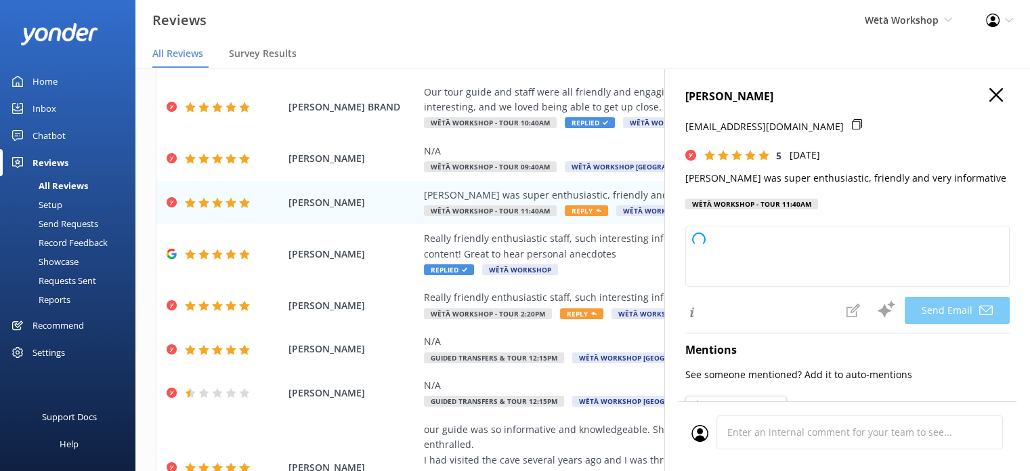
type textarea "Kia [PERSON_NAME], Thank you so much for your fantastic feedback! We're delight…"
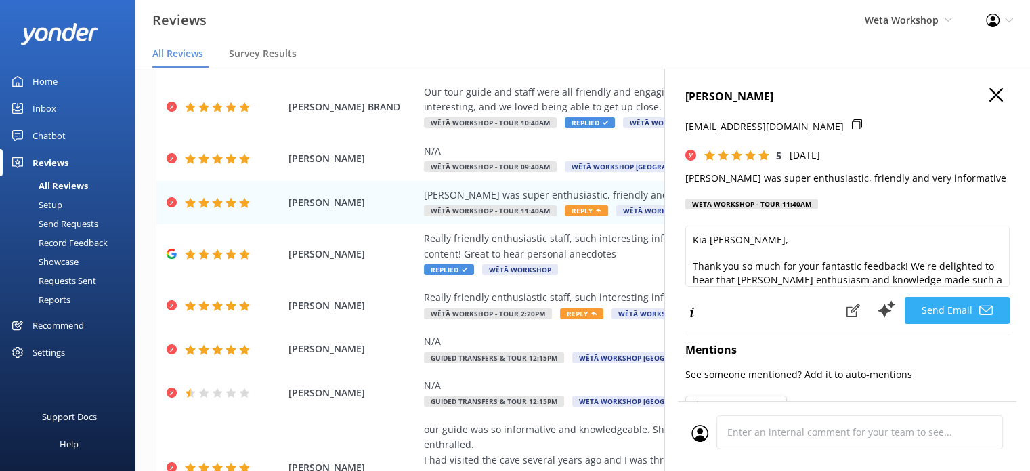
click at [923, 307] on button "Send Email" at bounding box center [957, 310] width 105 height 27
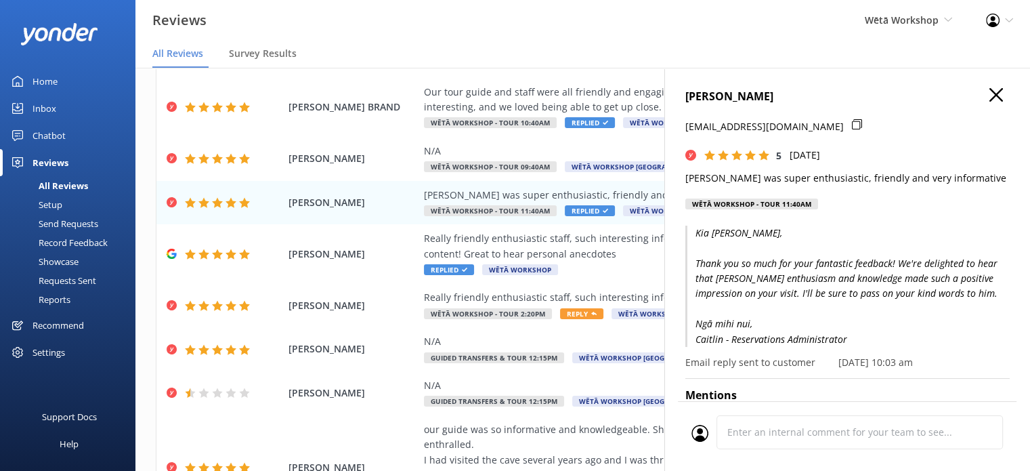
click at [990, 94] on icon "button" at bounding box center [997, 95] width 14 height 14
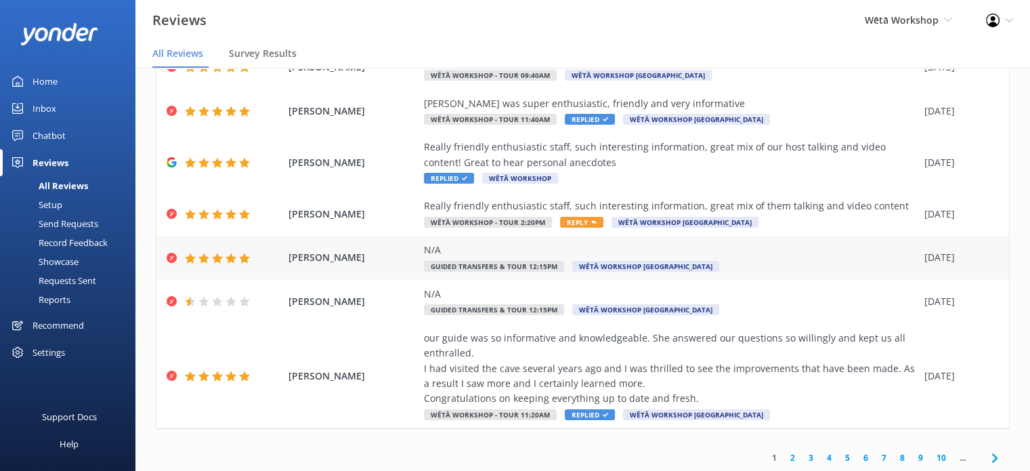
scroll to position [254, 0]
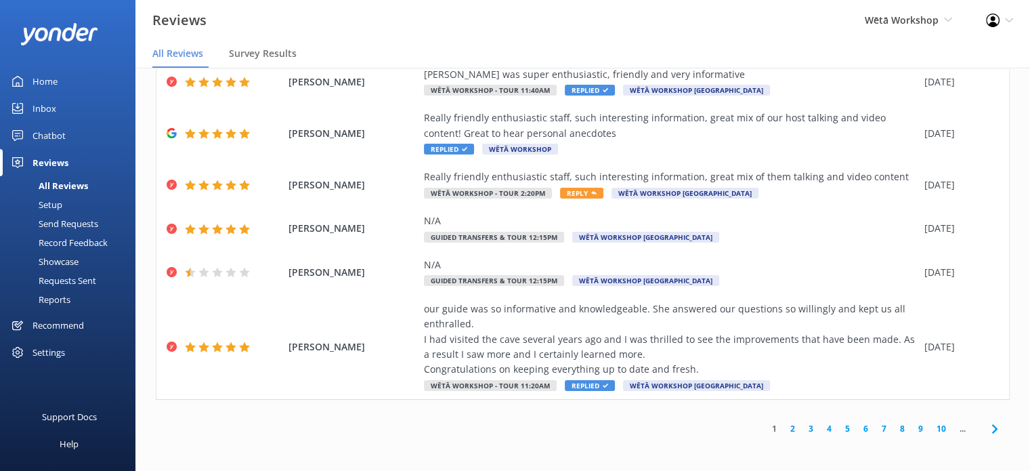
click at [784, 427] on link "2" at bounding box center [793, 428] width 18 height 13
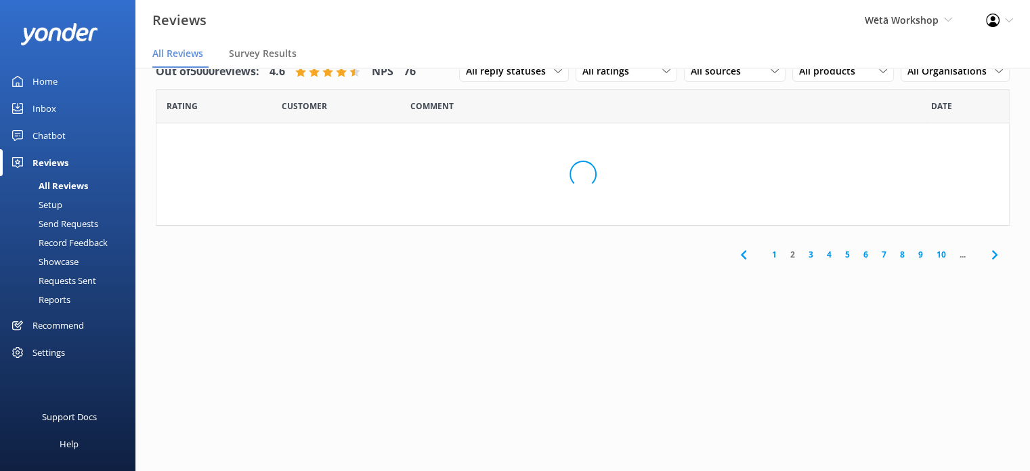
click at [692, 360] on div "Out of 5000 reviews: 4.6 NPS 76 All reply statuses All reply statuses Needs a r…" at bounding box center [582, 256] width 895 height 430
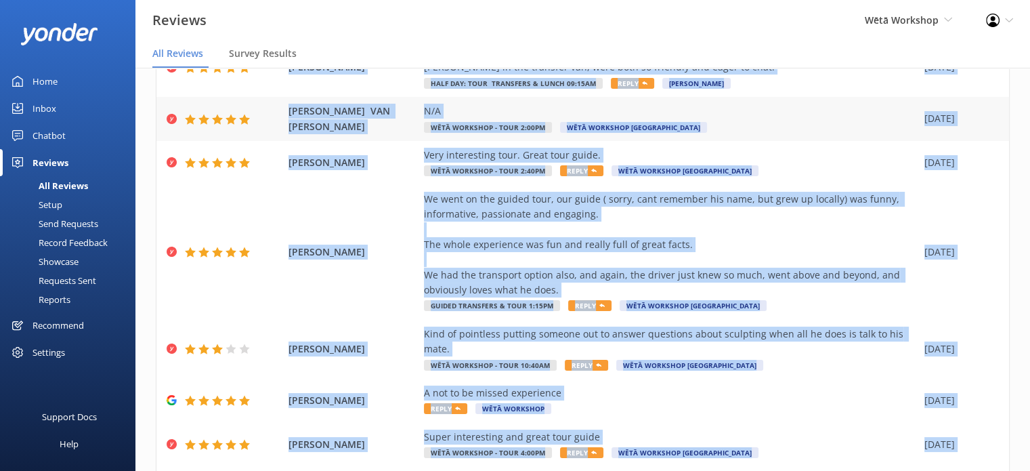
scroll to position [87, 0]
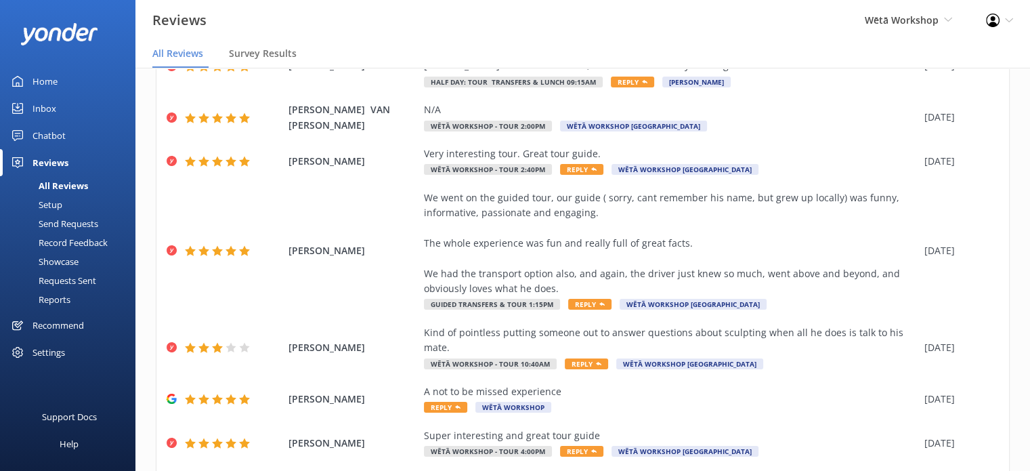
click at [140, 236] on div "Out of 5000 reviews: 4.6 NPS 76 All reply statuses All reply statuses Needs a r…" at bounding box center [582, 304] width 895 height 701
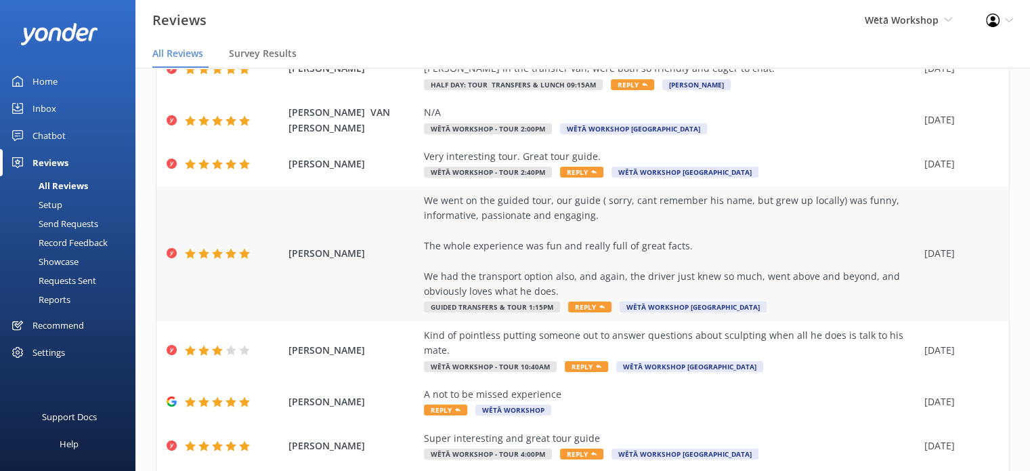
click at [480, 253] on div "We went on the guided tour, our guide ( sorry, cant remember his name, but grew…" at bounding box center [671, 246] width 494 height 106
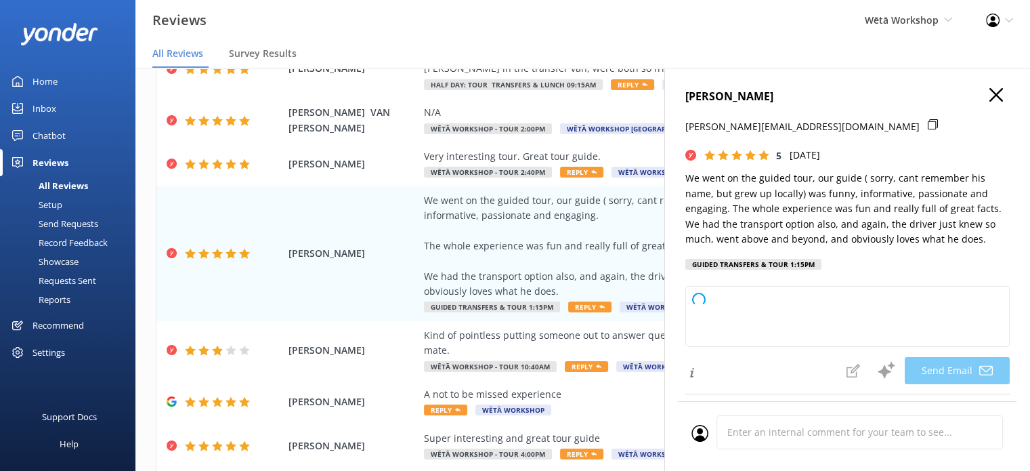
type textarea "Kia ora [PERSON_NAME], Thank you so much for your wonderful feedback! We're del…"
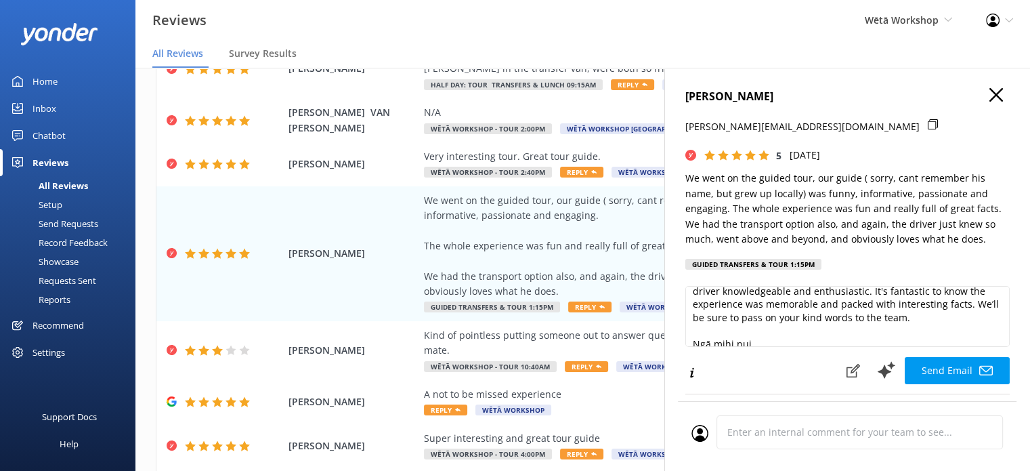
scroll to position [86, 0]
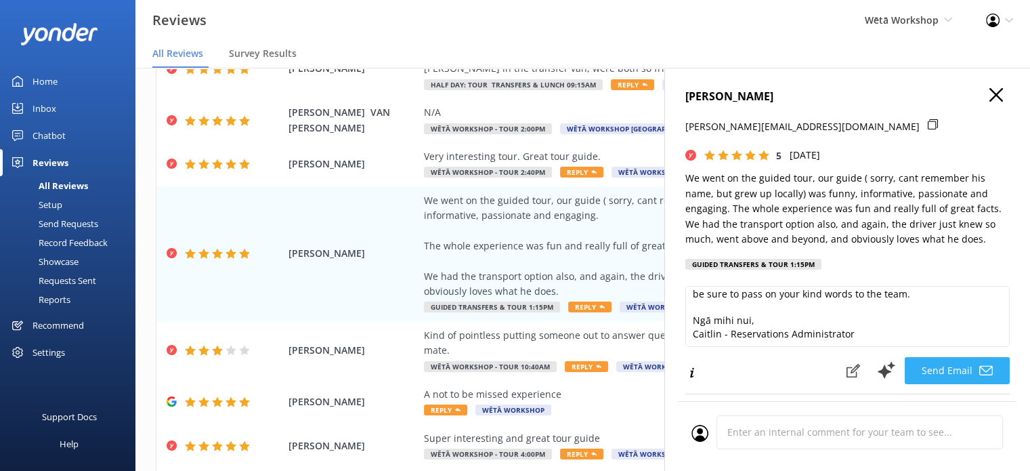
click at [931, 368] on button "Send Email" at bounding box center [957, 370] width 105 height 27
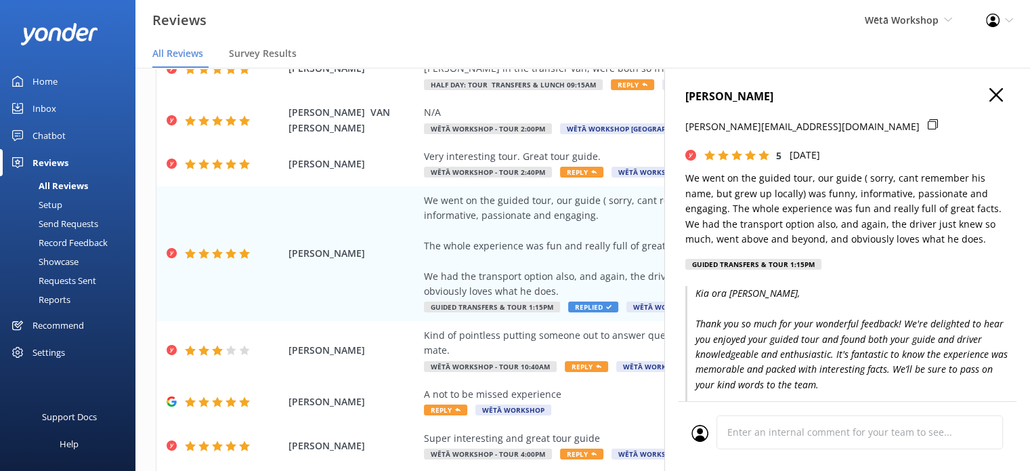
click at [991, 96] on icon "button" at bounding box center [997, 95] width 14 height 14
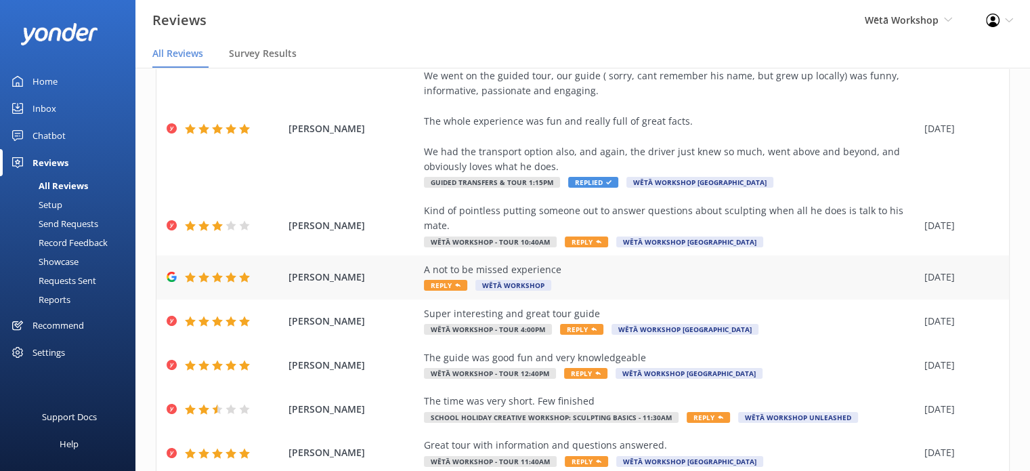
scroll to position [206, 0]
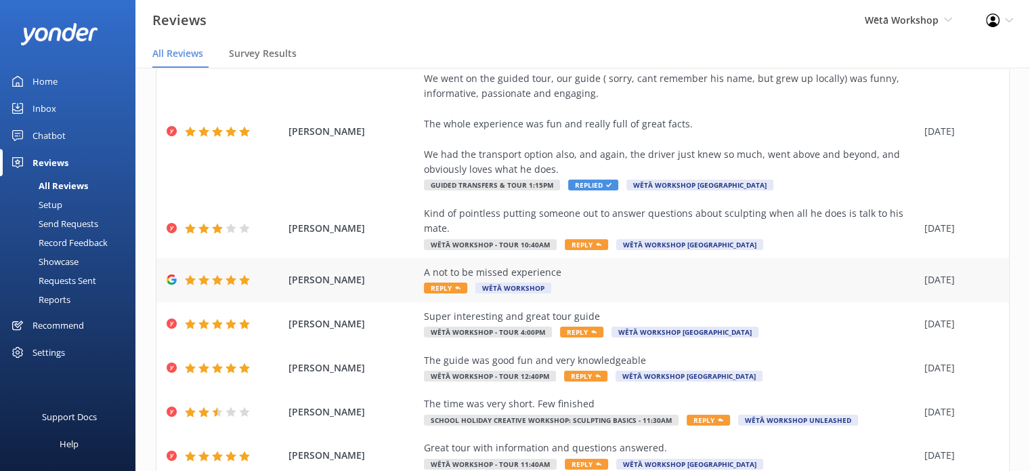
click at [616, 273] on div "A not to be missed experience" at bounding box center [671, 272] width 494 height 15
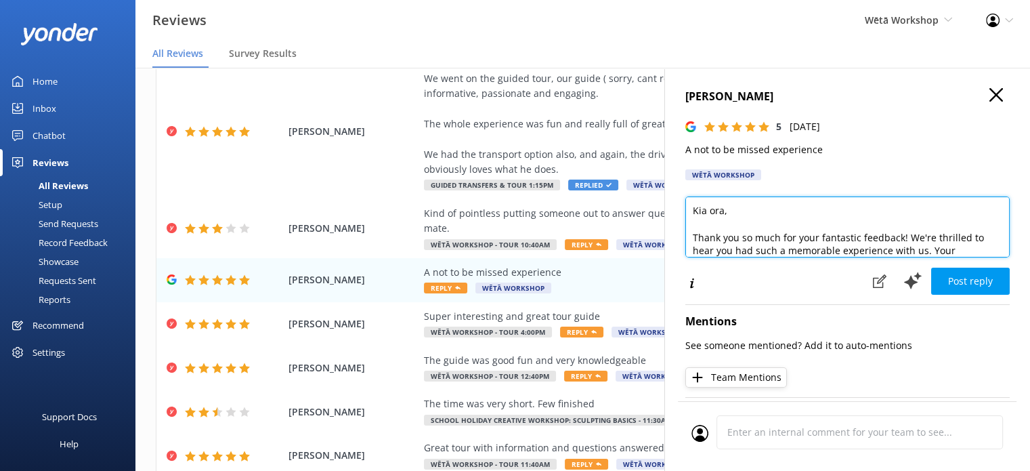
click at [721, 211] on textarea "Kia ora, Thank you so much for your fantastic feedback! We're thrilled to hear …" at bounding box center [847, 226] width 324 height 61
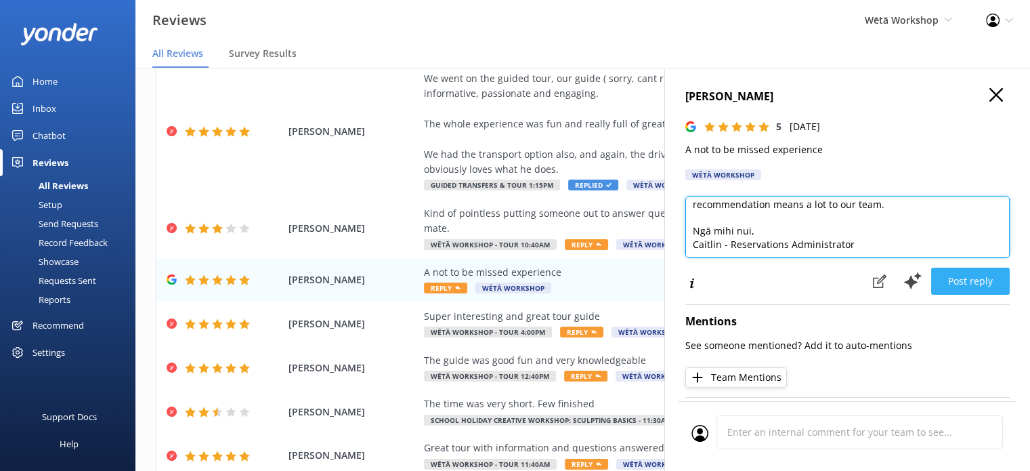
type textarea "Kia [PERSON_NAME], Thank you so much for your fantastic feedback! We're thrille…"
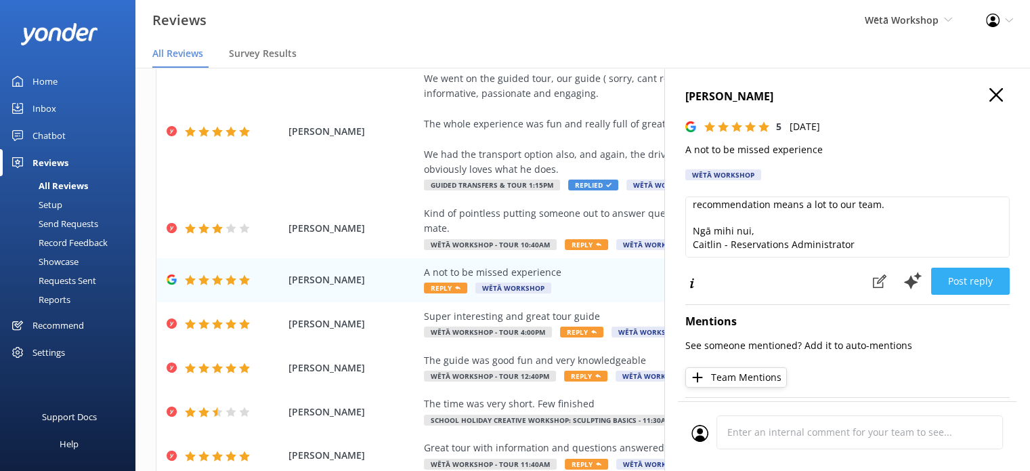
click at [957, 286] on button "Post reply" at bounding box center [970, 281] width 79 height 27
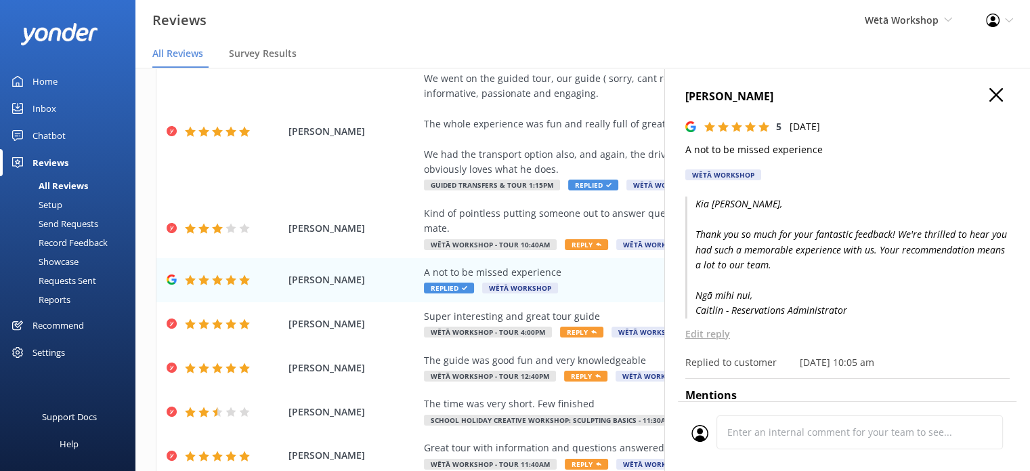
click at [990, 92] on use "button" at bounding box center [997, 95] width 14 height 14
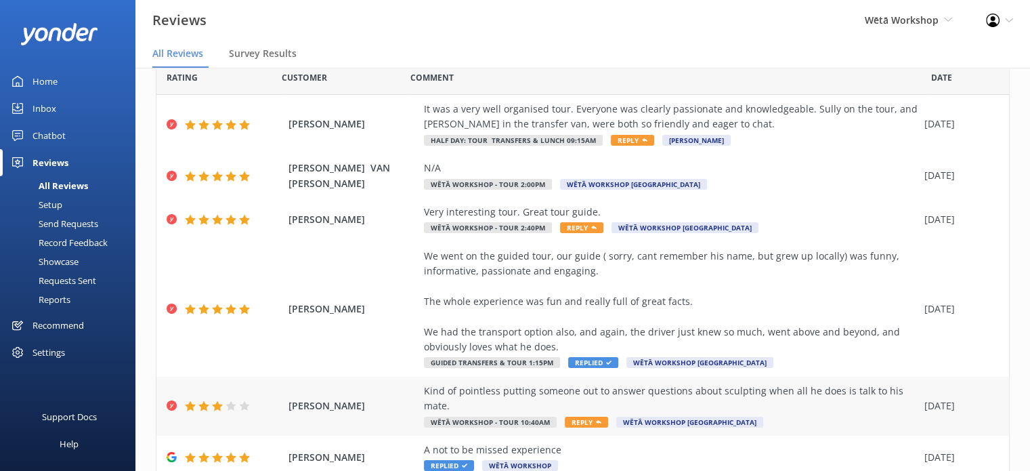
scroll to position [0, 0]
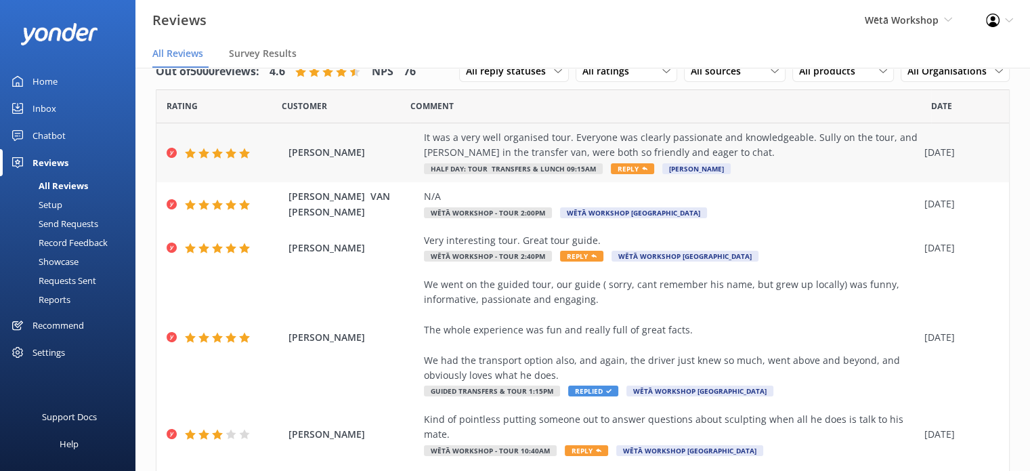
click at [748, 154] on div "It was a very well organised tour. Everyone was clearly passionate and knowledg…" at bounding box center [671, 145] width 494 height 30
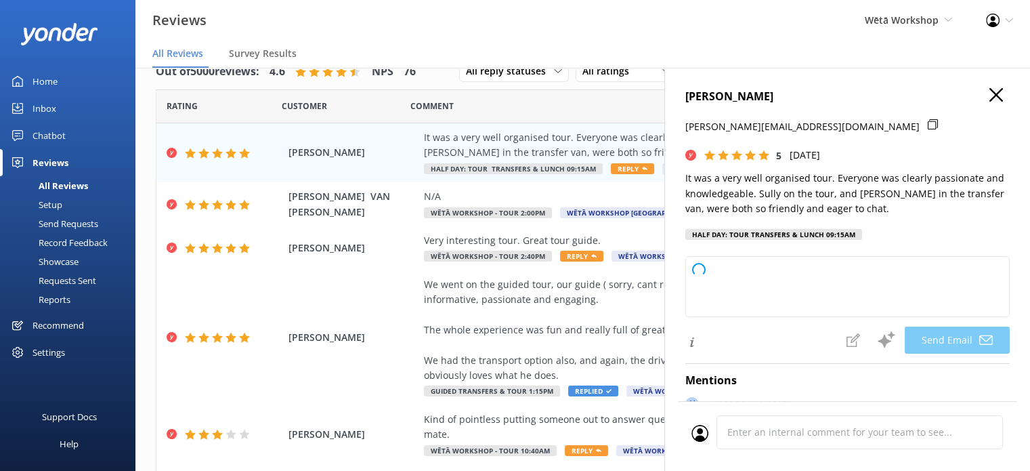
type textarea "Kia ora [PERSON_NAME], Thank you so much for your lovely feedback! We're deligh…"
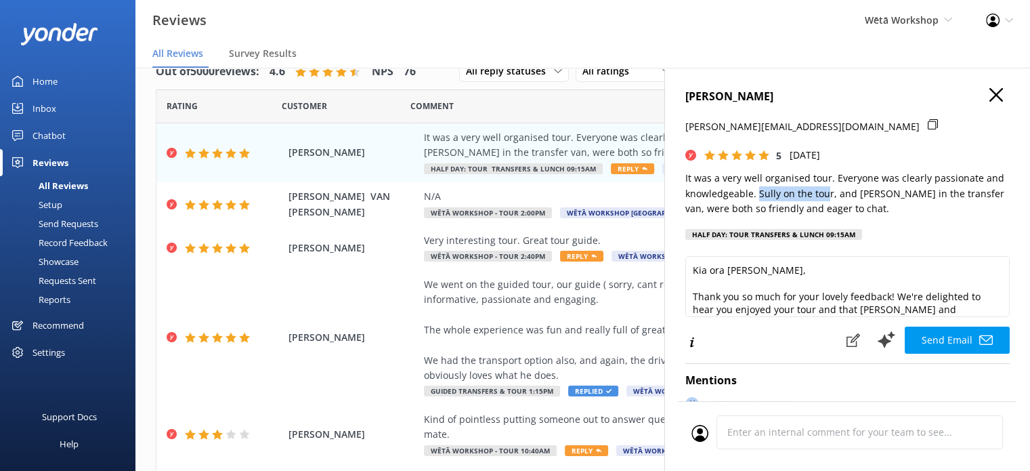
drag, startPoint x: 757, startPoint y: 193, endPoint x: 825, endPoint y: 195, distance: 67.8
click at [825, 195] on p "It was a very well organised tour. Everyone was clearly passionate and knowledg…" at bounding box center [847, 193] width 324 height 45
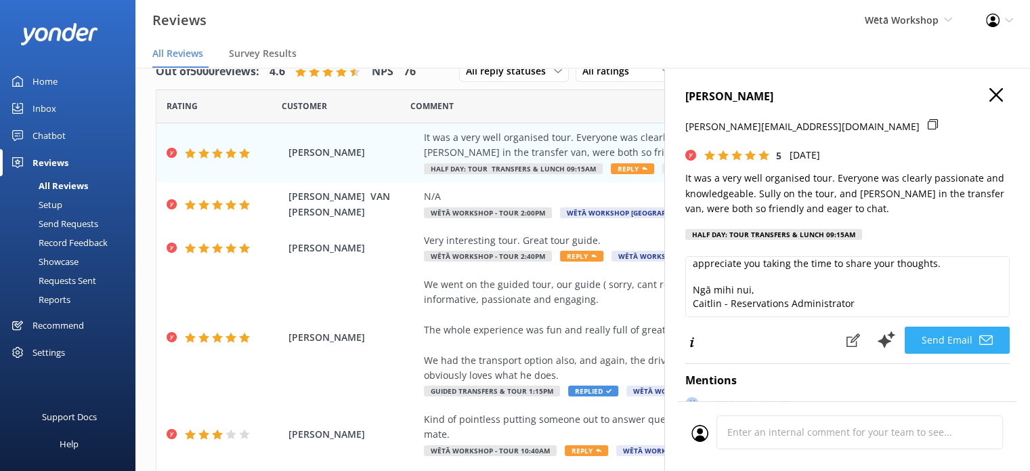
click at [922, 333] on button "Send Email" at bounding box center [957, 339] width 105 height 27
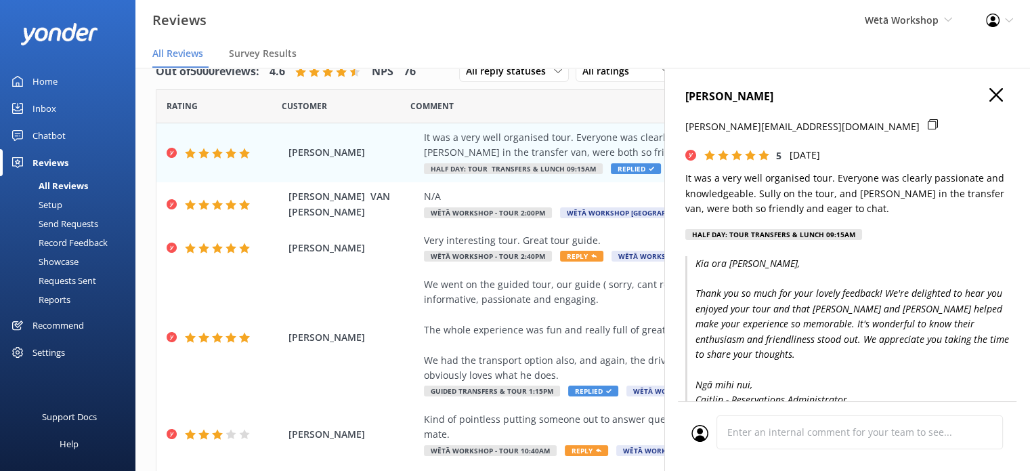
click at [990, 97] on use "button" at bounding box center [997, 95] width 14 height 14
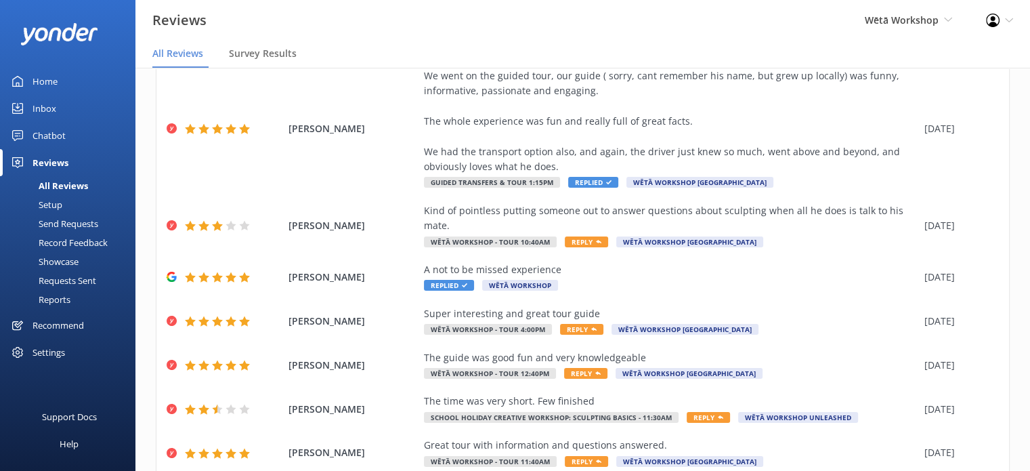
scroll to position [284, 0]
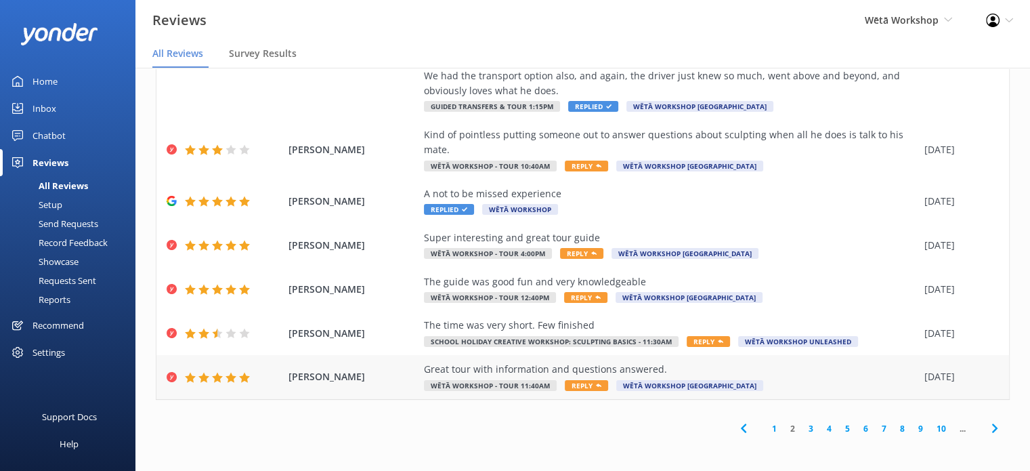
click at [754, 376] on div "Great tour with information and questions answered." at bounding box center [671, 369] width 494 height 15
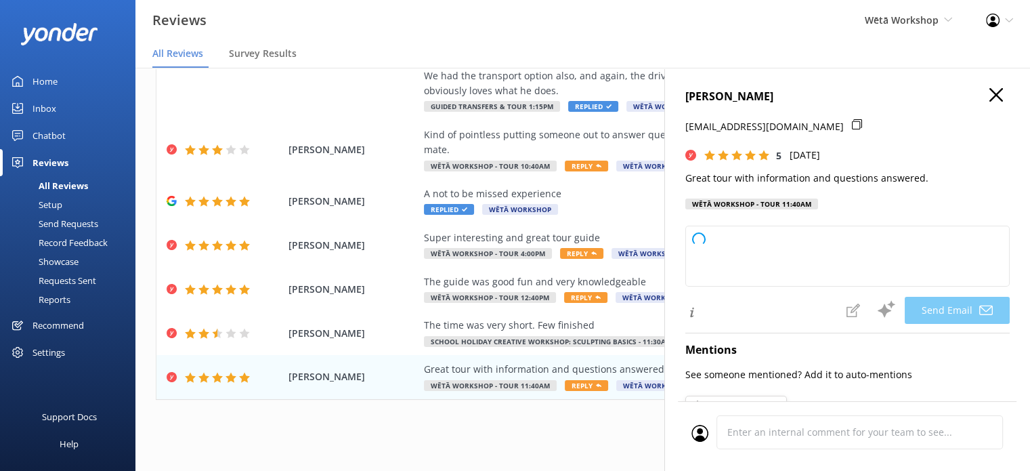
type textarea "Kia ora [PERSON_NAME], Thank you so much for your wonderful feedback! We're del…"
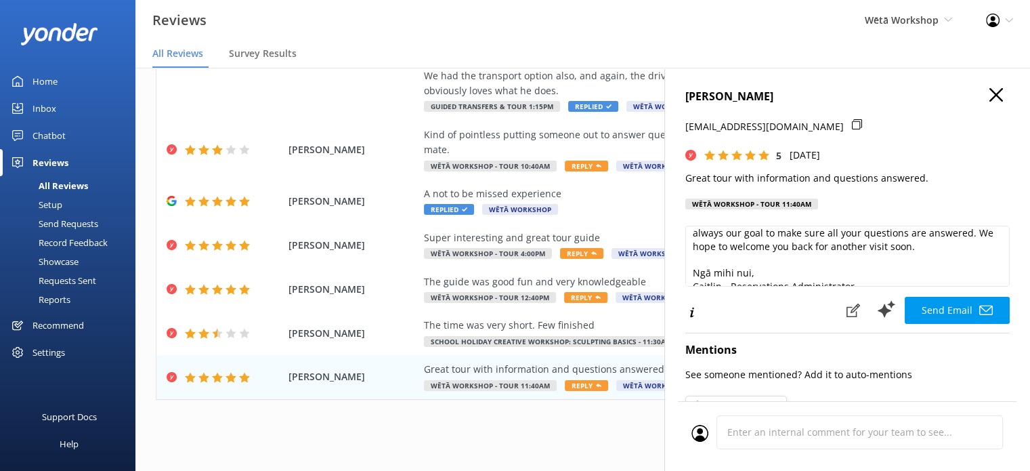
scroll to position [73, 0]
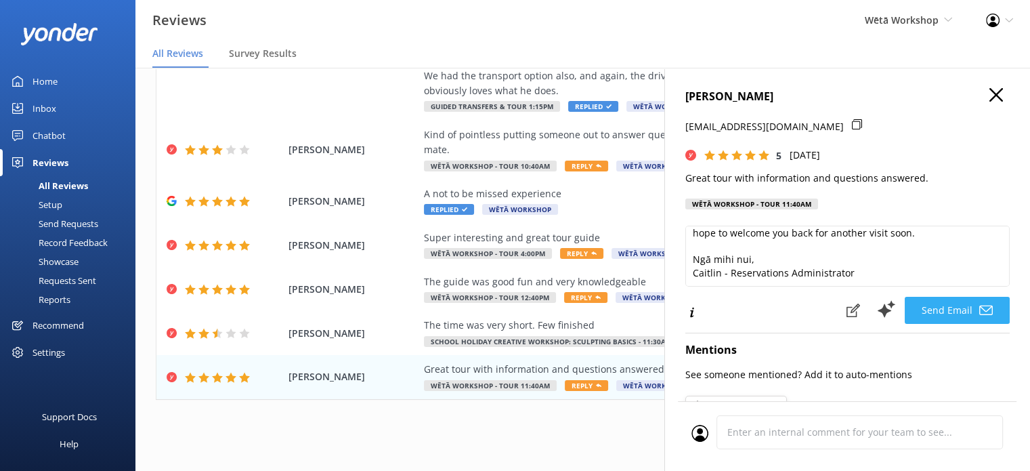
click at [942, 309] on button "Send Email" at bounding box center [957, 310] width 105 height 27
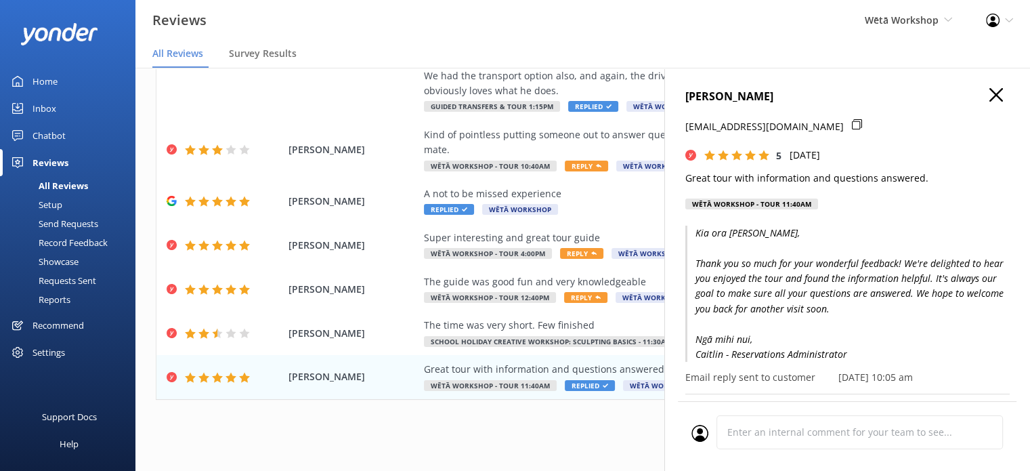
click at [990, 91] on icon "button" at bounding box center [997, 95] width 14 height 14
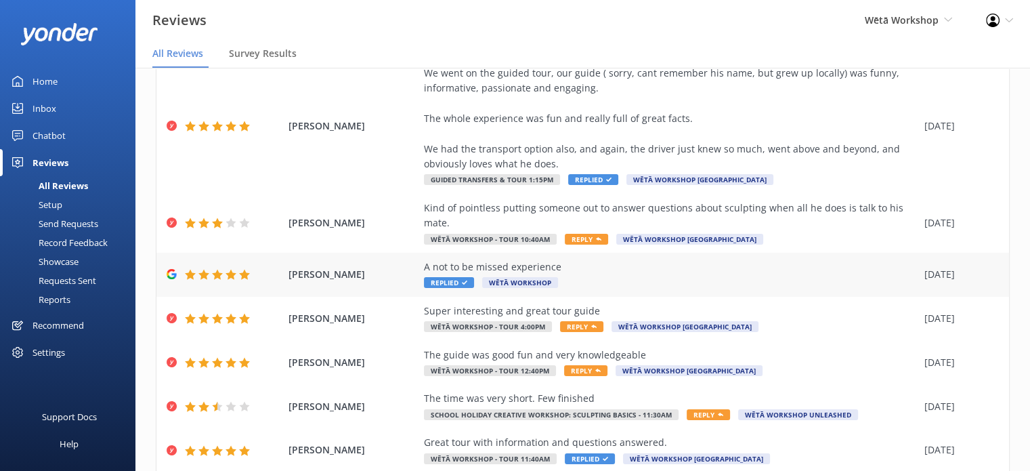
scroll to position [211, 0]
click at [769, 233] on div "Kind of pointless putting someone out to answer questions about sculpting when …" at bounding box center [671, 222] width 494 height 45
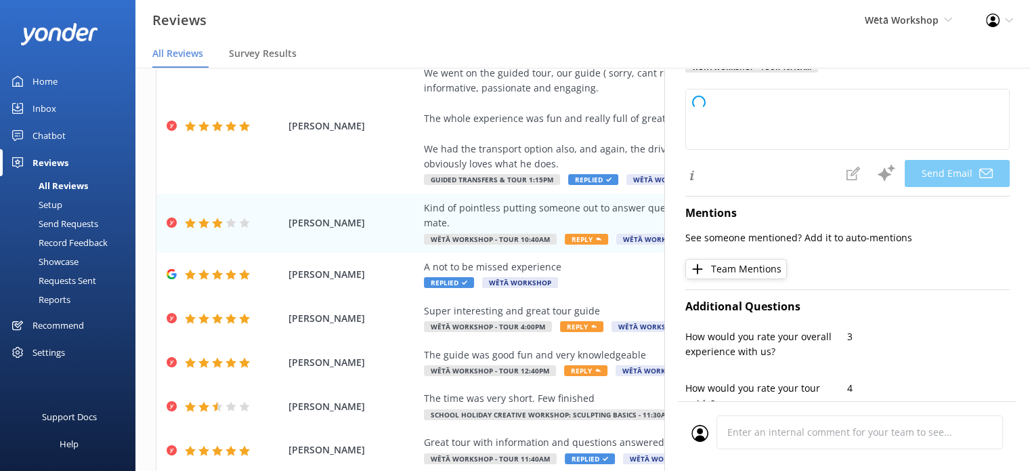
type textarea "Kia ora [PERSON_NAME], Thank you for taking the time to share your feedback. I'…"
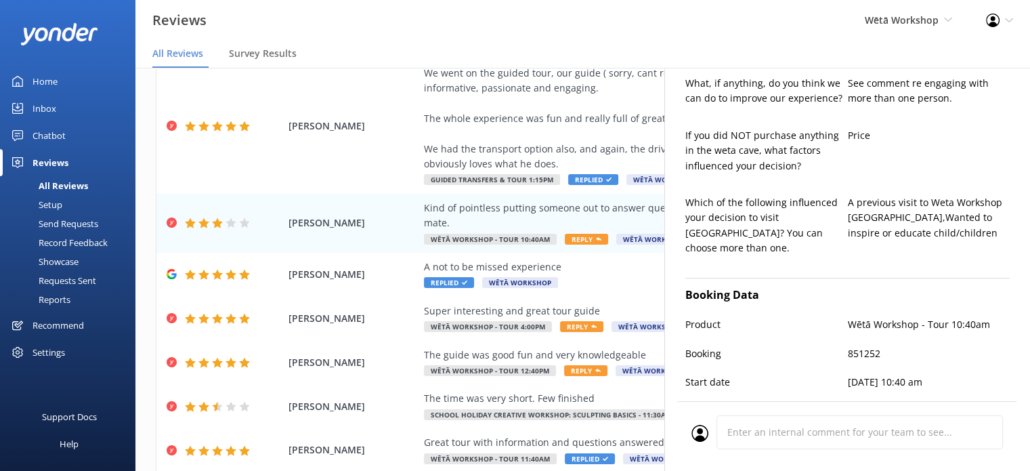
scroll to position [601, 0]
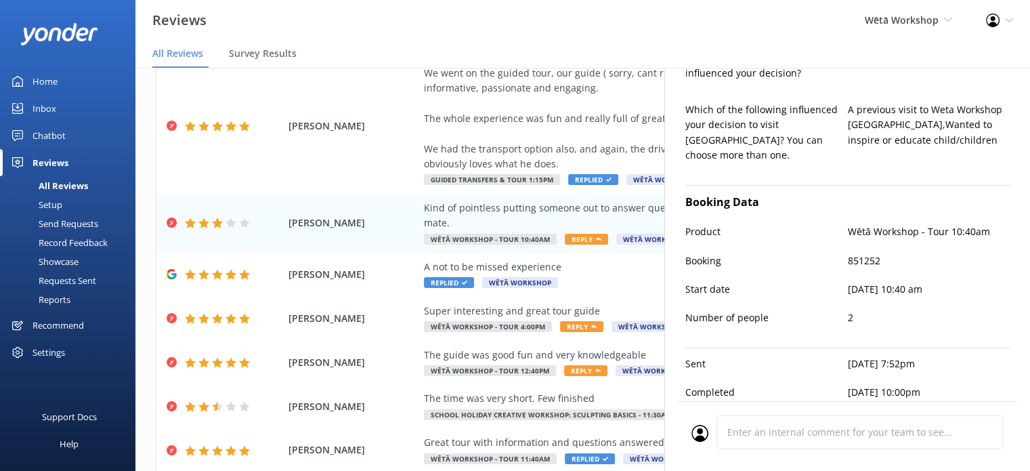
click at [860, 253] on p "851252" at bounding box center [929, 260] width 163 height 15
click at [853, 253] on p "851252" at bounding box center [929, 260] width 163 height 15
copy p "851252"
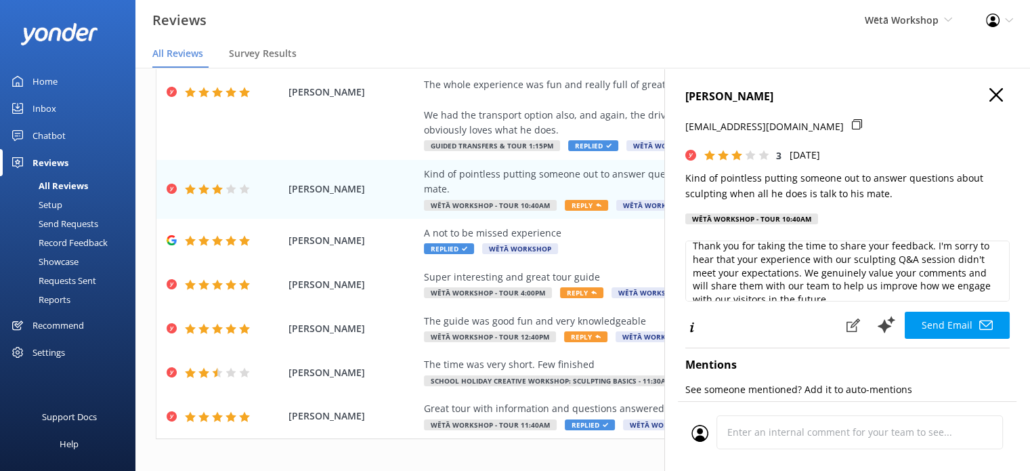
scroll to position [38, 0]
click at [990, 91] on use "button" at bounding box center [997, 95] width 14 height 14
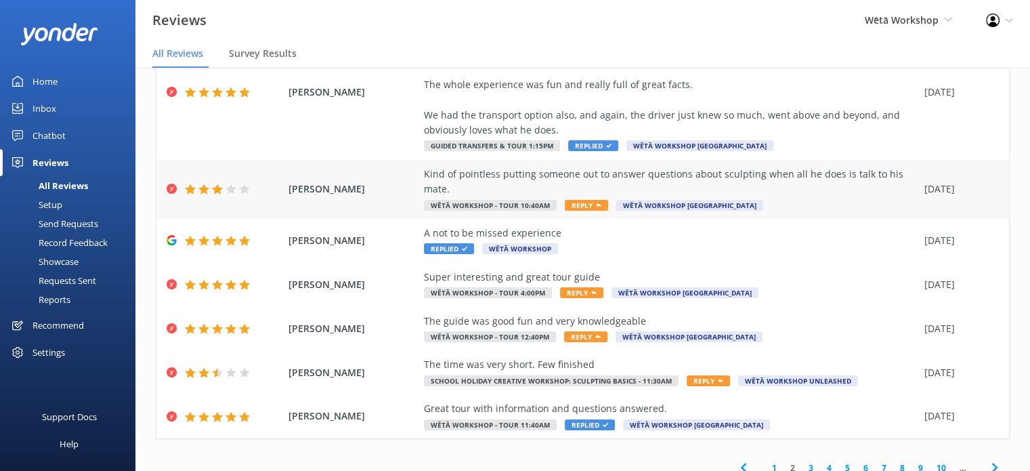
drag, startPoint x: 989, startPoint y: 91, endPoint x: 759, endPoint y: 162, distance: 240.8
click at [759, 162] on div "Out of 5000 reviews: 4.6 NPS 76 All reply statuses All reply statuses Needs a r…" at bounding box center [582, 283] width 895 height 430
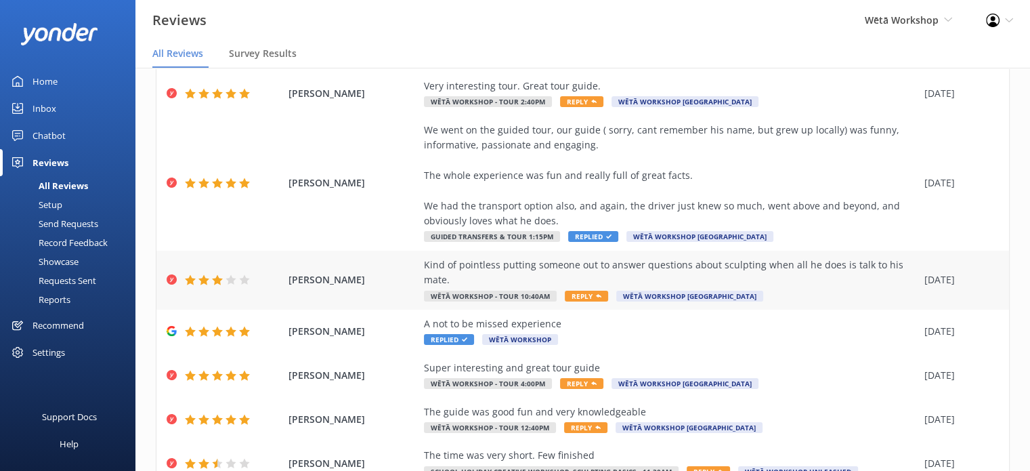
scroll to position [284, 0]
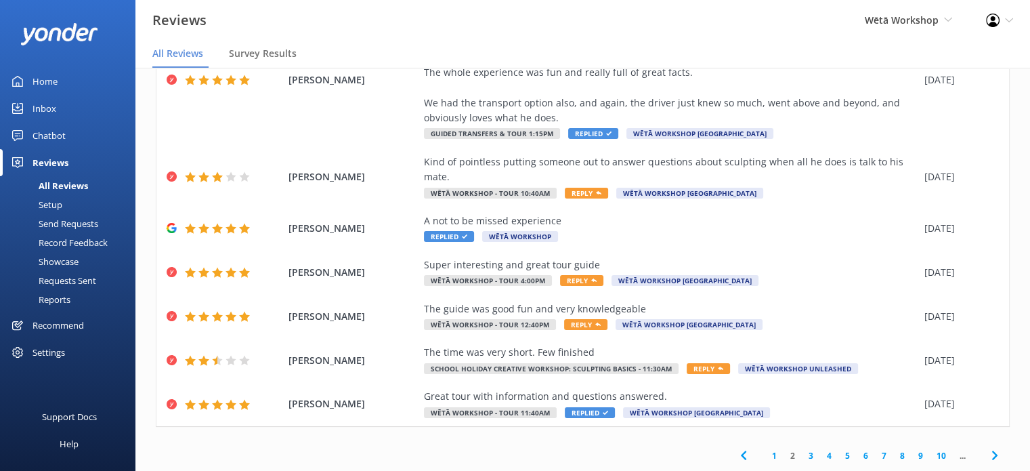
click at [766, 457] on link "1" at bounding box center [774, 455] width 18 height 13
